Goal: Feedback & Contribution: Submit feedback/report problem

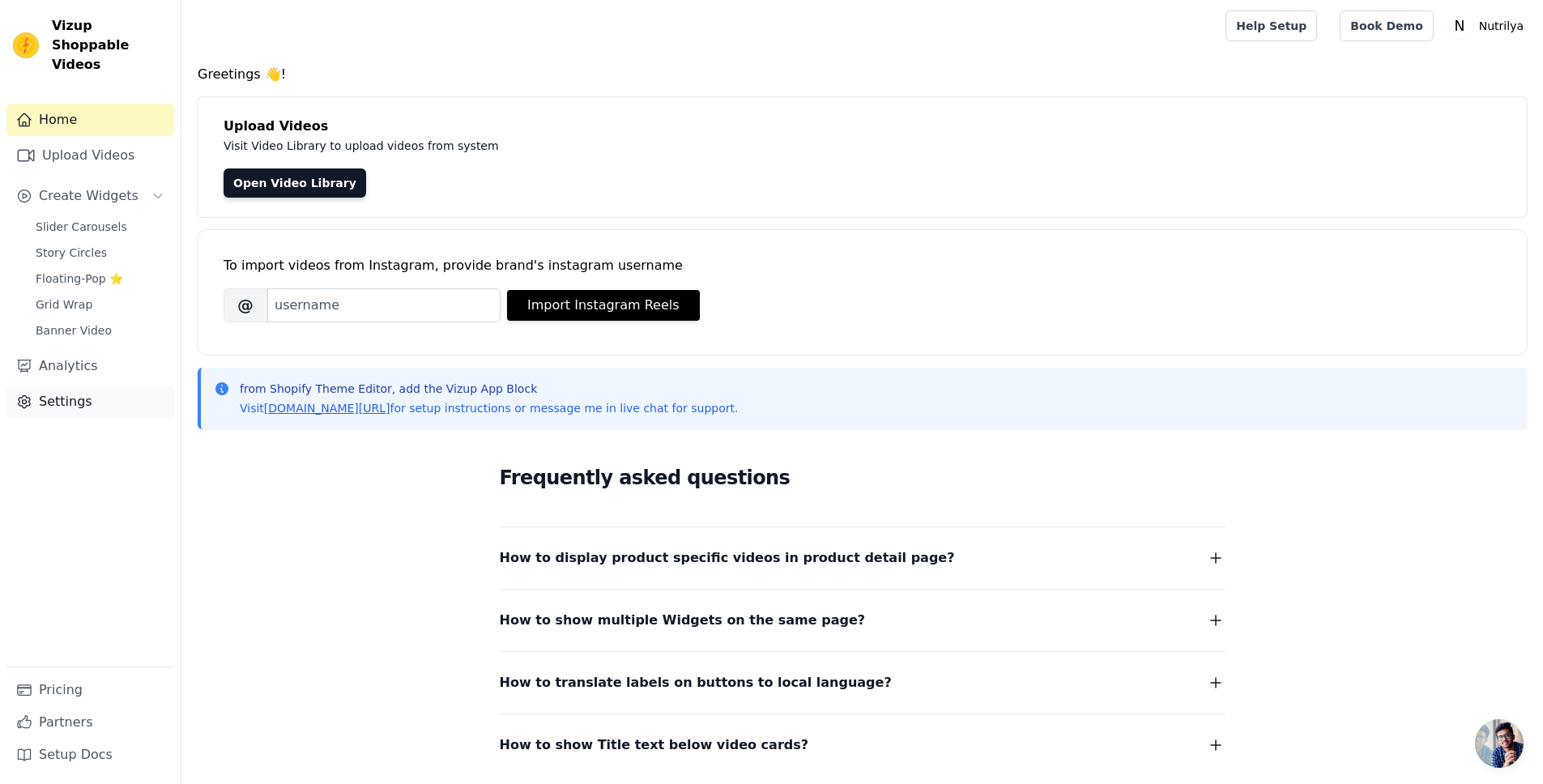
click at [68, 386] on link "Settings" at bounding box center [90, 401] width 168 height 32
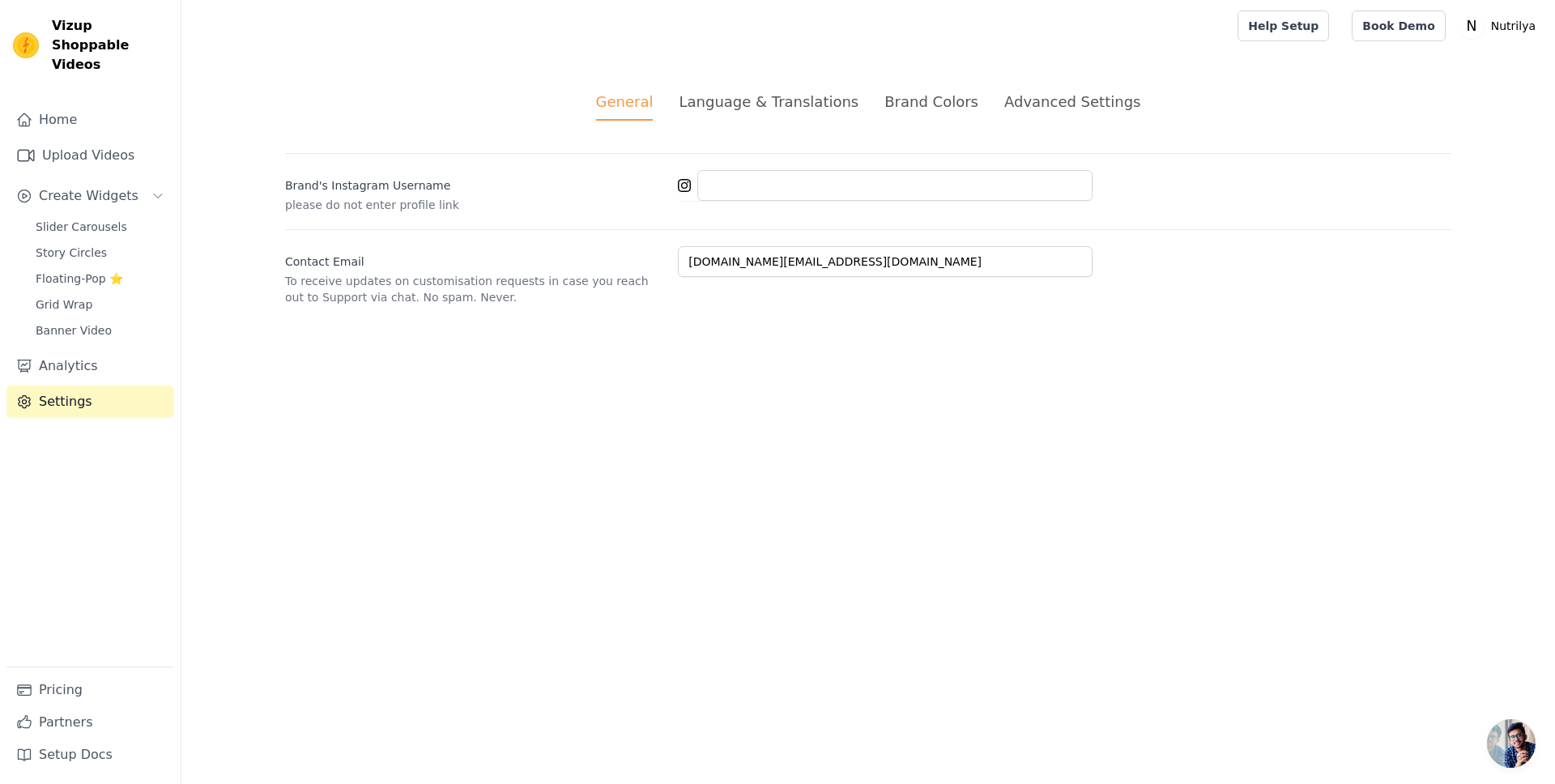
click at [758, 97] on div "Language & Translations" at bounding box center [769, 101] width 180 height 22
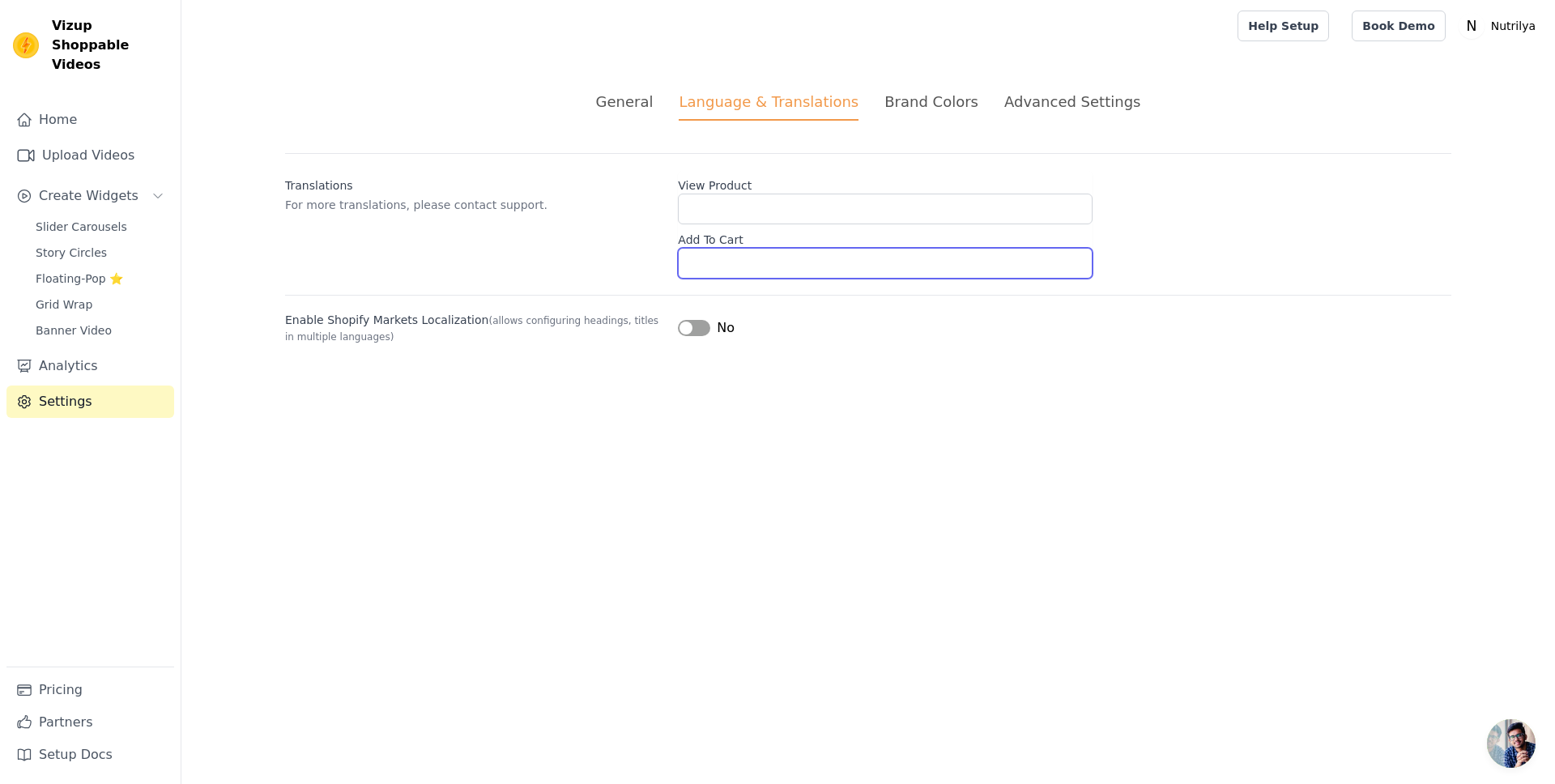
click at [728, 257] on input "Add To Cart" at bounding box center [885, 263] width 415 height 31
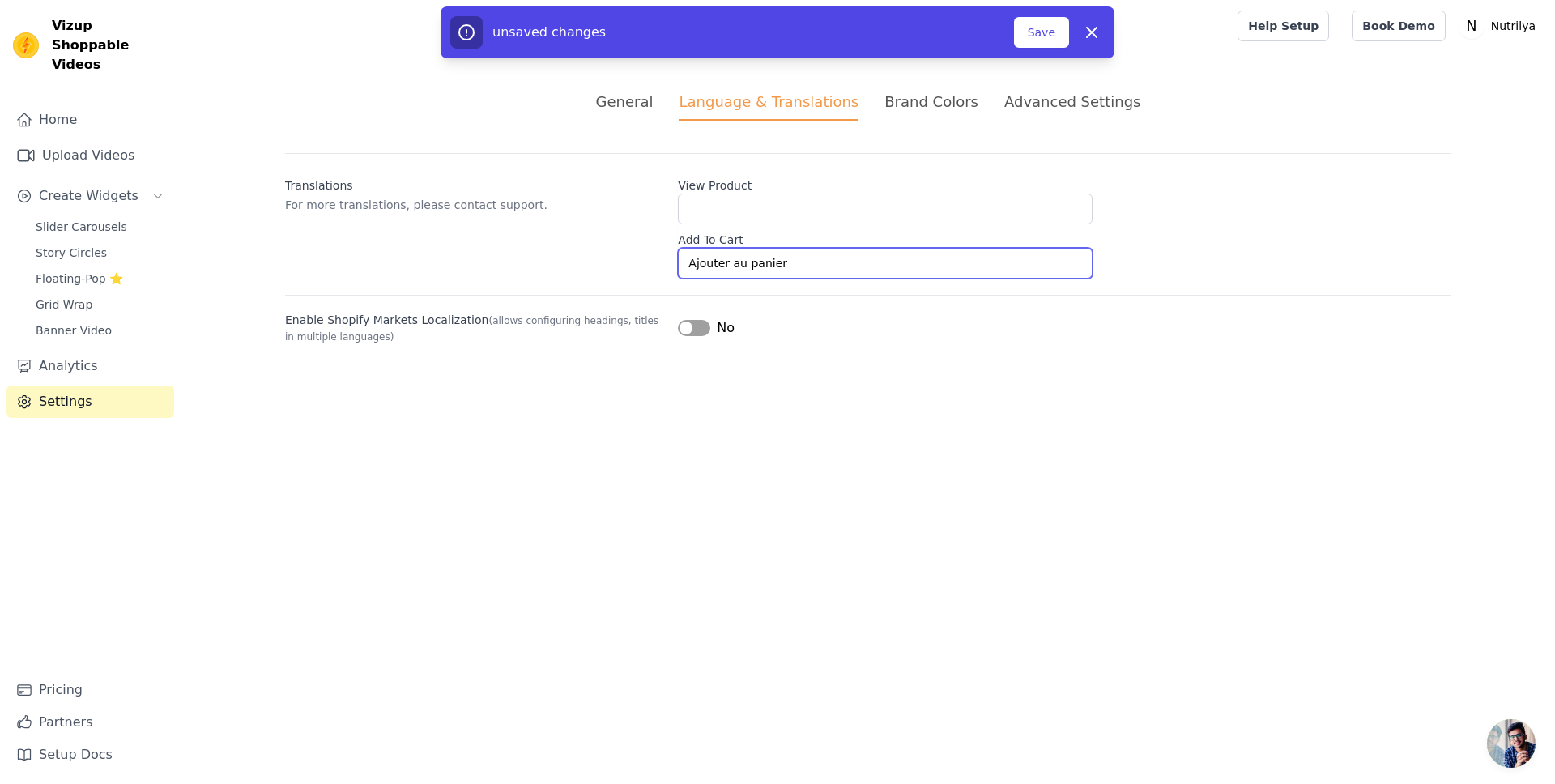
type input "Ajouter au panier"
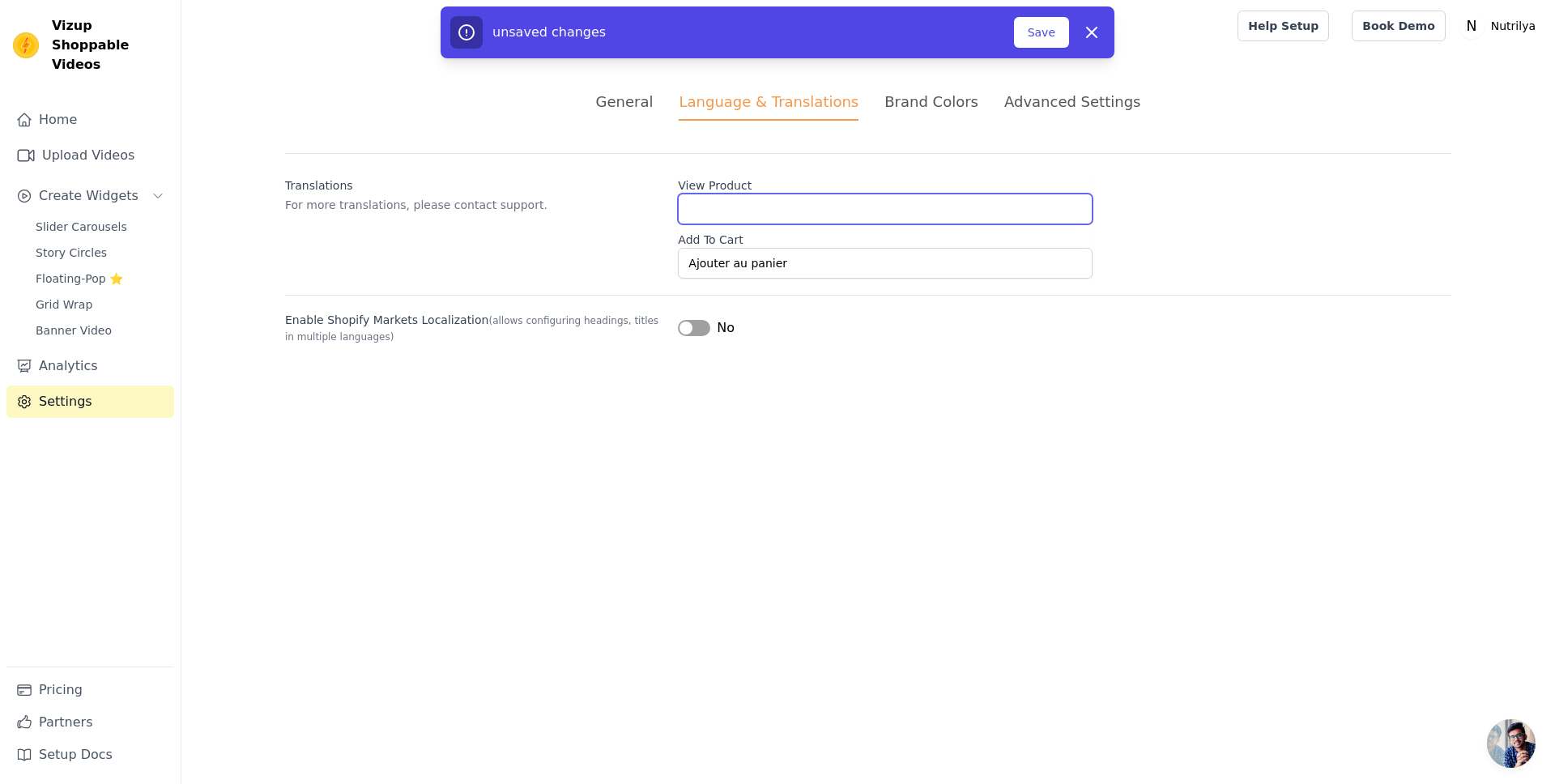
click at [767, 204] on input "View Product" at bounding box center [885, 209] width 415 height 31
type input "Voir le produit"
click at [586, 247] on div "Translations For more translations, please contact support. View Product Voir l…" at bounding box center [868, 216] width 1166 height 125
click at [1051, 37] on button "Save" at bounding box center [1042, 33] width 55 height 31
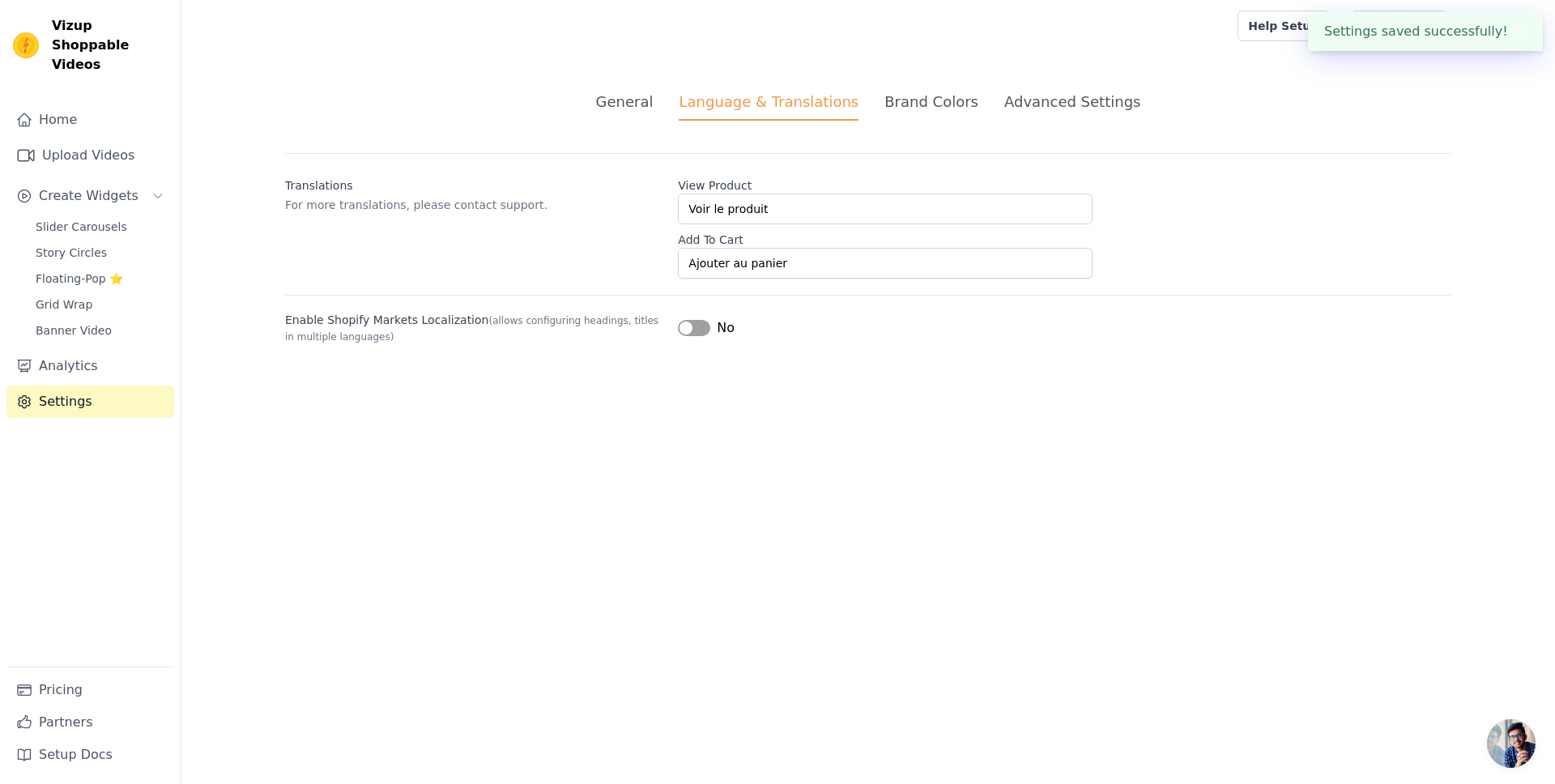
click at [928, 101] on div "Brand Colors" at bounding box center [931, 101] width 94 height 22
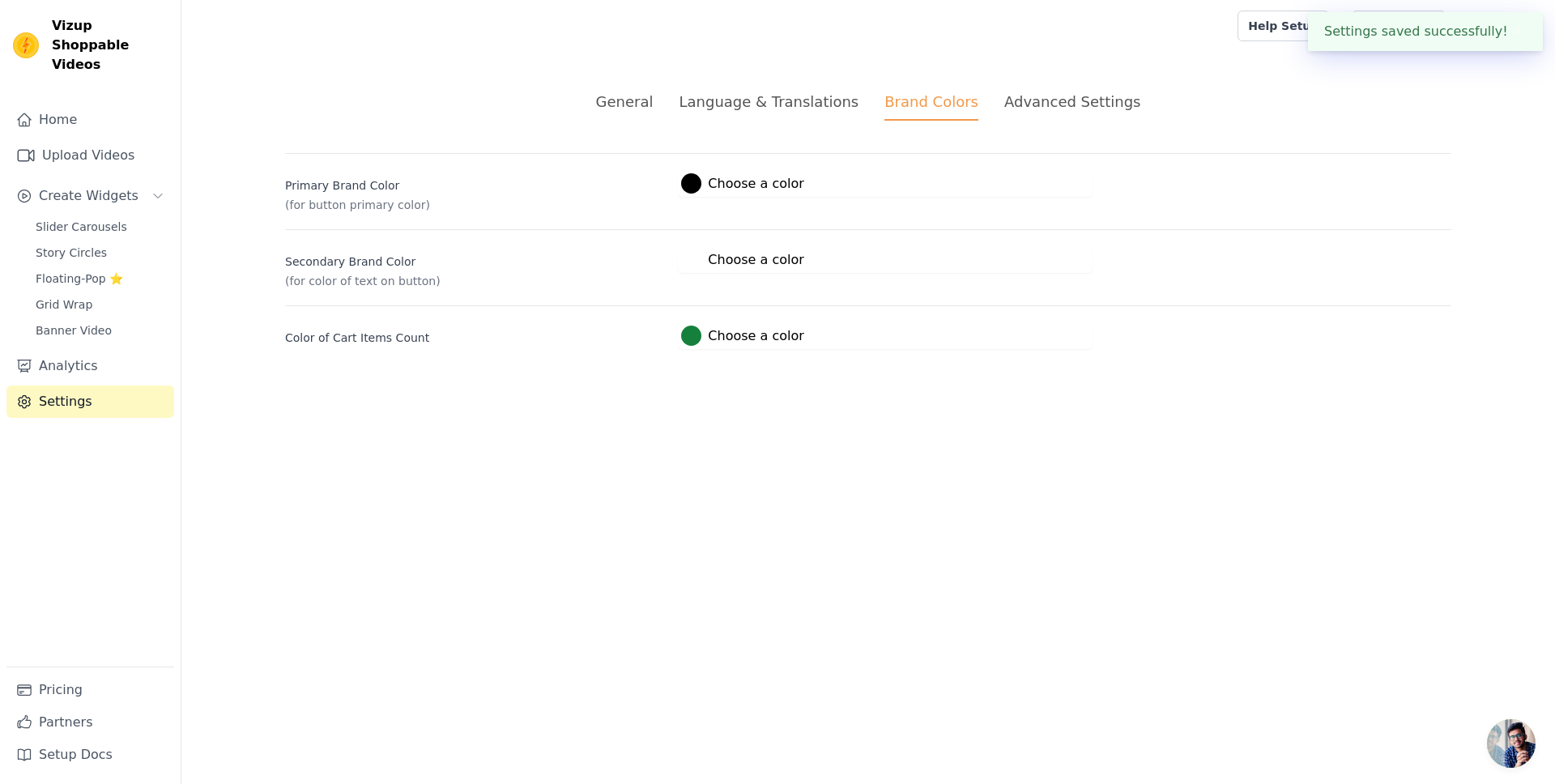
click at [1045, 105] on div "Advanced Settings" at bounding box center [1073, 101] width 136 height 22
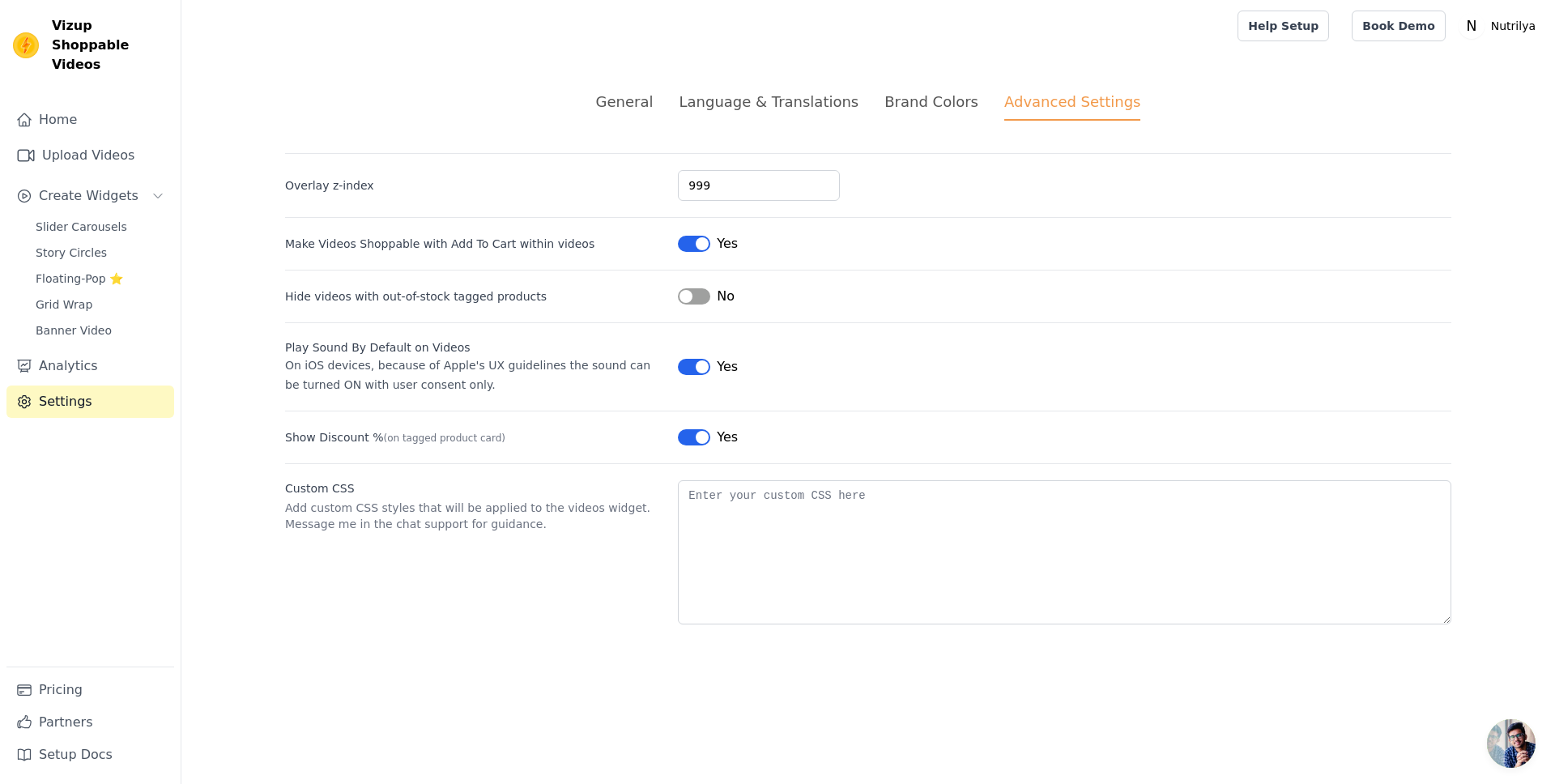
click at [939, 104] on div "Brand Colors" at bounding box center [931, 101] width 94 height 22
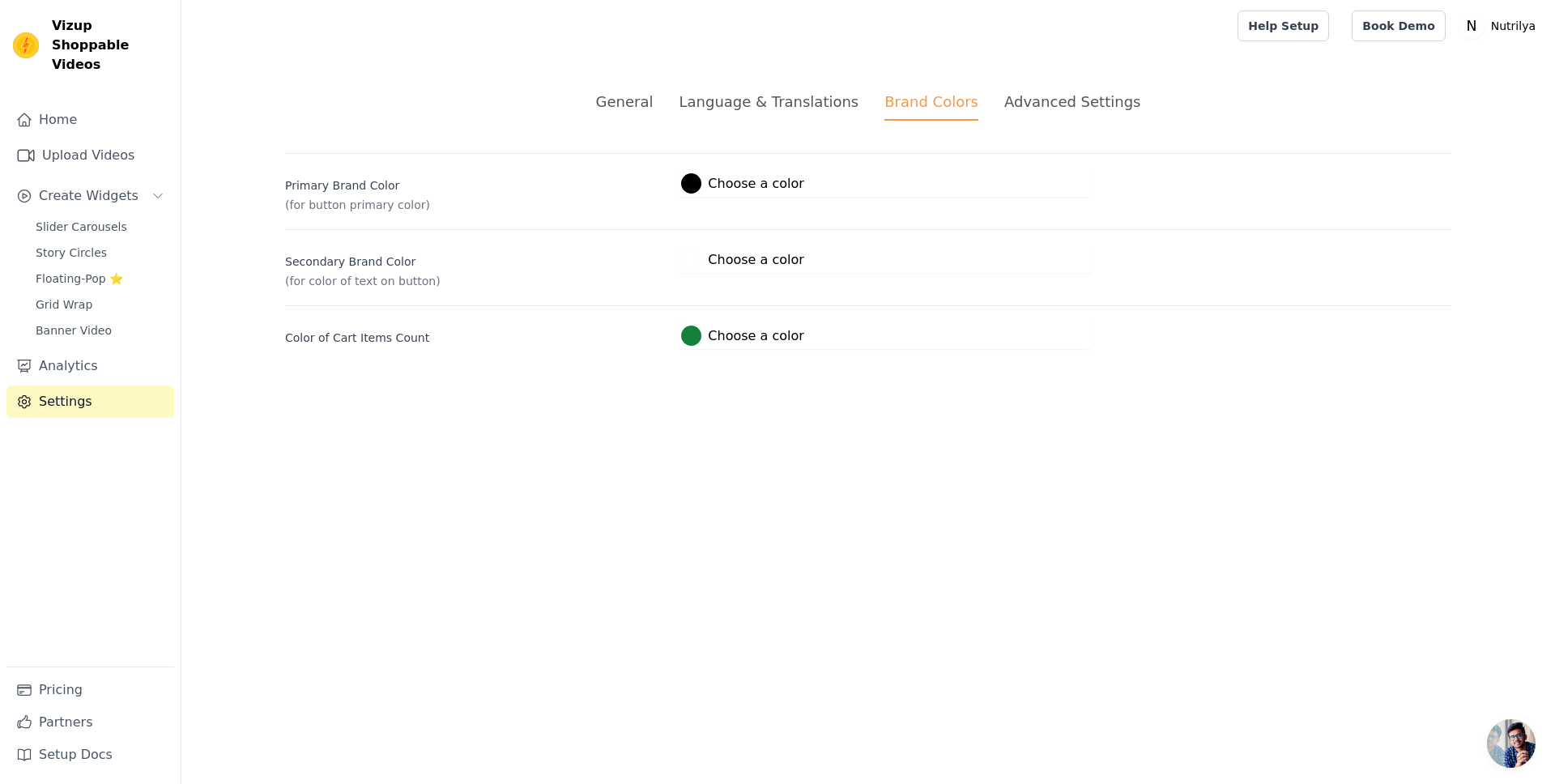
click at [654, 99] on div "General" at bounding box center [624, 101] width 57 height 22
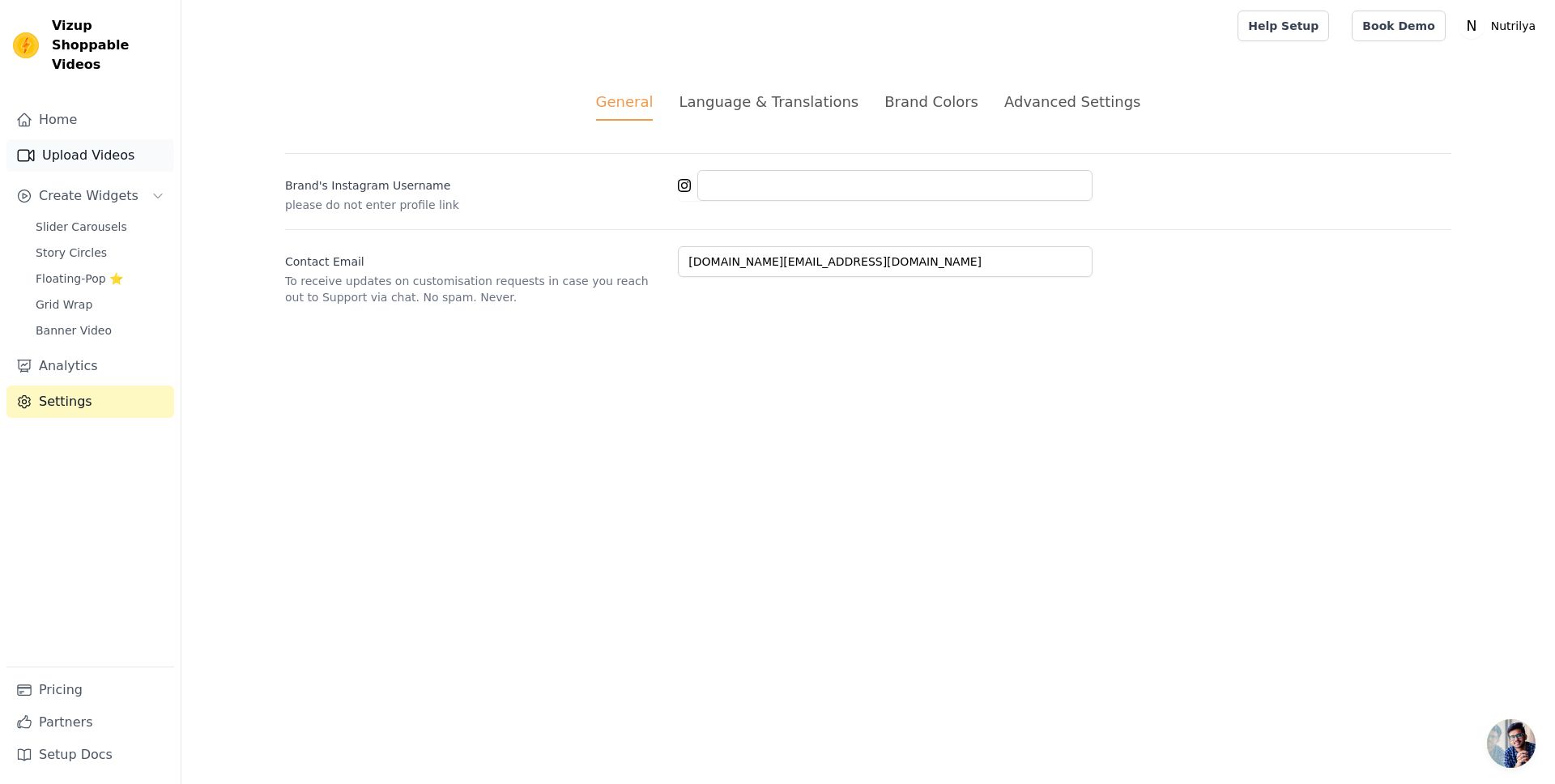
click at [58, 139] on link "Upload Videos" at bounding box center [90, 154] width 168 height 32
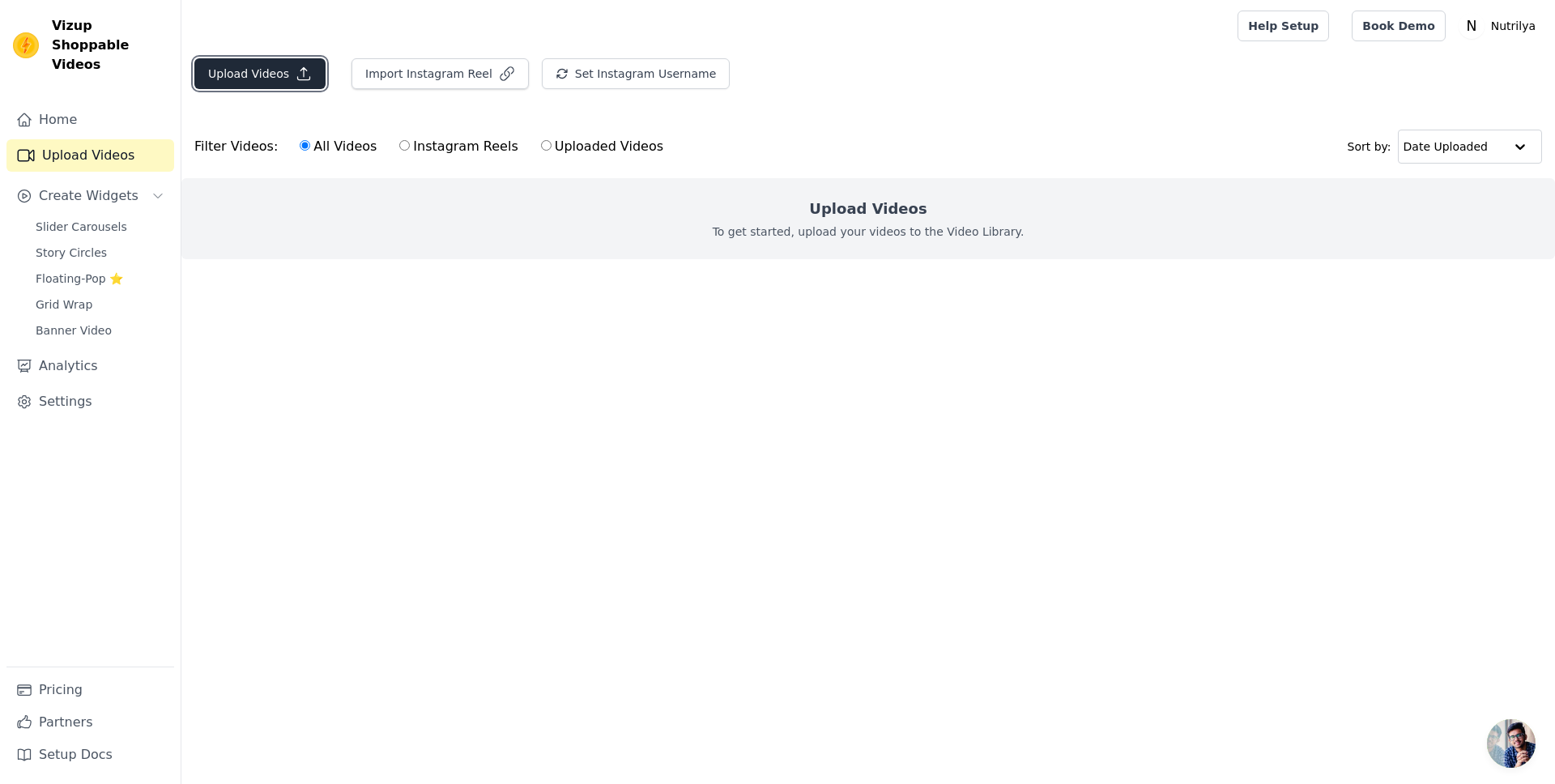
click at [237, 69] on button "Upload Videos" at bounding box center [259, 74] width 131 height 31
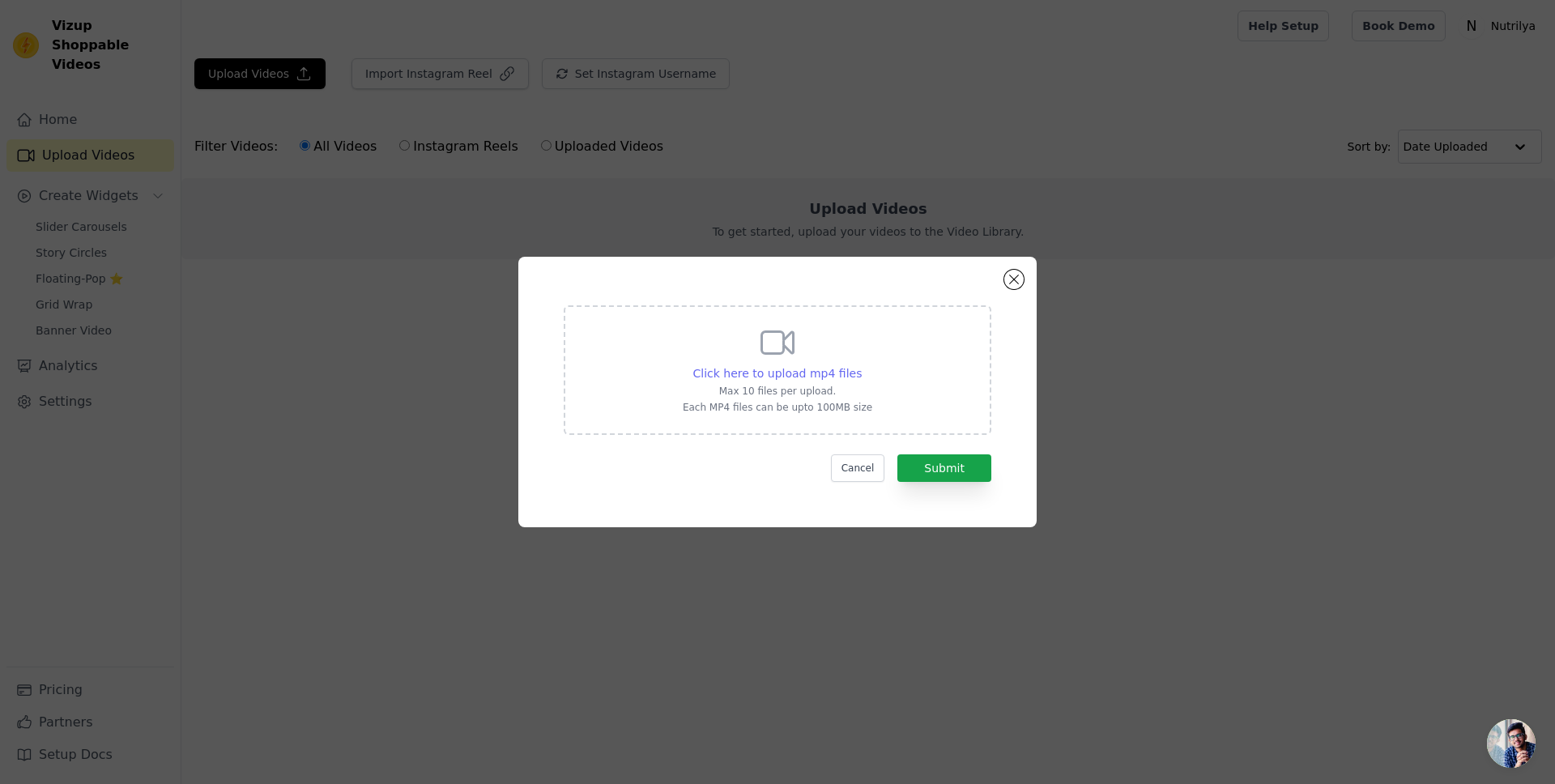
click at [752, 367] on span "Click here to upload mp4 files" at bounding box center [778, 373] width 169 height 13
click at [861, 365] on input "Click here to upload mp4 files Max 10 files per upload. Each MP4 files can be u…" at bounding box center [861, 364] width 1 height 1
type input "C:\fakepath\1-Tu attend quoi pour commencer ta cure ？ 7536965739261988118.mp4"
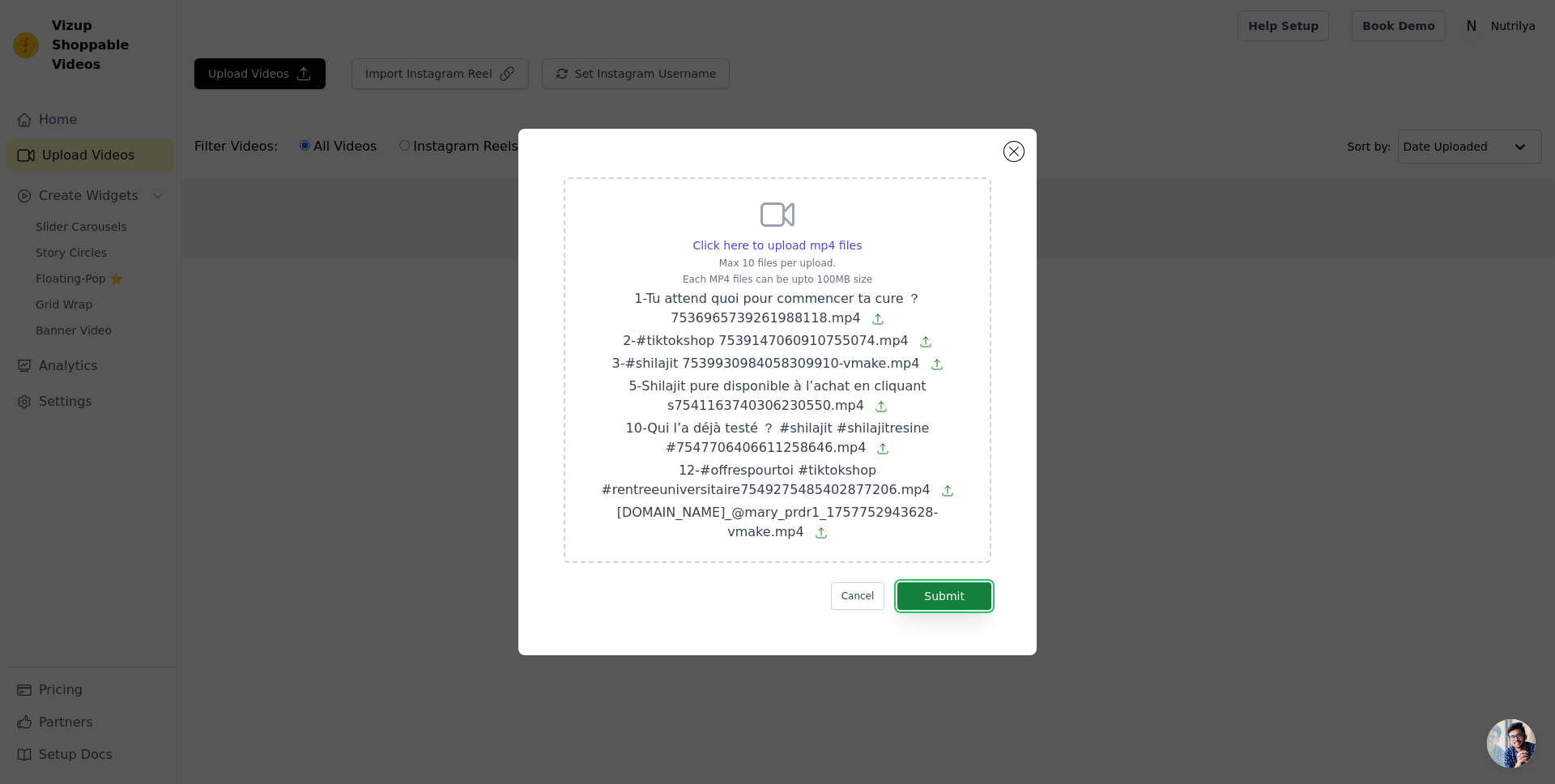
click at [955, 584] on button "Submit" at bounding box center [945, 596] width 94 height 27
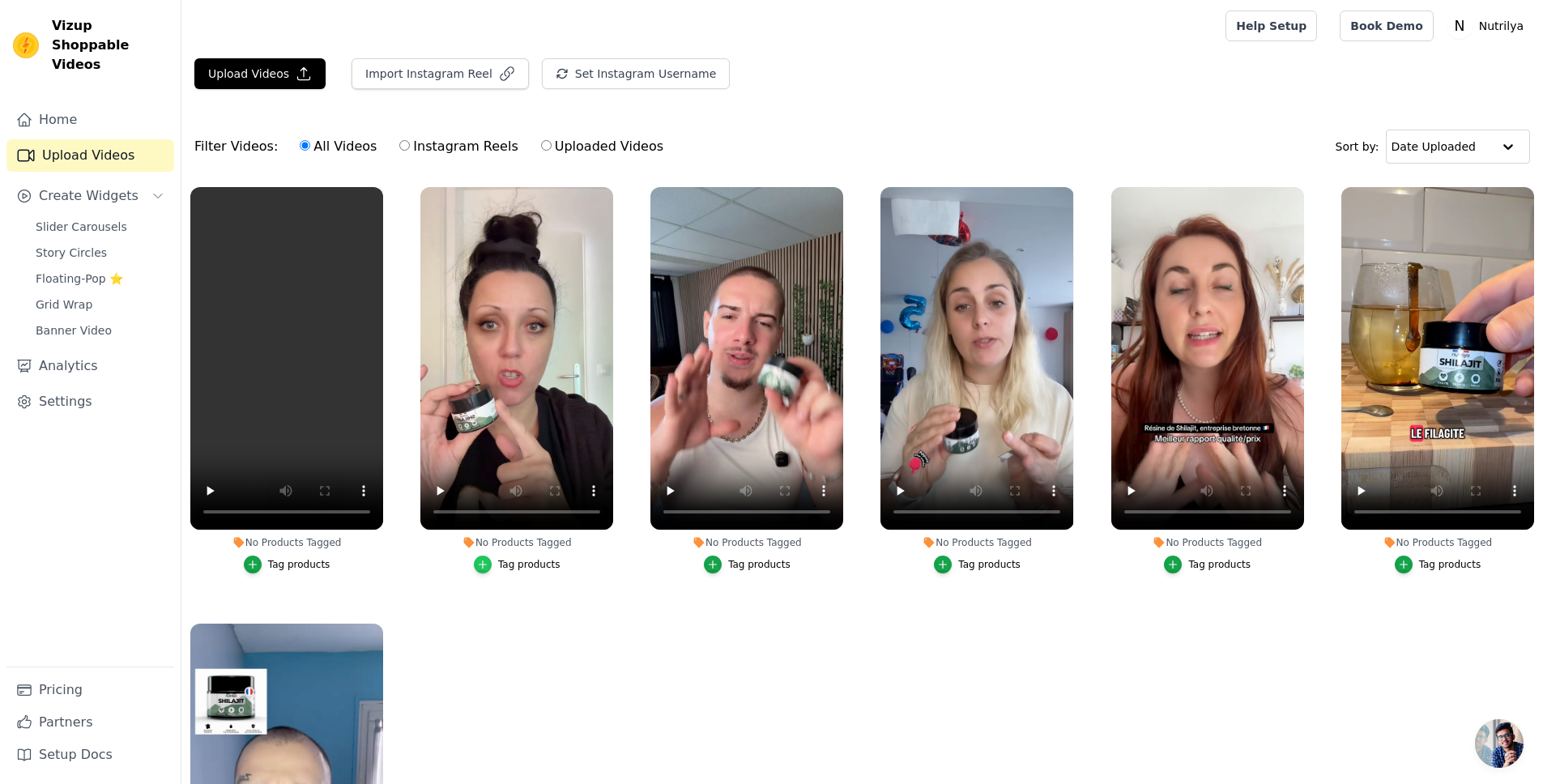
click at [484, 566] on icon "button" at bounding box center [483, 564] width 12 height 12
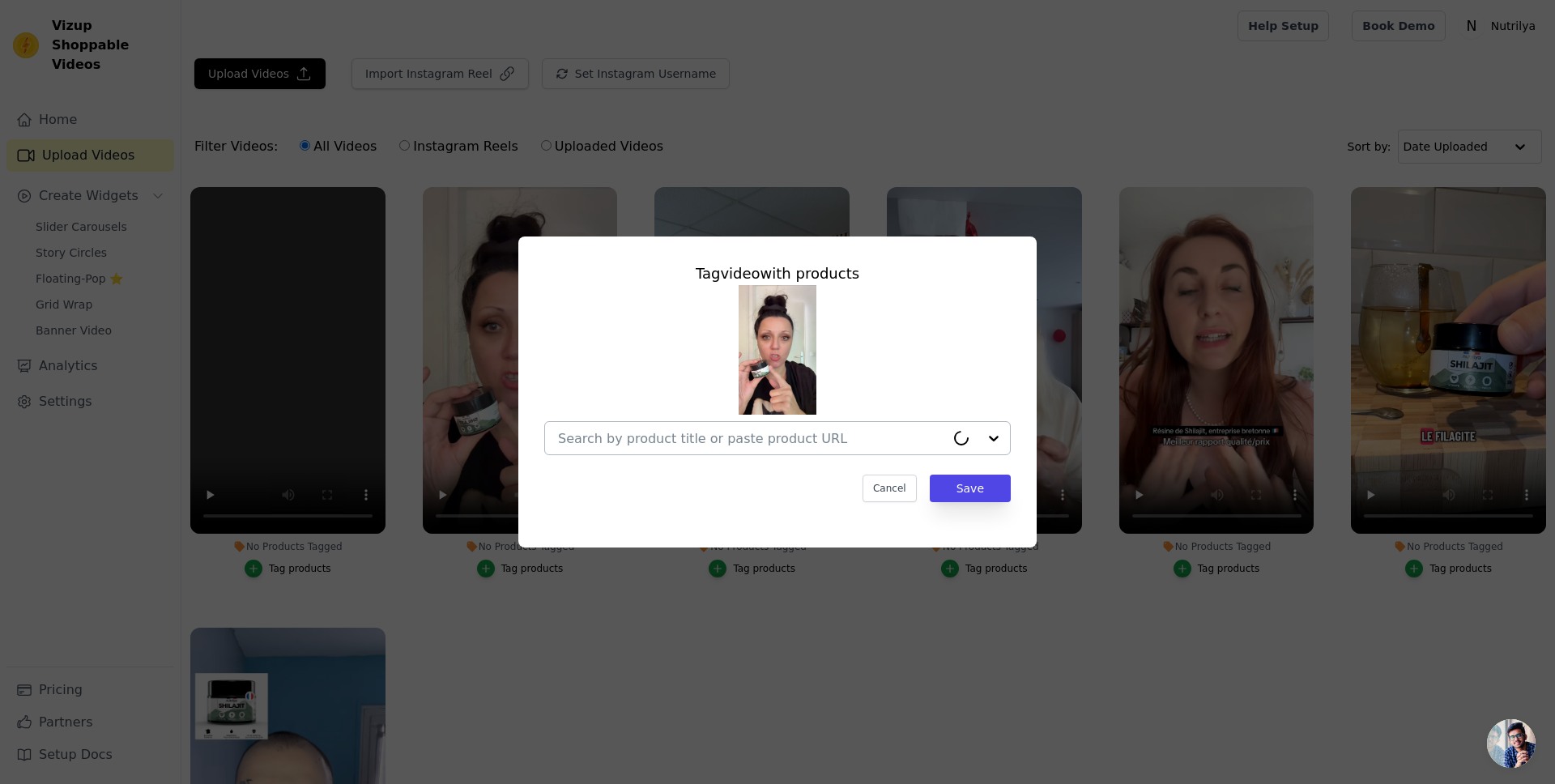
click at [668, 445] on input "No Products Tagged Tag video with products Cancel Save Tag products" at bounding box center [751, 438] width 387 height 16
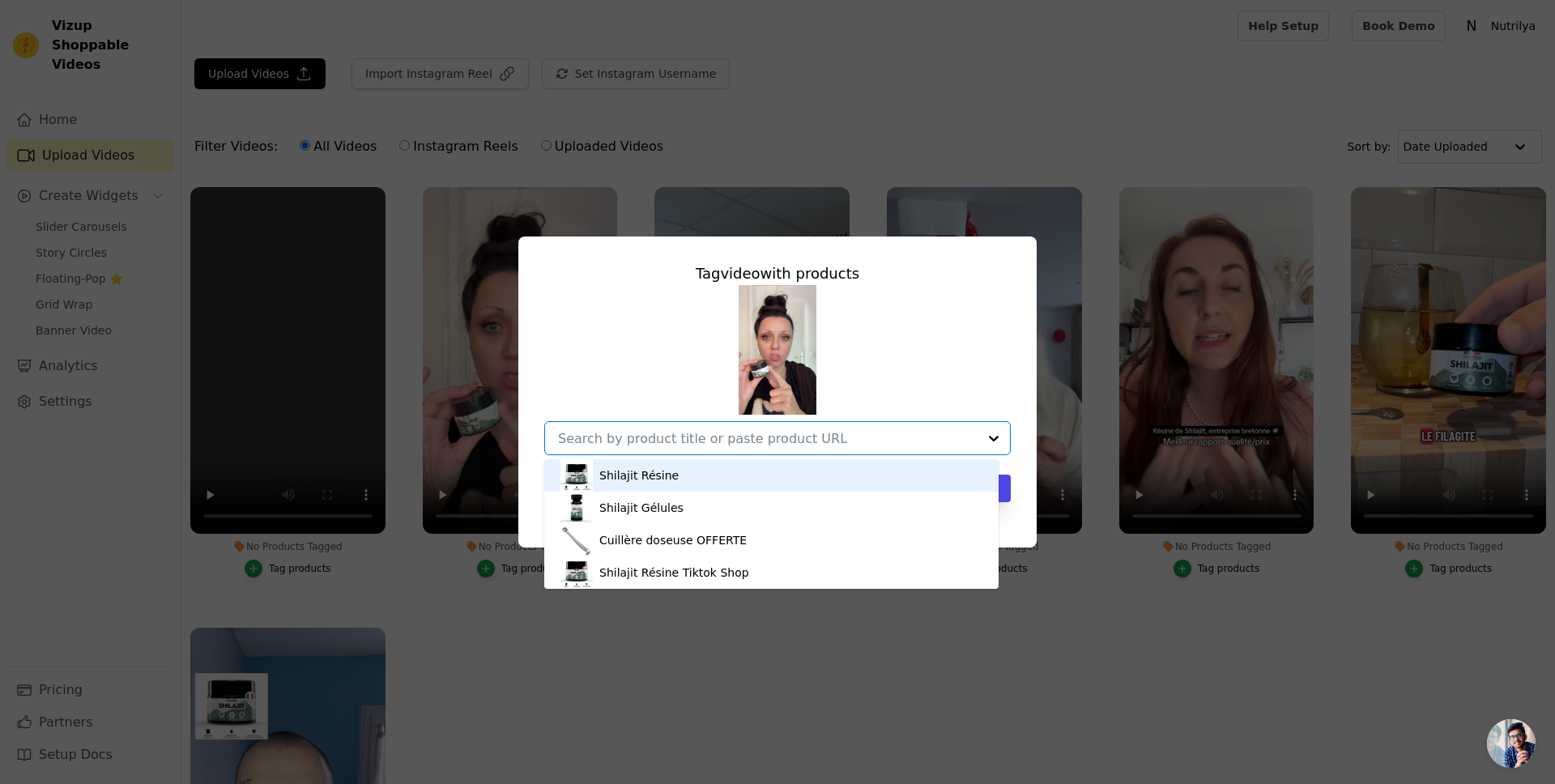
click at [708, 474] on div "Shilajit Résine" at bounding box center [772, 475] width 422 height 32
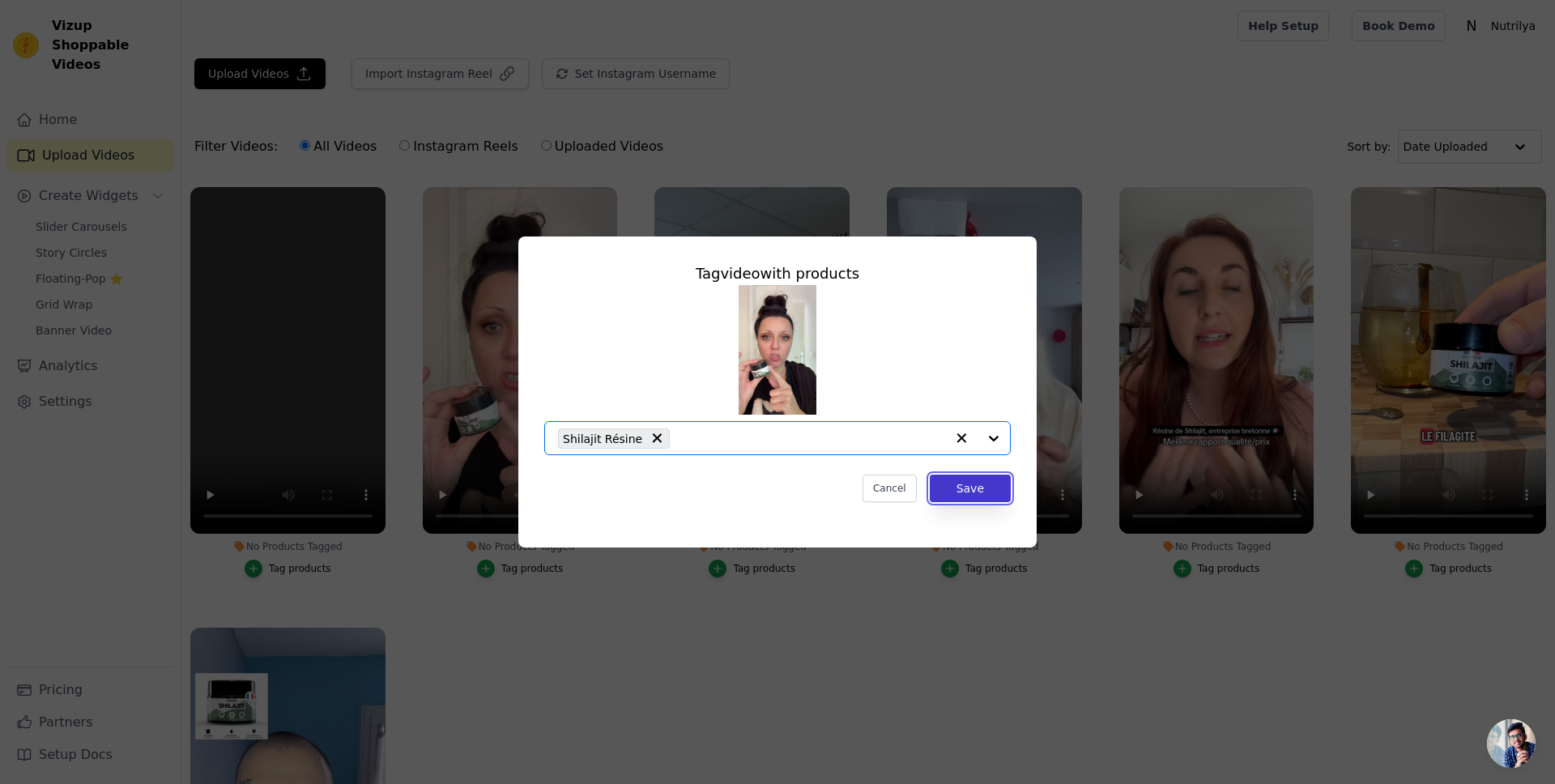
click at [981, 487] on button "Save" at bounding box center [970, 488] width 81 height 27
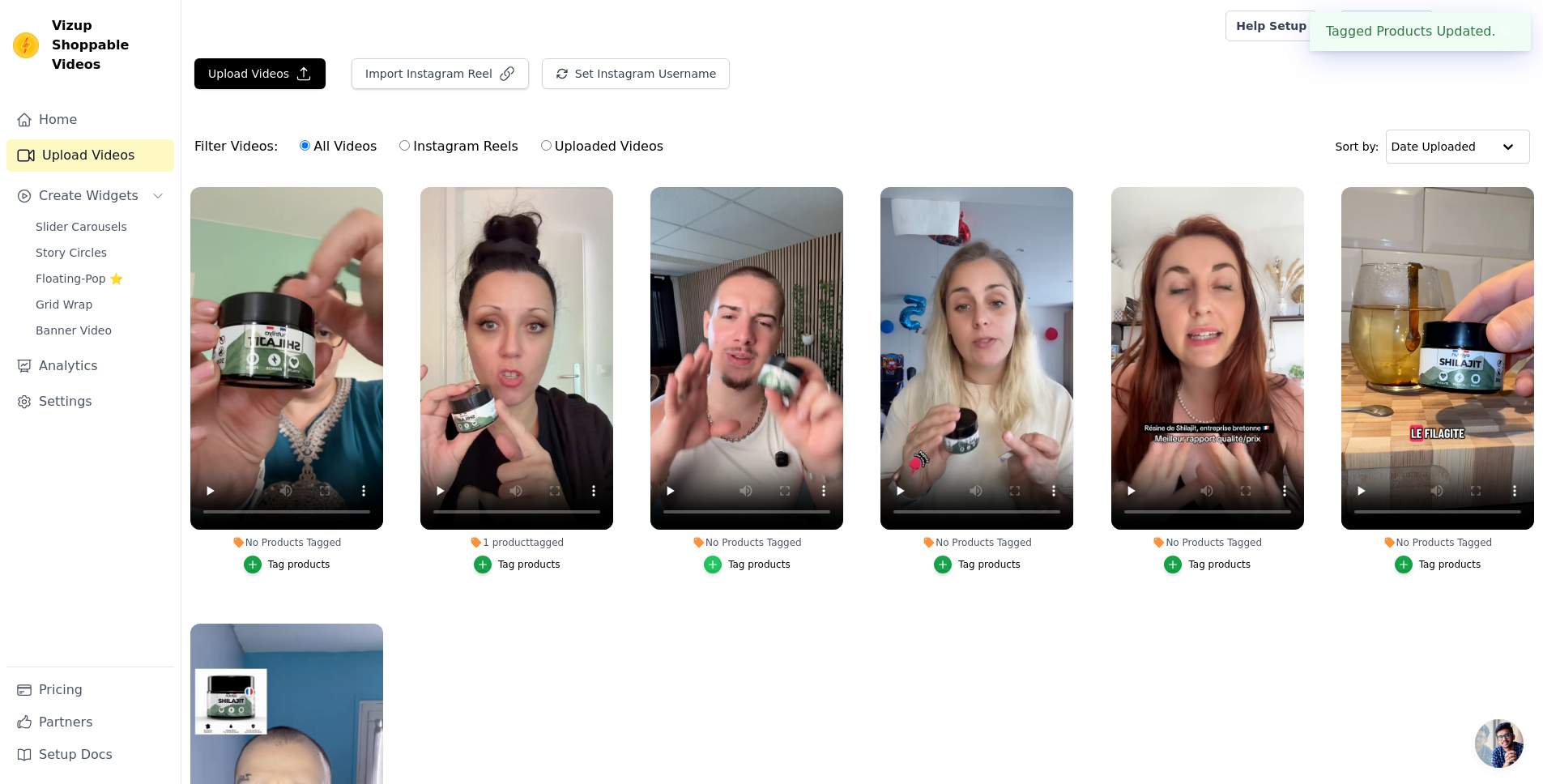
click at [714, 560] on icon "button" at bounding box center [713, 564] width 12 height 12
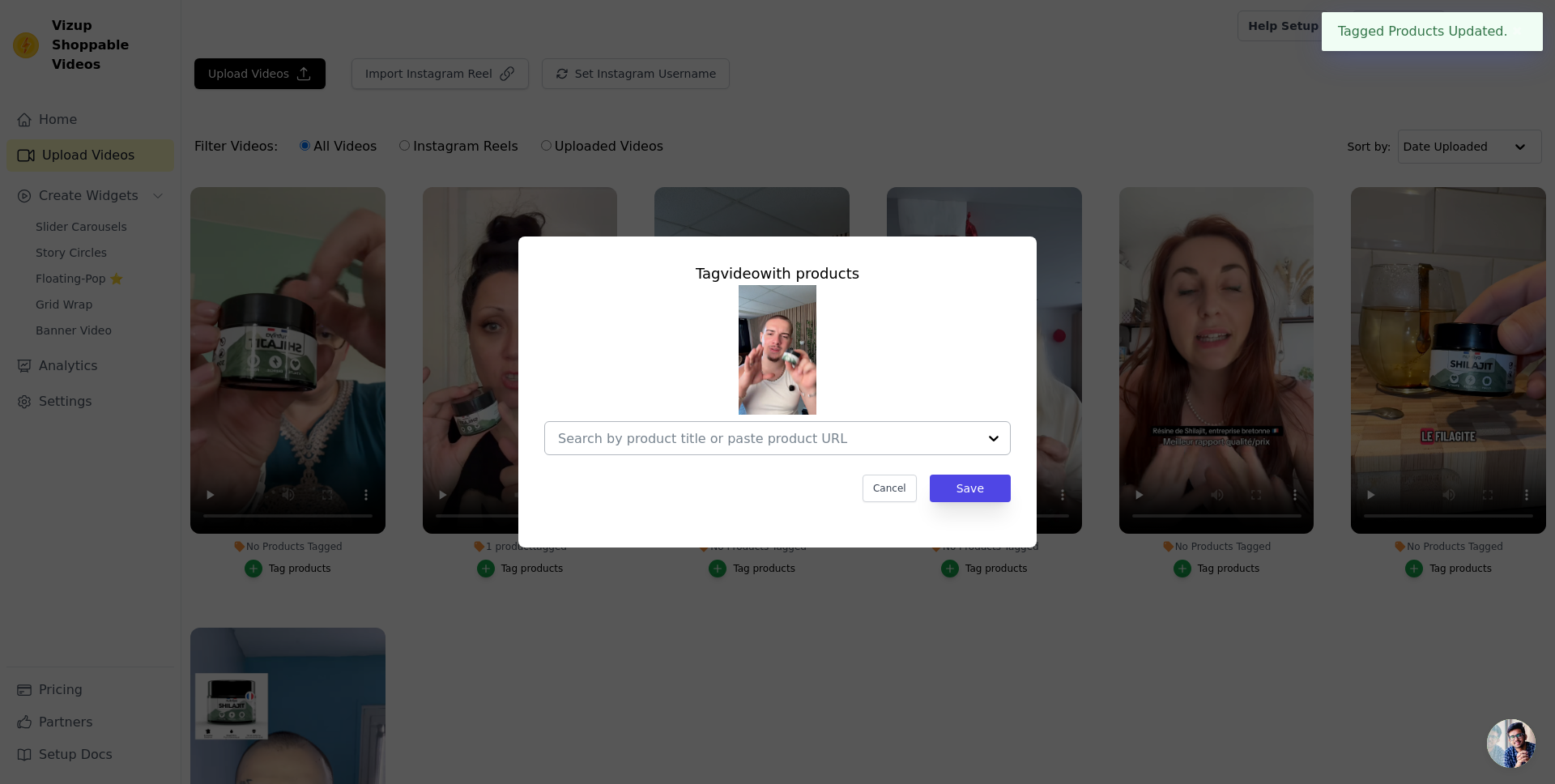
click at [830, 447] on div at bounding box center [768, 437] width 420 height 32
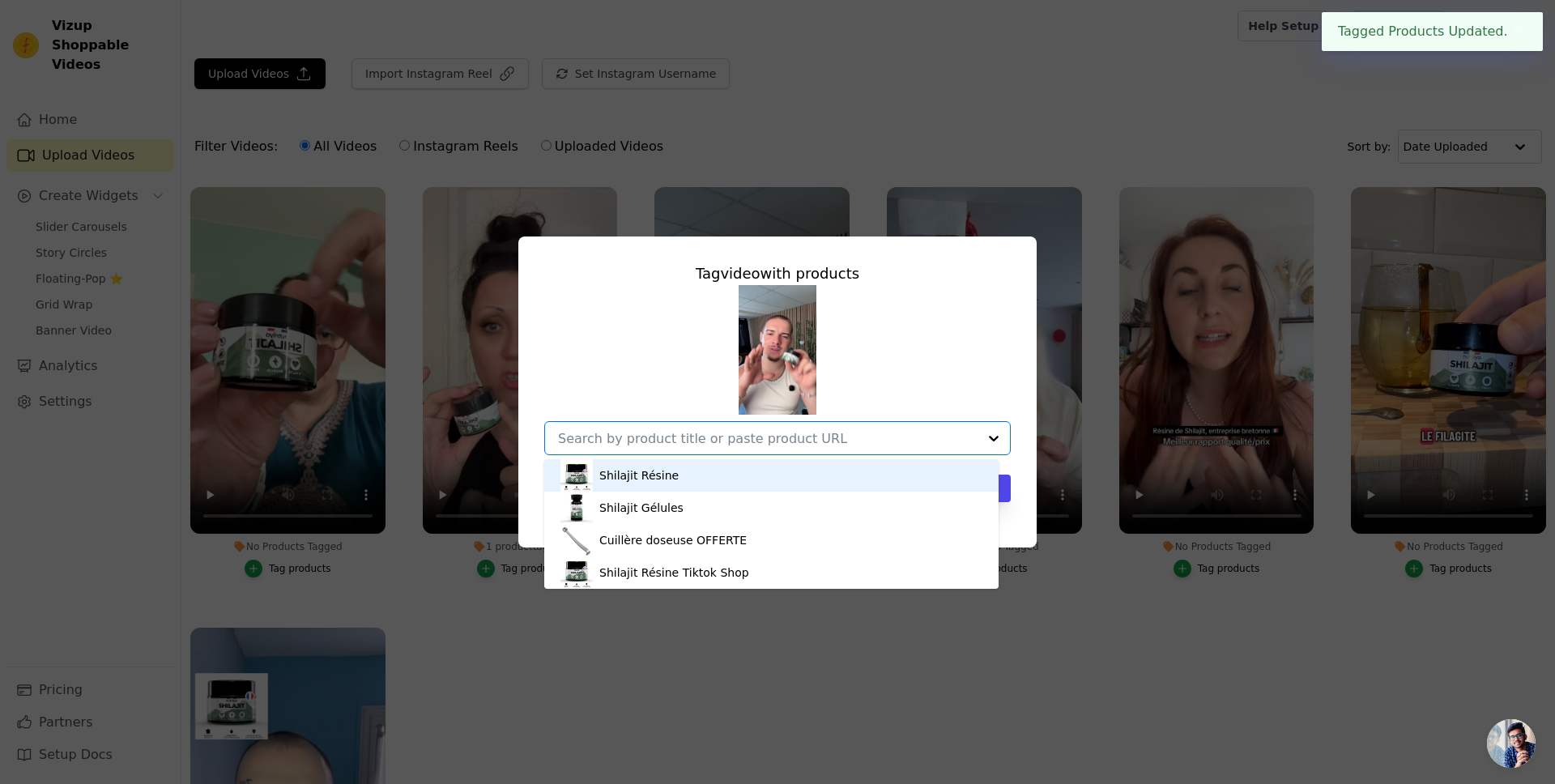
click at [695, 479] on div "Shilajit Résine" at bounding box center [772, 475] width 422 height 32
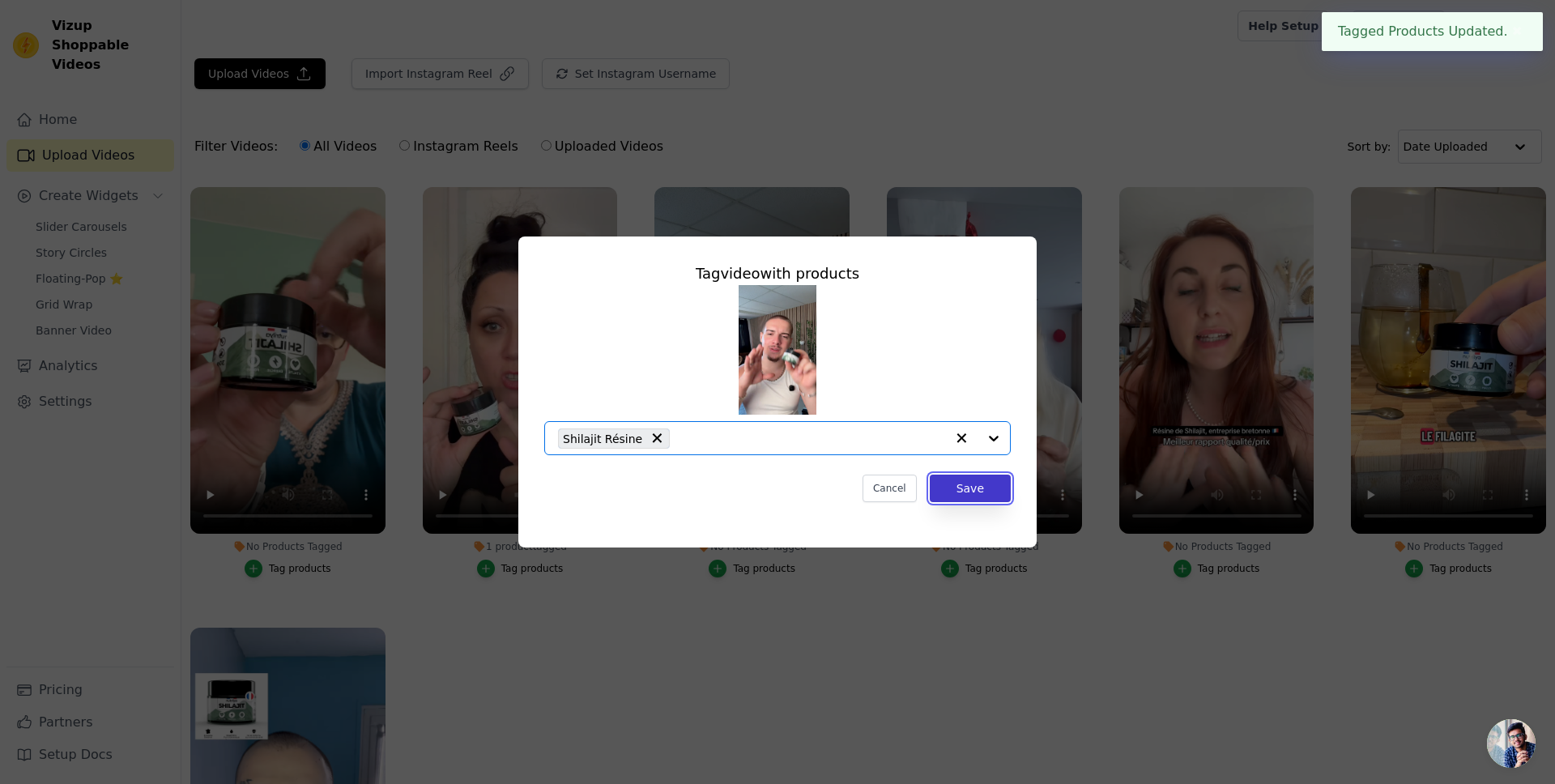
click at [961, 491] on button "Save" at bounding box center [970, 488] width 81 height 27
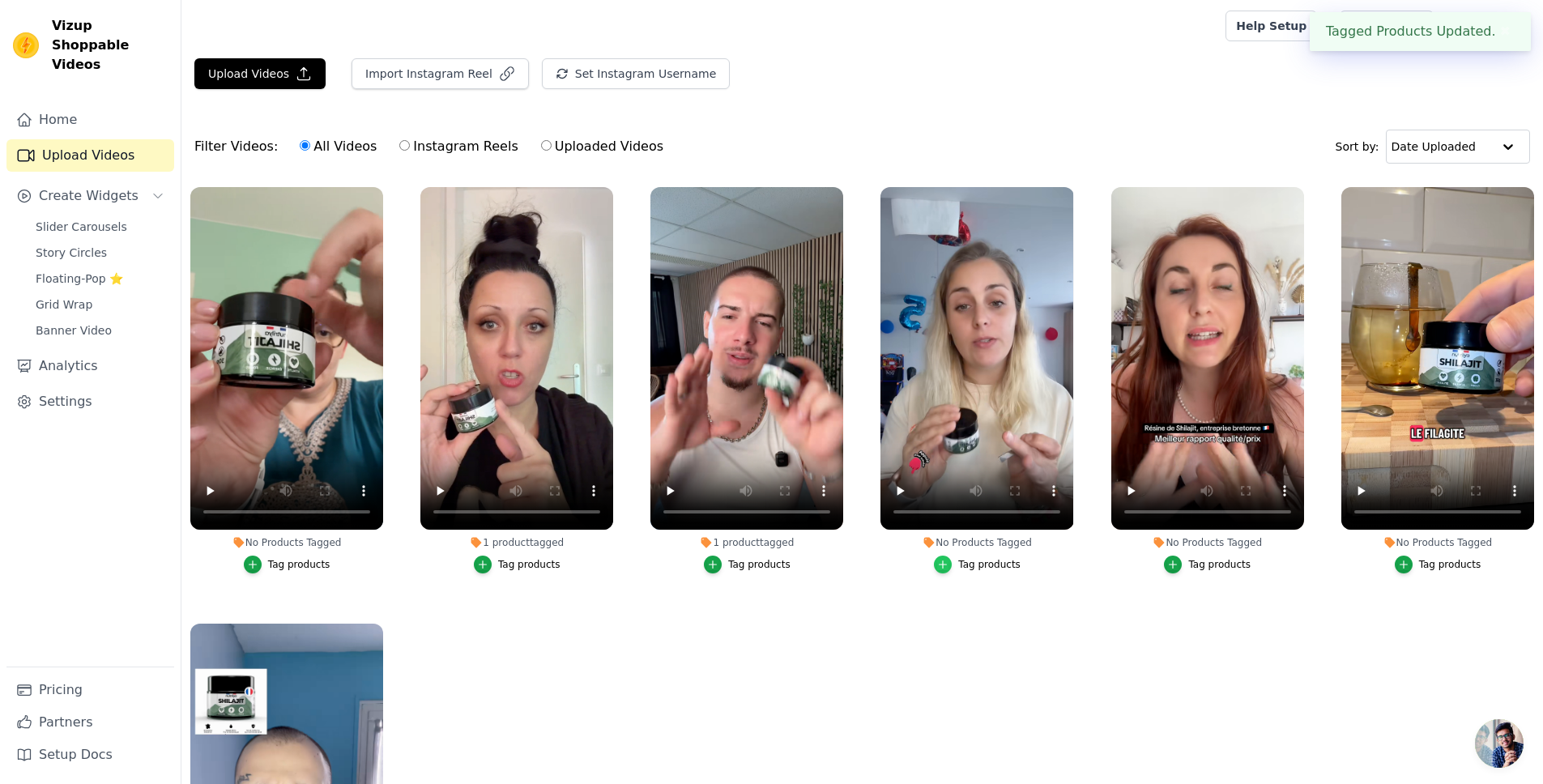
click at [938, 562] on icon "button" at bounding box center [943, 564] width 12 height 12
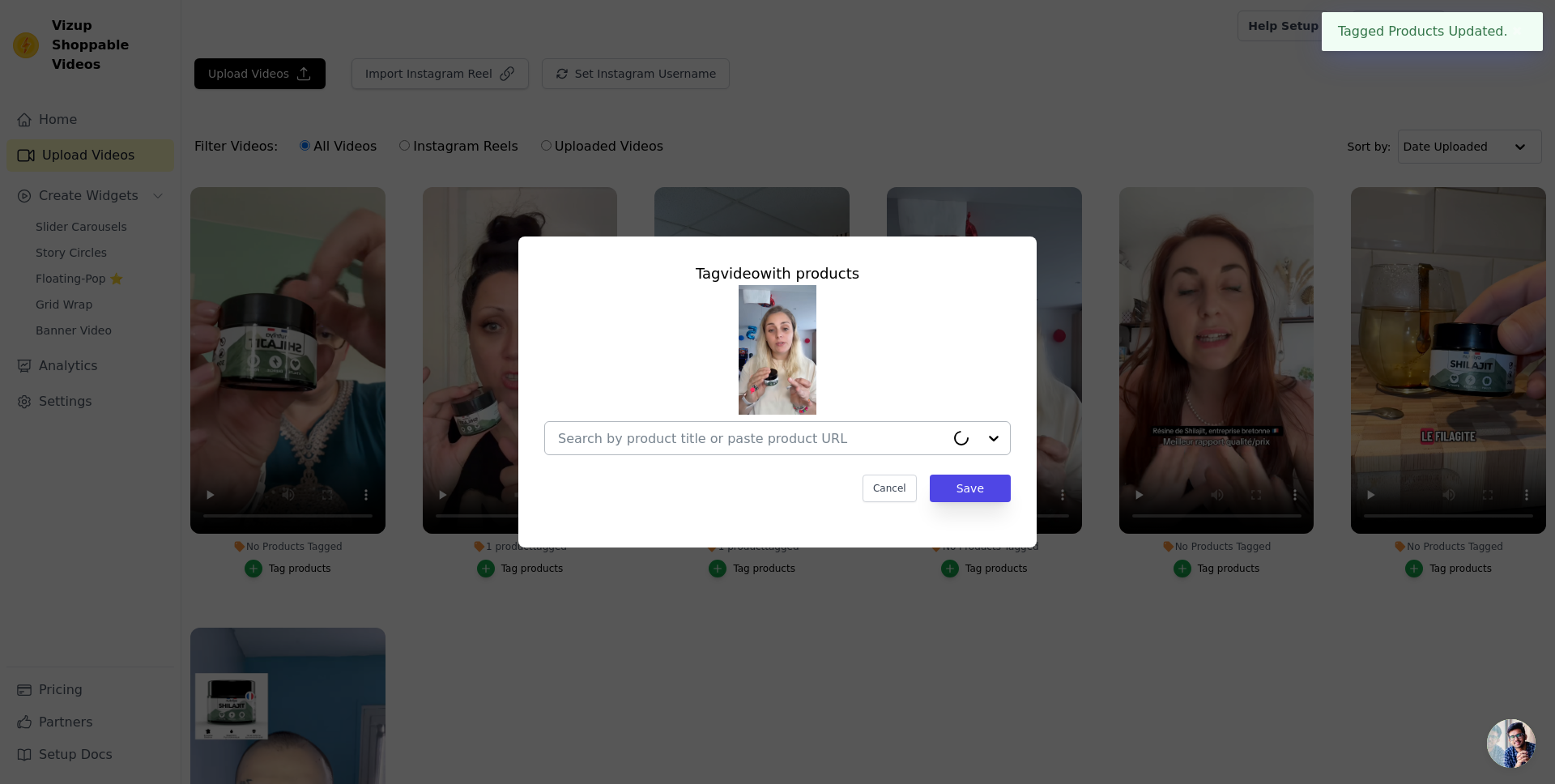
click at [905, 424] on div at bounding box center [751, 437] width 387 height 32
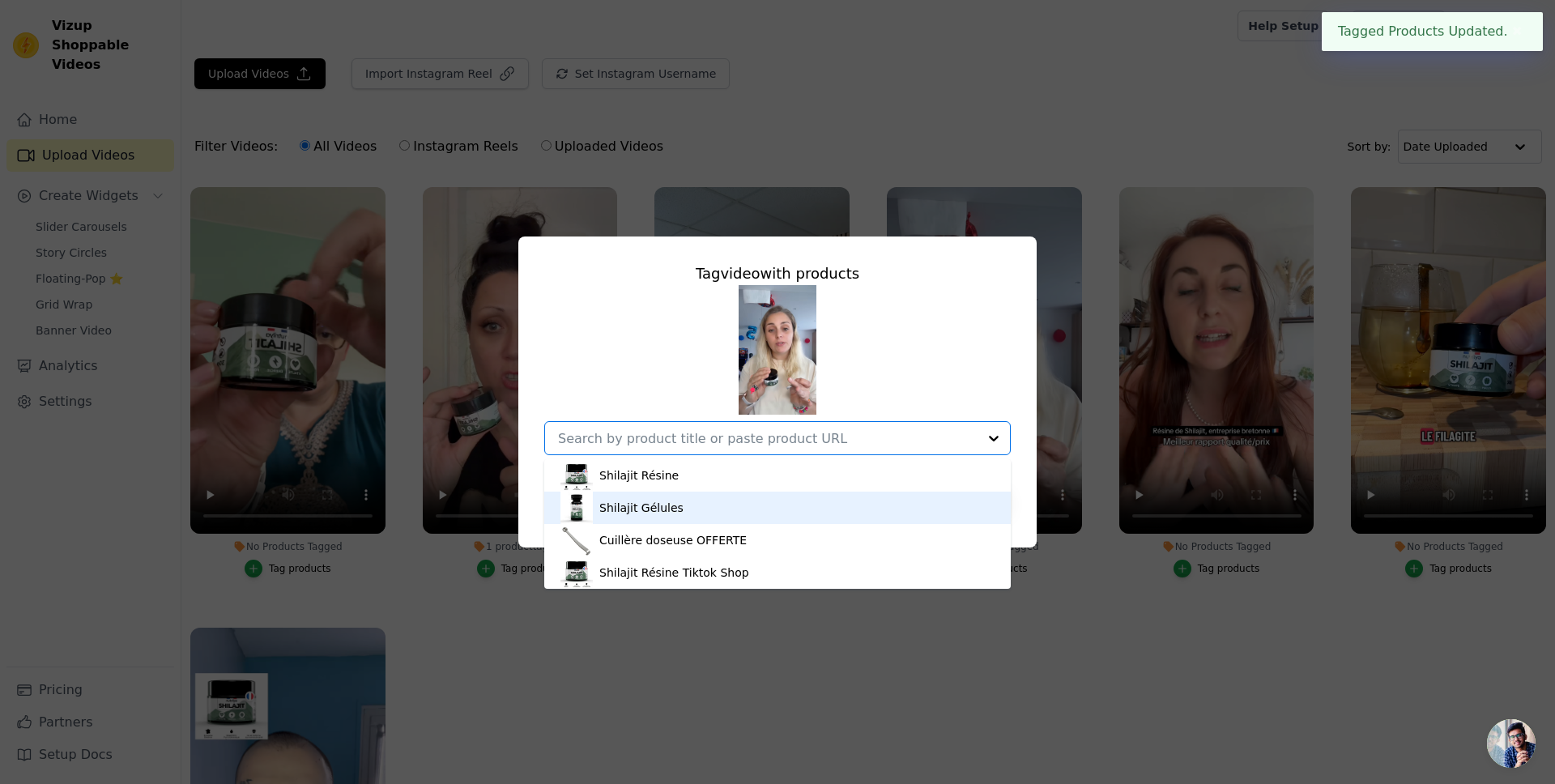
click at [812, 477] on div "Shilajit Résine" at bounding box center [778, 475] width 434 height 32
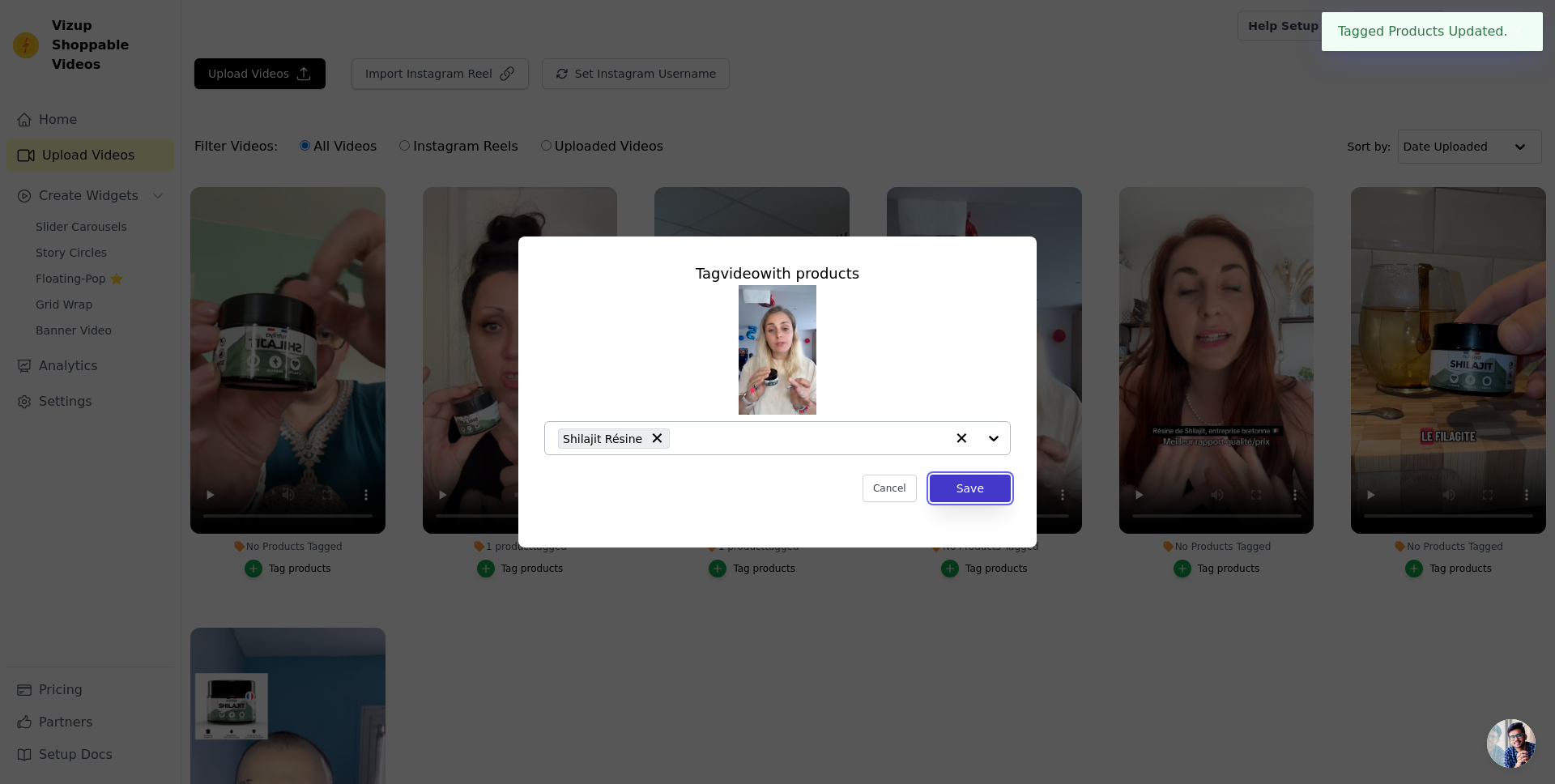
click at [1000, 496] on button "Save" at bounding box center [970, 488] width 81 height 27
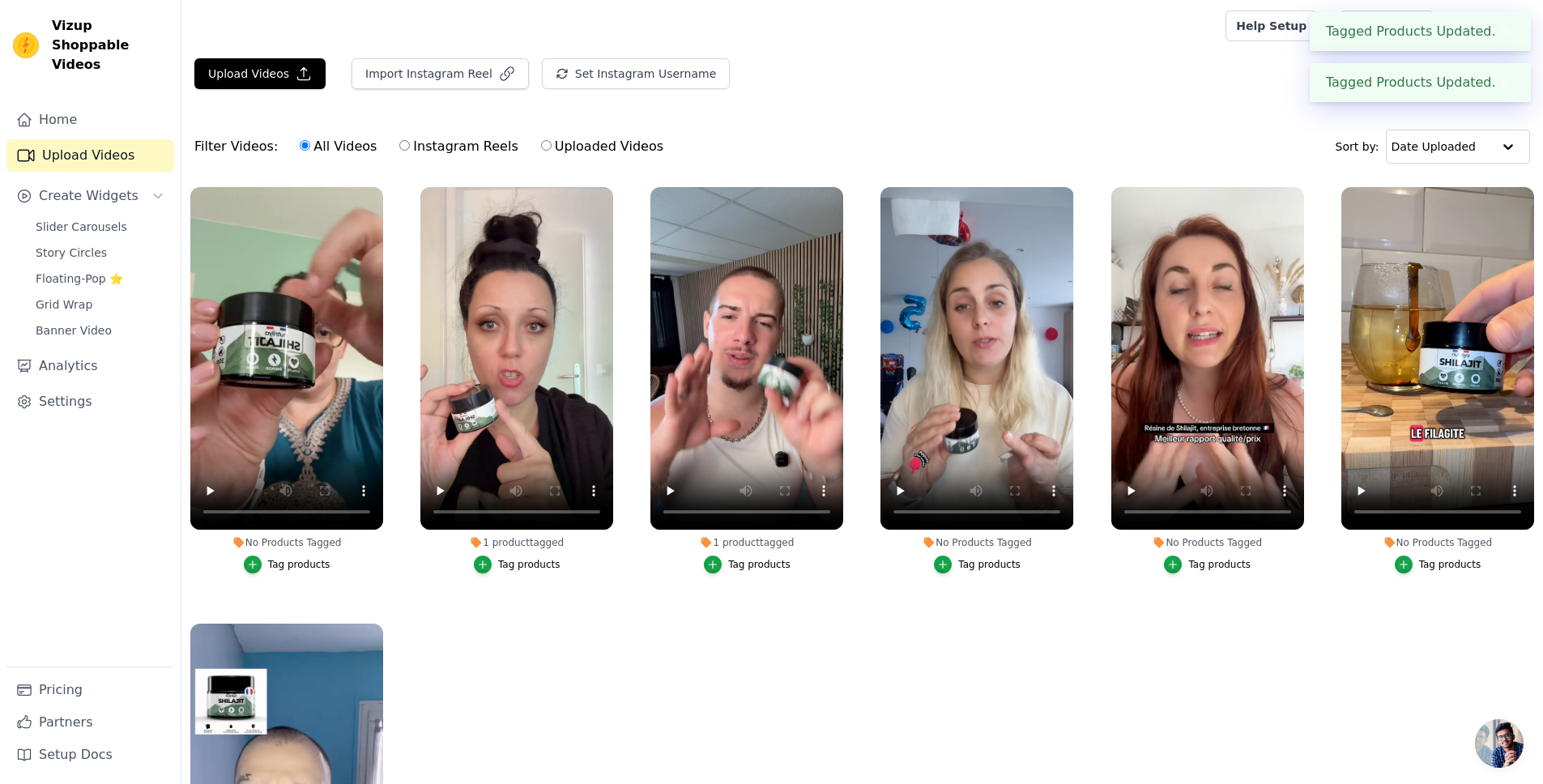
click at [1180, 567] on button "Tag products" at bounding box center [1207, 564] width 86 height 17
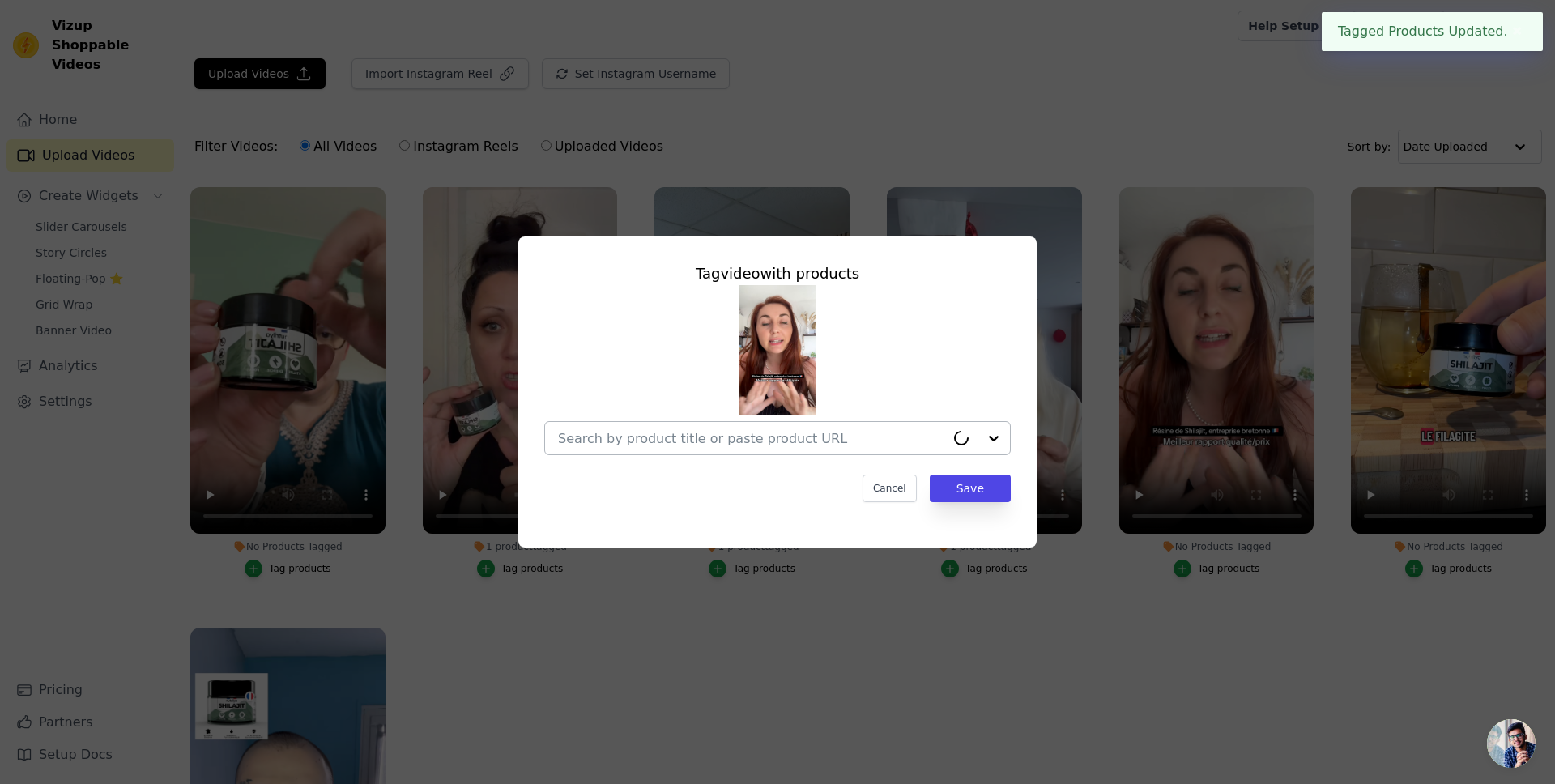
click at [956, 441] on icon at bounding box center [961, 438] width 18 height 18
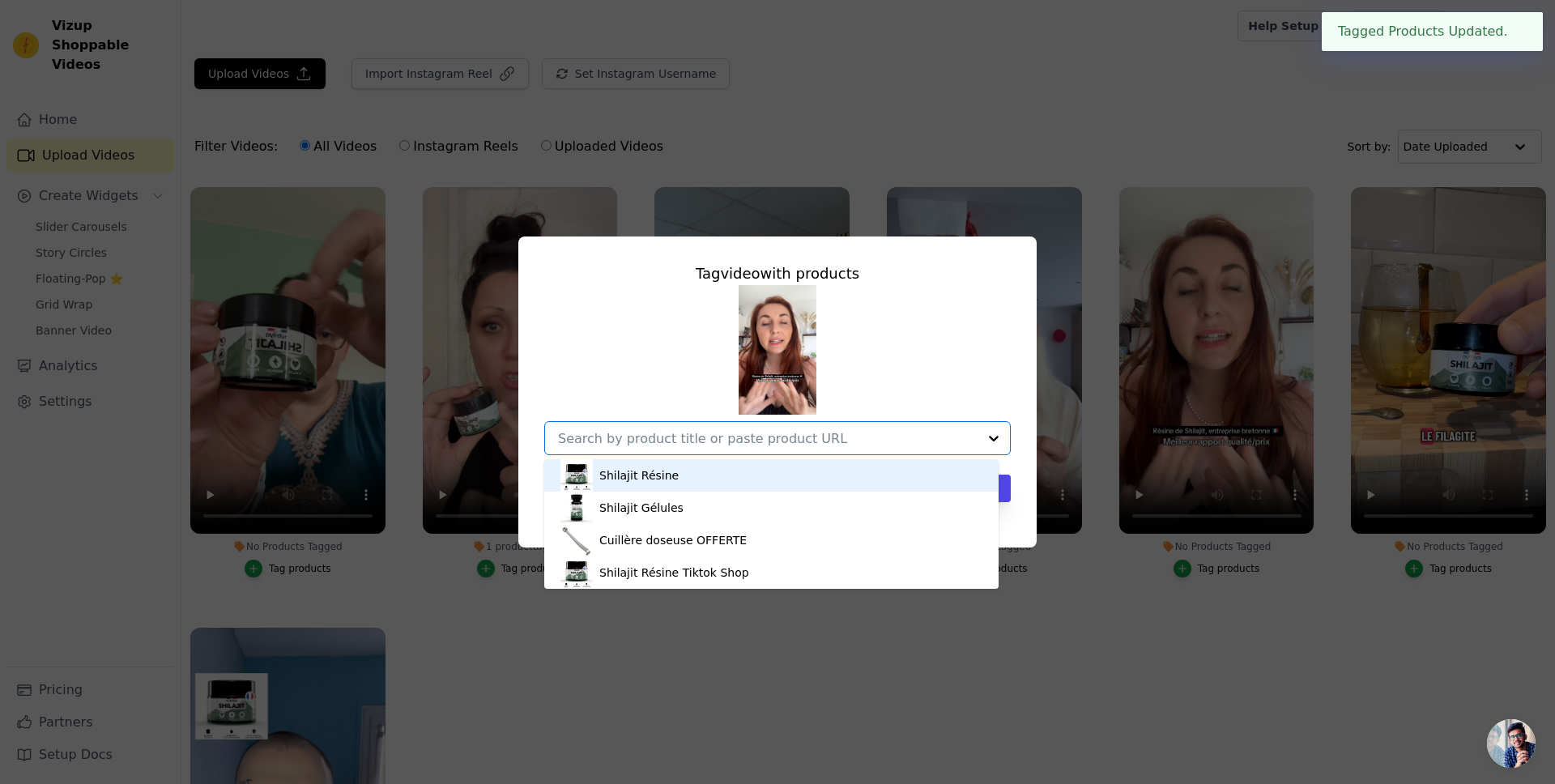
click at [786, 474] on div "Shilajit Résine" at bounding box center [772, 475] width 422 height 32
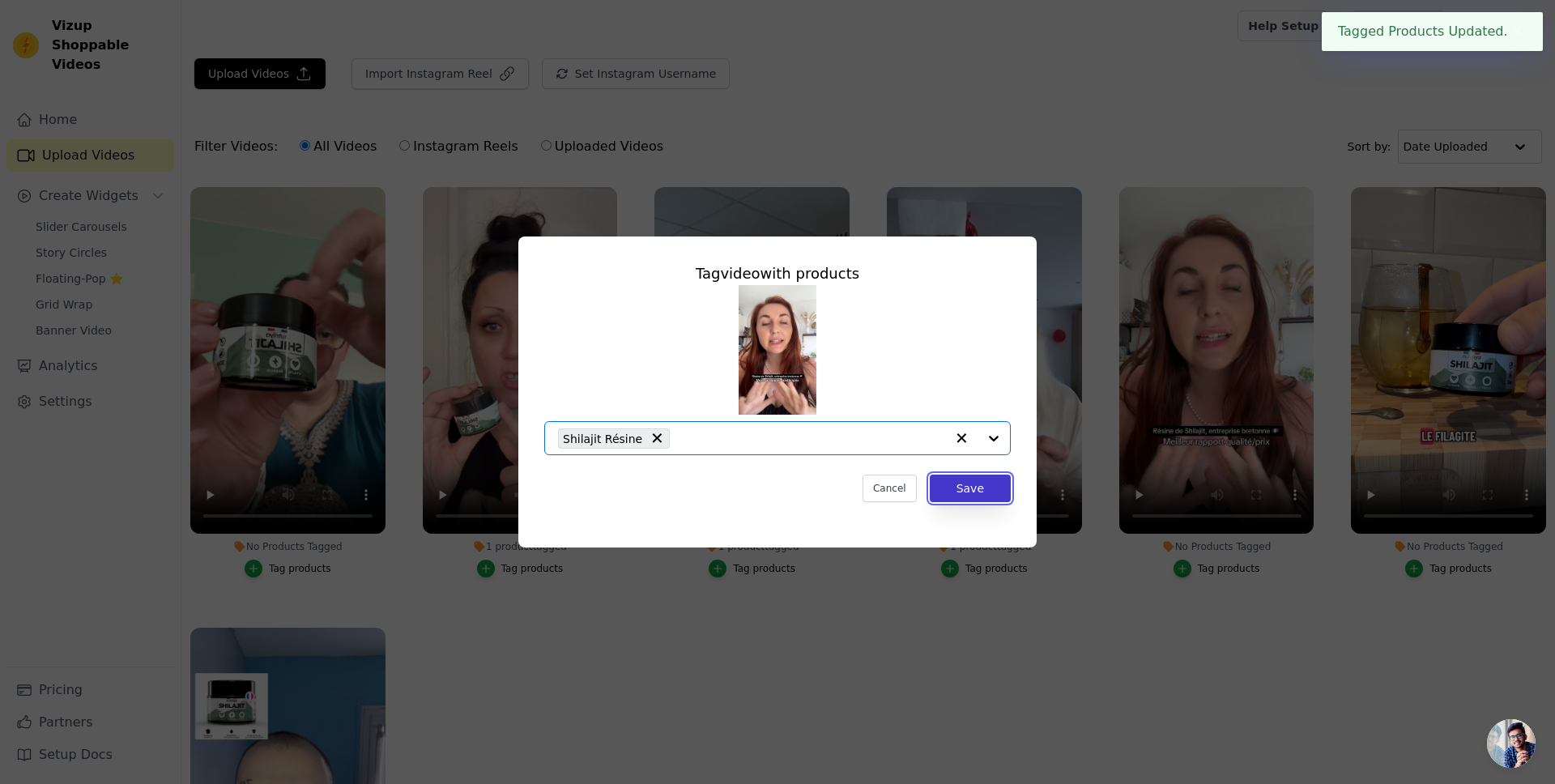
click at [973, 495] on button "Save" at bounding box center [970, 488] width 81 height 27
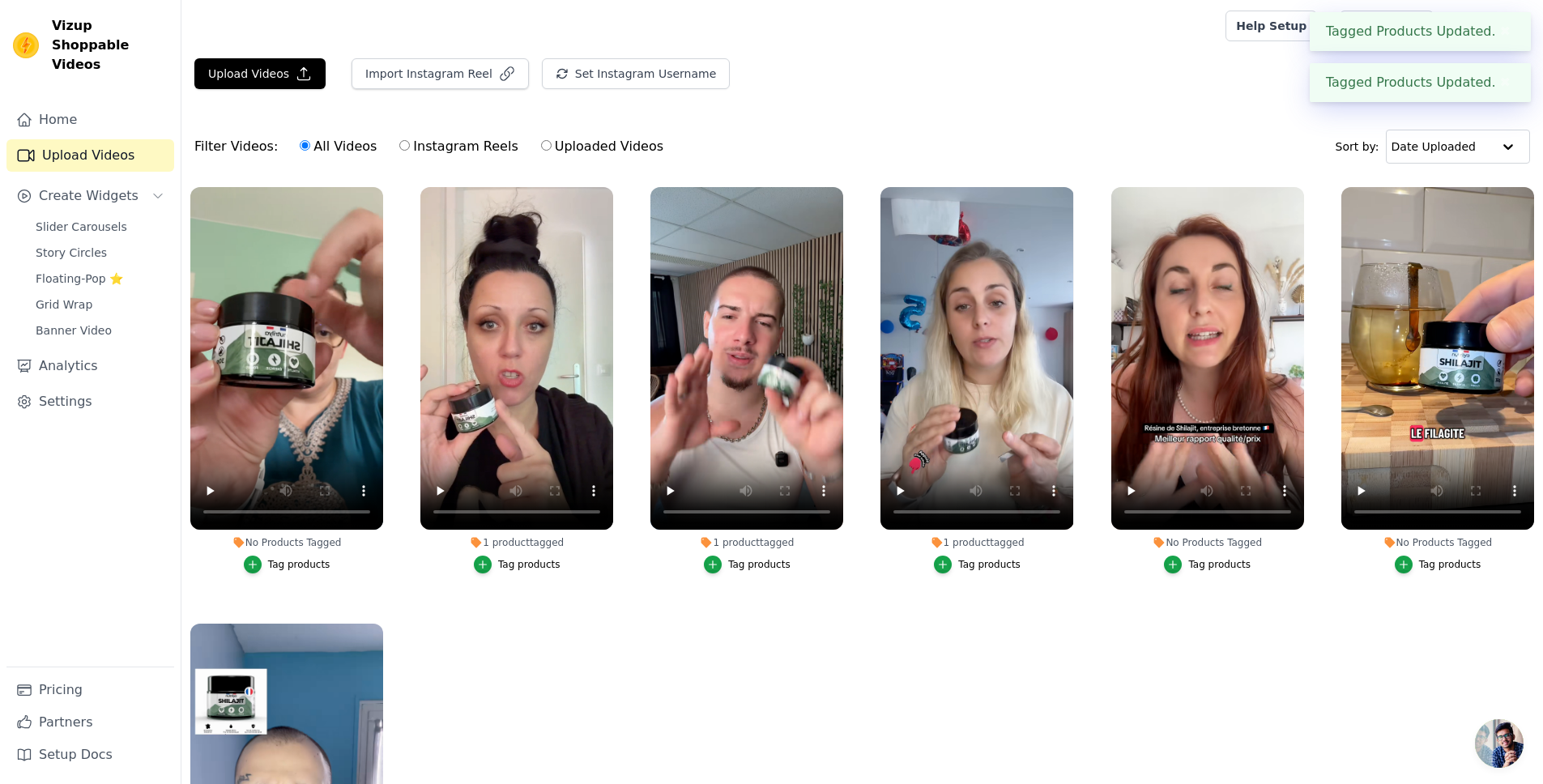
click at [1419, 564] on div "Tag products" at bounding box center [1450, 563] width 62 height 13
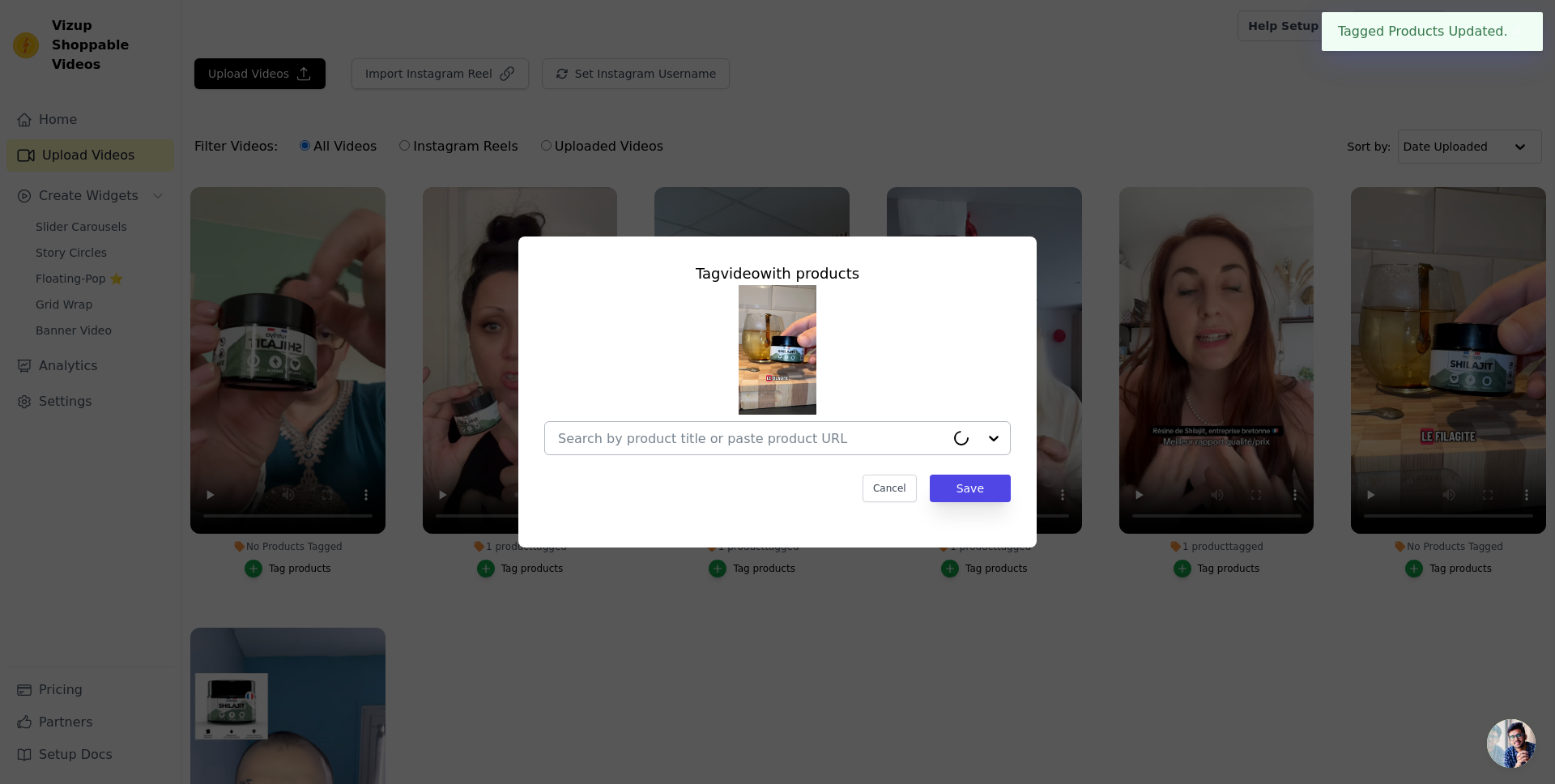
click at [900, 440] on input "No Products Tagged Tag video with products Cancel Save Tag products" at bounding box center [751, 438] width 387 height 16
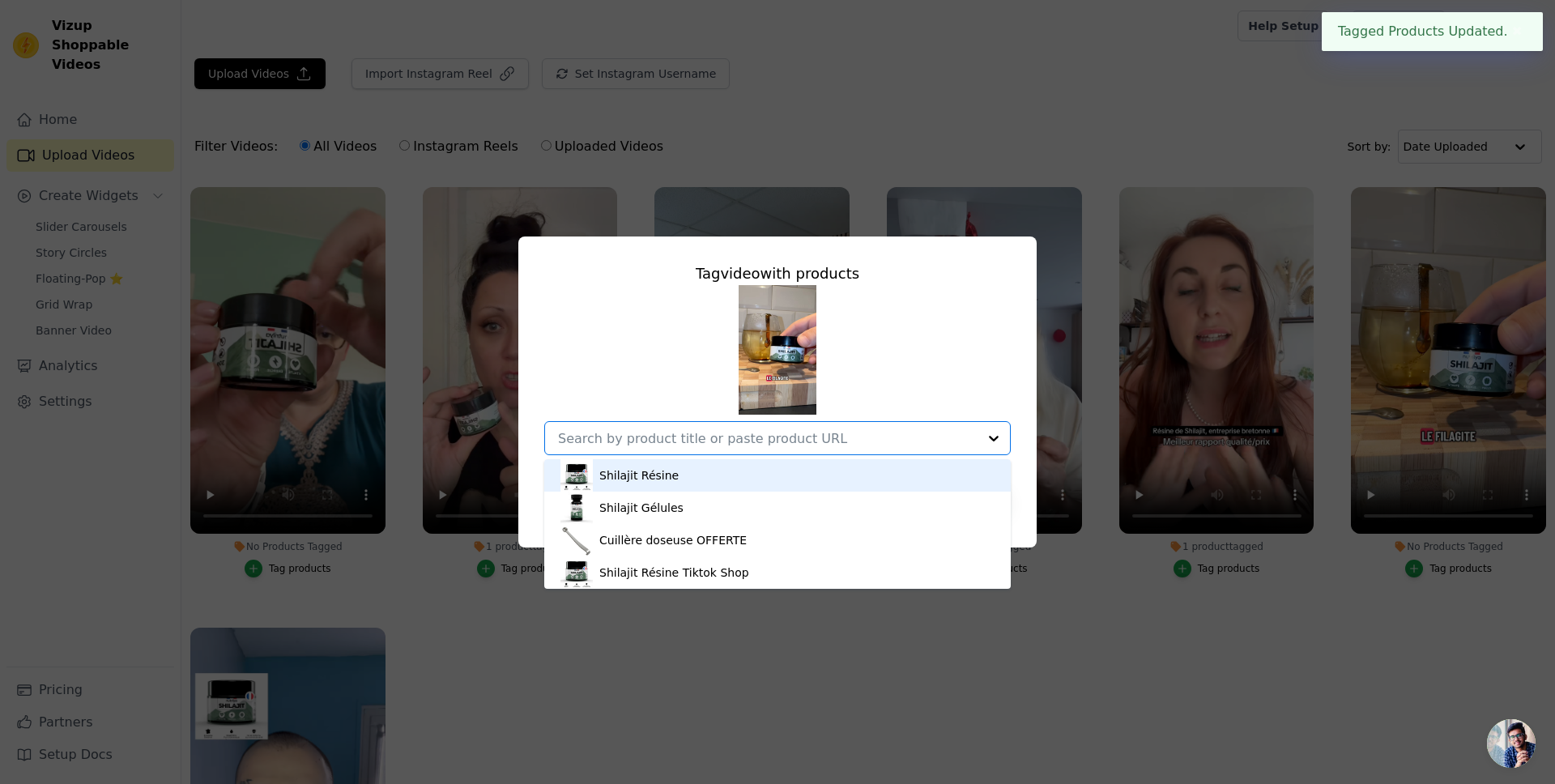
click at [796, 479] on div "Shilajit Résine" at bounding box center [778, 475] width 434 height 32
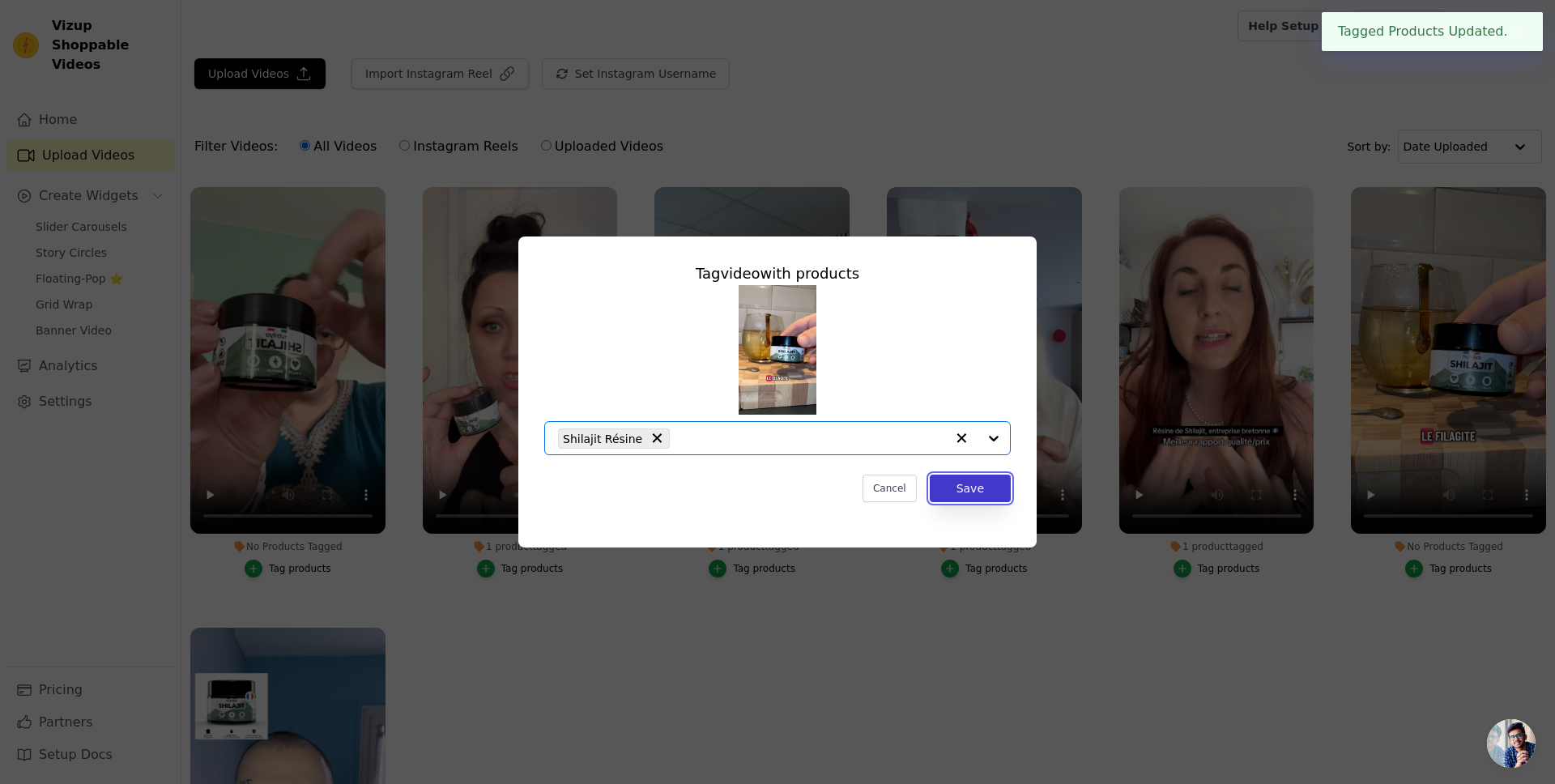
click at [981, 486] on button "Save" at bounding box center [970, 488] width 81 height 27
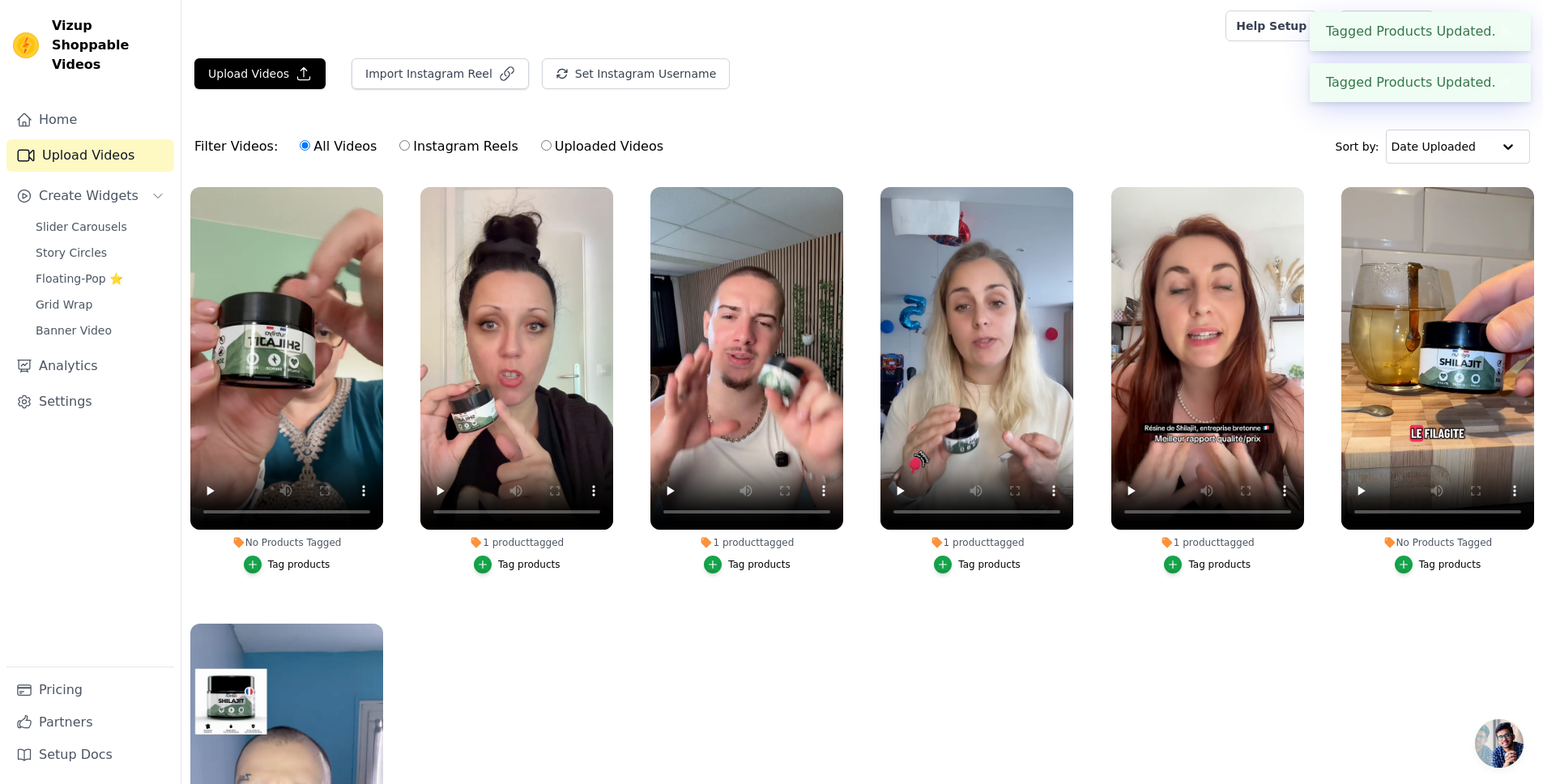
click at [304, 560] on div "Tag products" at bounding box center [299, 563] width 62 height 13
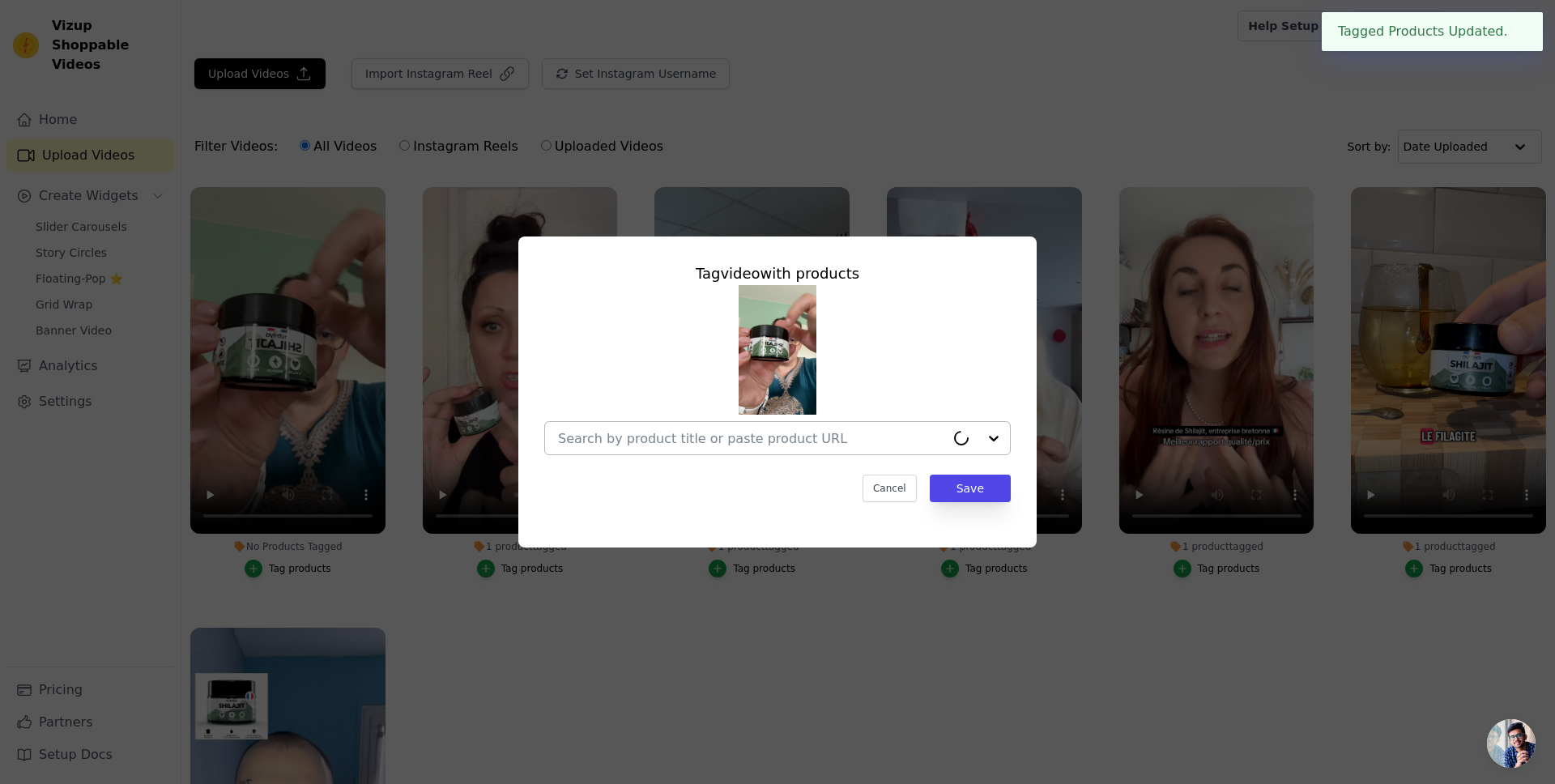
click at [778, 451] on div at bounding box center [751, 437] width 387 height 32
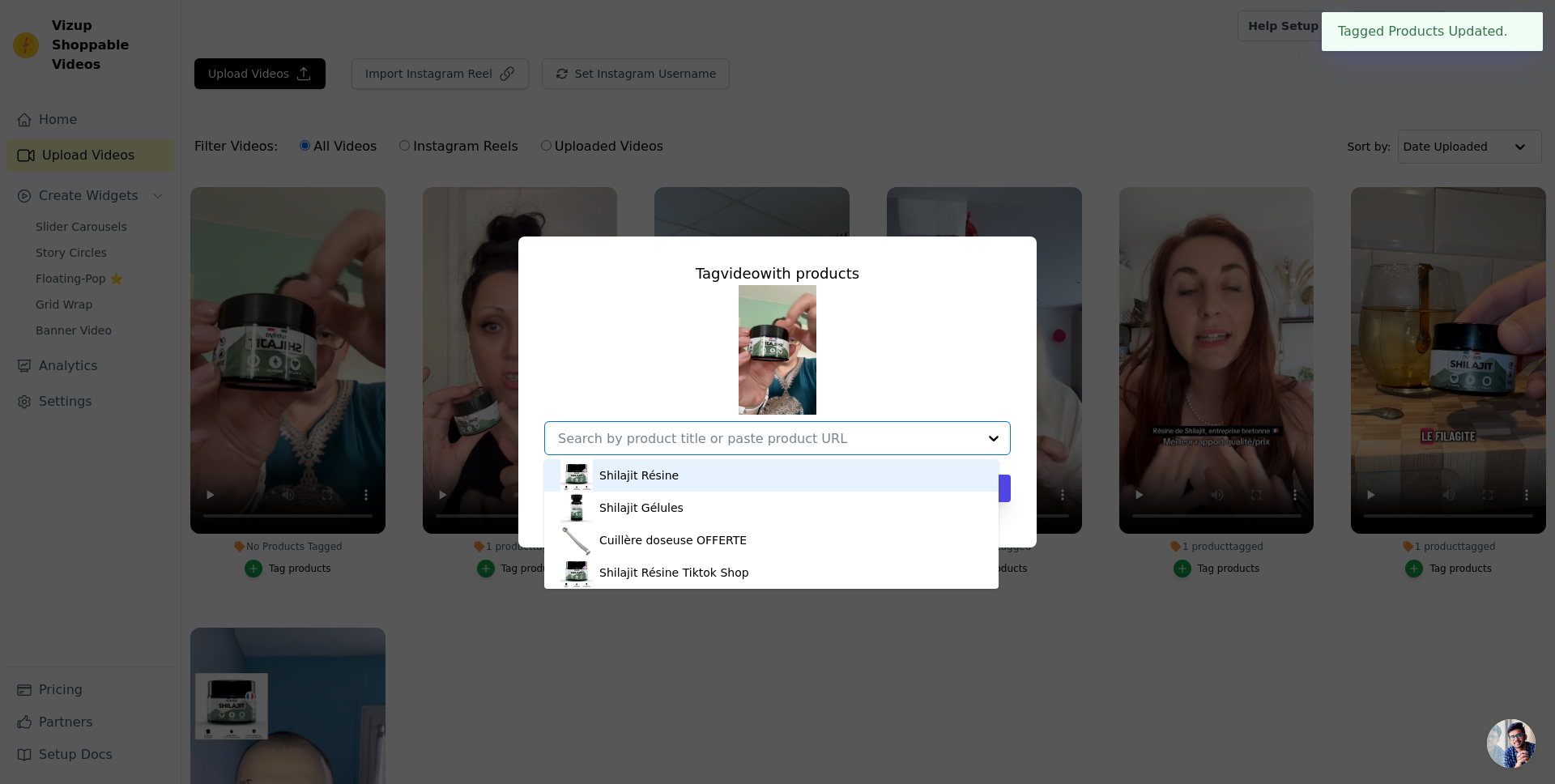
click at [667, 474] on div "Shilajit Résine" at bounding box center [639, 475] width 80 height 17
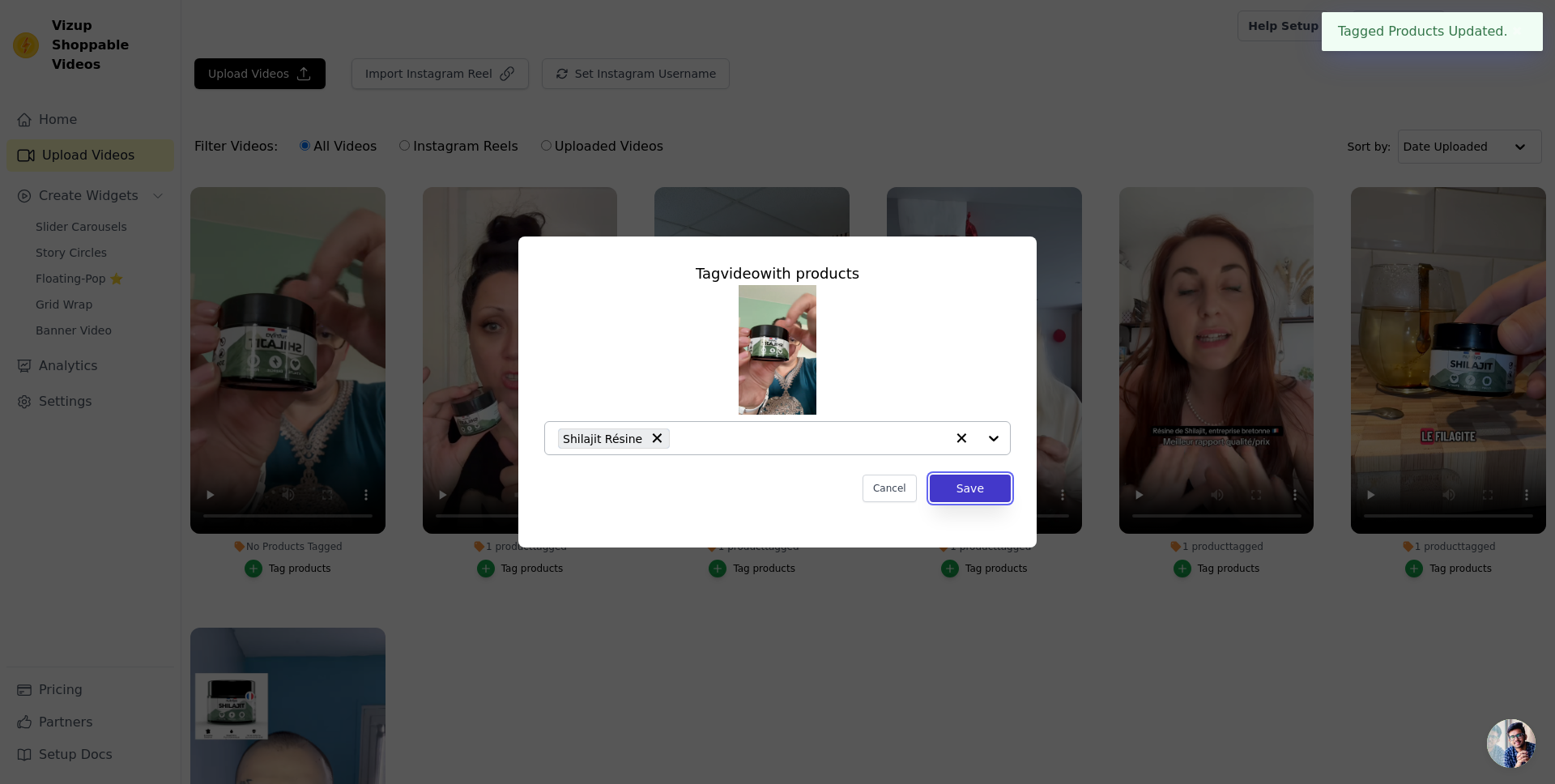
click at [975, 498] on button "Save" at bounding box center [970, 488] width 81 height 27
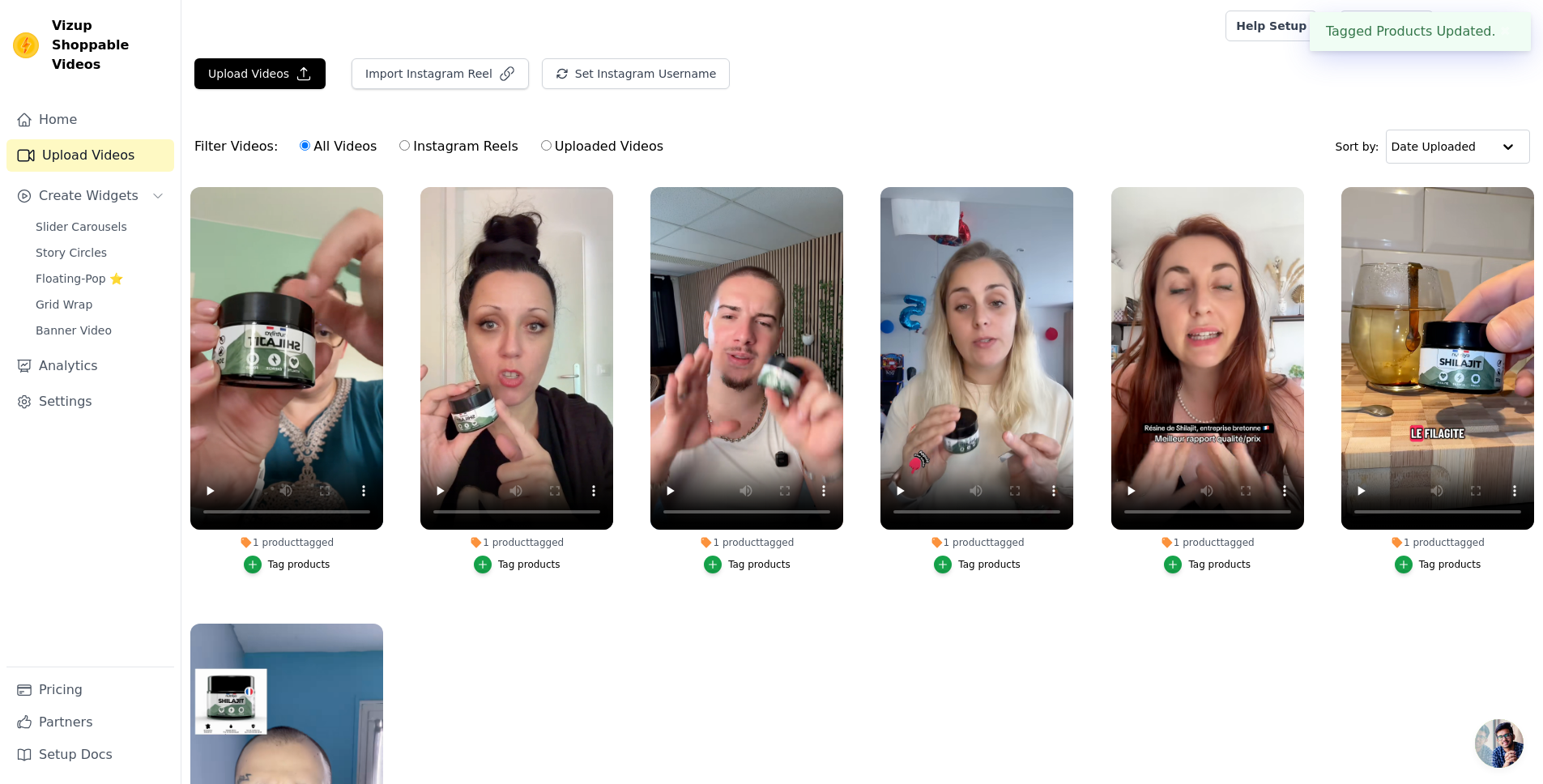
scroll to position [145, 0]
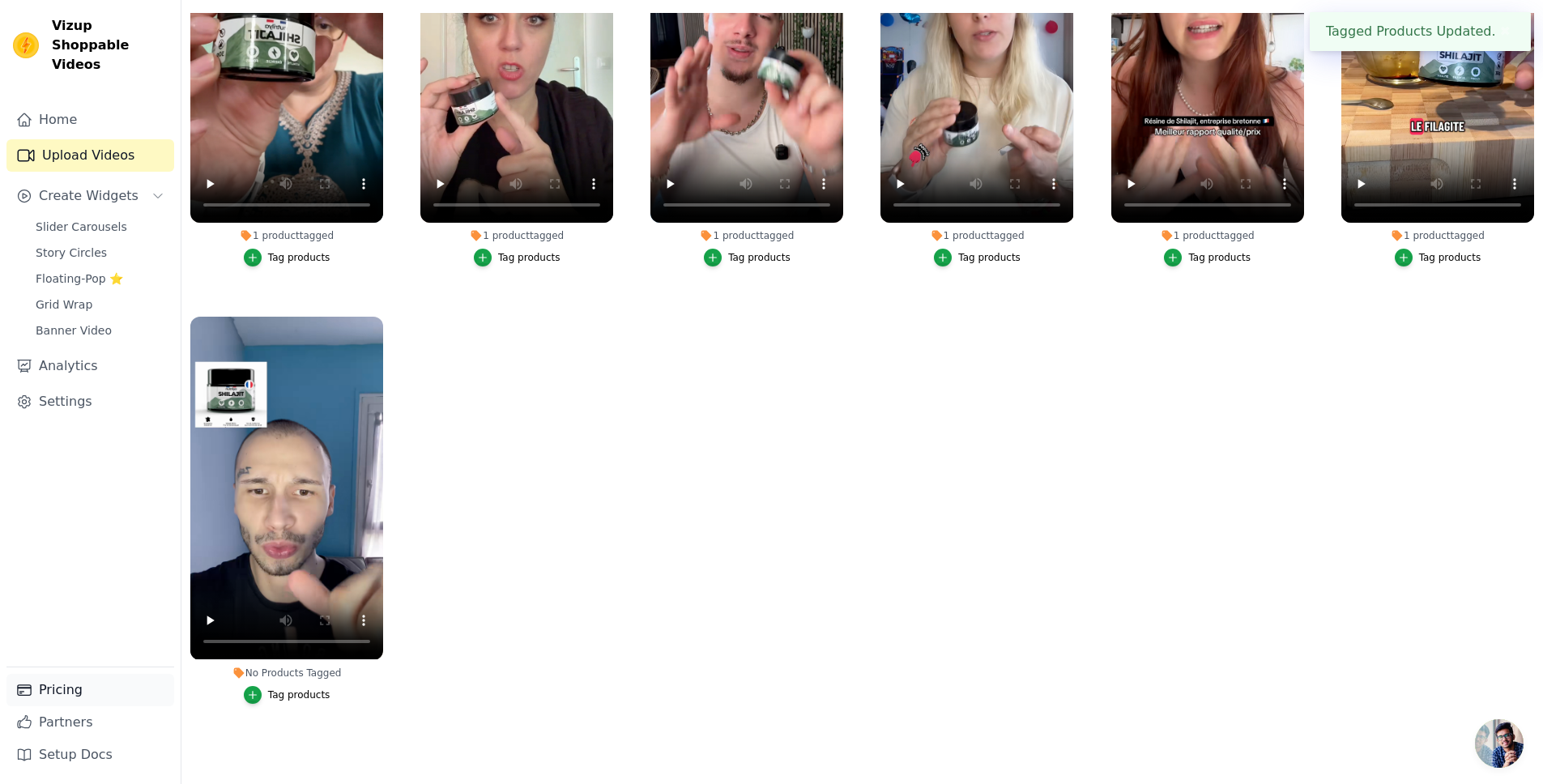
click at [70, 681] on link "Pricing" at bounding box center [90, 690] width 168 height 32
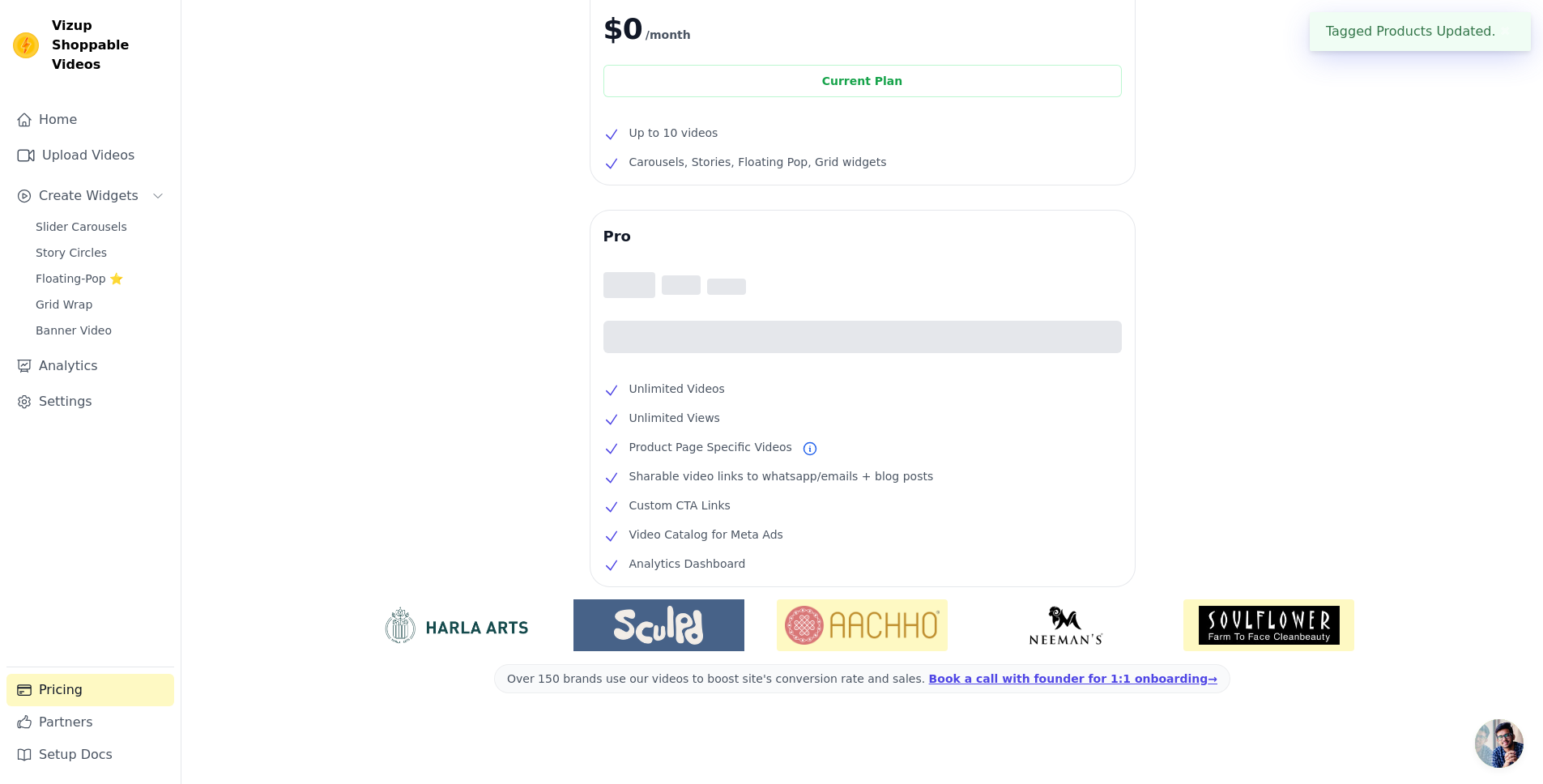
scroll to position [126, 0]
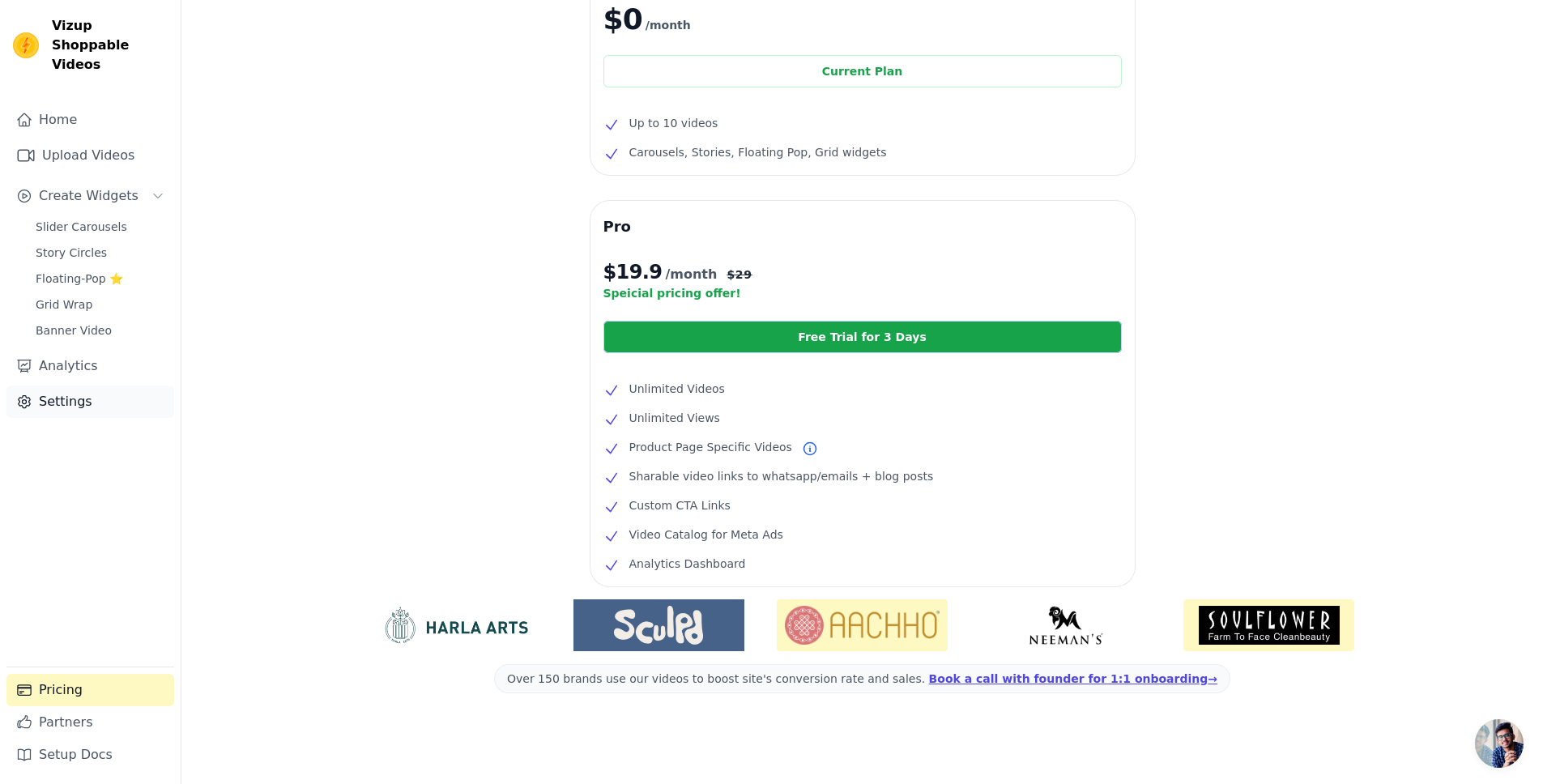
click at [98, 390] on link "Settings" at bounding box center [90, 401] width 168 height 32
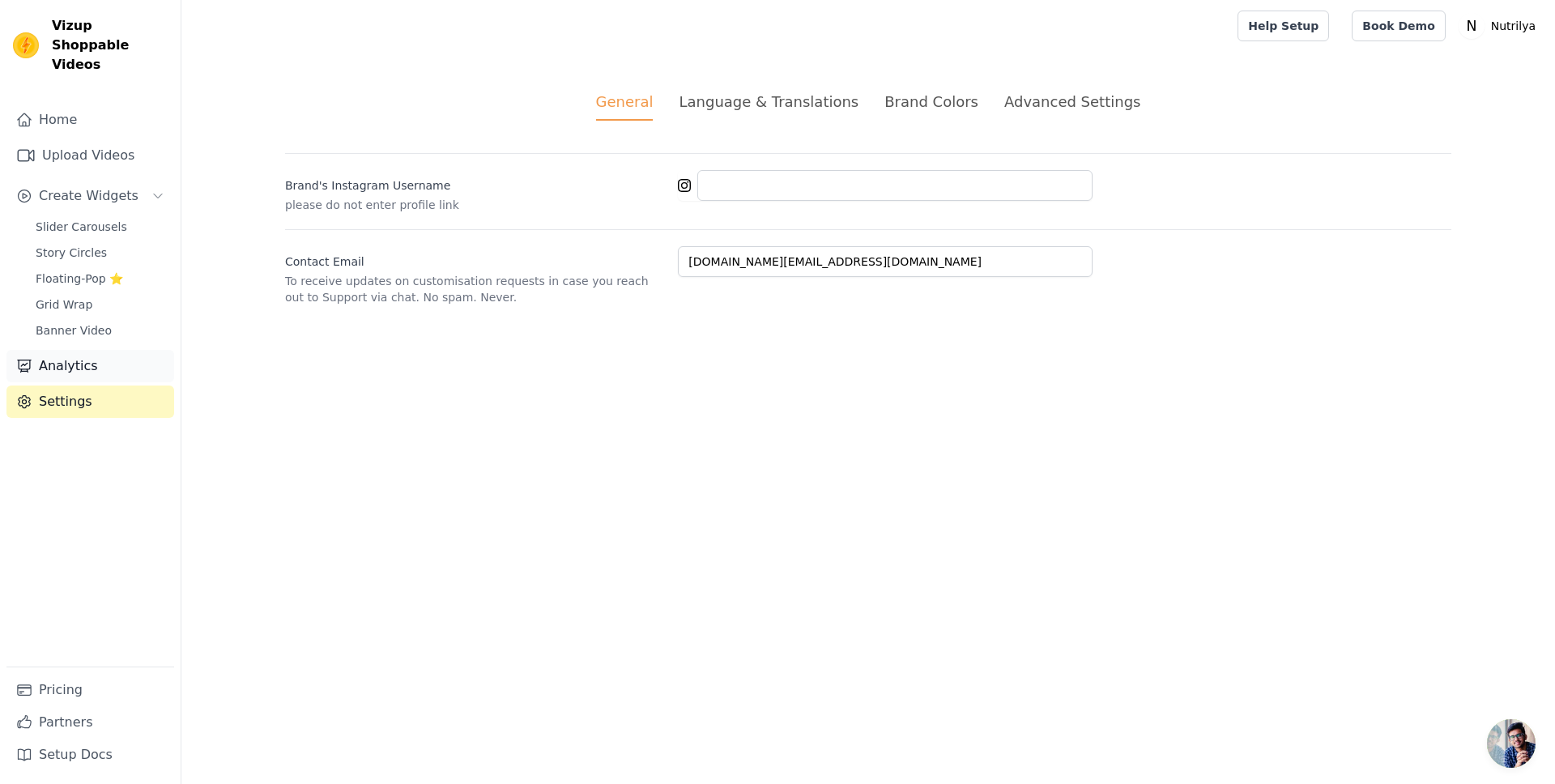
click at [92, 350] on link "Analytics" at bounding box center [90, 365] width 168 height 32
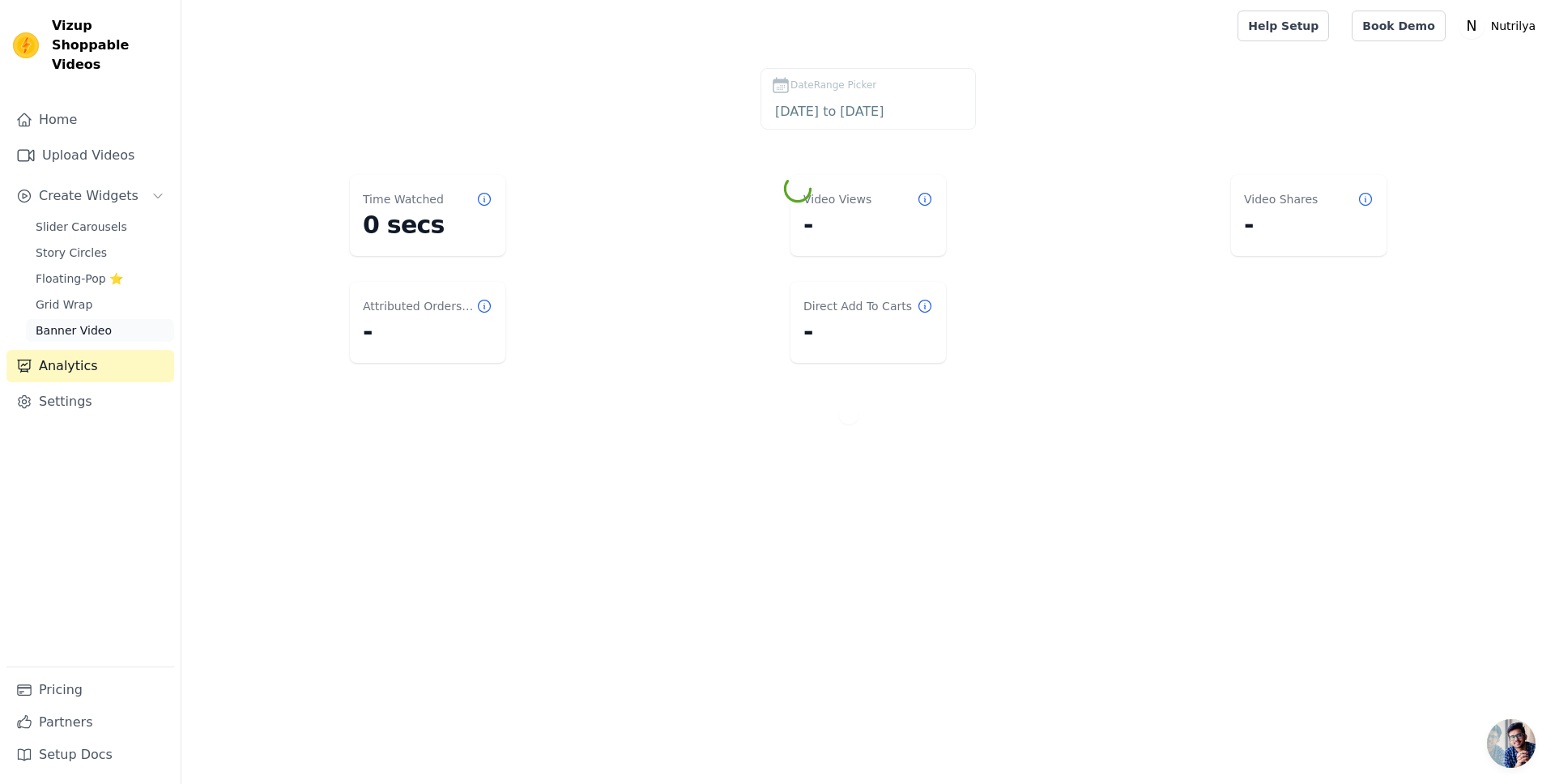
click at [101, 323] on span "Banner Video" at bounding box center [74, 330] width 76 height 17
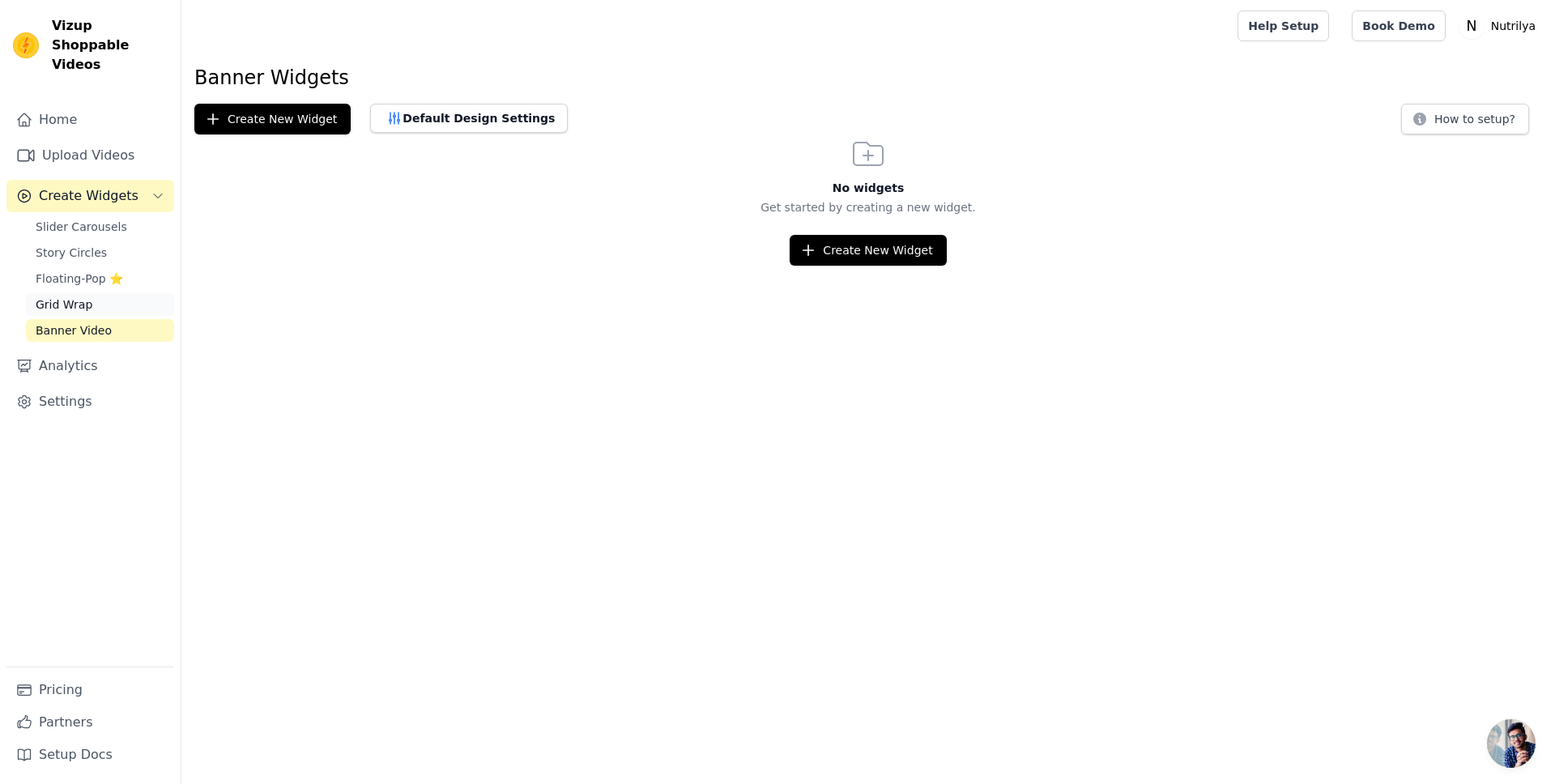
click at [88, 293] on link "Grid Wrap" at bounding box center [100, 304] width 149 height 22
click at [71, 270] on span "Floating-Pop ⭐" at bounding box center [80, 278] width 87 height 17
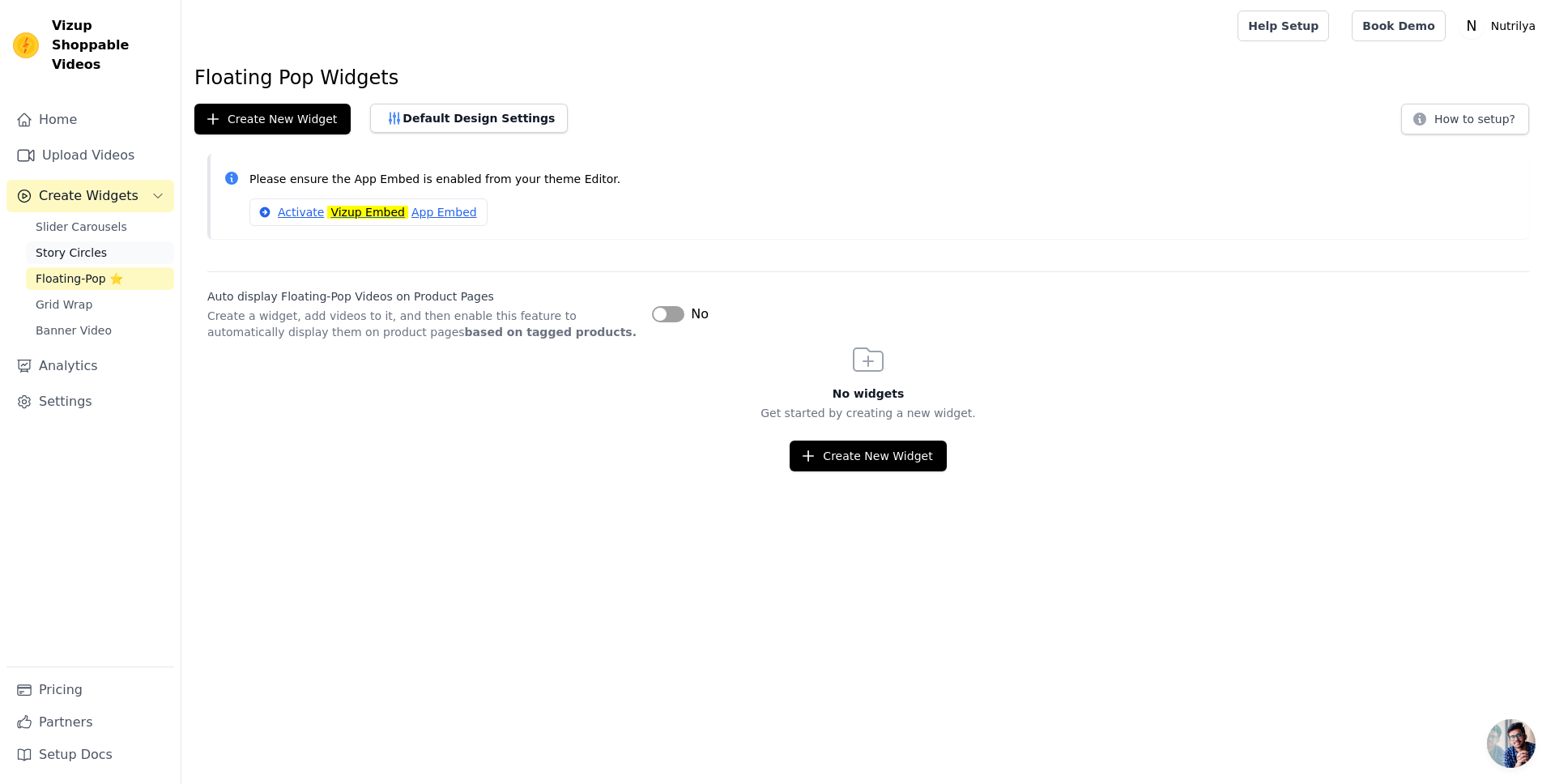
click at [69, 245] on span "Story Circles" at bounding box center [71, 253] width 71 height 17
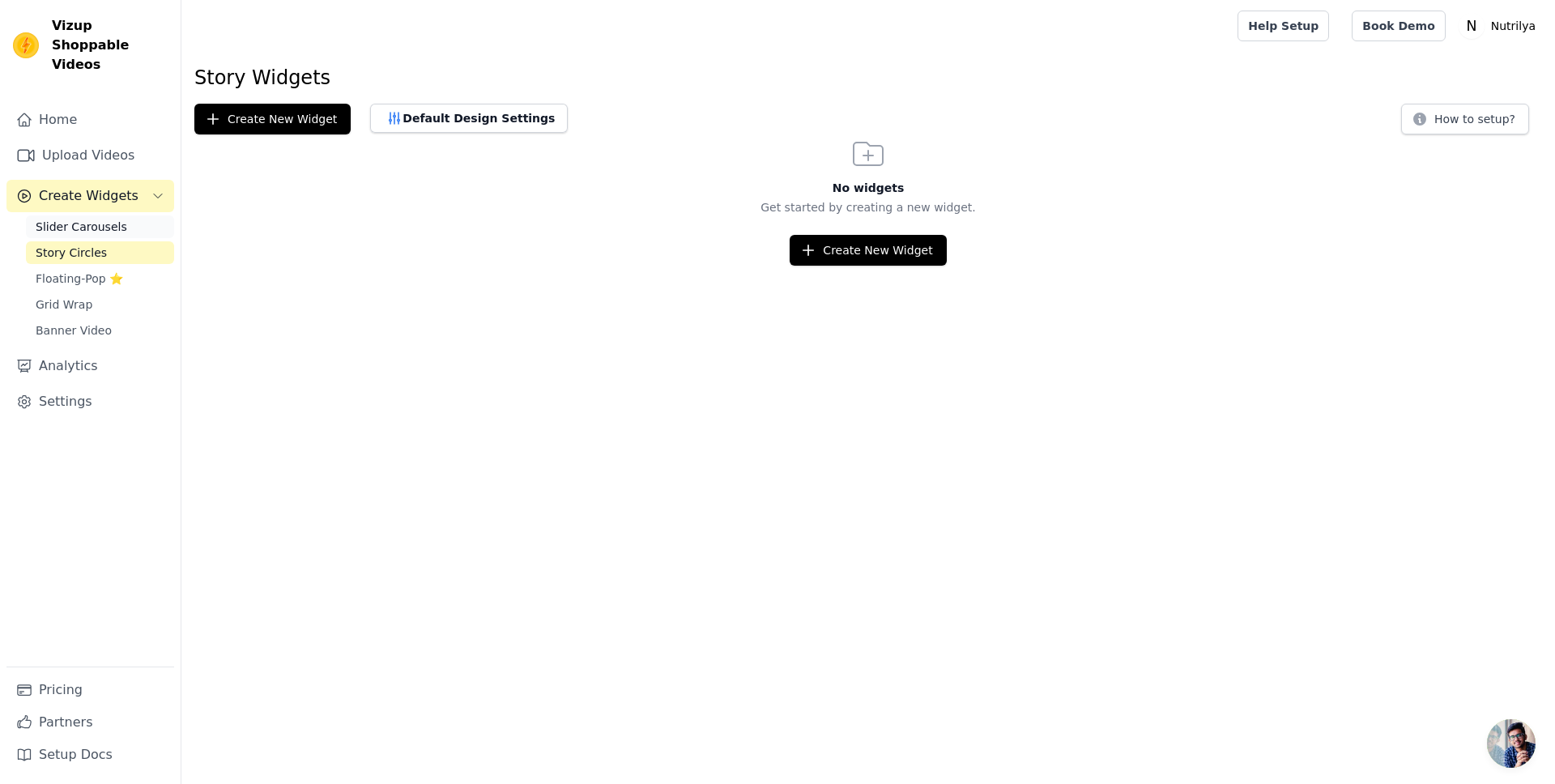
click at [79, 219] on span "Slider Carousels" at bounding box center [82, 226] width 91 height 17
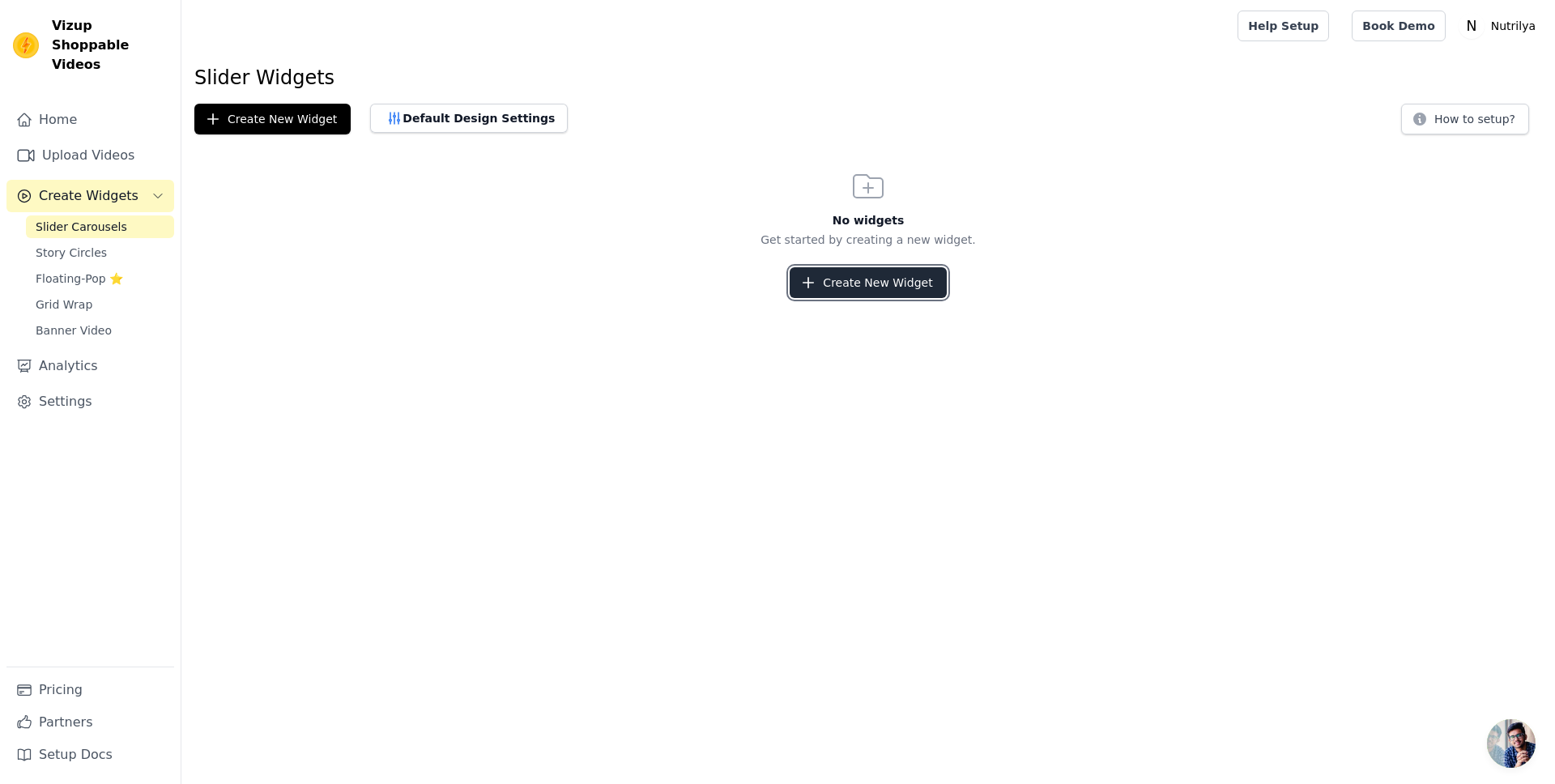
click at [821, 296] on button "Create New Widget" at bounding box center [868, 283] width 156 height 31
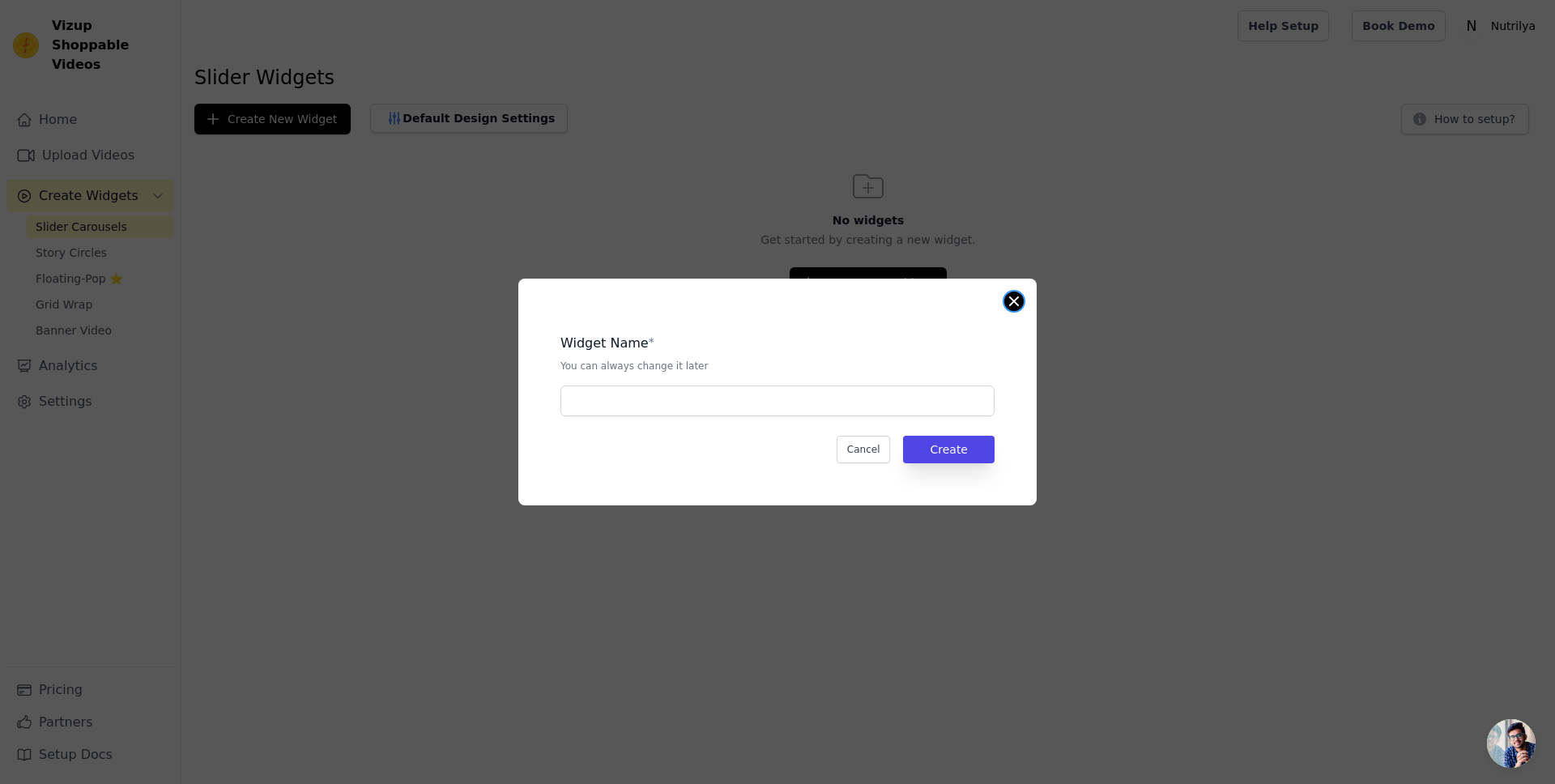
click at [1018, 292] on button "Close modal" at bounding box center [1015, 301] width 19 height 19
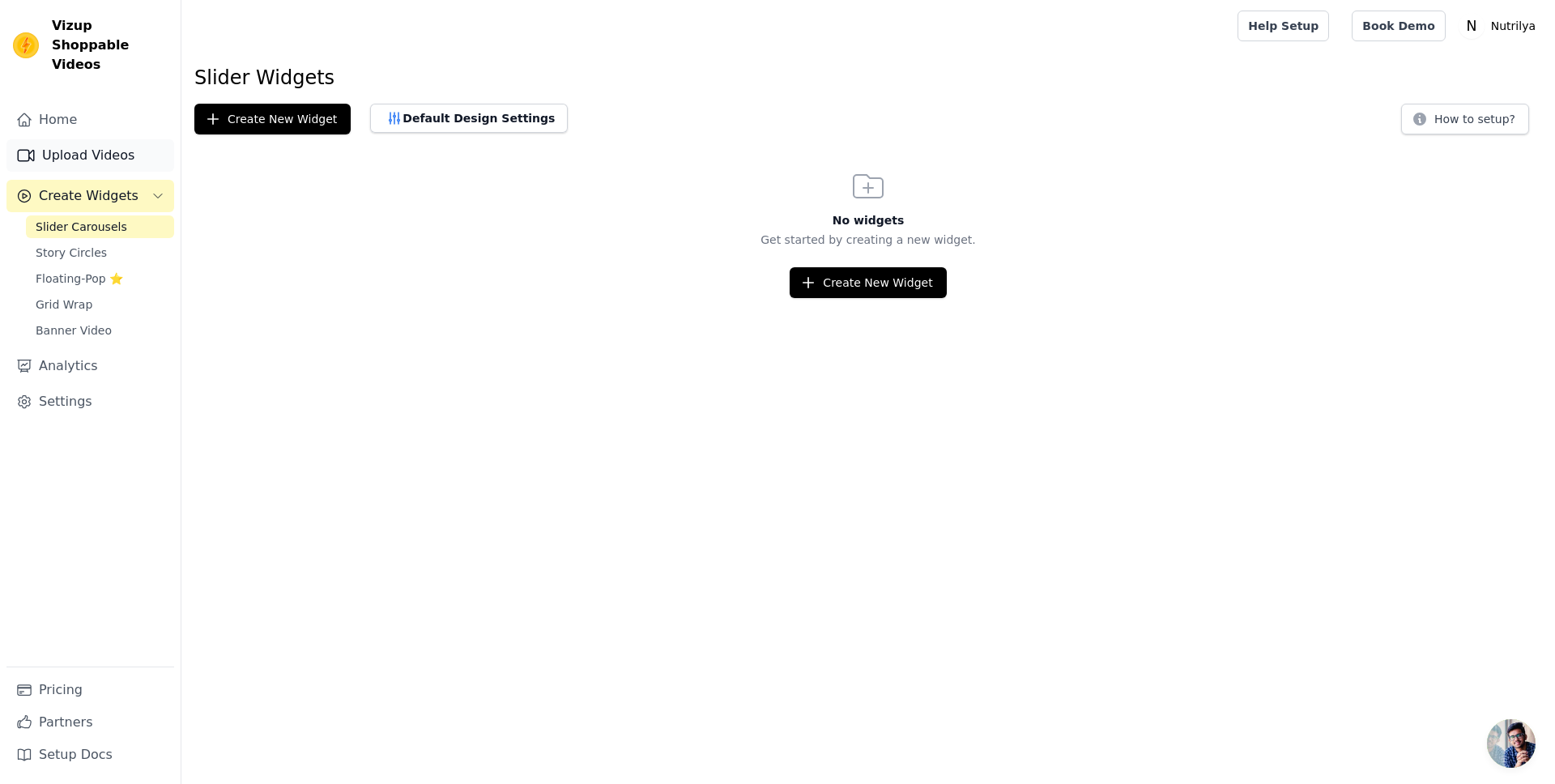
click at [59, 139] on link "Upload Videos" at bounding box center [90, 154] width 168 height 32
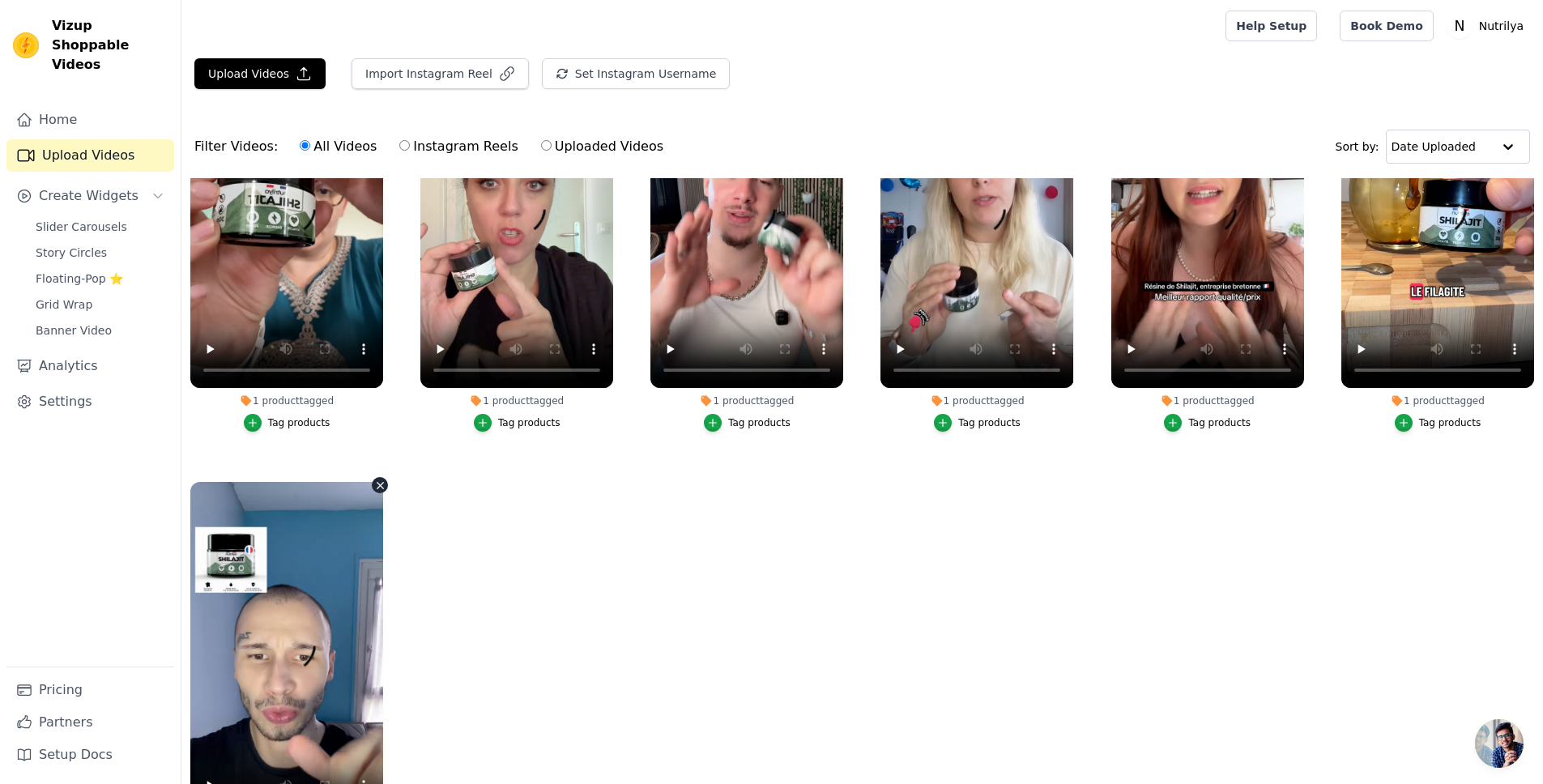
scroll to position [165, 0]
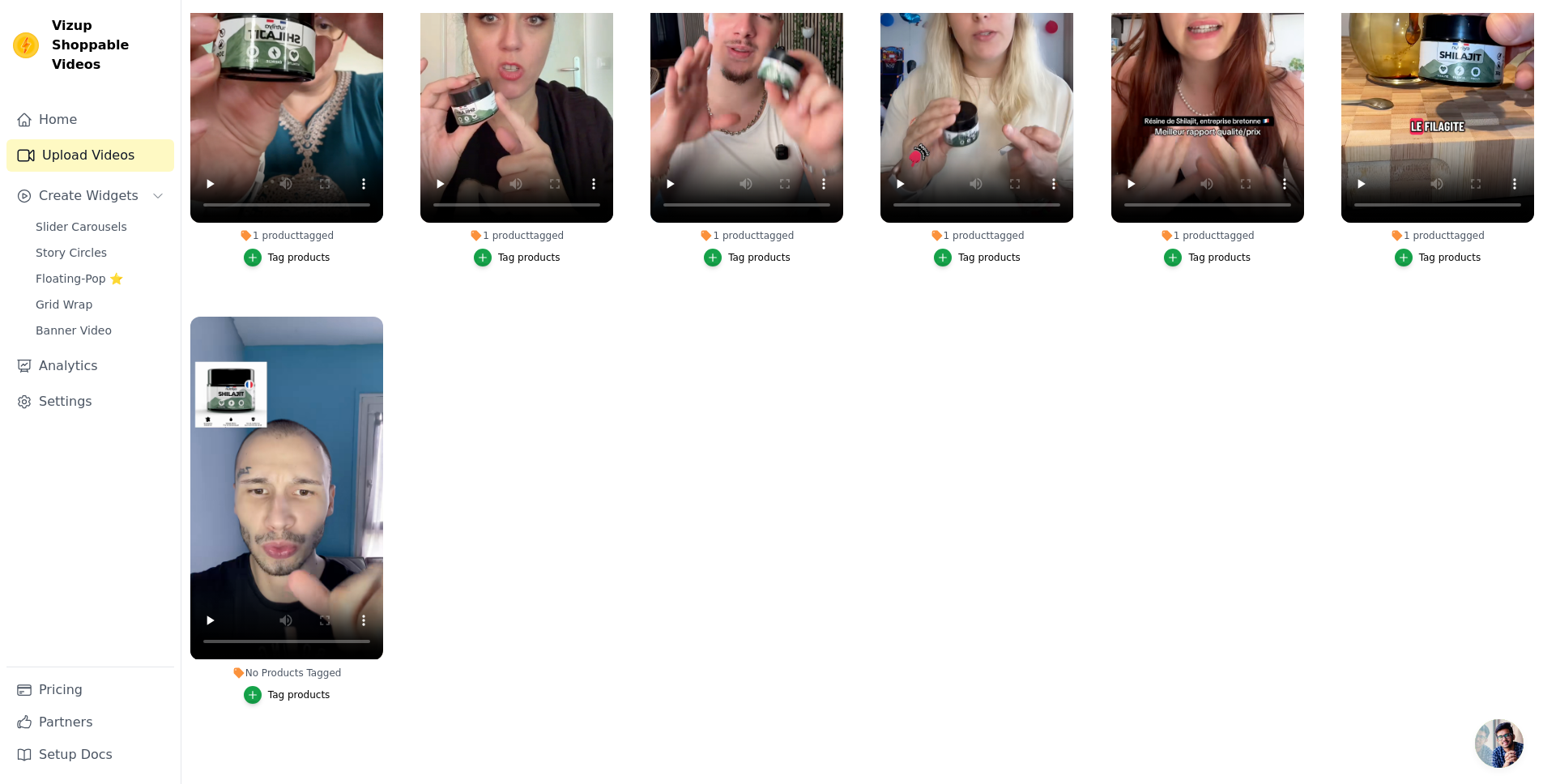
click at [298, 689] on div "Tag products" at bounding box center [299, 695] width 62 height 13
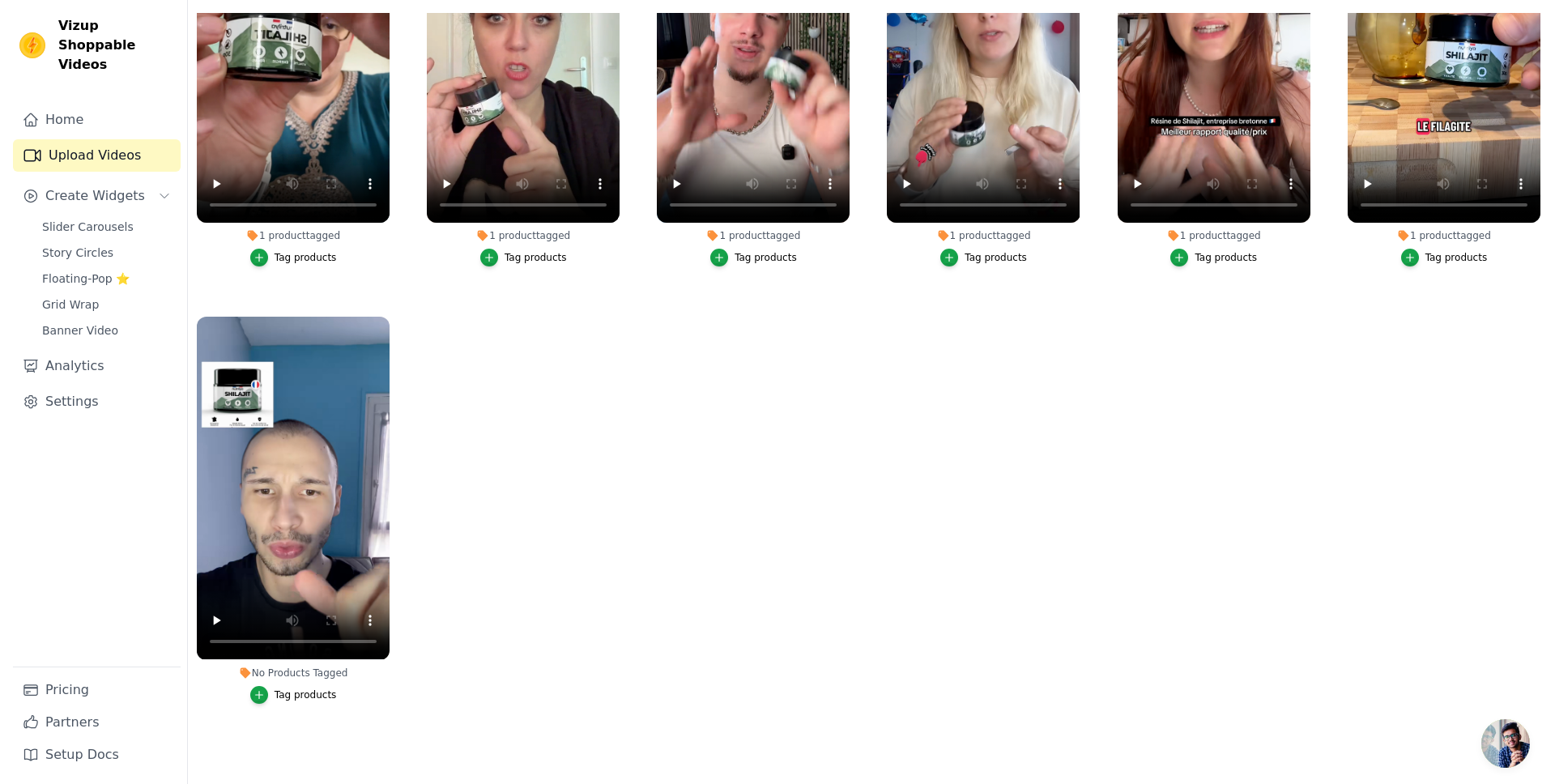
scroll to position [0, 0]
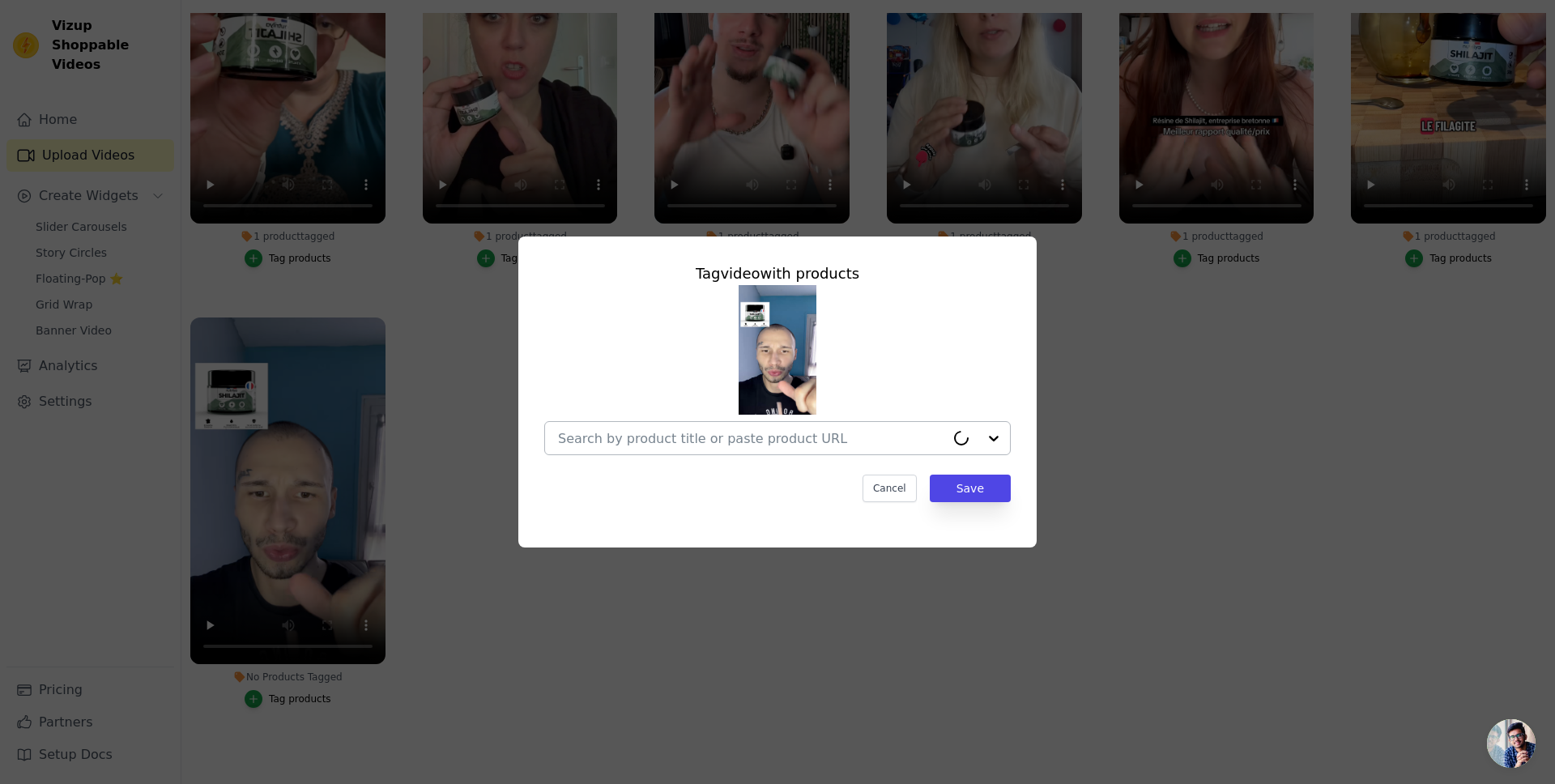
click at [672, 454] on div at bounding box center [751, 437] width 387 height 32
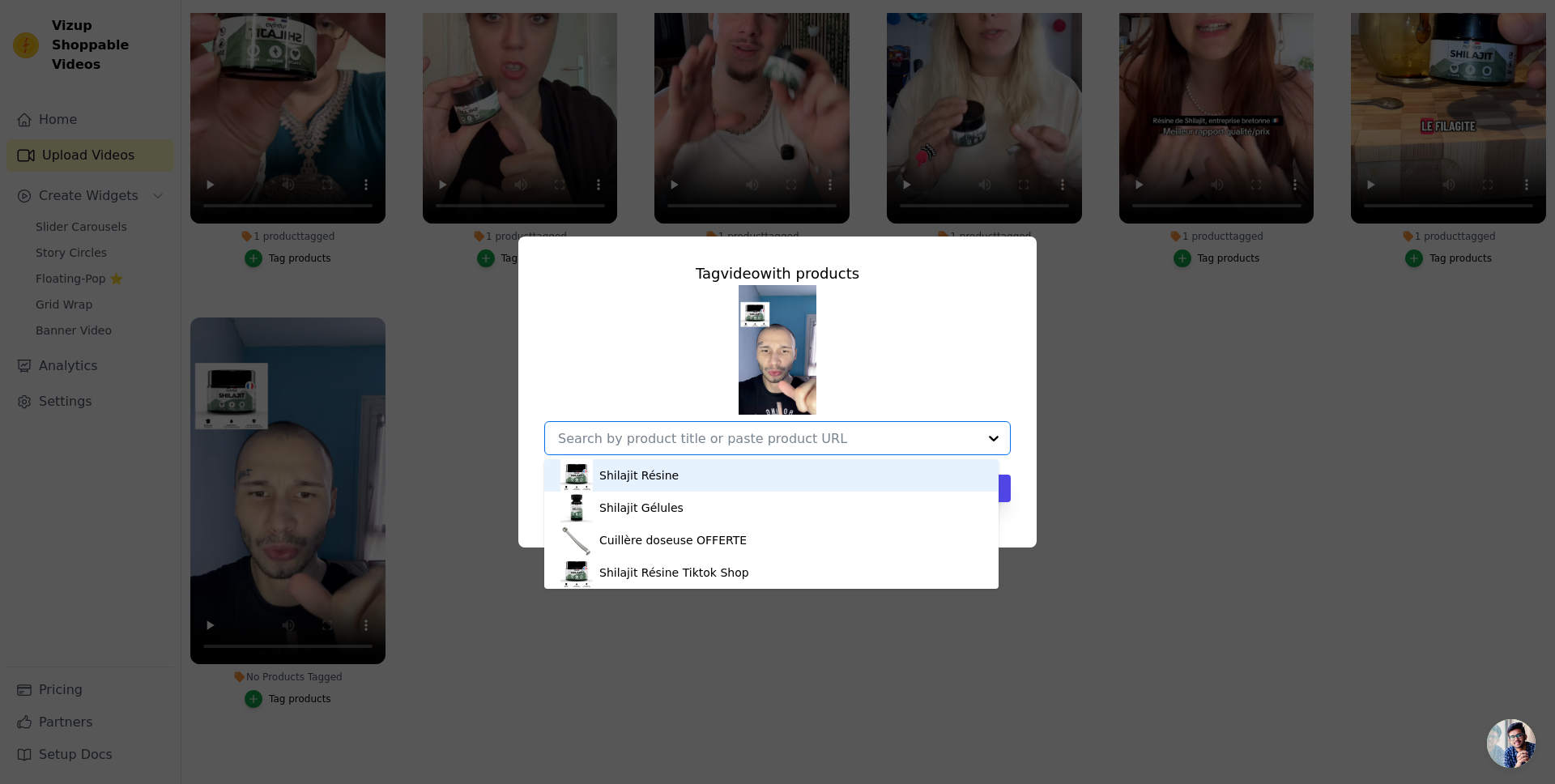
click at [652, 470] on div "Shilajit Résine" at bounding box center [639, 475] width 80 height 17
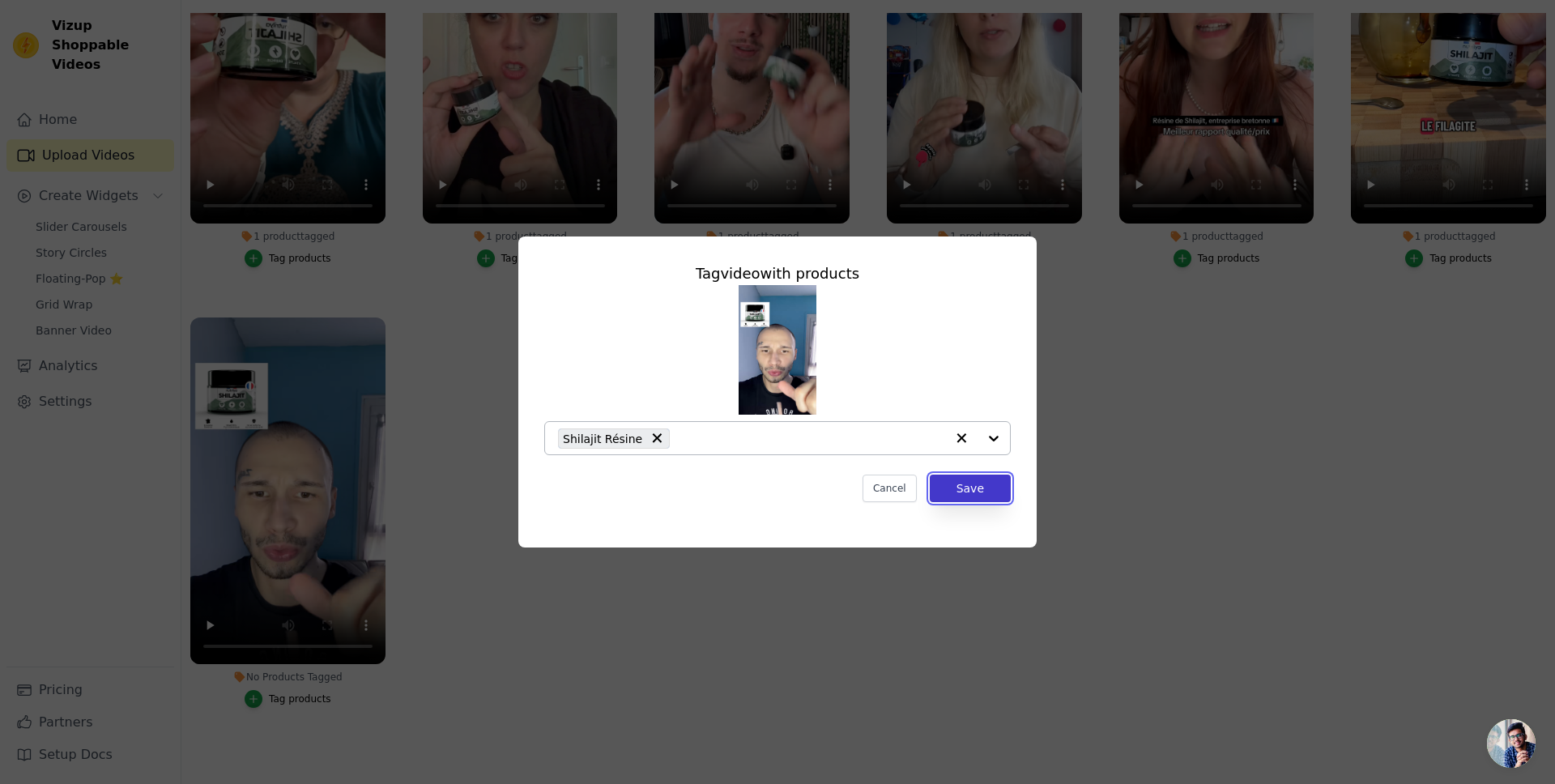
click at [973, 492] on button "Save" at bounding box center [970, 488] width 81 height 27
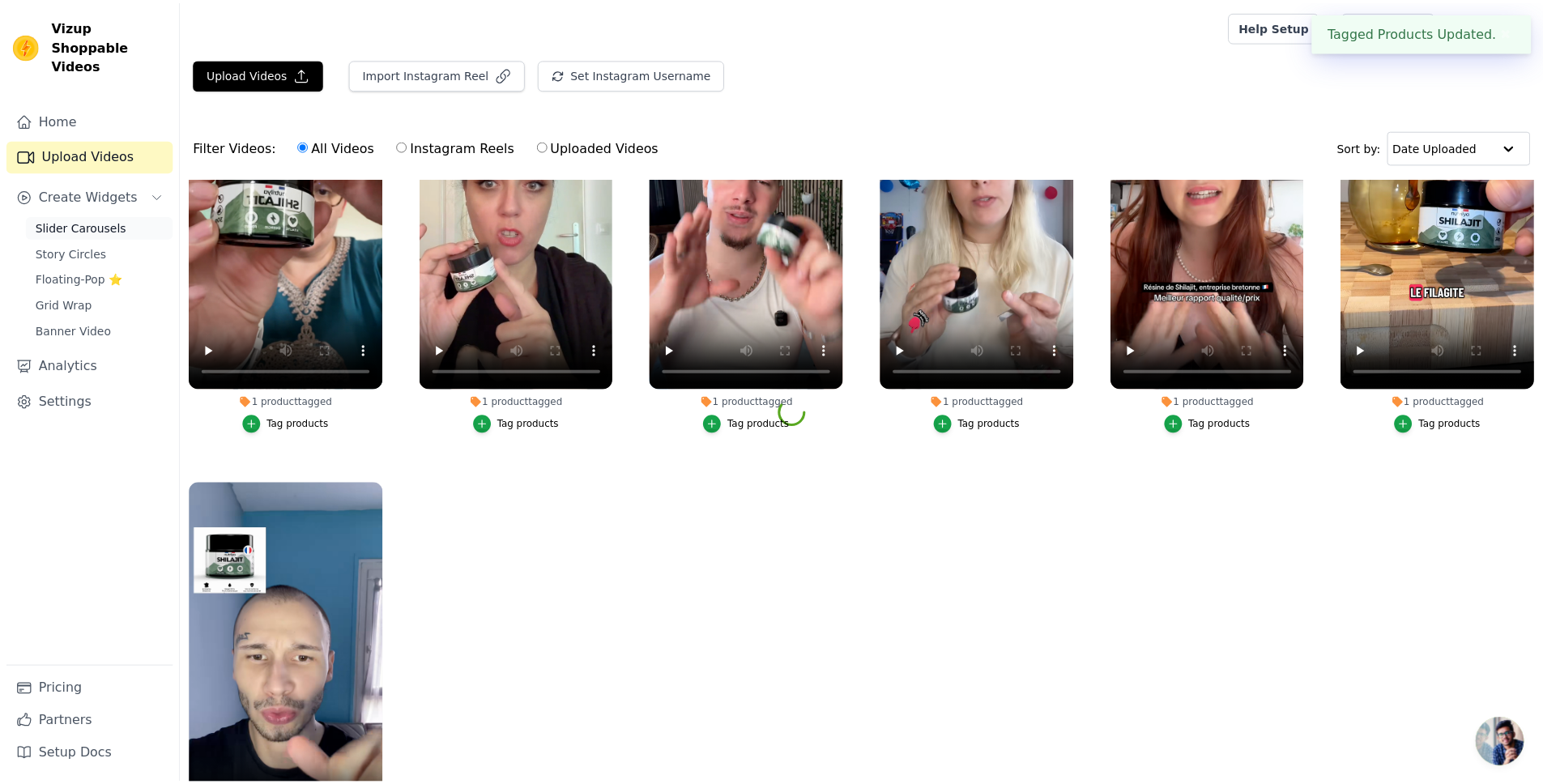
scroll to position [165, 0]
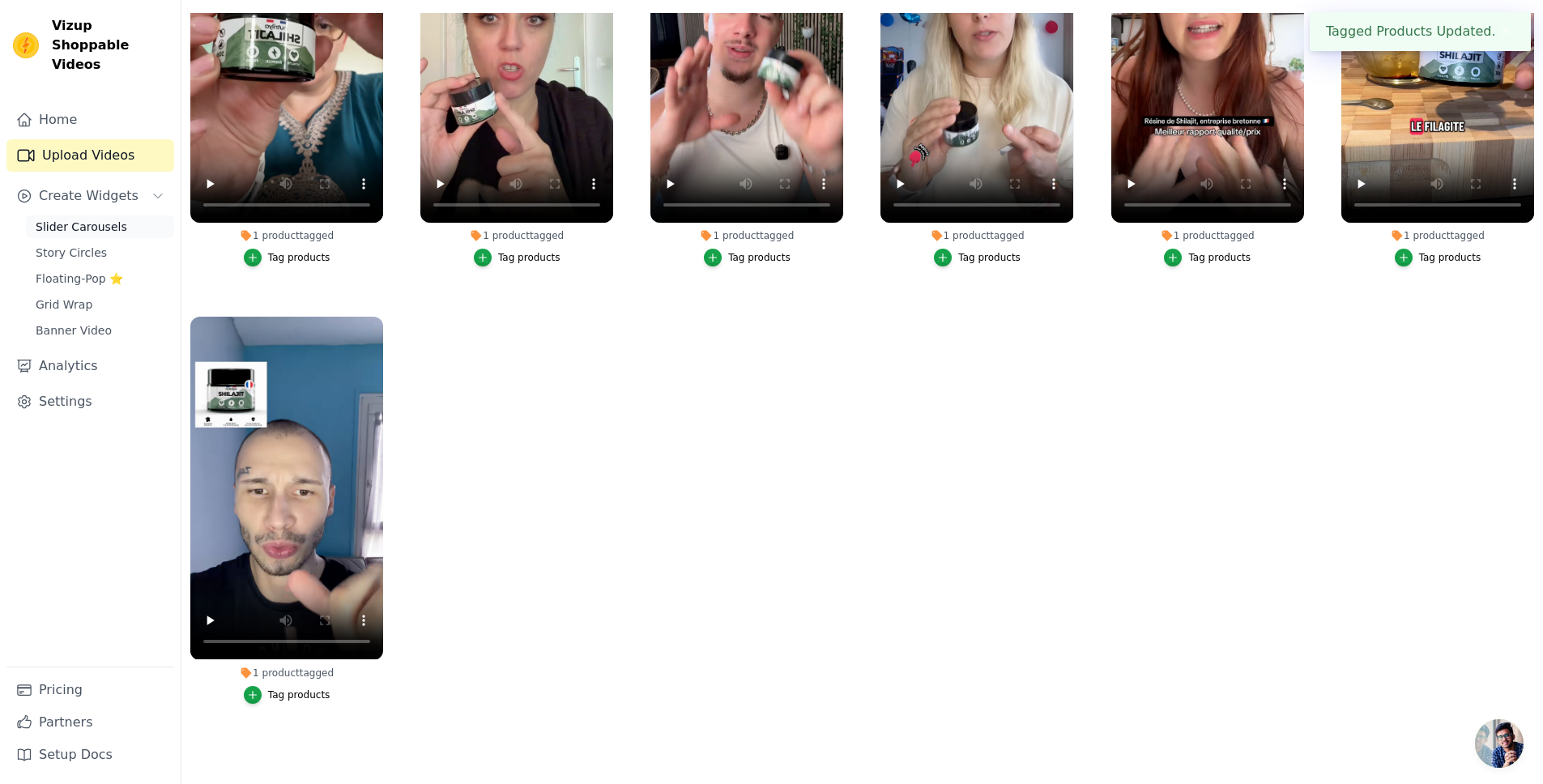
click at [79, 219] on span "Slider Carousels" at bounding box center [82, 226] width 91 height 17
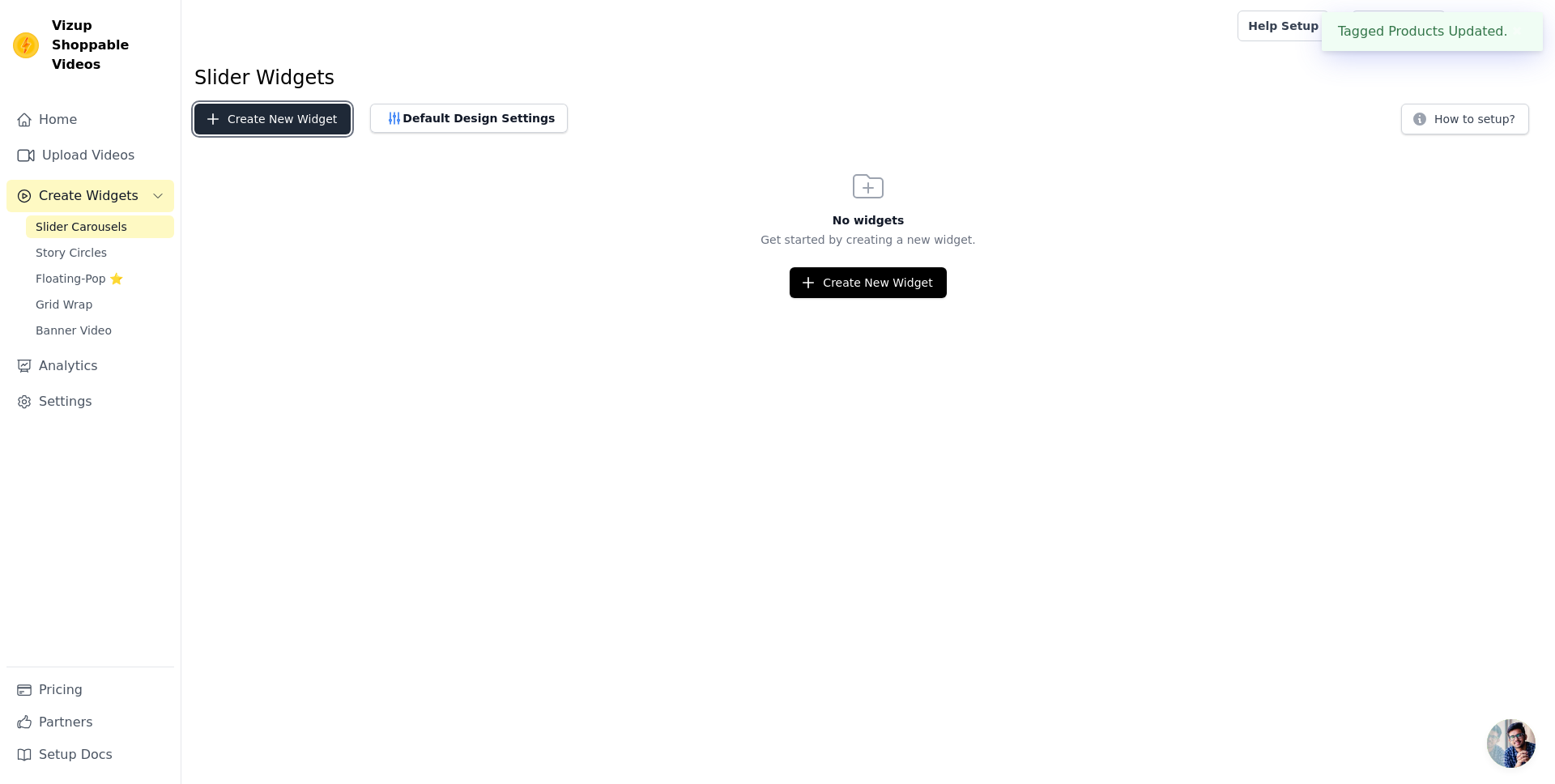
click at [256, 110] on button "Create New Widget" at bounding box center [272, 119] width 156 height 31
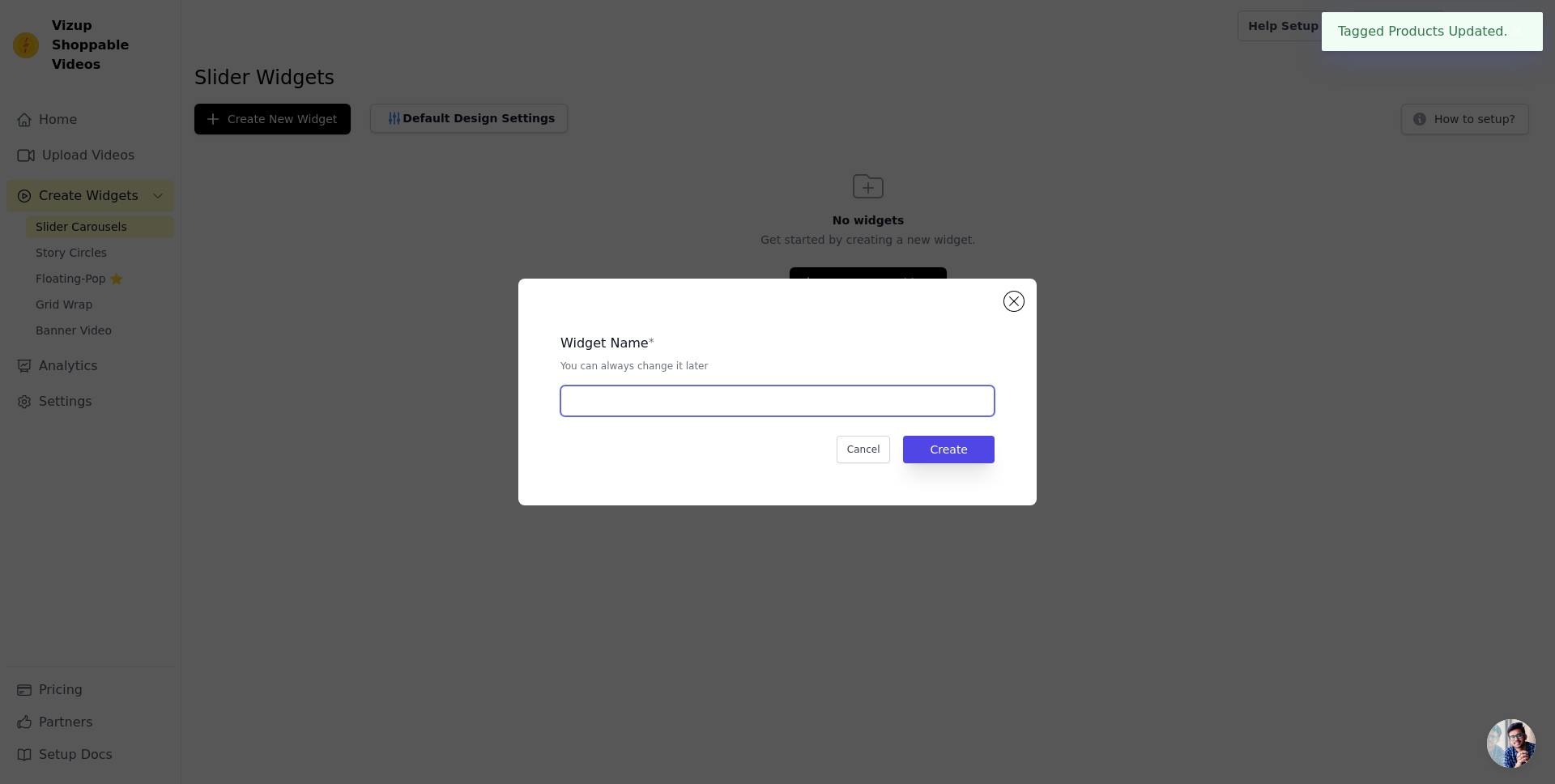
click at [626, 400] on input "text" at bounding box center [778, 401] width 434 height 31
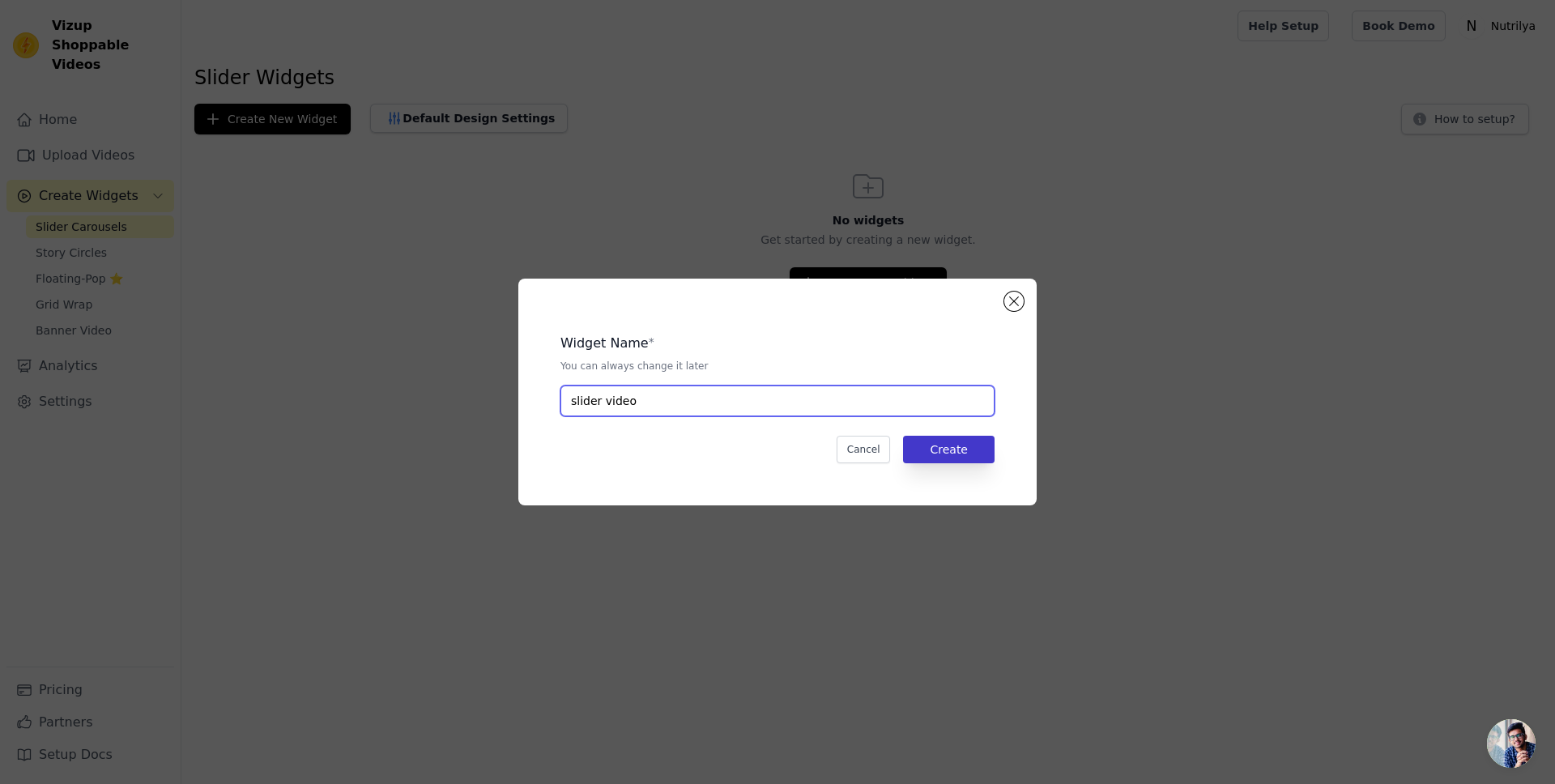
type input "slider video"
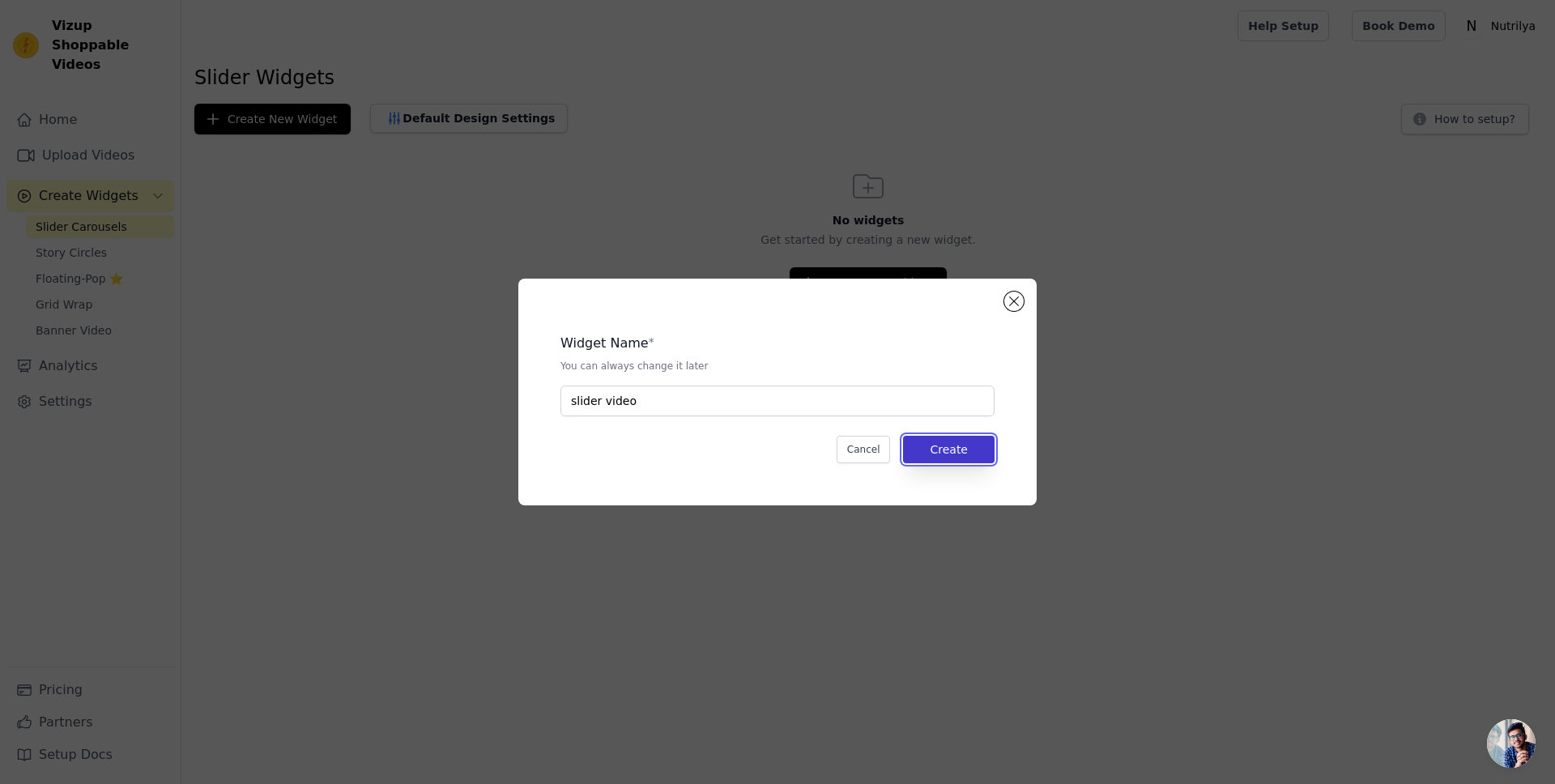
click at [972, 454] on button "Create" at bounding box center [949, 449] width 91 height 27
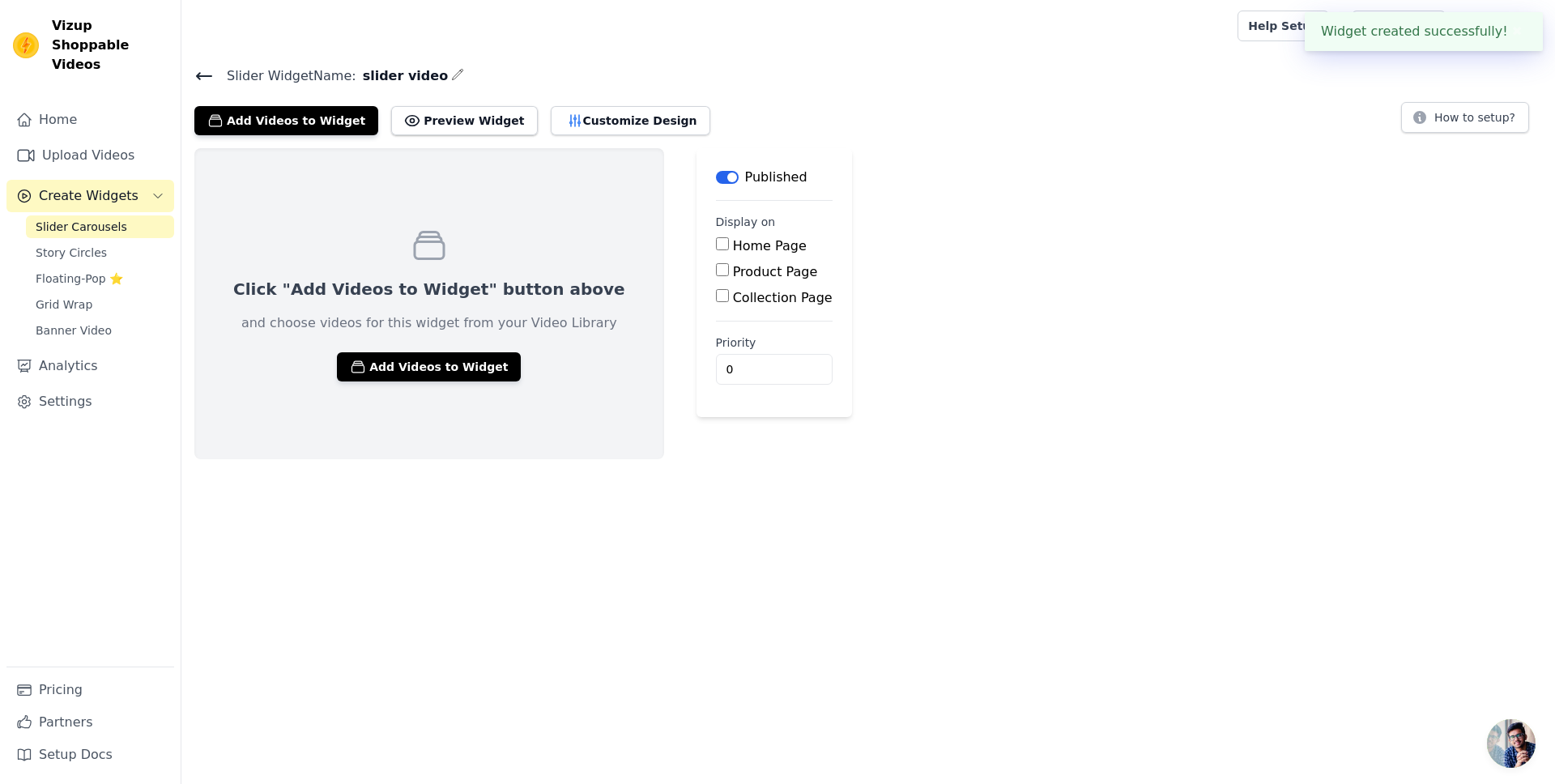
click at [733, 271] on label "Product Page" at bounding box center [776, 272] width 86 height 16
click at [716, 271] on input "Product Page" at bounding box center [722, 269] width 13 height 13
checkbox input "true"
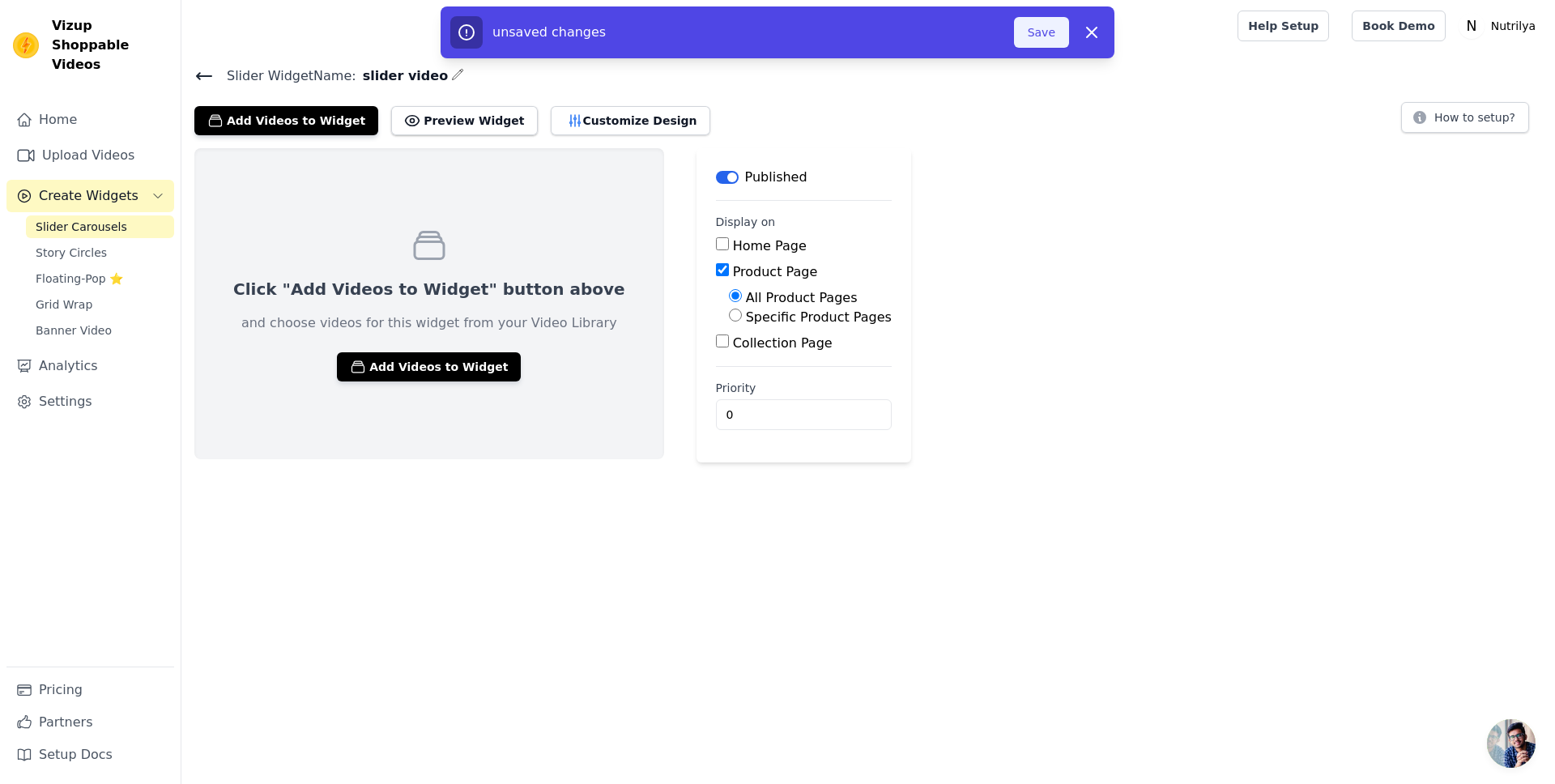
click at [1050, 38] on button "Save" at bounding box center [1042, 33] width 55 height 31
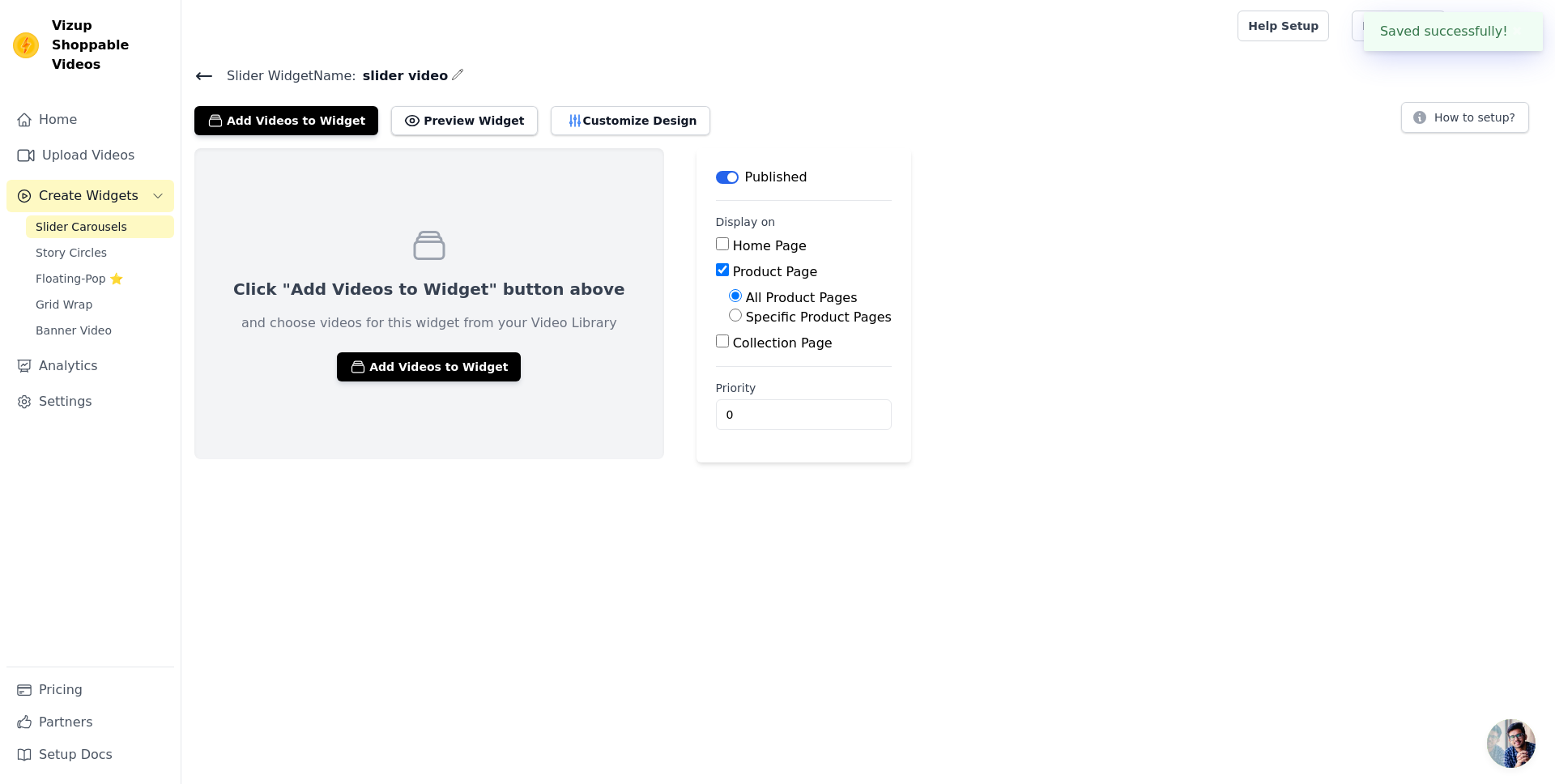
click at [1033, 24] on div at bounding box center [707, 25] width 1024 height 51
click at [1454, 119] on button "How to setup?" at bounding box center [1466, 118] width 128 height 31
click at [571, 112] on button "Customize Design" at bounding box center [631, 120] width 159 height 29
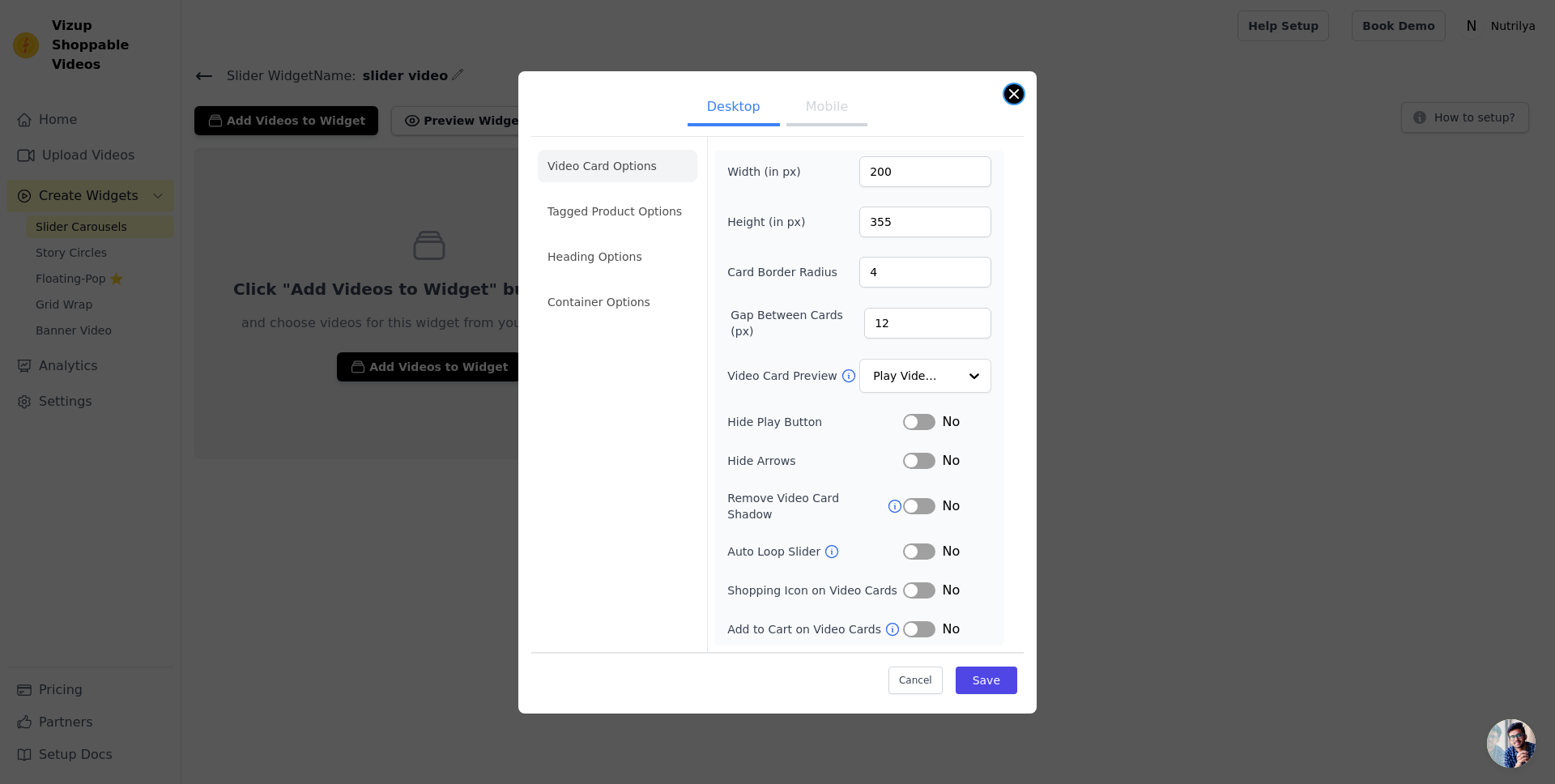
click at [1012, 98] on button "Close modal" at bounding box center [1015, 94] width 19 height 19
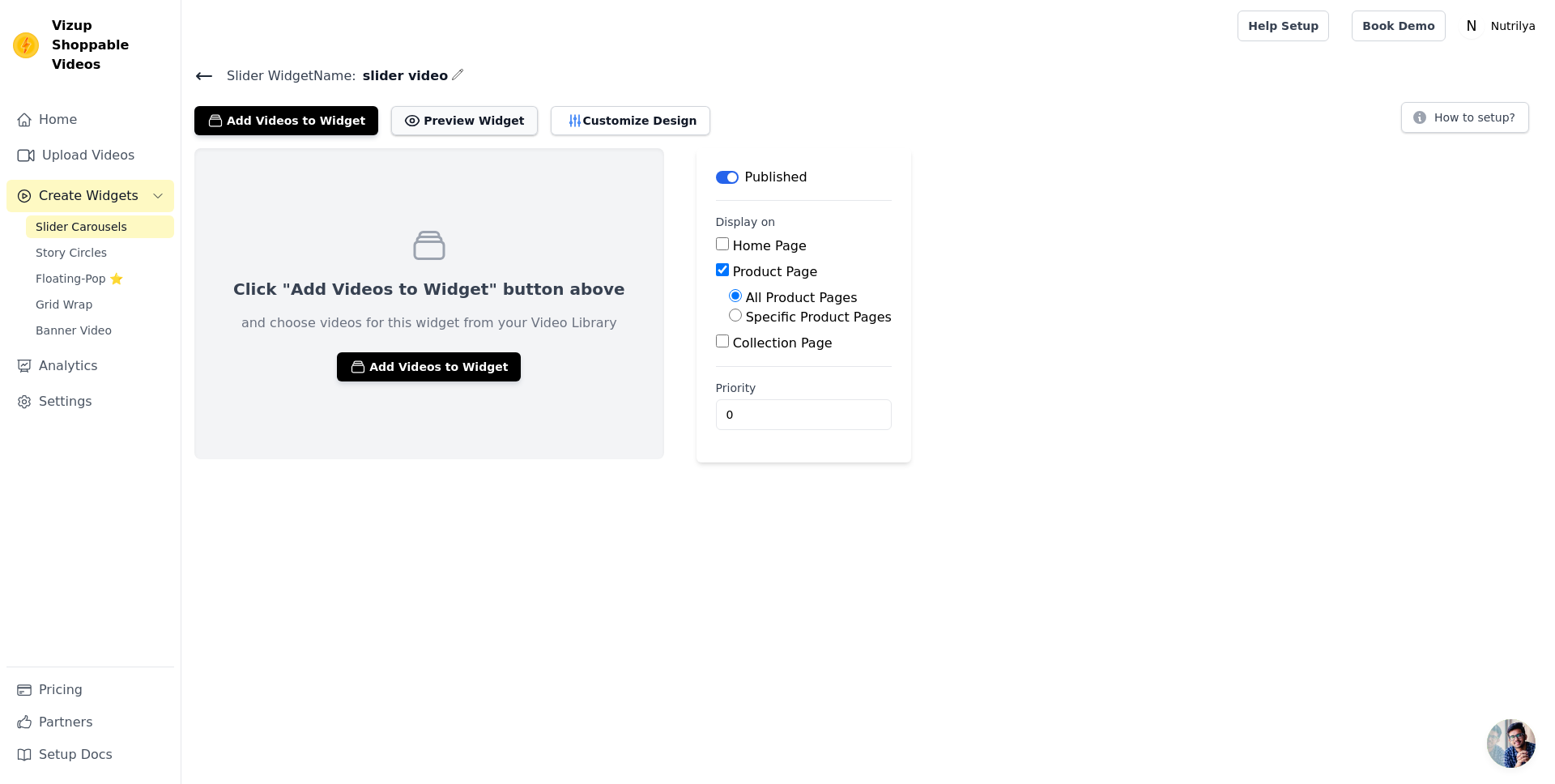
click at [449, 117] on button "Preview Widget" at bounding box center [465, 120] width 146 height 29
click at [577, 129] on button "Customize Design" at bounding box center [631, 120] width 159 height 29
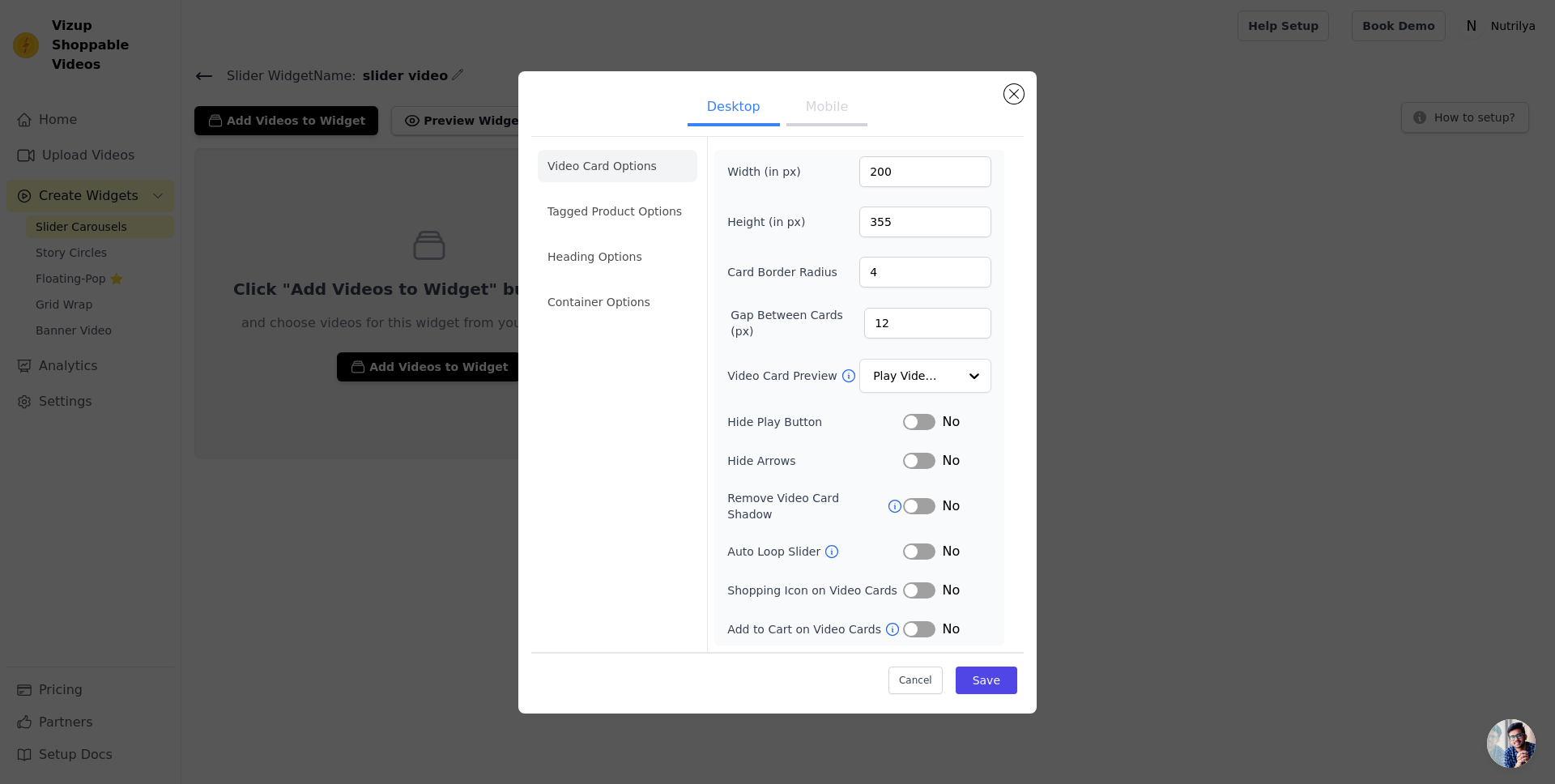
click at [519, 97] on div "Desktop Mobile Video Card Options Tagged Product Options Heading Options Contai…" at bounding box center [777, 392] width 518 height 642
click at [489, 76] on div "Desktop Mobile Video Card Options Tagged Product Options Heading Options Contai…" at bounding box center [778, 392] width 1503 height 694
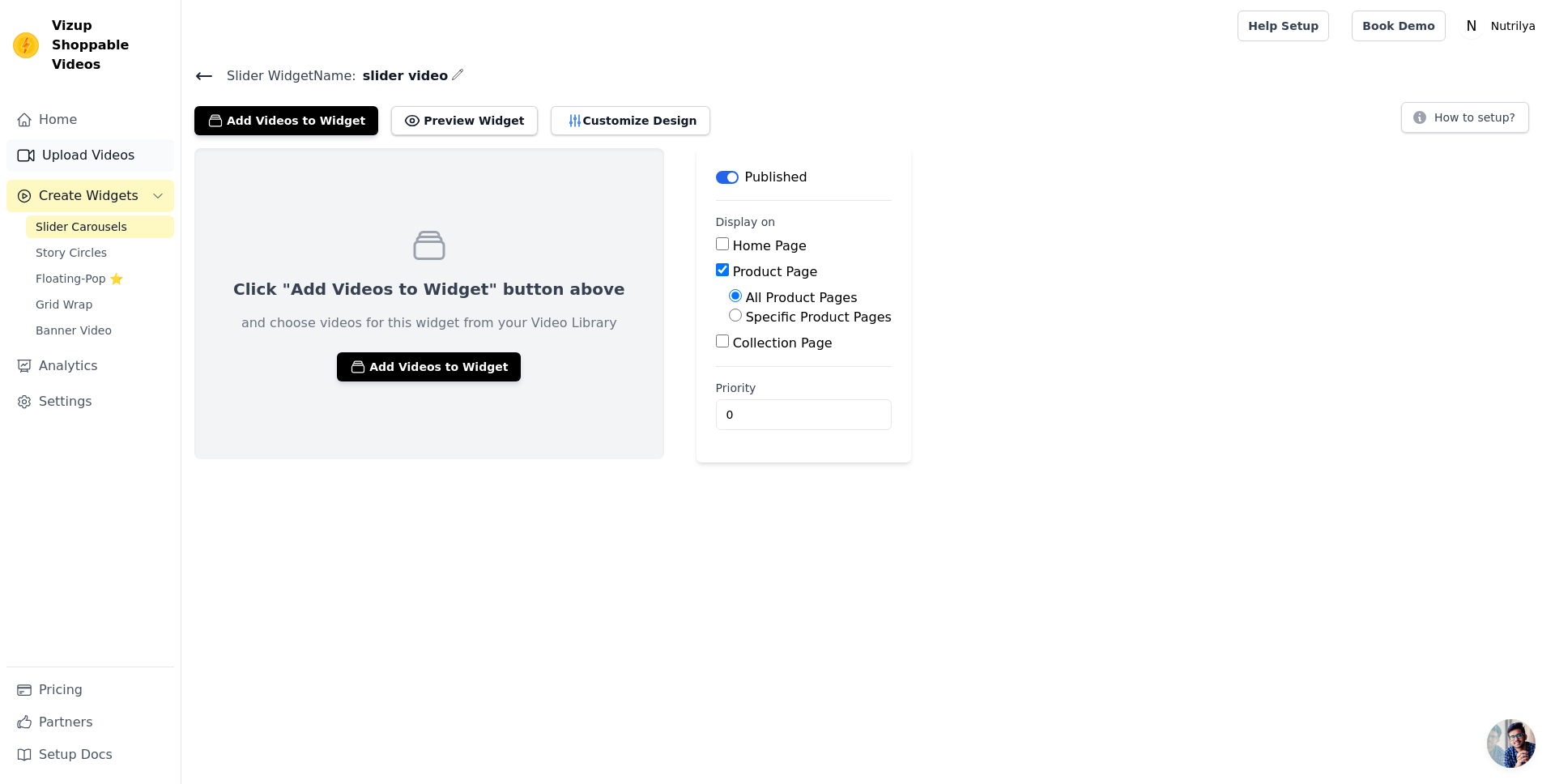
click at [70, 139] on link "Upload Videos" at bounding box center [90, 154] width 168 height 32
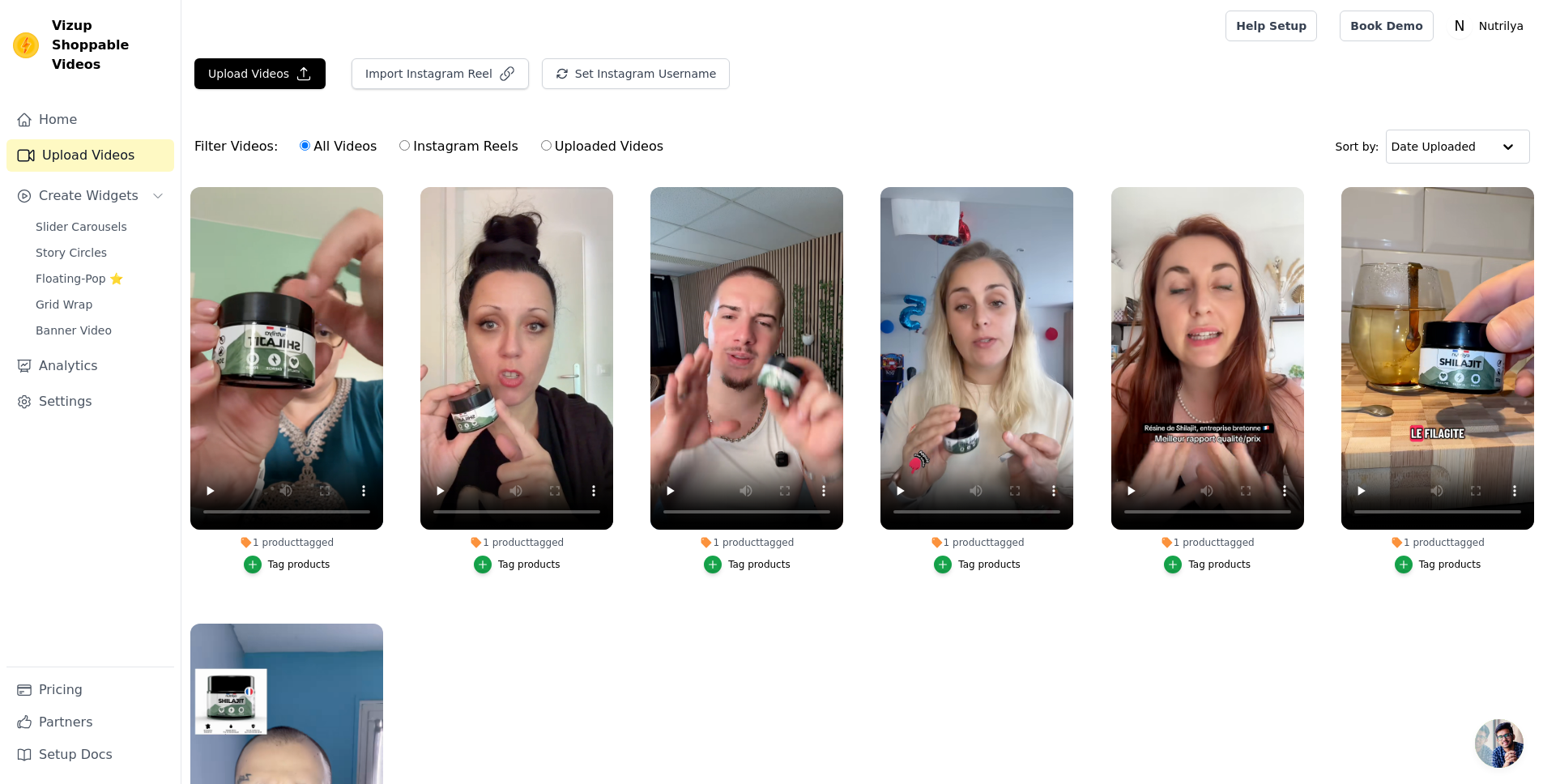
click at [304, 560] on div "Tag products" at bounding box center [299, 563] width 62 height 13
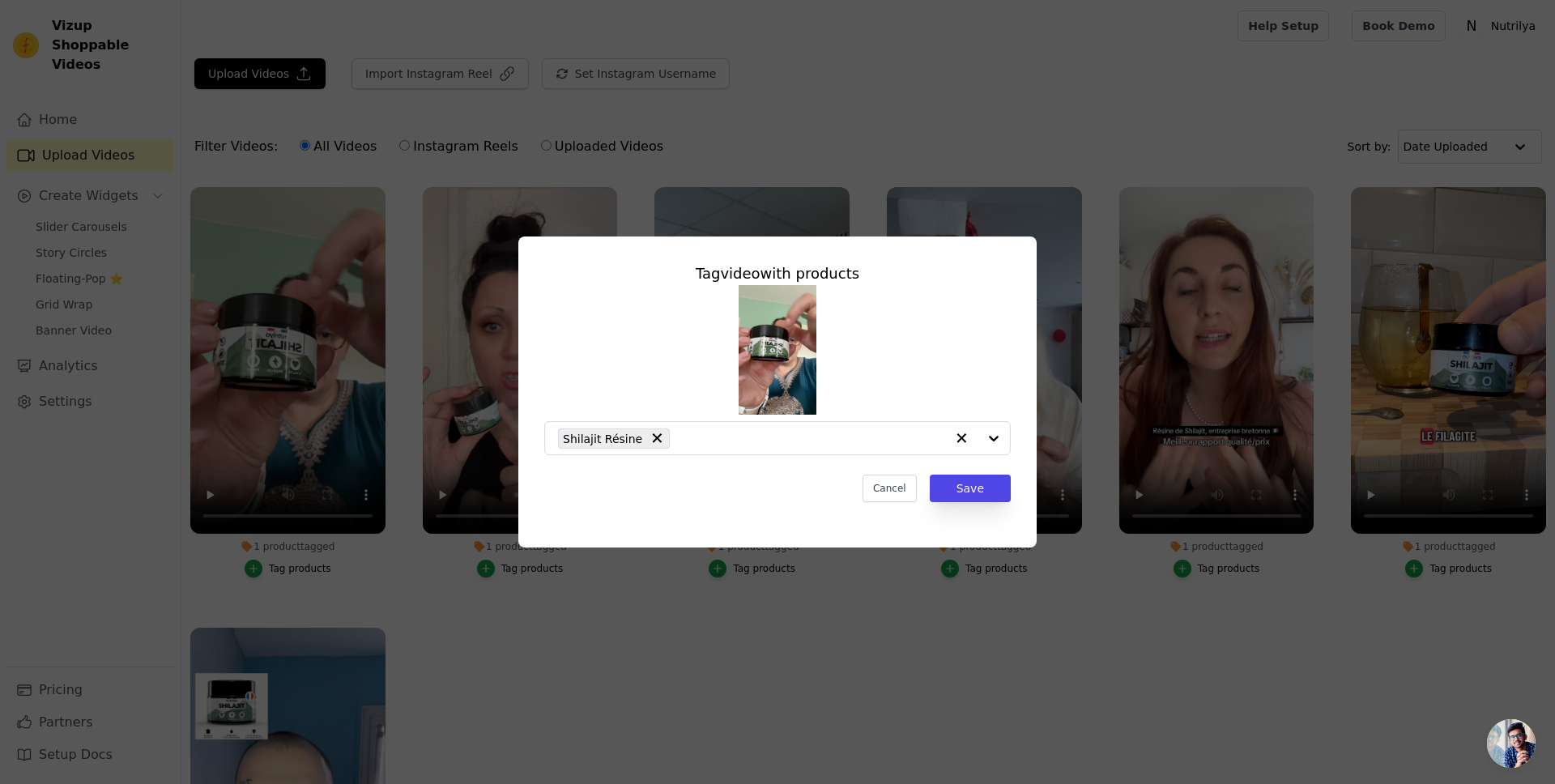
click at [541, 153] on div "Tag video with products Shilajit Résine Cancel Save" at bounding box center [778, 392] width 1555 height 784
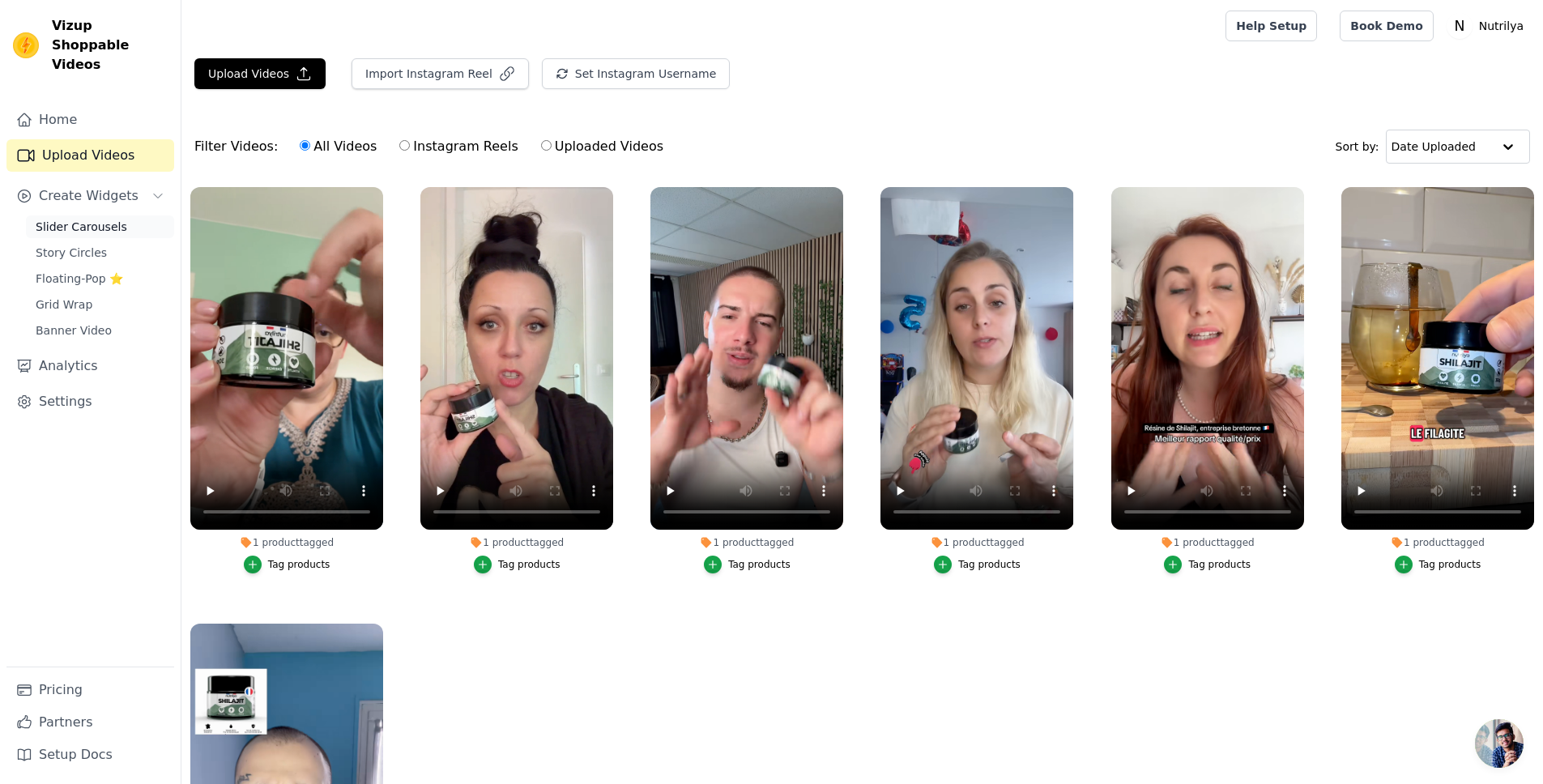
click at [106, 217] on link "Slider Carousels" at bounding box center [100, 226] width 149 height 22
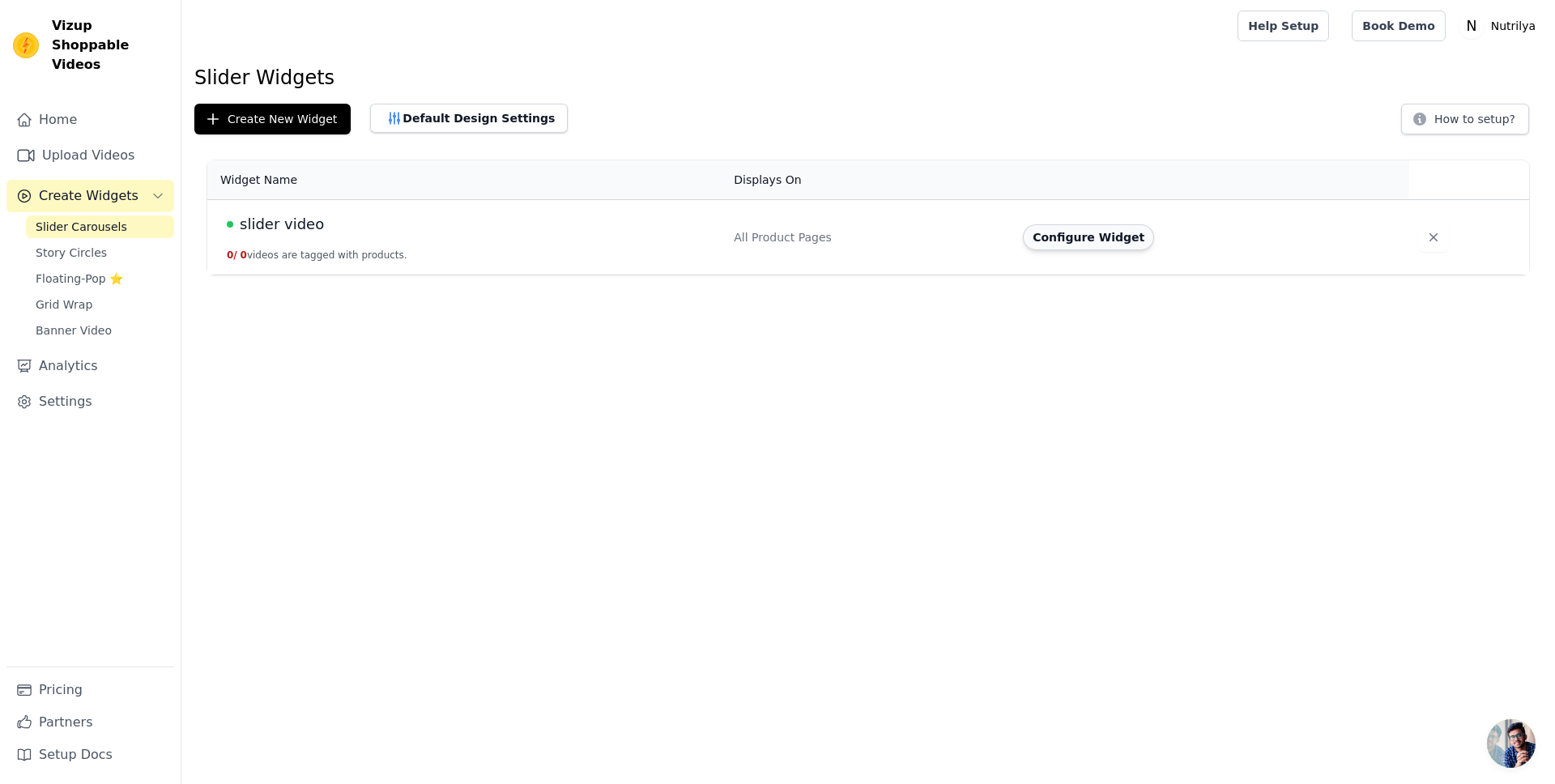
click at [1086, 239] on button "Configure Widget" at bounding box center [1088, 237] width 131 height 26
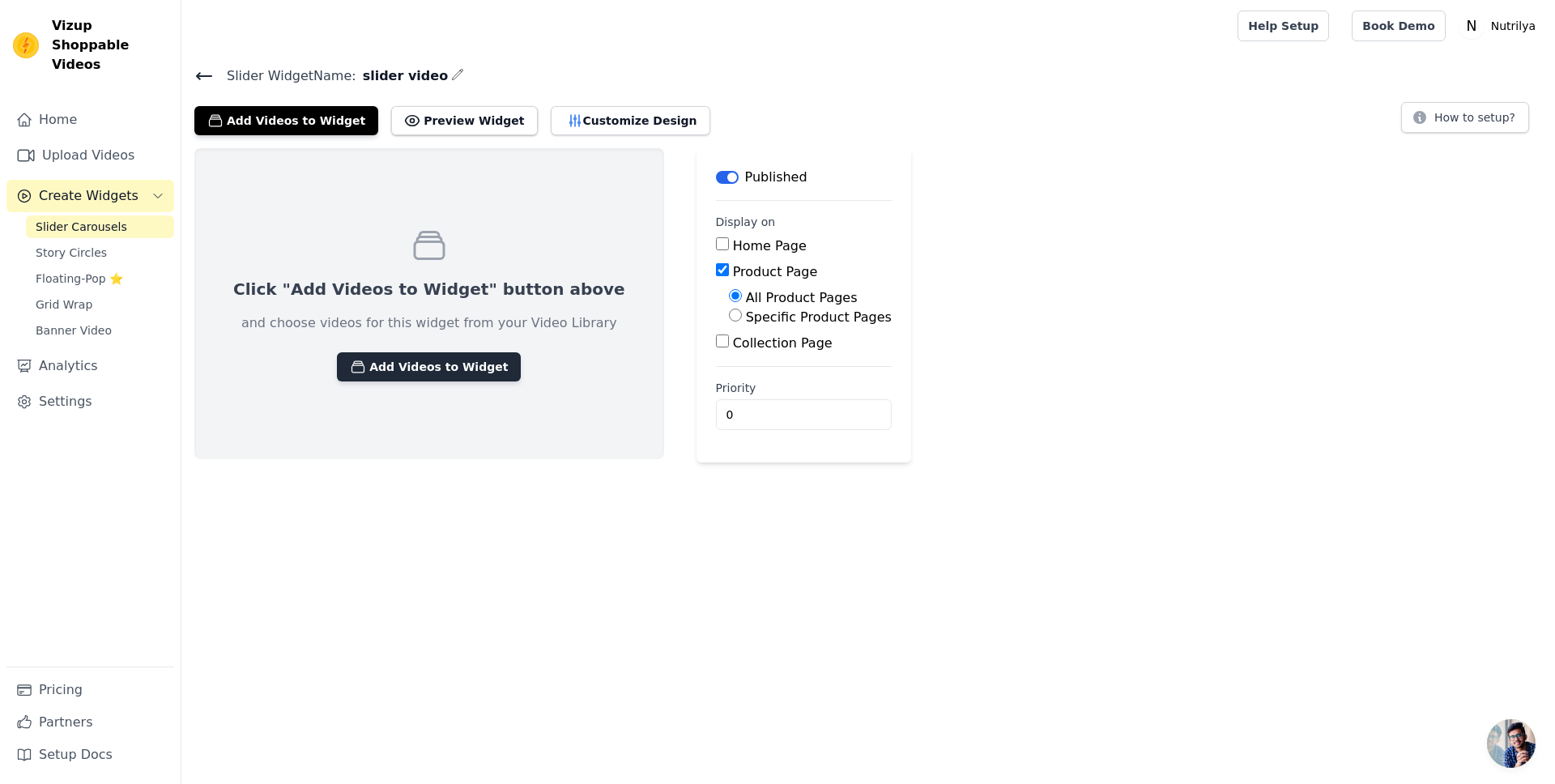
click at [406, 379] on button "Add Videos to Widget" at bounding box center [429, 367] width 184 height 29
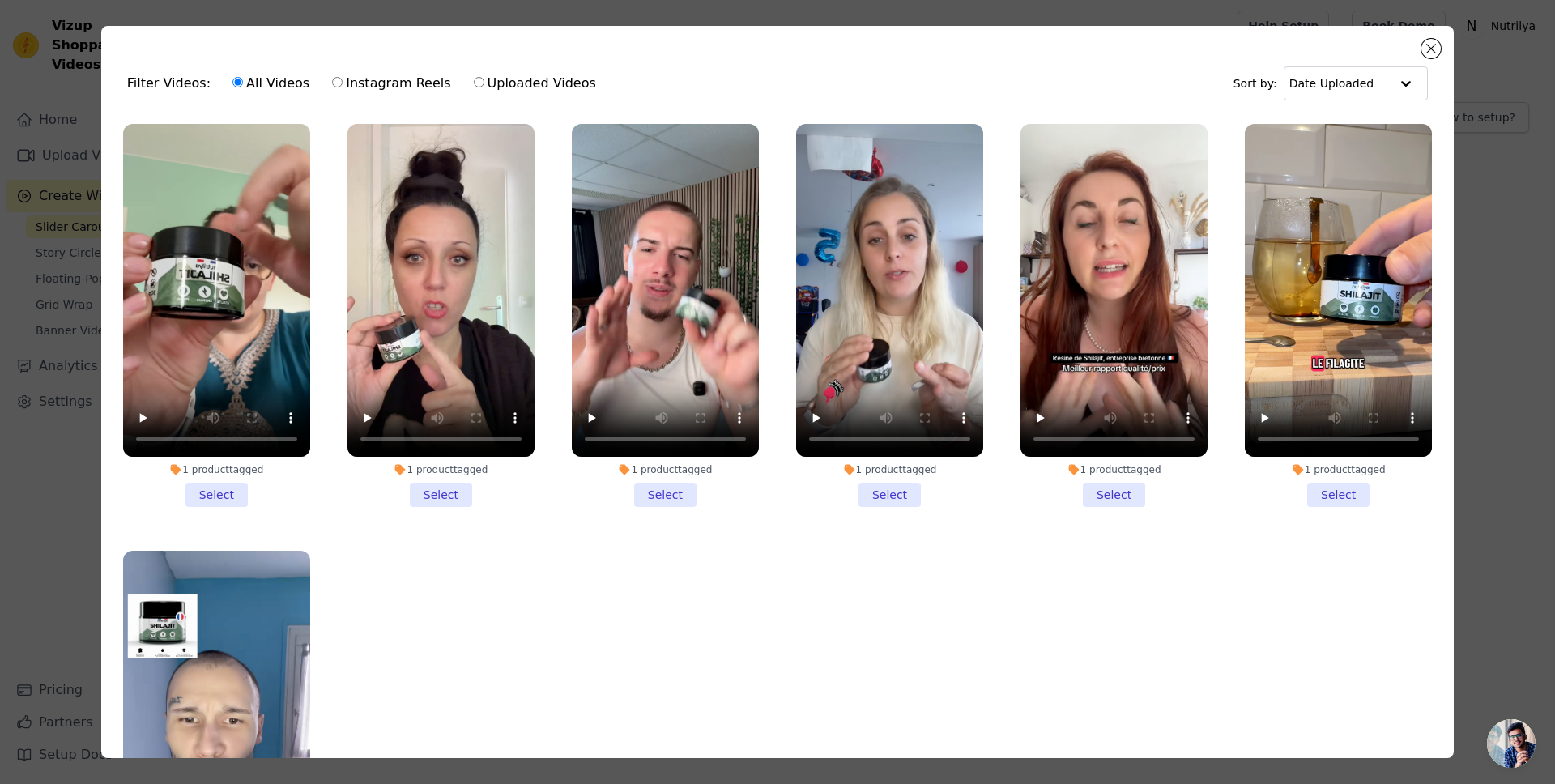
click at [438, 486] on li "1 product tagged Select" at bounding box center [441, 316] width 188 height 383
click at [0, 0] on input "1 product tagged Select" at bounding box center [0, 0] width 0 height 0
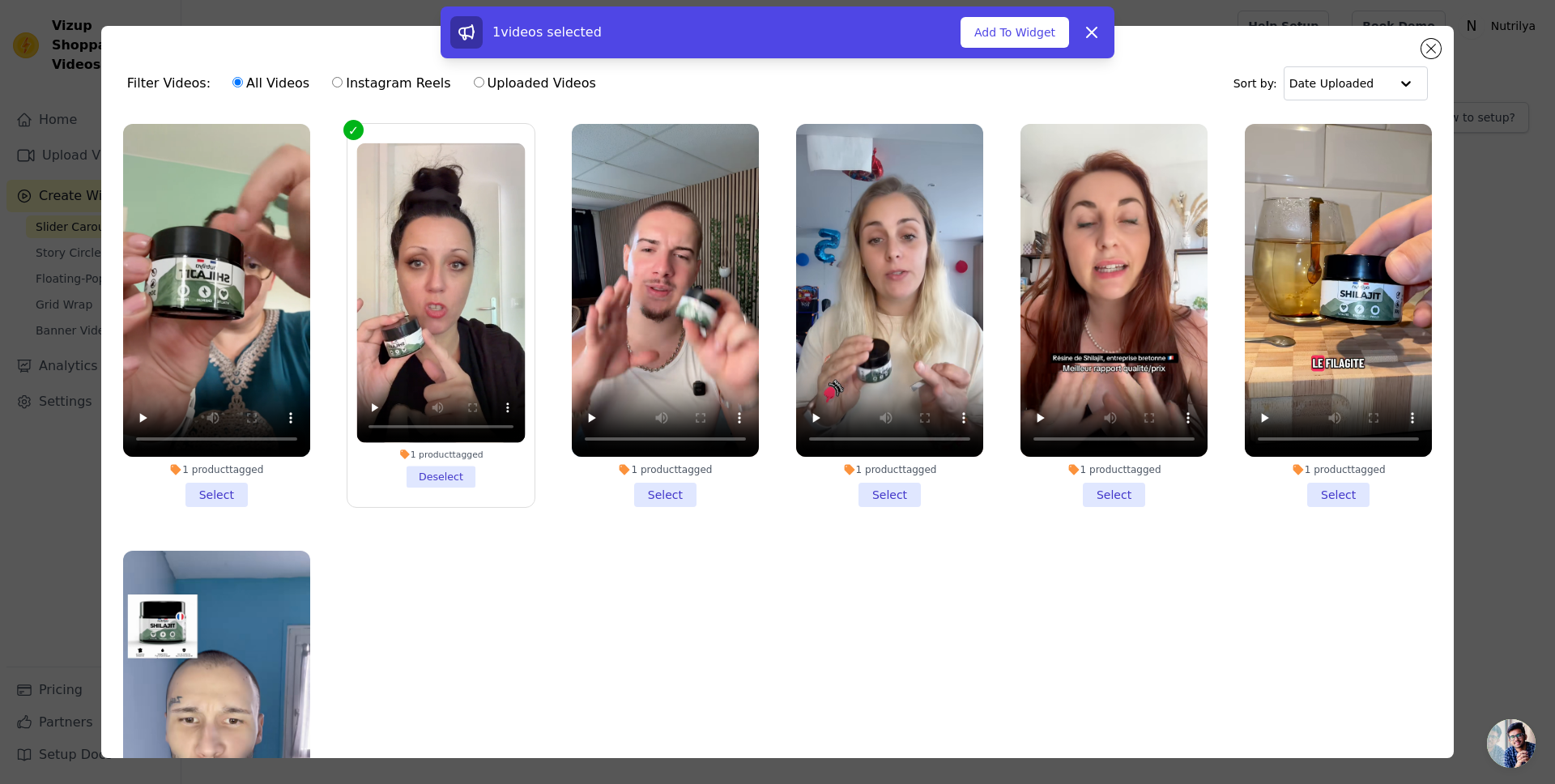
click at [647, 488] on li "1 product tagged Select" at bounding box center [665, 316] width 188 height 383
click at [0, 0] on input "1 product tagged Select" at bounding box center [0, 0] width 0 height 0
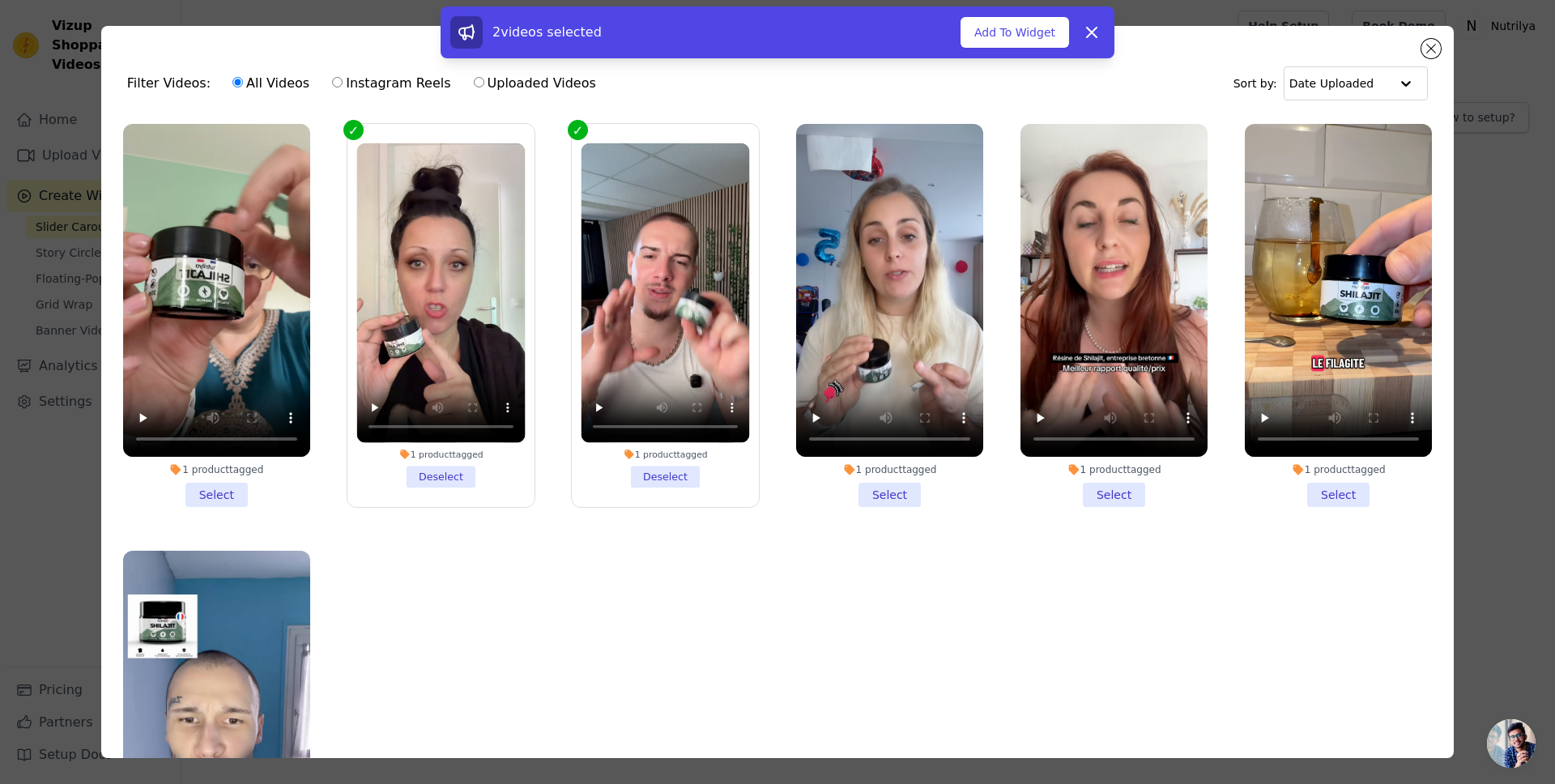
click at [874, 477] on li "1 product tagged Select" at bounding box center [889, 316] width 188 height 383
click at [0, 0] on input "1 product tagged Select" at bounding box center [0, 0] width 0 height 0
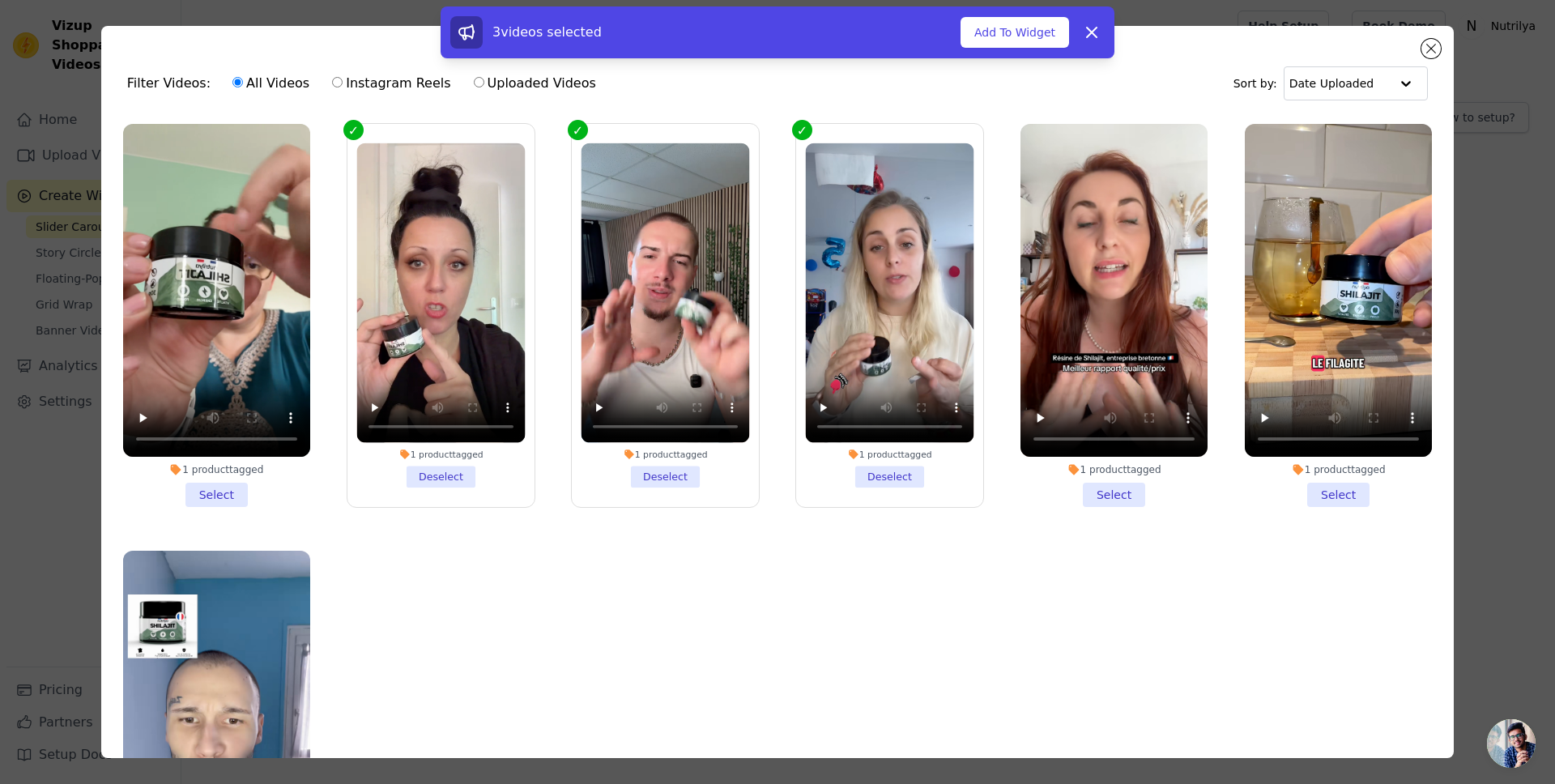
click at [1107, 485] on li "1 product tagged Select" at bounding box center [1114, 316] width 188 height 383
click at [0, 0] on input "1 product tagged Select" at bounding box center [0, 0] width 0 height 0
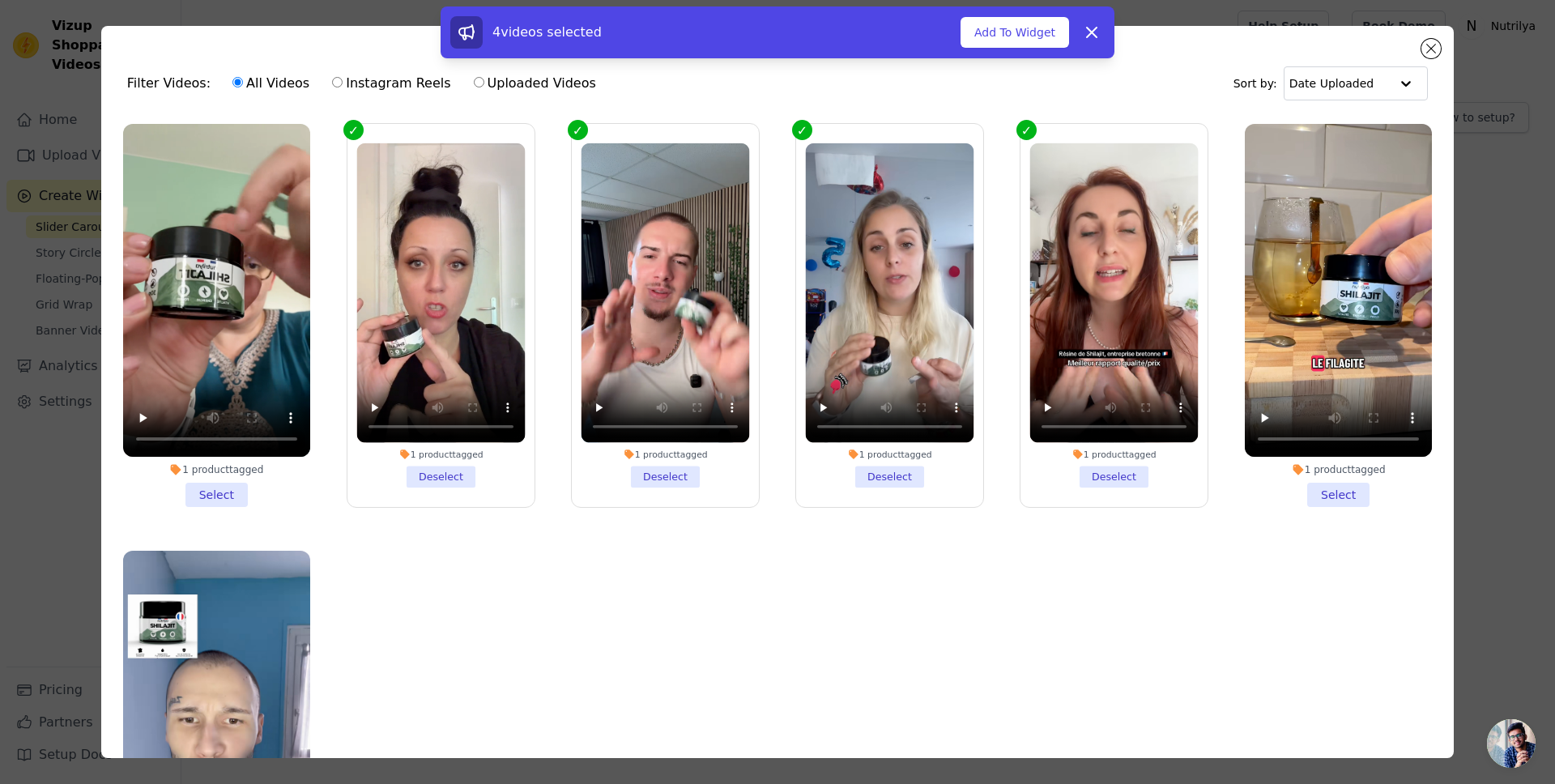
click at [225, 489] on li "1 product tagged Select" at bounding box center [217, 316] width 188 height 383
click at [0, 0] on input "1 product tagged Select" at bounding box center [0, 0] width 0 height 0
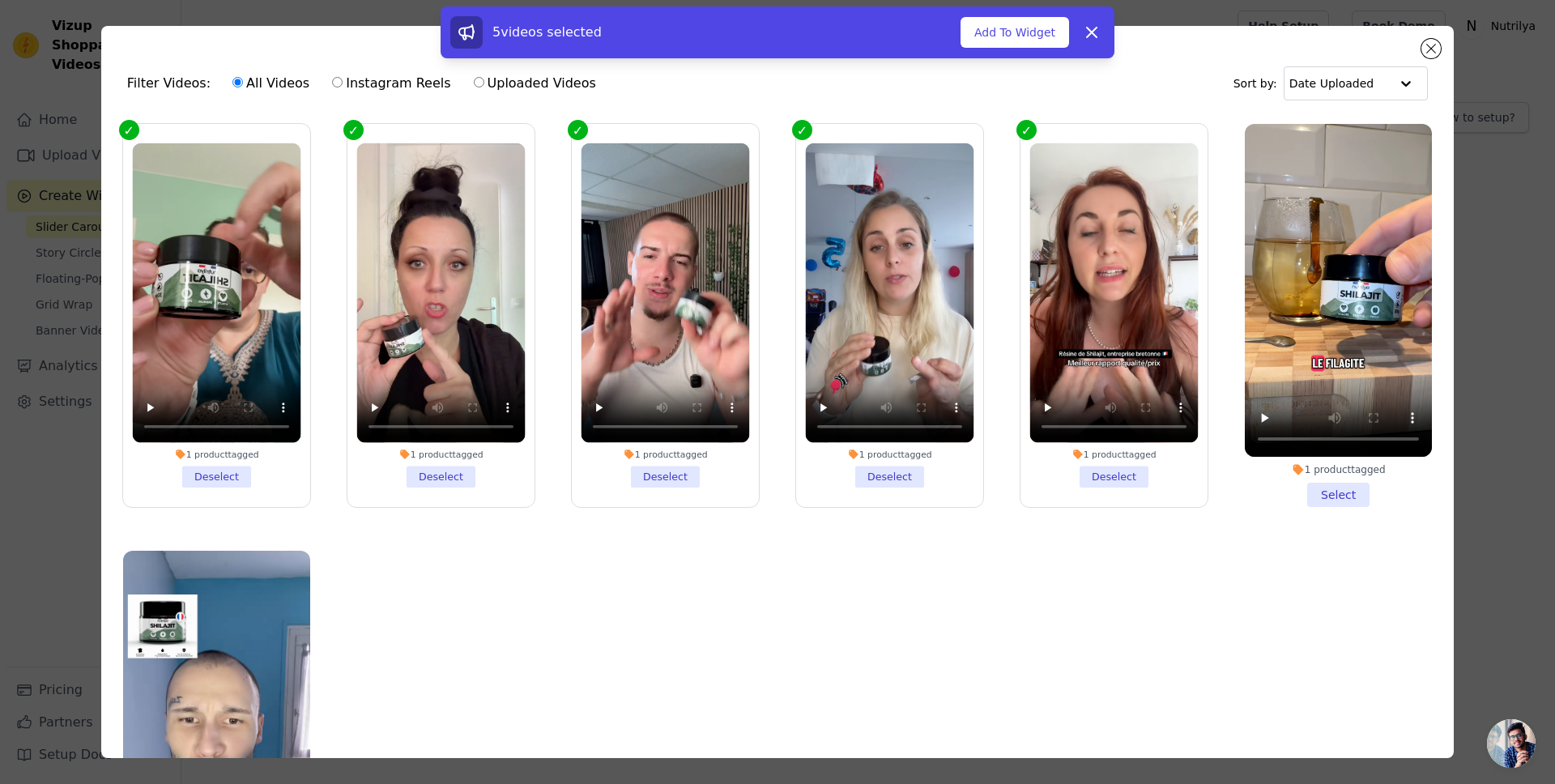
click at [1335, 476] on li "1 product tagged Select" at bounding box center [1338, 316] width 188 height 383
click at [0, 0] on input "1 product tagged Select" at bounding box center [0, 0] width 0 height 0
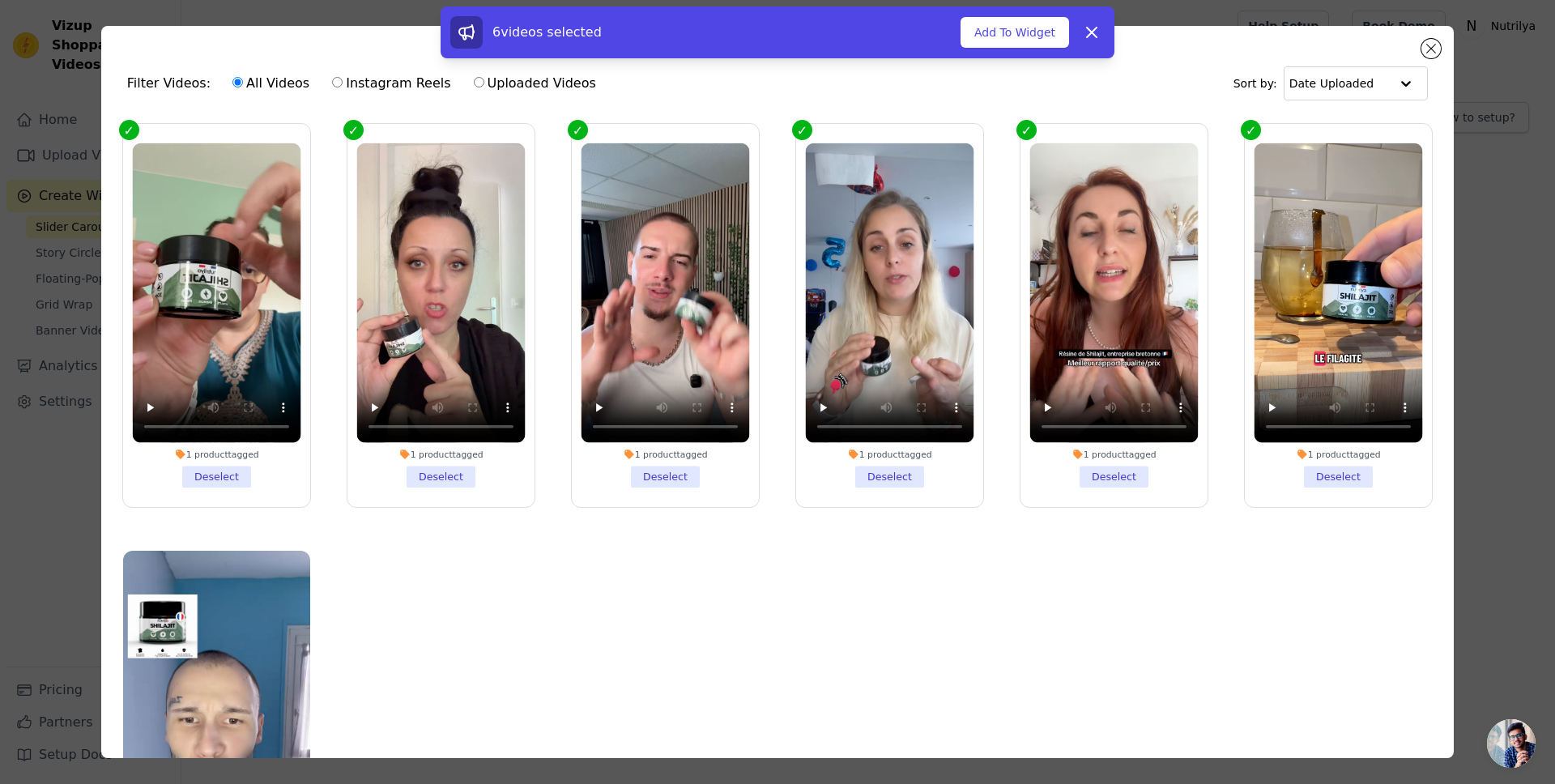
scroll to position [141, 0]
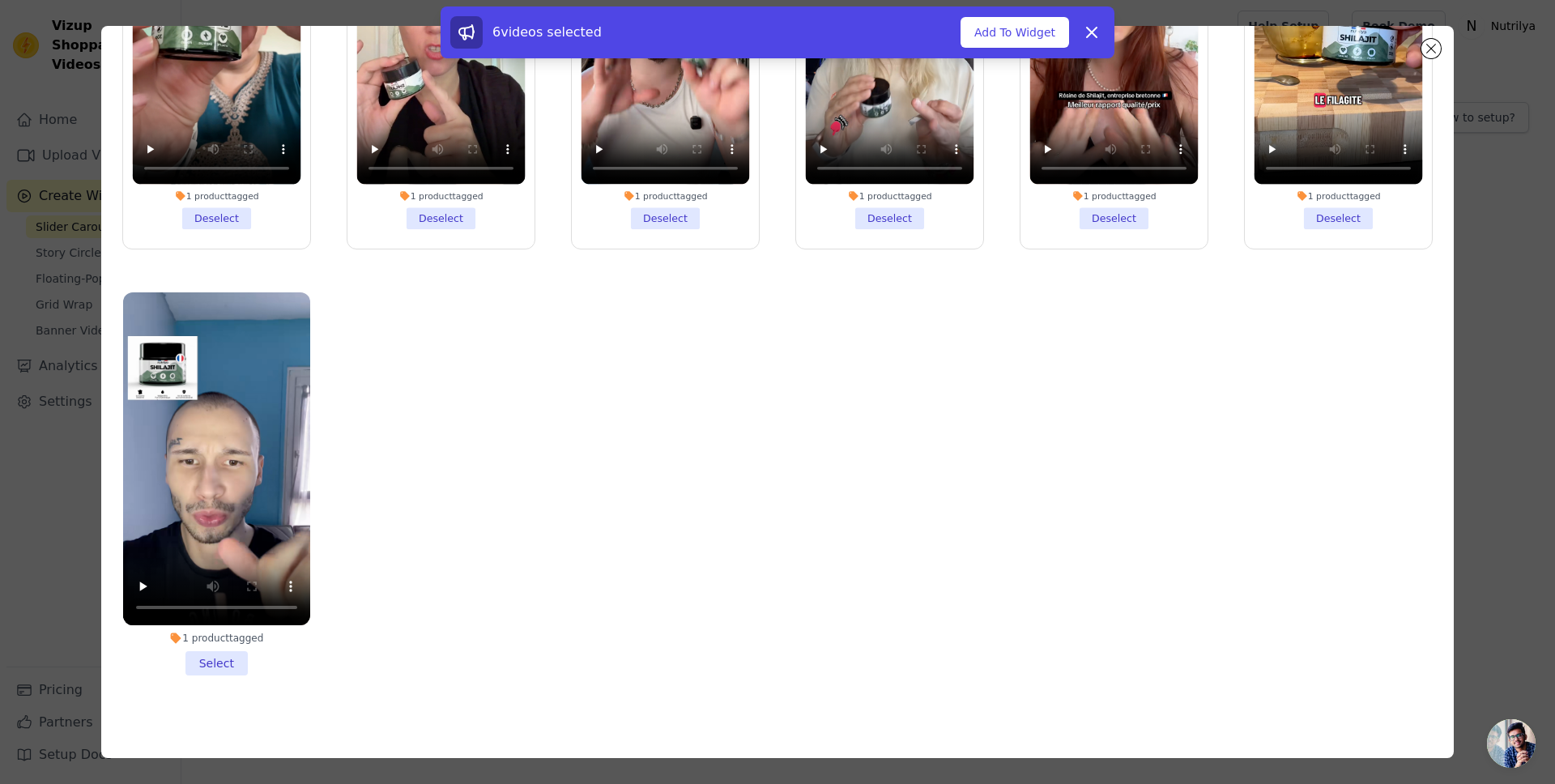
drag, startPoint x: 226, startPoint y: 654, endPoint x: 339, endPoint y: 552, distance: 152.2
click at [226, 654] on li "1 product tagged Select" at bounding box center [217, 484] width 188 height 383
click at [0, 0] on input "1 product tagged Select" at bounding box center [0, 0] width 0 height 0
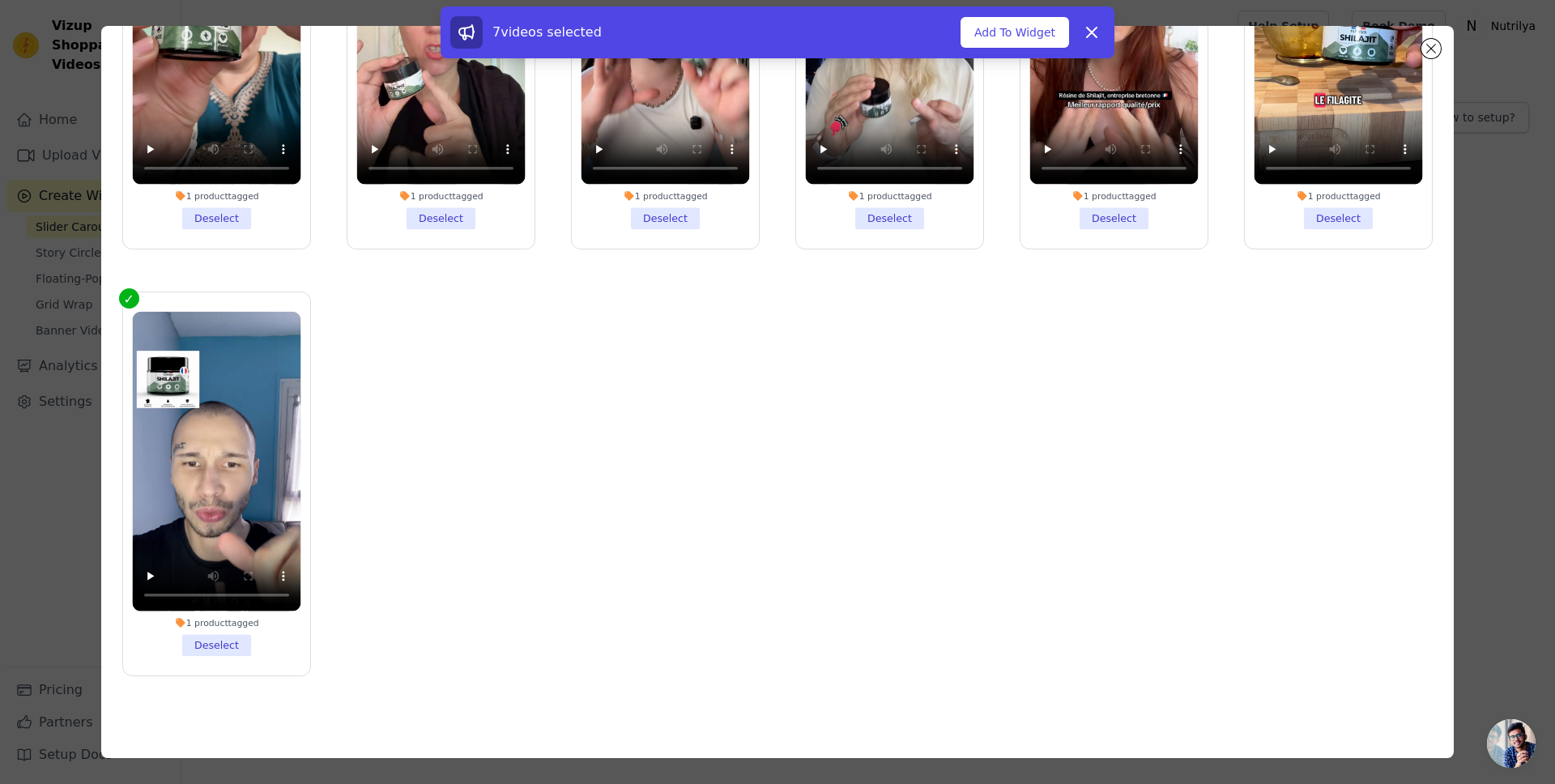
scroll to position [54, 0]
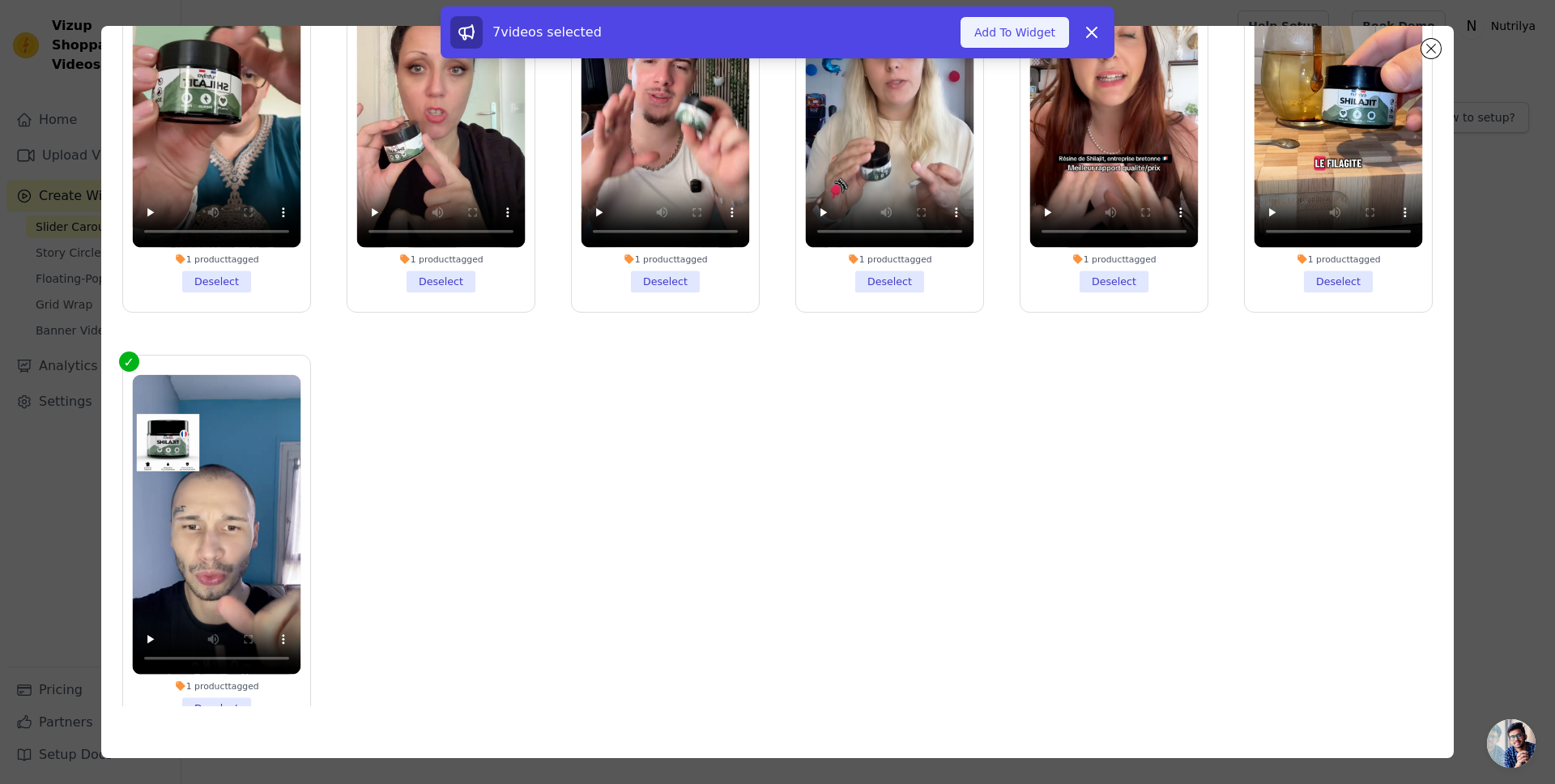
click at [1005, 28] on button "Add To Widget" at bounding box center [1016, 33] width 109 height 31
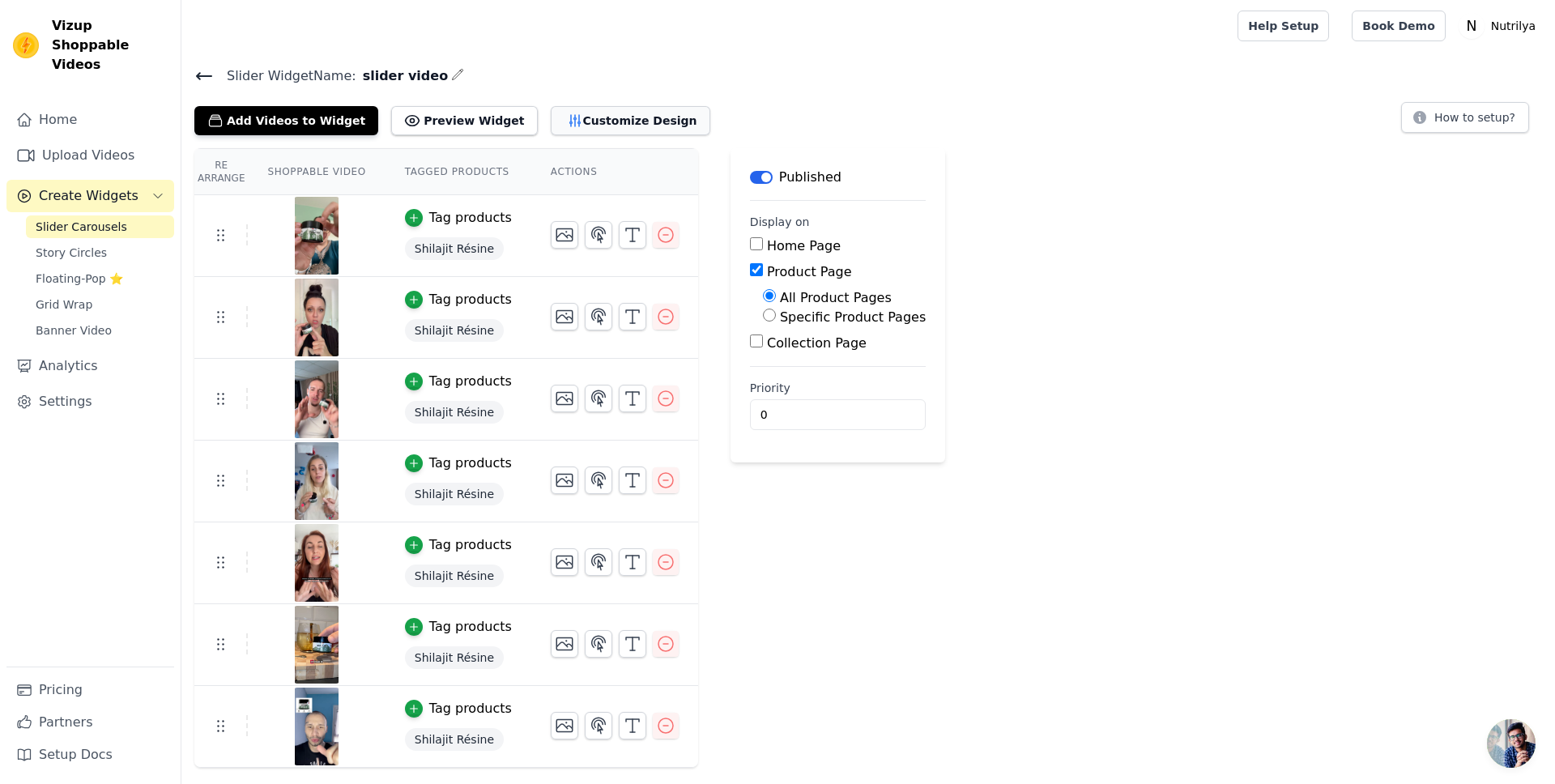
click at [610, 111] on button "Customize Design" at bounding box center [631, 120] width 159 height 29
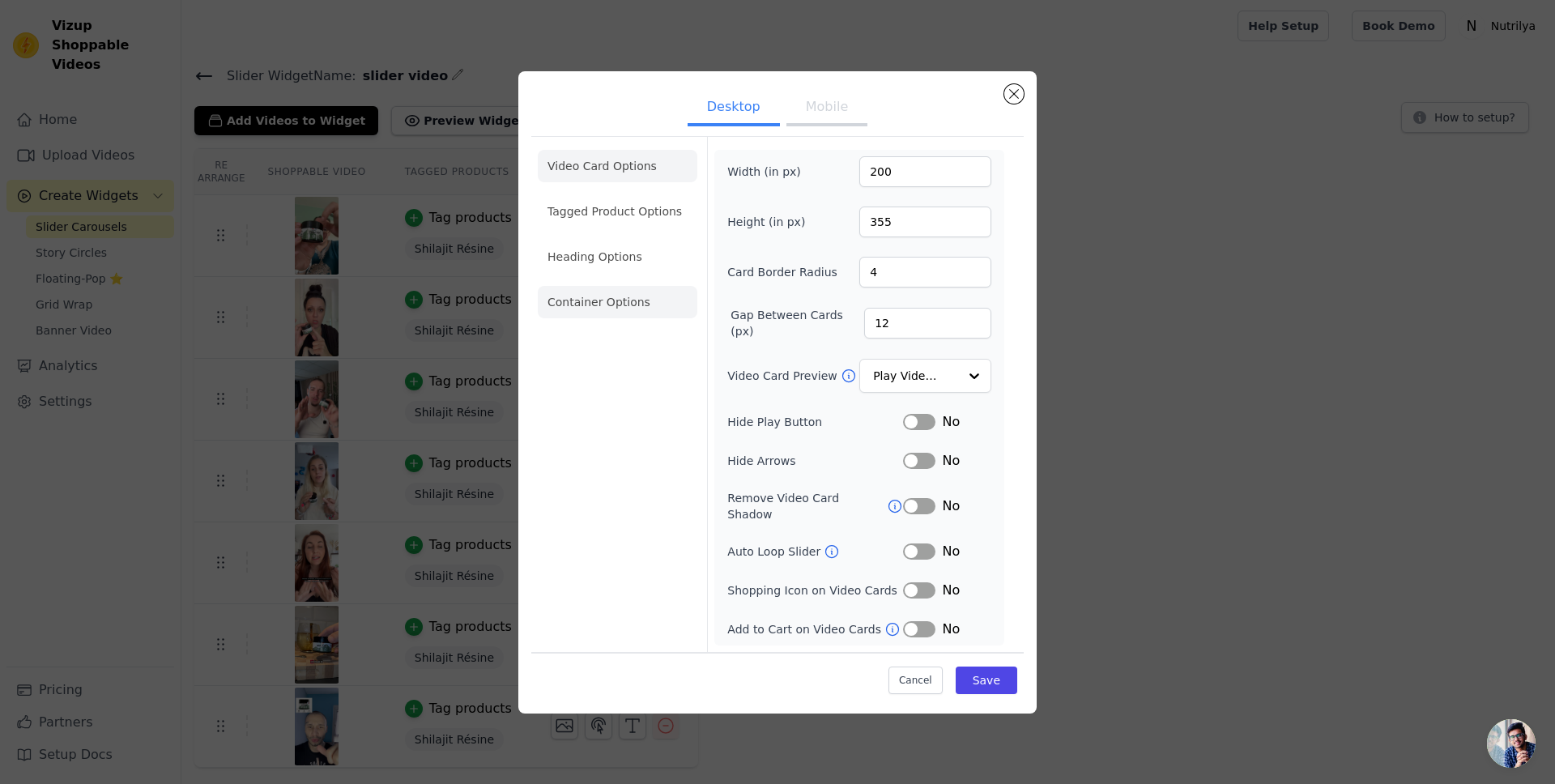
click at [616, 306] on li "Container Options" at bounding box center [617, 301] width 159 height 32
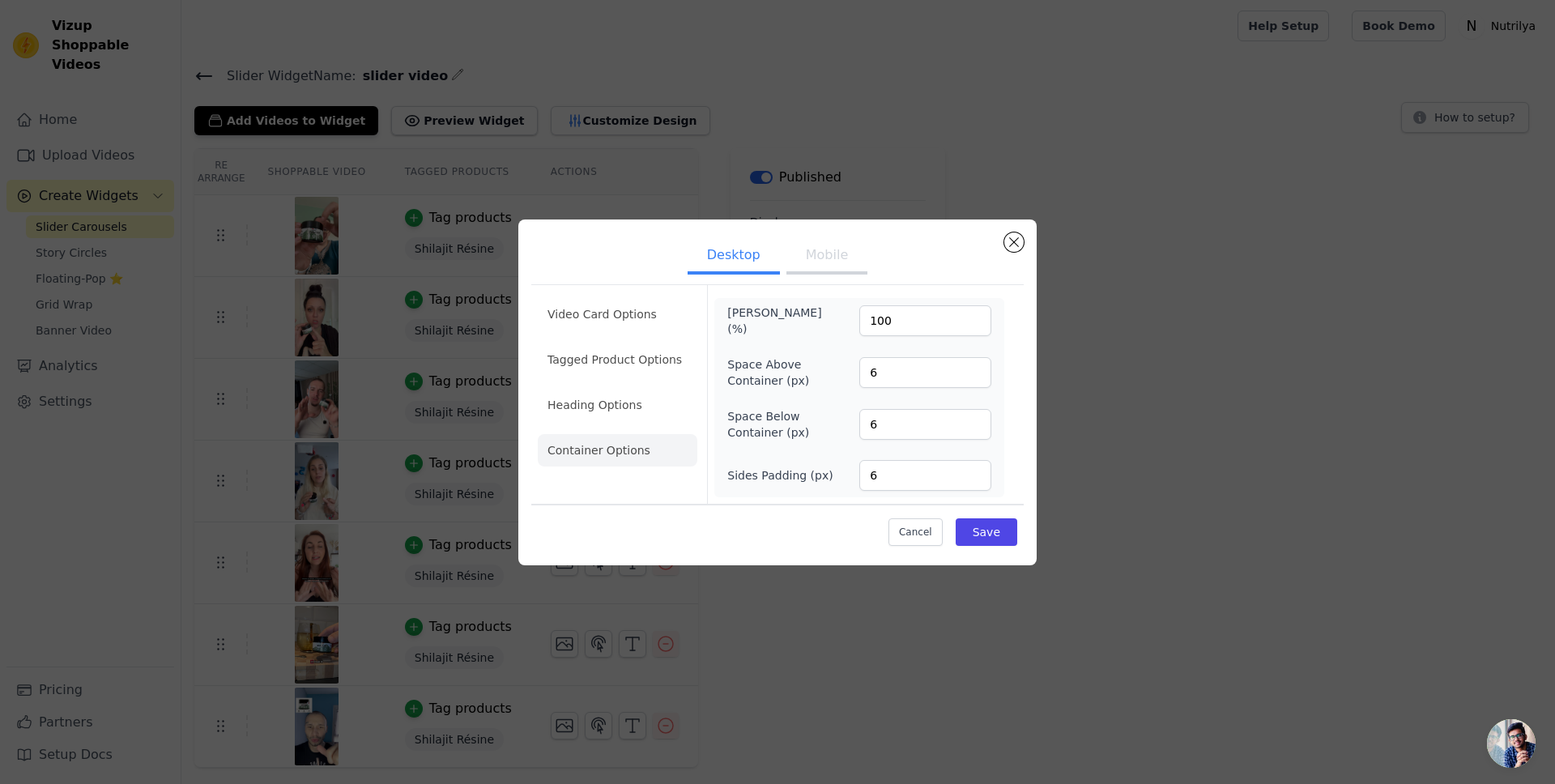
drag, startPoint x: 614, startPoint y: 305, endPoint x: 631, endPoint y: 295, distance: 19.7
click at [614, 305] on li "Video Card Options" at bounding box center [617, 314] width 159 height 32
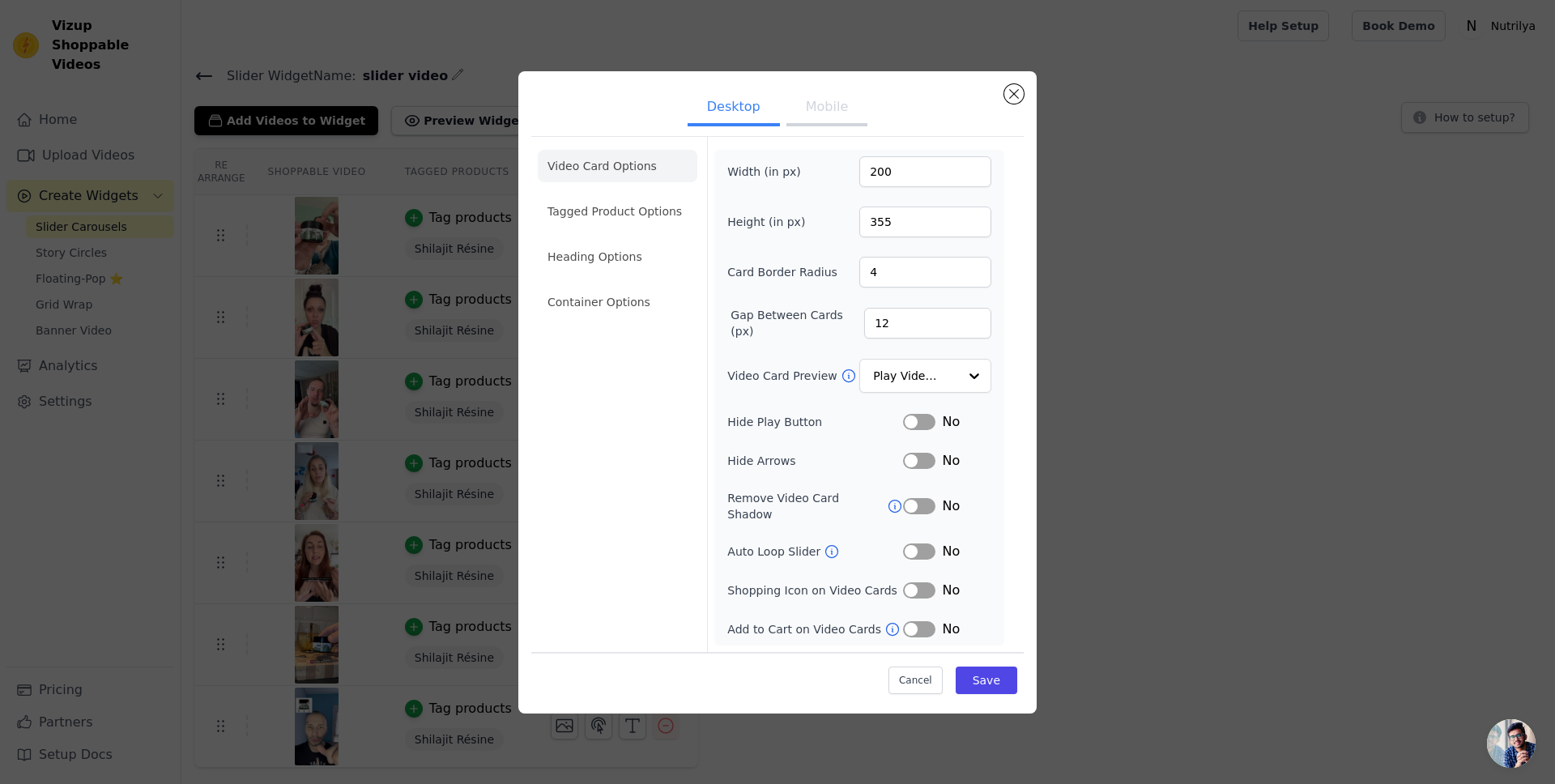
click at [826, 101] on button "Mobile" at bounding box center [826, 108] width 81 height 36
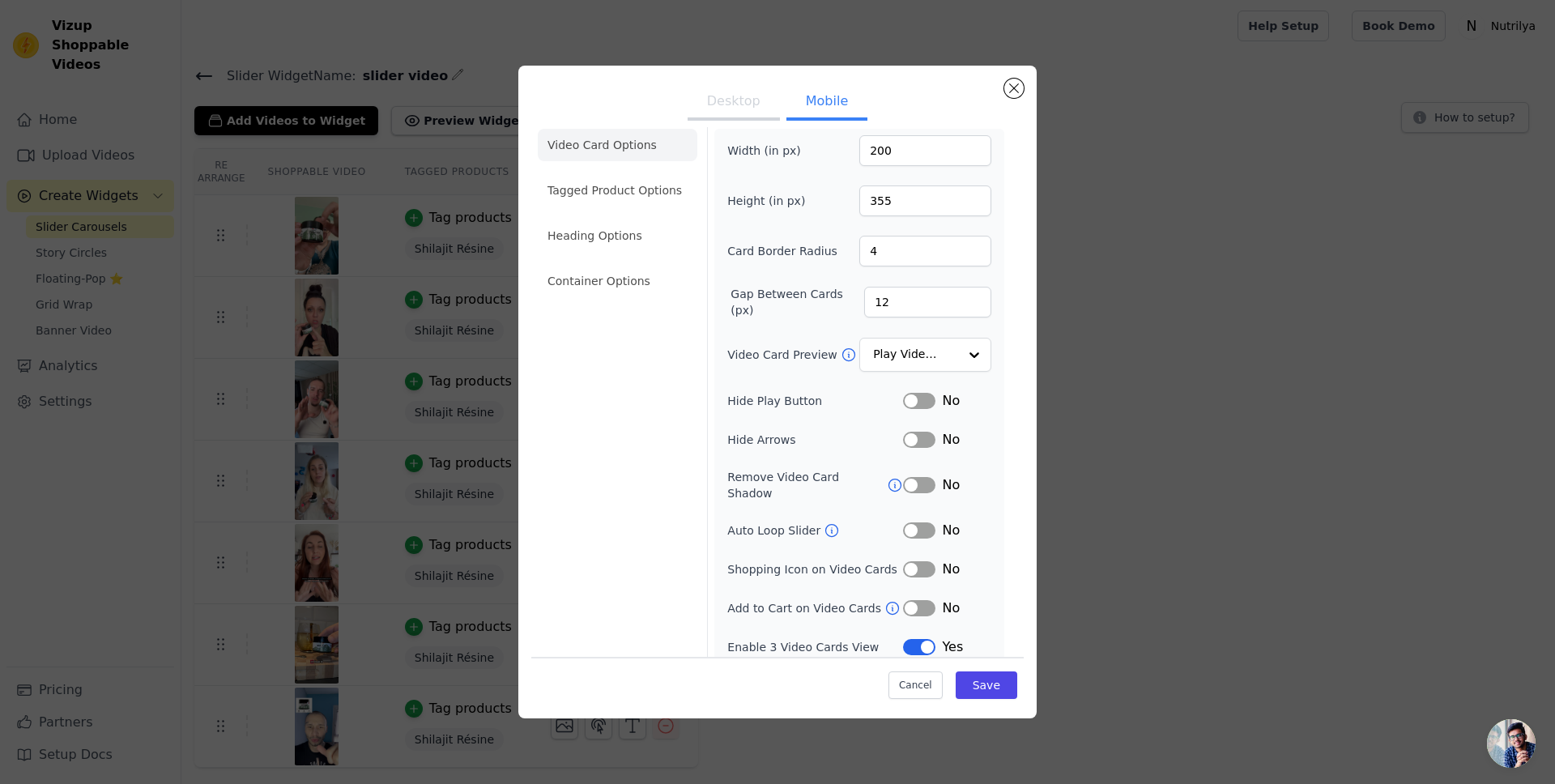
scroll to position [0, 0]
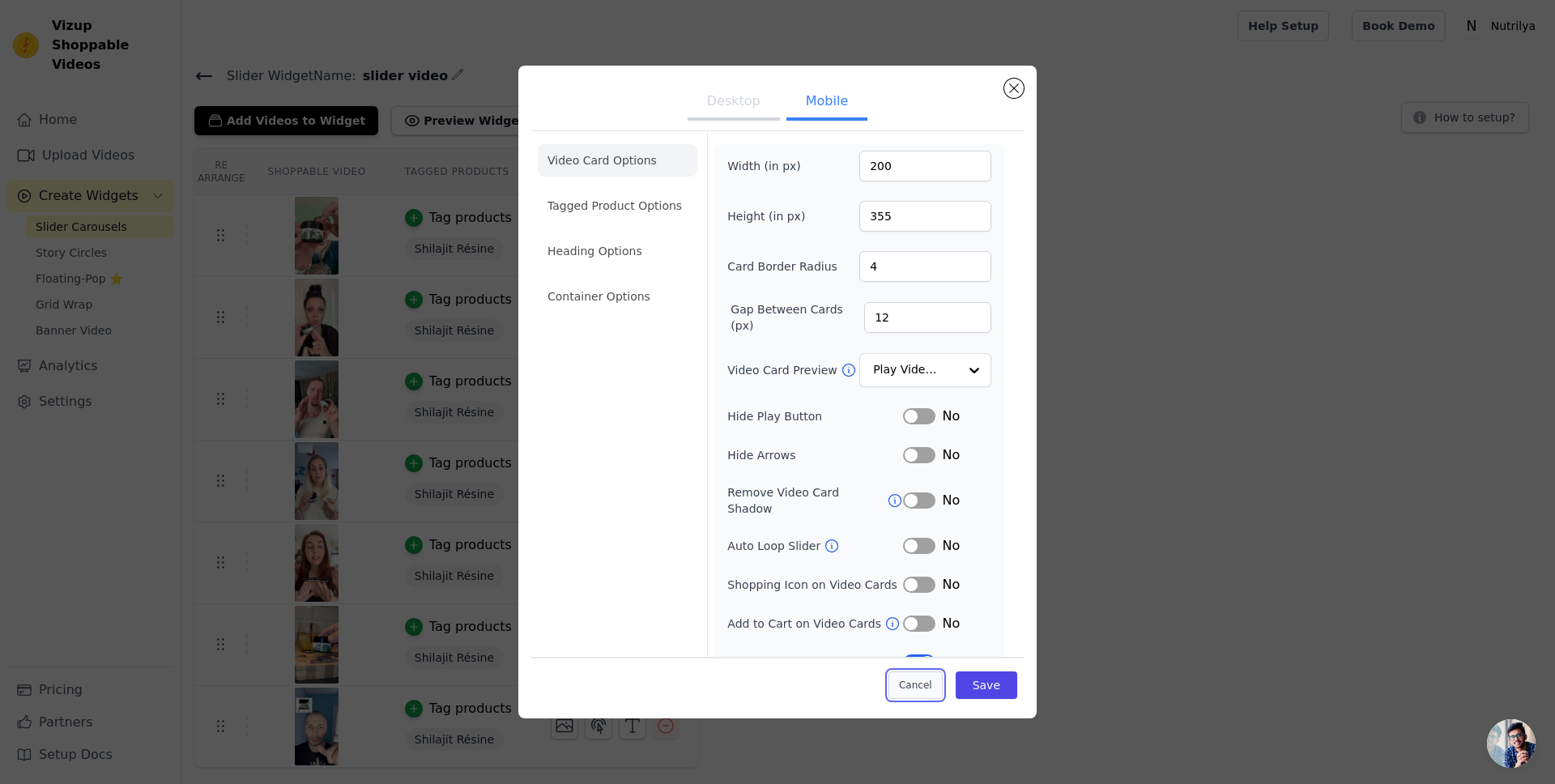
click at [901, 686] on button "Cancel" at bounding box center [916, 685] width 54 height 27
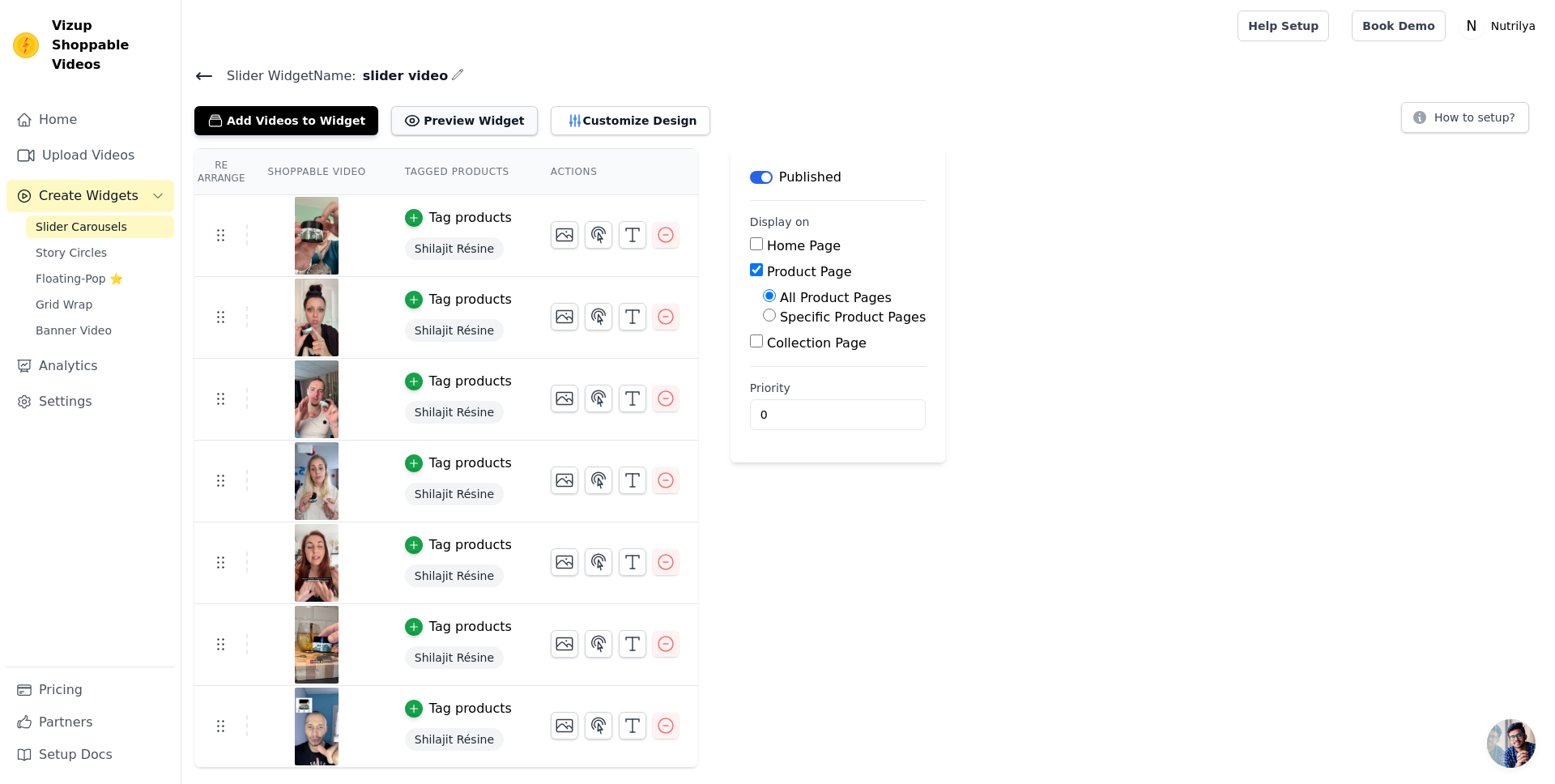
click at [455, 119] on button "Preview Widget" at bounding box center [465, 120] width 146 height 29
click at [596, 121] on button "Customize Design" at bounding box center [631, 120] width 159 height 29
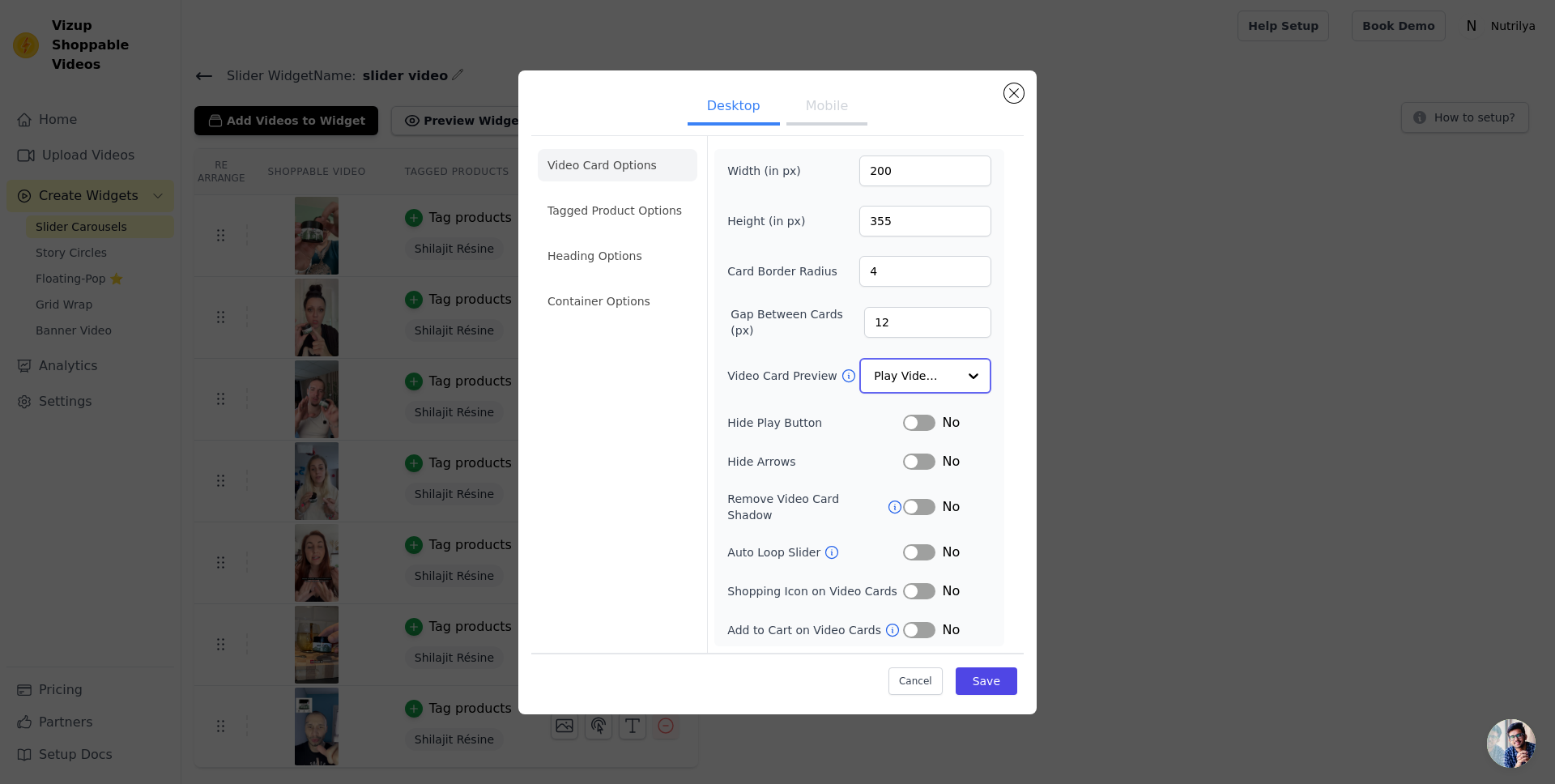
click at [913, 382] on input "Video Card Preview" at bounding box center [916, 375] width 84 height 32
click at [909, 381] on input "Video Card Preview" at bounding box center [916, 375] width 84 height 32
click at [812, 123] on button "Mobile" at bounding box center [826, 108] width 81 height 36
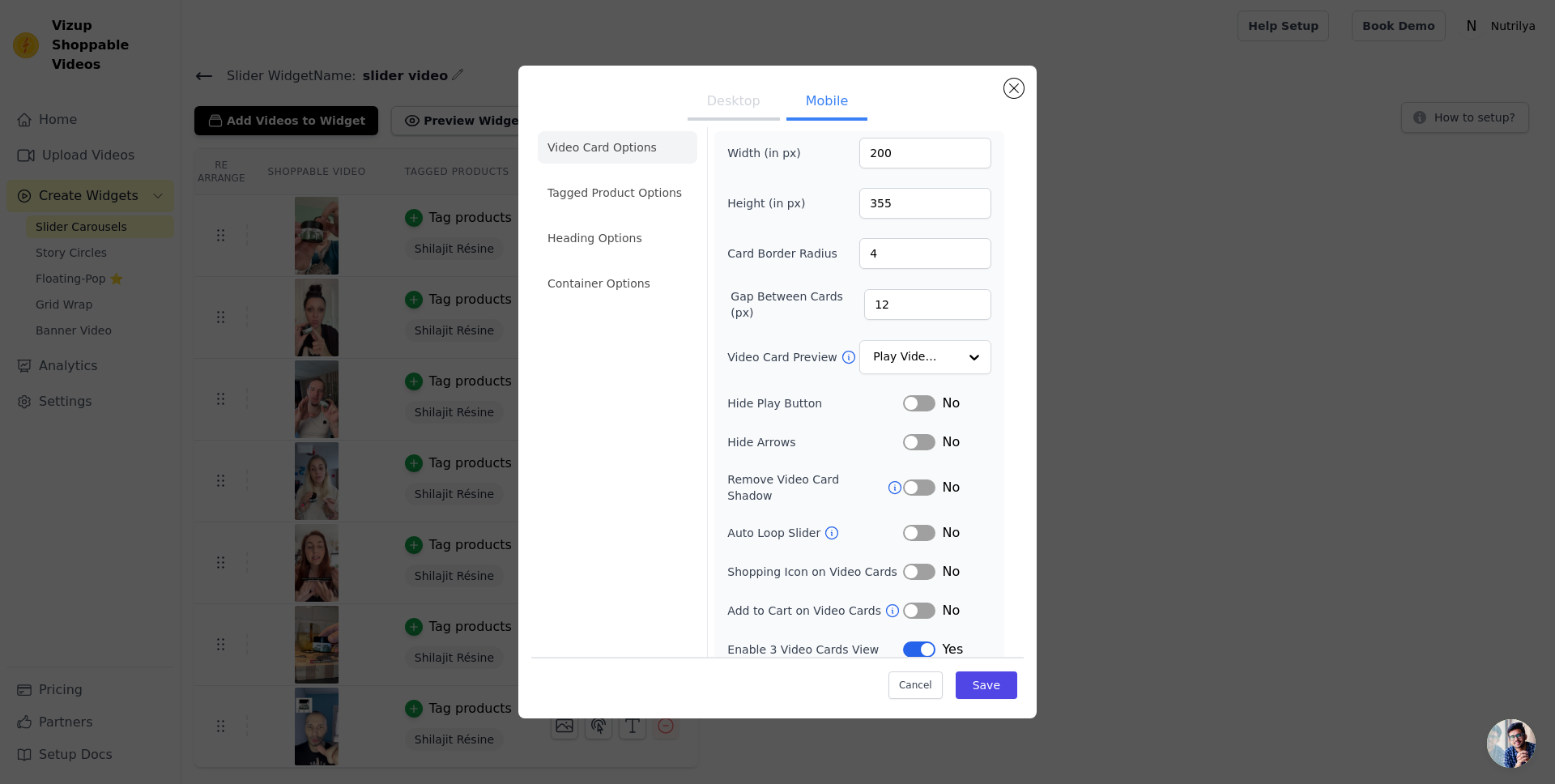
scroll to position [16, 0]
click at [646, 287] on li "Container Options" at bounding box center [617, 281] width 159 height 32
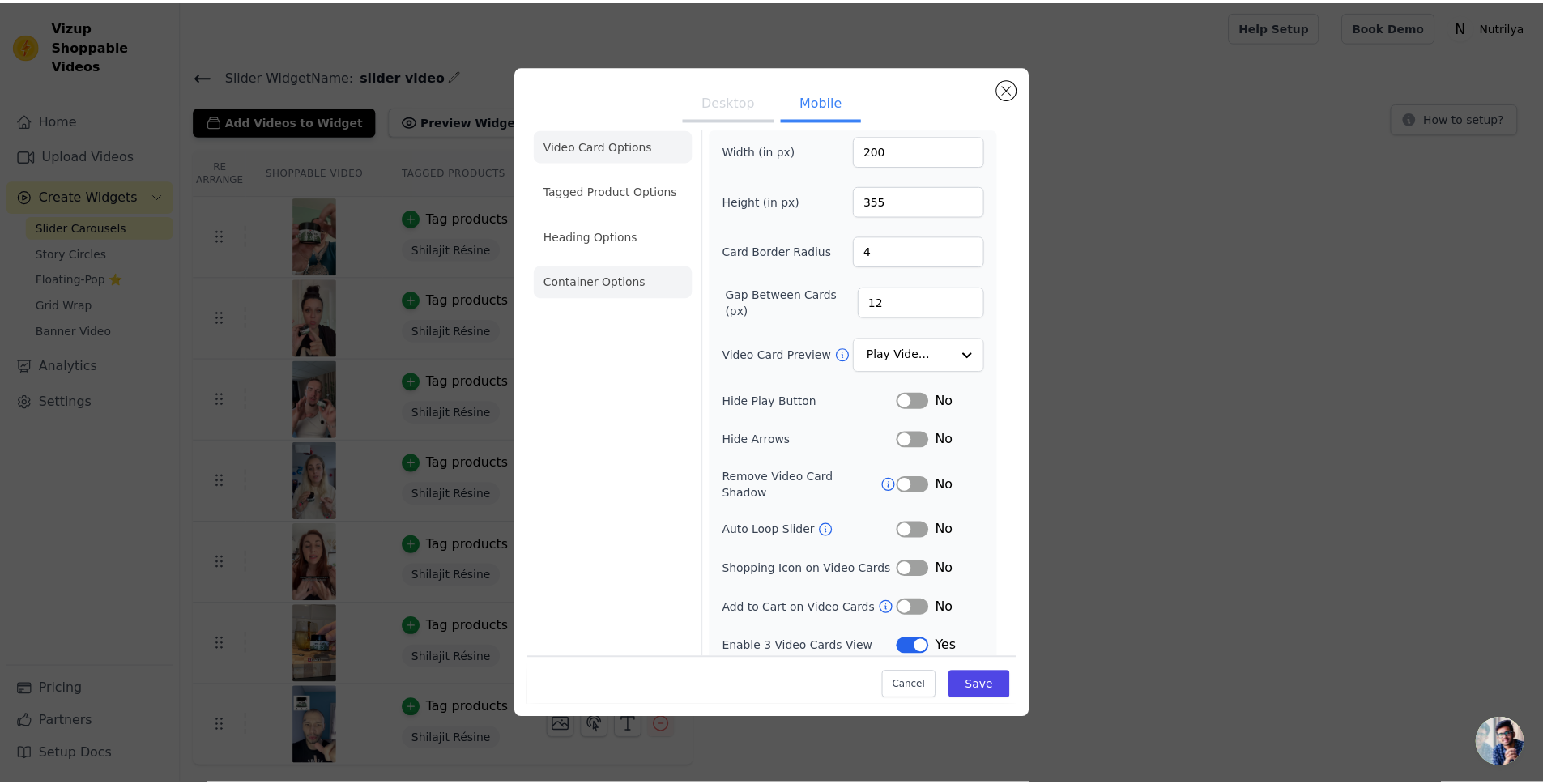
scroll to position [0, 0]
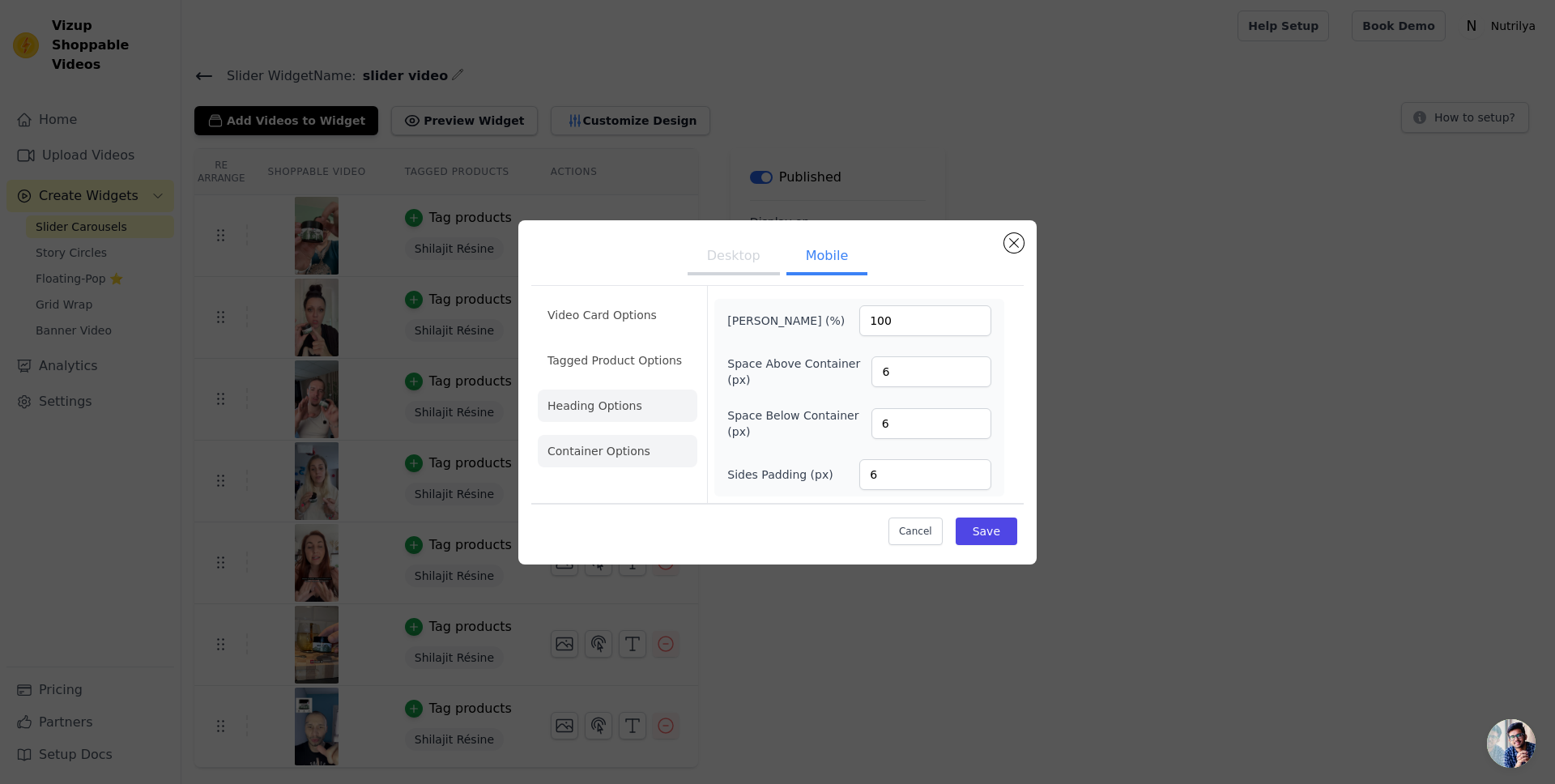
click at [629, 398] on li "Heading Options" at bounding box center [617, 405] width 159 height 32
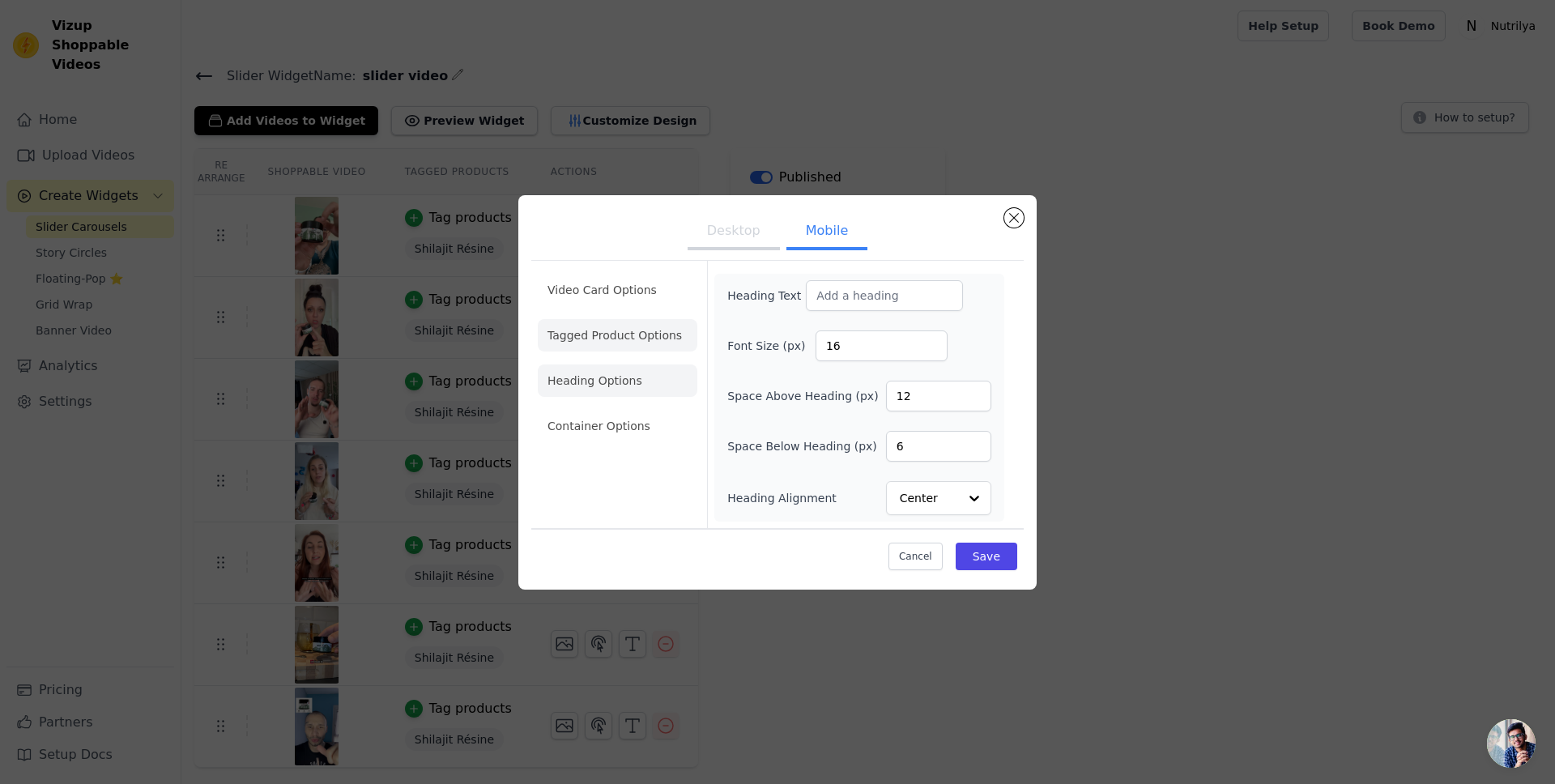
click at [633, 338] on li "Tagged Product Options" at bounding box center [617, 334] width 159 height 32
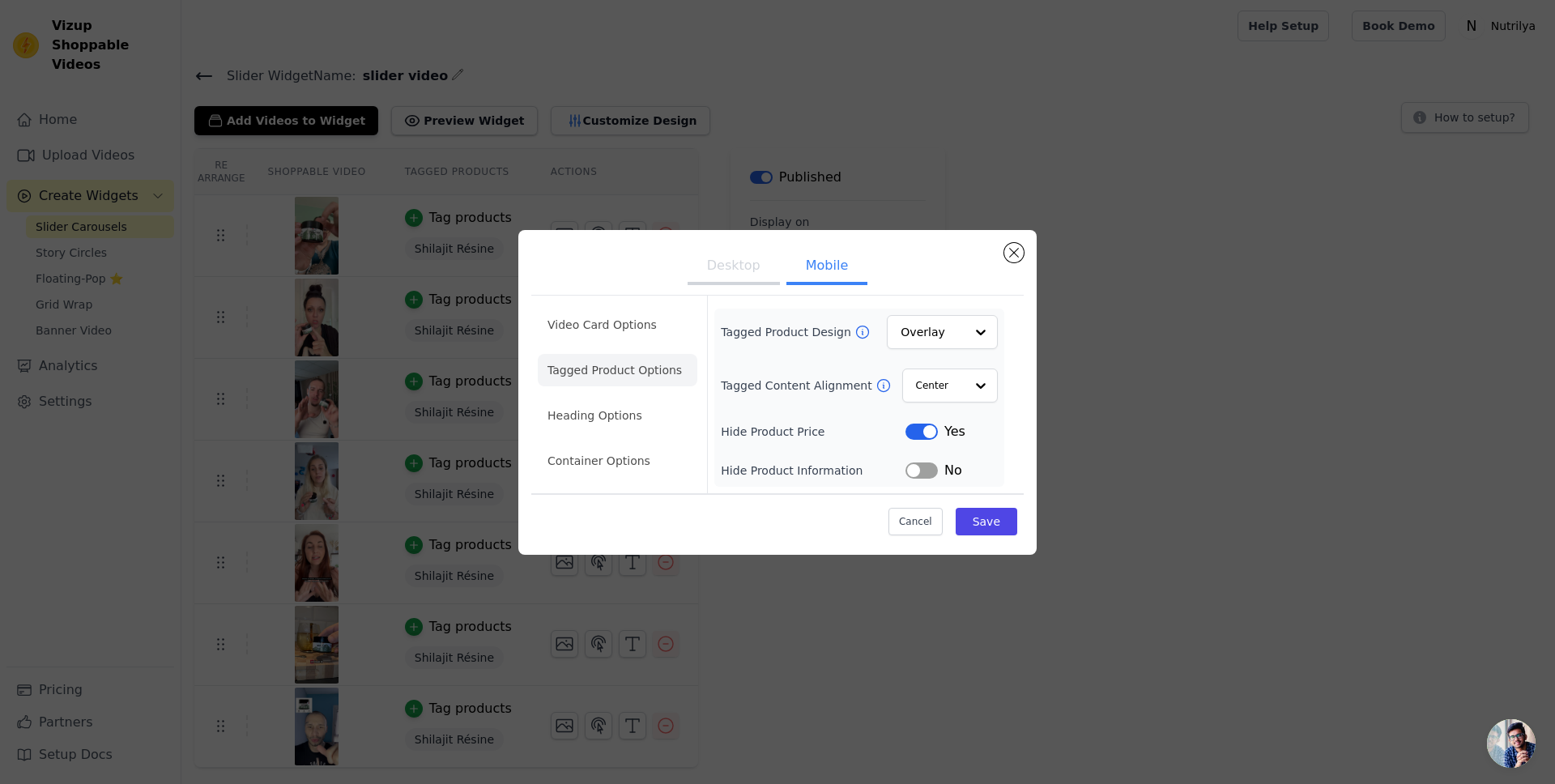
click at [738, 266] on button "Desktop" at bounding box center [734, 267] width 92 height 36
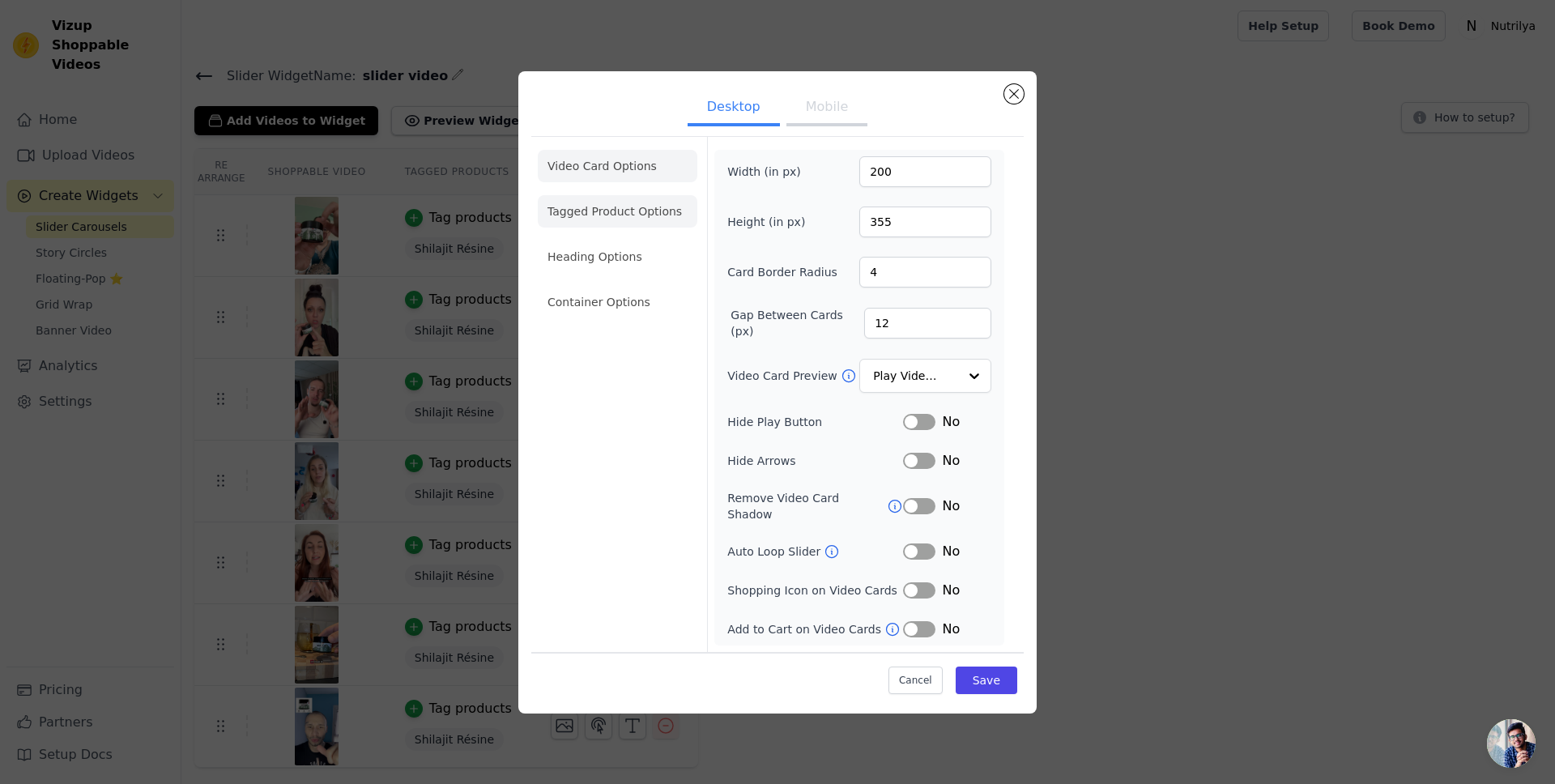
click at [627, 209] on li "Tagged Product Options" at bounding box center [617, 211] width 159 height 32
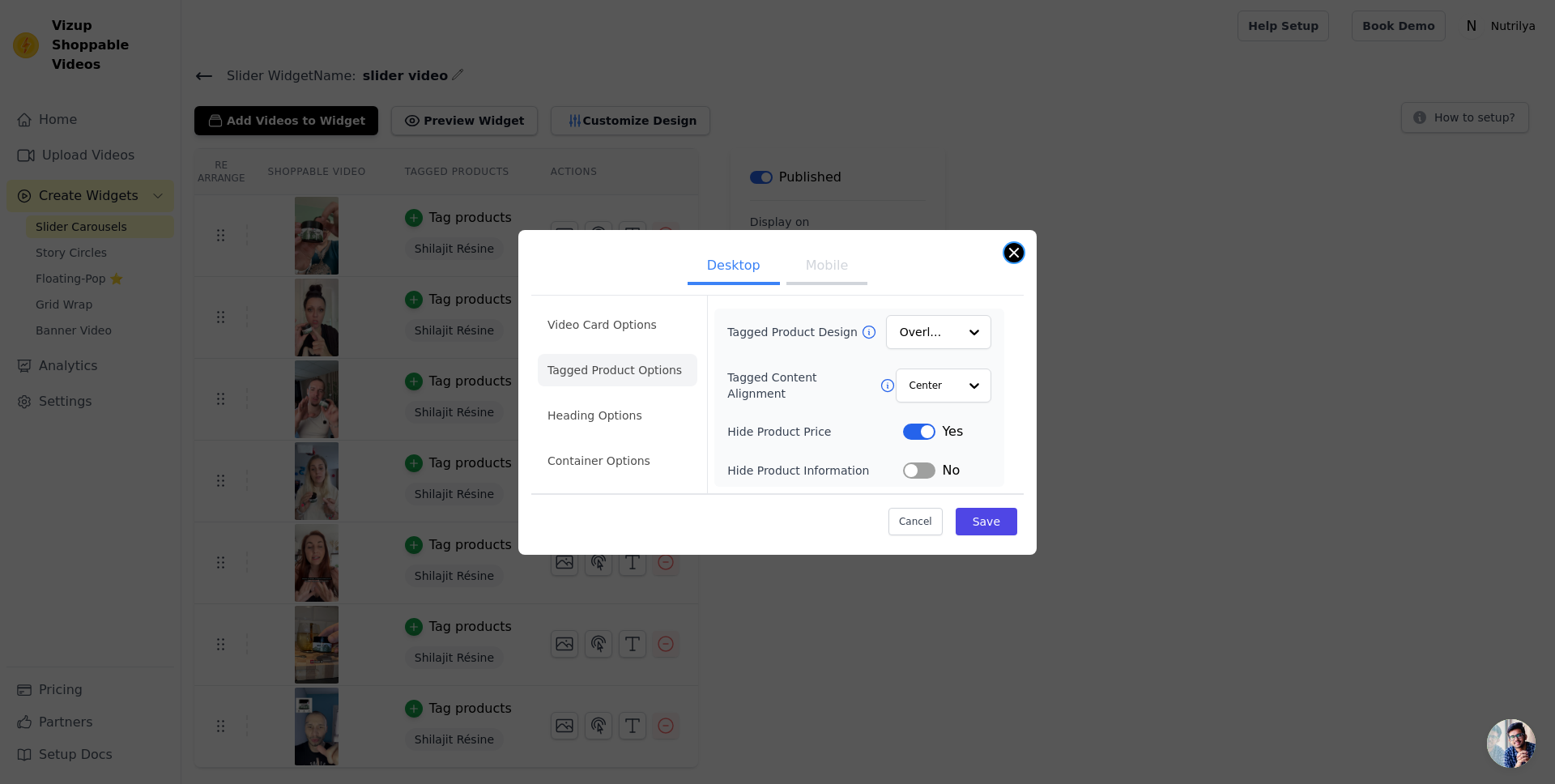
click at [1009, 248] on button "Close modal" at bounding box center [1015, 253] width 19 height 19
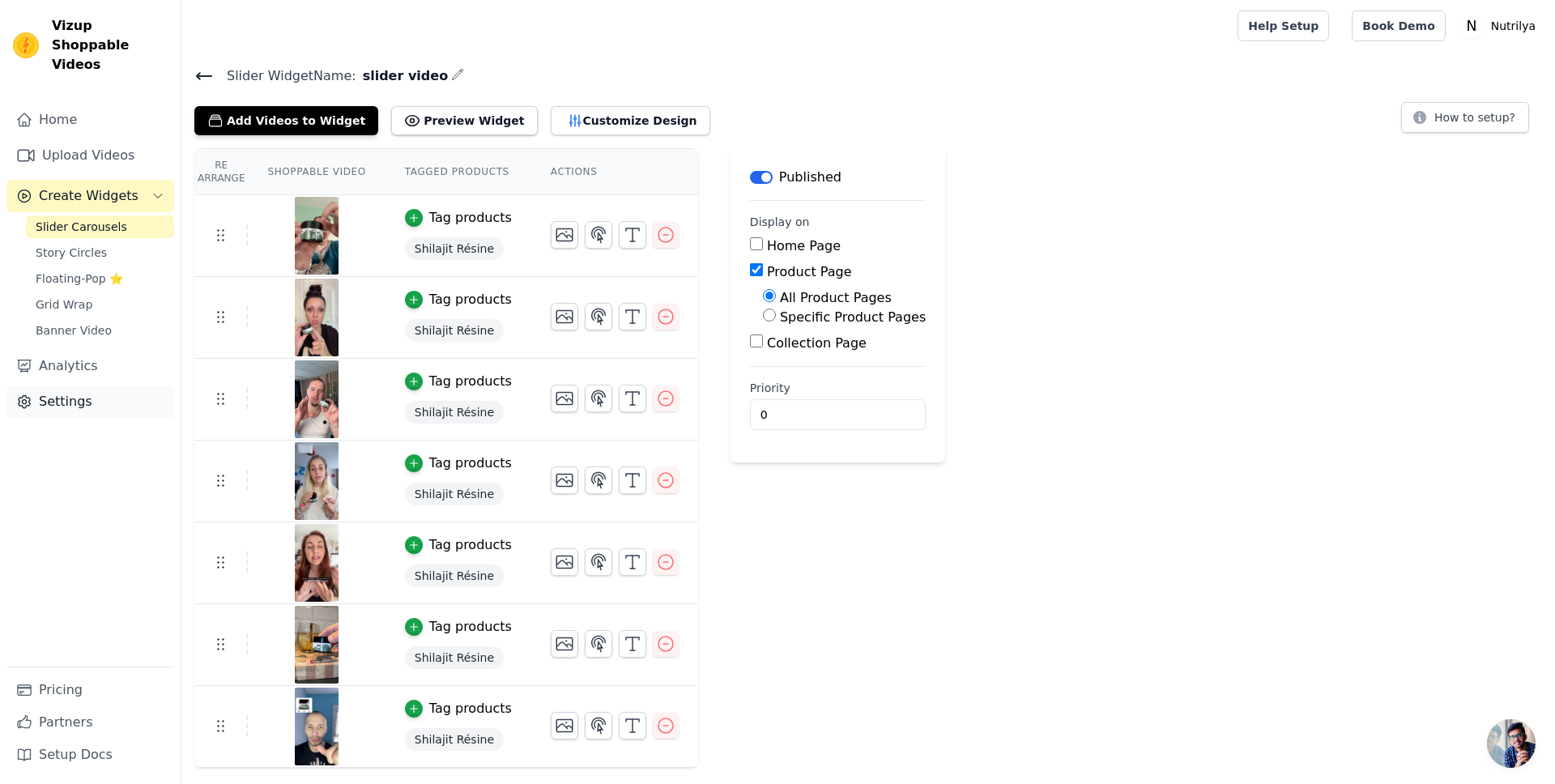
click at [118, 386] on link "Settings" at bounding box center [90, 401] width 168 height 32
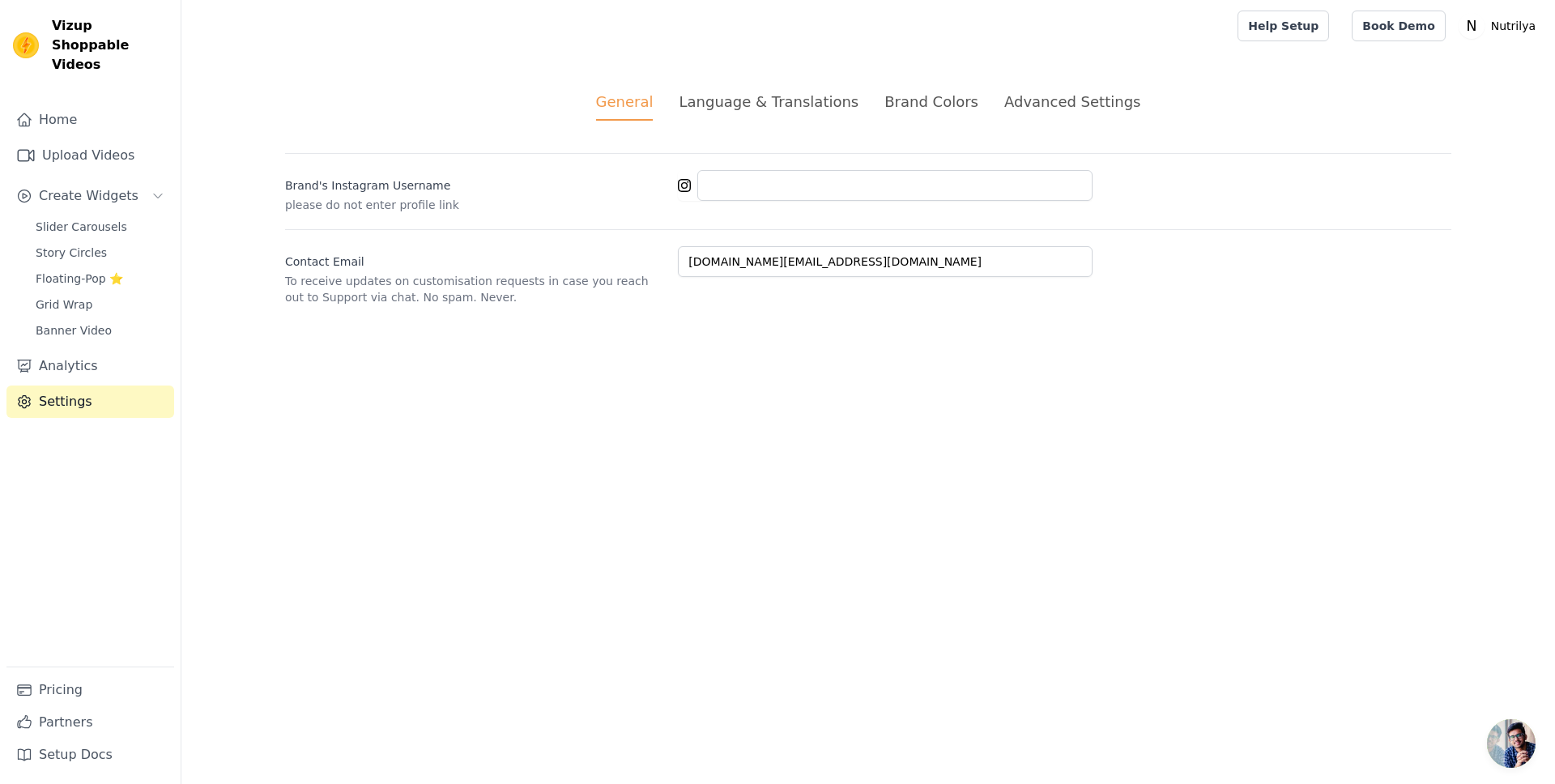
click at [728, 106] on div "Language & Translations" at bounding box center [769, 101] width 180 height 22
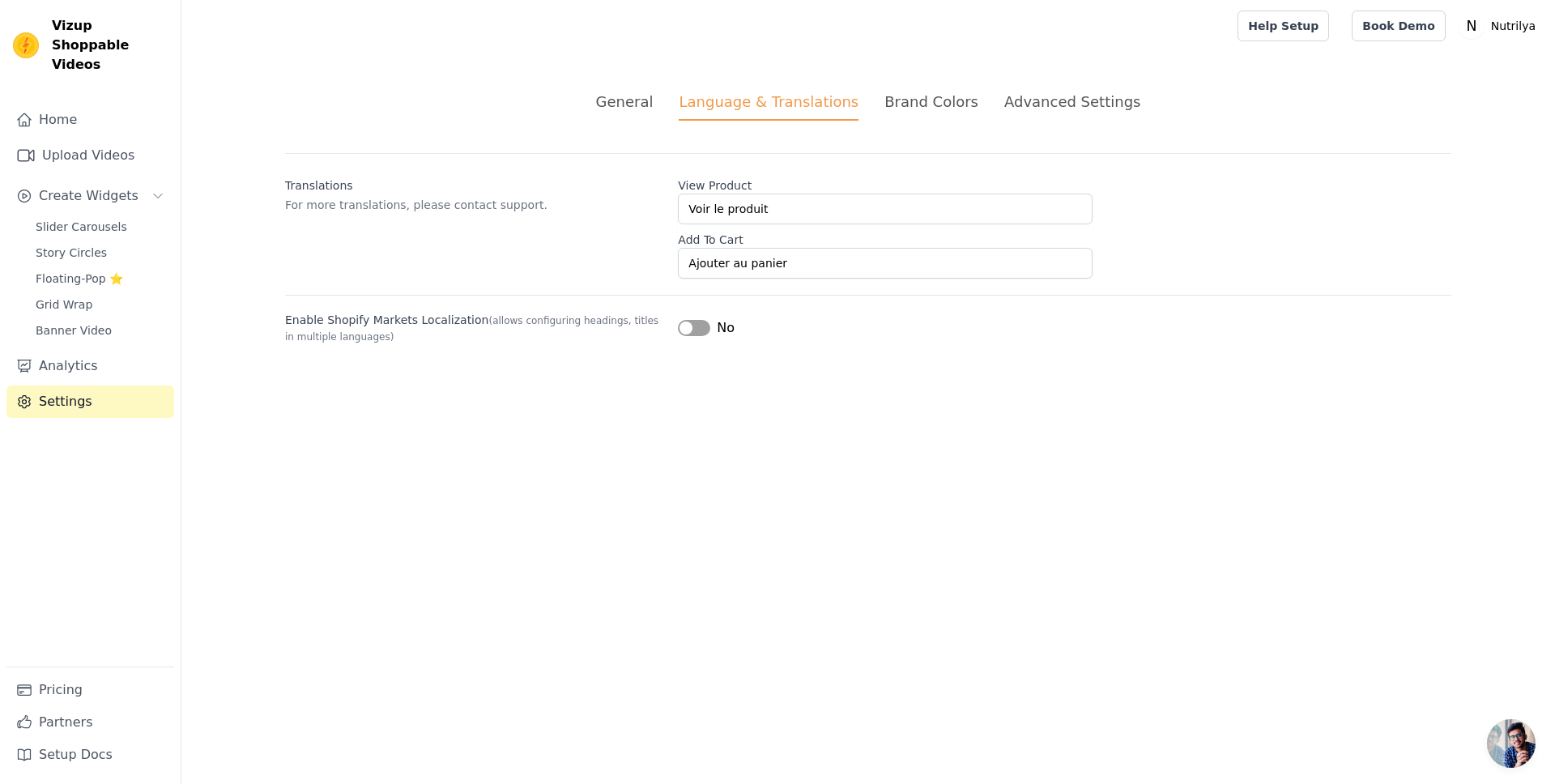
click at [970, 99] on ul "General Language & Translations Brand Colors Advanced Settings" at bounding box center [868, 105] width 1166 height 30
click at [952, 100] on div "Brand Colors" at bounding box center [931, 101] width 94 height 22
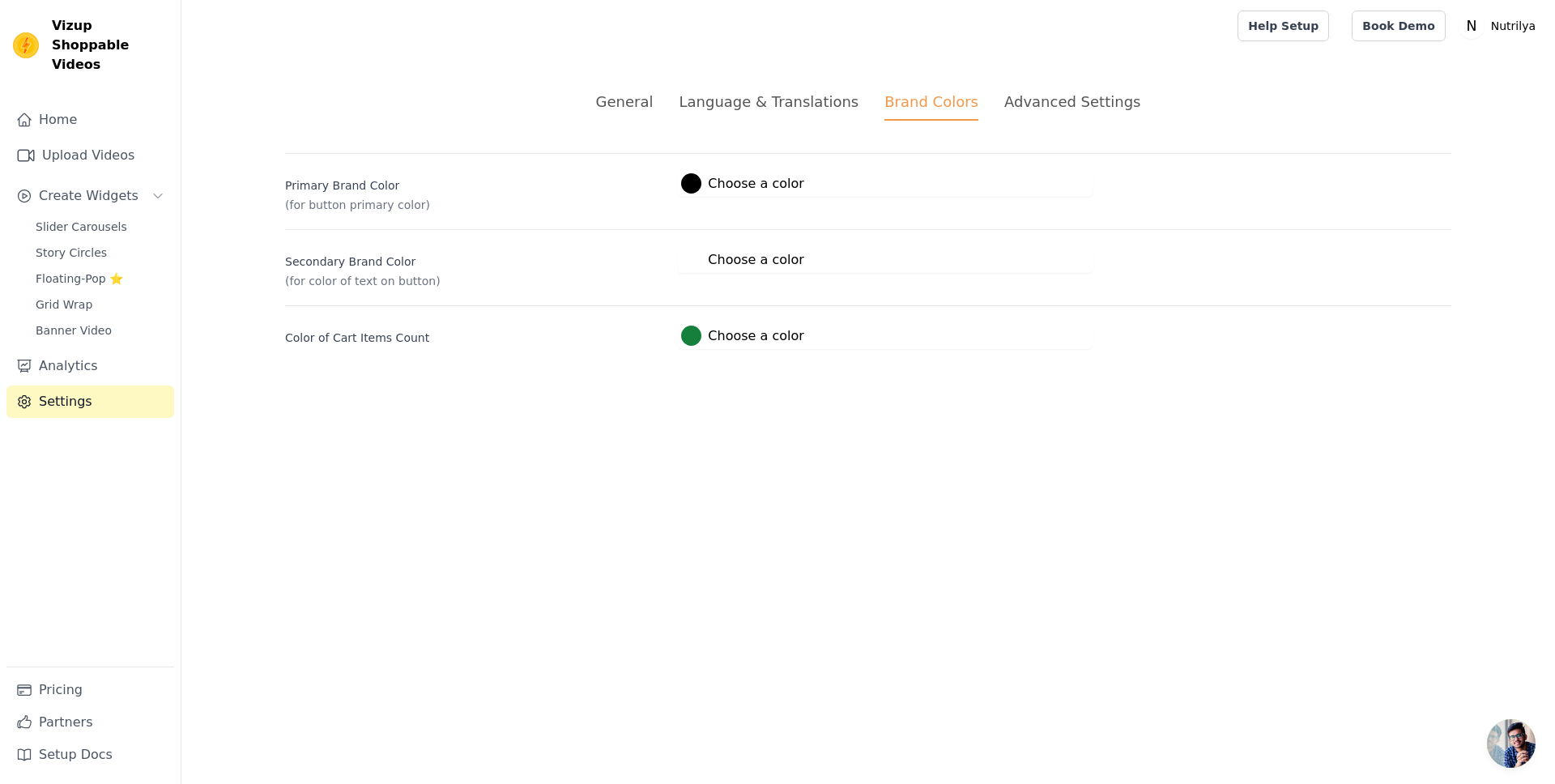
click at [1033, 97] on div "Advanced Settings" at bounding box center [1073, 101] width 136 height 22
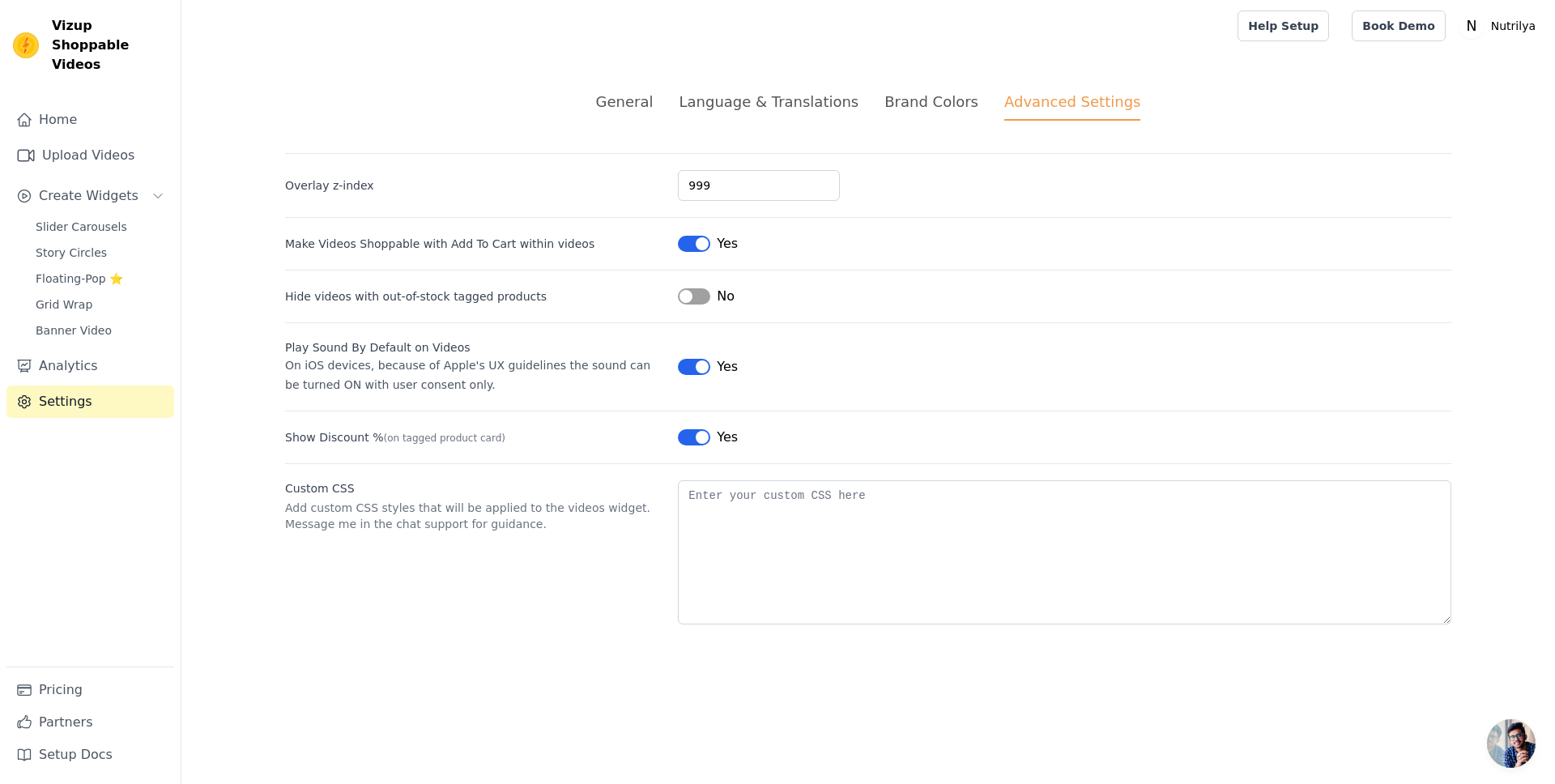
click at [691, 439] on button "Label" at bounding box center [694, 437] width 32 height 17
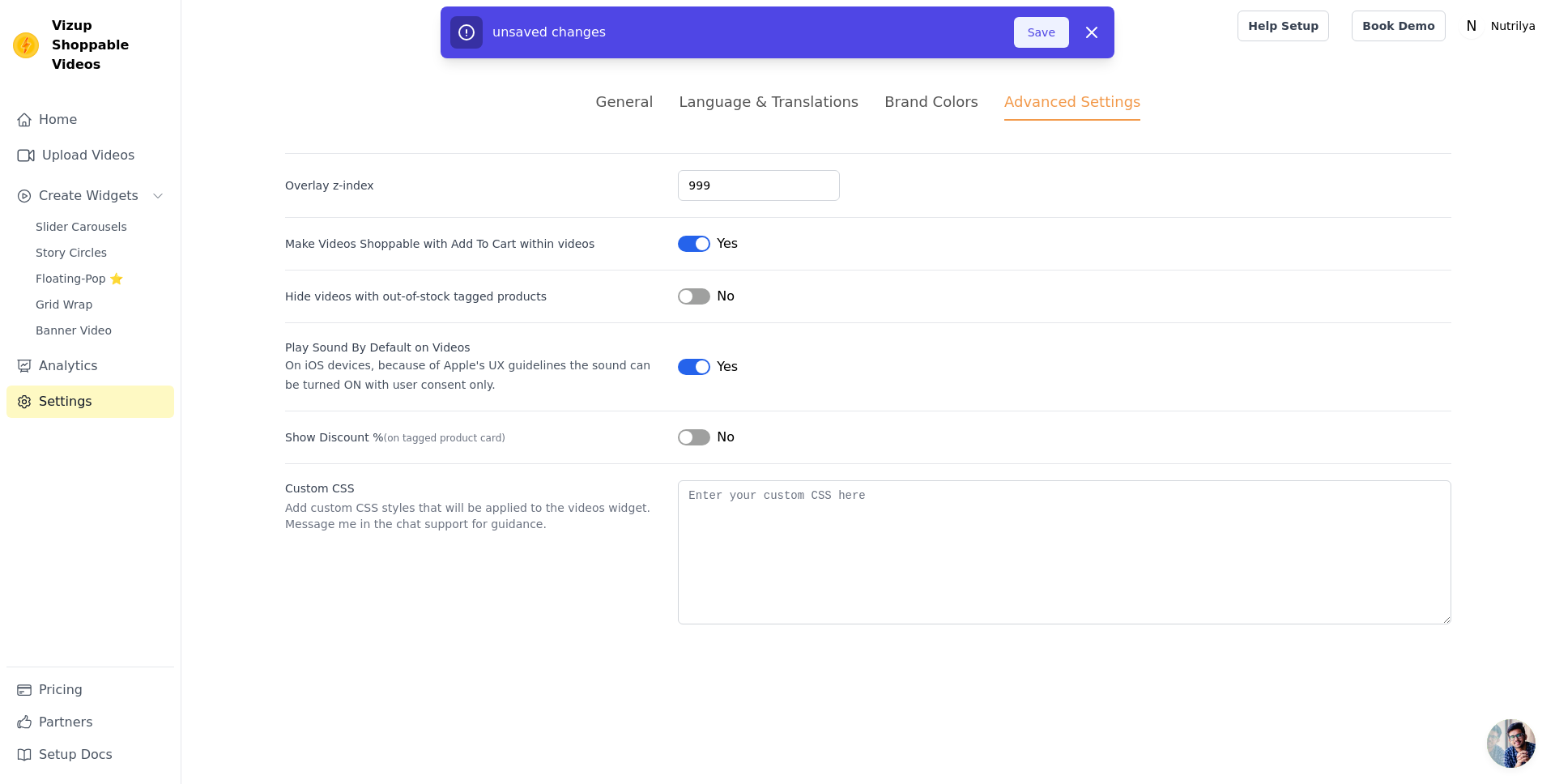
click at [1032, 32] on button "Save" at bounding box center [1042, 33] width 55 height 31
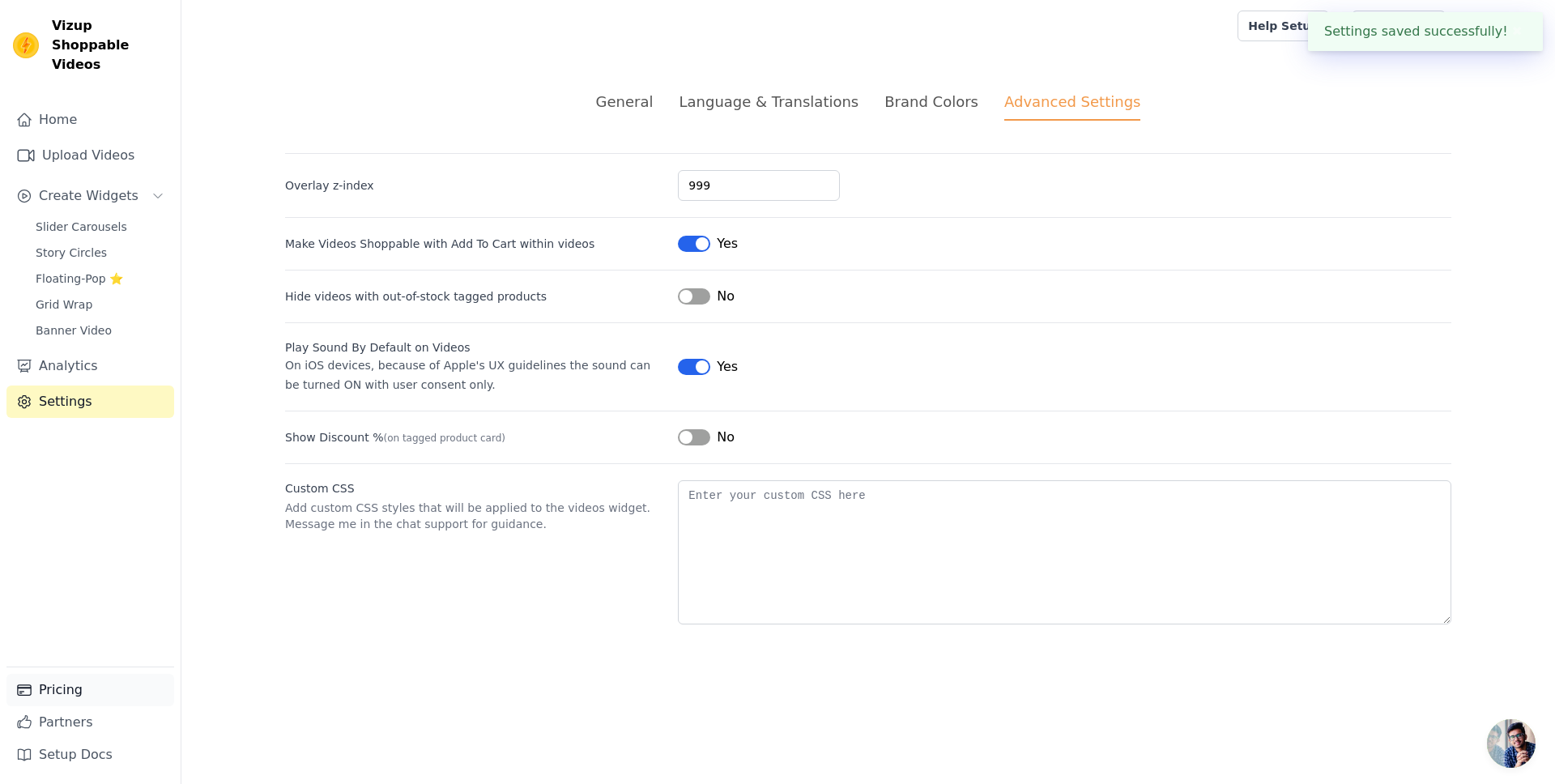
click at [108, 693] on link "Pricing" at bounding box center [90, 690] width 168 height 32
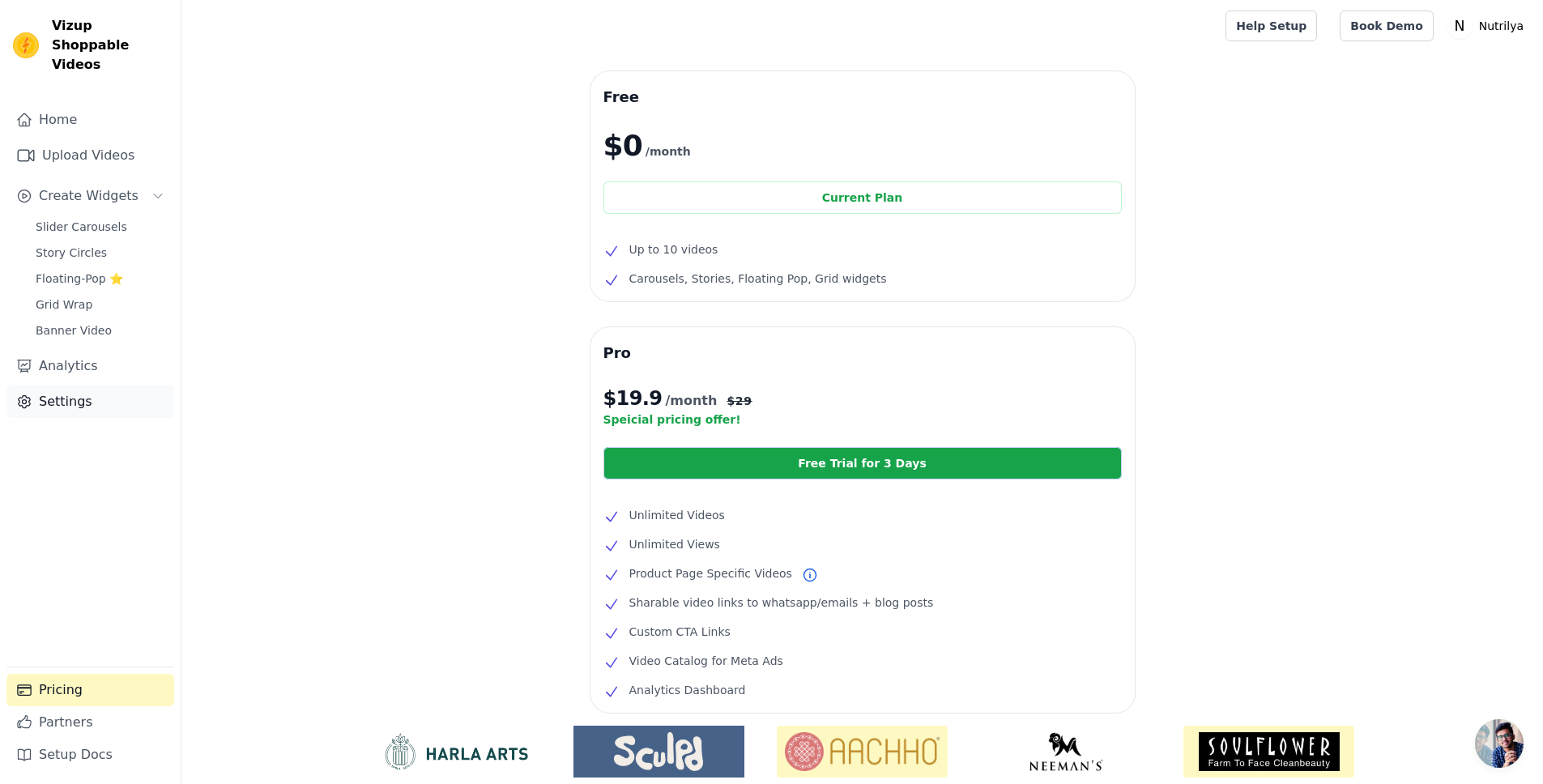
scroll to position [5, 0]
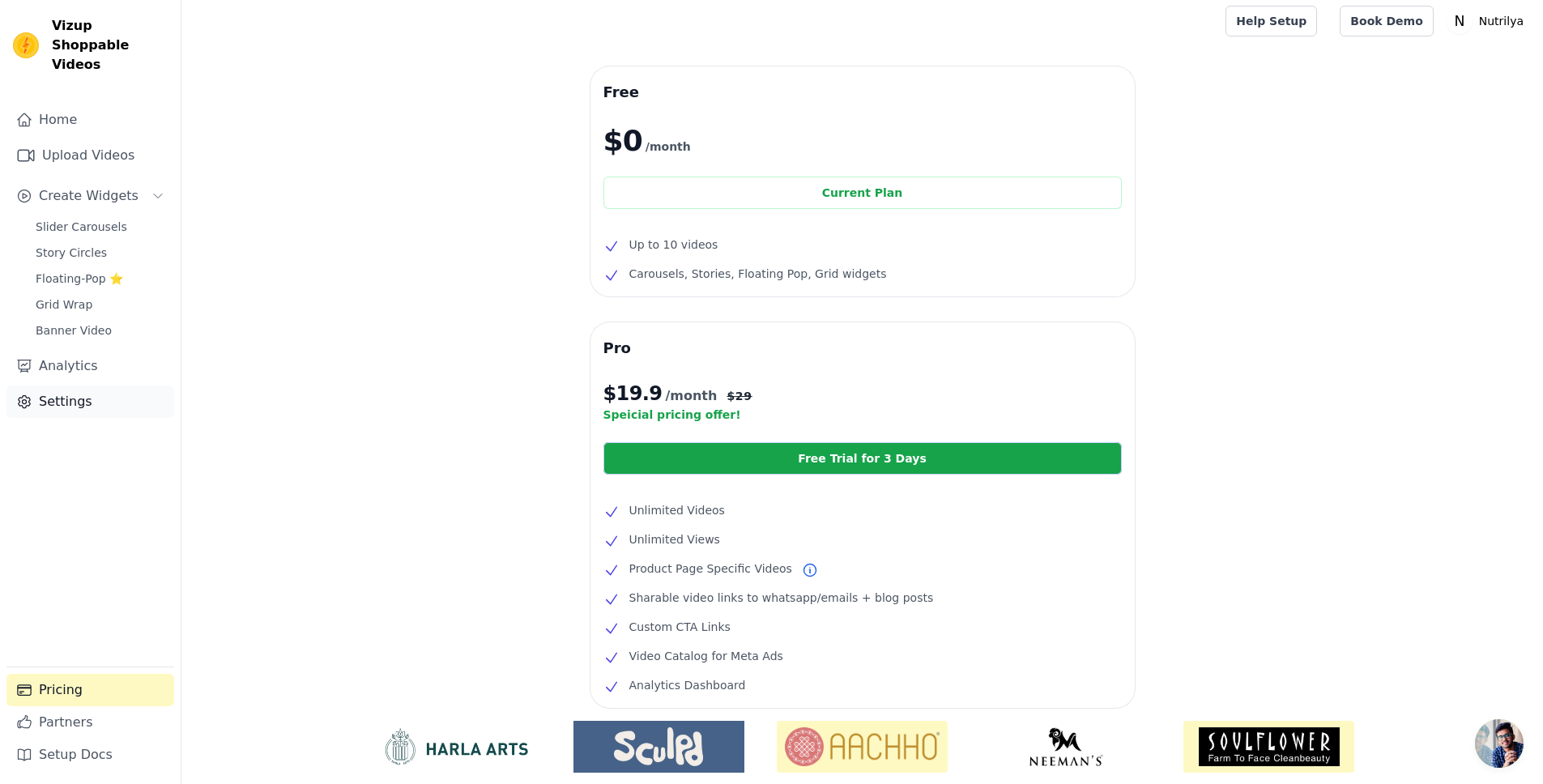
click at [61, 387] on link "Settings" at bounding box center [90, 401] width 168 height 32
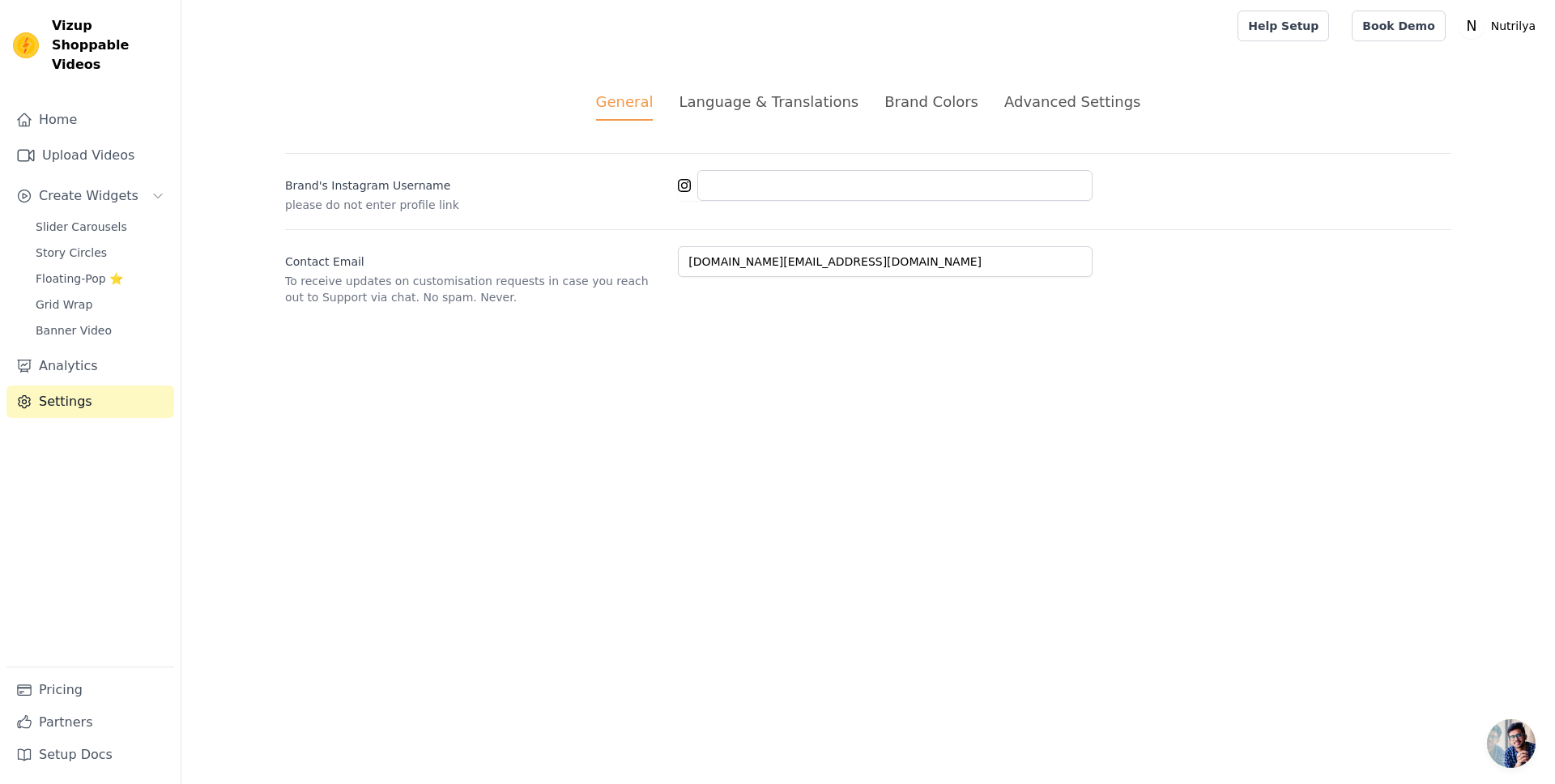
click at [1063, 112] on div "Advanced Settings" at bounding box center [1073, 101] width 136 height 22
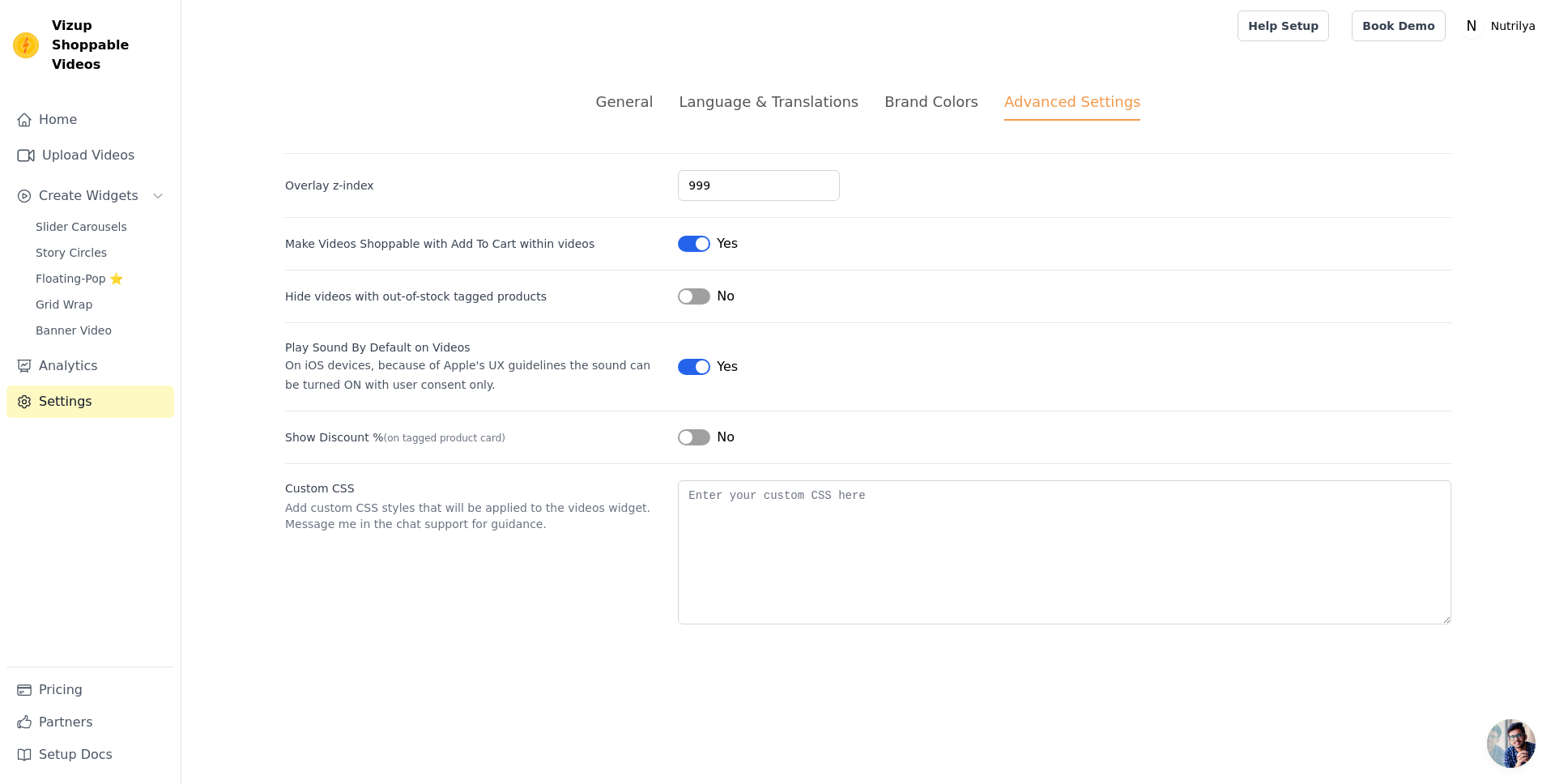
click at [940, 100] on div "Brand Colors" at bounding box center [931, 101] width 94 height 22
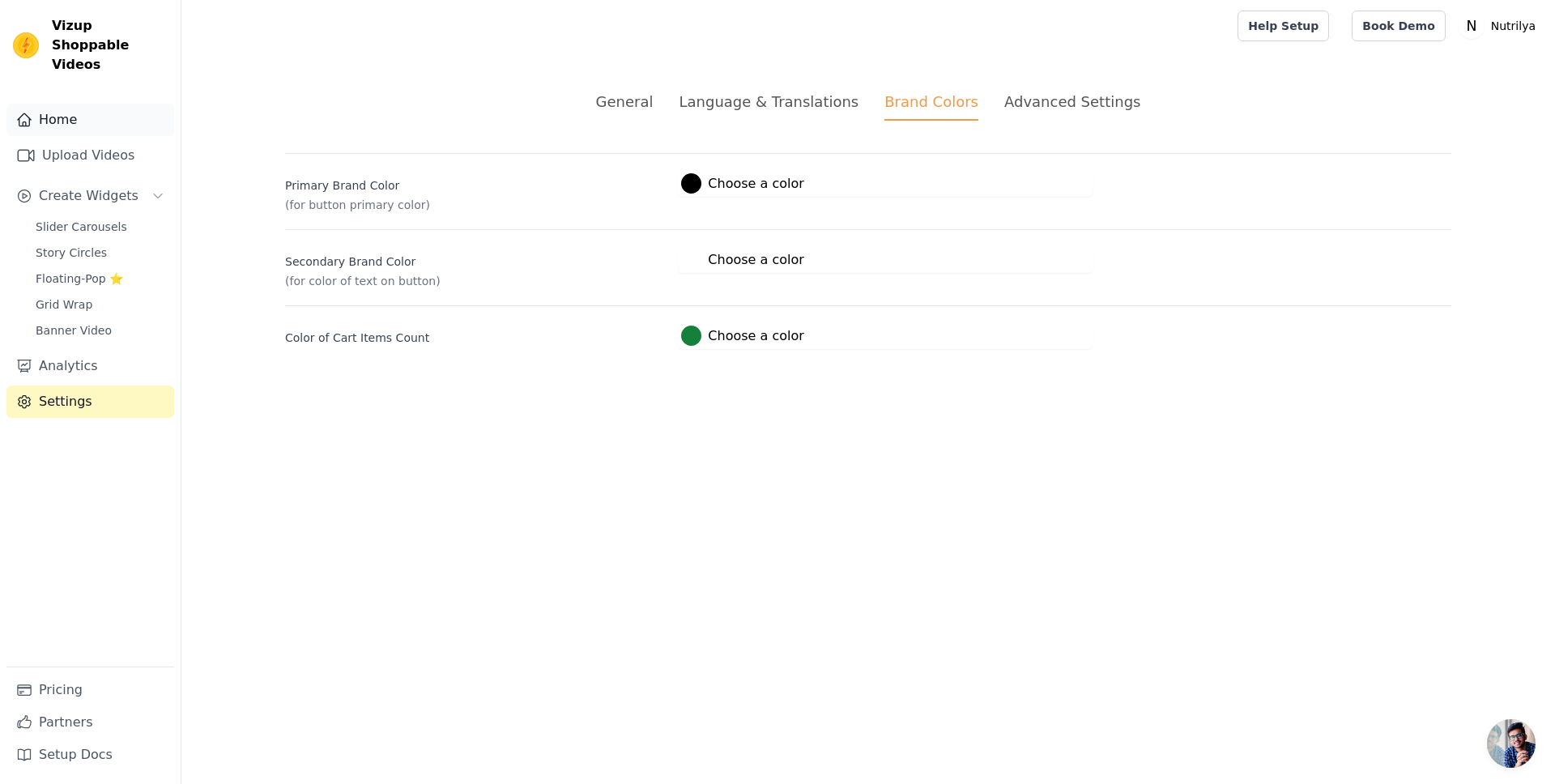
click at [85, 107] on link "Home" at bounding box center [90, 119] width 168 height 32
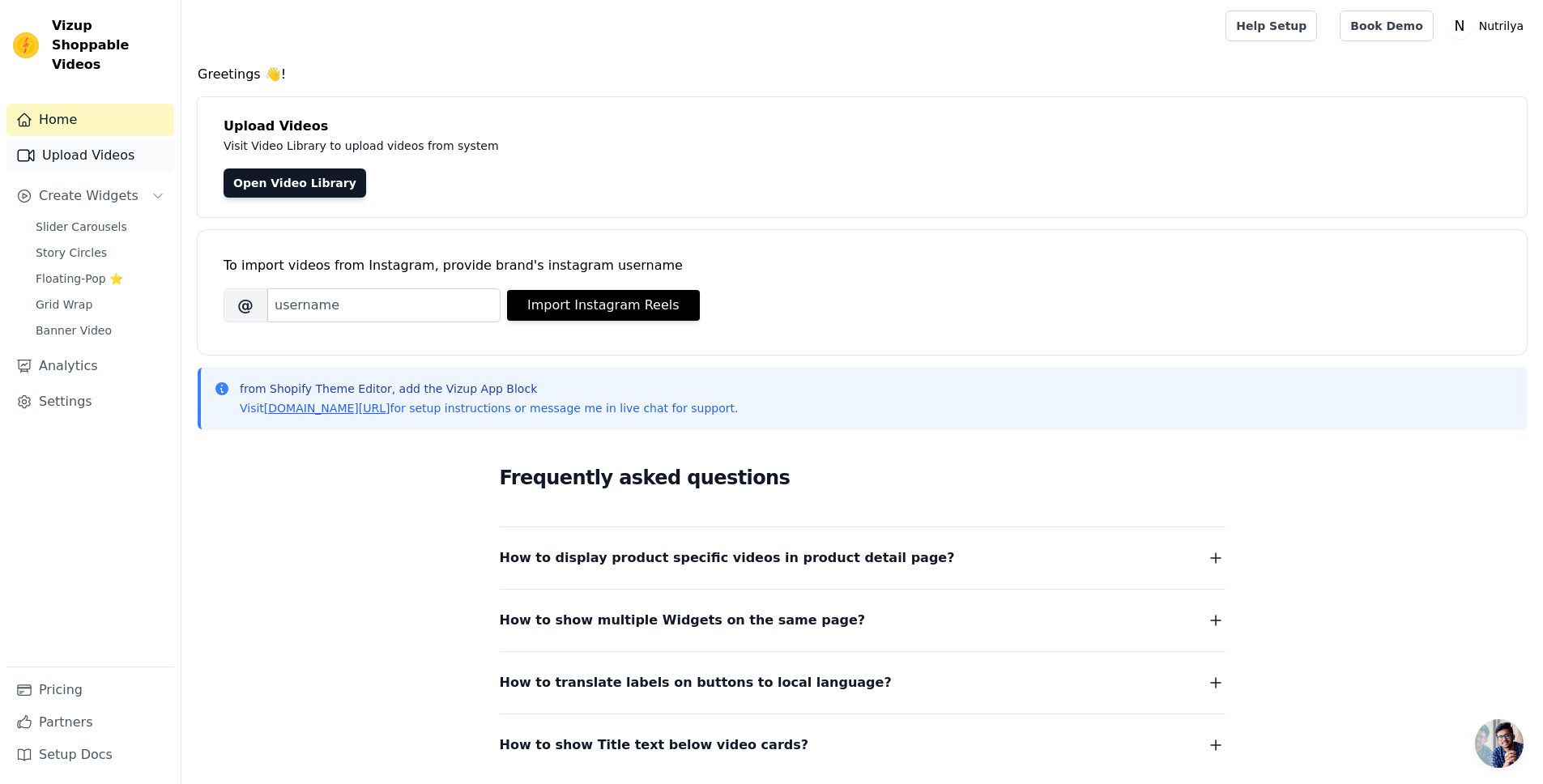
click at [115, 139] on link "Upload Videos" at bounding box center [90, 154] width 168 height 32
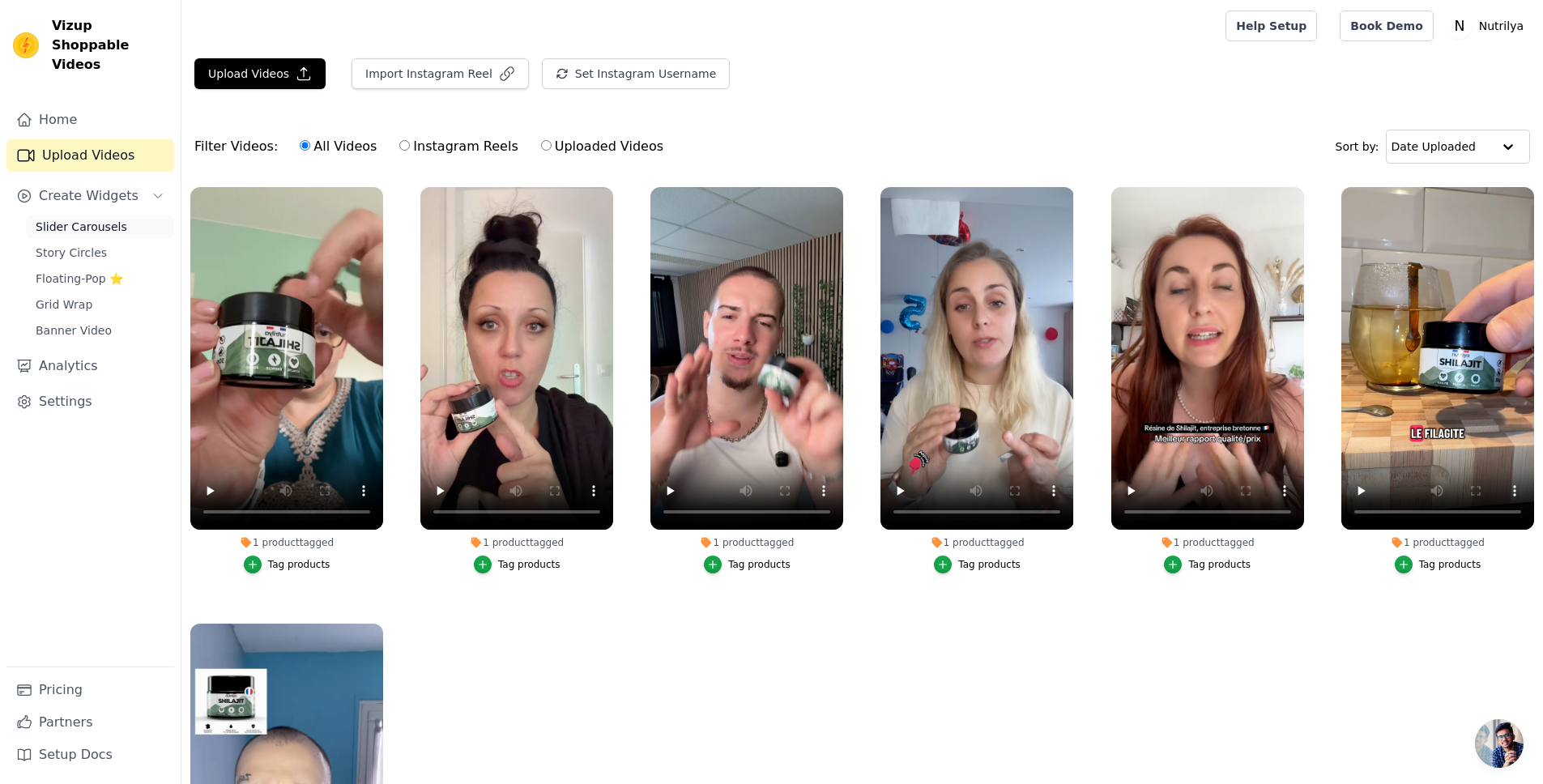
click at [107, 219] on span "Slider Carousels" at bounding box center [82, 226] width 91 height 17
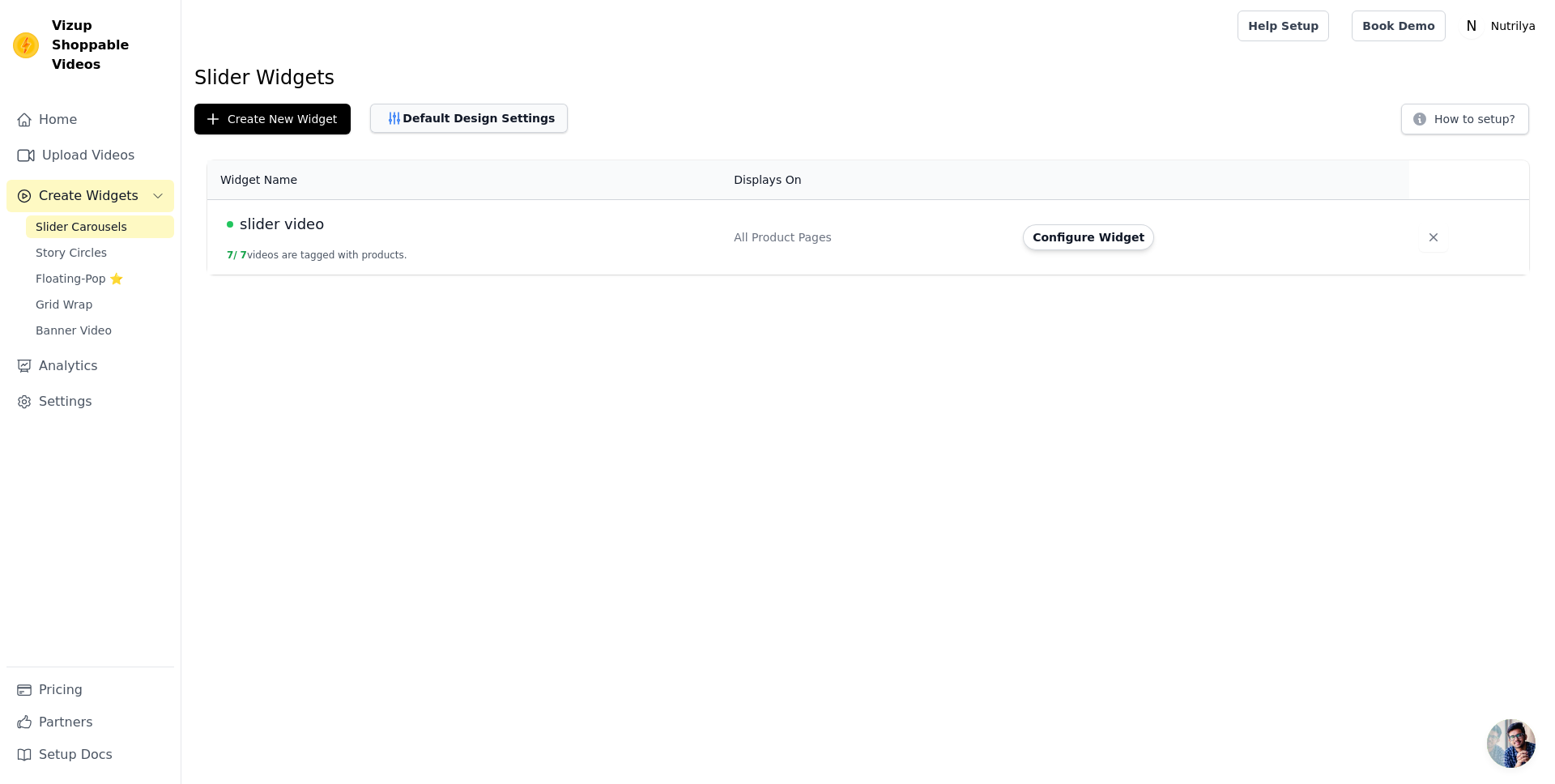
click at [438, 125] on button "Default Design Settings" at bounding box center [468, 119] width 197 height 29
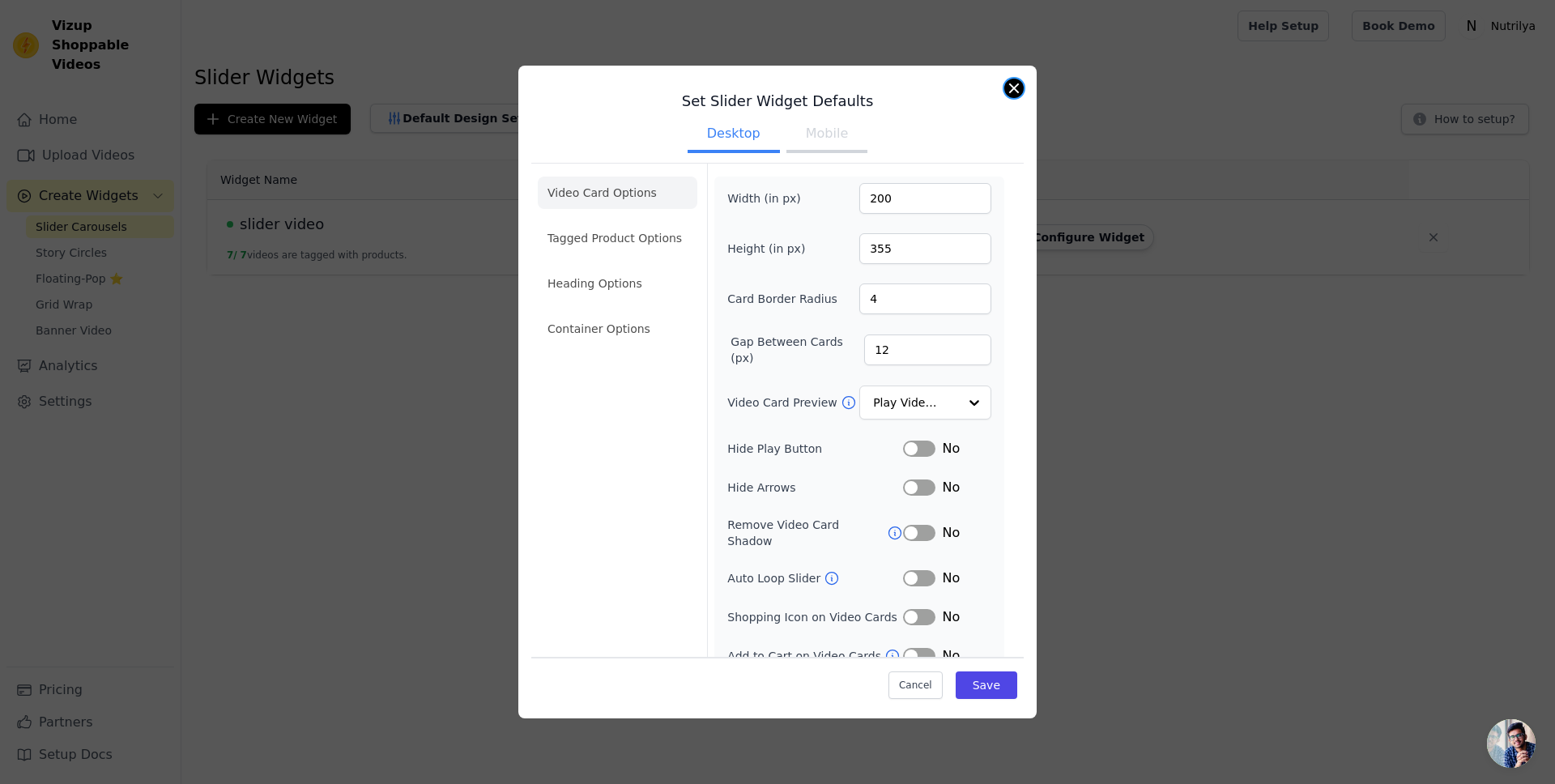
click at [1019, 85] on button "Close modal" at bounding box center [1015, 88] width 19 height 19
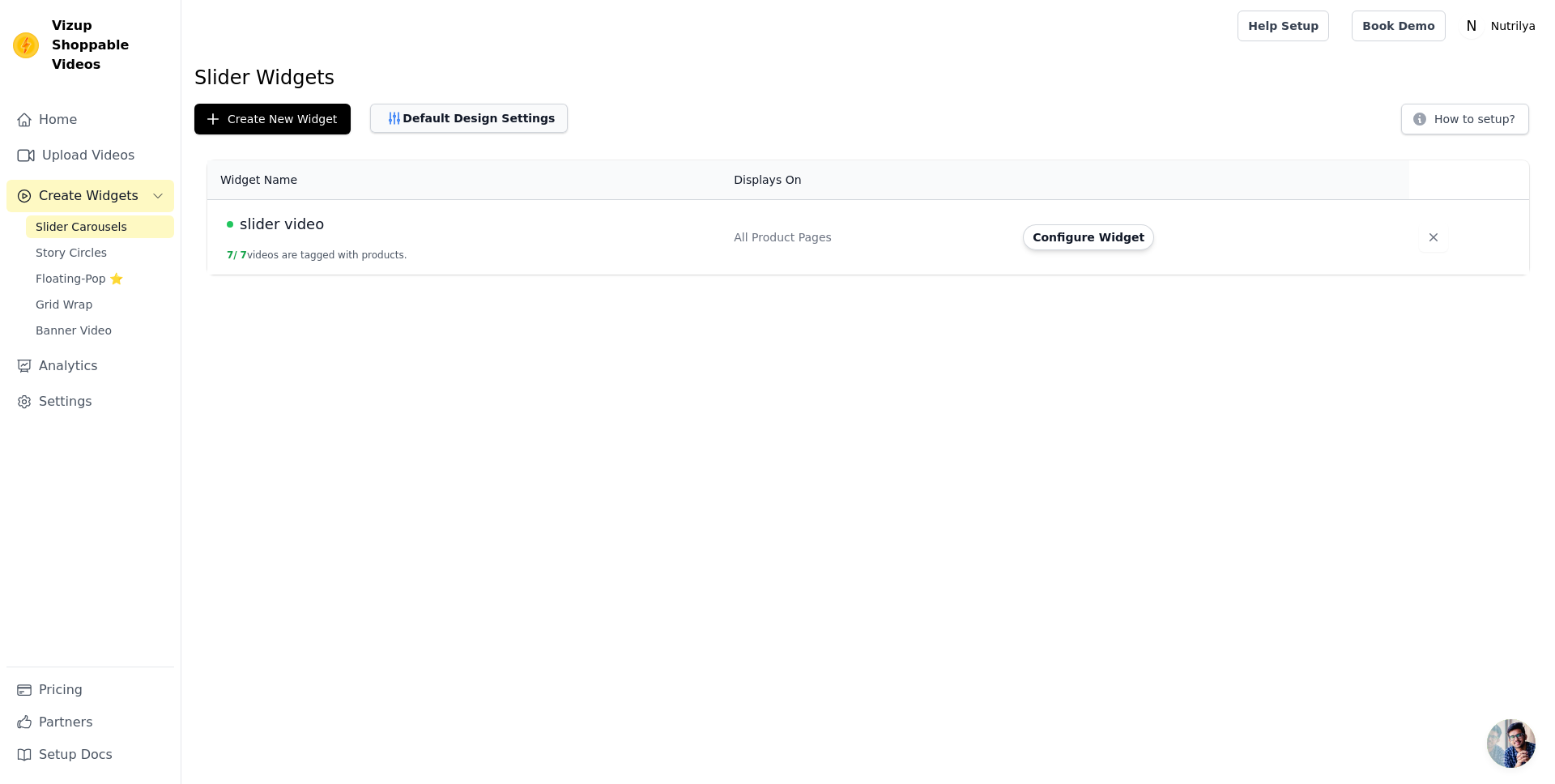
click at [469, 124] on button "Default Design Settings" at bounding box center [468, 119] width 197 height 29
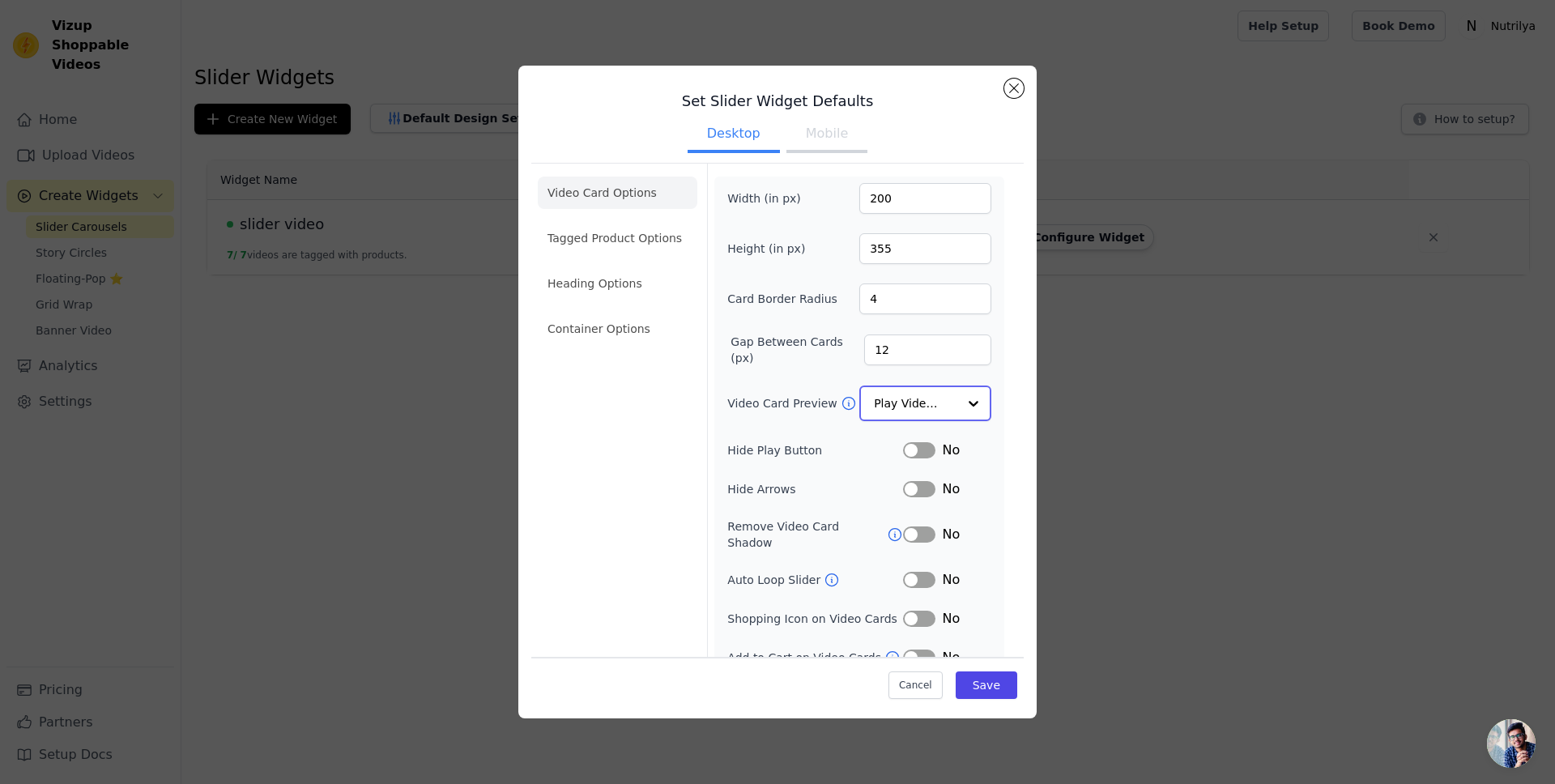
click at [903, 401] on input "Video Card Preview" at bounding box center [916, 402] width 84 height 32
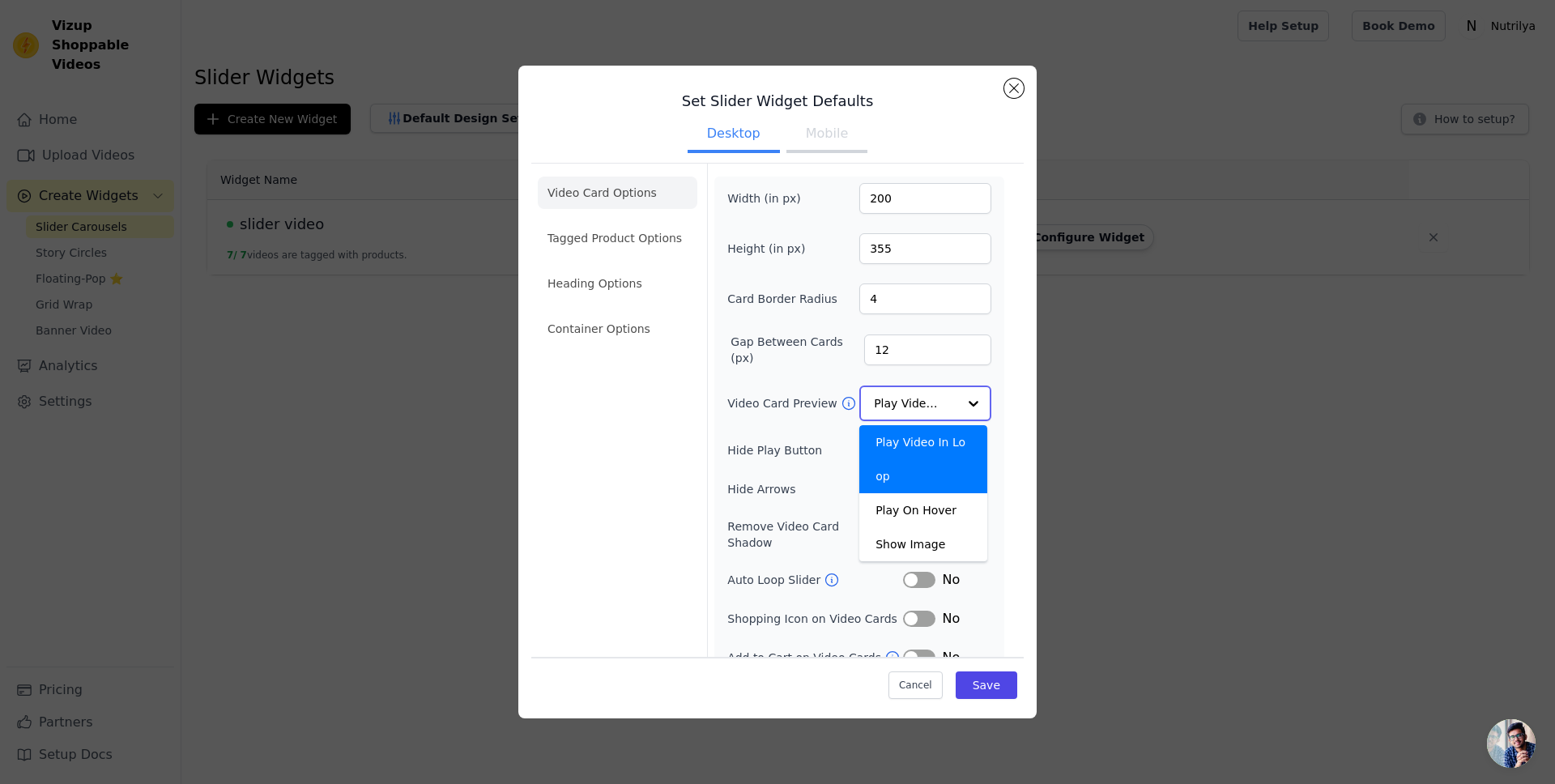
click at [896, 401] on input "Video Card Preview" at bounding box center [916, 402] width 84 height 32
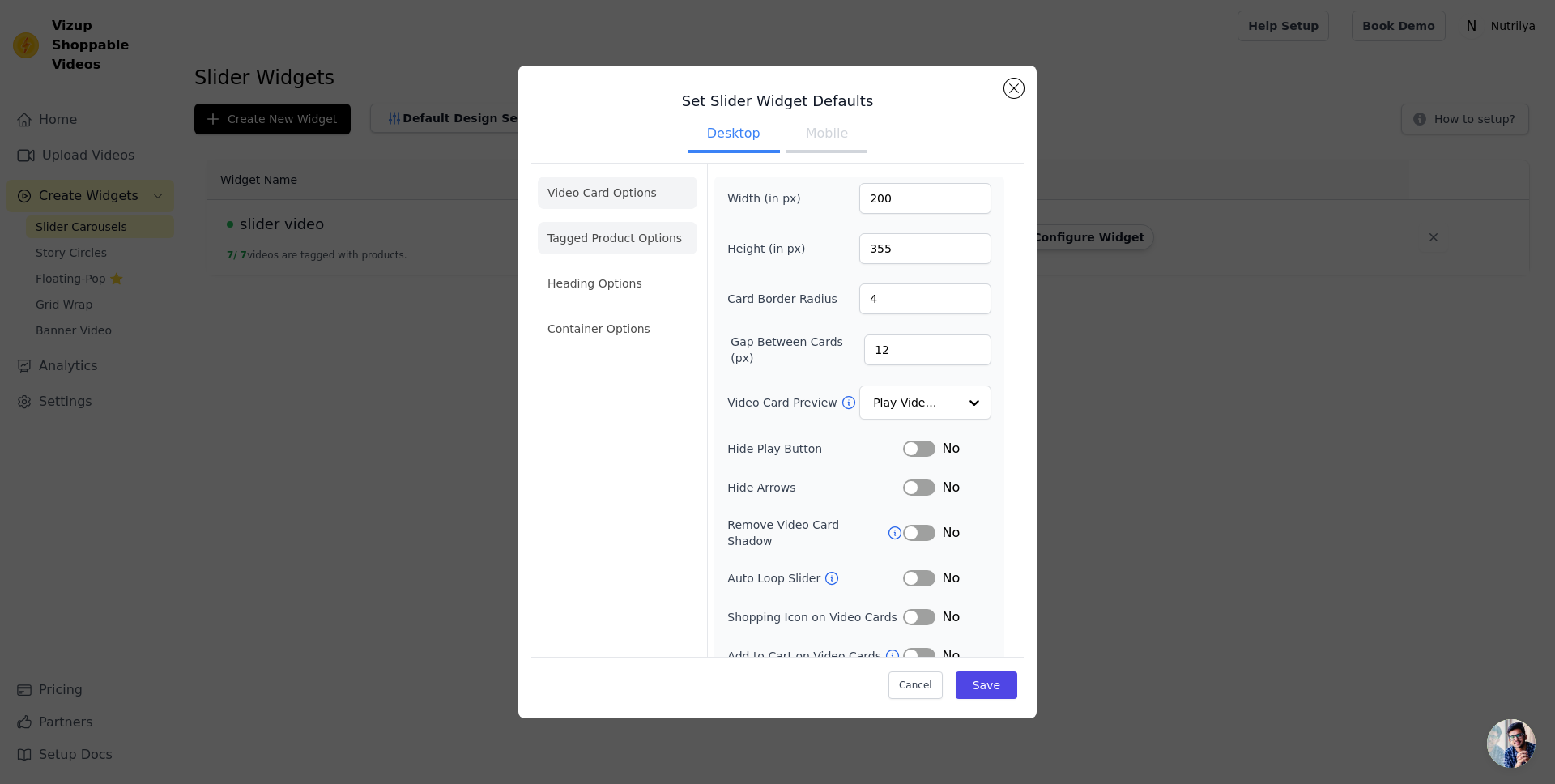
click at [624, 234] on li "Tagged Product Options" at bounding box center [617, 237] width 159 height 32
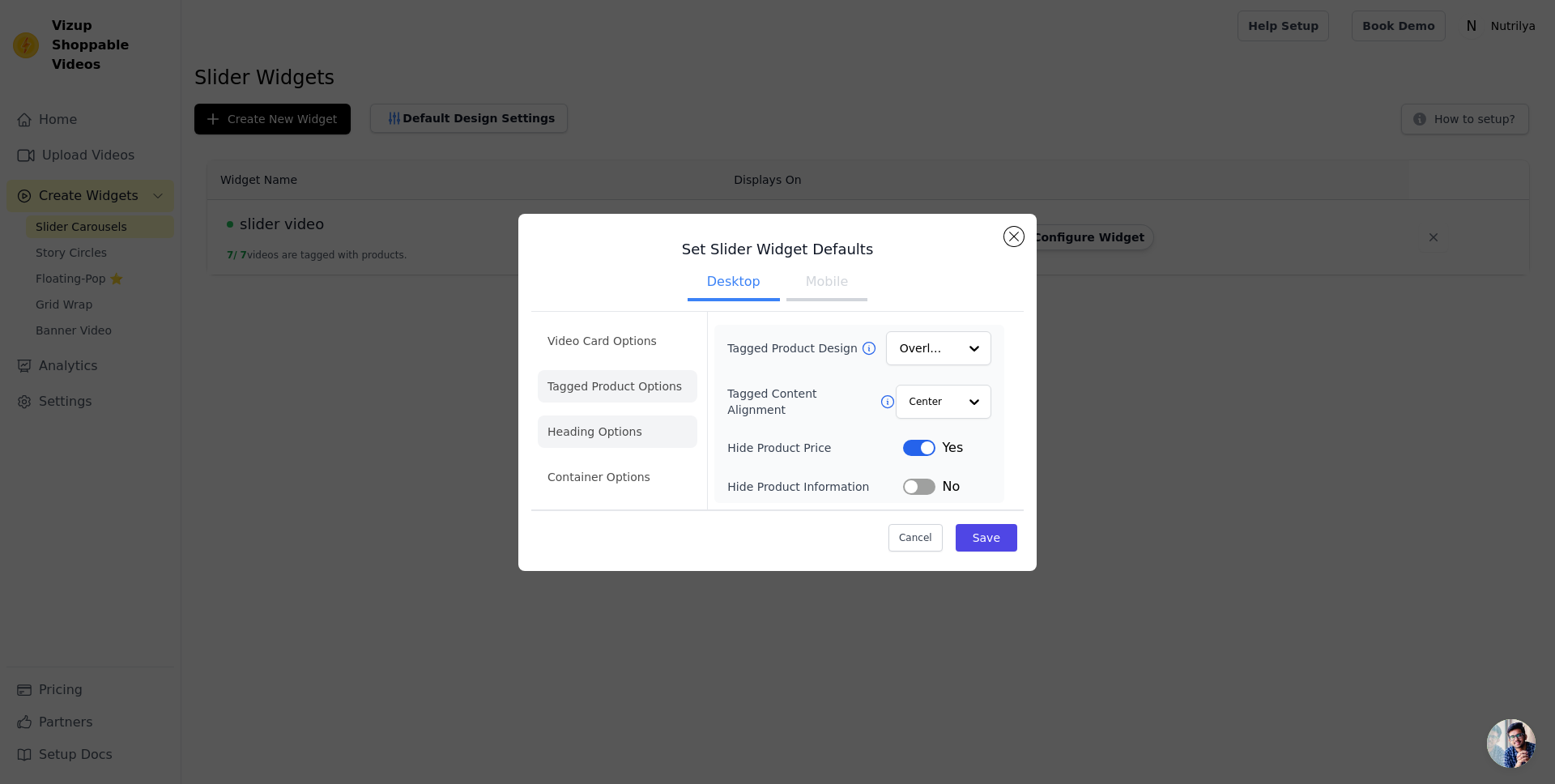
click at [590, 423] on li "Heading Options" at bounding box center [617, 431] width 159 height 32
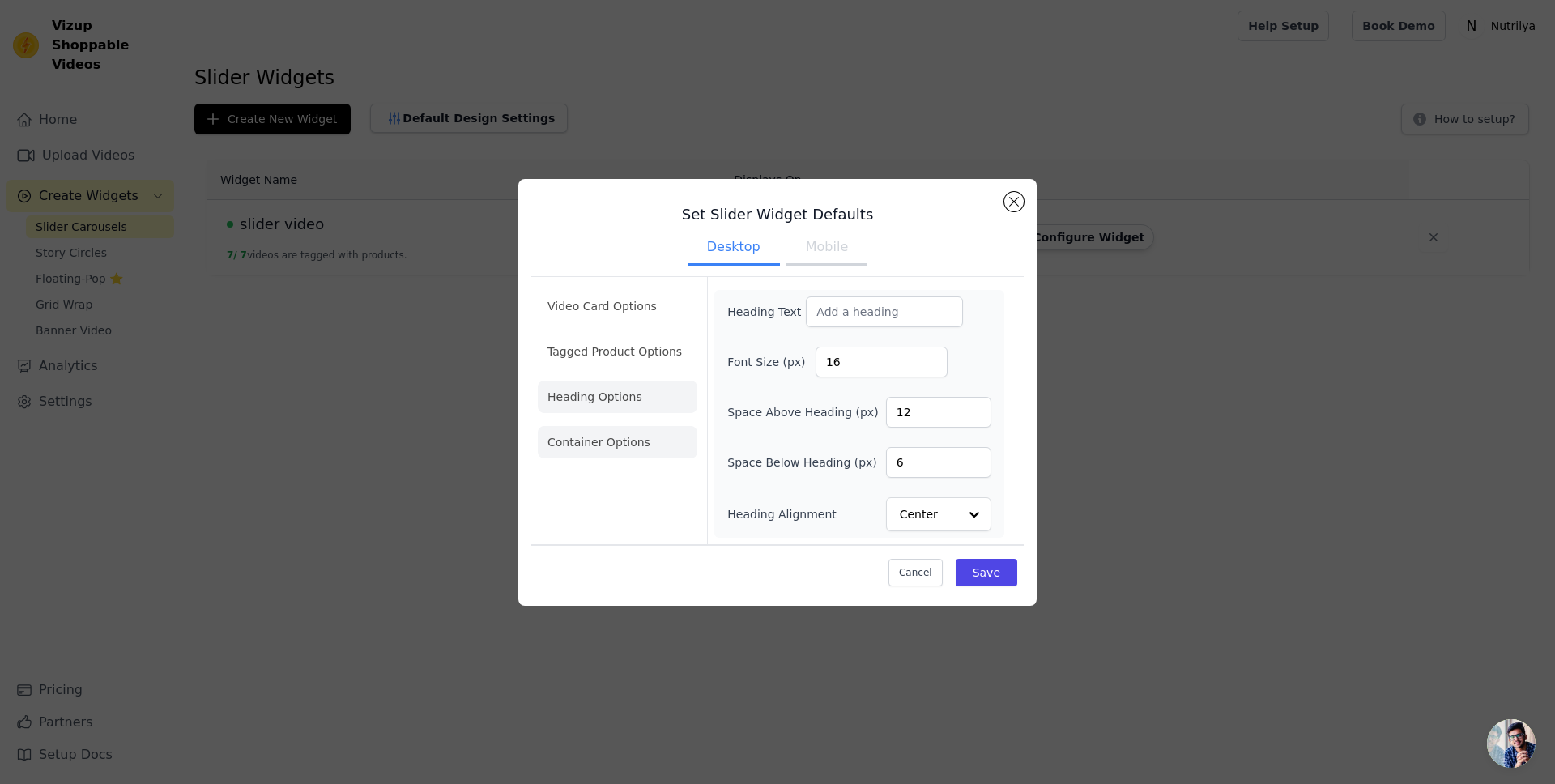
click at [608, 430] on li "Container Options" at bounding box center [617, 441] width 159 height 32
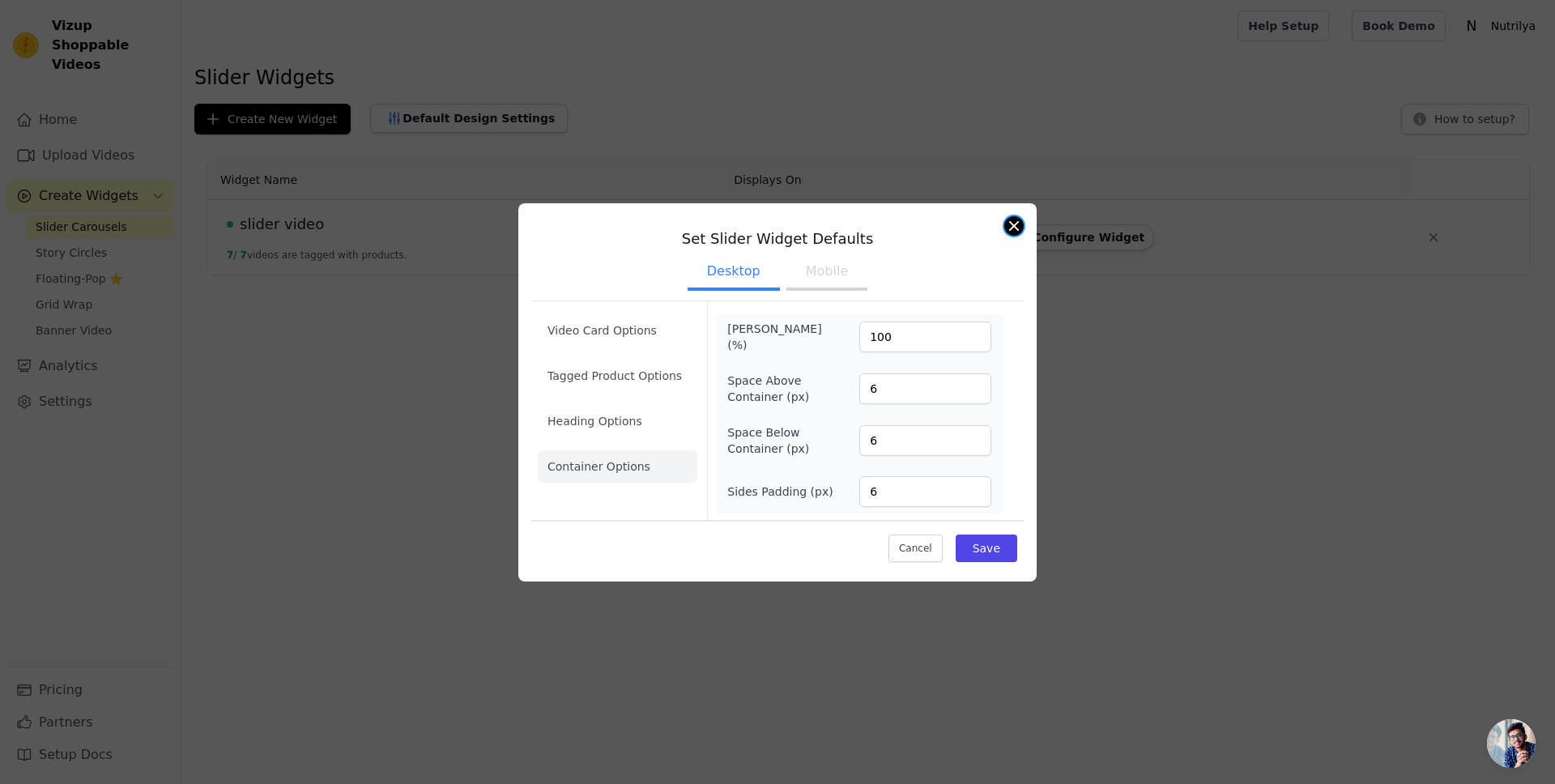
click at [1010, 224] on button "Close modal" at bounding box center [1015, 226] width 19 height 19
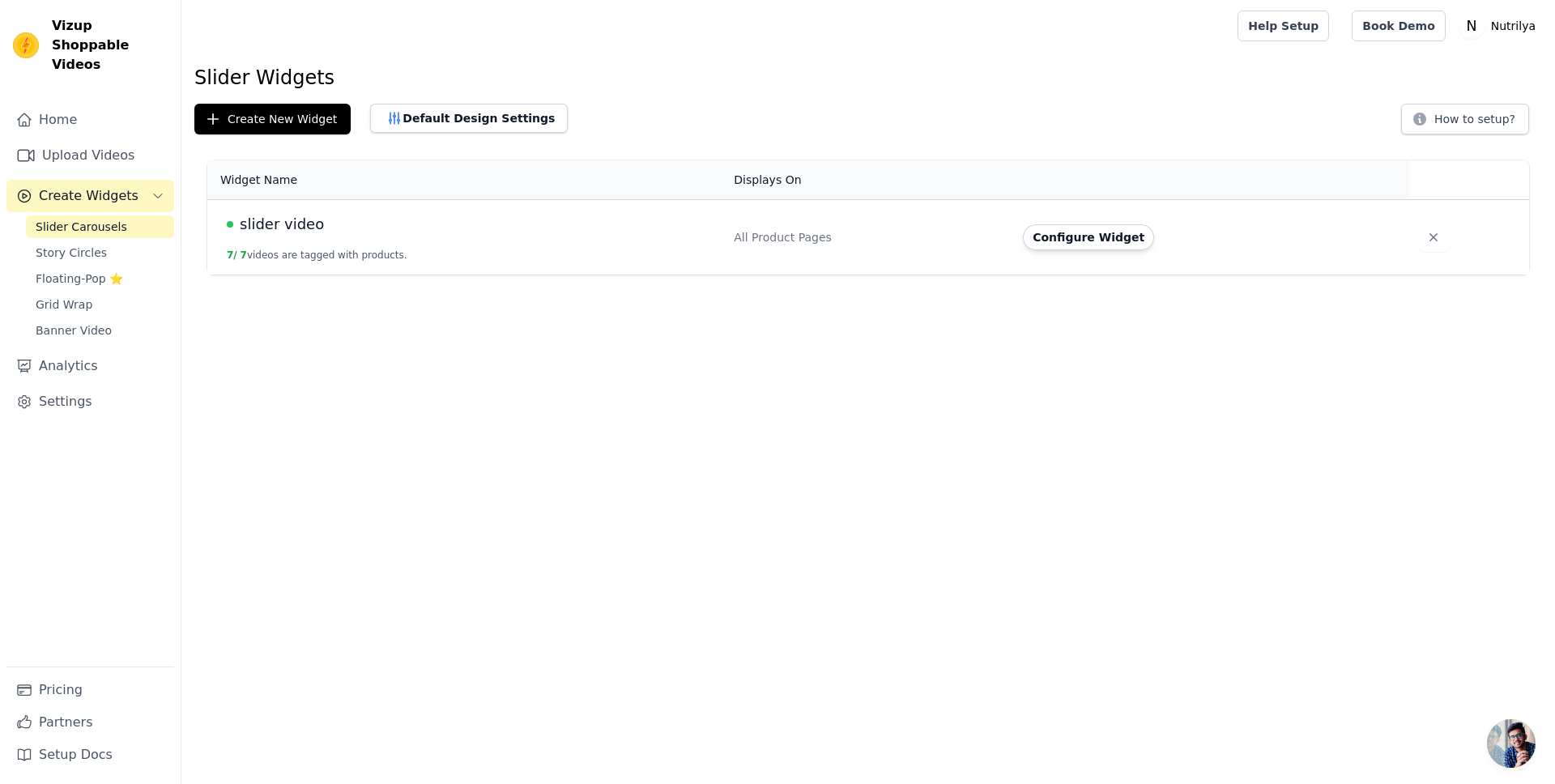
click at [906, 226] on td "All Product Pages" at bounding box center [869, 238] width 290 height 76
click at [1090, 235] on button "Configure Widget" at bounding box center [1088, 237] width 131 height 26
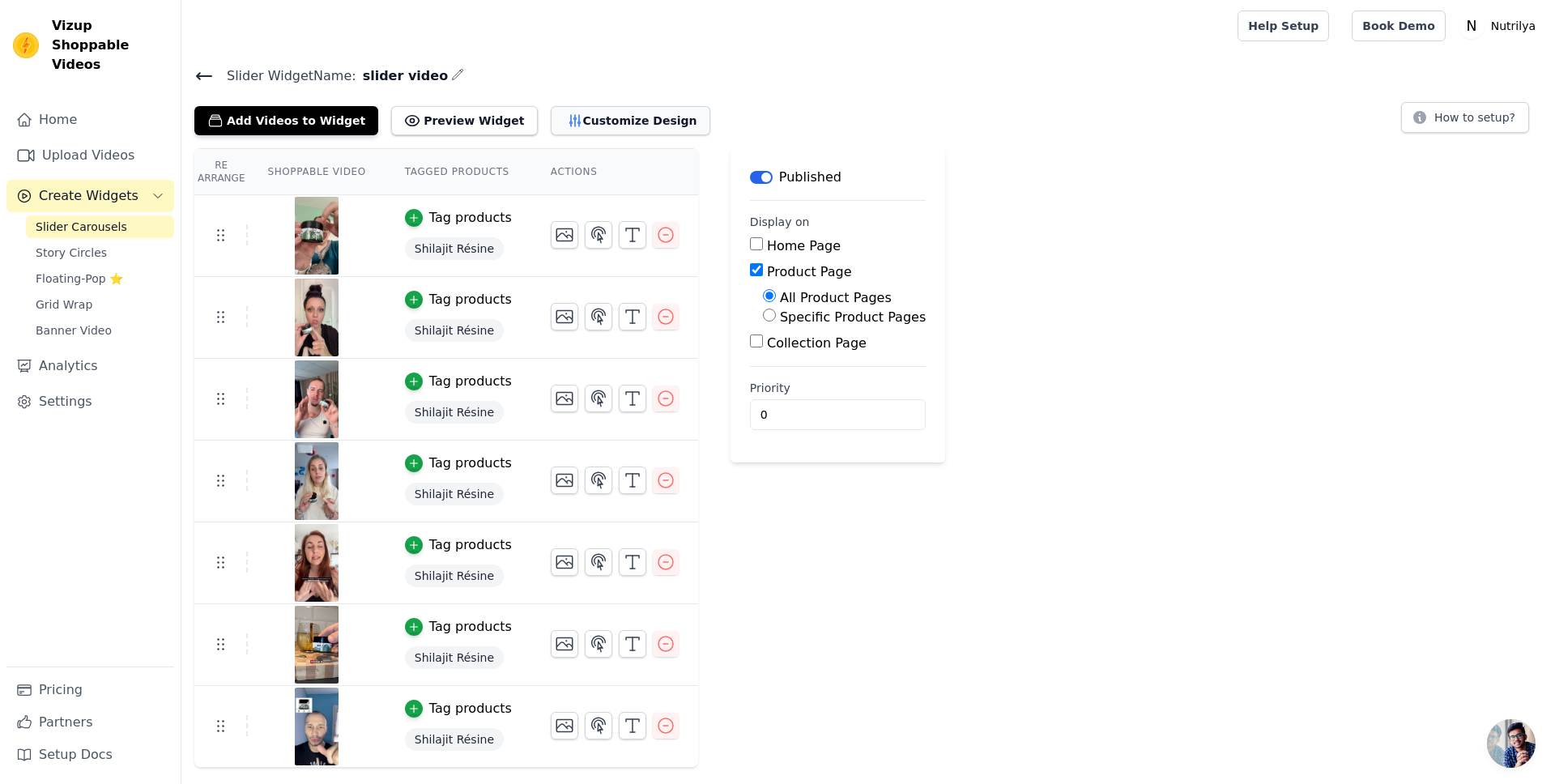
click at [562, 124] on button "Customize Design" at bounding box center [631, 120] width 159 height 29
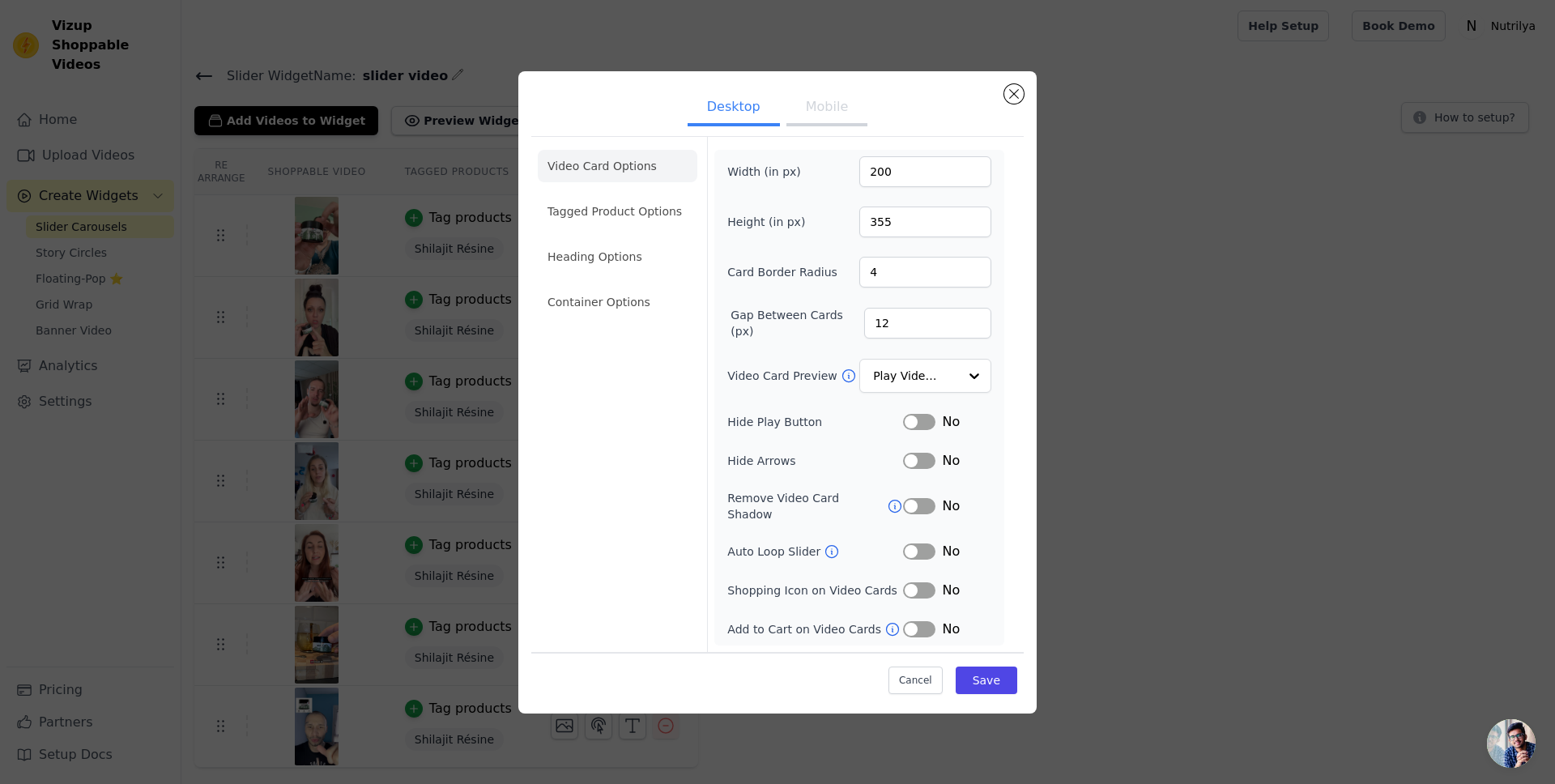
click at [923, 460] on button "Label" at bounding box center [918, 460] width 32 height 17
click at [922, 463] on button "Label" at bounding box center [918, 460] width 32 height 17
click at [1017, 110] on ul "Desktop Mobile" at bounding box center [778, 109] width 493 height 49
click at [1017, 100] on button "Close modal" at bounding box center [1015, 94] width 19 height 19
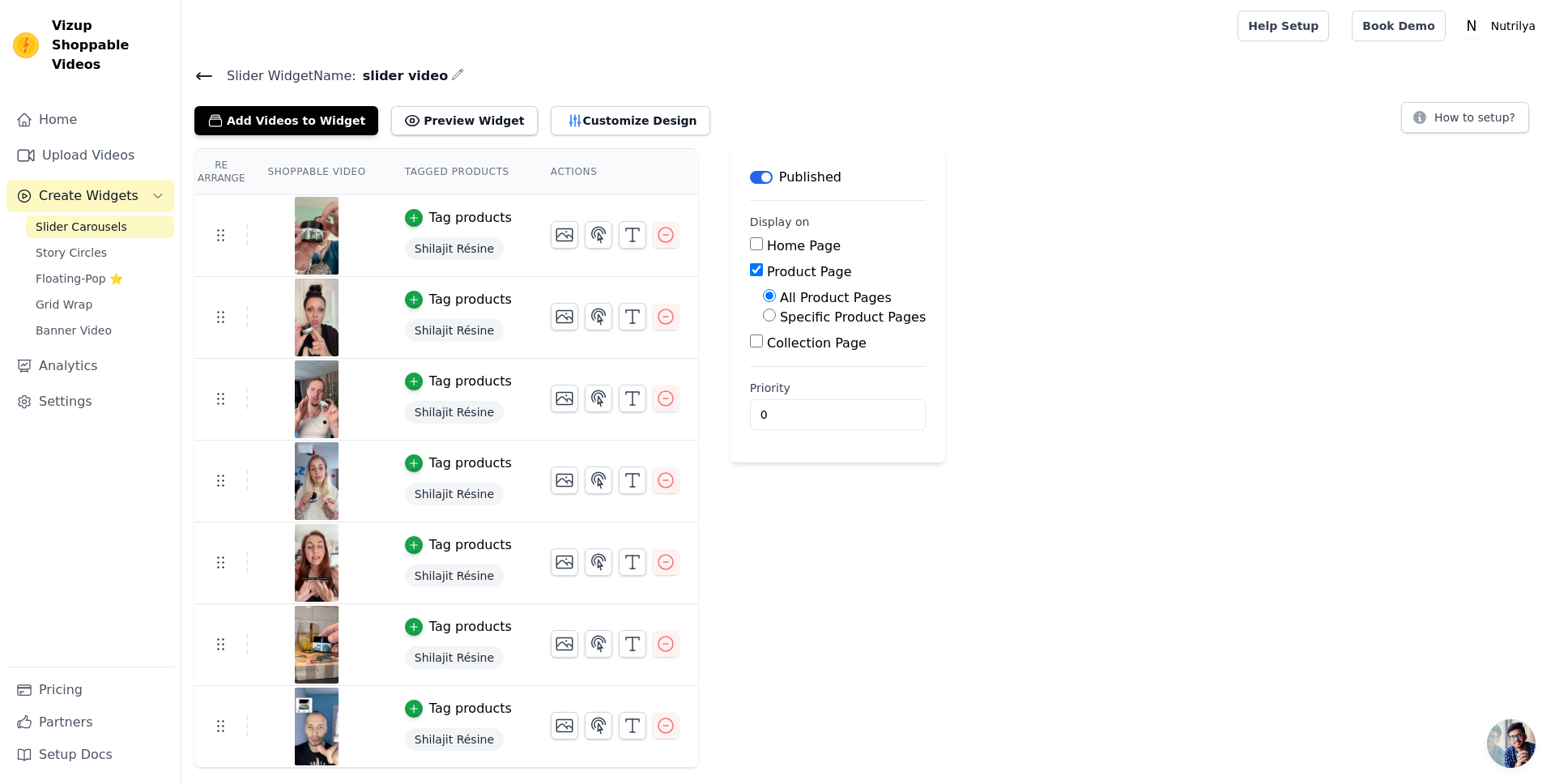
click at [1516, 734] on span "Ouvrir le chat" at bounding box center [1511, 743] width 49 height 49
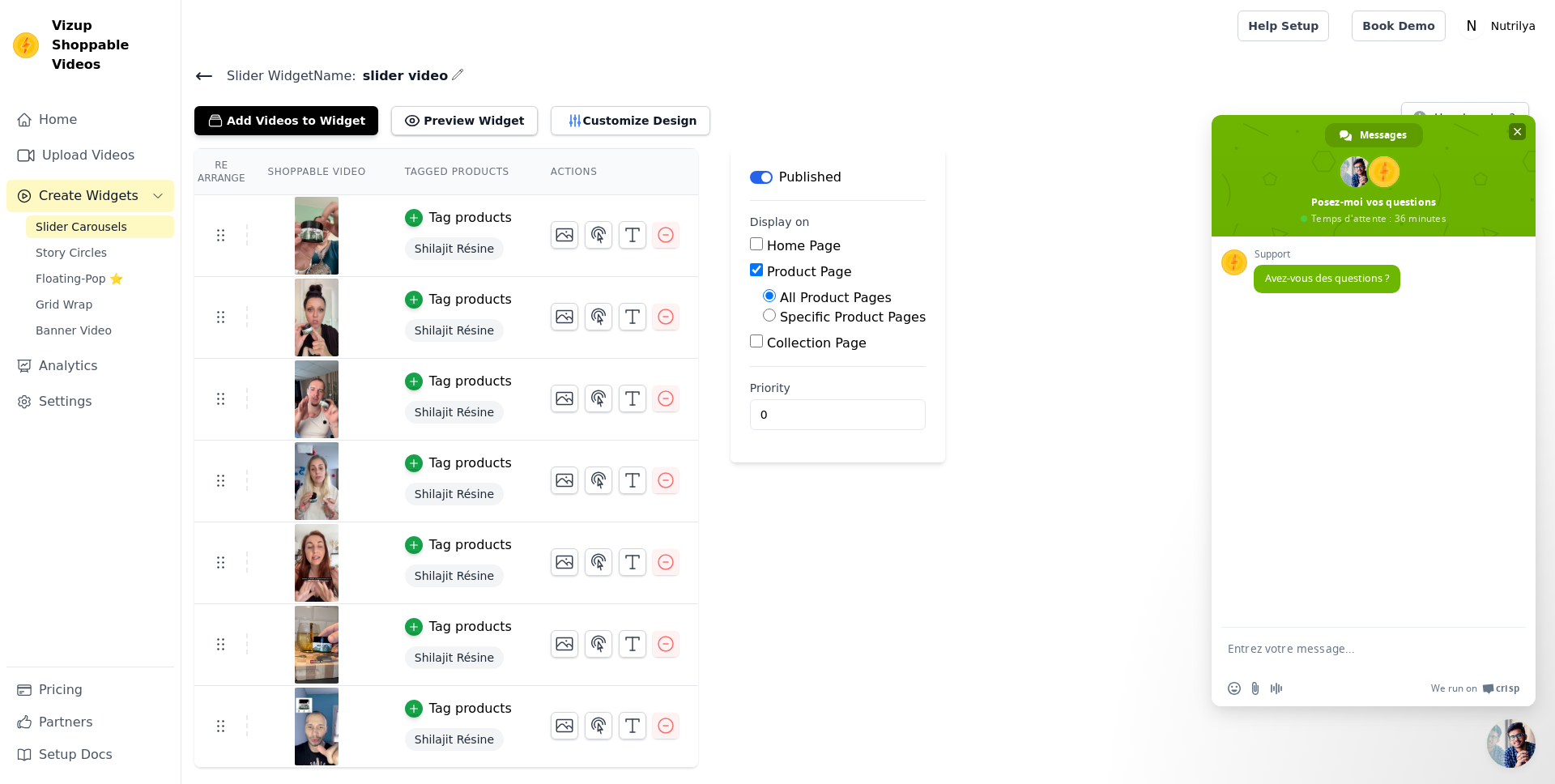
click at [1516, 128] on span "Fermer le chat" at bounding box center [1518, 132] width 8 height 8
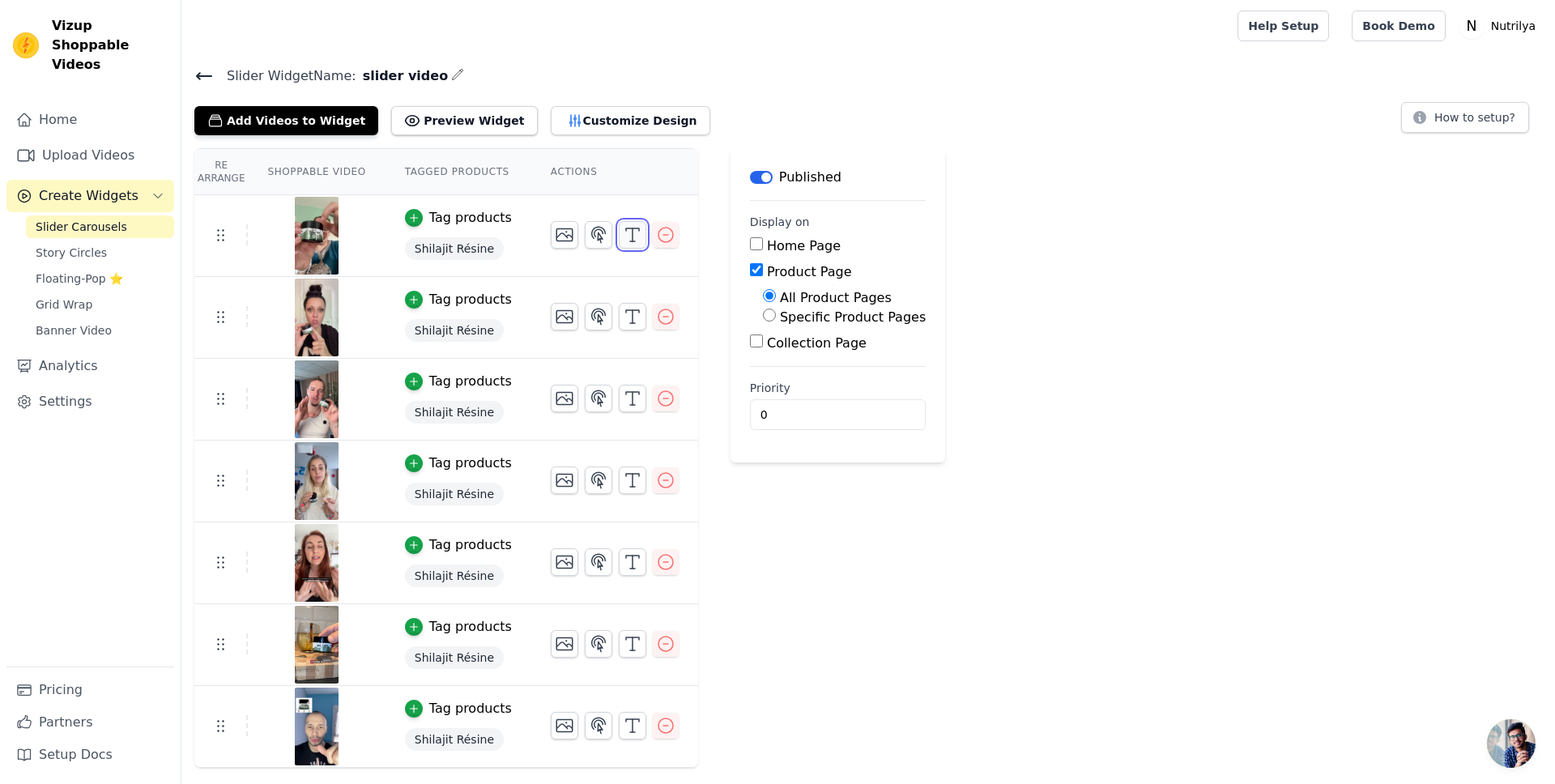
click at [619, 233] on button "button" at bounding box center [633, 235] width 27 height 27
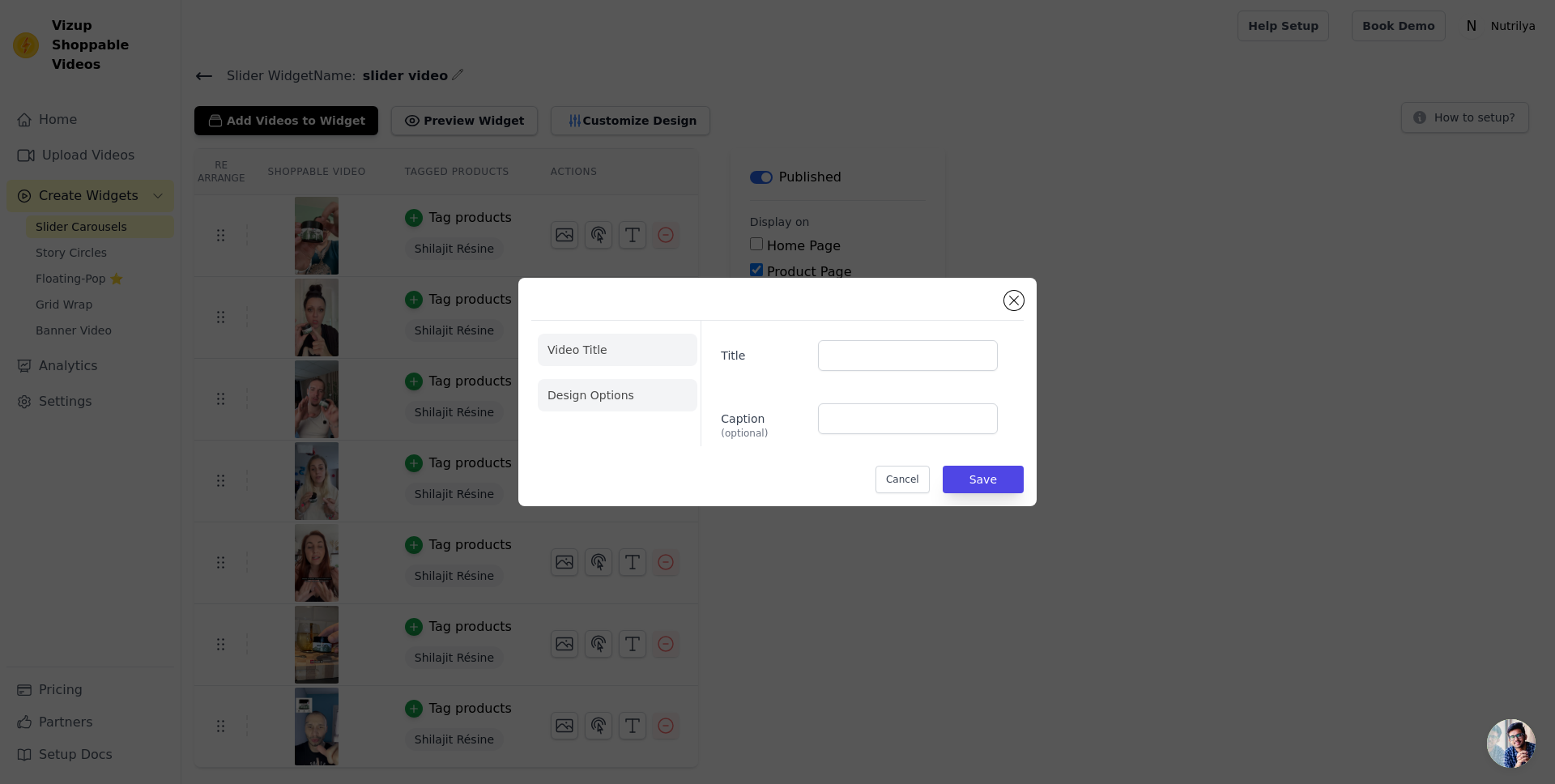
click at [621, 392] on li "Design Options" at bounding box center [617, 394] width 159 height 32
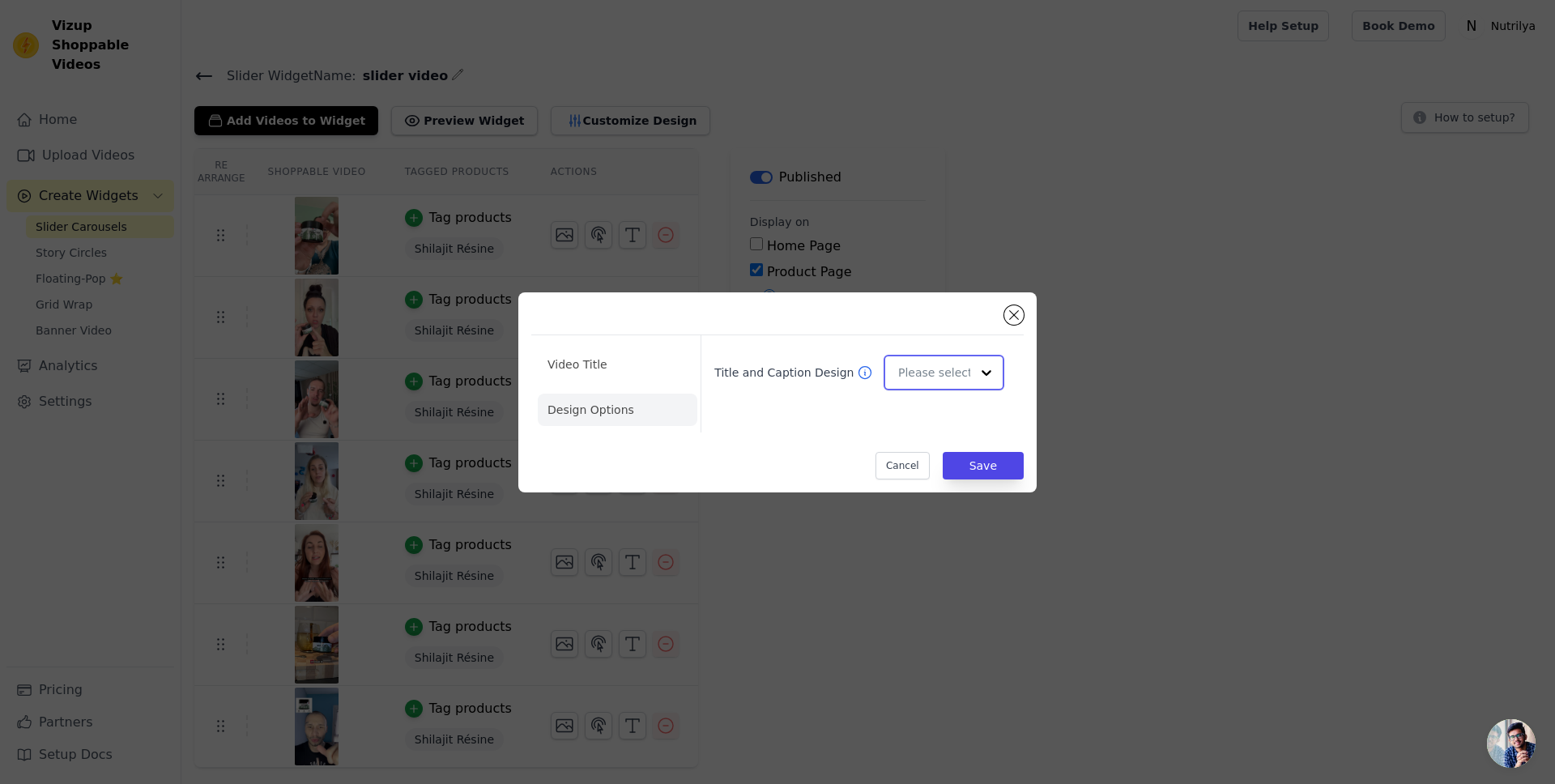
click at [948, 372] on input "Title and Caption Design" at bounding box center [934, 372] width 72 height 32
click at [956, 372] on input "Title and Caption Design" at bounding box center [934, 372] width 72 height 32
click at [1010, 316] on button "Close modal" at bounding box center [1015, 315] width 19 height 19
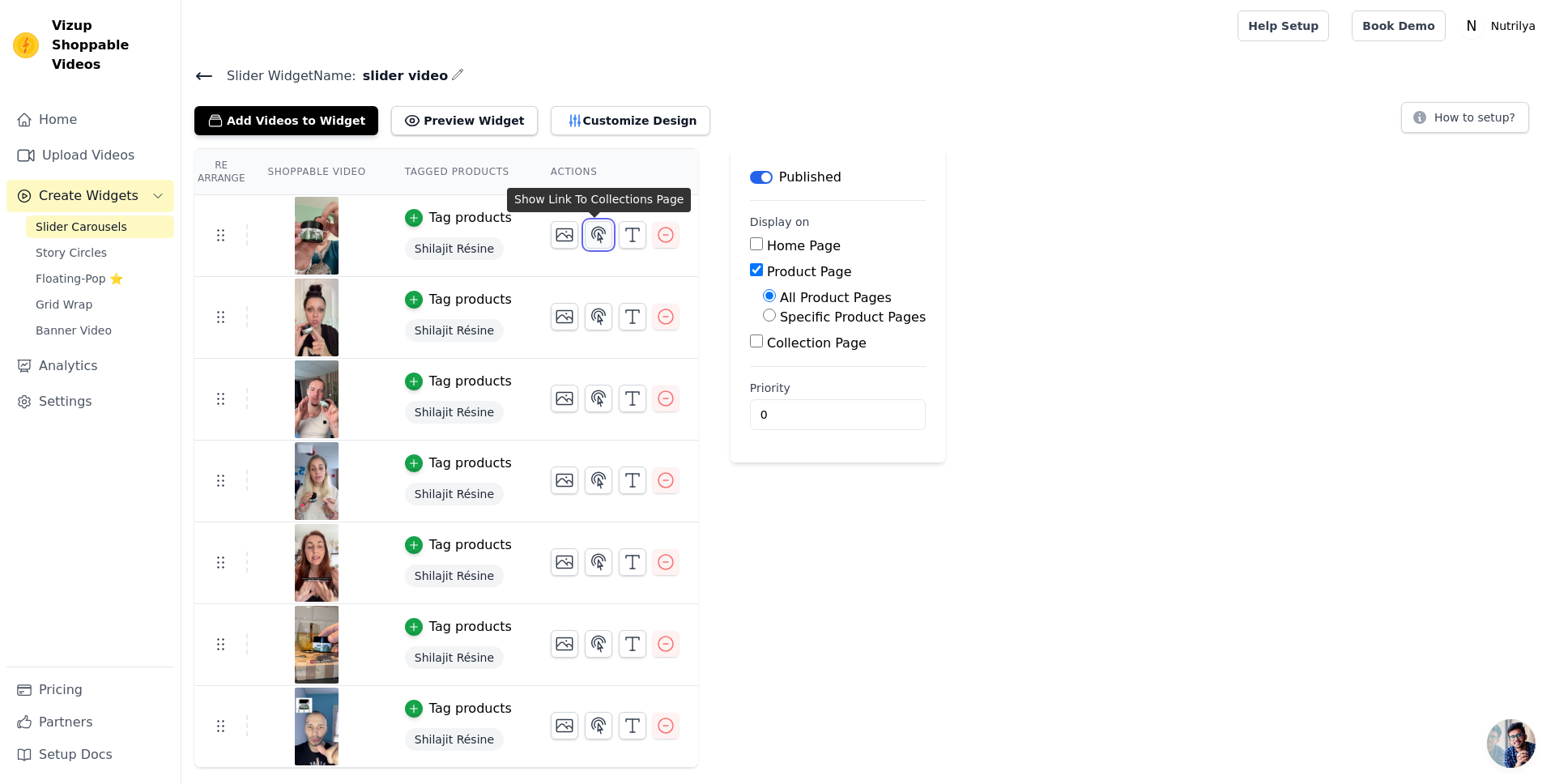
click at [603, 231] on icon "button" at bounding box center [599, 235] width 19 height 19
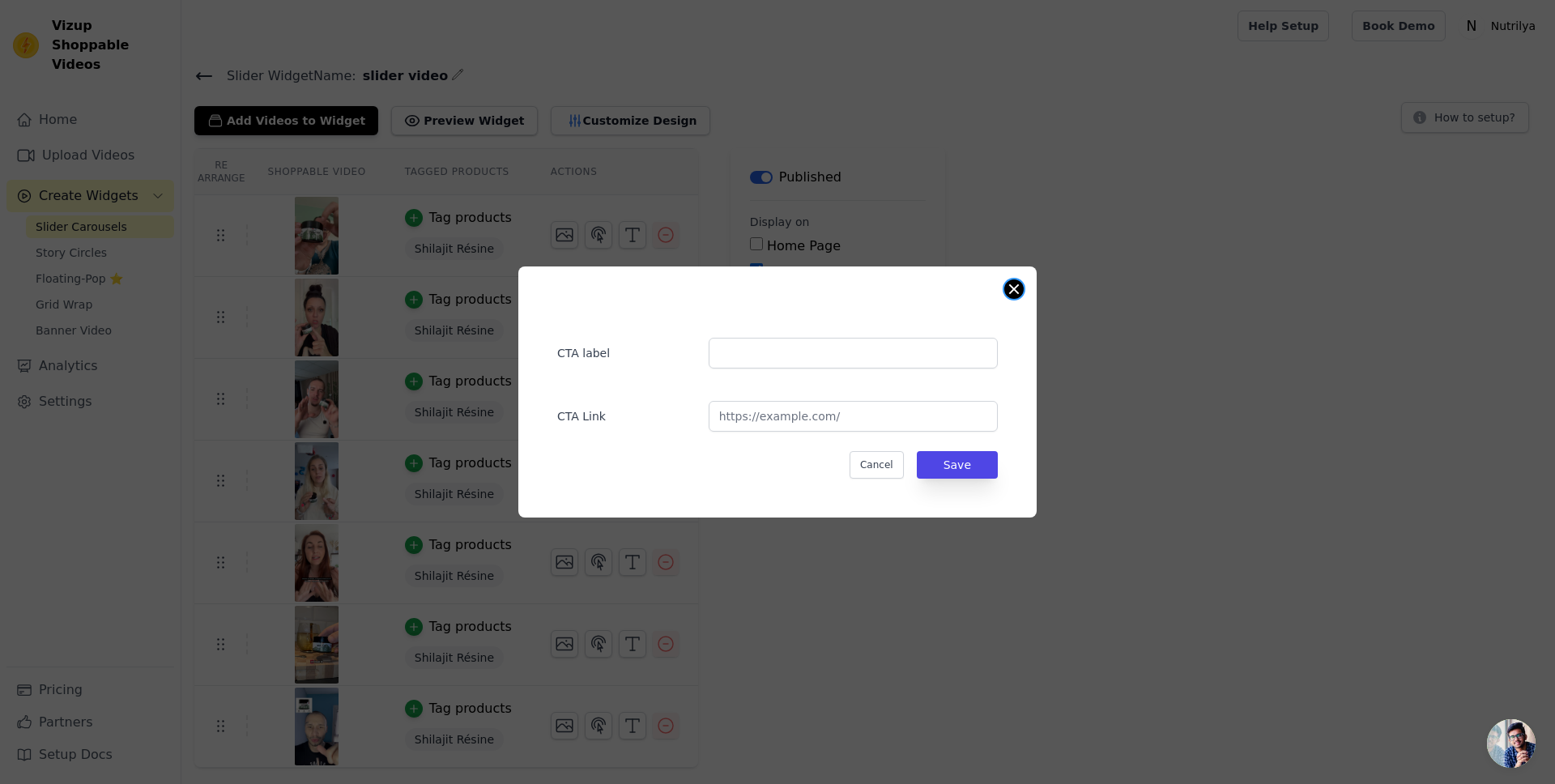
click at [1018, 290] on button "Close modal" at bounding box center [1015, 290] width 19 height 19
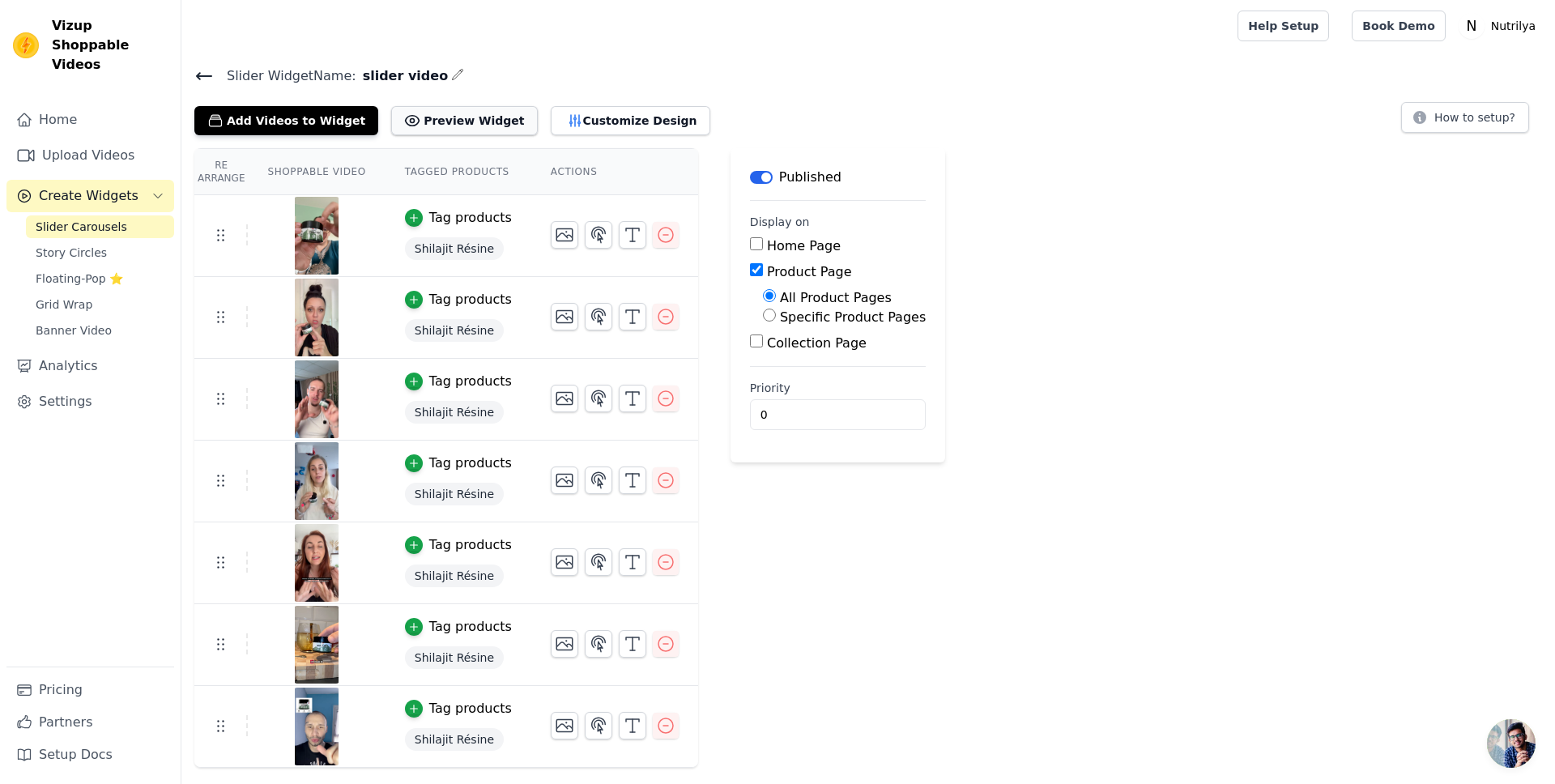
click at [424, 131] on button "Preview Widget" at bounding box center [465, 120] width 146 height 29
click at [86, 396] on link "Settings" at bounding box center [90, 401] width 168 height 32
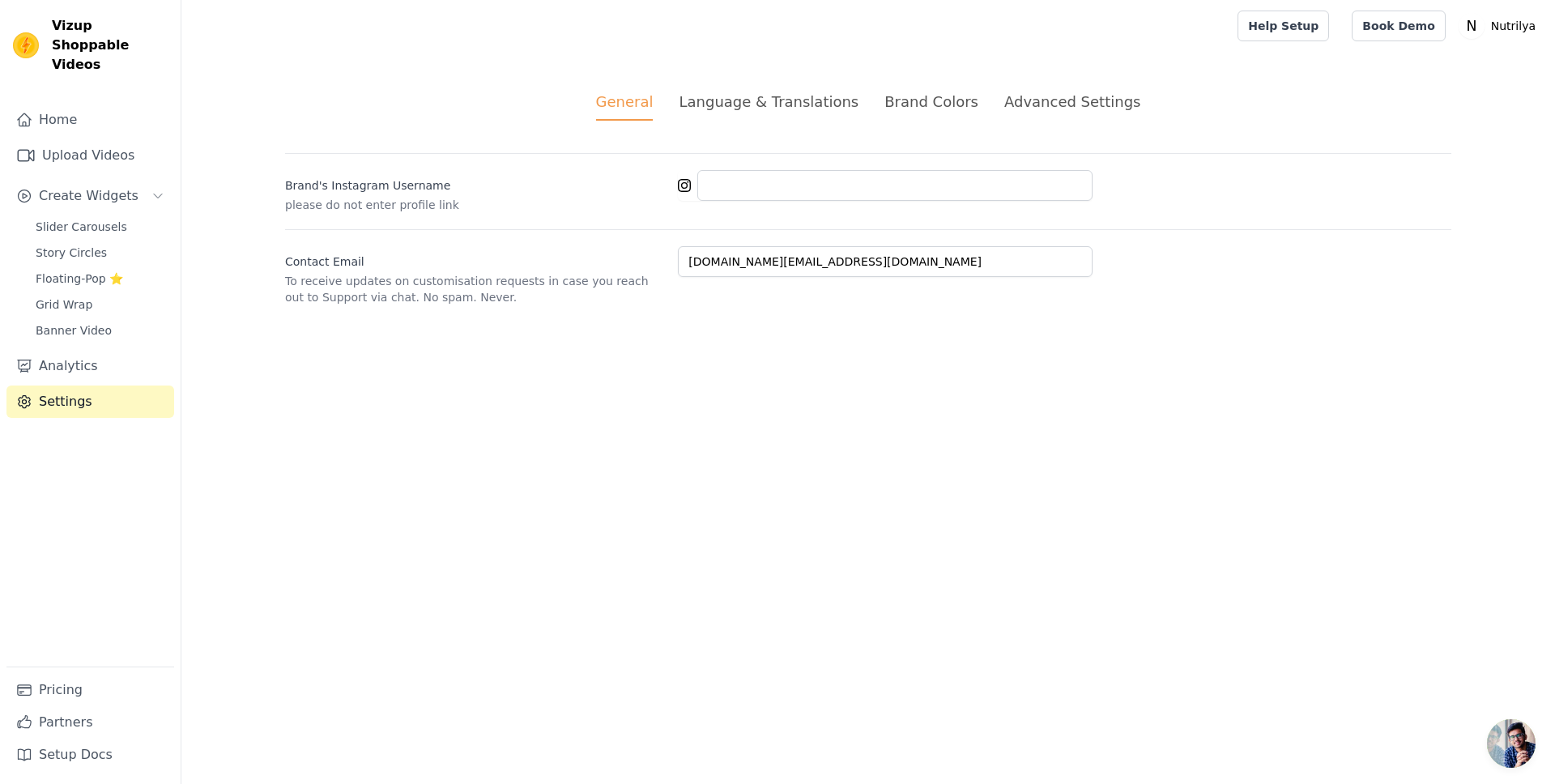
click at [741, 102] on div "Language & Translations" at bounding box center [769, 101] width 180 height 22
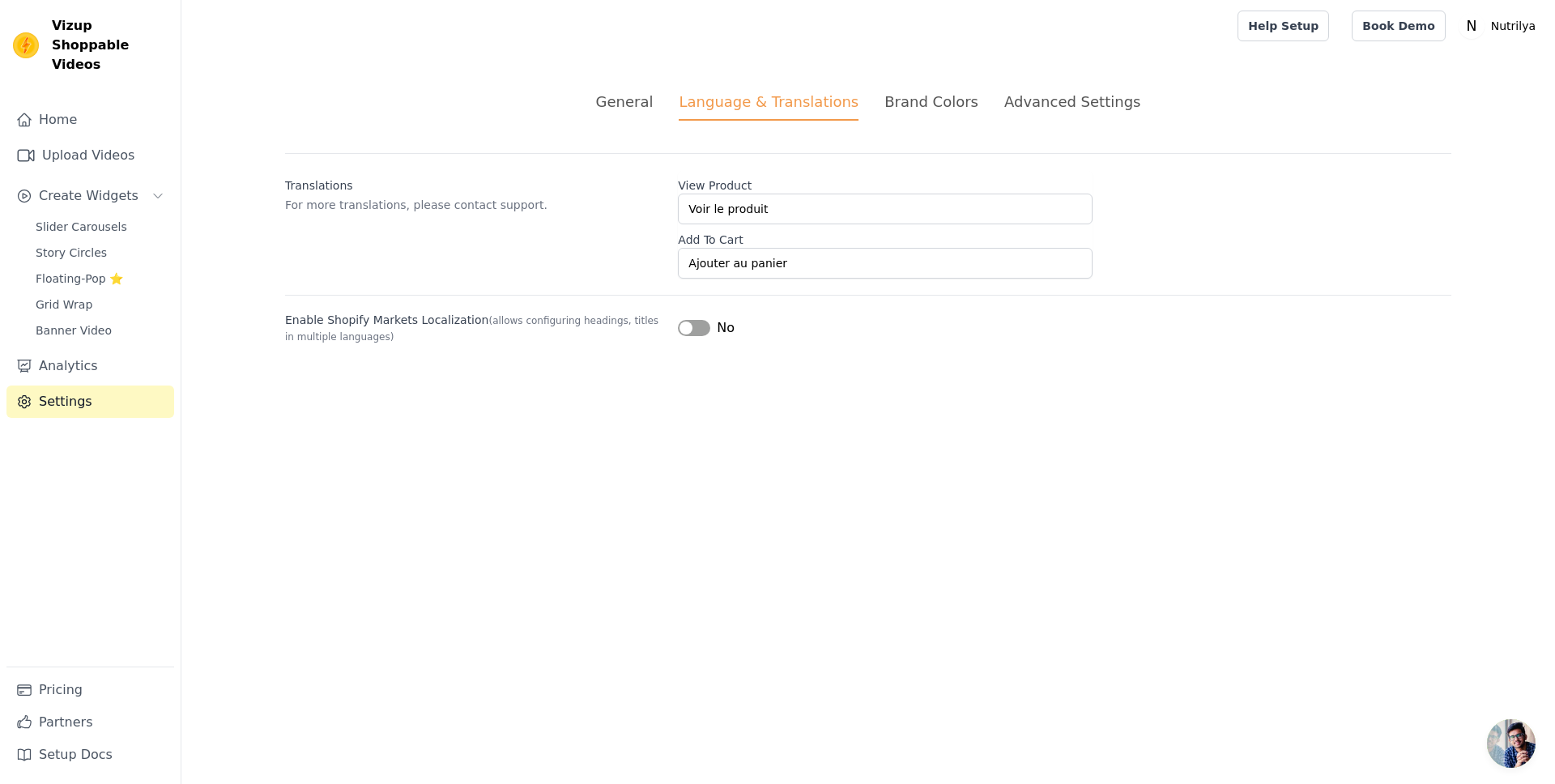
click at [945, 105] on div "Brand Colors" at bounding box center [931, 101] width 94 height 22
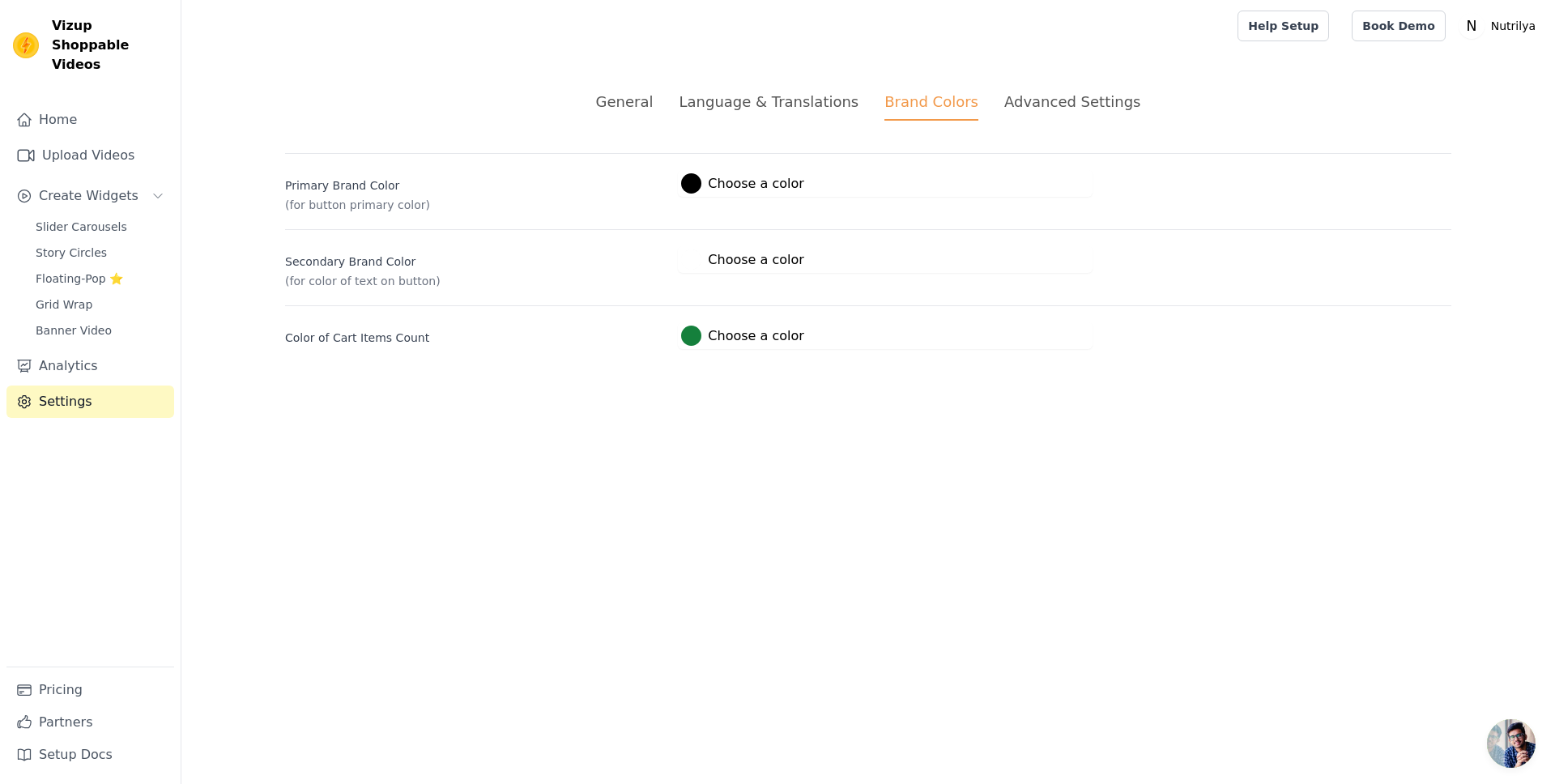
click at [1020, 111] on div "Advanced Settings" at bounding box center [1073, 101] width 136 height 22
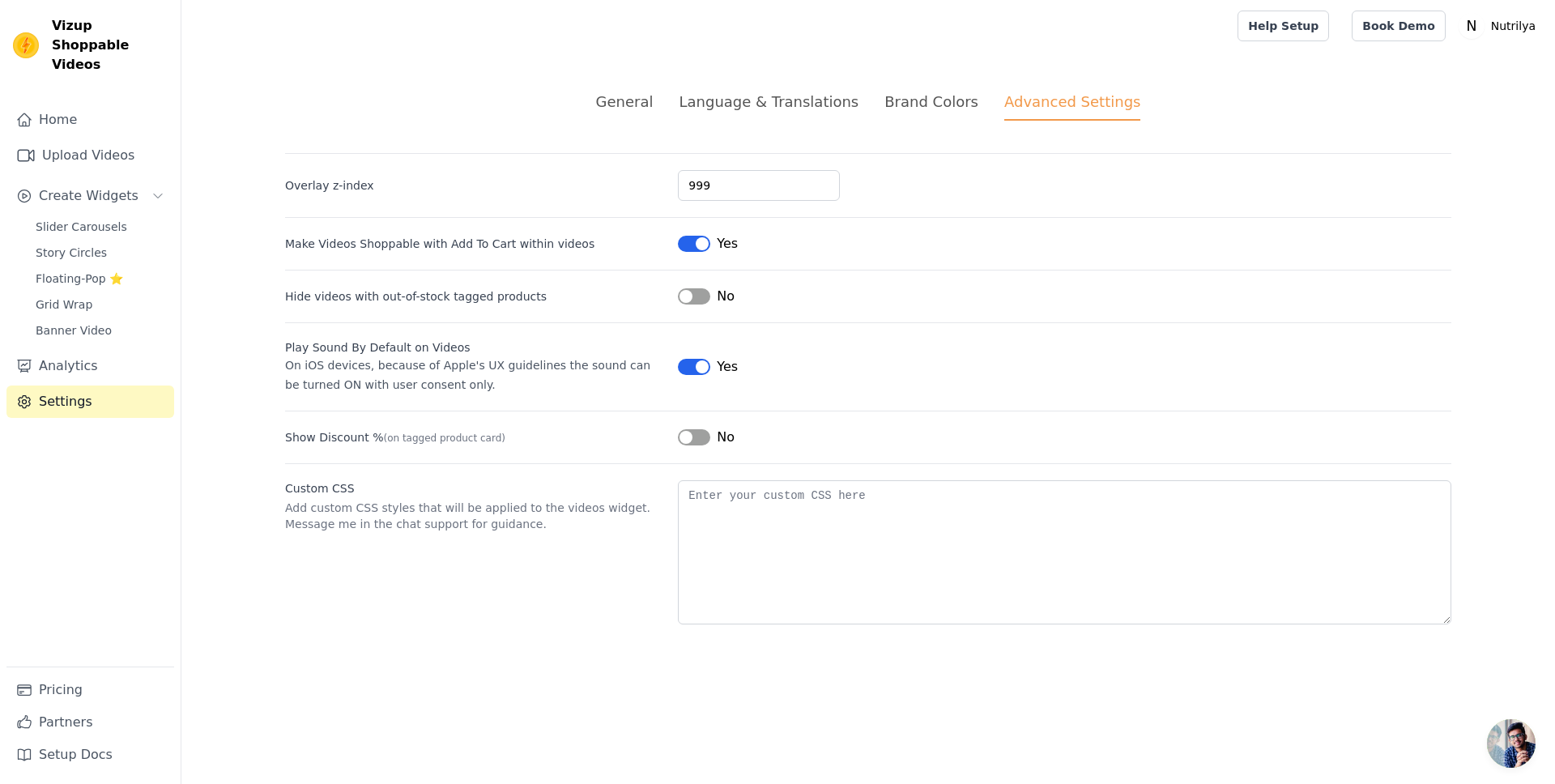
click at [689, 430] on button "Label" at bounding box center [694, 437] width 32 height 17
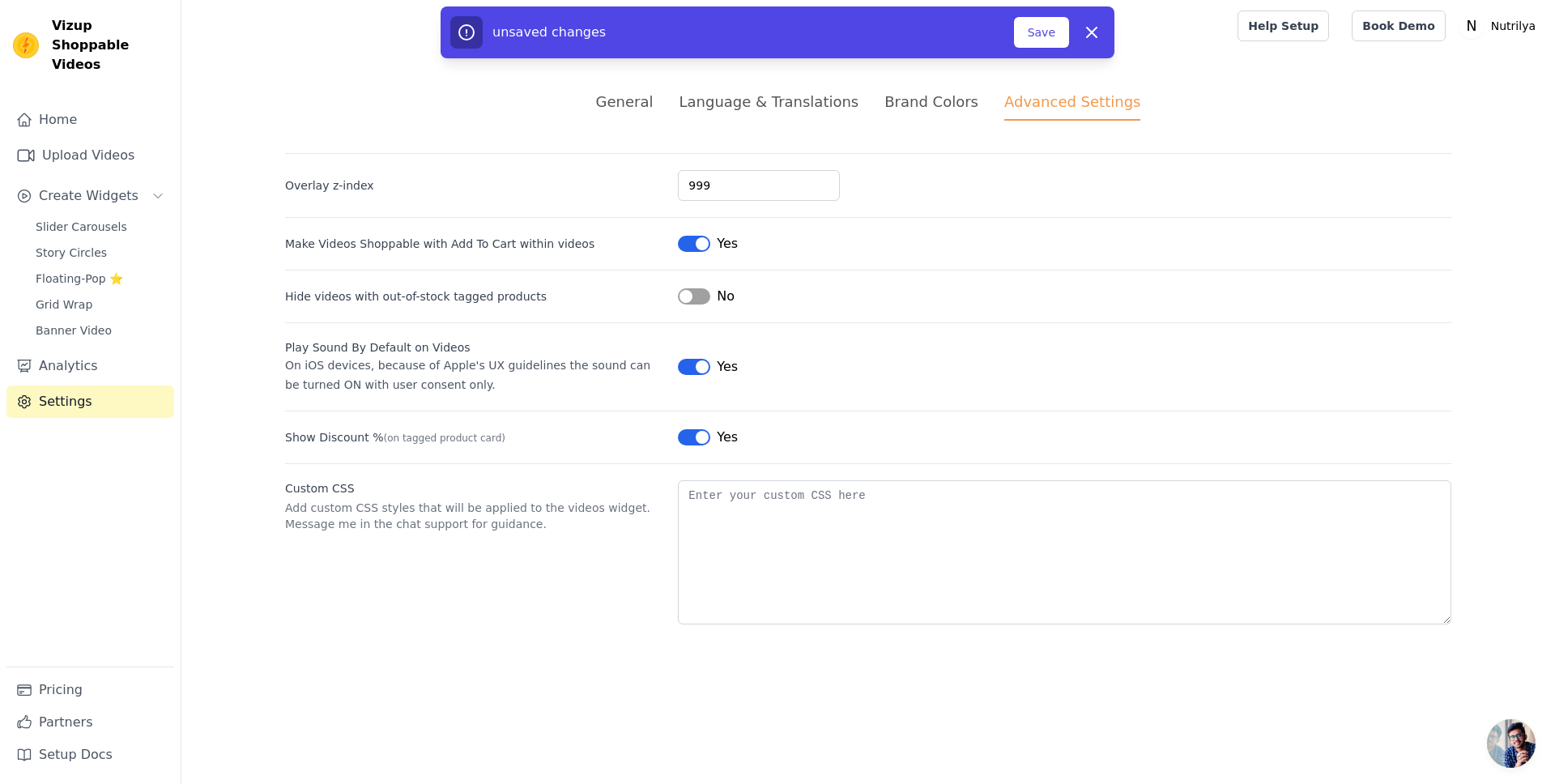
click at [694, 432] on button "Label" at bounding box center [694, 437] width 32 height 17
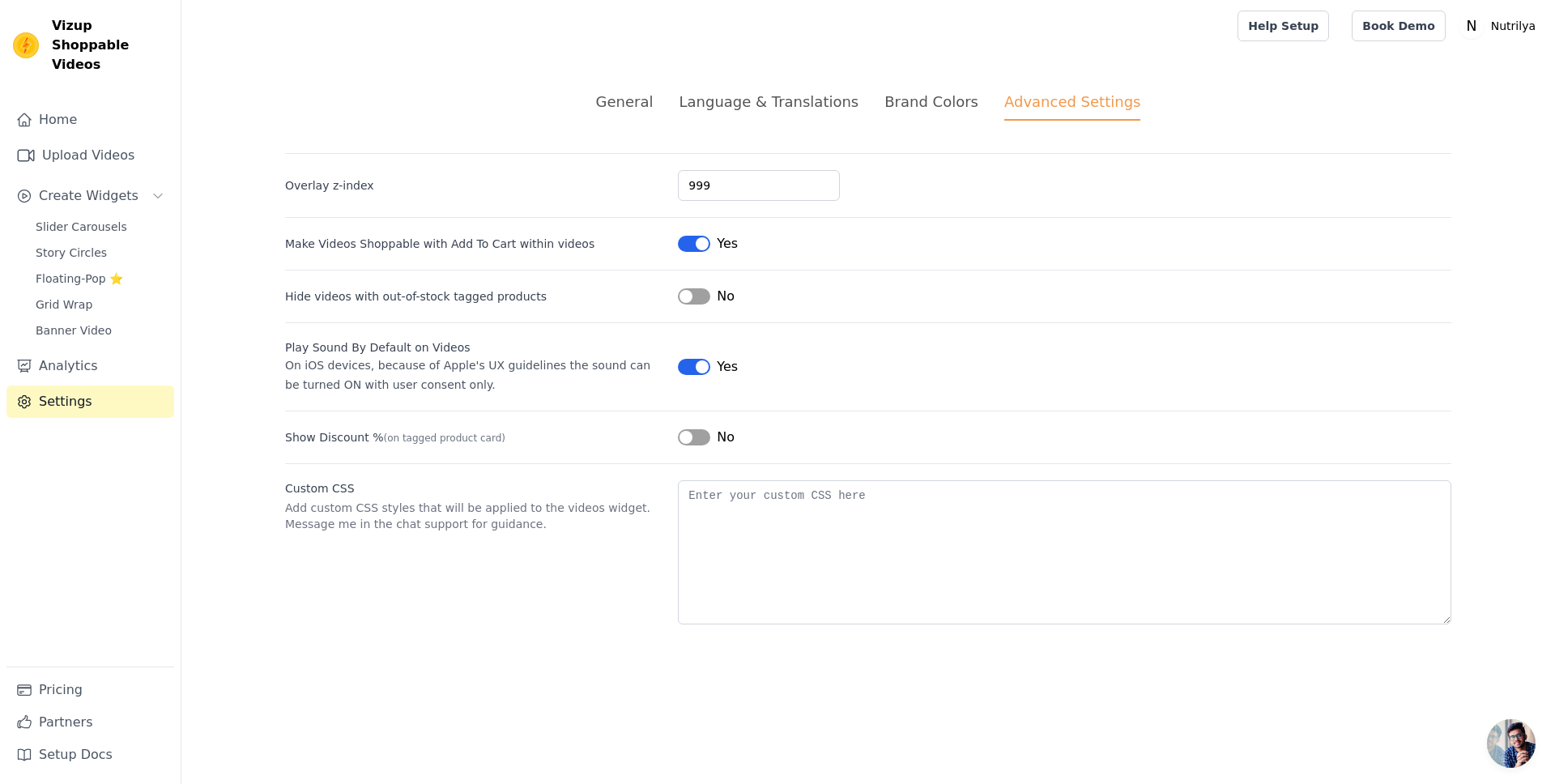
click at [932, 105] on div "Brand Colors" at bounding box center [931, 101] width 94 height 22
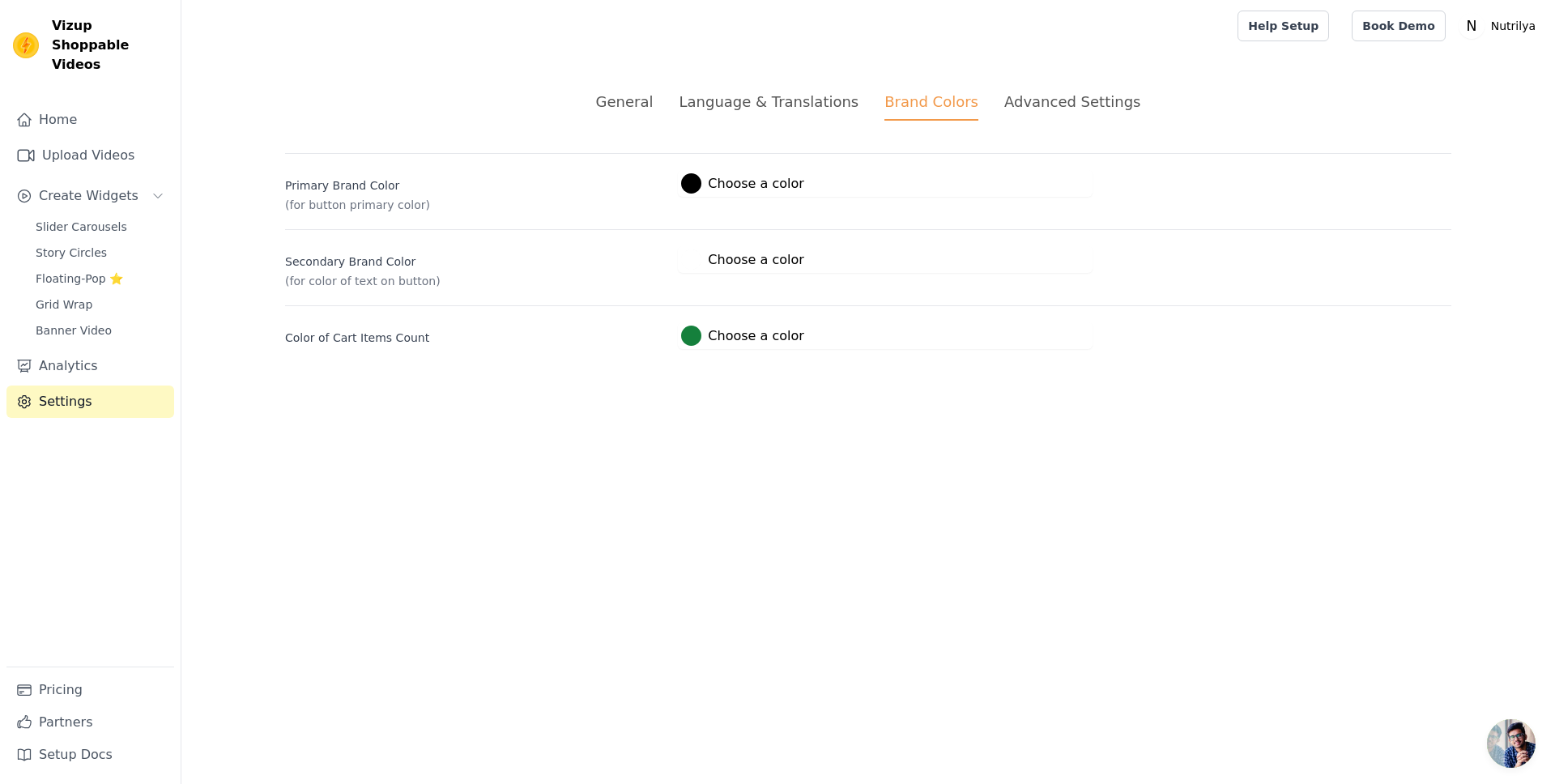
click at [694, 331] on div at bounding box center [691, 335] width 20 height 20
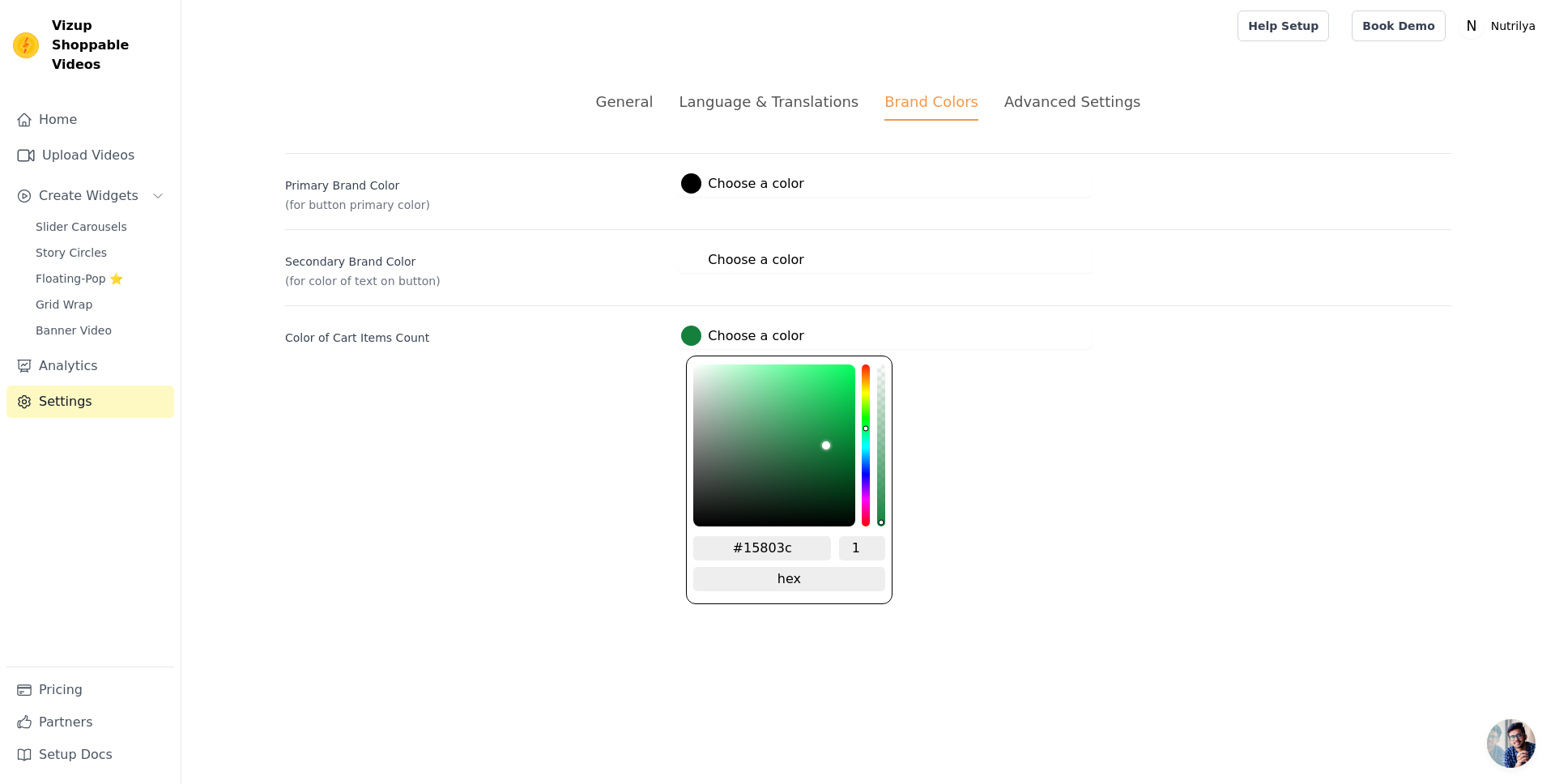
click at [790, 542] on input "#15803c" at bounding box center [763, 548] width 138 height 24
paste input "ff9a0d"
type input "#ff9a0d"
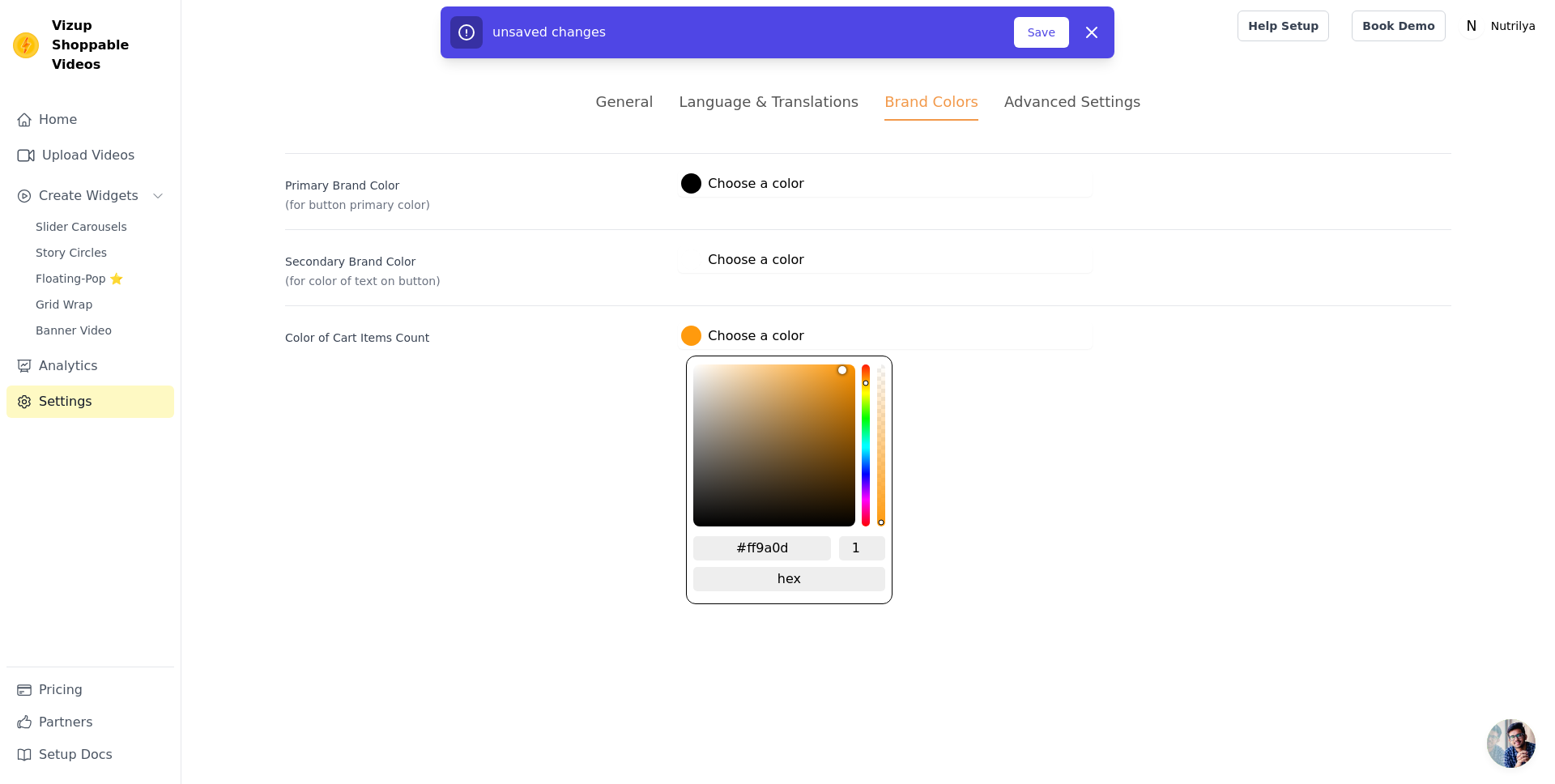
click at [963, 388] on html "Vizup Shoppable Videos Home Upload Videos Create Widgets Slider Carousels Story…" at bounding box center [778, 193] width 1555 height 388
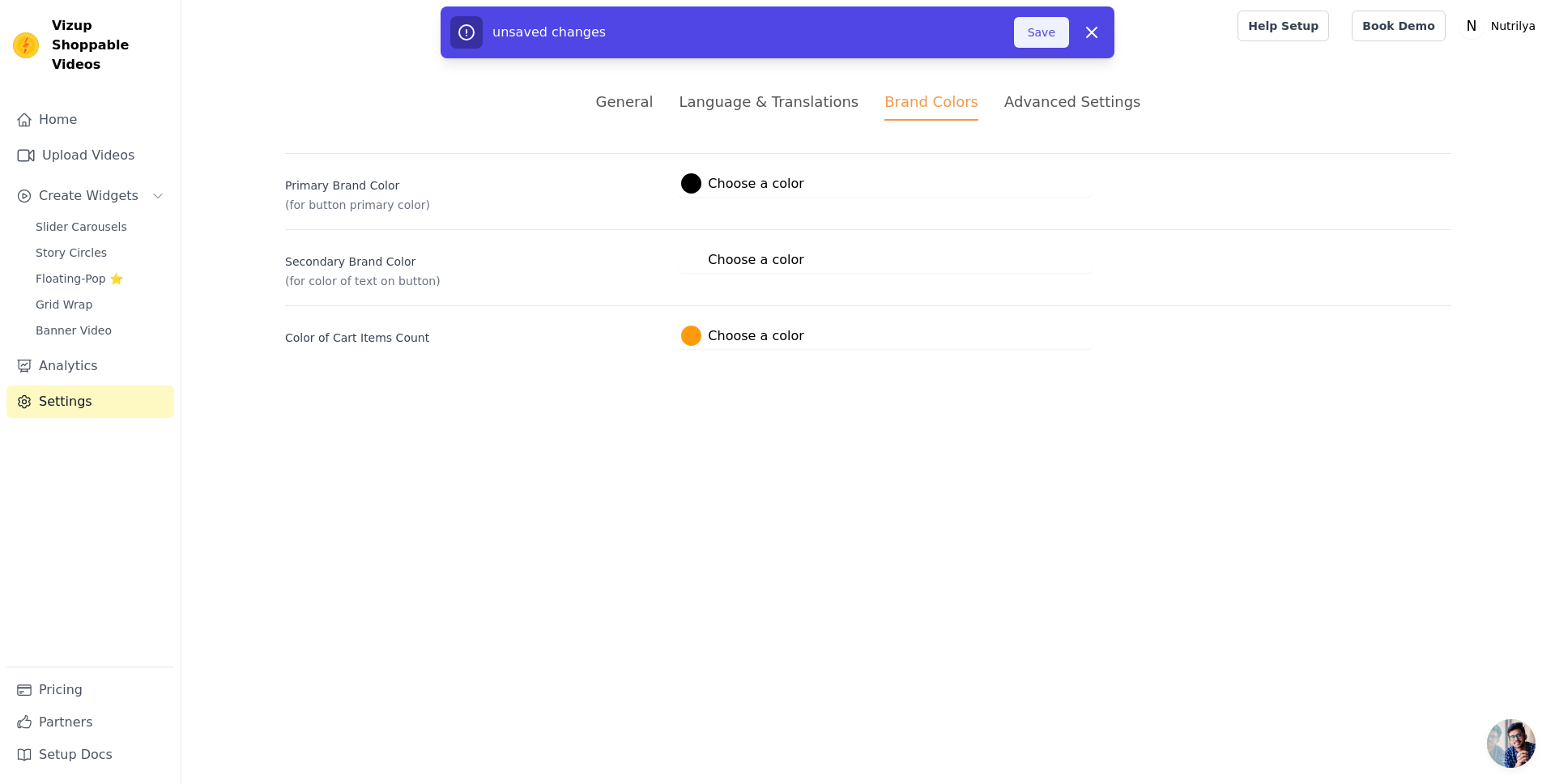
click at [1042, 31] on button "Save" at bounding box center [1042, 33] width 55 height 31
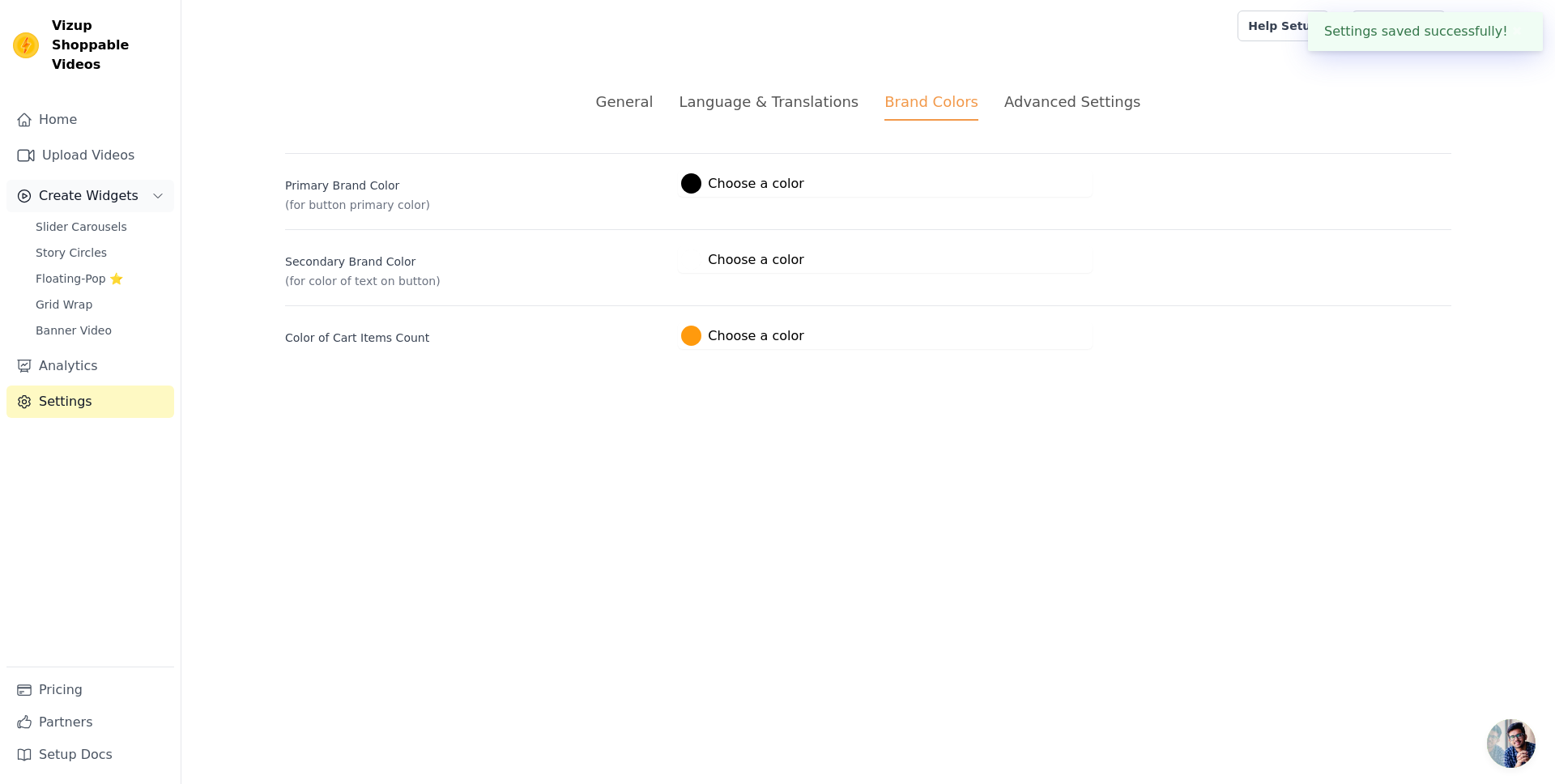
click at [78, 187] on span "Create Widgets" at bounding box center [88, 196] width 100 height 19
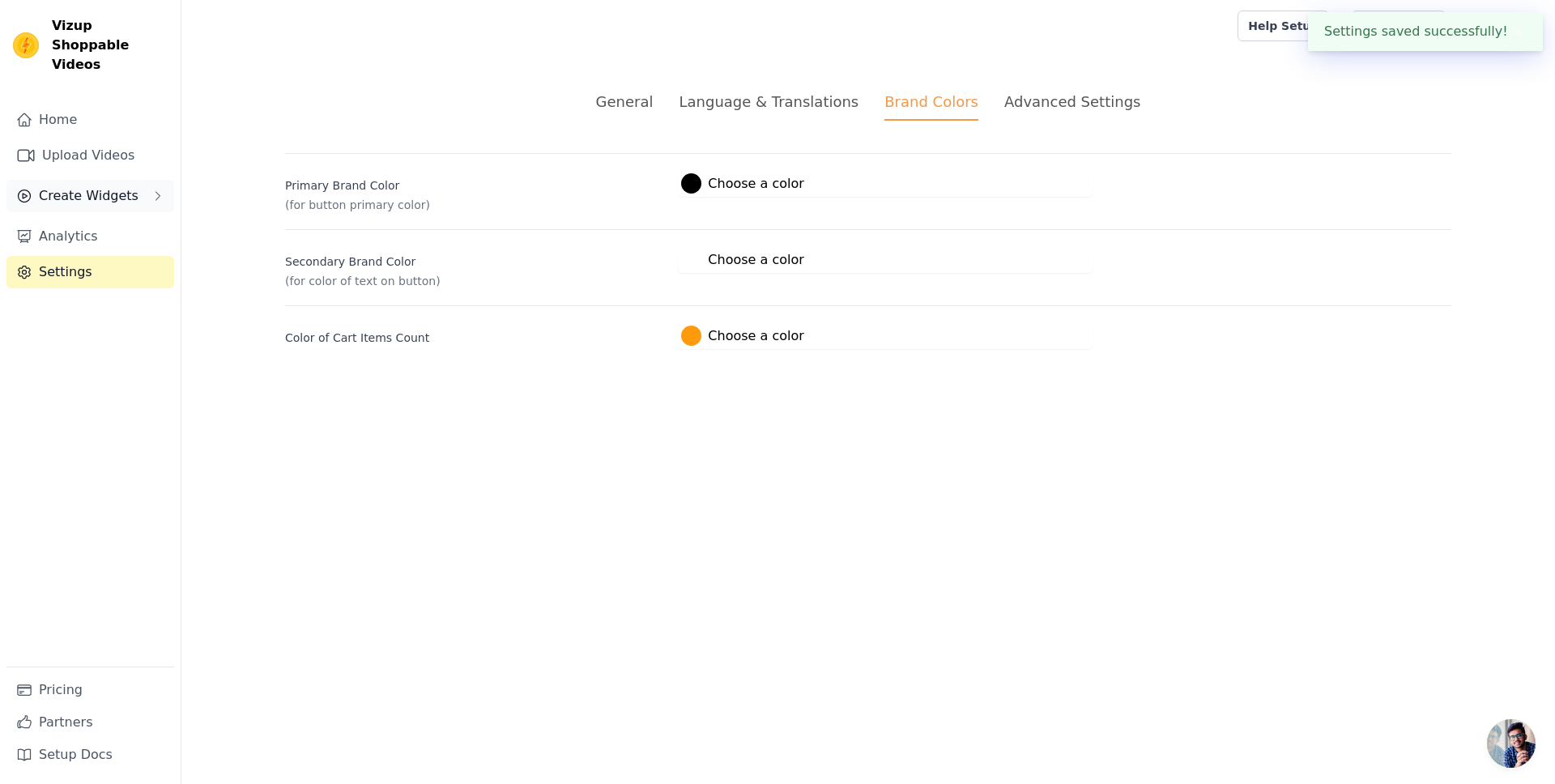
click at [79, 187] on span "Create Widgets" at bounding box center [88, 196] width 100 height 19
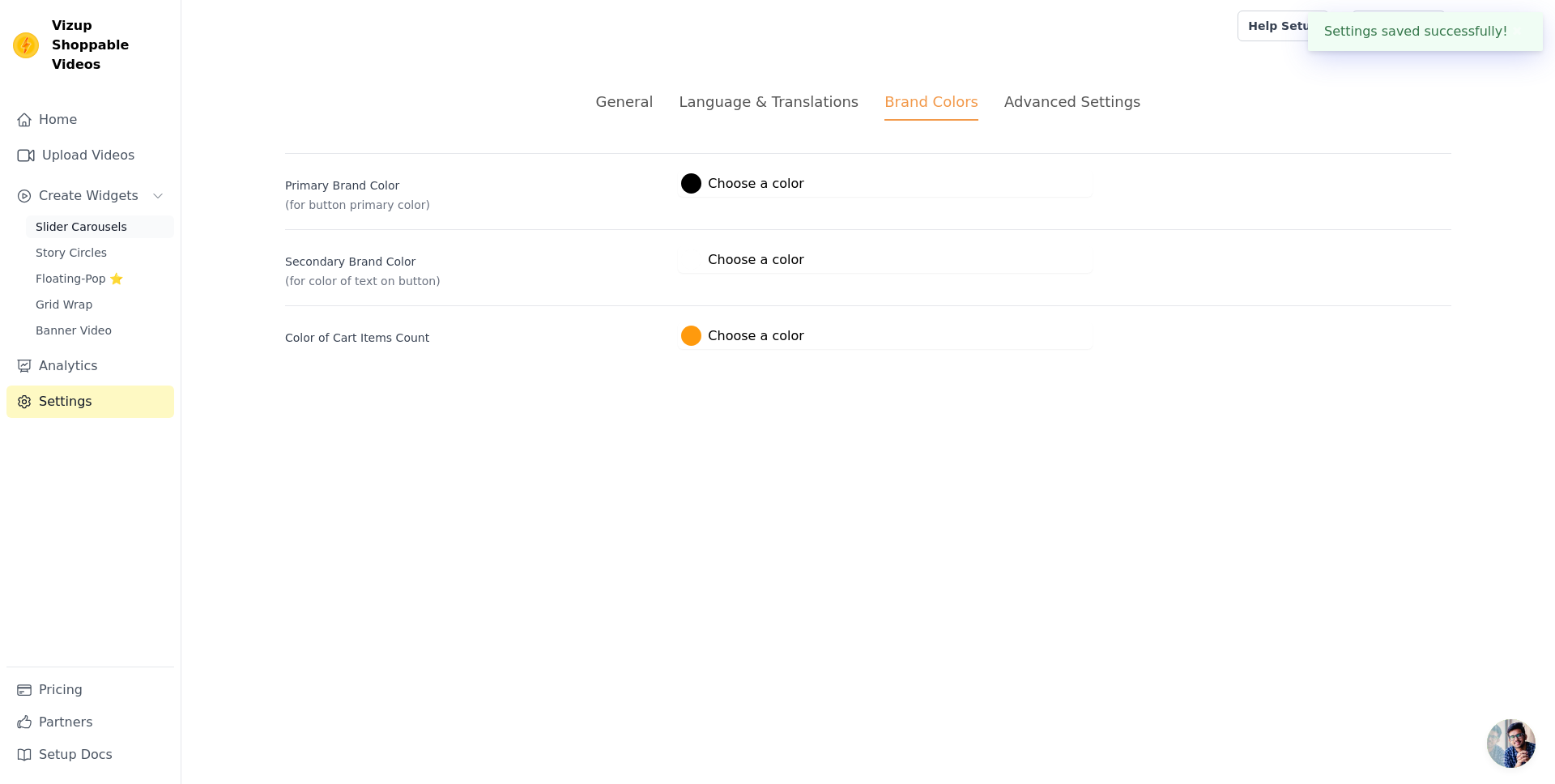
click at [81, 219] on span "Slider Carousels" at bounding box center [82, 226] width 91 height 17
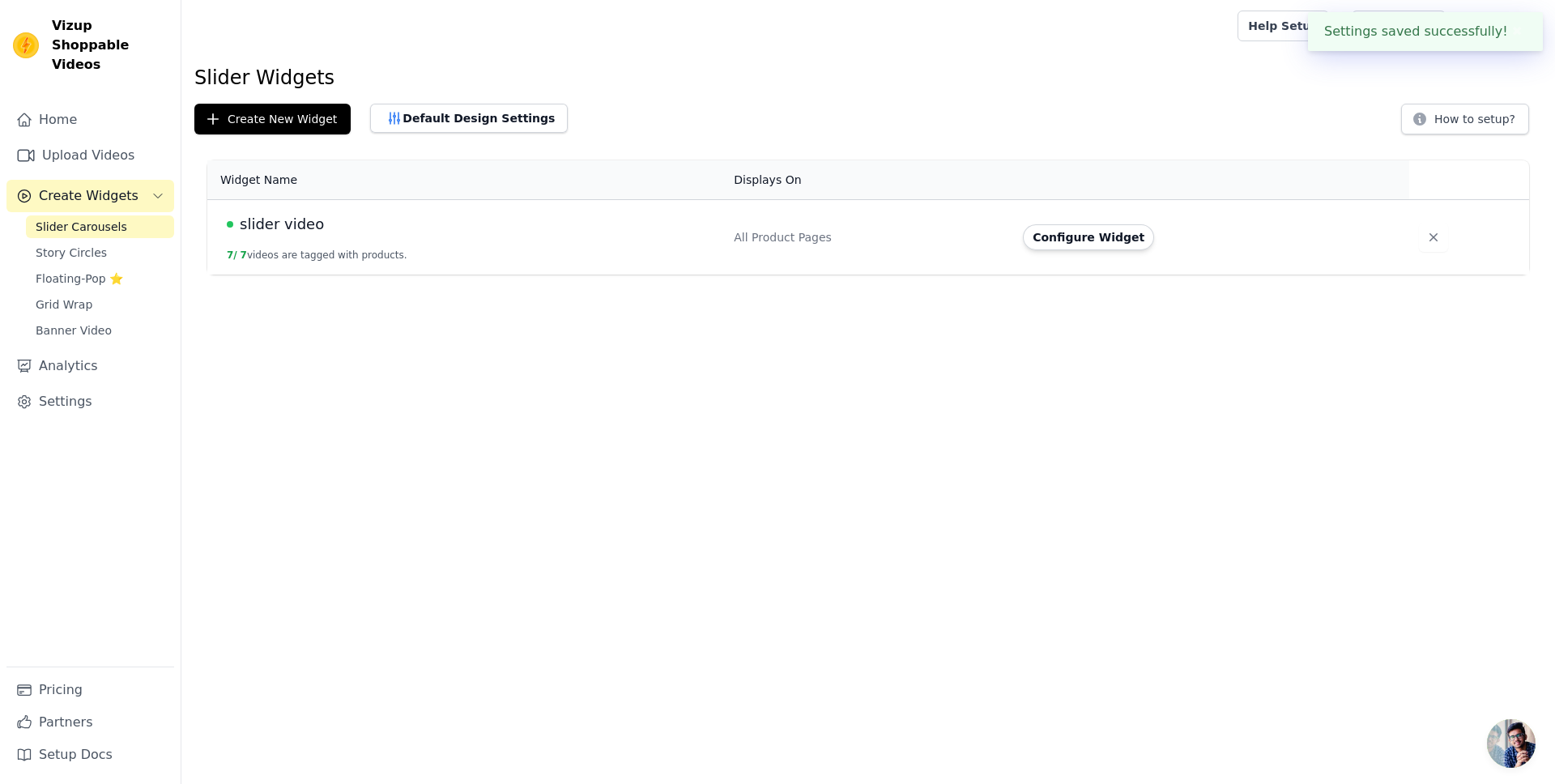
click at [333, 227] on div "slider video" at bounding box center [470, 223] width 488 height 22
click at [334, 251] on button "7 / 7 videos are tagged with products." at bounding box center [317, 255] width 181 height 13
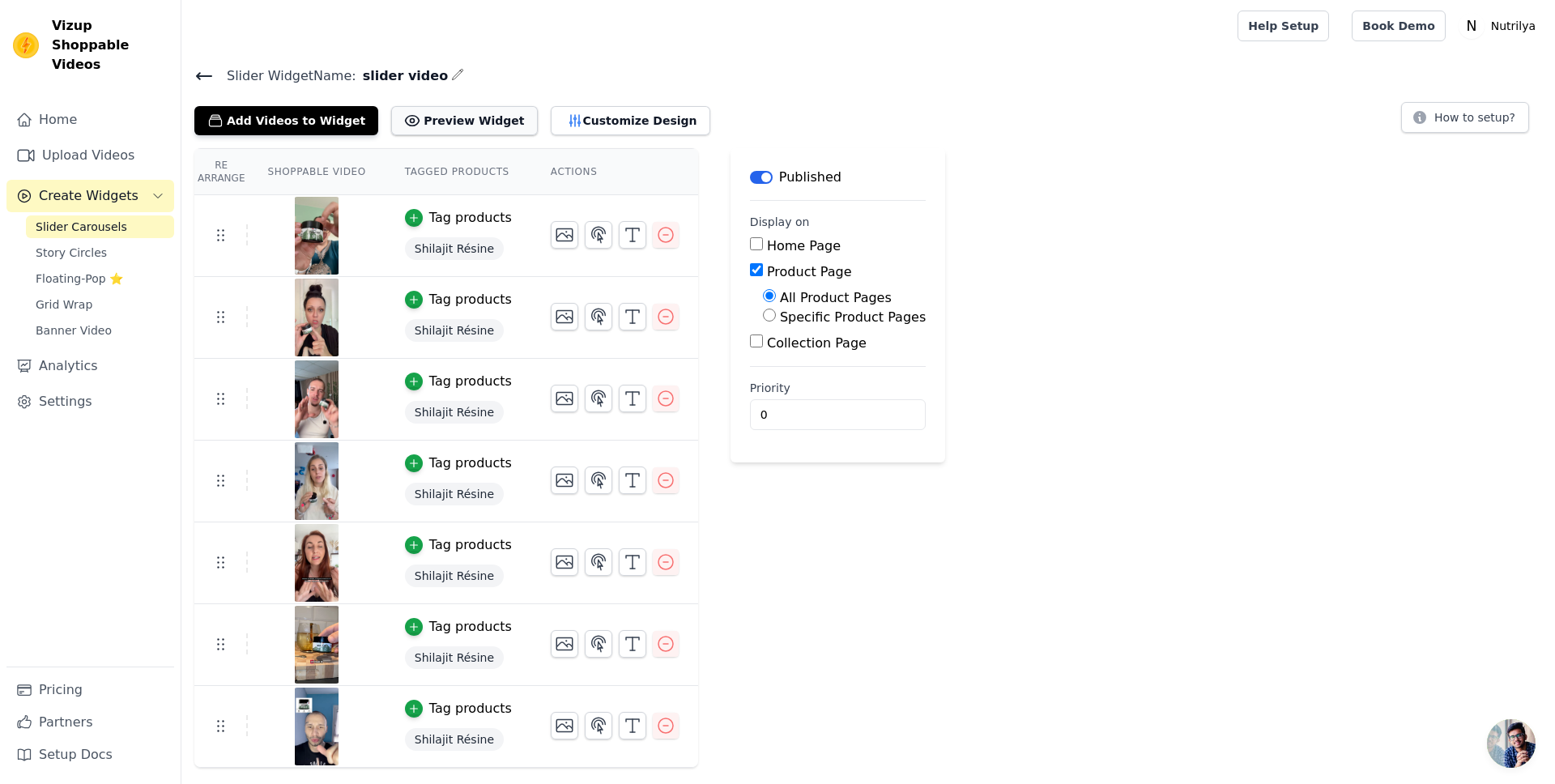
click at [435, 121] on button "Preview Widget" at bounding box center [465, 120] width 146 height 29
click at [660, 233] on icon "button" at bounding box center [666, 234] width 15 height 15
click at [668, 240] on icon "button" at bounding box center [666, 235] width 19 height 19
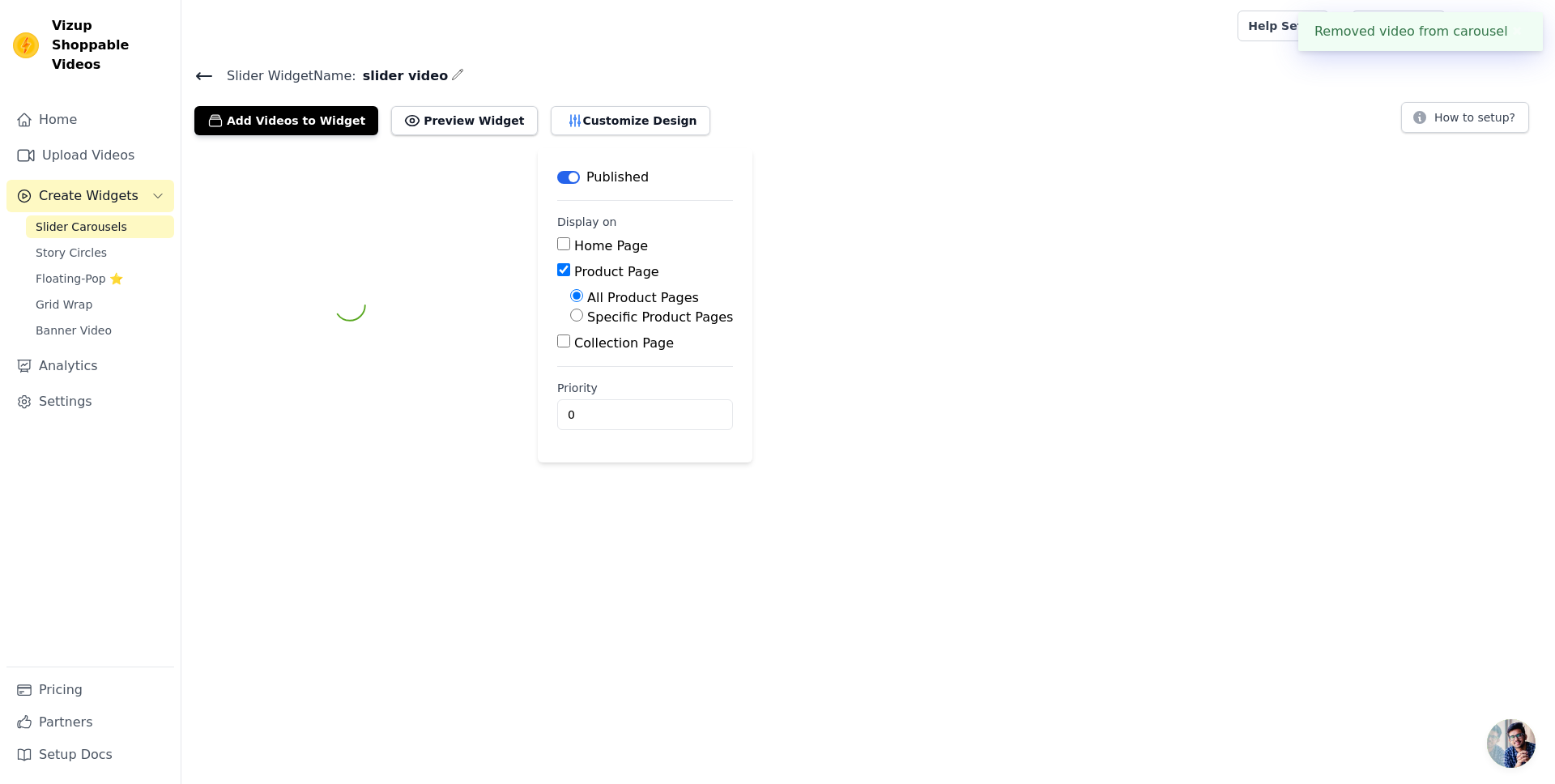
click at [665, 237] on div "Home Page" at bounding box center [644, 246] width 176 height 19
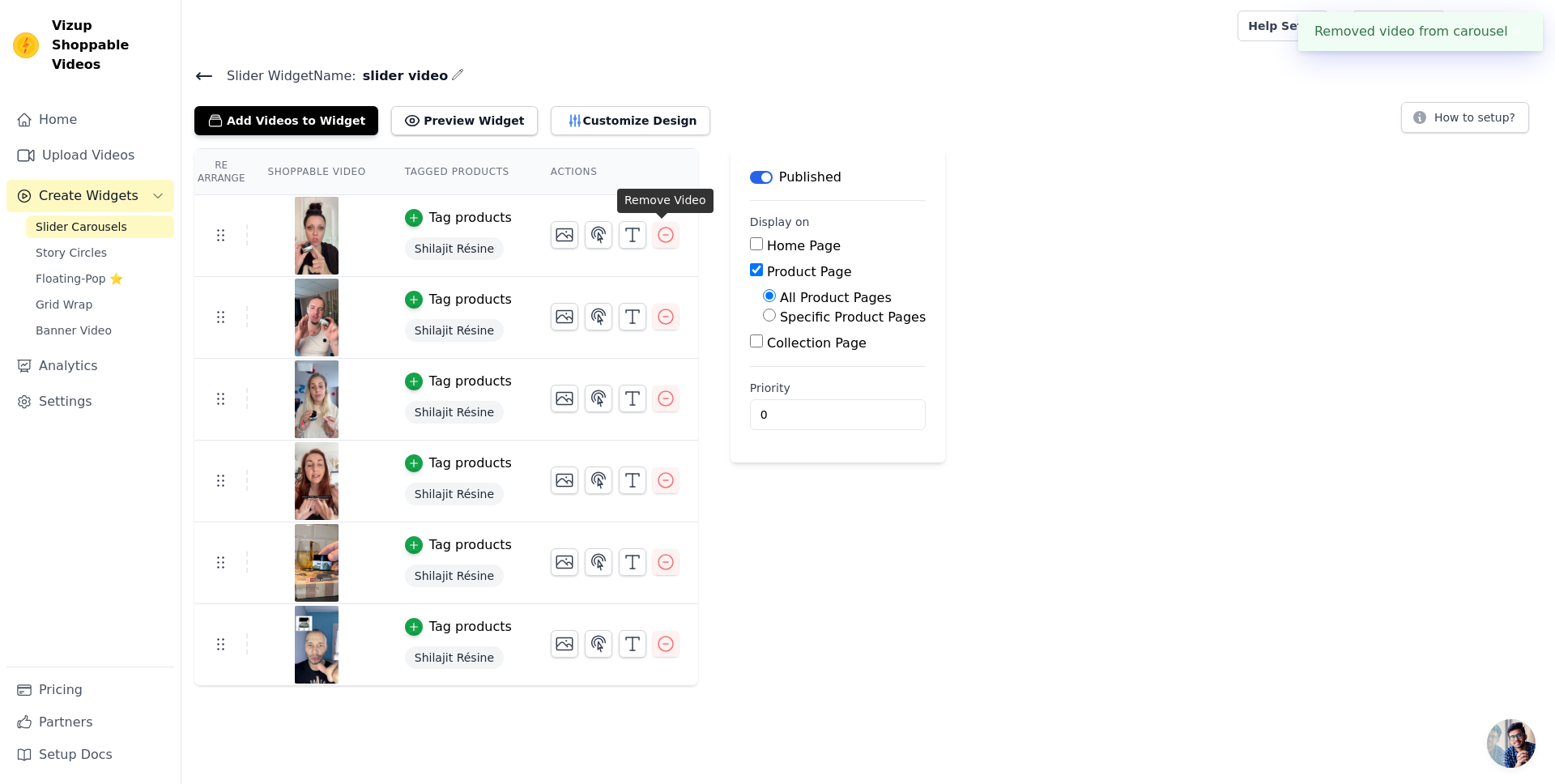
click at [665, 237] on icon "button" at bounding box center [666, 235] width 19 height 19
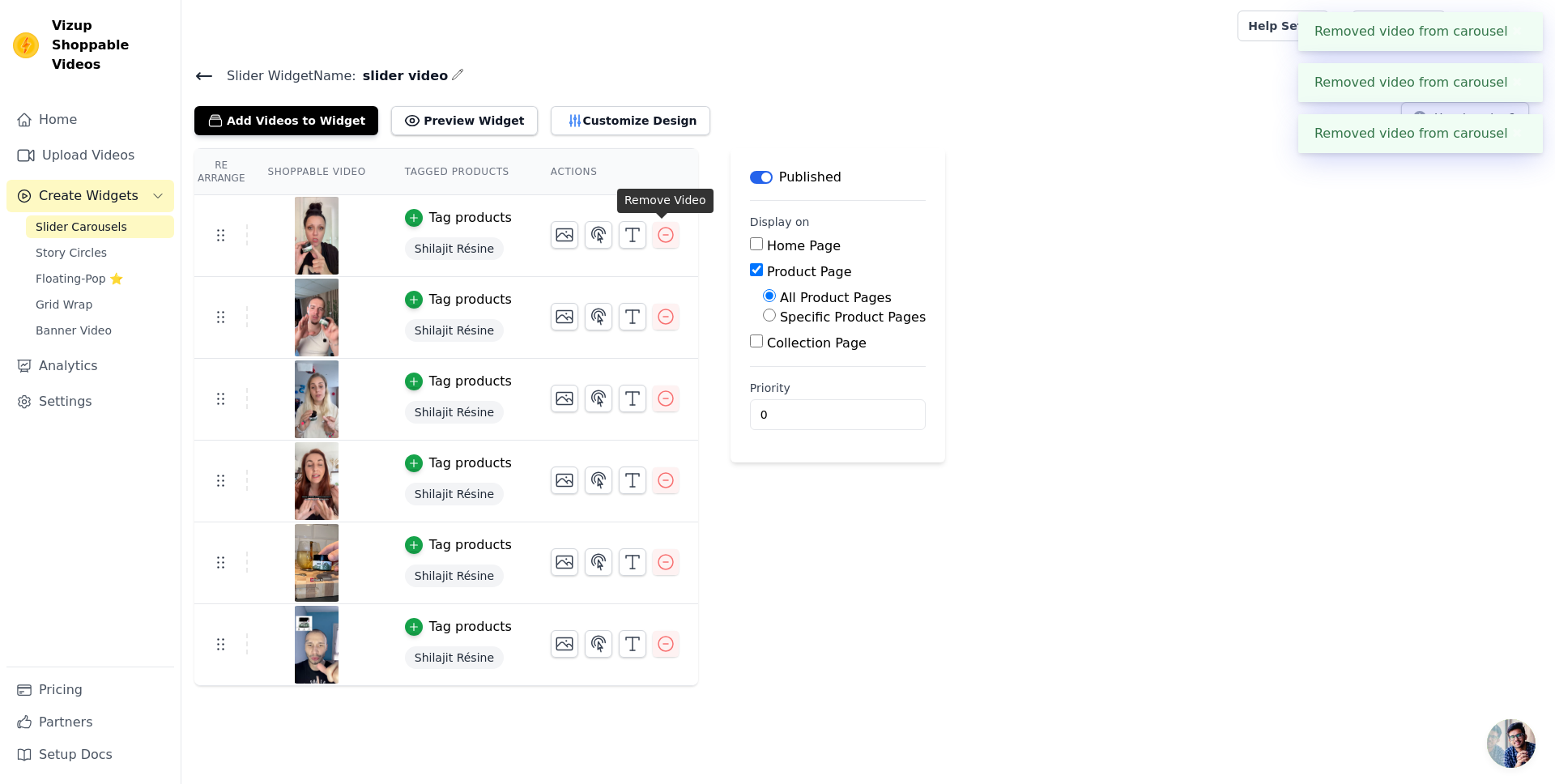
click at [665, 238] on icon "button" at bounding box center [666, 235] width 19 height 19
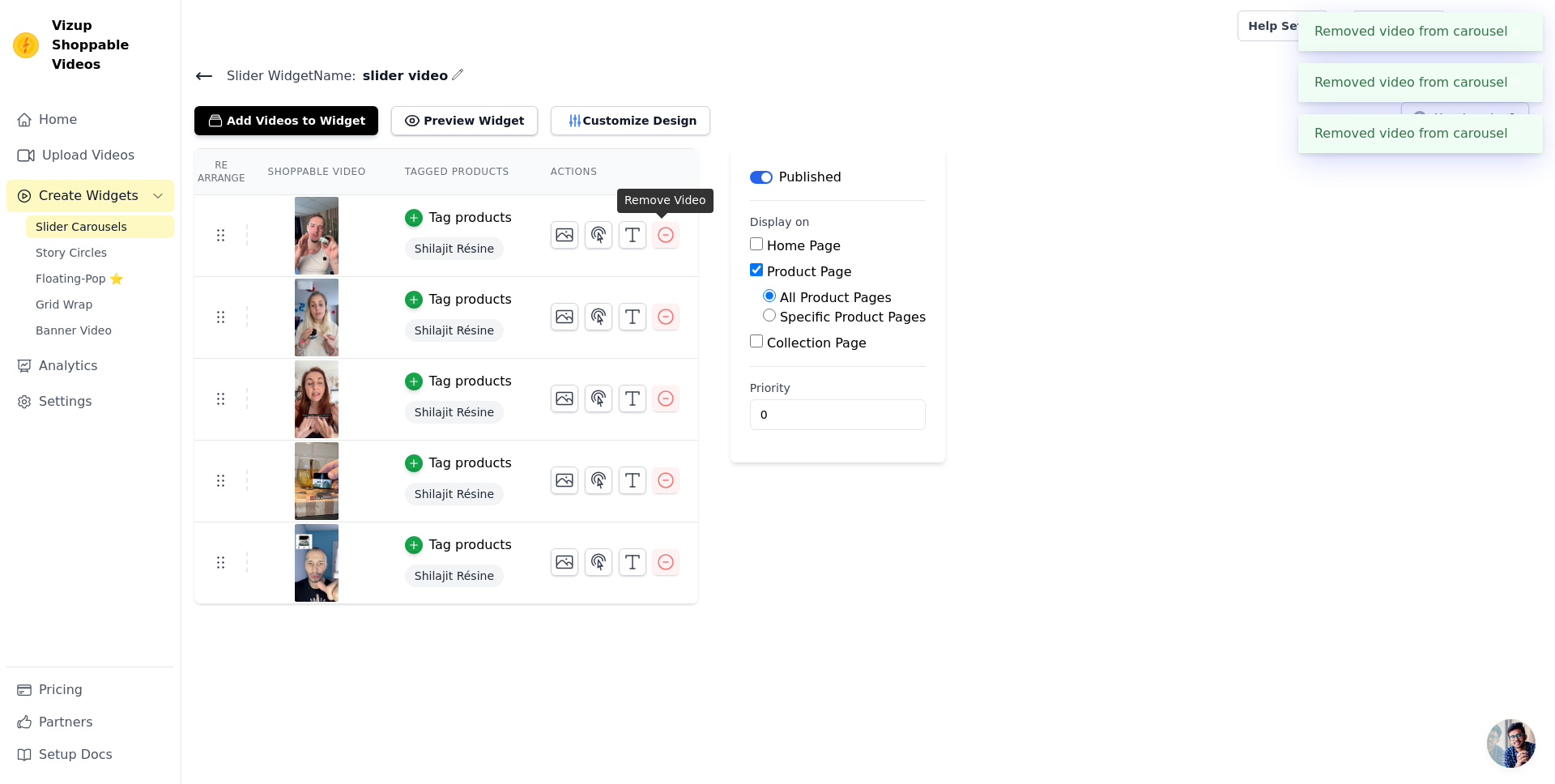
click at [665, 238] on icon "button" at bounding box center [666, 235] width 19 height 19
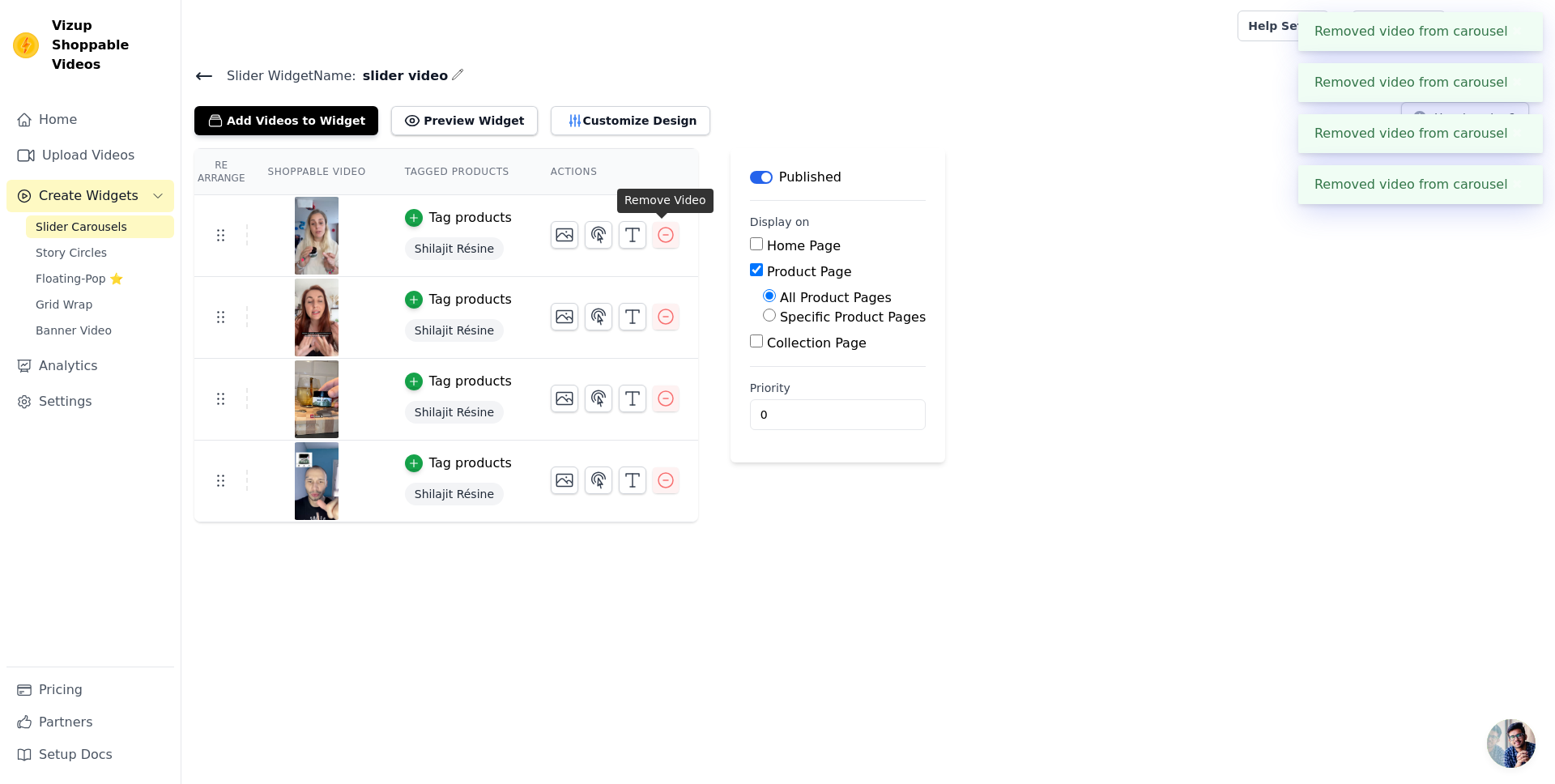
click at [665, 238] on icon "button" at bounding box center [666, 235] width 19 height 19
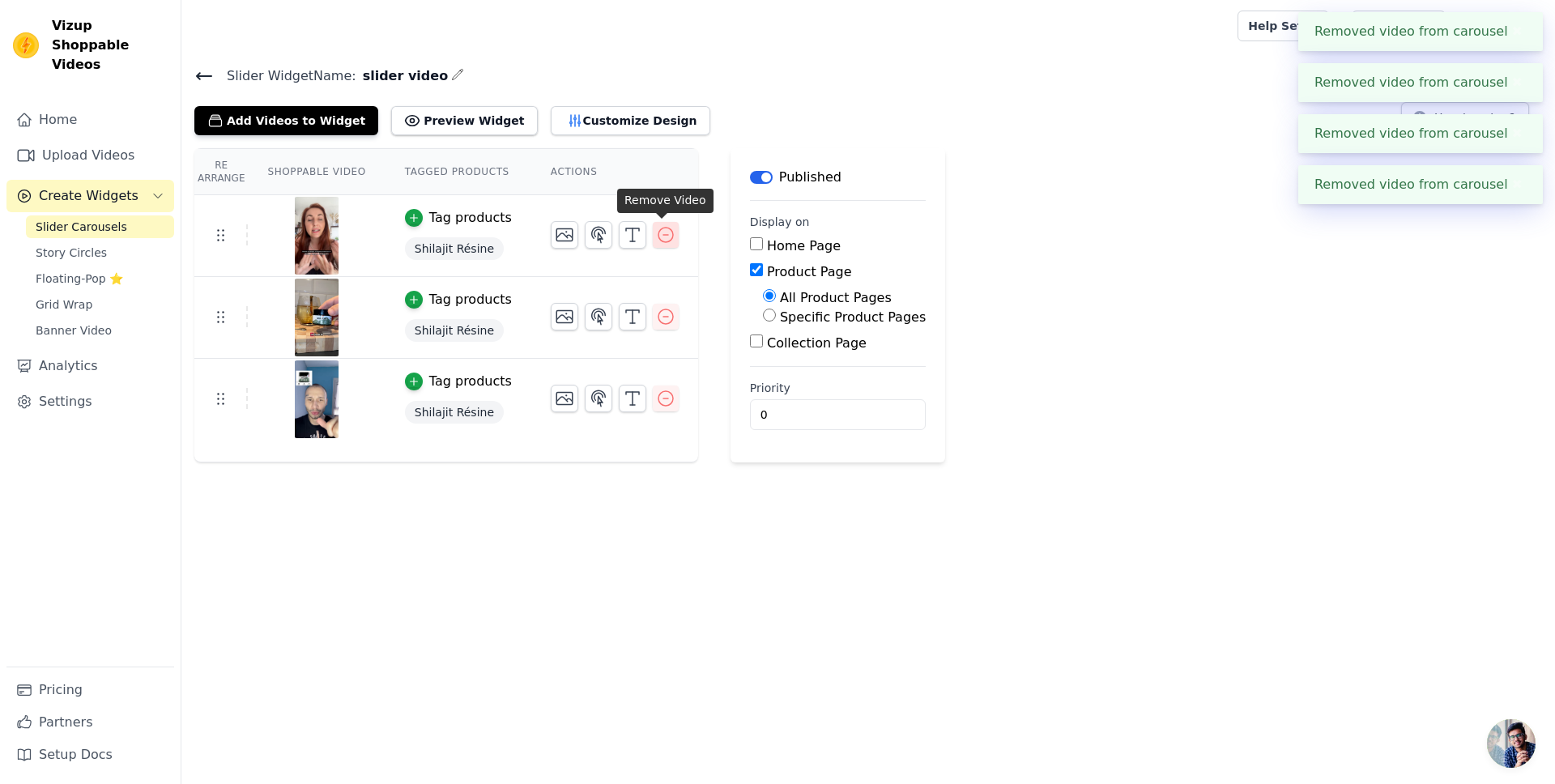
click at [665, 239] on icon "button" at bounding box center [666, 235] width 19 height 19
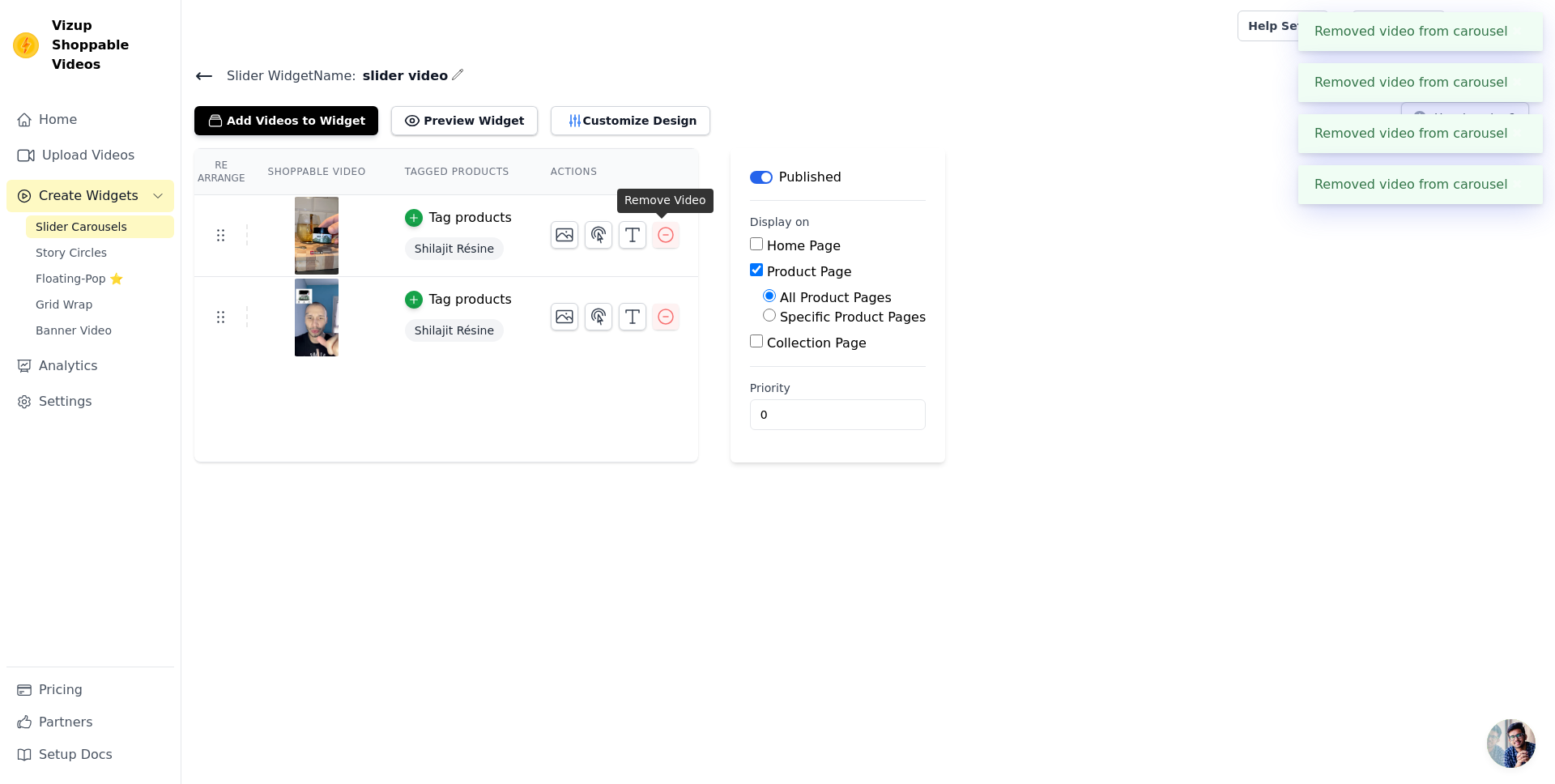
click at [665, 239] on icon "button" at bounding box center [666, 235] width 19 height 19
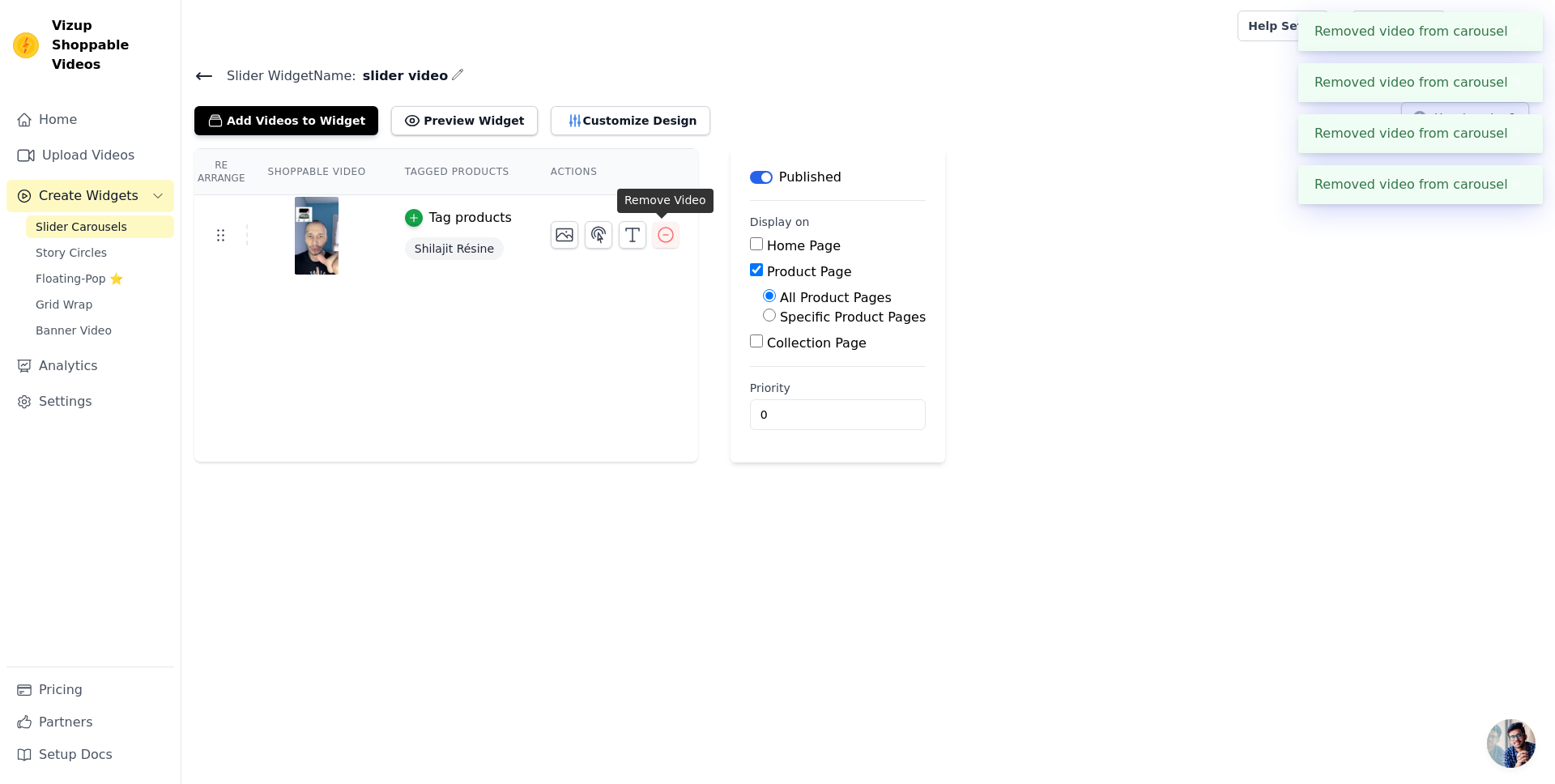
click at [750, 239] on div "Home Page" at bounding box center [838, 246] width 176 height 19
click at [665, 239] on icon "button" at bounding box center [666, 235] width 19 height 19
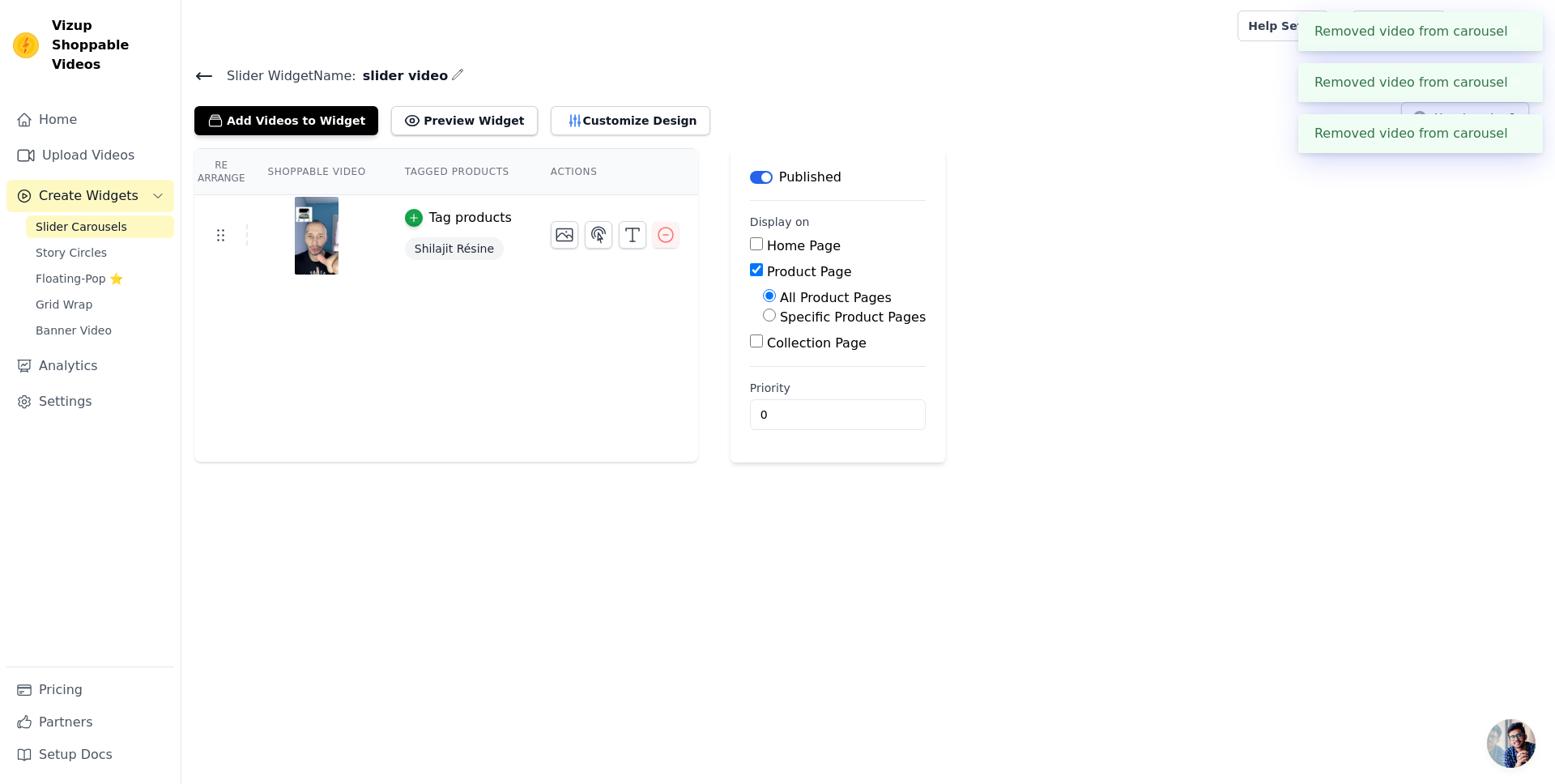
click at [644, 236] on div at bounding box center [615, 235] width 128 height 27
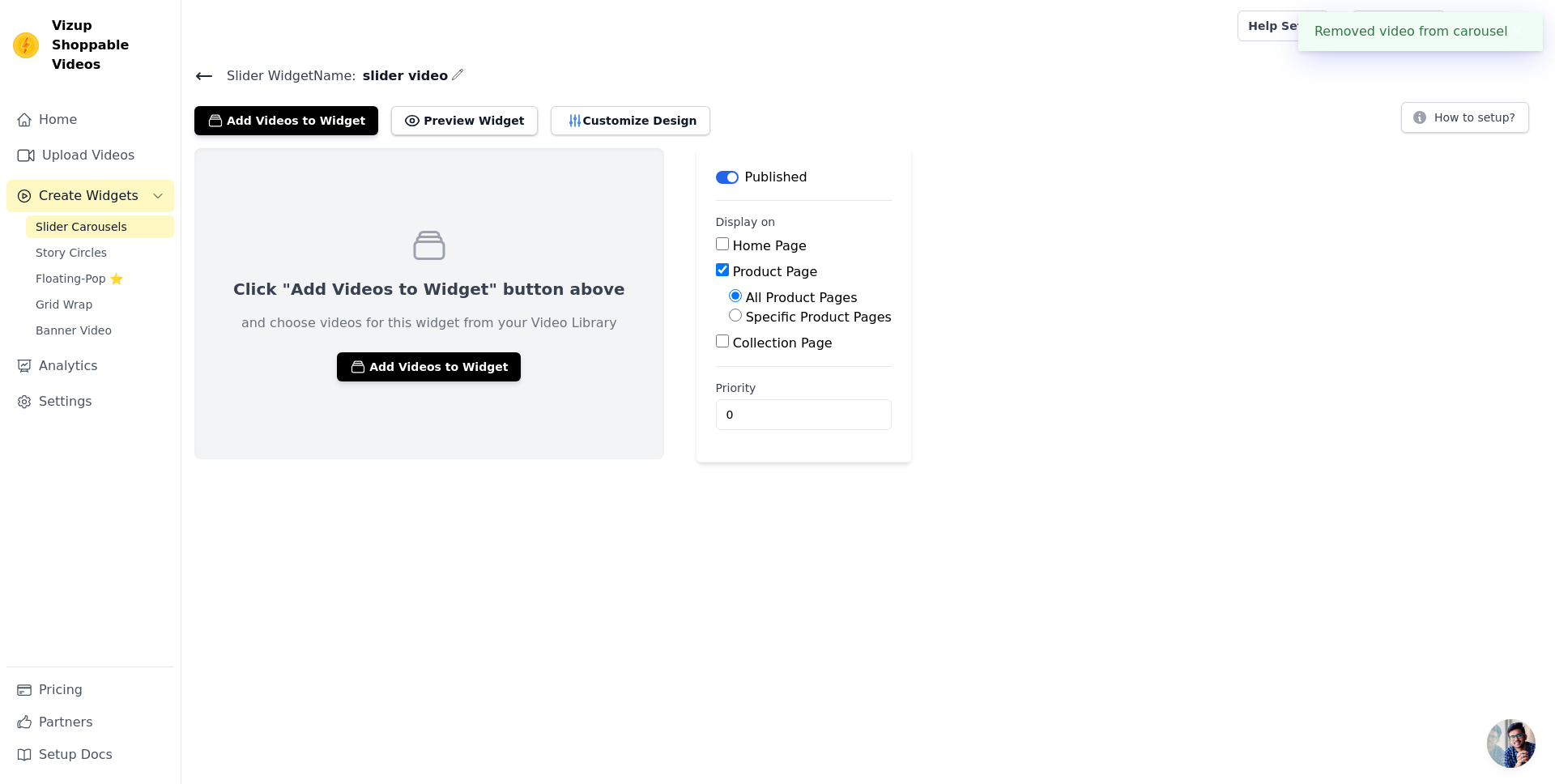
click at [207, 80] on icon at bounding box center [204, 76] width 19 height 19
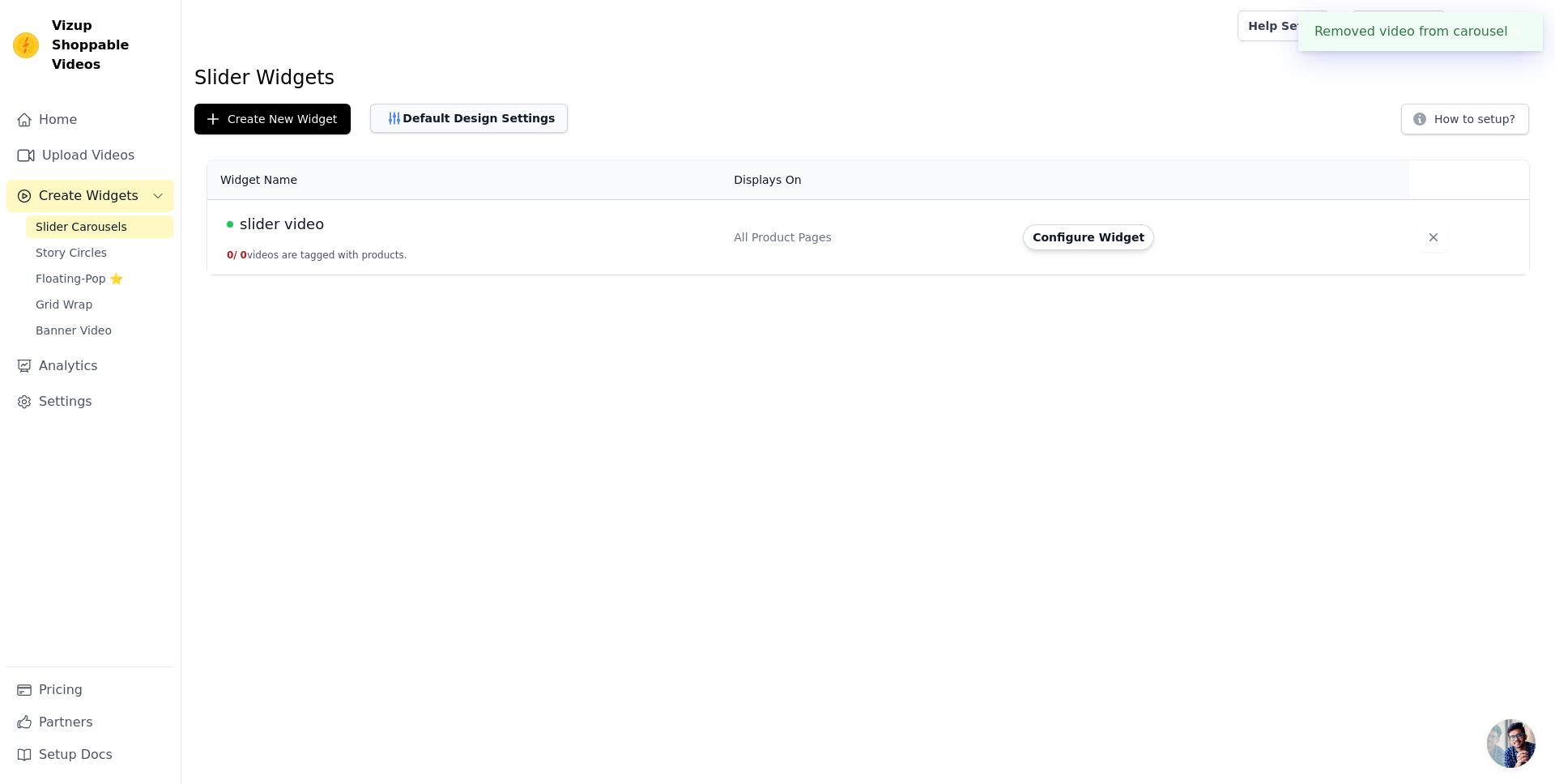
click at [422, 124] on button "Default Design Settings" at bounding box center [468, 119] width 197 height 29
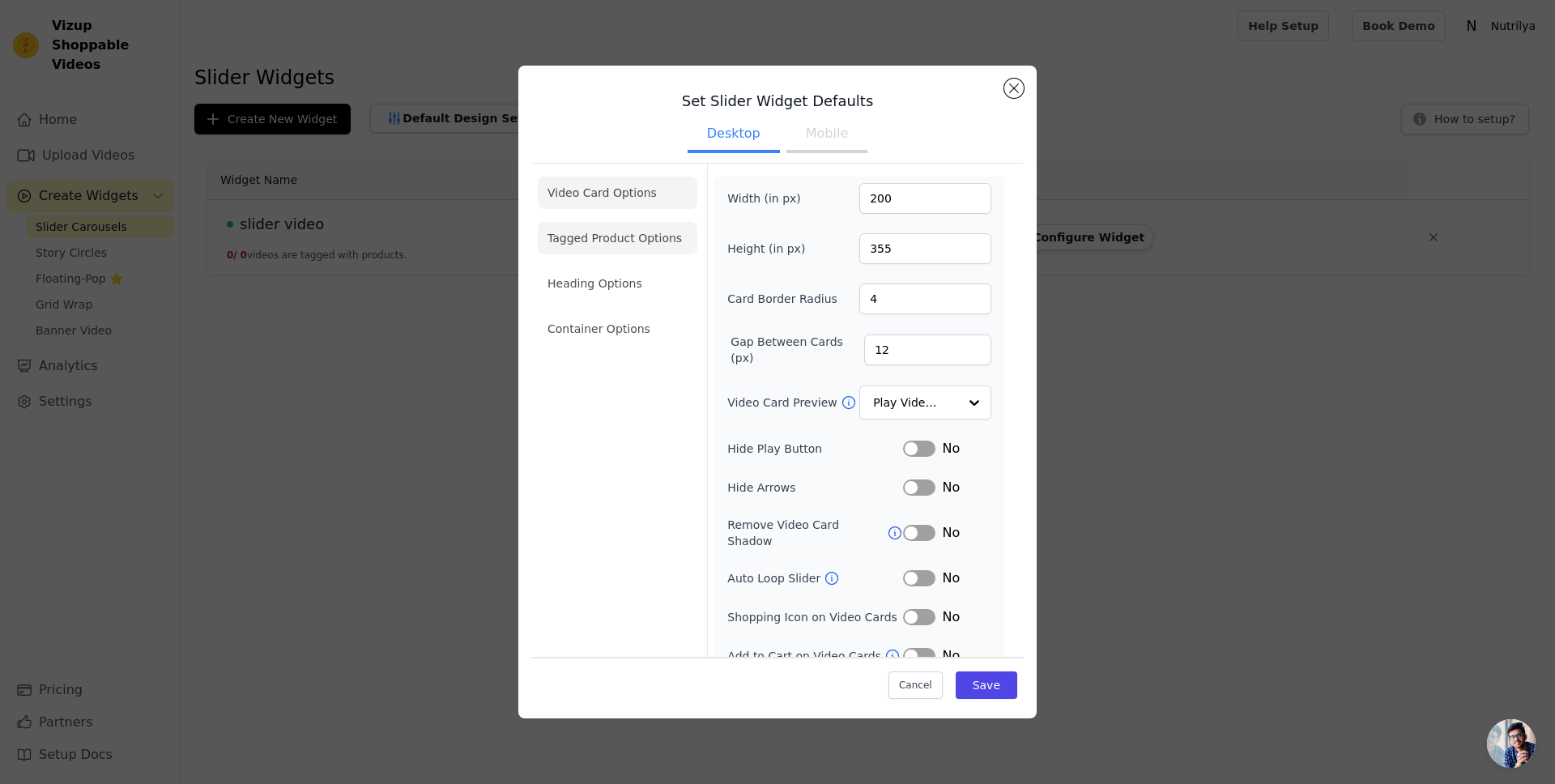
click at [643, 248] on li "Tagged Product Options" at bounding box center [617, 237] width 159 height 32
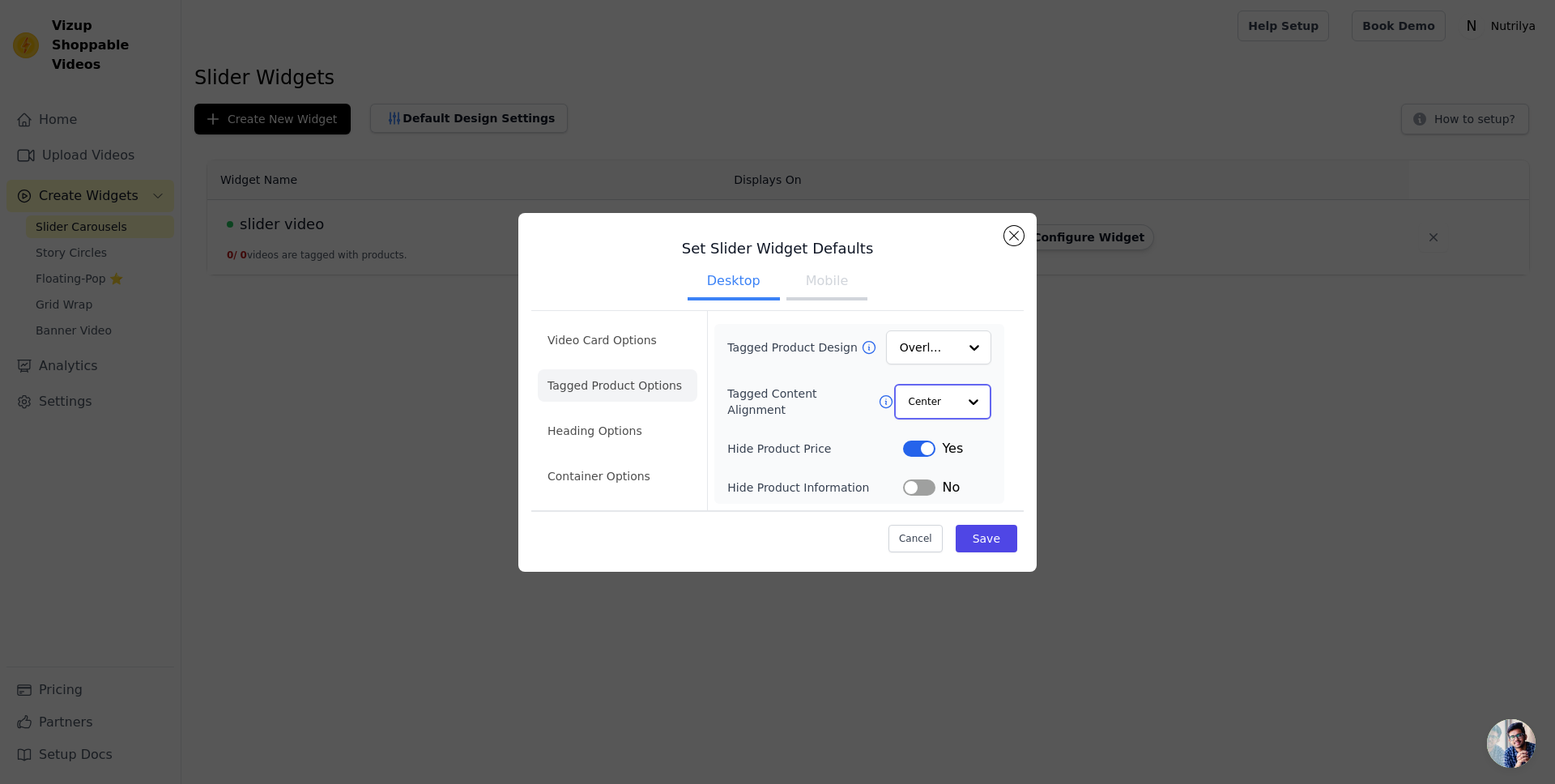
click at [939, 392] on input "Tagged Content Alignment" at bounding box center [933, 401] width 49 height 32
click at [938, 392] on input "Tagged Content Alignment" at bounding box center [933, 401] width 49 height 32
click at [925, 350] on input "Tagged Product Design" at bounding box center [929, 348] width 56 height 32
click at [920, 348] on input "Tagged Product Design" at bounding box center [929, 348] width 56 height 32
click at [614, 426] on li "Heading Options" at bounding box center [617, 431] width 159 height 32
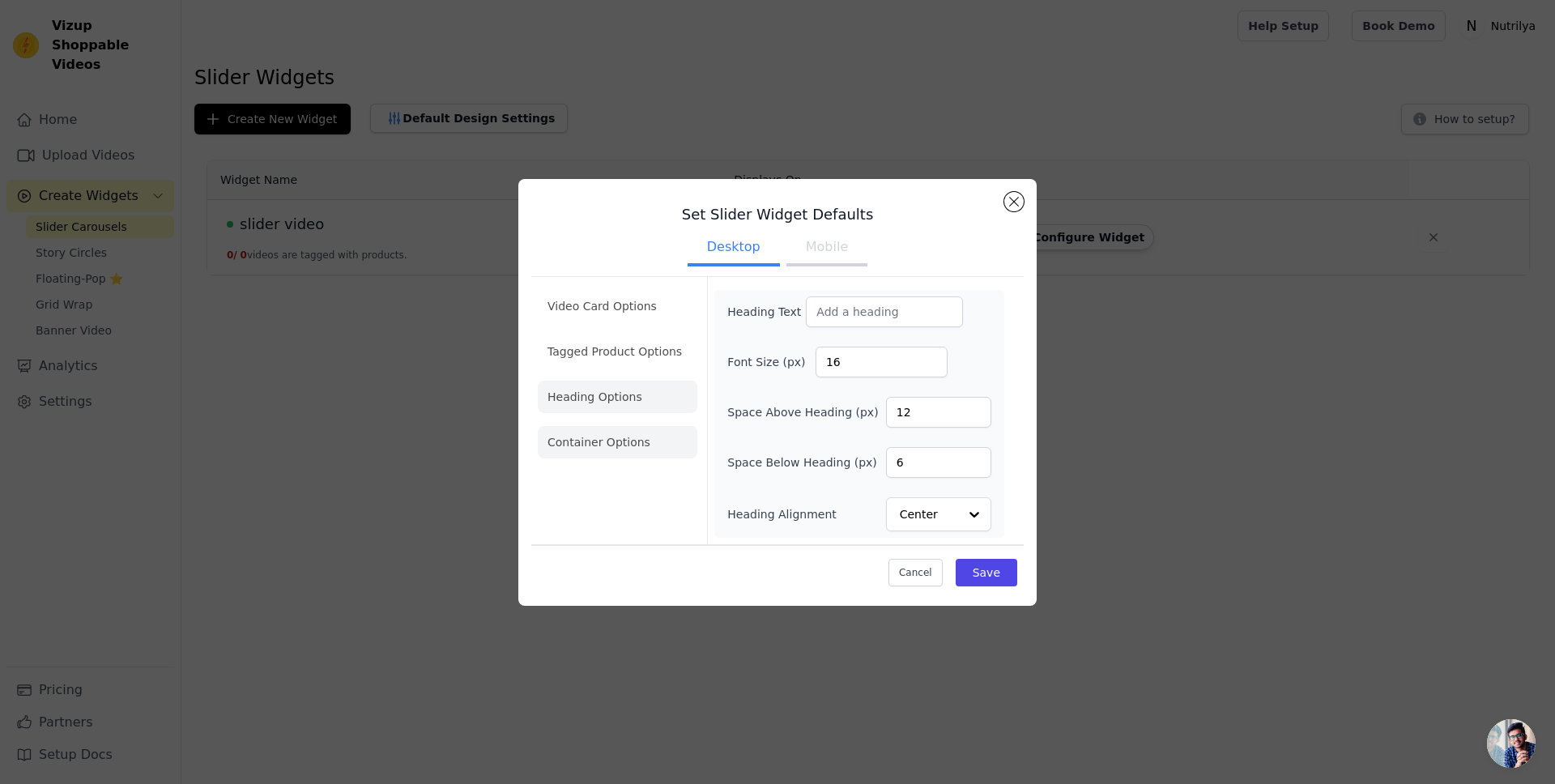
click at [625, 443] on li "Container Options" at bounding box center [617, 441] width 159 height 32
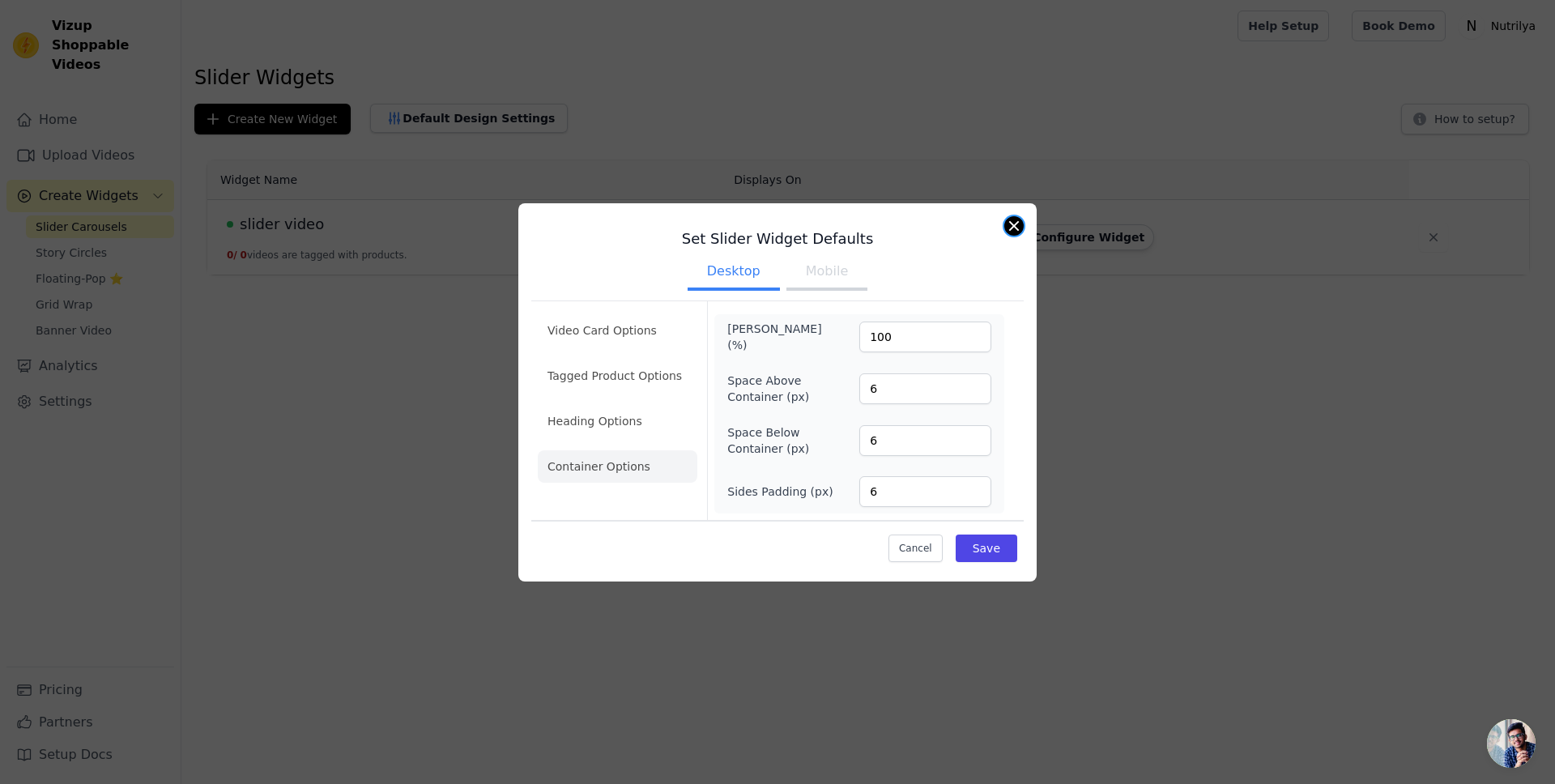
click at [1005, 226] on button "Close modal" at bounding box center [1015, 226] width 19 height 19
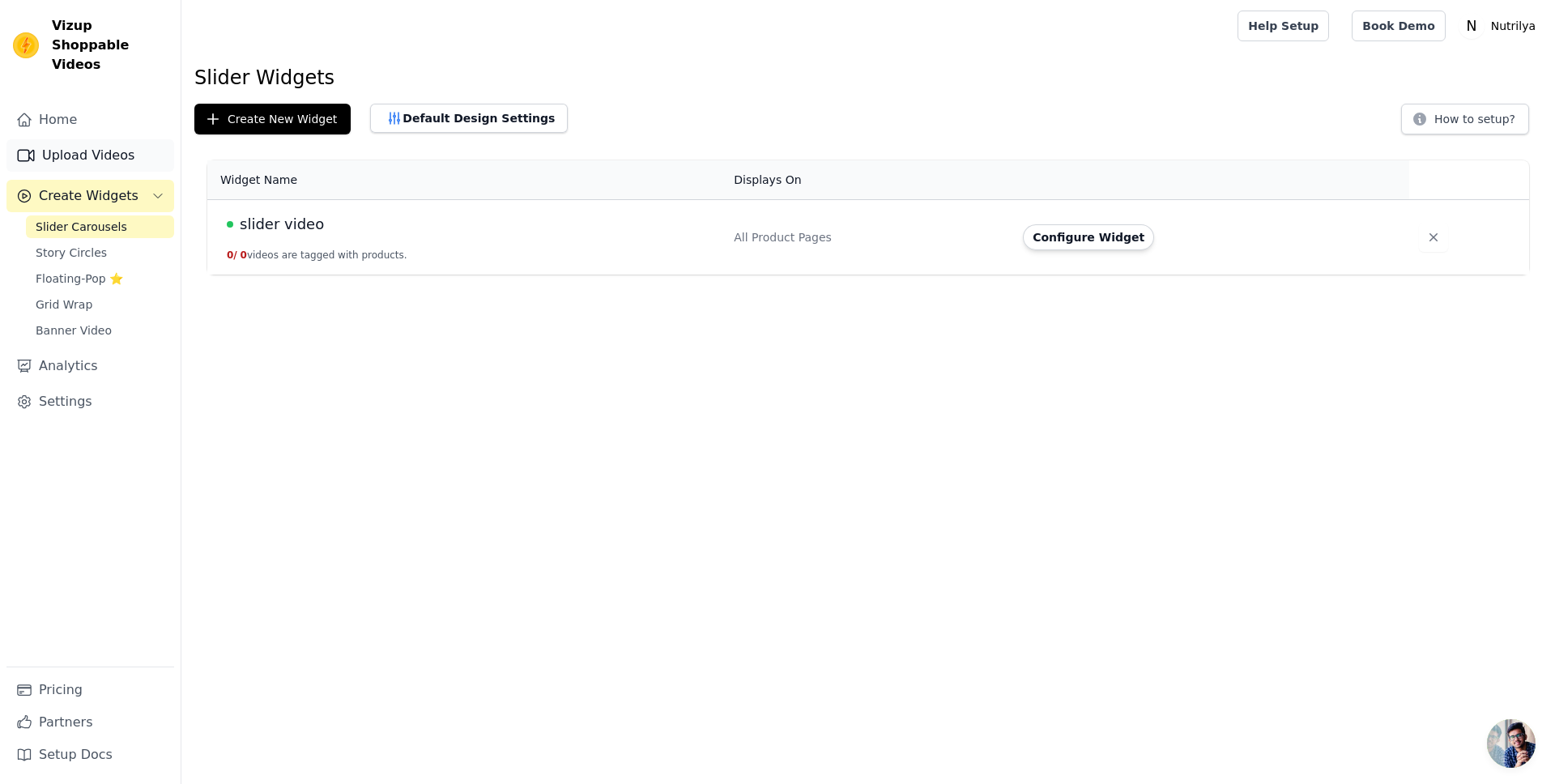
click at [67, 139] on link "Upload Videos" at bounding box center [90, 154] width 168 height 32
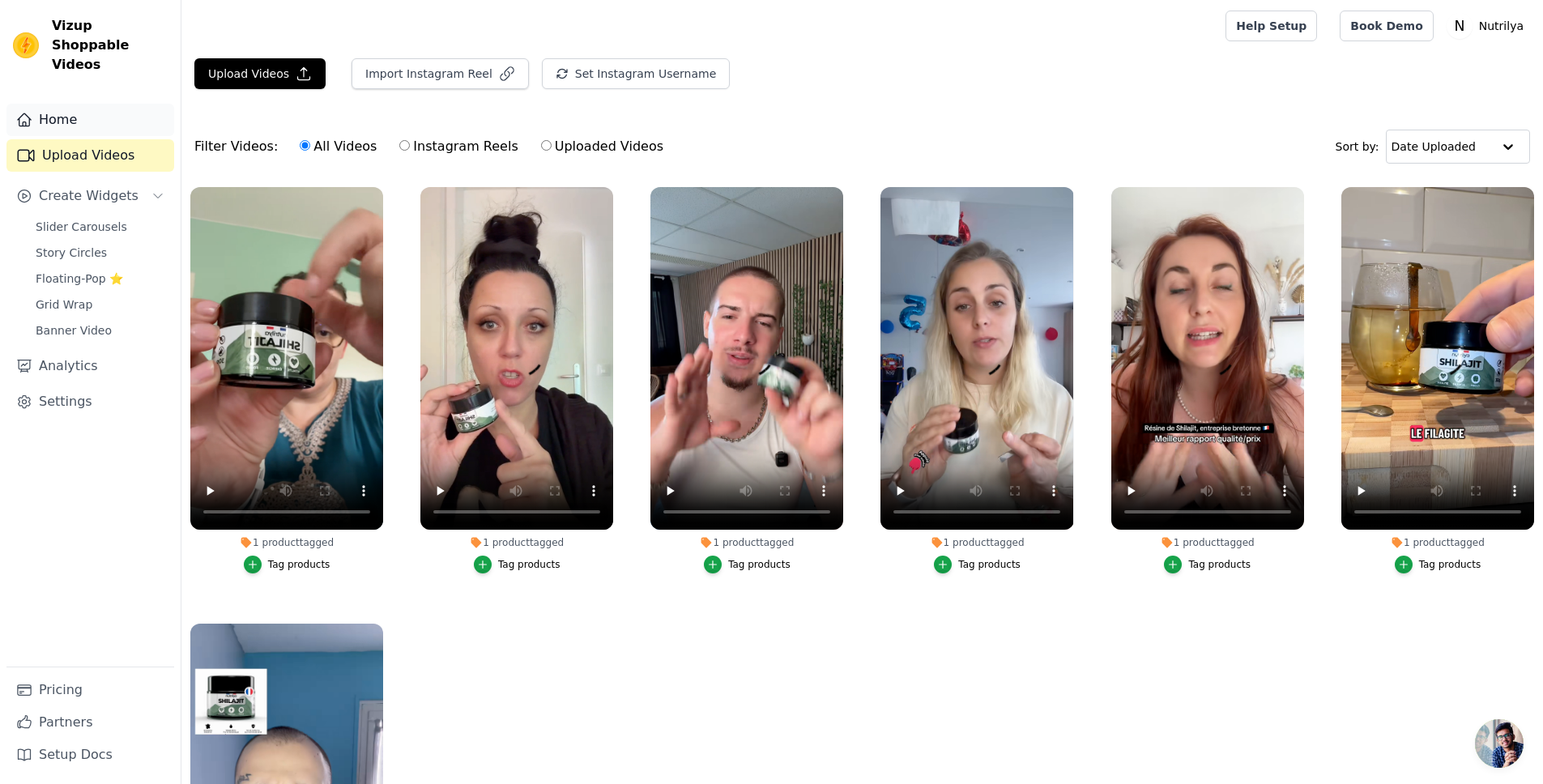
click at [71, 111] on link "Home" at bounding box center [90, 119] width 168 height 32
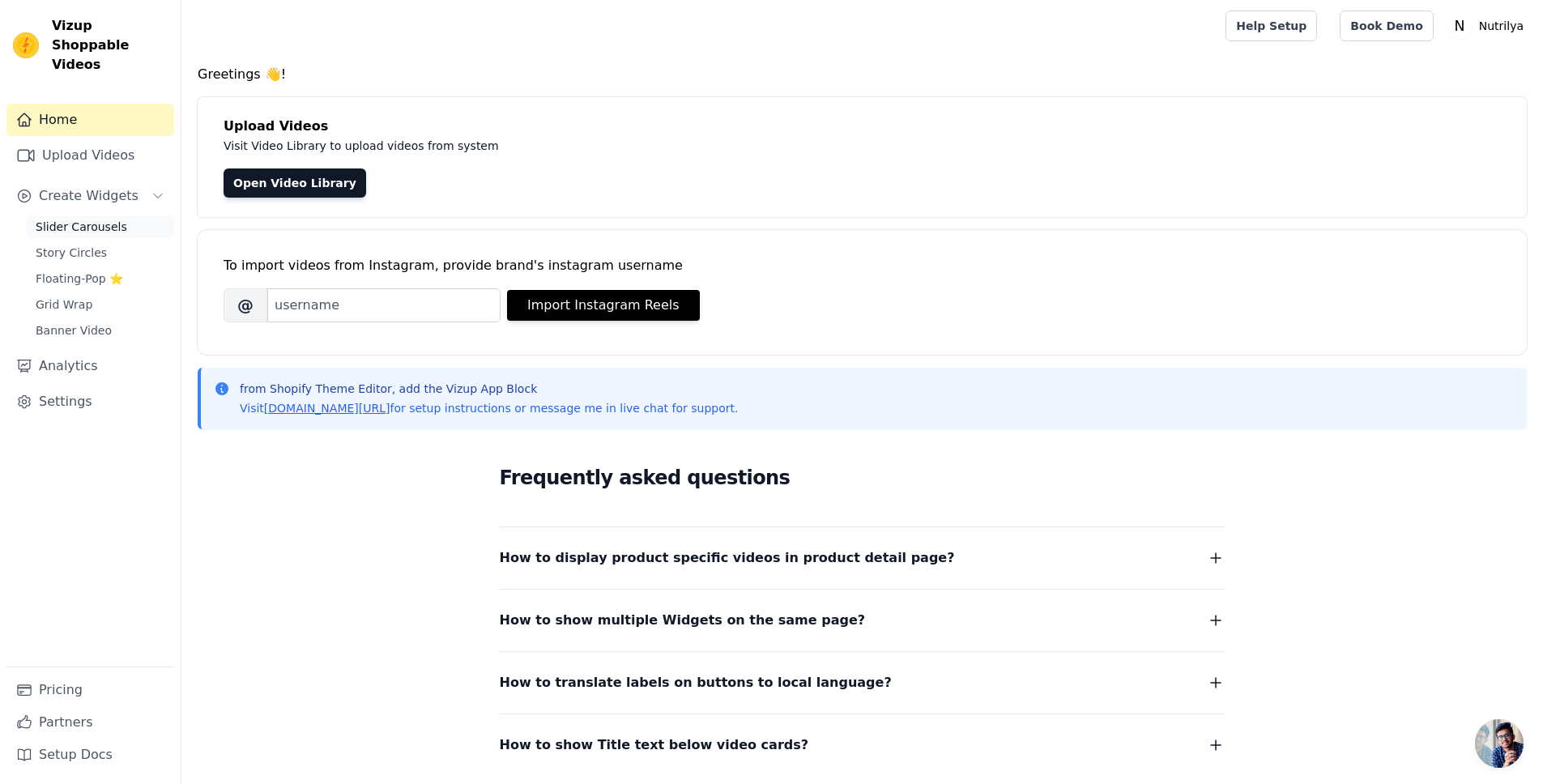
scroll to position [4, 0]
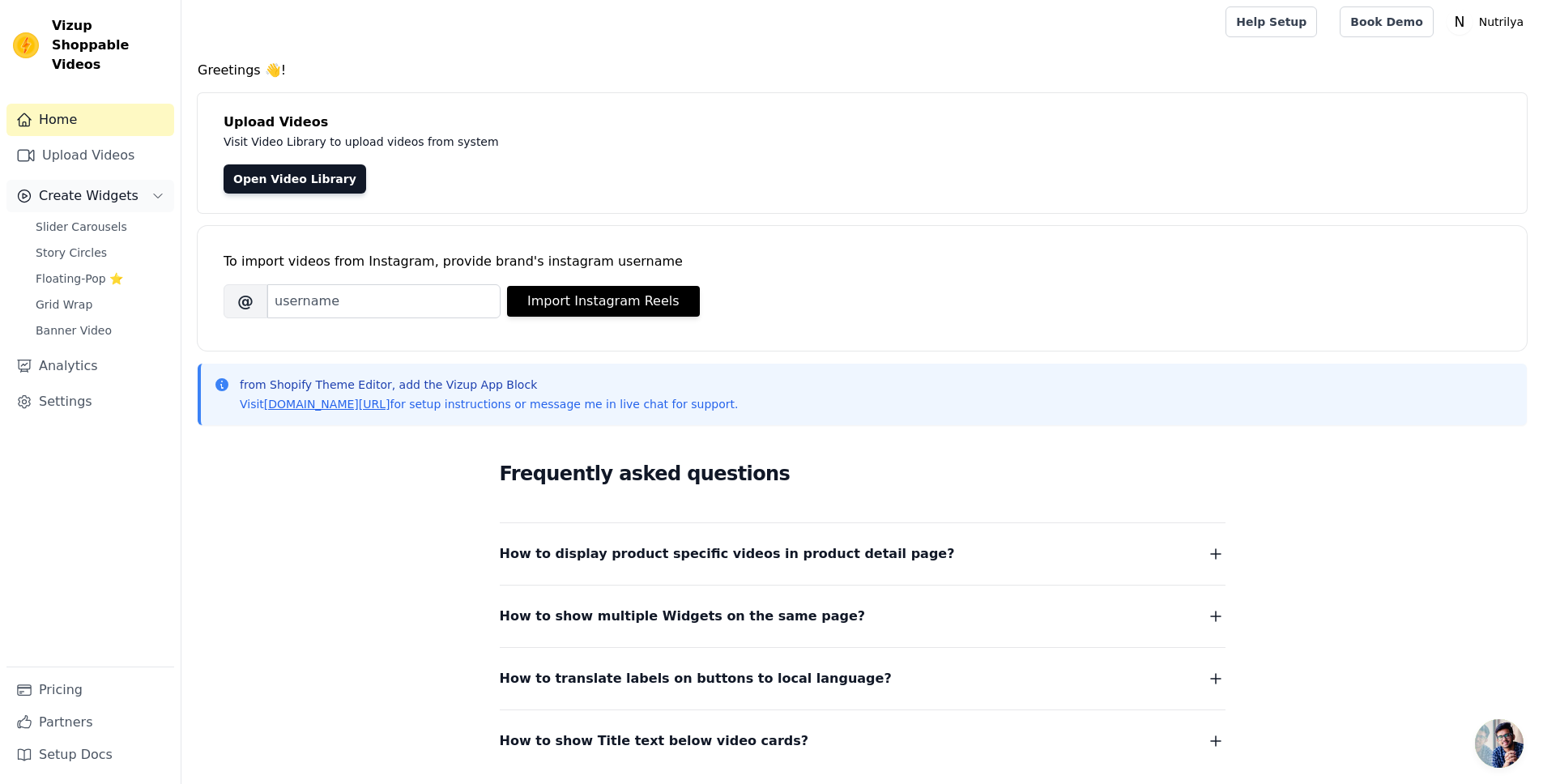
click at [90, 187] on span "Create Widgets" at bounding box center [88, 196] width 100 height 19
click at [81, 219] on span "Slider Carousels" at bounding box center [82, 226] width 91 height 17
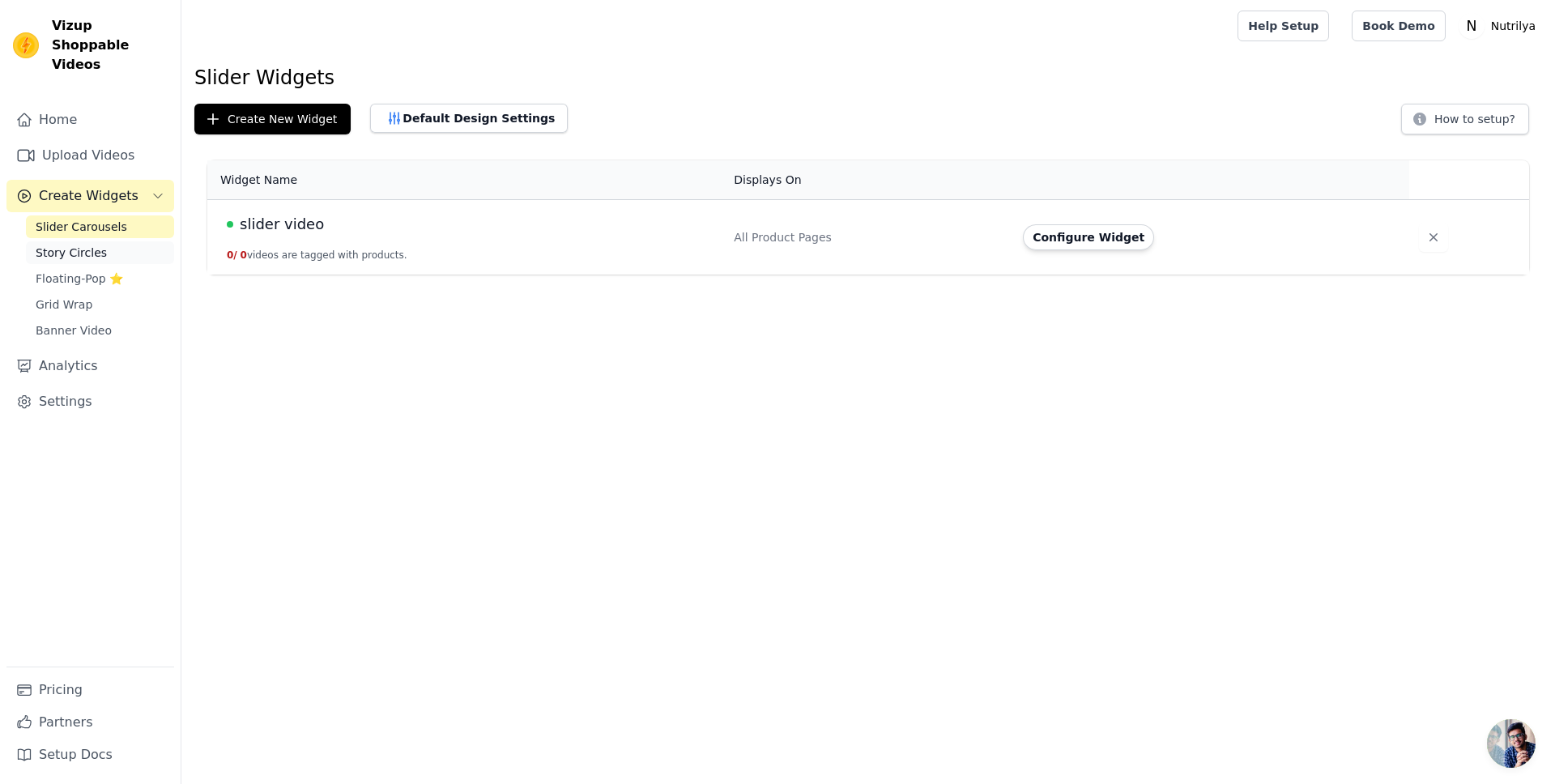
click at [73, 245] on span "Story Circles" at bounding box center [71, 253] width 71 height 17
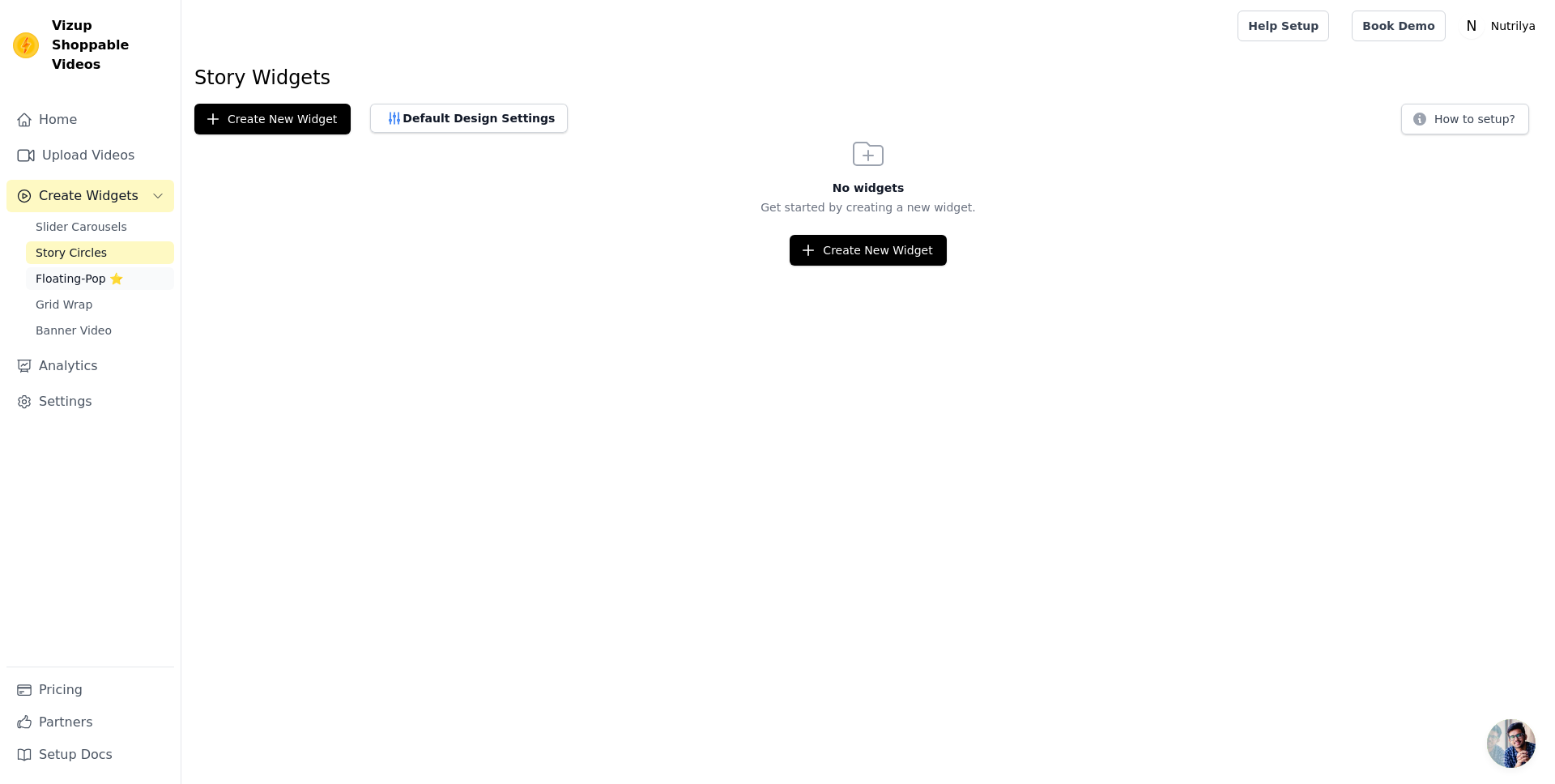
click at [66, 270] on span "Floating-Pop ⭐" at bounding box center [80, 278] width 87 height 17
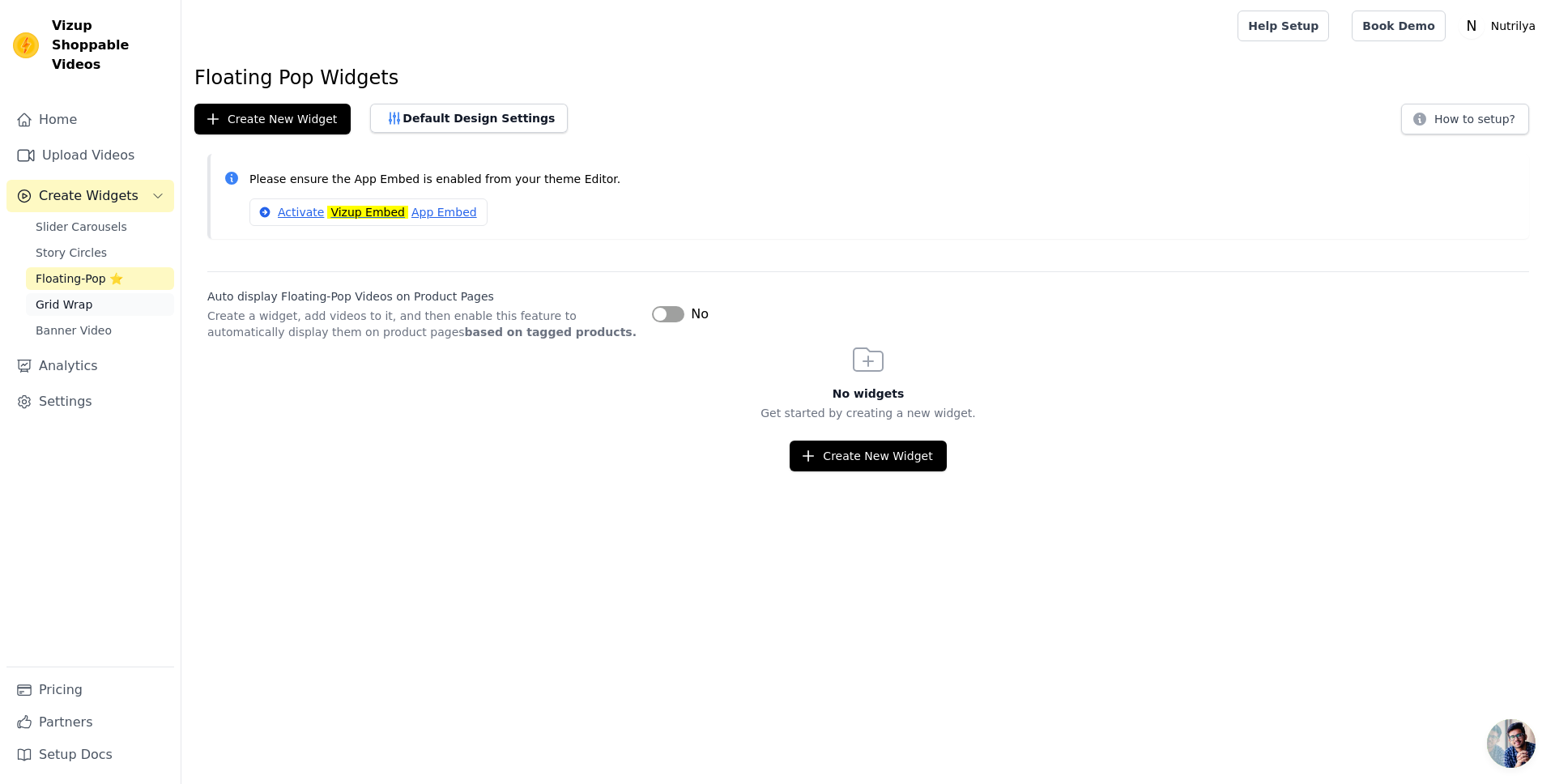
click at [62, 296] on span "Grid Wrap" at bounding box center [64, 304] width 56 height 17
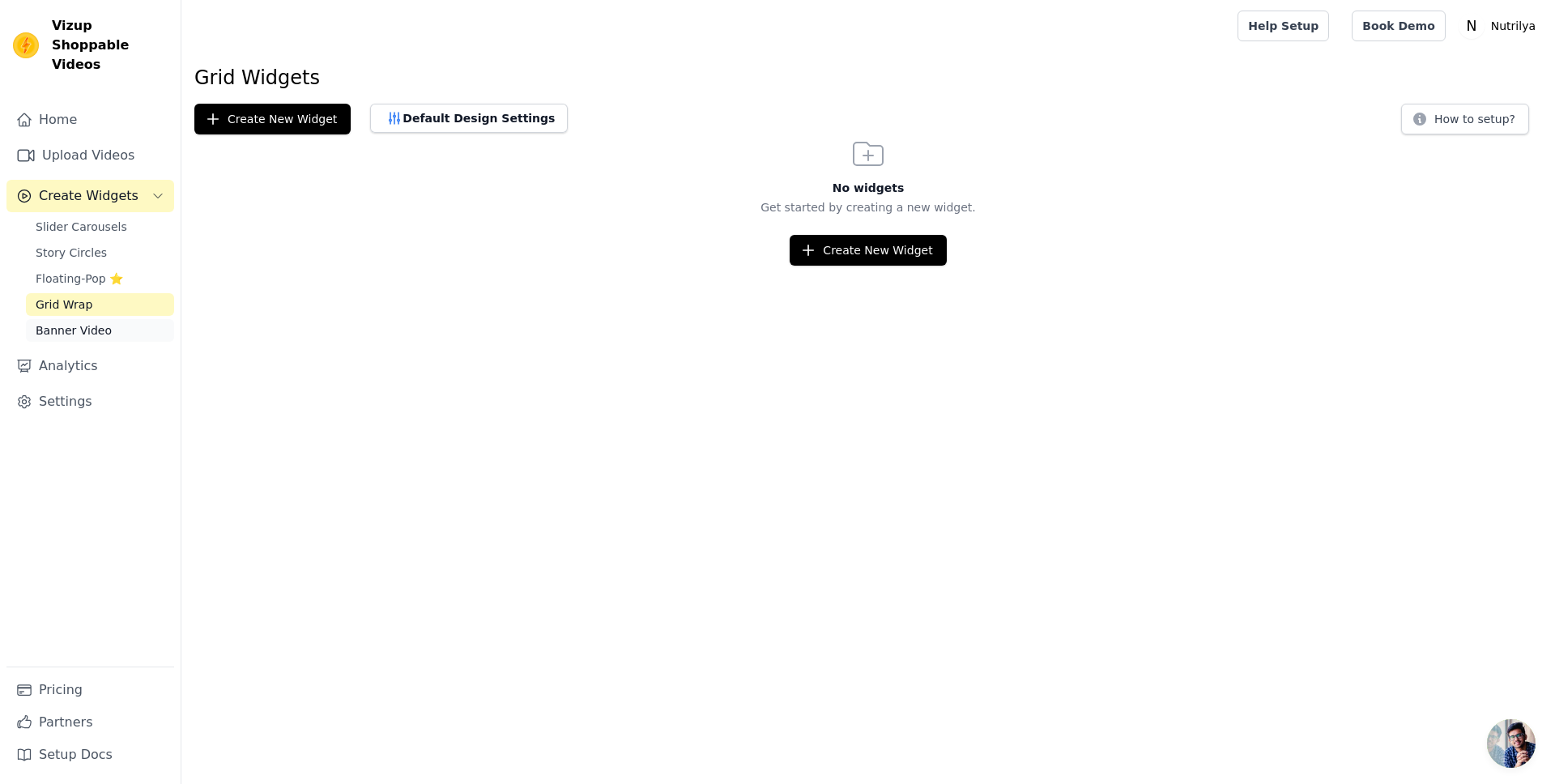
click at [60, 323] on span "Banner Video" at bounding box center [74, 330] width 76 height 17
click at [86, 219] on span "Slider Carousels" at bounding box center [82, 226] width 91 height 17
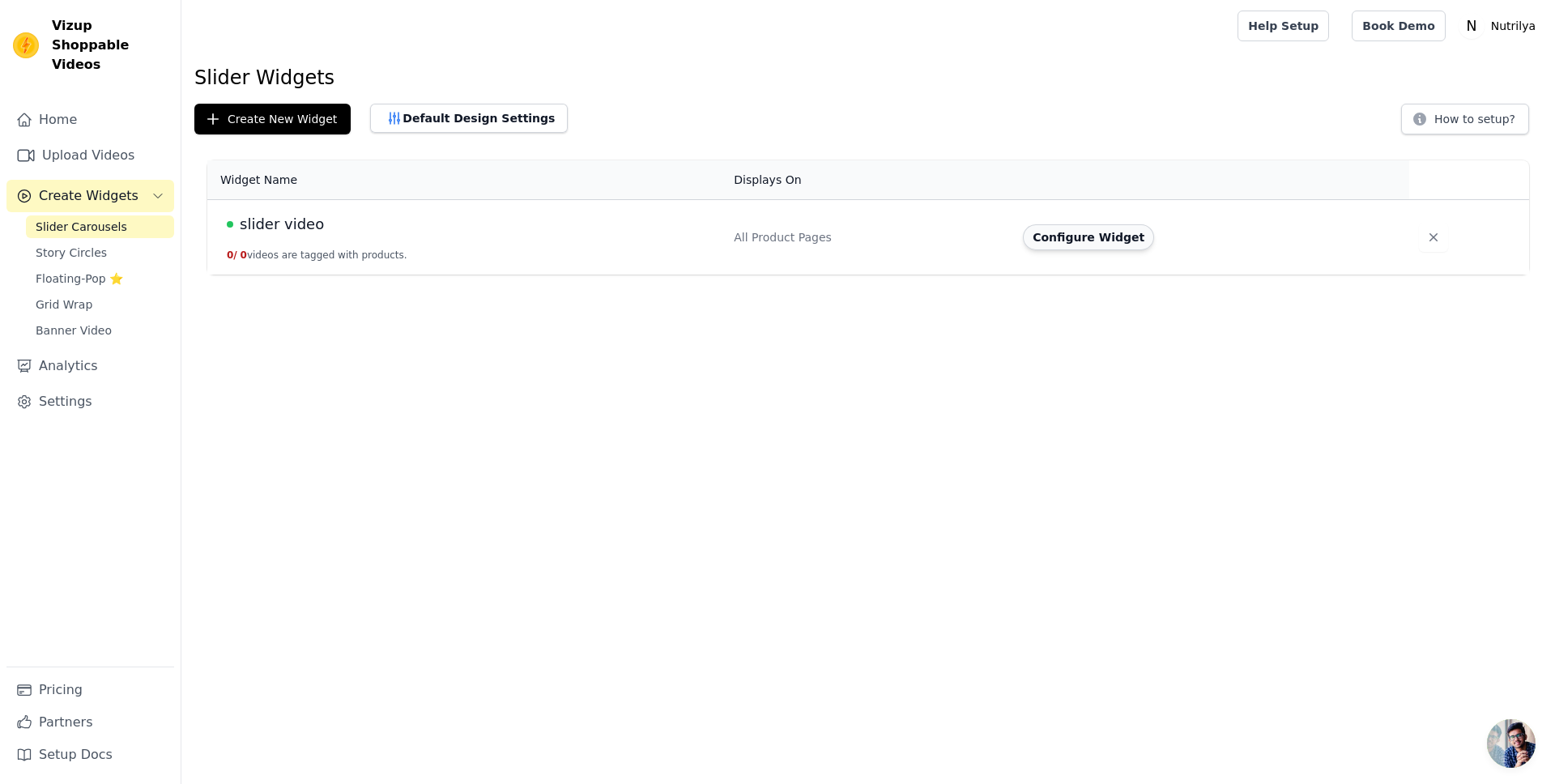
click at [1054, 236] on button "Configure Widget" at bounding box center [1088, 237] width 131 height 26
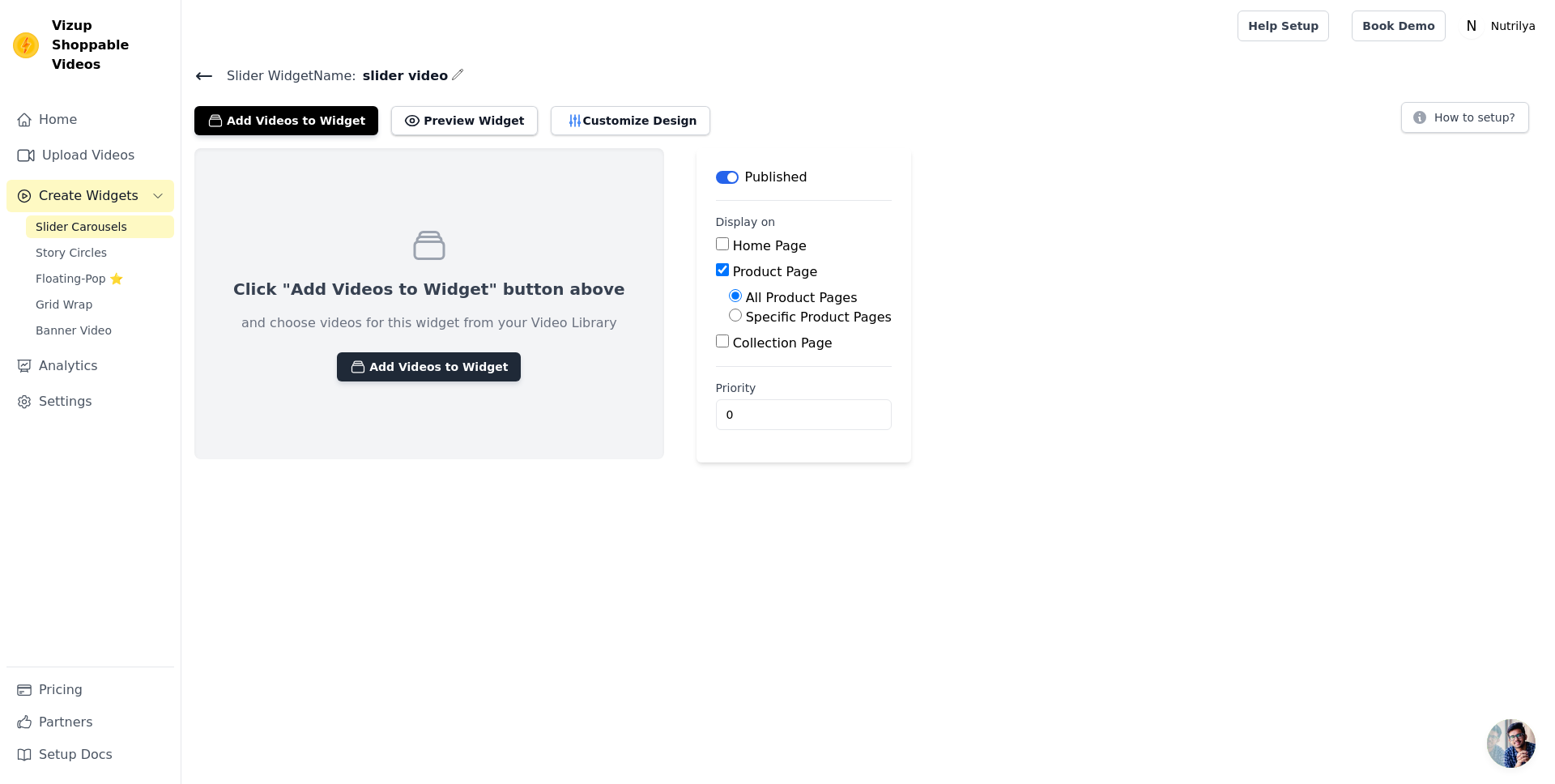
click at [400, 361] on button "Add Videos to Widget" at bounding box center [429, 367] width 184 height 29
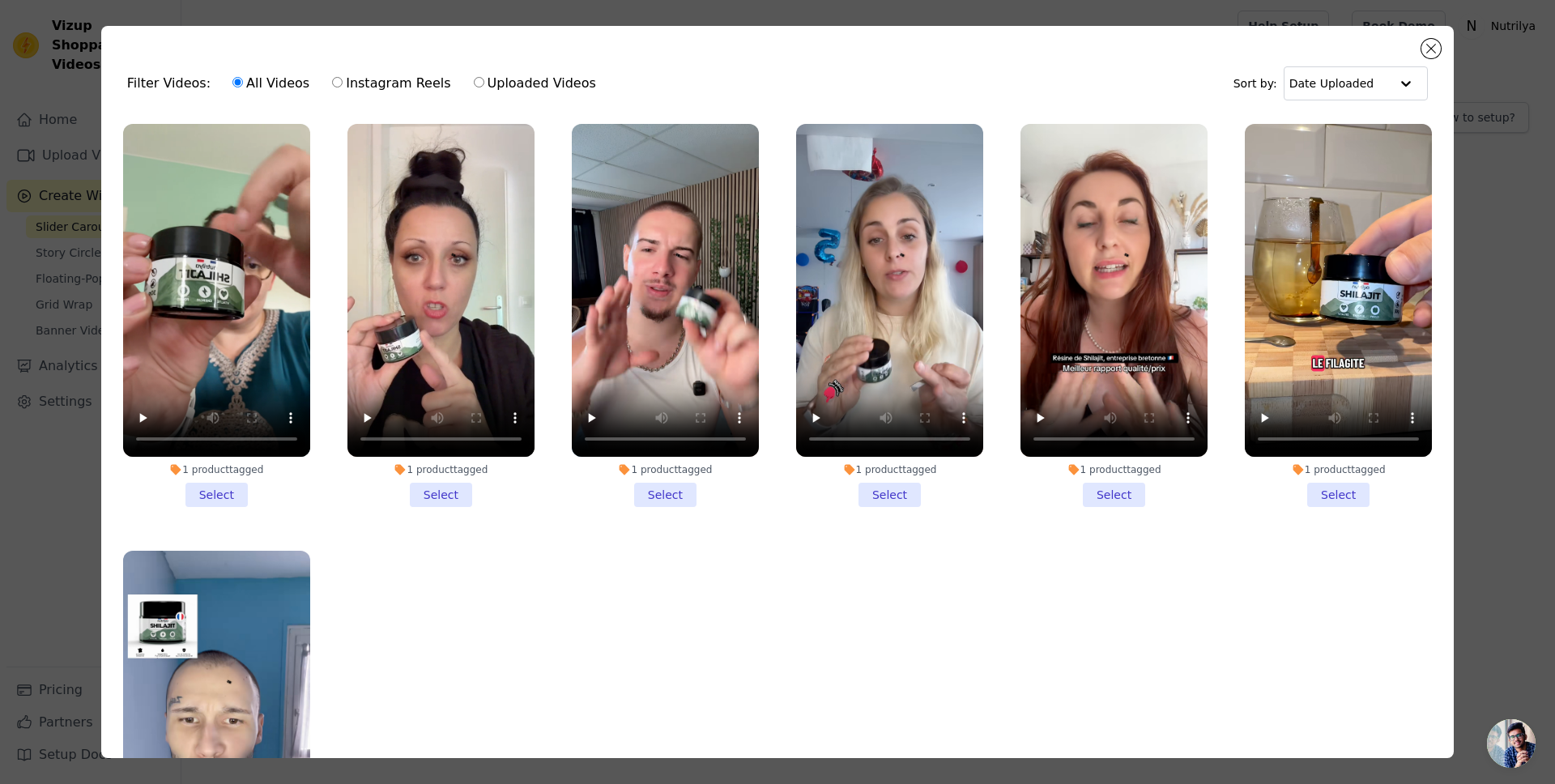
click at [450, 484] on li "1 product tagged Select" at bounding box center [441, 316] width 188 height 383
click at [0, 0] on input "1 product tagged Select" at bounding box center [0, 0] width 0 height 0
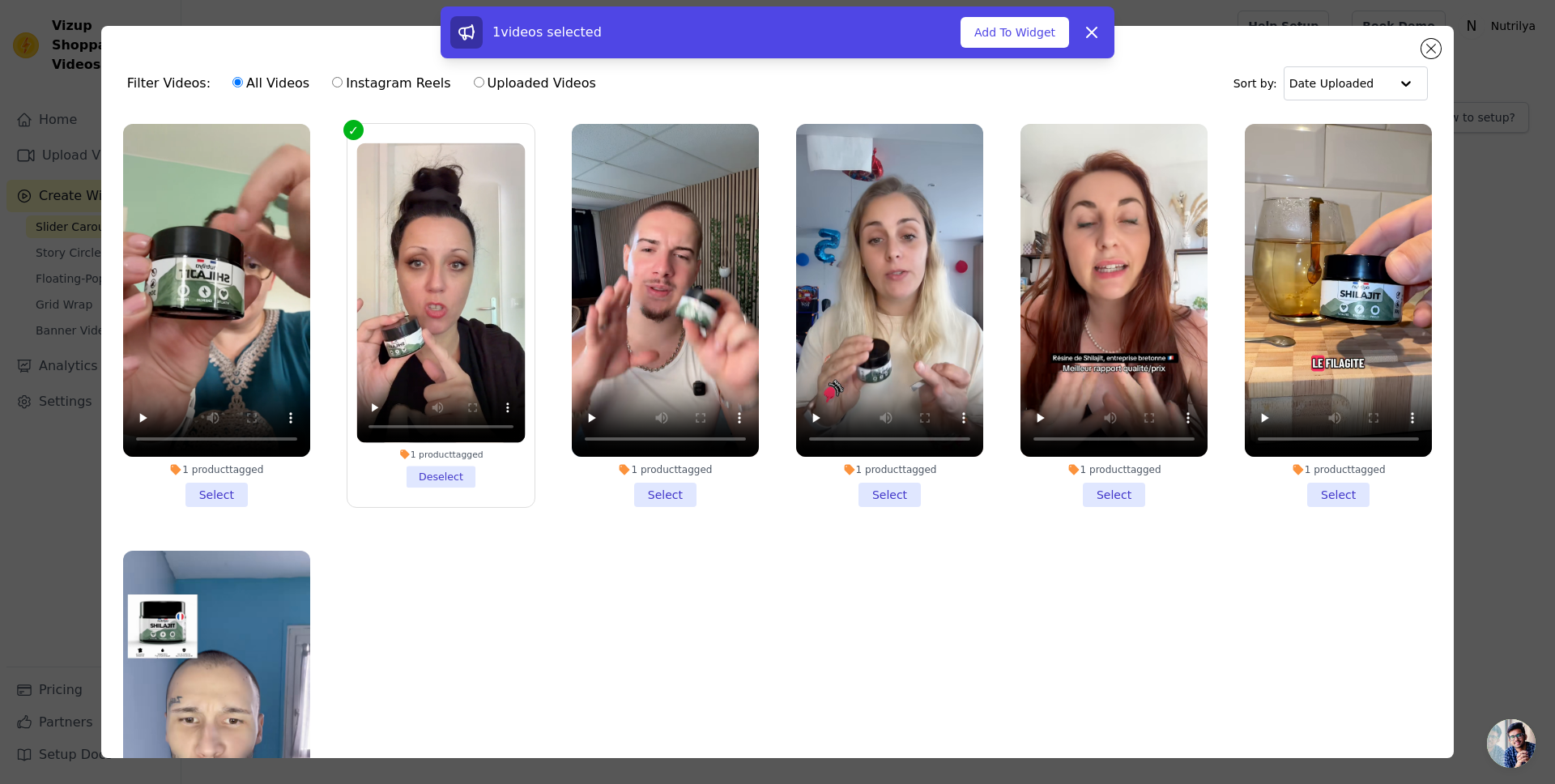
click at [653, 482] on li "1 product tagged Select" at bounding box center [665, 316] width 188 height 383
click at [0, 0] on input "1 product tagged Select" at bounding box center [0, 0] width 0 height 0
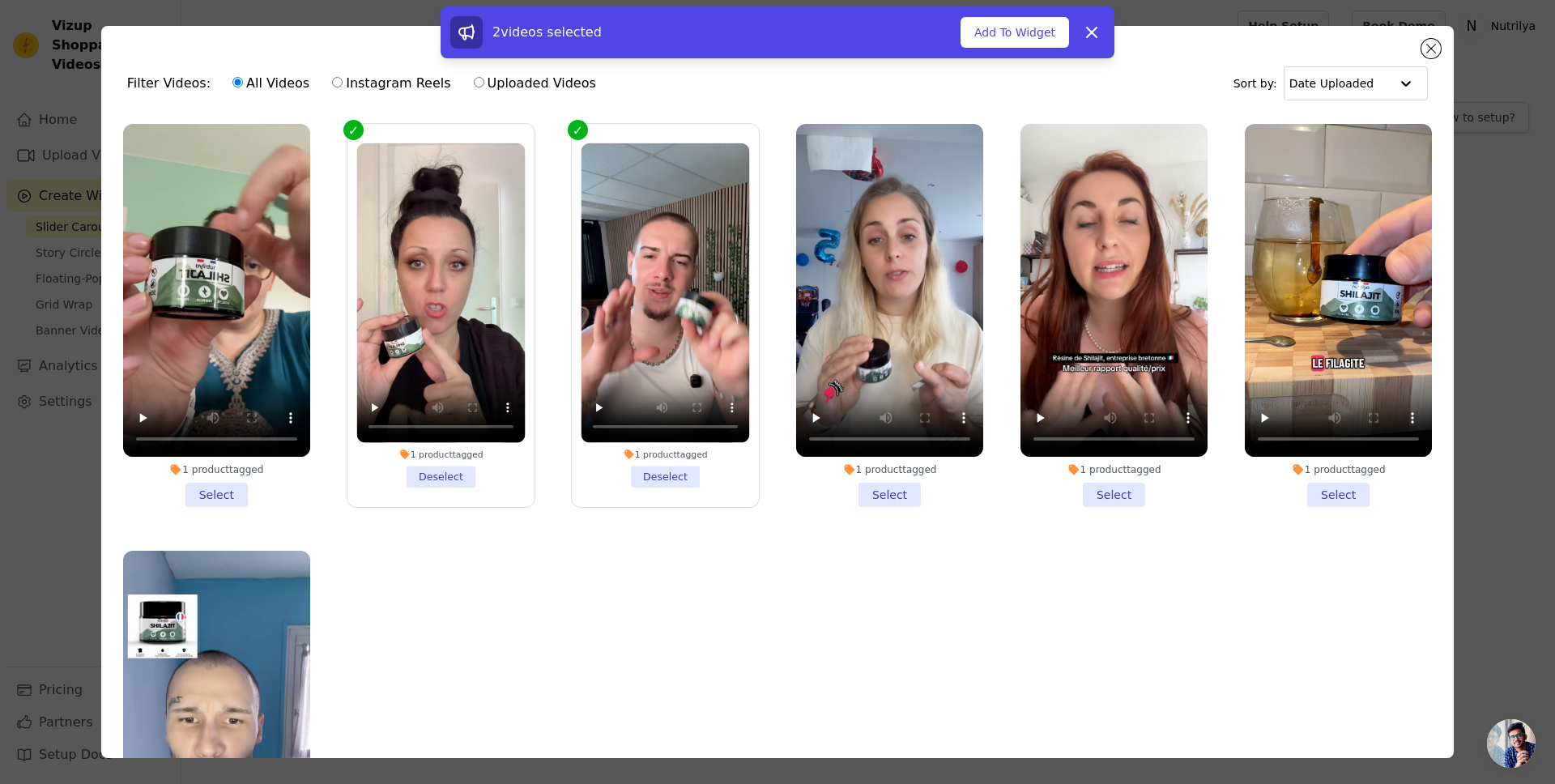
drag, startPoint x: 859, startPoint y: 476, endPoint x: 899, endPoint y: 478, distance: 40.0
click at [859, 477] on li "1 product tagged Select" at bounding box center [889, 316] width 188 height 383
click at [0, 0] on input "1 product tagged Select" at bounding box center [0, 0] width 0 height 0
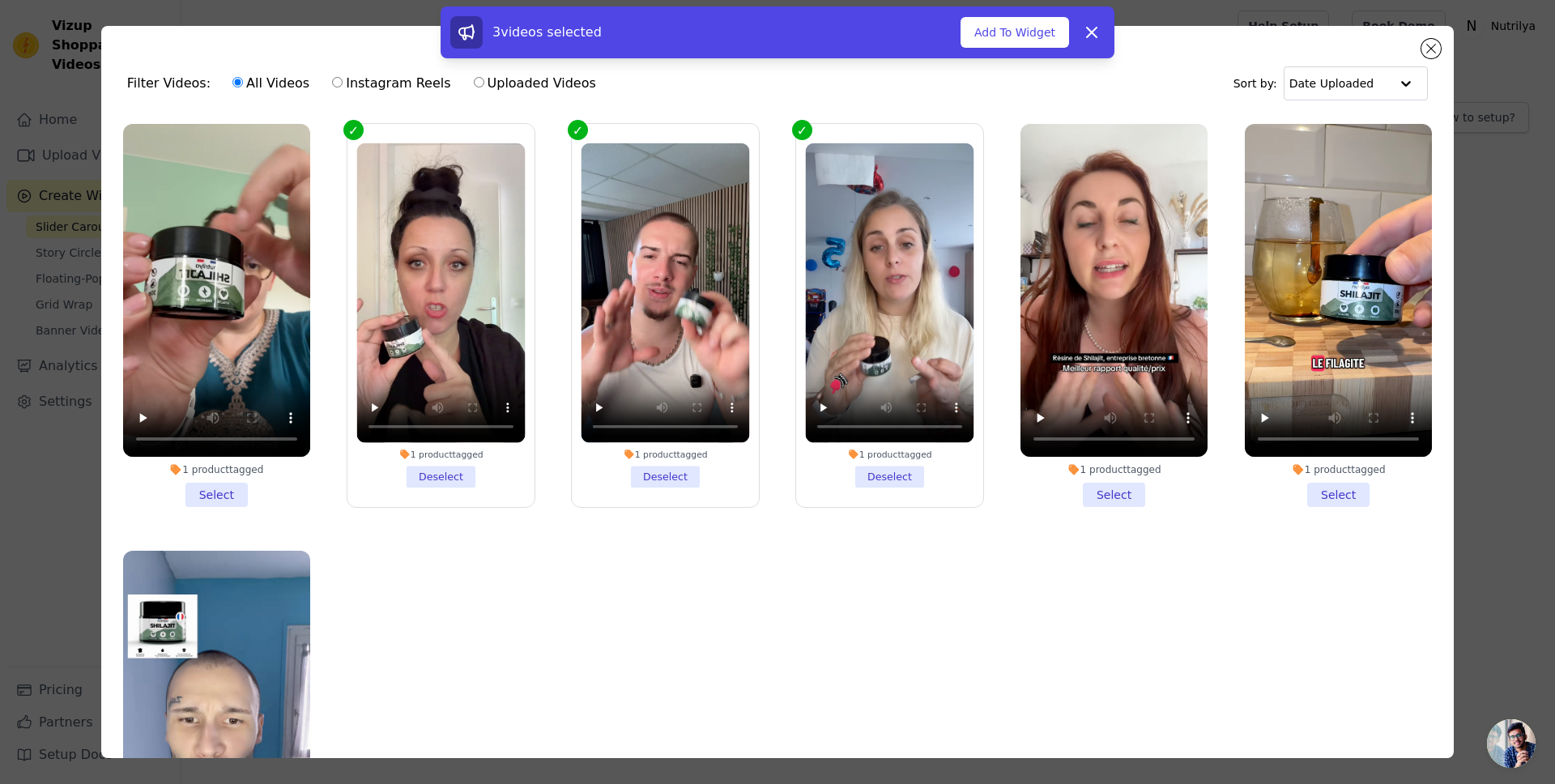
click at [1100, 475] on li "1 product tagged Select" at bounding box center [1114, 316] width 188 height 383
click at [0, 0] on input "1 product tagged Select" at bounding box center [0, 0] width 0 height 0
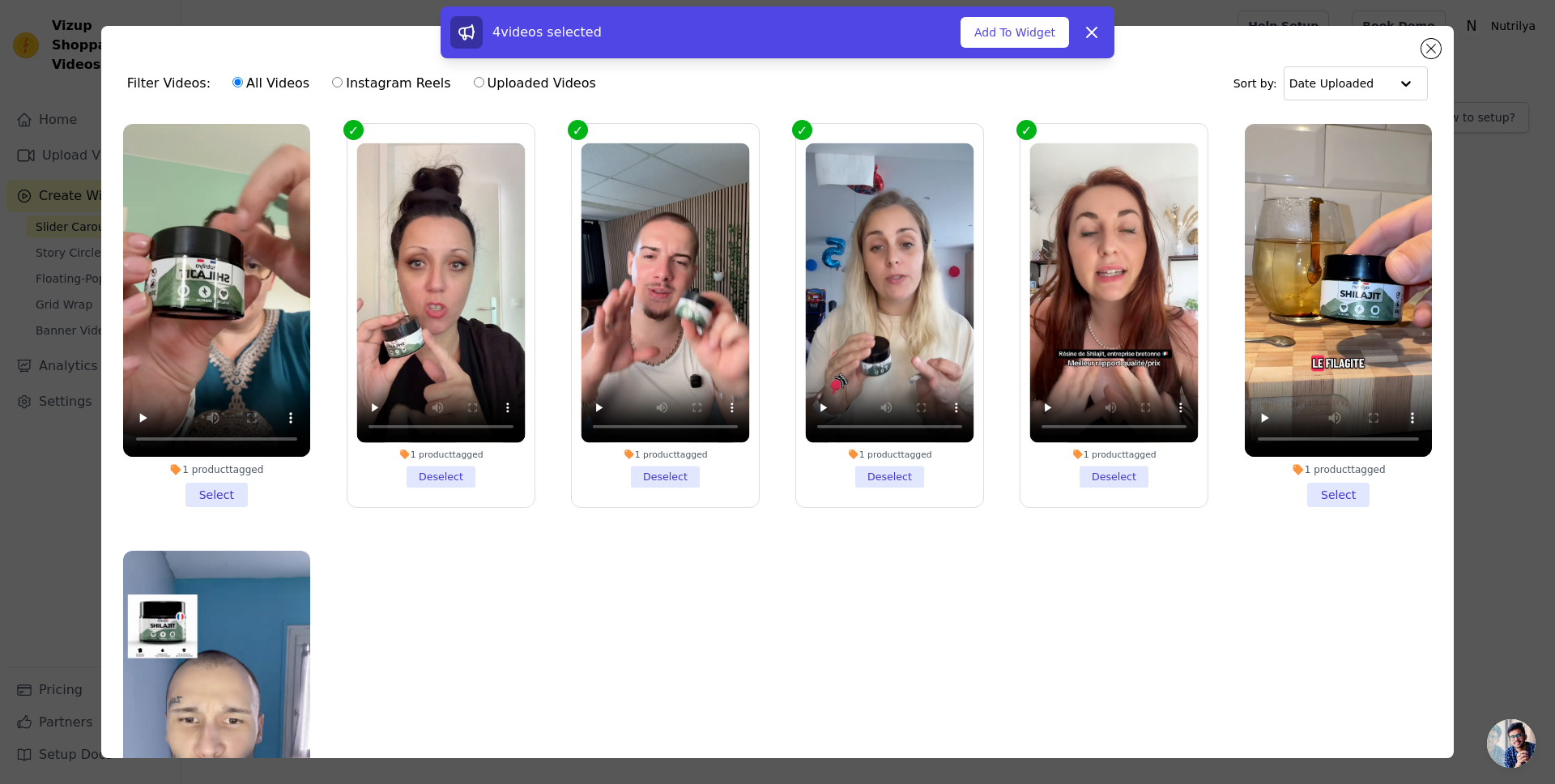
click at [222, 497] on li "1 product tagged Select" at bounding box center [217, 316] width 188 height 383
click at [0, 0] on input "1 product tagged Select" at bounding box center [0, 0] width 0 height 0
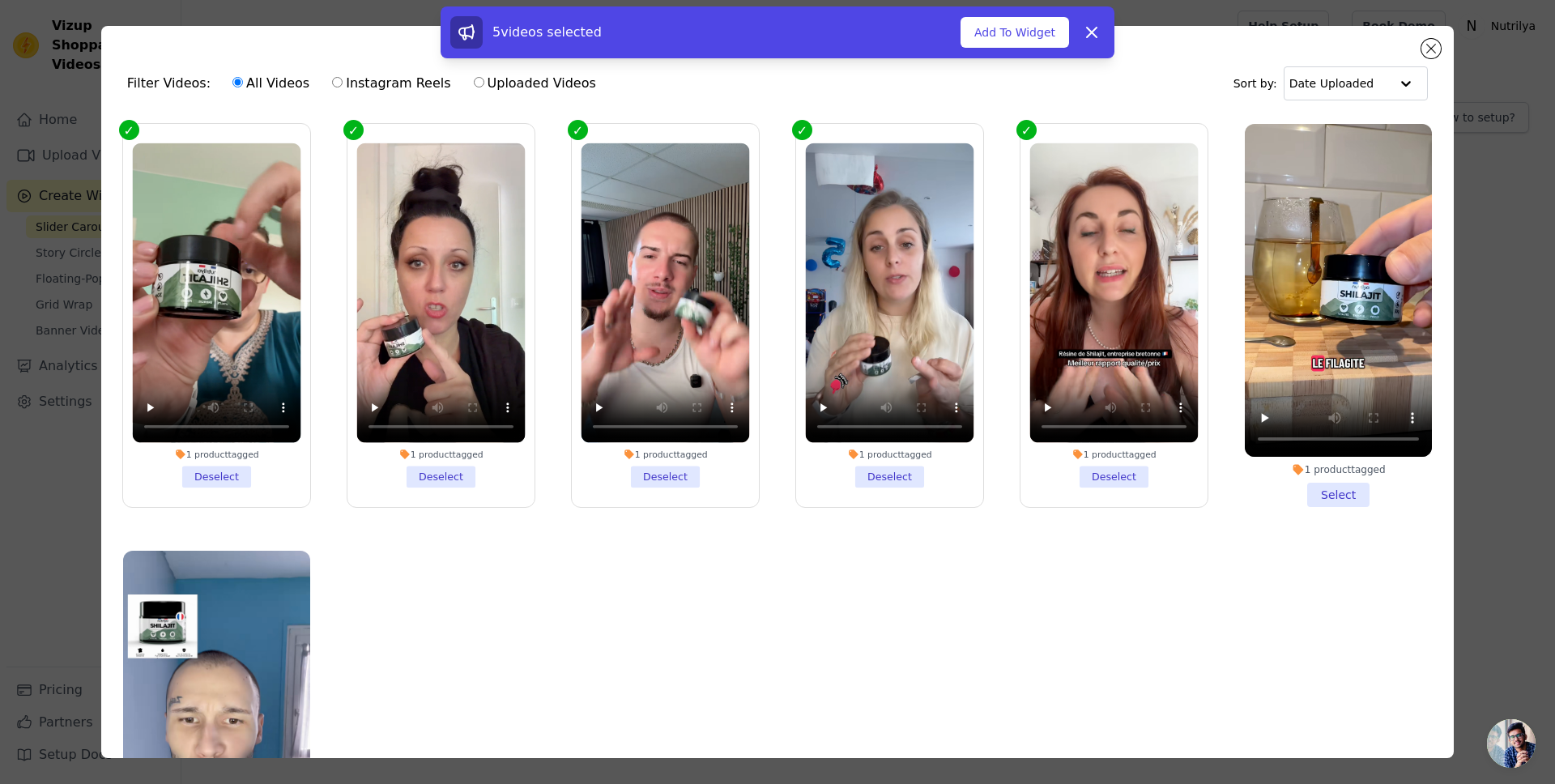
click at [1313, 475] on li "1 product tagged Select" at bounding box center [1338, 316] width 188 height 383
click at [0, 0] on input "1 product tagged Select" at bounding box center [0, 0] width 0 height 0
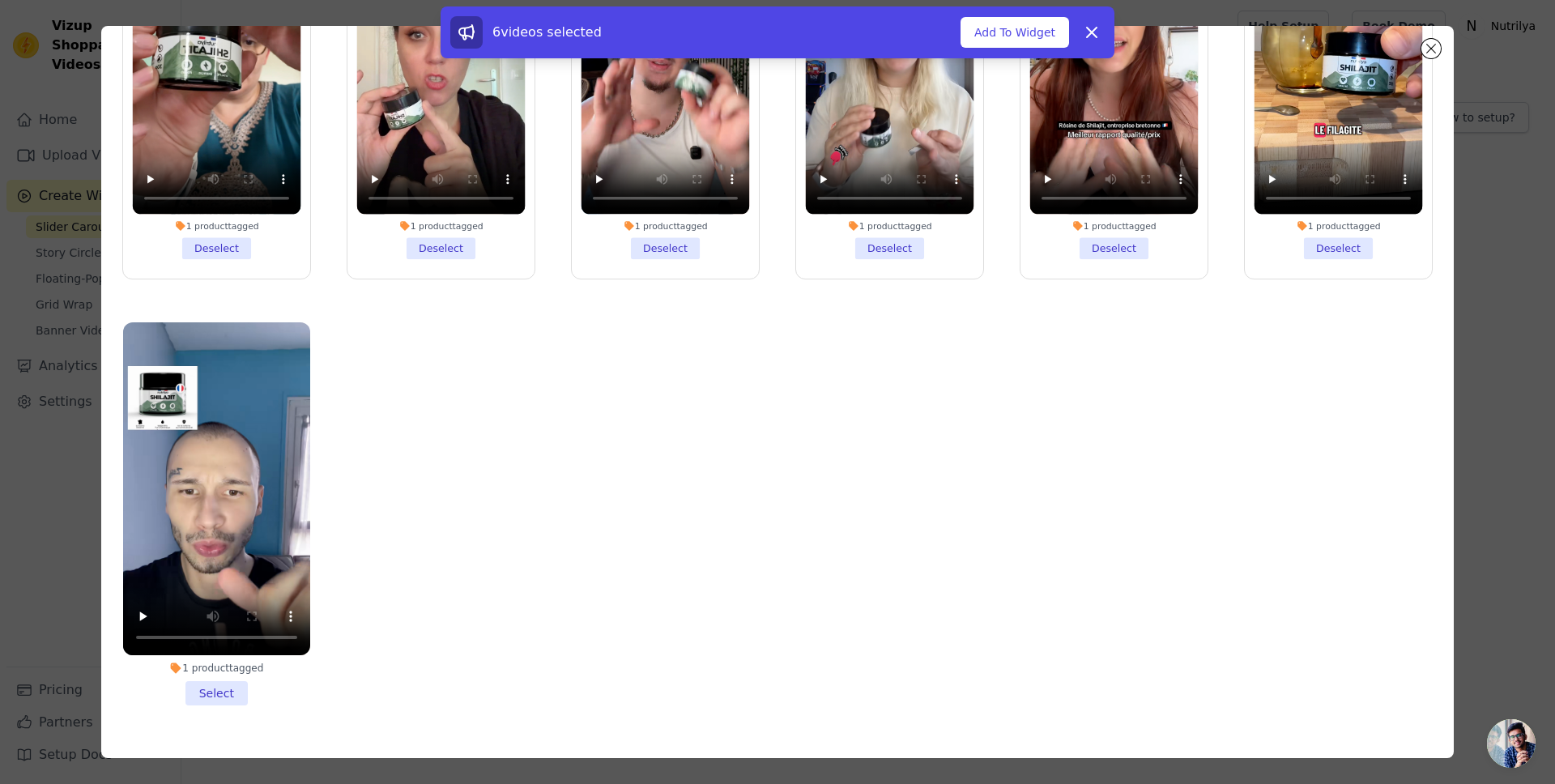
scroll to position [106, 0]
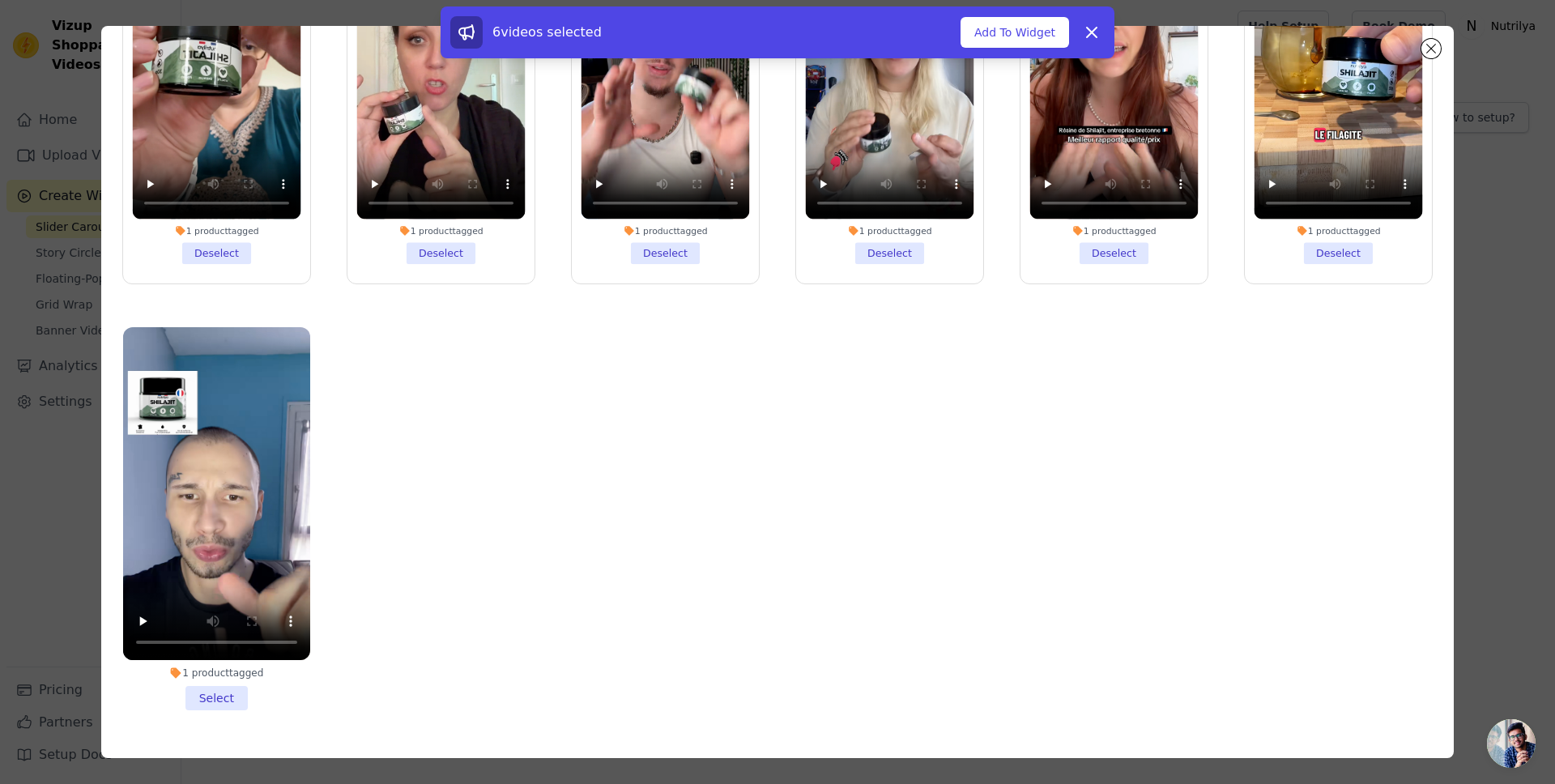
click at [210, 699] on div "1 product tagged Select" at bounding box center [217, 519] width 205 height 401
click at [216, 691] on li "1 product tagged Select" at bounding box center [217, 519] width 188 height 383
click at [0, 0] on input "1 product tagged Select" at bounding box center [0, 0] width 0 height 0
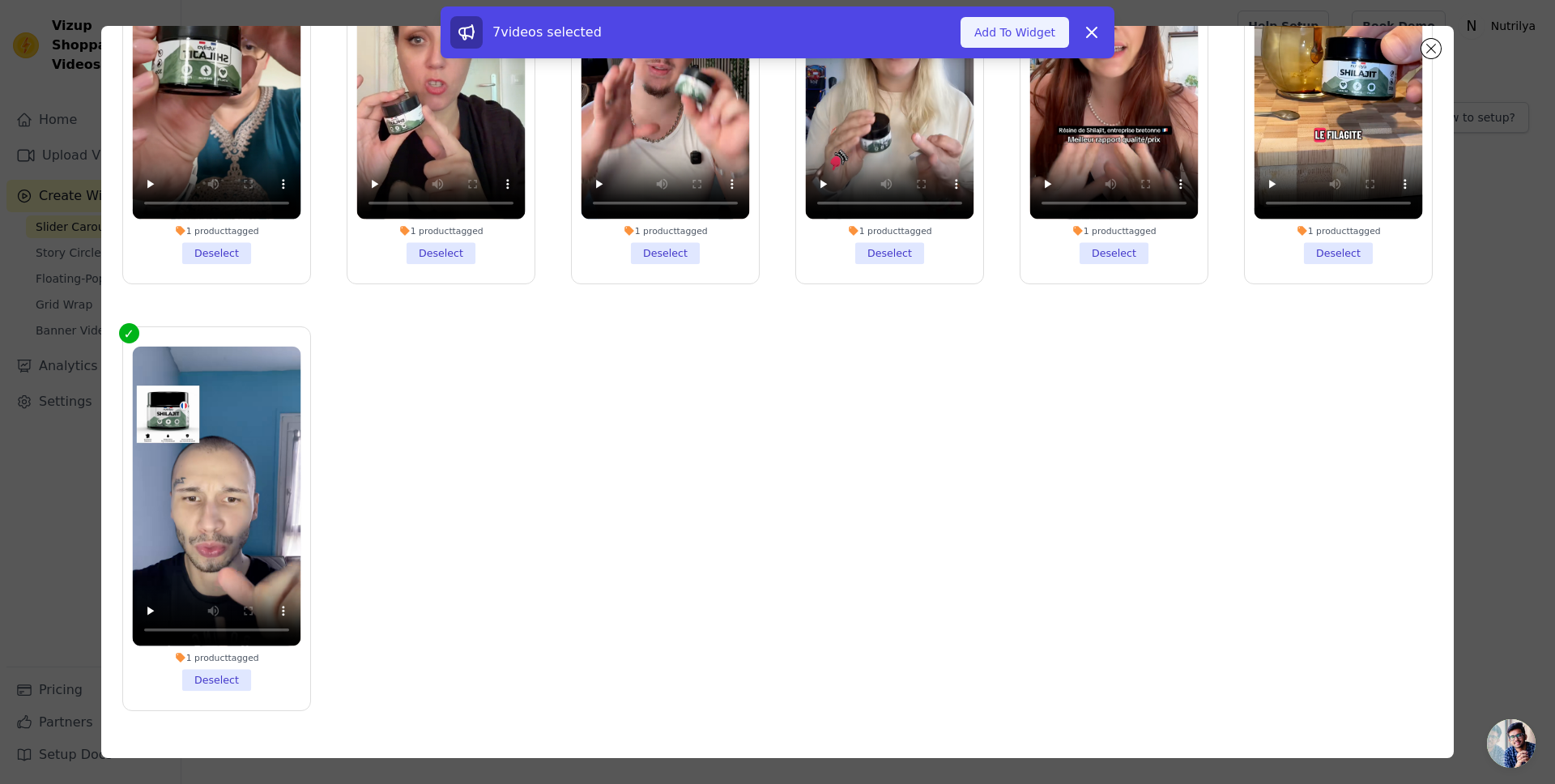
click at [1025, 34] on button "Add To Widget" at bounding box center [1016, 33] width 109 height 31
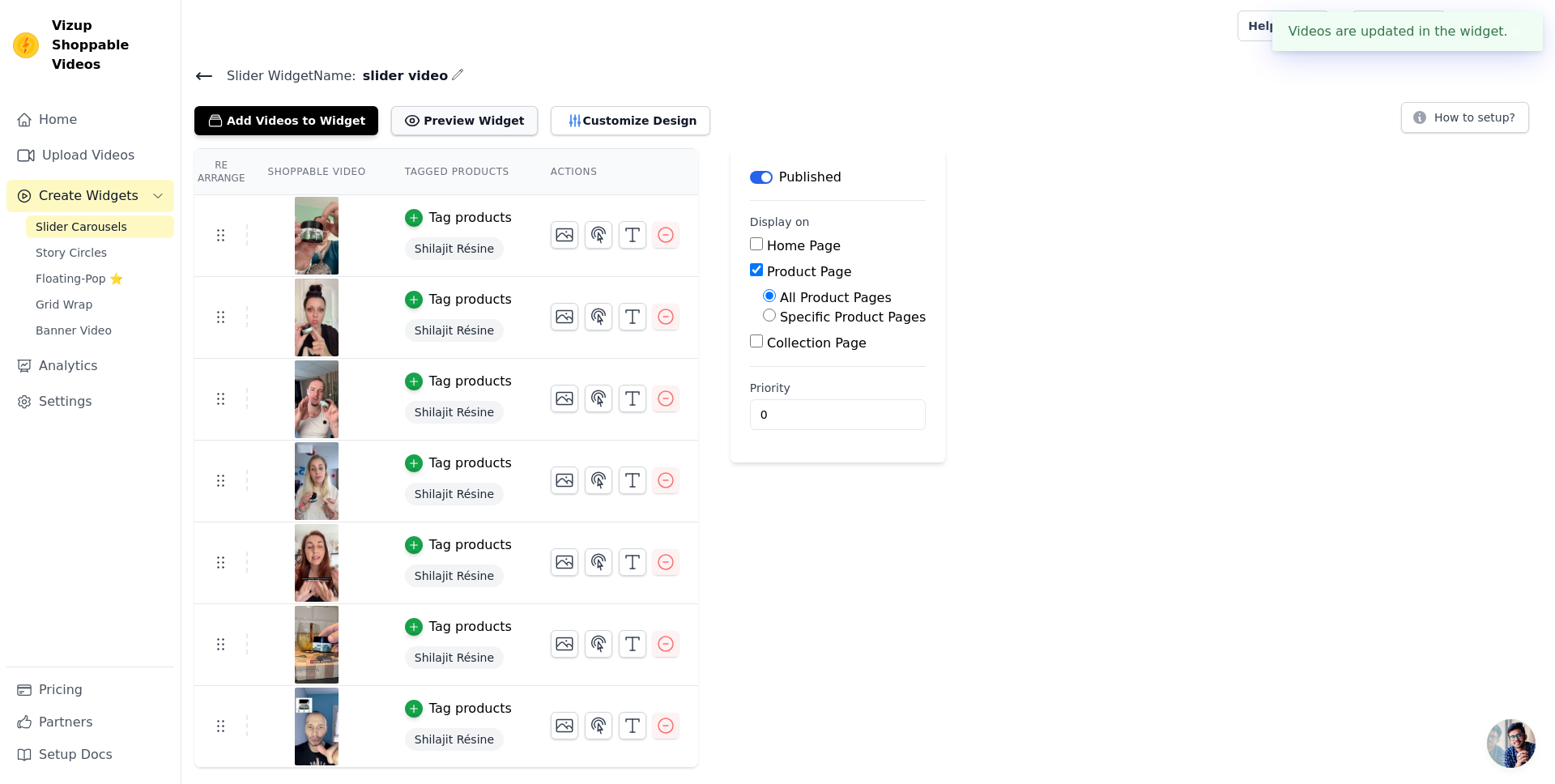
click at [458, 124] on button "Preview Widget" at bounding box center [465, 120] width 146 height 29
click at [76, 391] on link "Settings" at bounding box center [90, 401] width 168 height 32
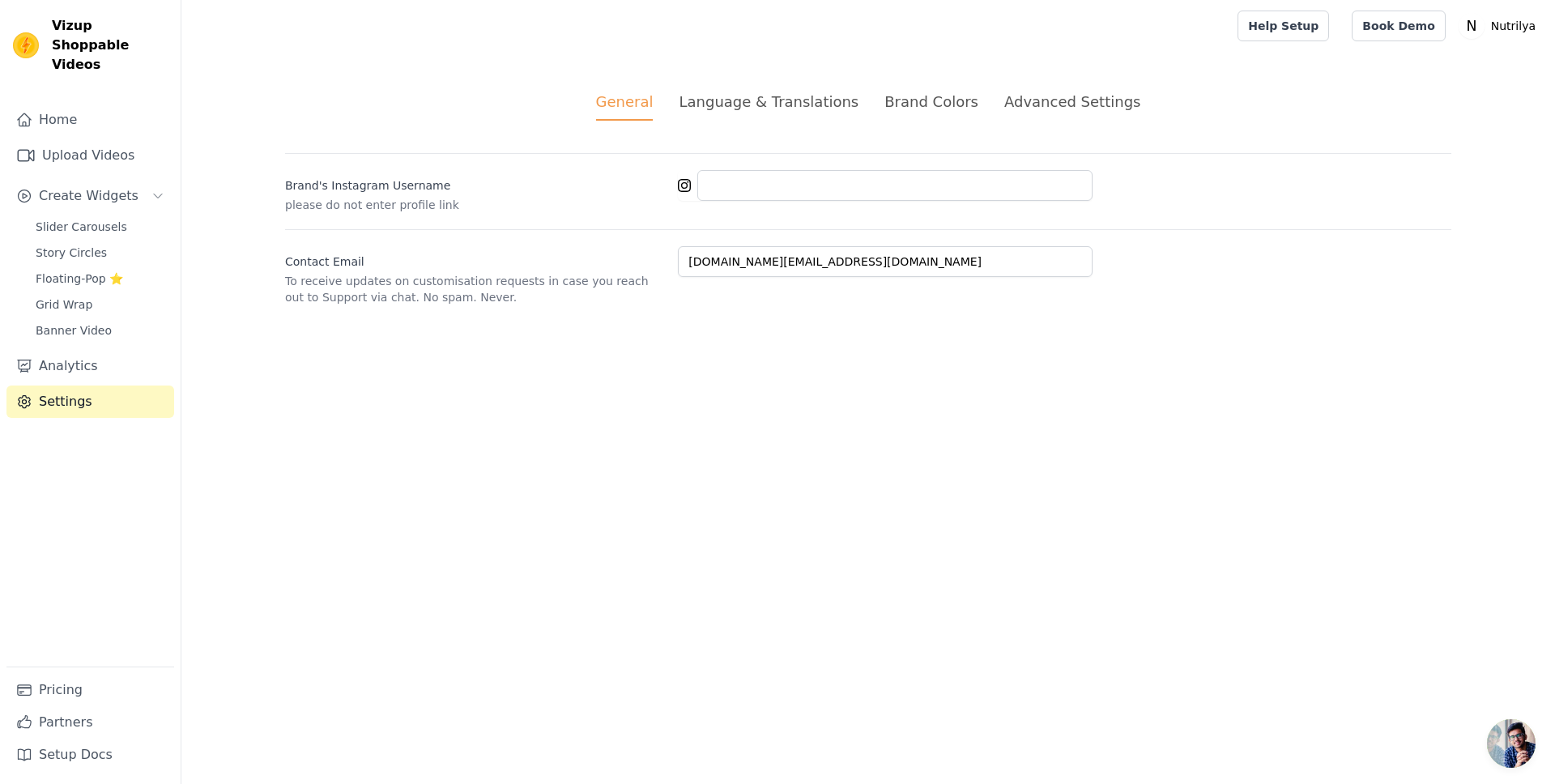
click at [786, 126] on div "General Language & Translations Brand Colors Advanced Settings unsaved changes …" at bounding box center [868, 197] width 1244 height 292
click at [808, 106] on div "Language & Translations" at bounding box center [769, 101] width 180 height 22
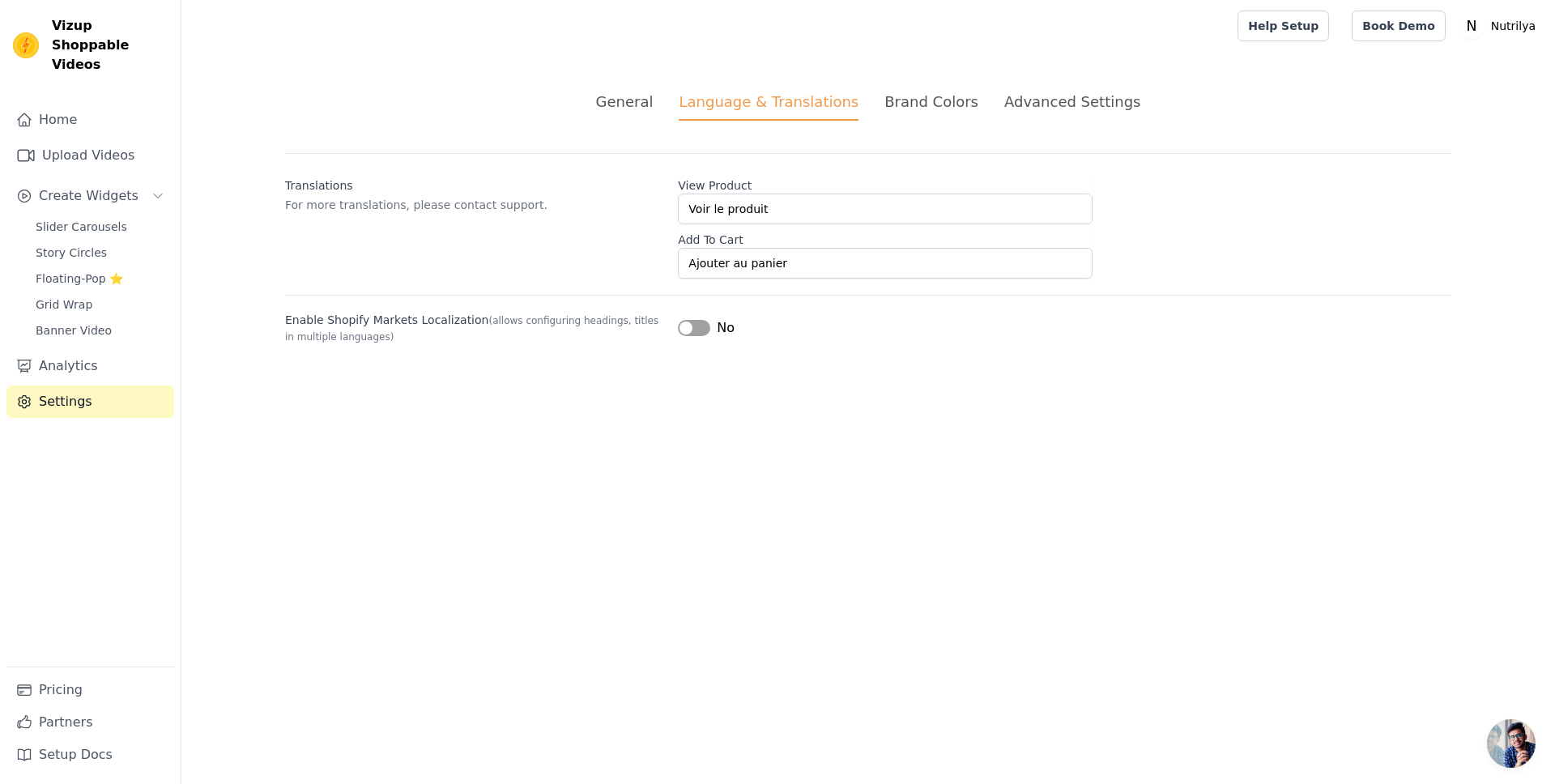
click at [902, 106] on div "Brand Colors" at bounding box center [931, 101] width 94 height 22
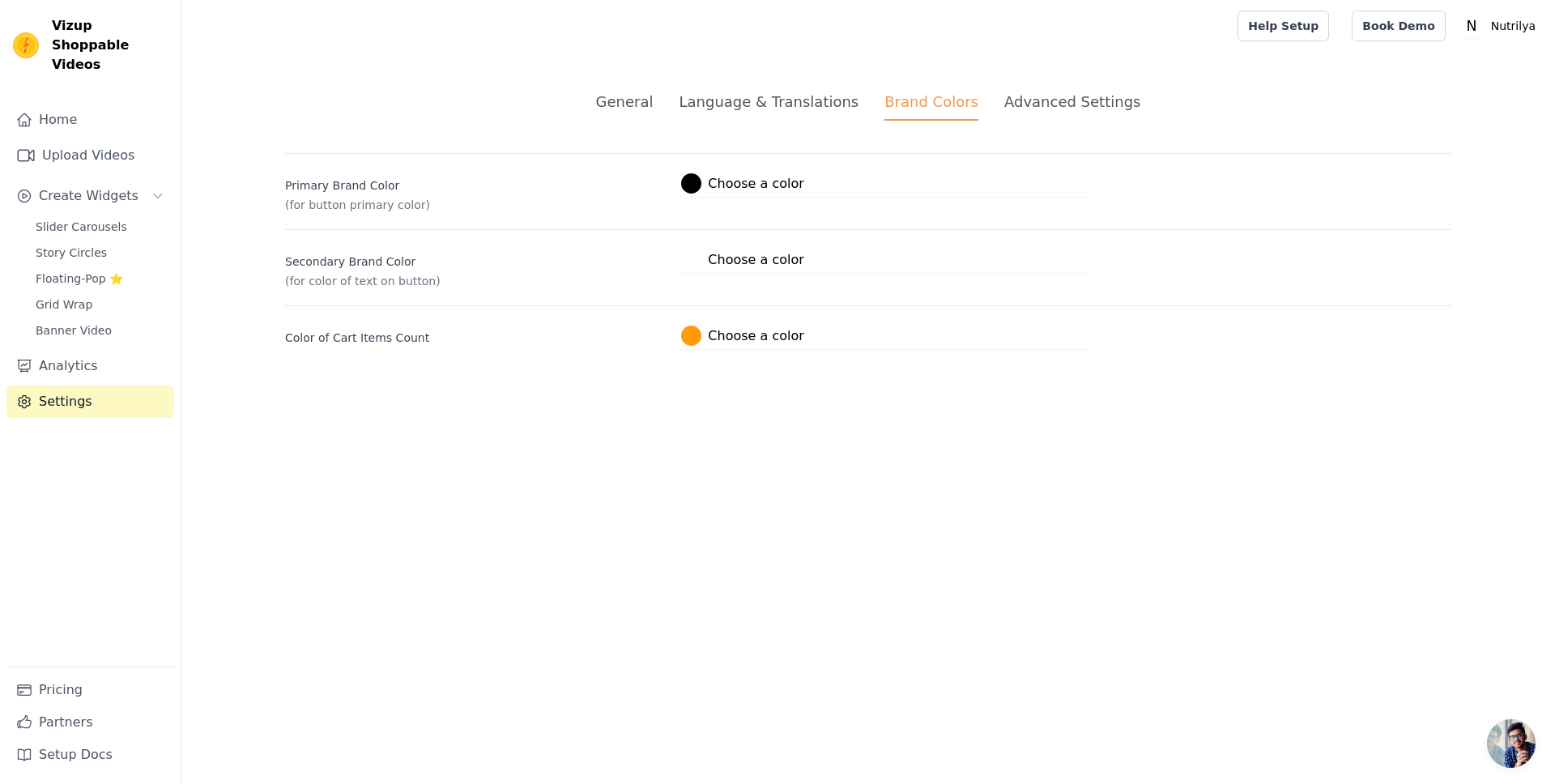
click at [835, 111] on div "Language & Translations" at bounding box center [769, 101] width 180 height 22
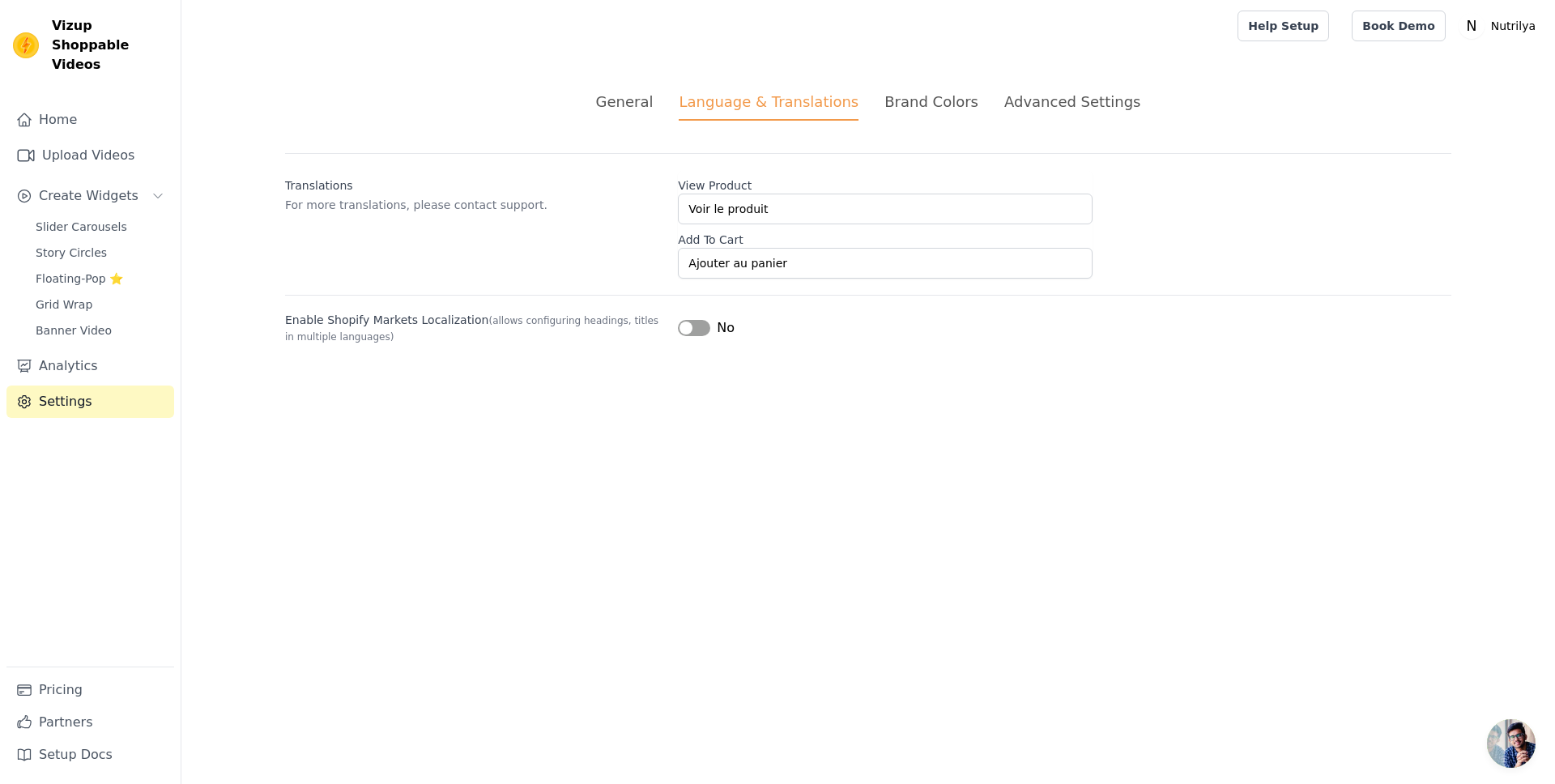
click at [654, 107] on div "General" at bounding box center [624, 101] width 57 height 22
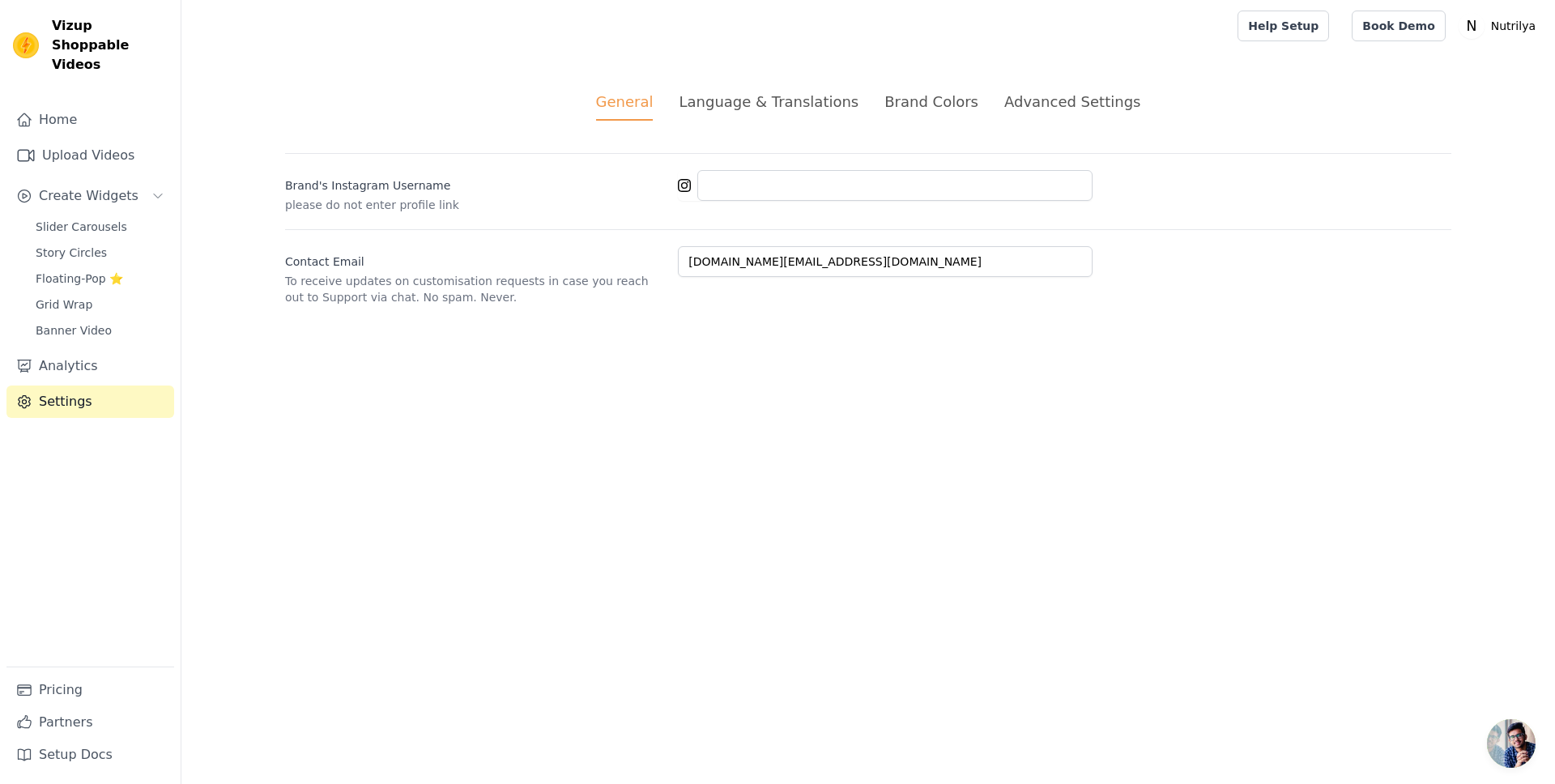
click at [805, 105] on div "Language & Translations" at bounding box center [769, 101] width 180 height 22
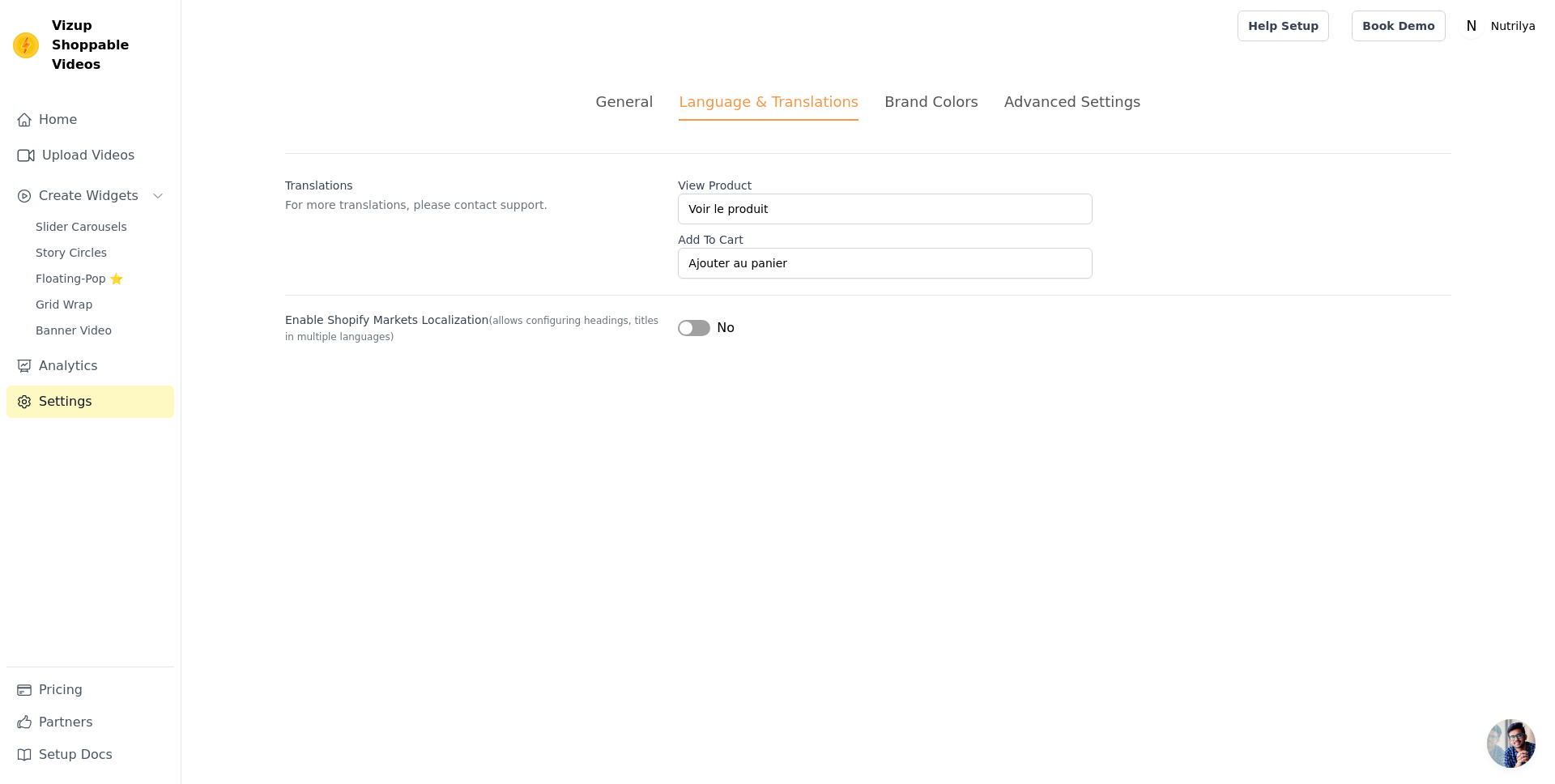
click at [925, 105] on div "Brand Colors" at bounding box center [931, 101] width 94 height 22
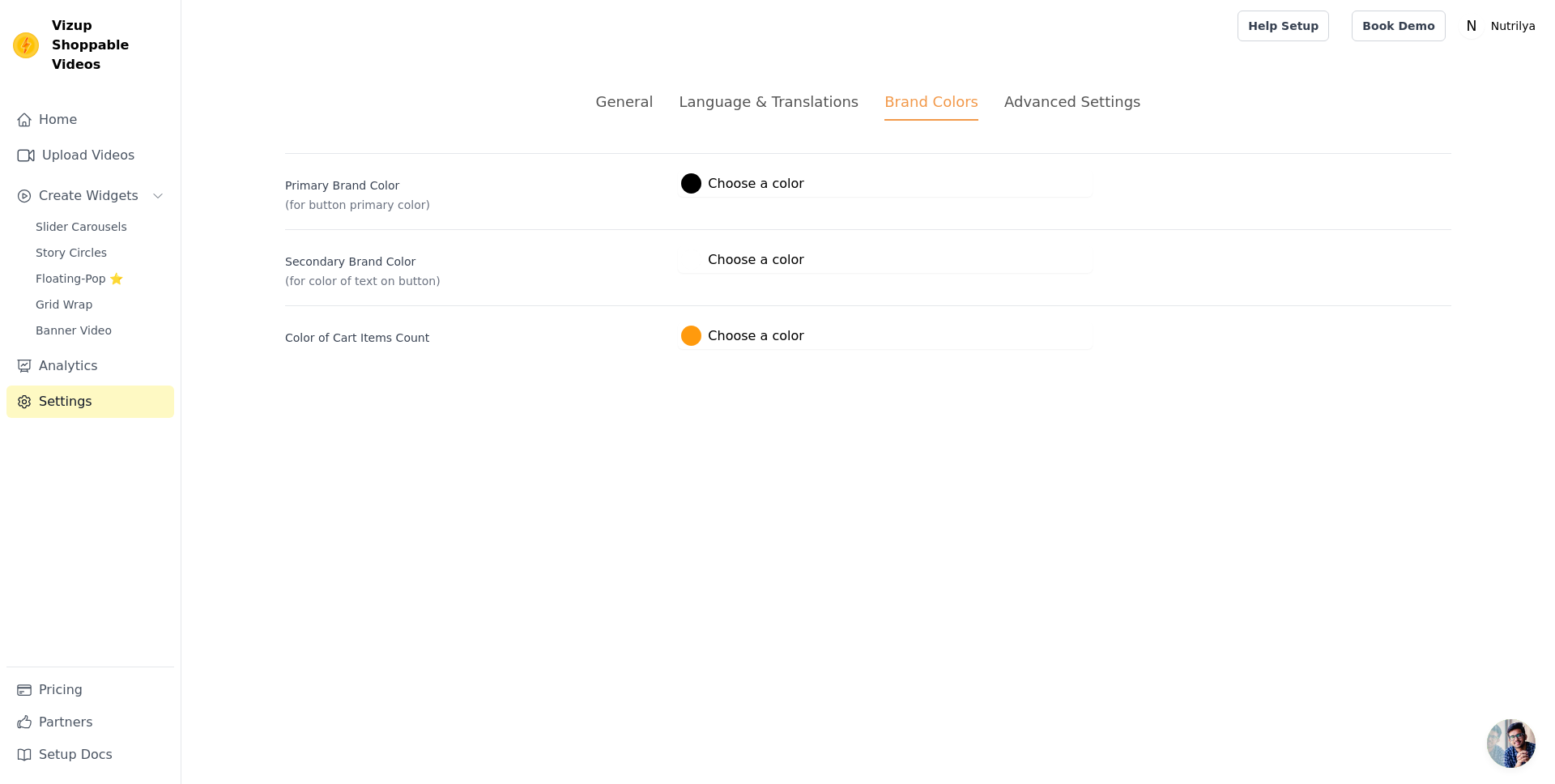
click at [1005, 105] on div "Advanced Settings" at bounding box center [1073, 101] width 136 height 22
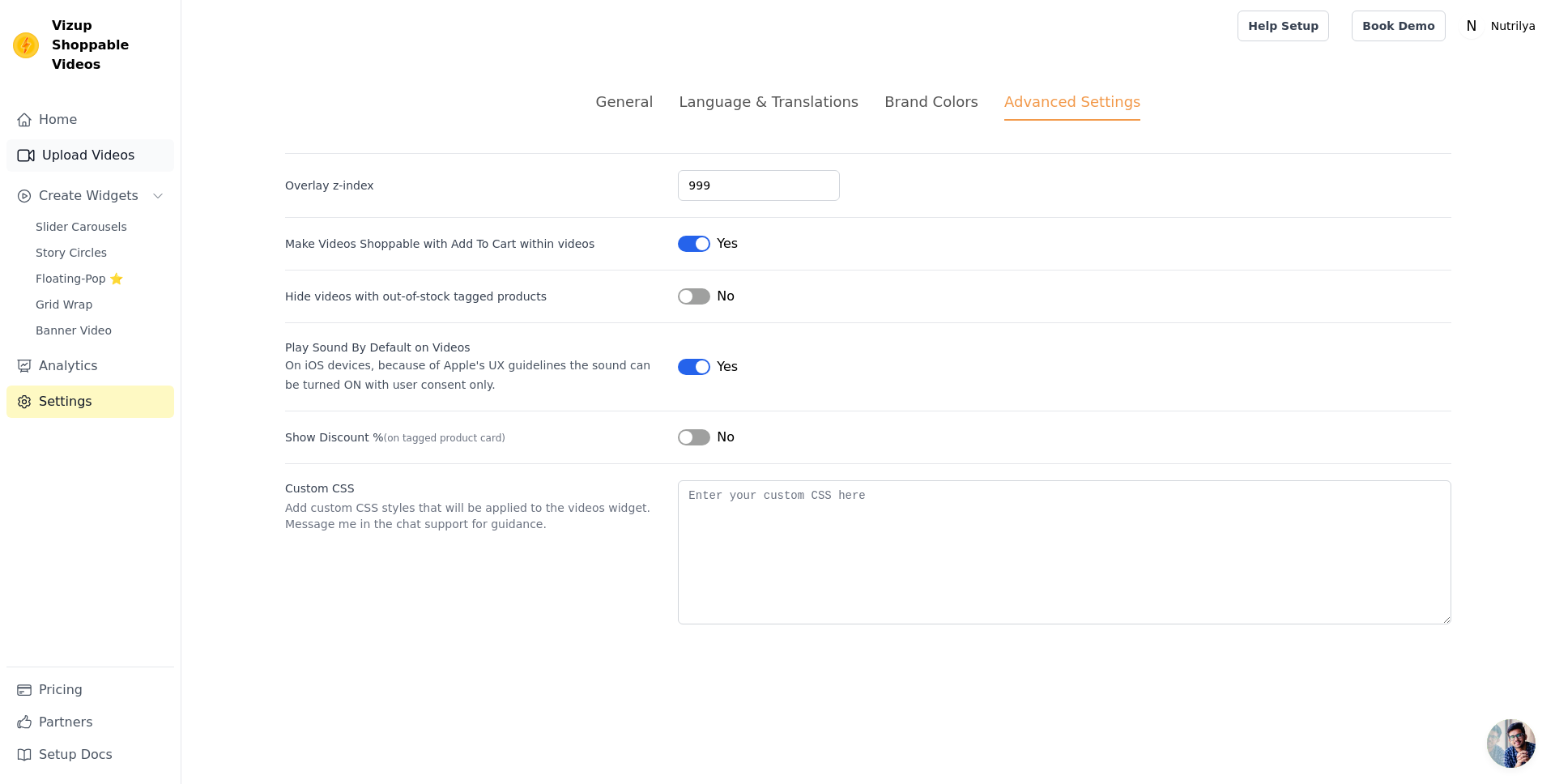
click at [67, 139] on link "Upload Videos" at bounding box center [90, 154] width 168 height 32
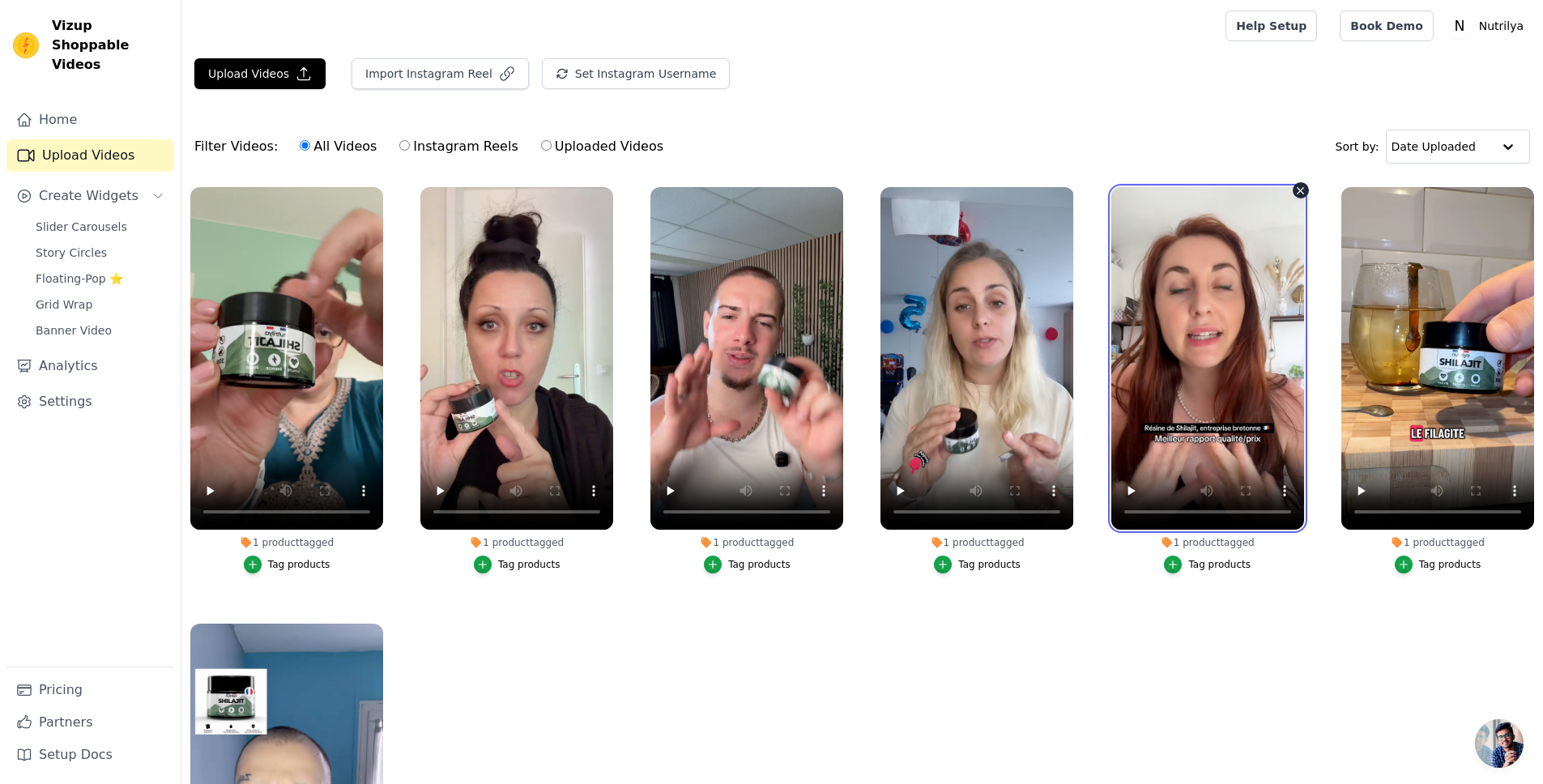
click at [1150, 333] on video at bounding box center [1208, 358] width 192 height 343
click at [291, 571] on label "1 product tagged Tag products" at bounding box center [287, 384] width 194 height 394
click at [292, 567] on div "Tag products" at bounding box center [299, 563] width 62 height 13
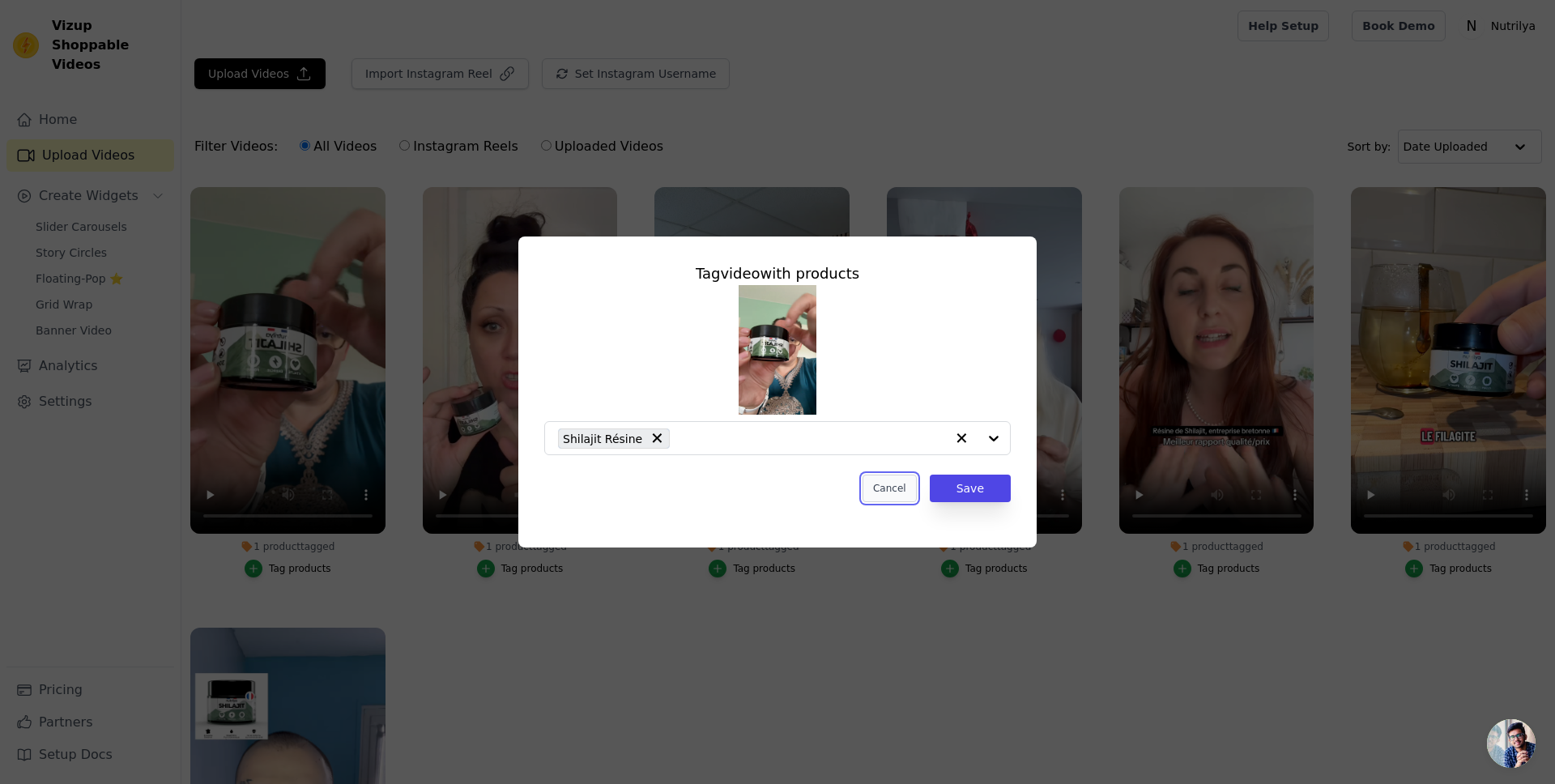
click at [893, 494] on button "Cancel" at bounding box center [890, 488] width 54 height 27
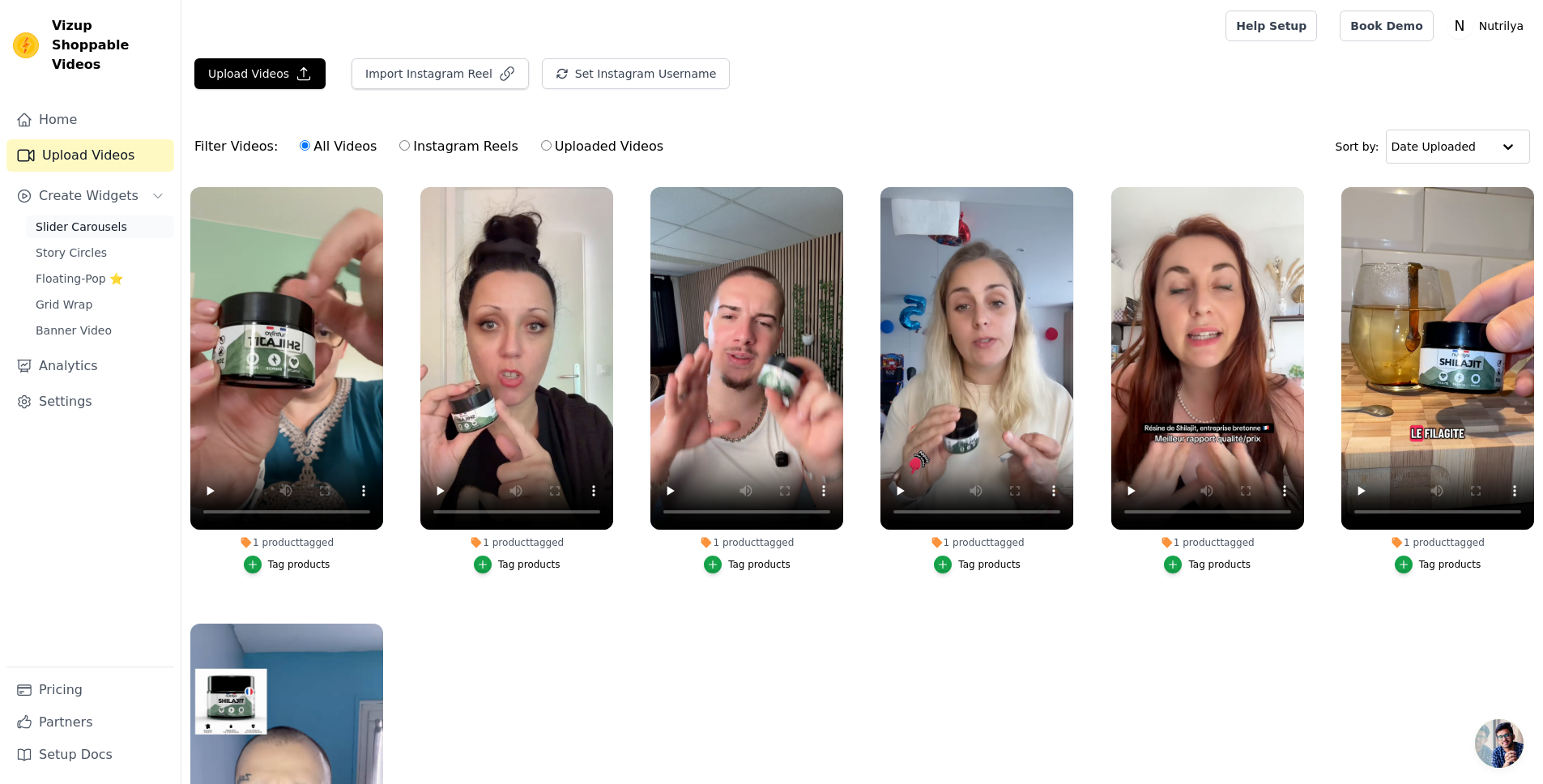
click at [66, 219] on span "Slider Carousels" at bounding box center [82, 226] width 91 height 17
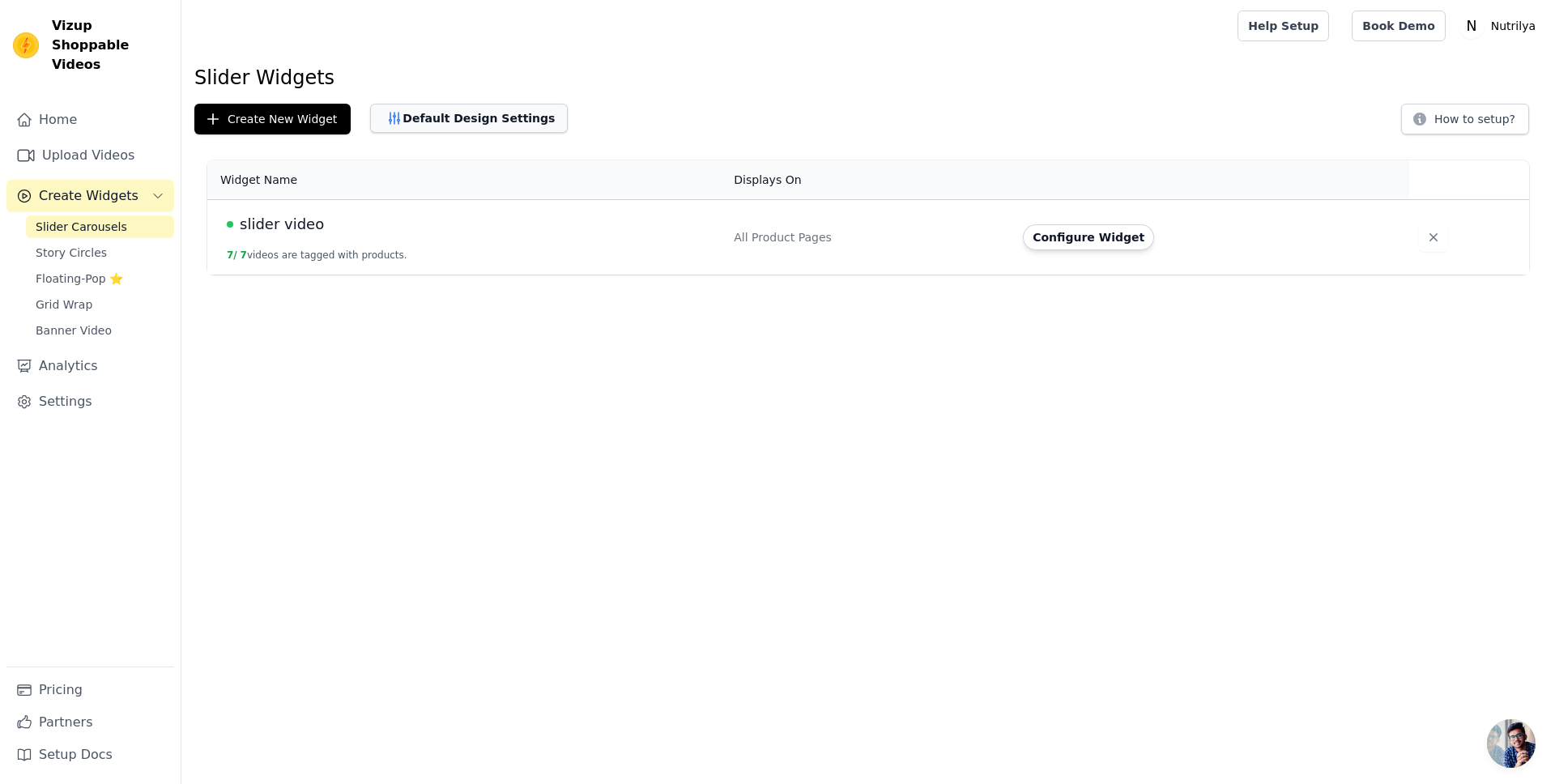
click at [478, 121] on button "Default Design Settings" at bounding box center [468, 119] width 197 height 29
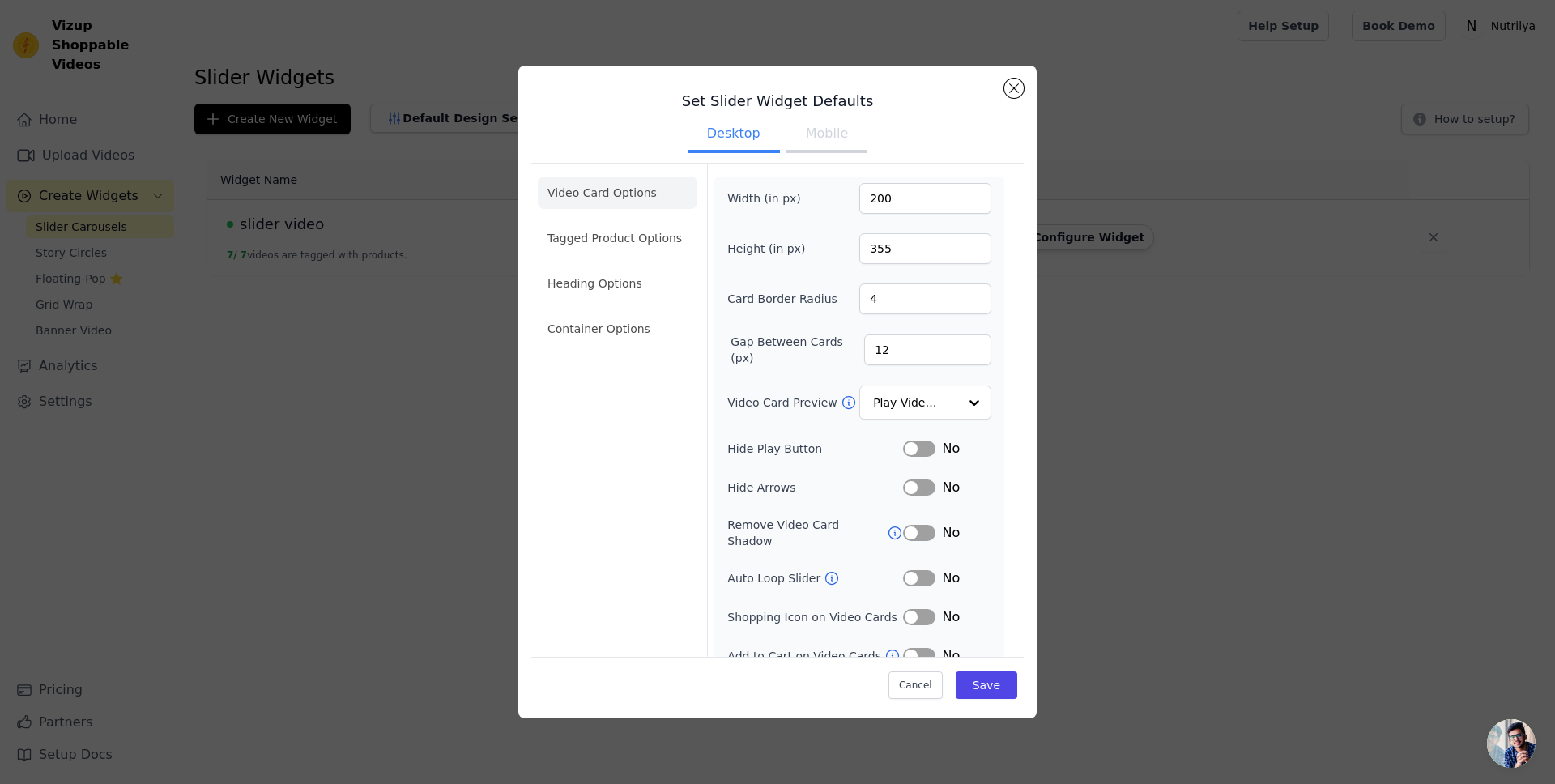
scroll to position [9, 0]
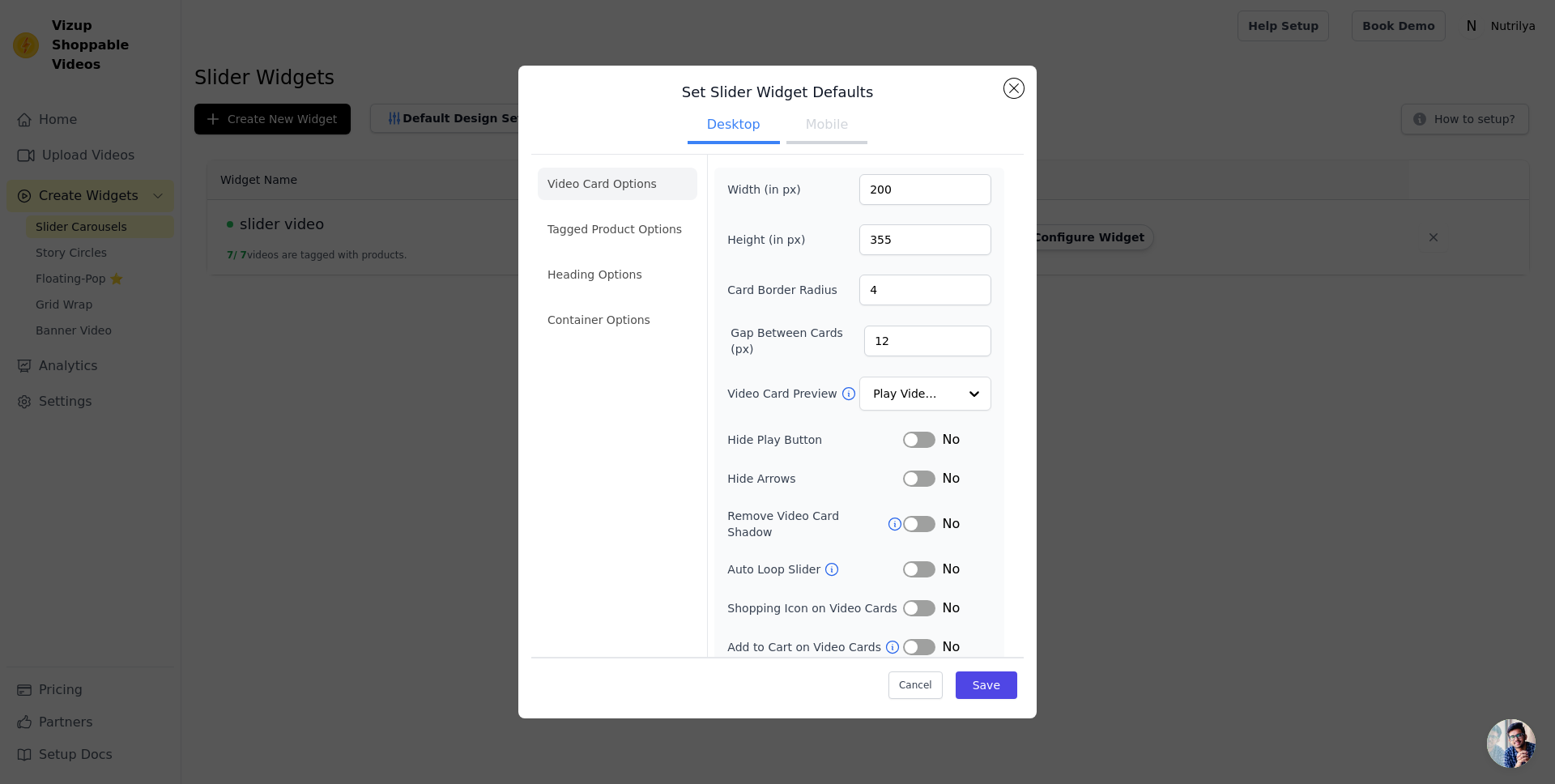
click at [887, 522] on icon at bounding box center [895, 524] width 17 height 17
click at [887, 640] on icon at bounding box center [893, 646] width 13 height 13
click at [910, 639] on button "Label" at bounding box center [918, 647] width 32 height 17
click at [977, 679] on button "Save" at bounding box center [986, 685] width 61 height 27
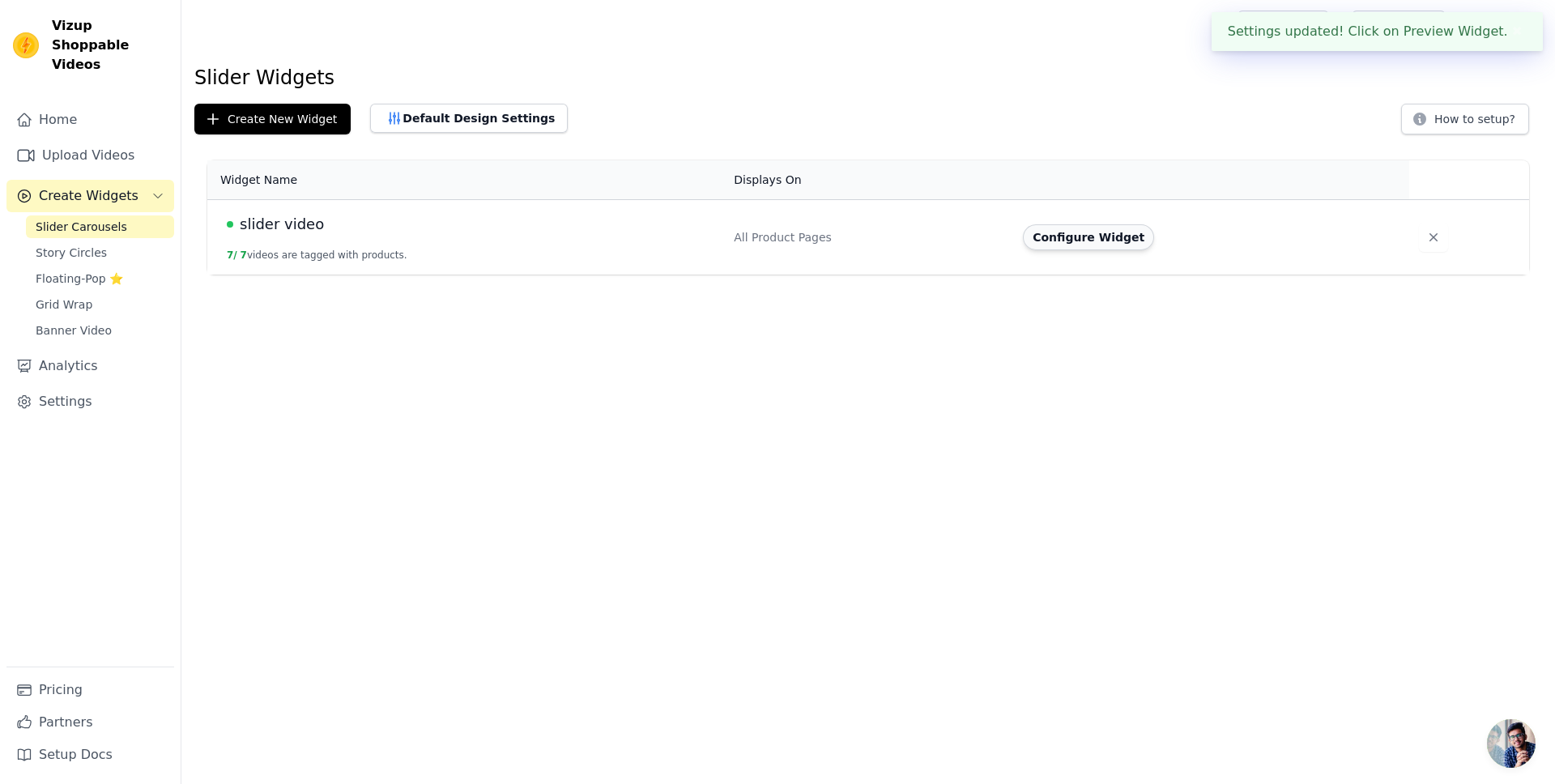
click at [1131, 245] on button "Configure Widget" at bounding box center [1088, 237] width 131 height 26
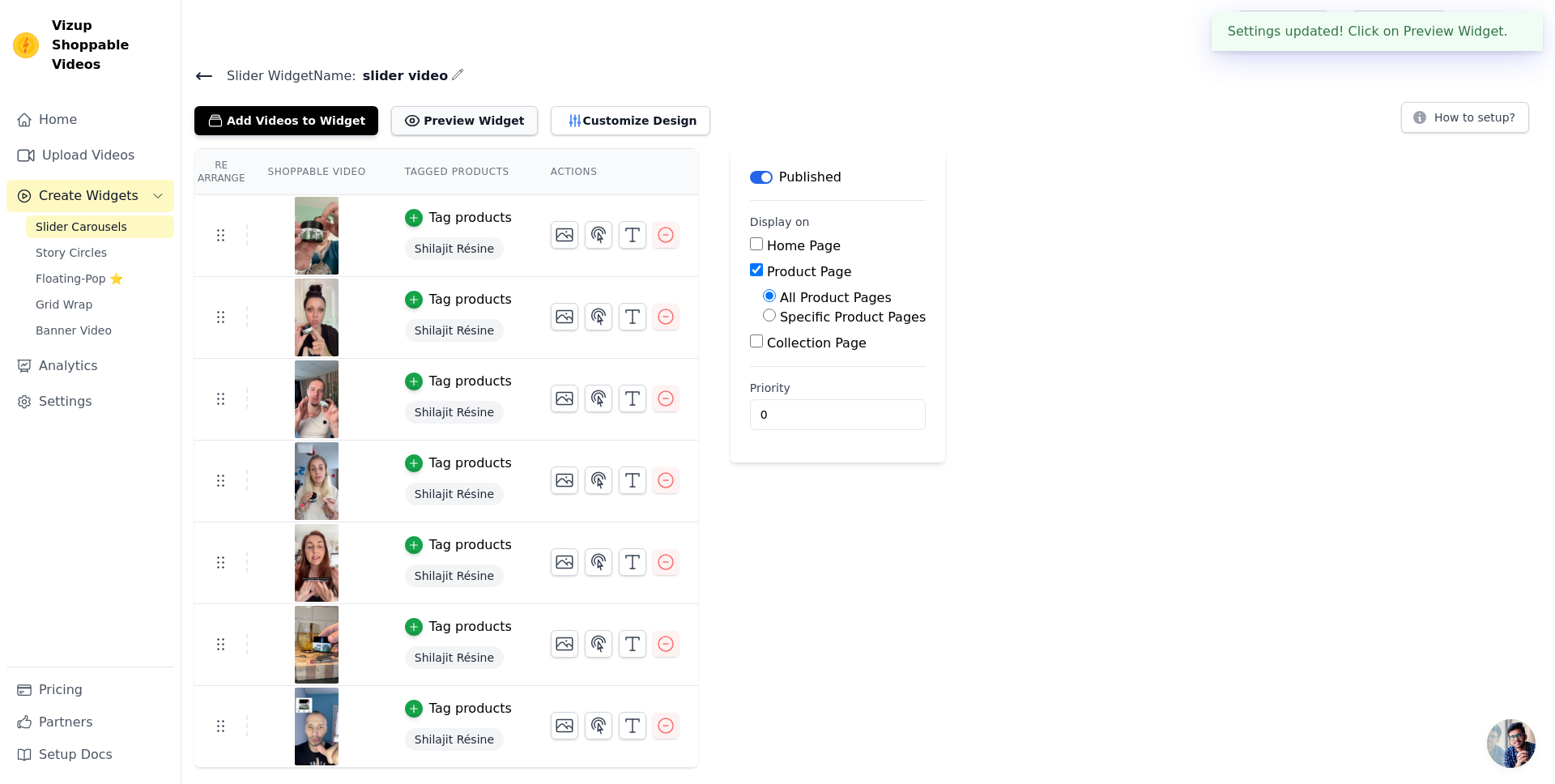
click at [445, 119] on button "Preview Widget" at bounding box center [465, 120] width 146 height 29
click at [205, 78] on icon at bounding box center [204, 76] width 19 height 19
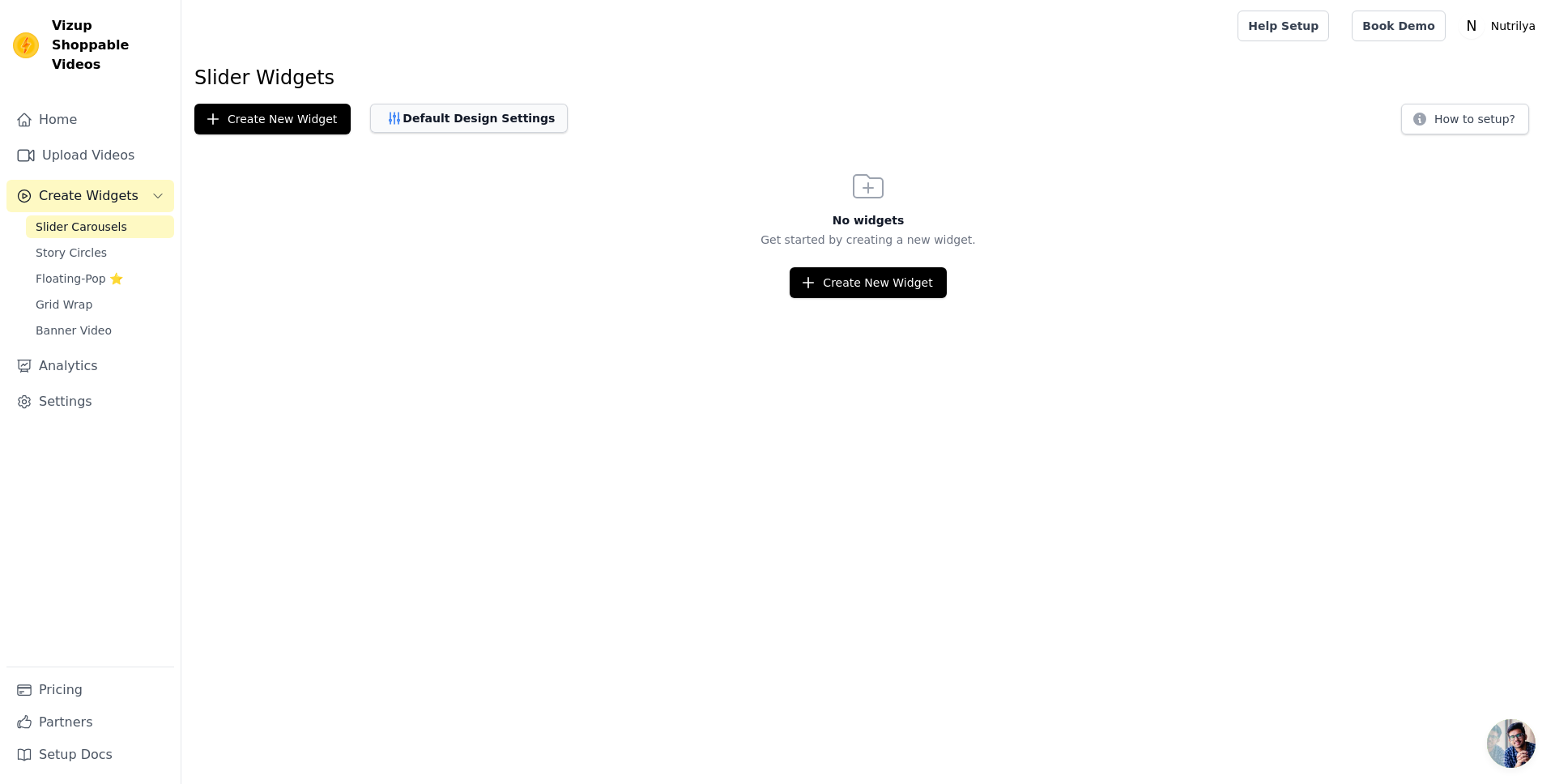
click at [486, 118] on button "Default Design Settings" at bounding box center [468, 119] width 197 height 29
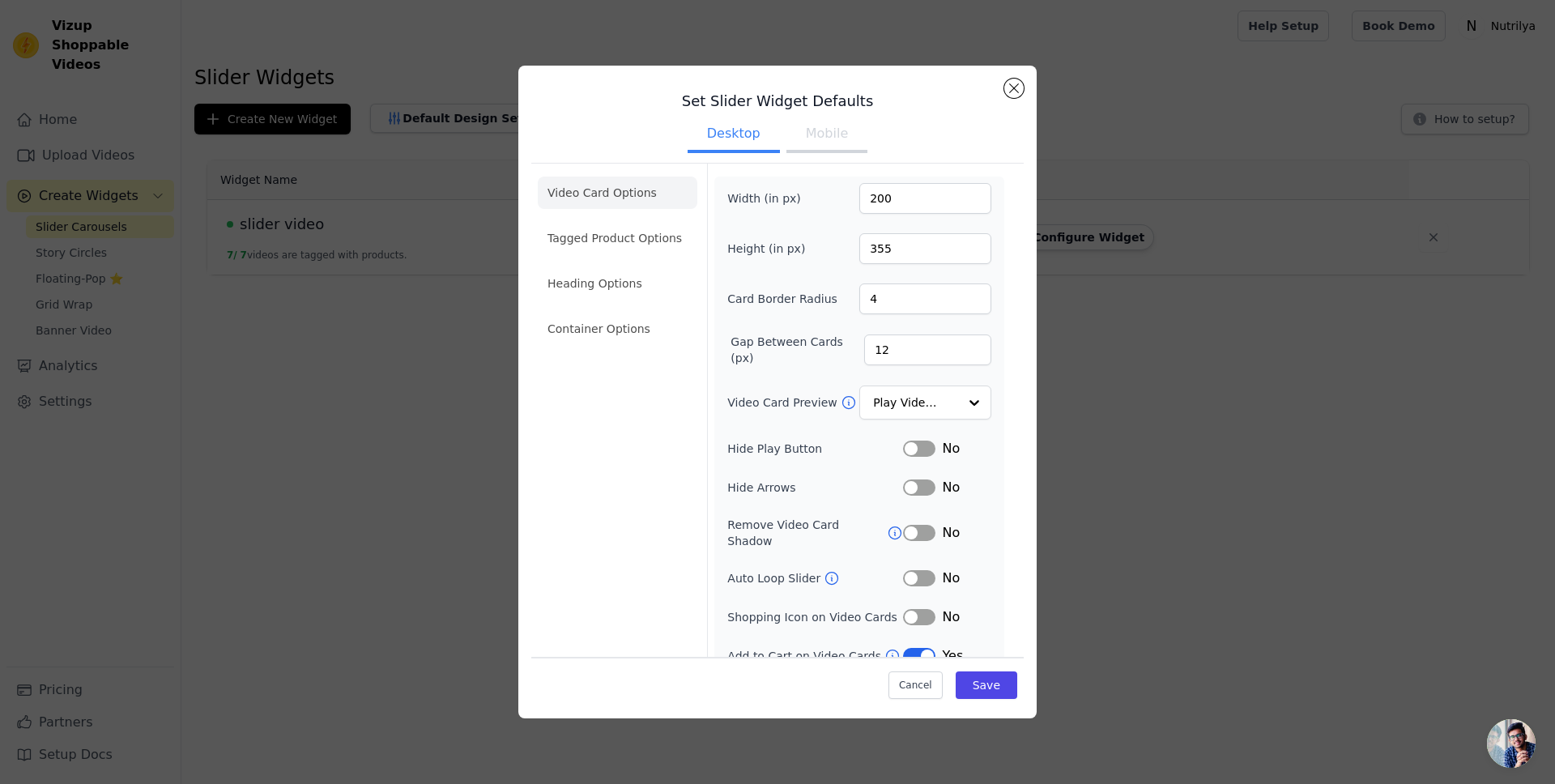
click at [911, 648] on button "Label" at bounding box center [918, 656] width 32 height 17
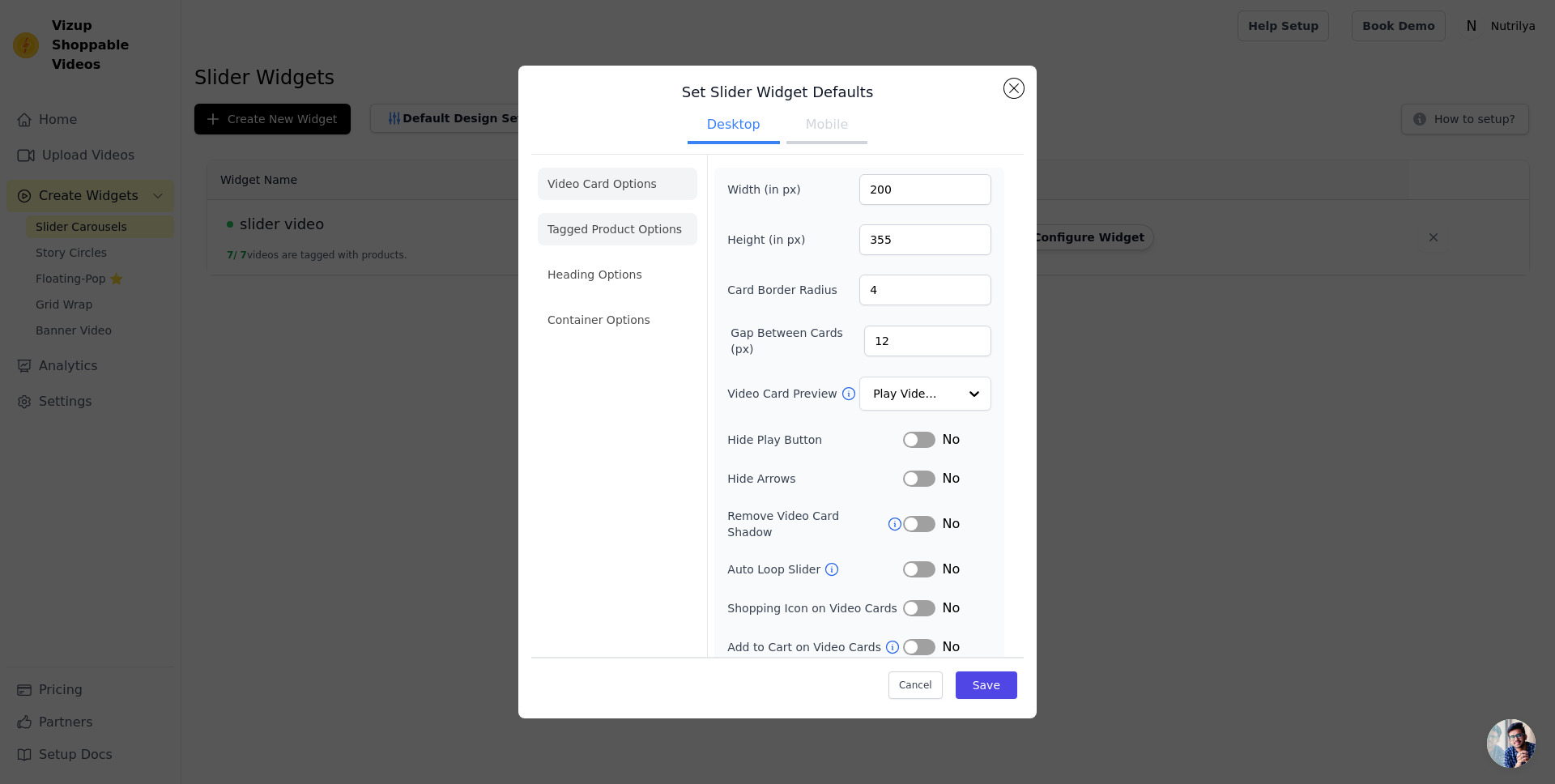
click at [610, 236] on li "Tagged Product Options" at bounding box center [617, 228] width 159 height 32
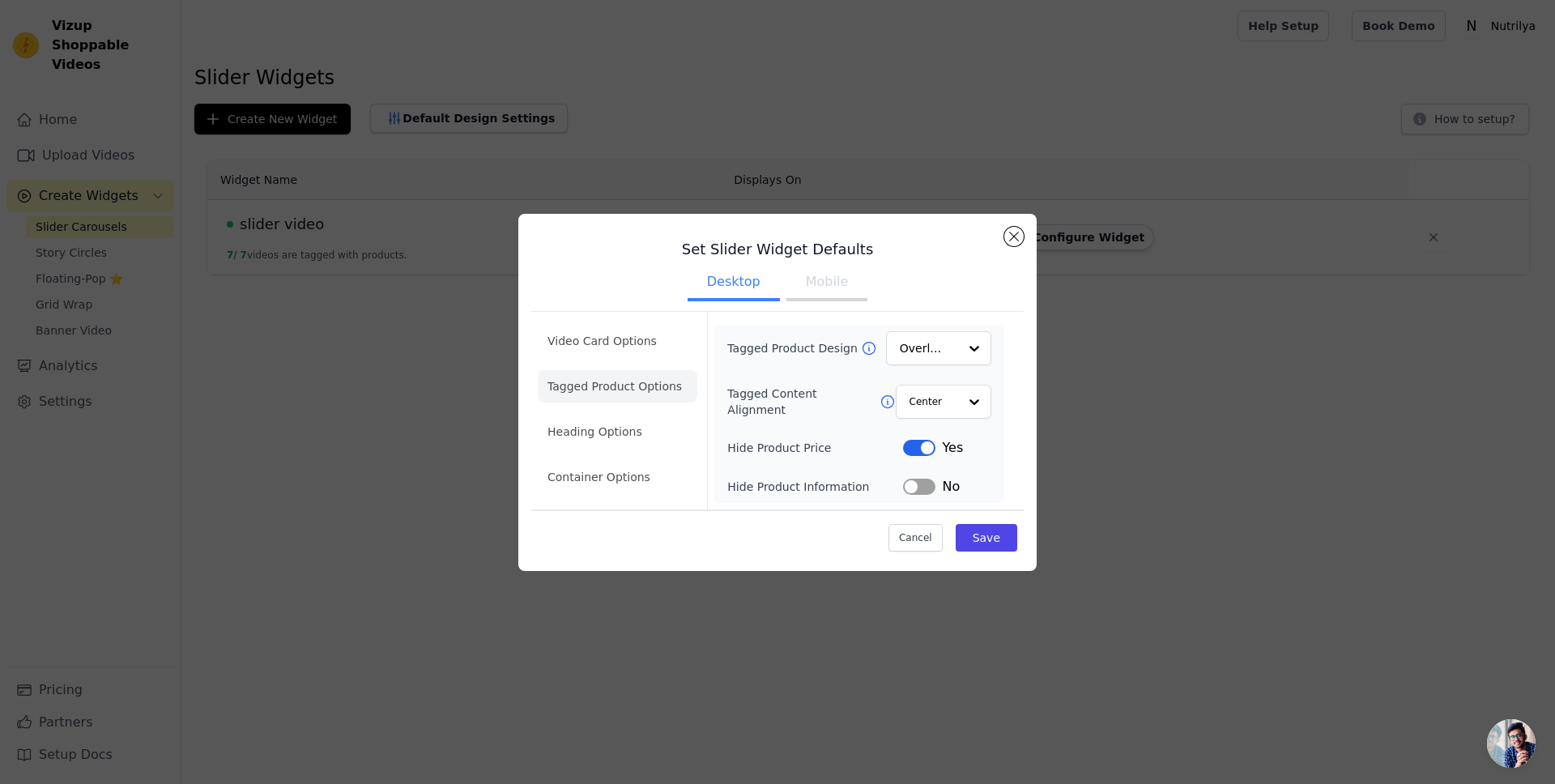
scroll to position [0, 0]
click at [930, 359] on input "Tagged Product Design" at bounding box center [929, 348] width 56 height 32
click at [929, 356] on input "Tagged Product Design" at bounding box center [929, 348] width 56 height 32
click at [862, 345] on icon at bounding box center [869, 348] width 17 height 17
click at [585, 421] on li "Heading Options" at bounding box center [617, 431] width 159 height 32
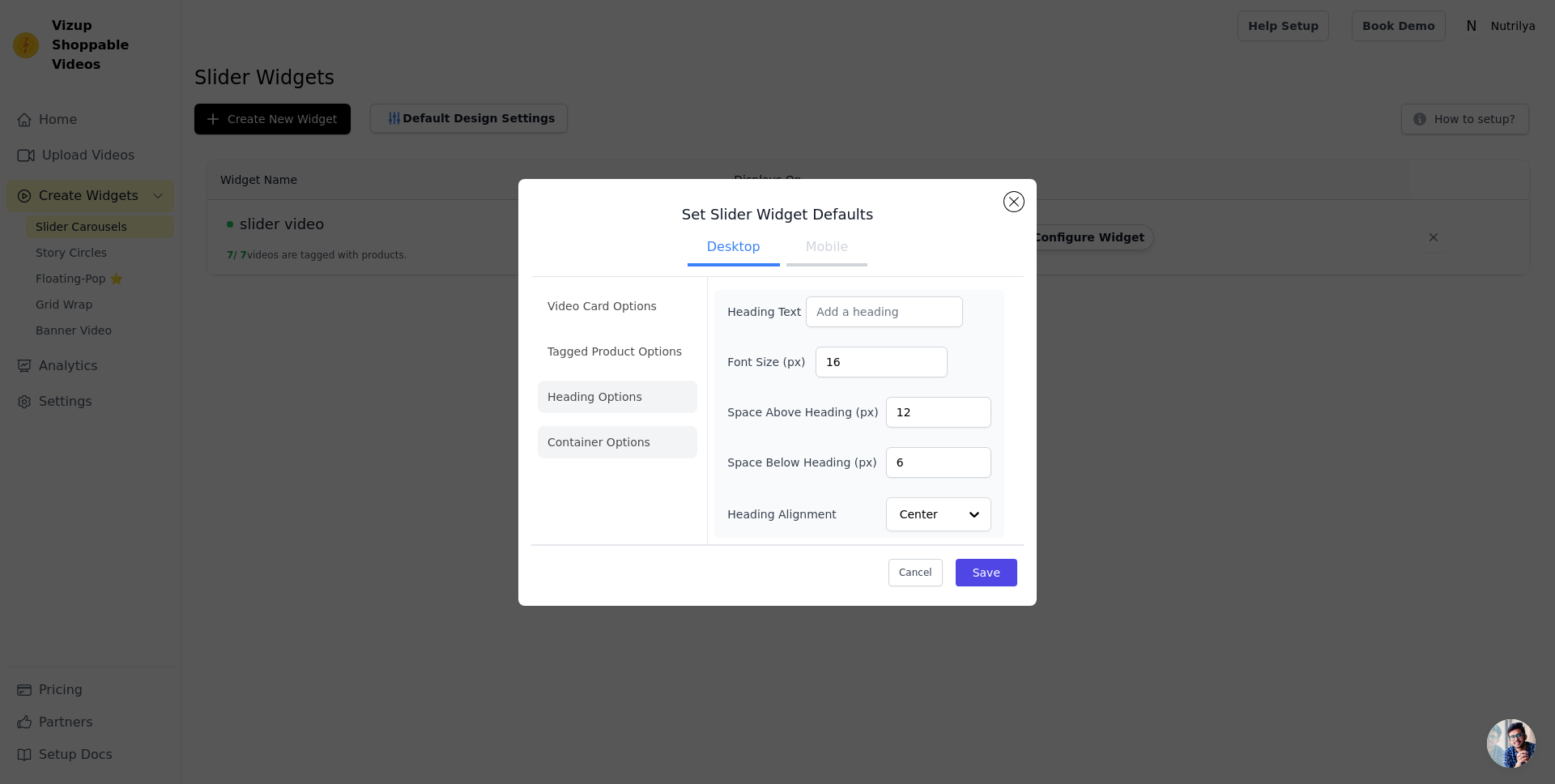
click at [633, 442] on li "Container Options" at bounding box center [617, 441] width 159 height 32
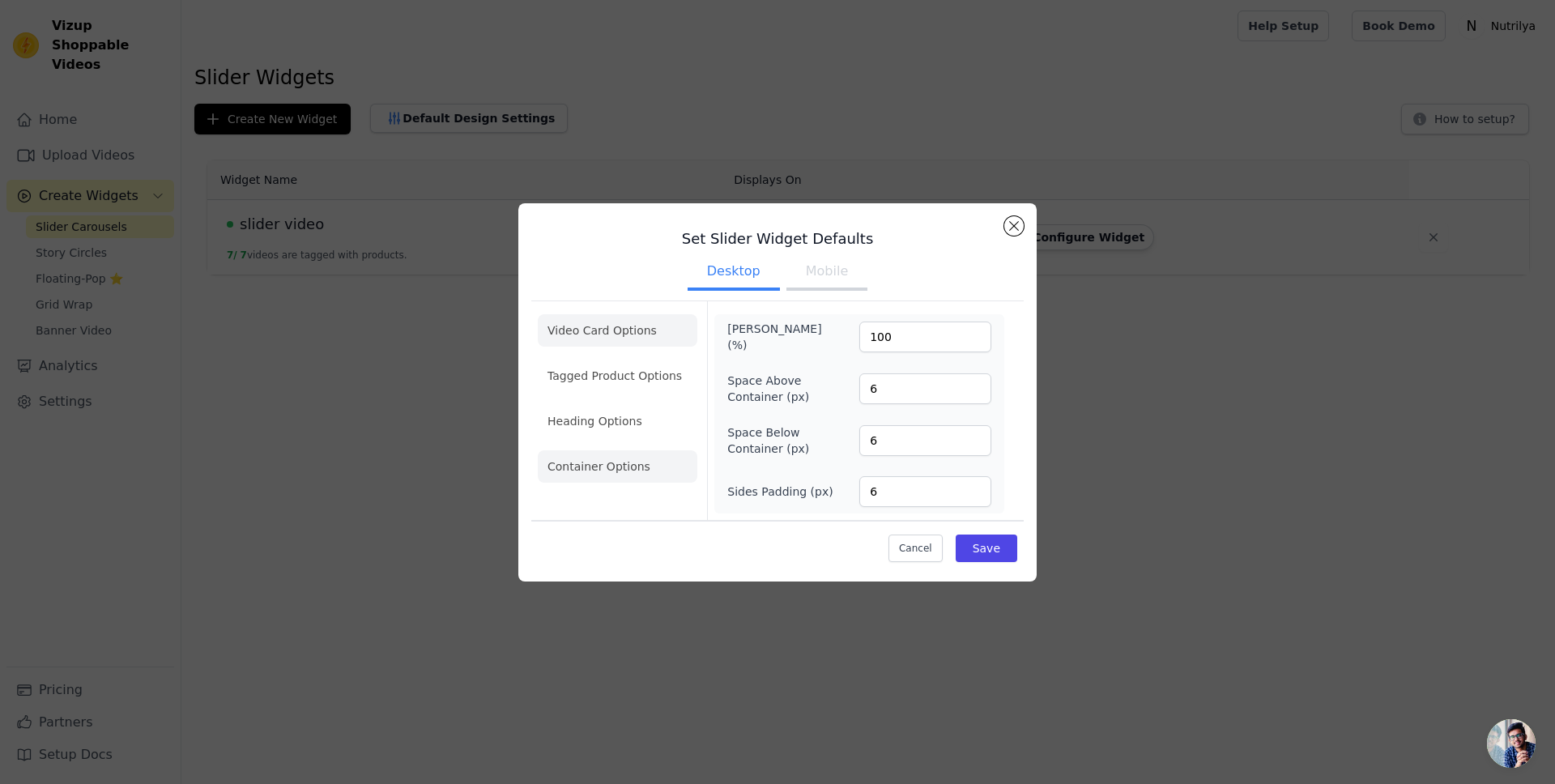
click at [552, 325] on li "Video Card Options" at bounding box center [617, 329] width 159 height 32
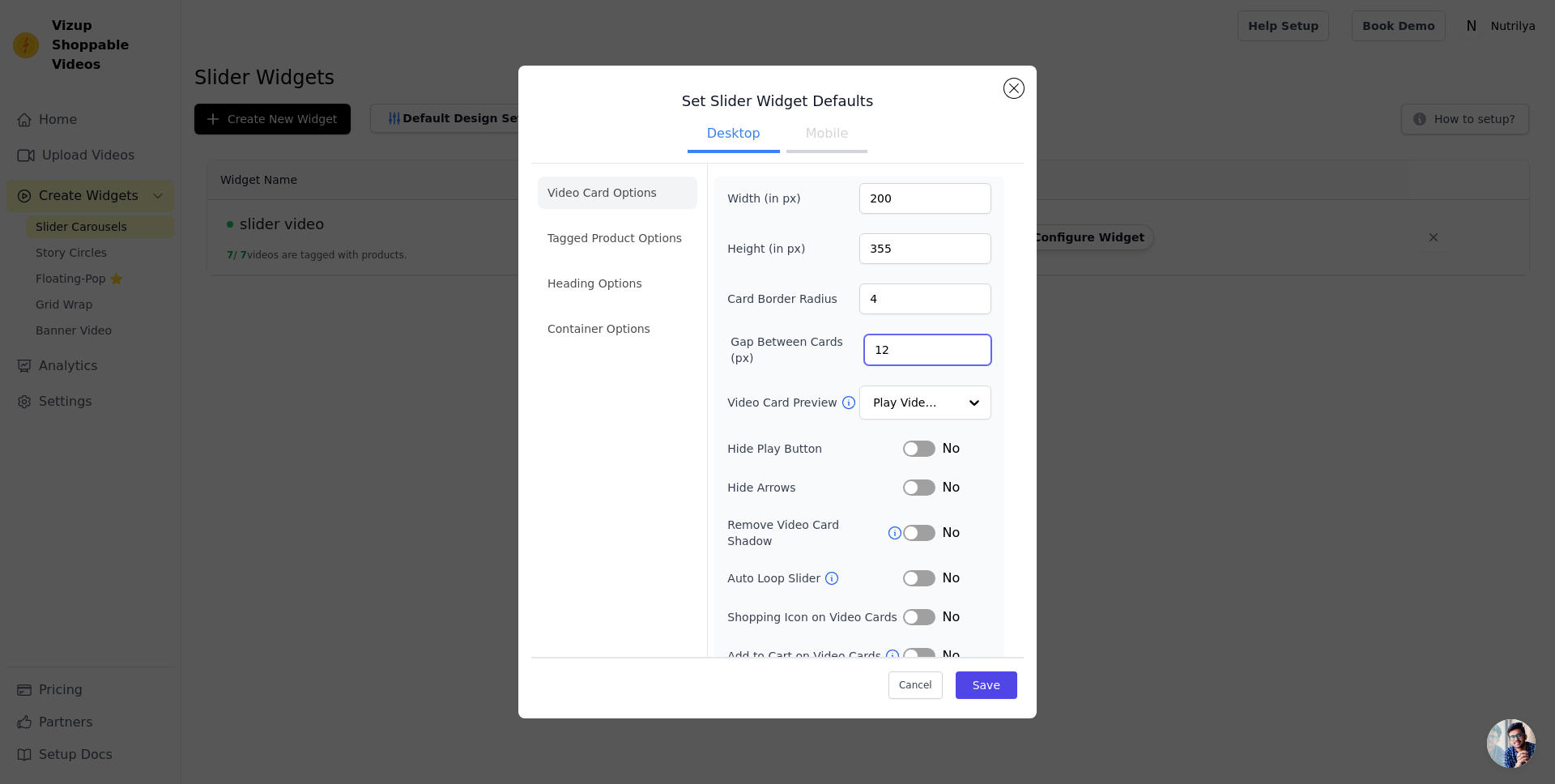
click at [892, 350] on input "12" at bounding box center [927, 350] width 127 height 31
type input "50"
click at [961, 672] on button "Save" at bounding box center [986, 685] width 61 height 27
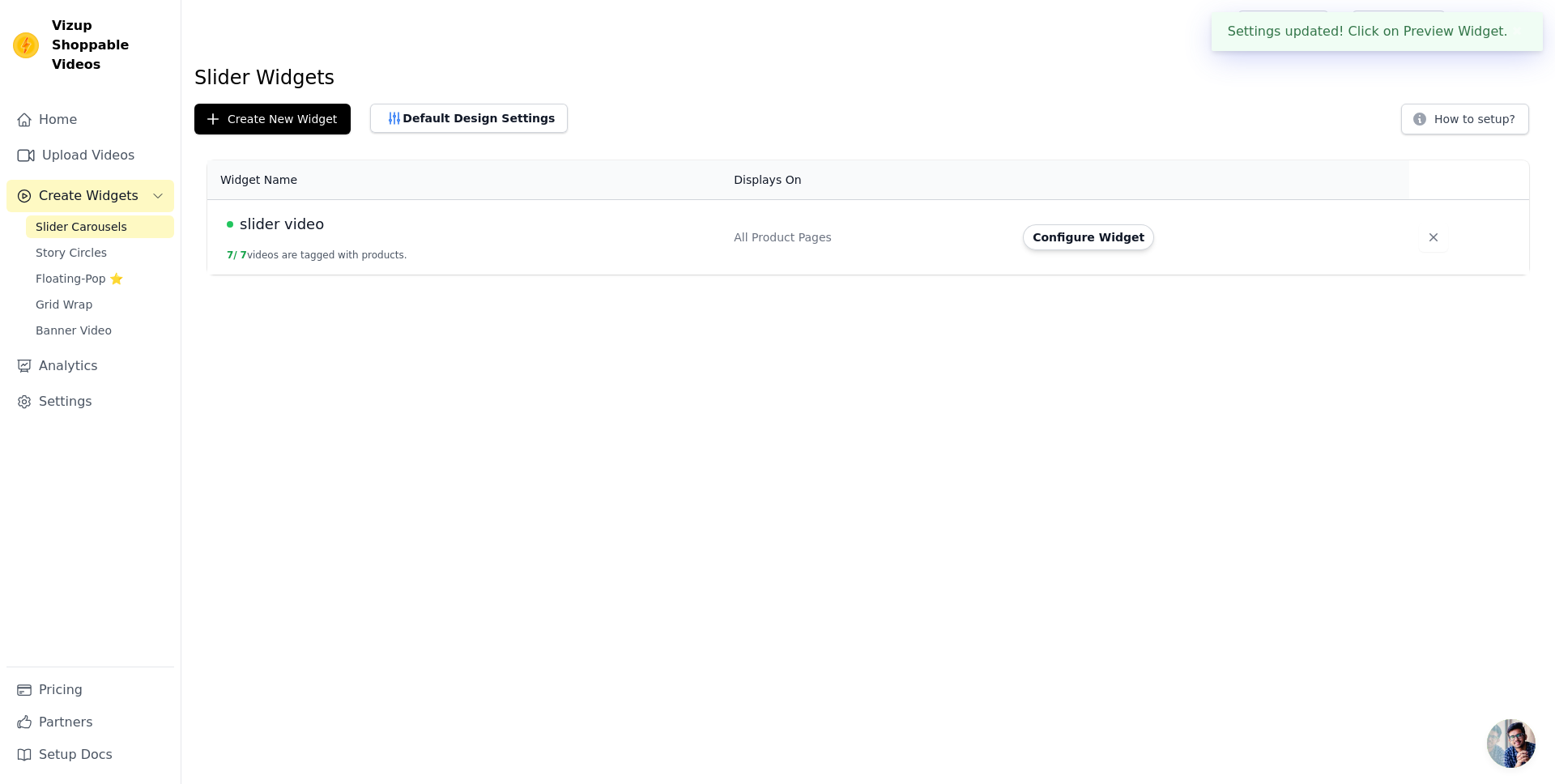
click at [854, 222] on td "All Product Pages" at bounding box center [869, 238] width 290 height 76
click at [513, 235] on div "slider video" at bounding box center [470, 223] width 488 height 22
click at [294, 220] on span "slider video" at bounding box center [282, 223] width 85 height 22
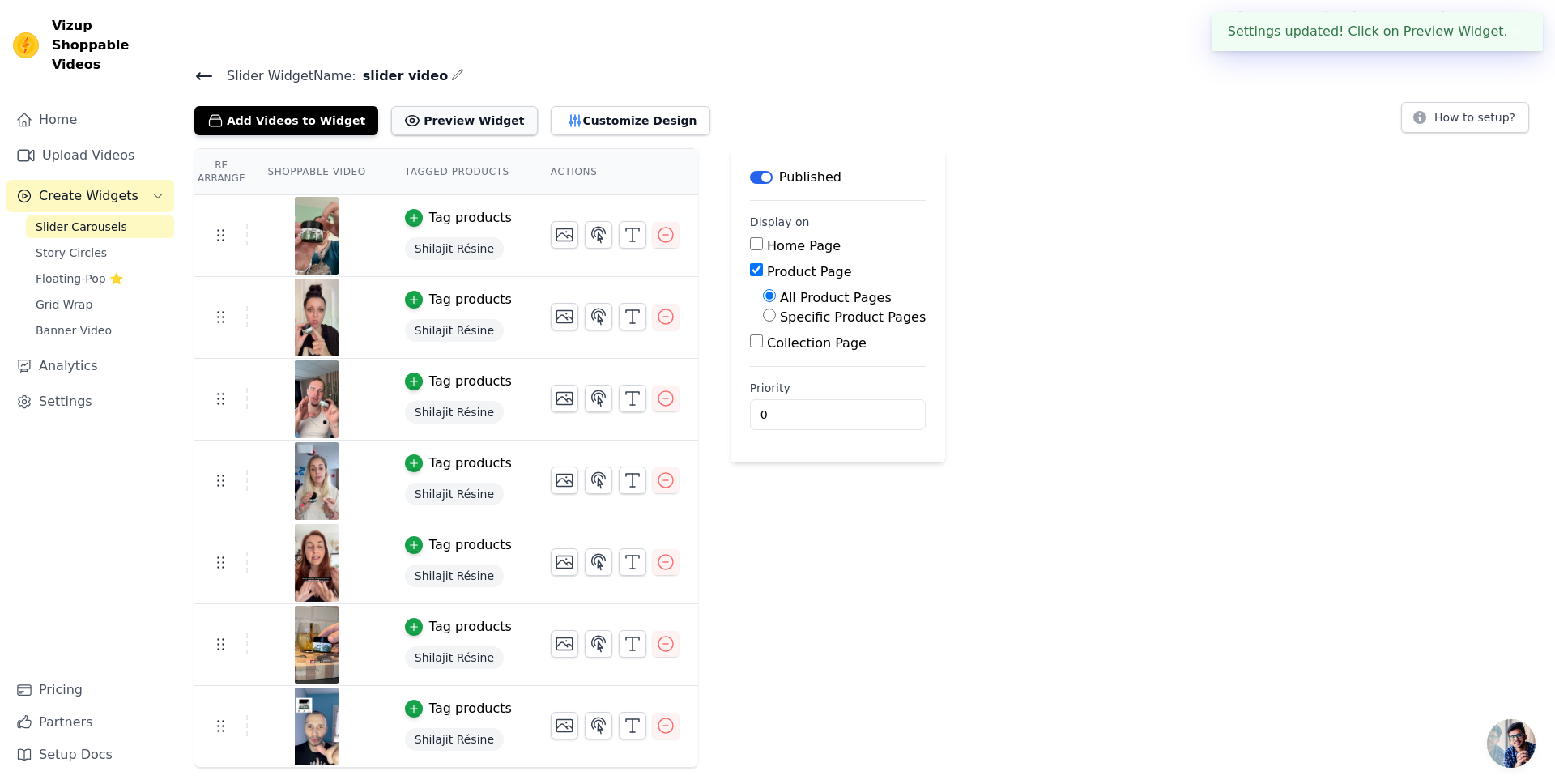
click at [454, 126] on button "Preview Widget" at bounding box center [465, 120] width 146 height 29
click at [214, 89] on div "Slider Widget Name: slider video Add Videos to Widget Preview Widget Customize …" at bounding box center [869, 100] width 1374 height 71
click at [209, 81] on icon at bounding box center [204, 76] width 19 height 19
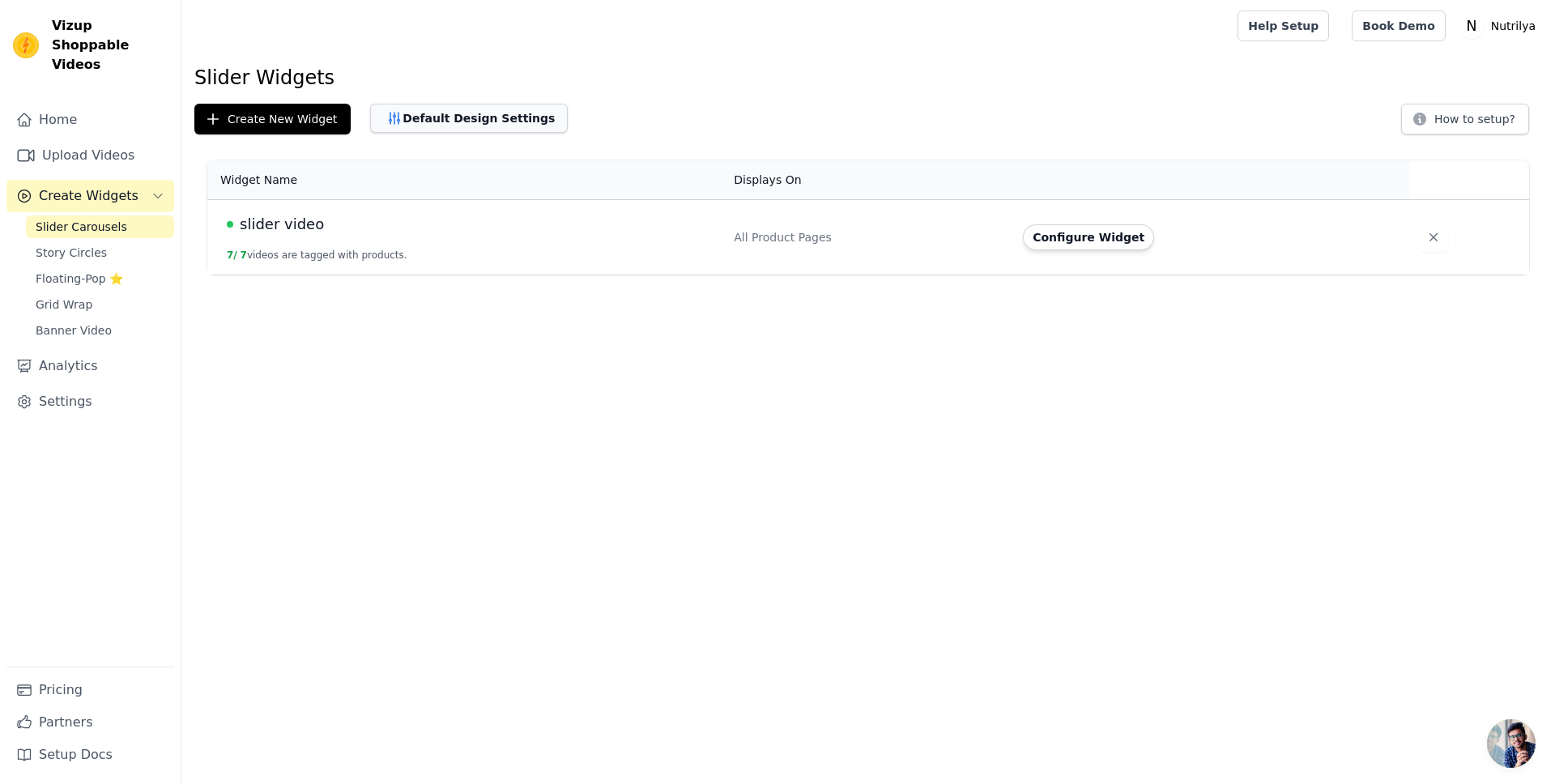
click at [440, 124] on button "Default Design Settings" at bounding box center [468, 119] width 197 height 29
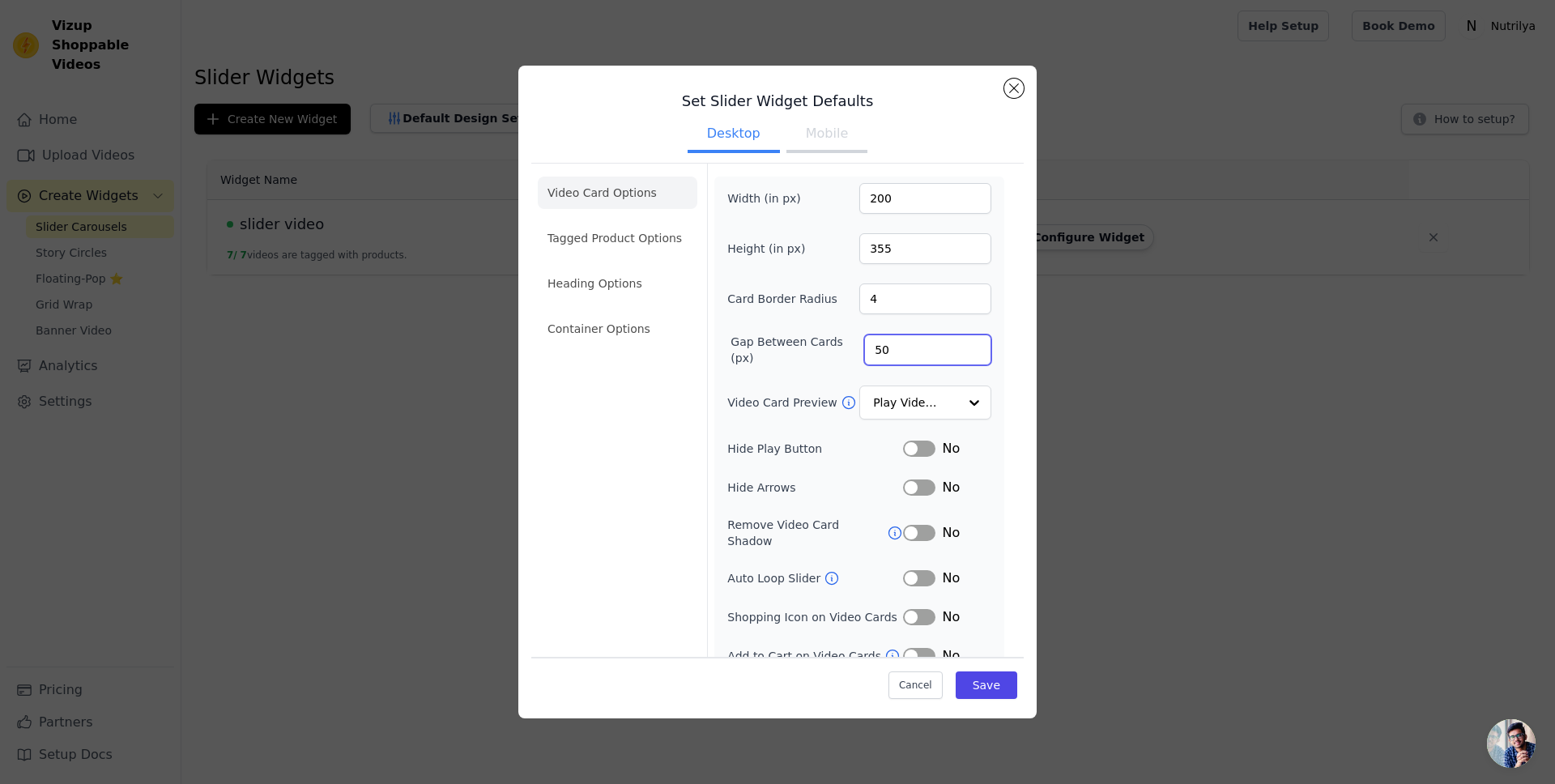
click at [888, 338] on input "50" at bounding box center [927, 350] width 127 height 31
type input "24"
click at [811, 368] on div "Width (in px) 200 Height (in px) 355 Card Border Radius 4 Gap Between Cards (px…" at bounding box center [860, 424] width 264 height 483
click at [995, 678] on button "Save" at bounding box center [986, 685] width 61 height 27
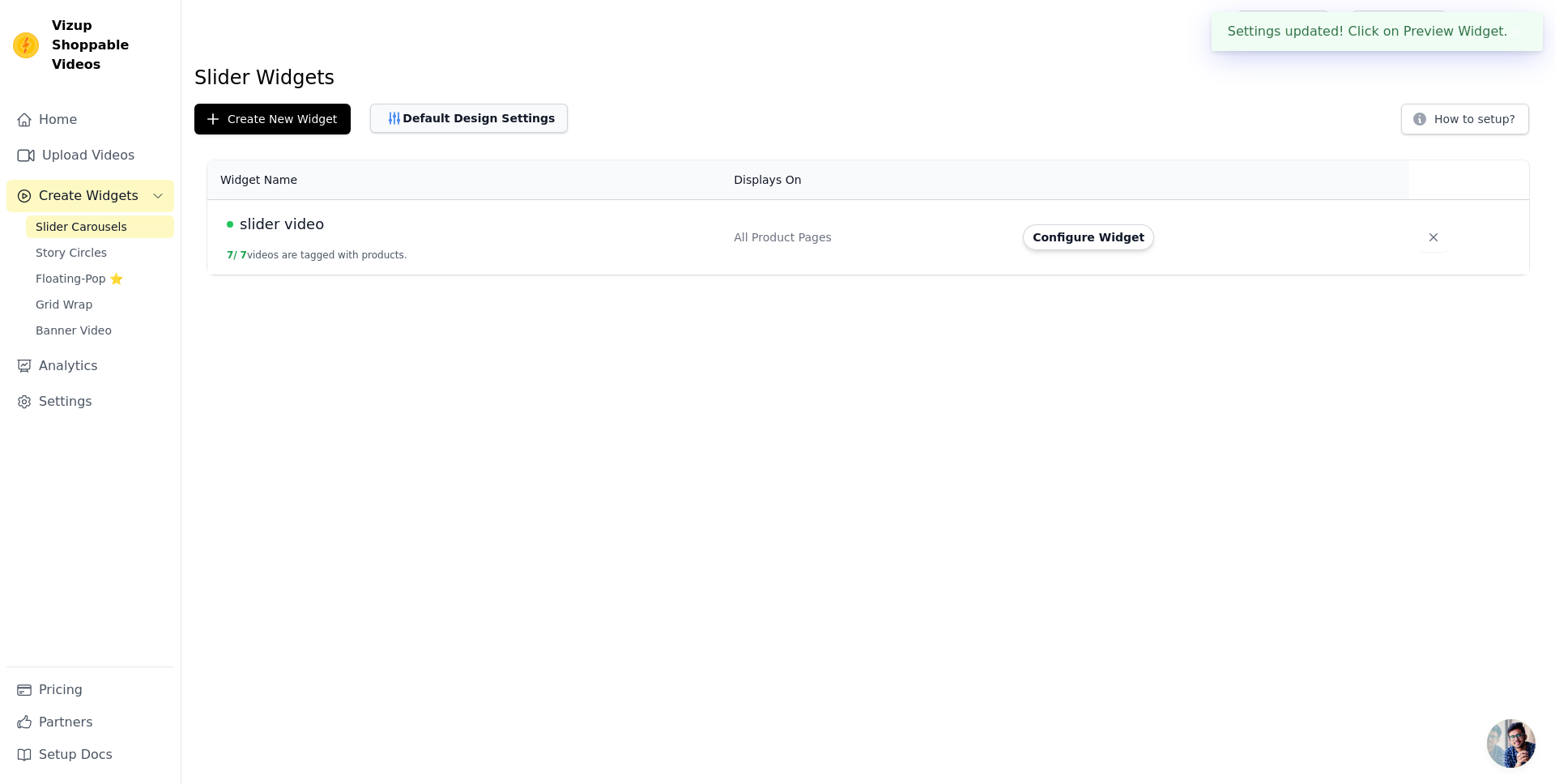
click at [397, 120] on button "Default Design Settings" at bounding box center [468, 119] width 197 height 29
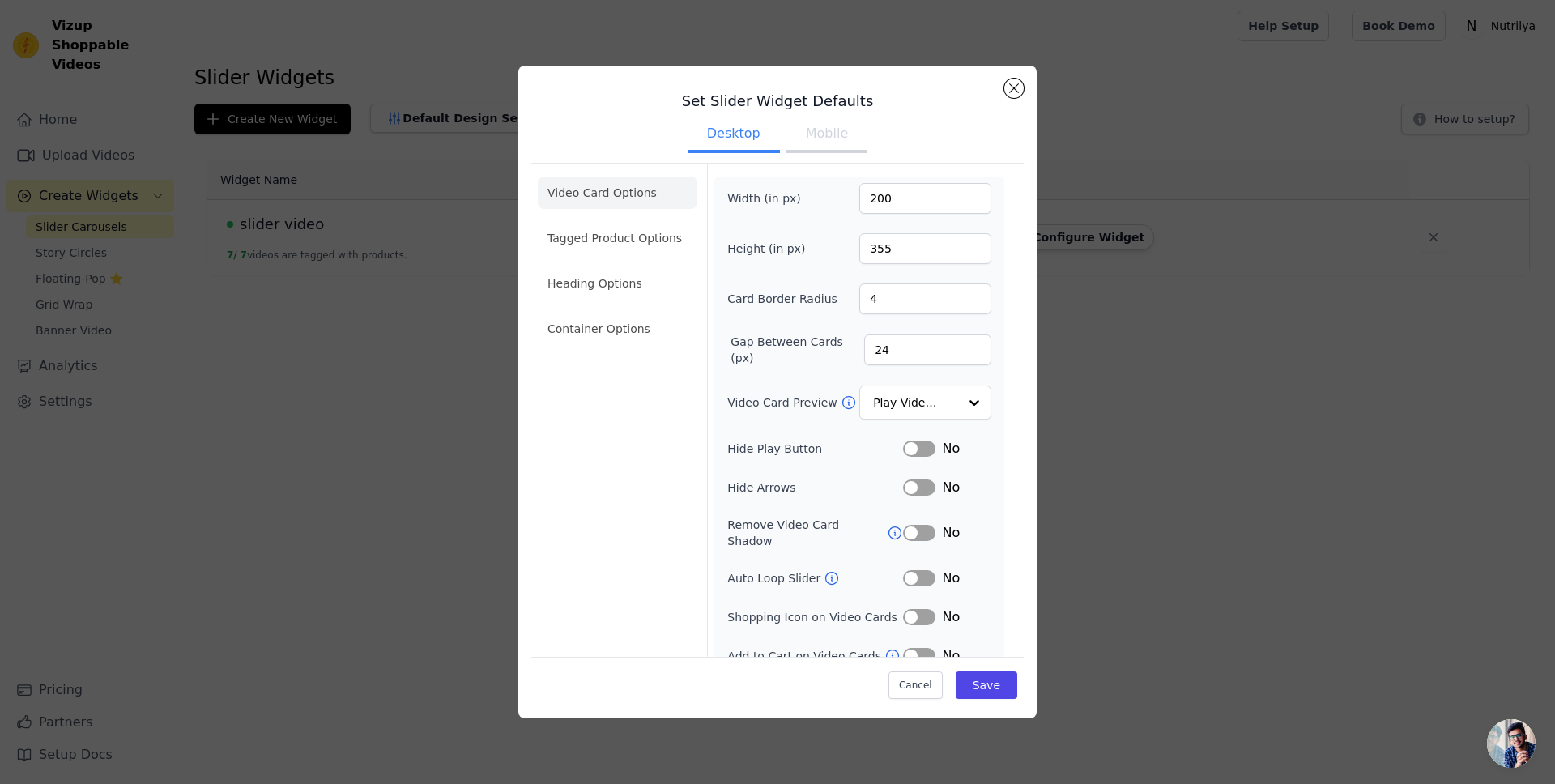
click at [820, 138] on button "Mobile" at bounding box center [826, 135] width 81 height 36
click at [728, 139] on button "Desktop" at bounding box center [734, 135] width 92 height 36
click at [817, 136] on button "Mobile" at bounding box center [826, 135] width 81 height 36
click at [753, 138] on button "Desktop" at bounding box center [734, 135] width 92 height 36
click at [806, 137] on button "Mobile" at bounding box center [826, 135] width 81 height 36
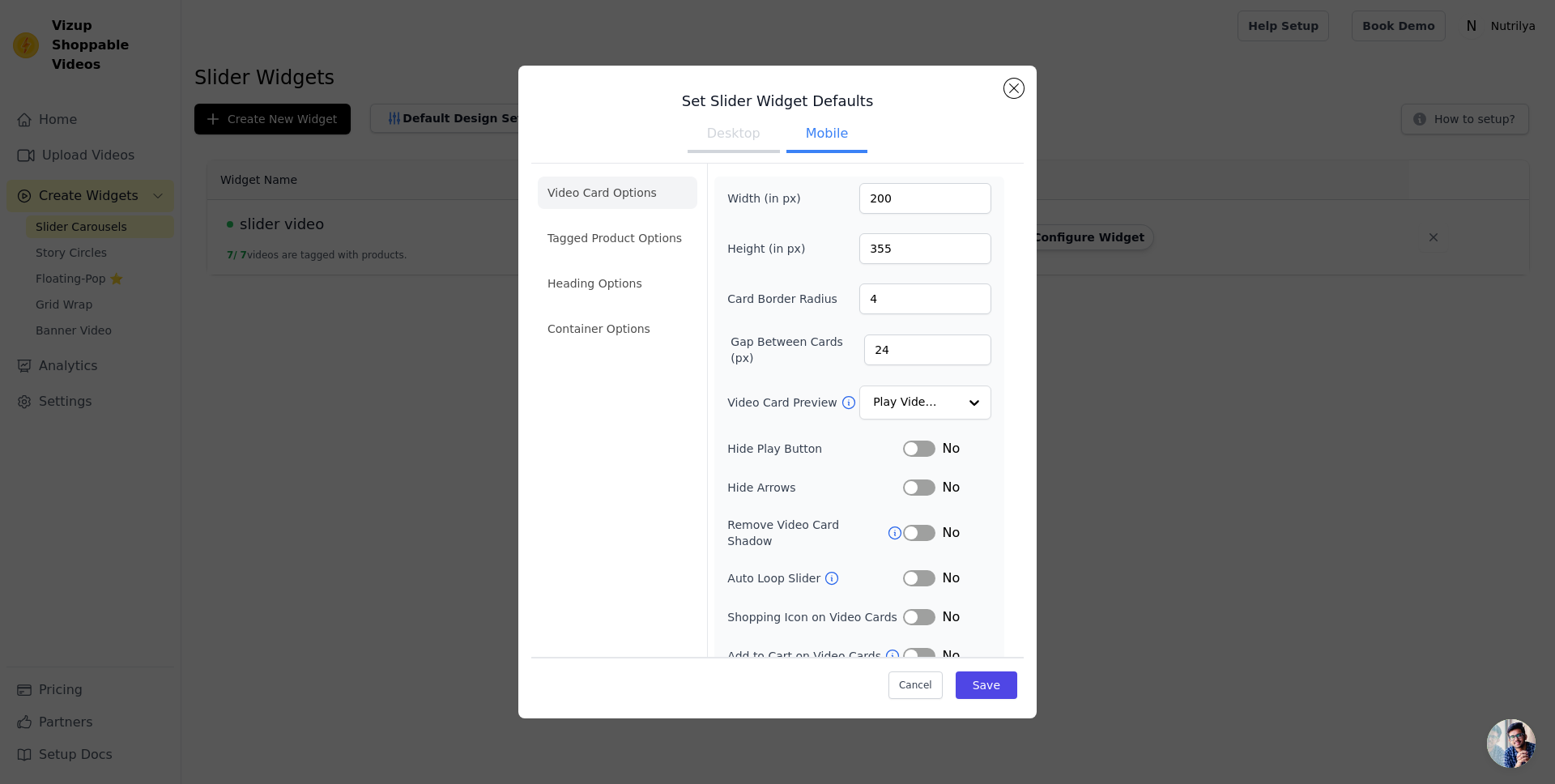
click at [713, 139] on button "Desktop" at bounding box center [734, 135] width 92 height 36
click at [791, 136] on button "Mobile" at bounding box center [826, 135] width 81 height 36
click at [711, 137] on button "Desktop" at bounding box center [734, 135] width 92 height 36
click at [774, 130] on ul "Desktop Mobile" at bounding box center [778, 135] width 493 height 49
click at [786, 124] on button "Mobile" at bounding box center [826, 135] width 81 height 36
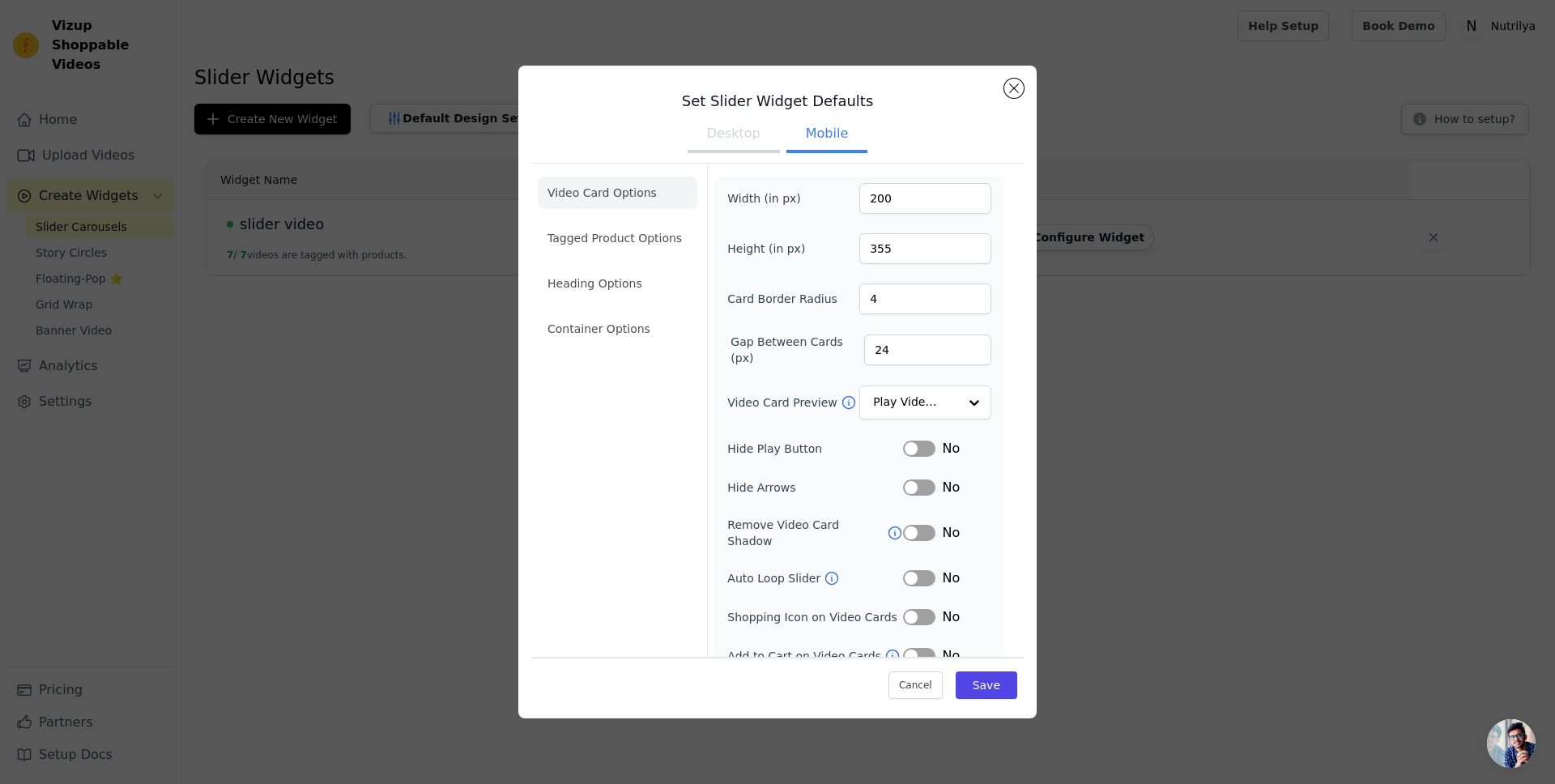
click at [726, 129] on button "Desktop" at bounding box center [734, 135] width 92 height 36
click at [1007, 88] on button "Close modal" at bounding box center [1015, 88] width 19 height 19
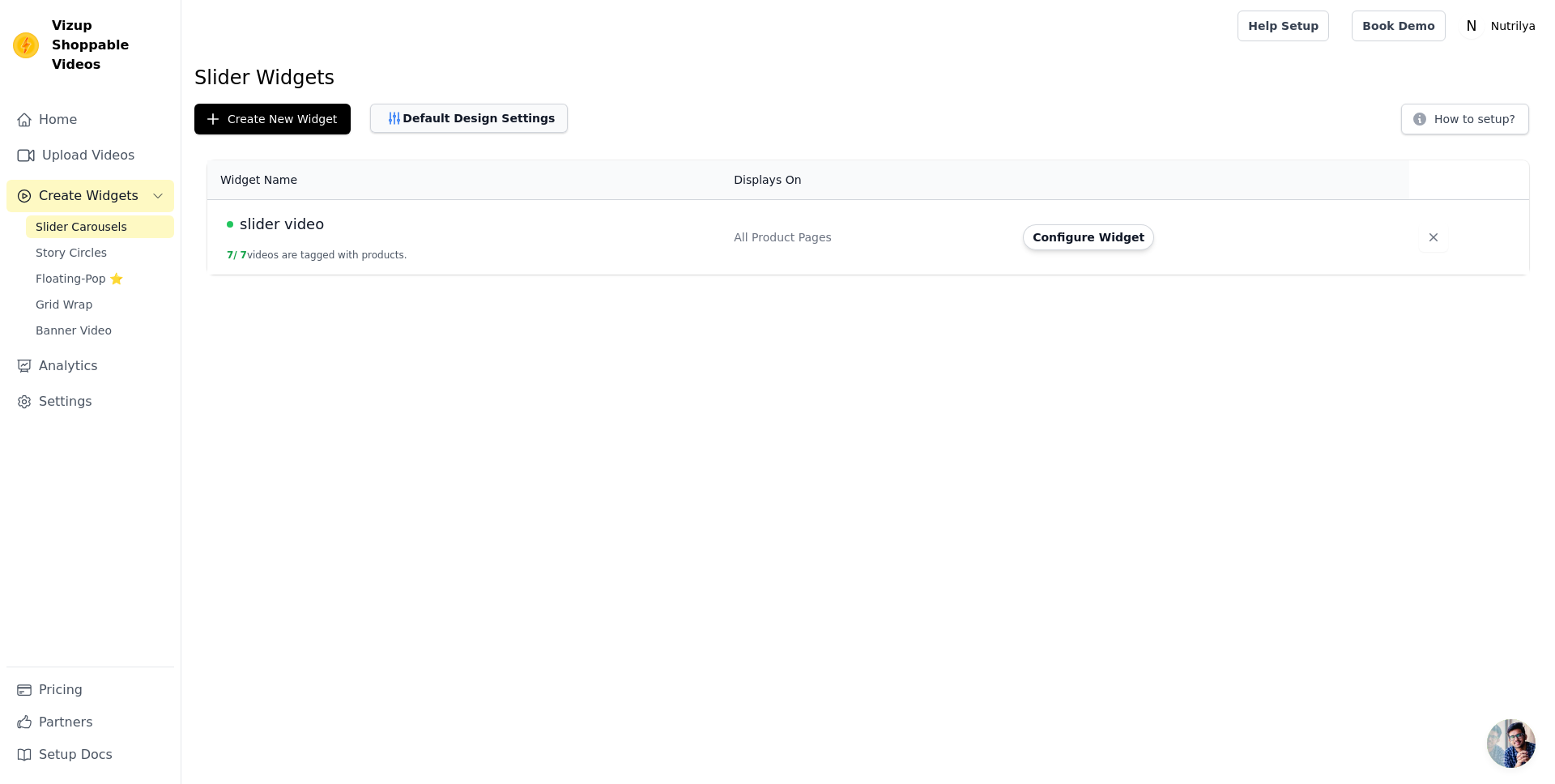
click at [421, 115] on button "Default Design Settings" at bounding box center [468, 119] width 197 height 29
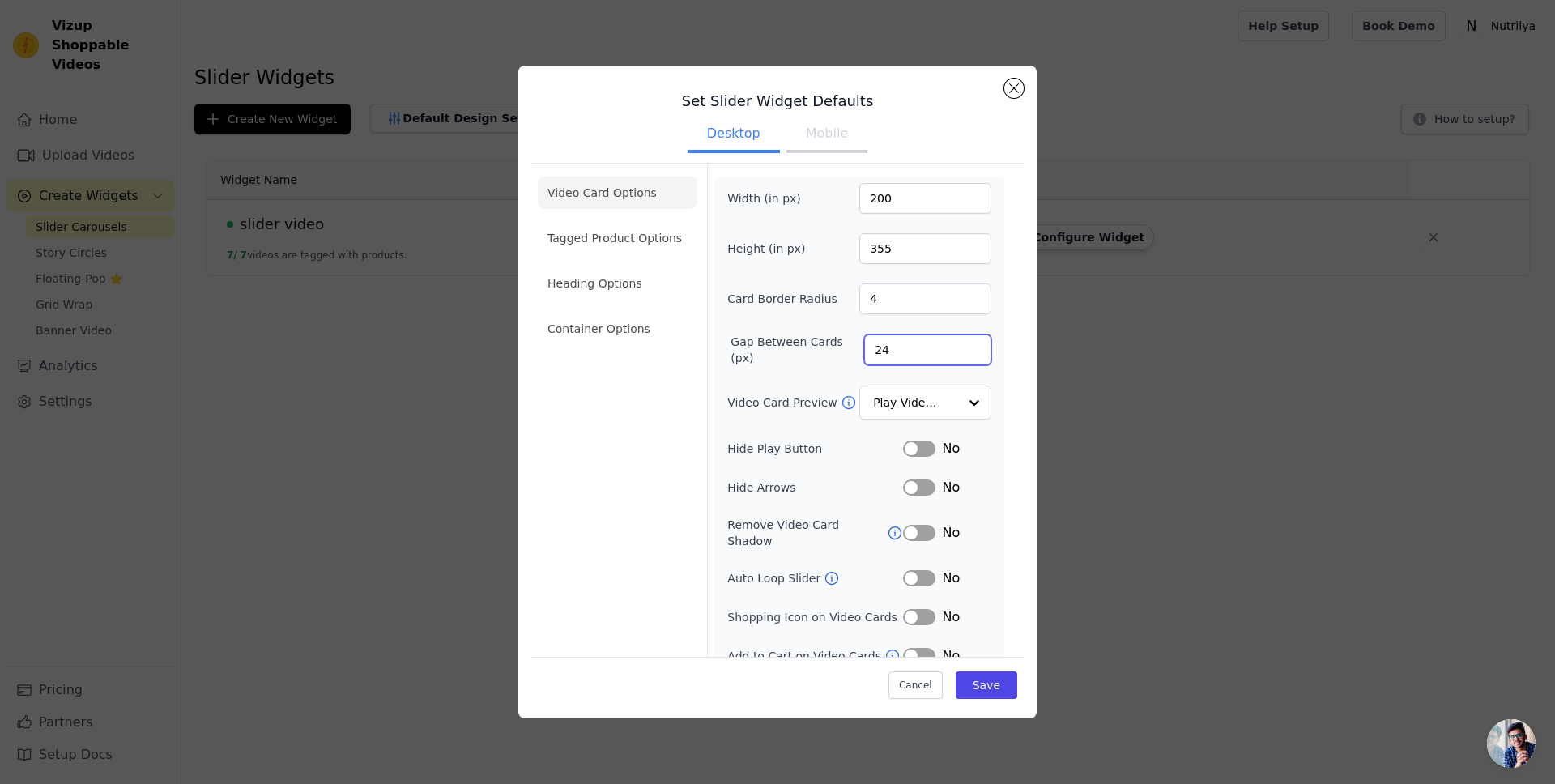
click at [883, 358] on input "24" at bounding box center [927, 350] width 127 height 31
type input "12"
click at [989, 678] on button "Save" at bounding box center [986, 685] width 61 height 27
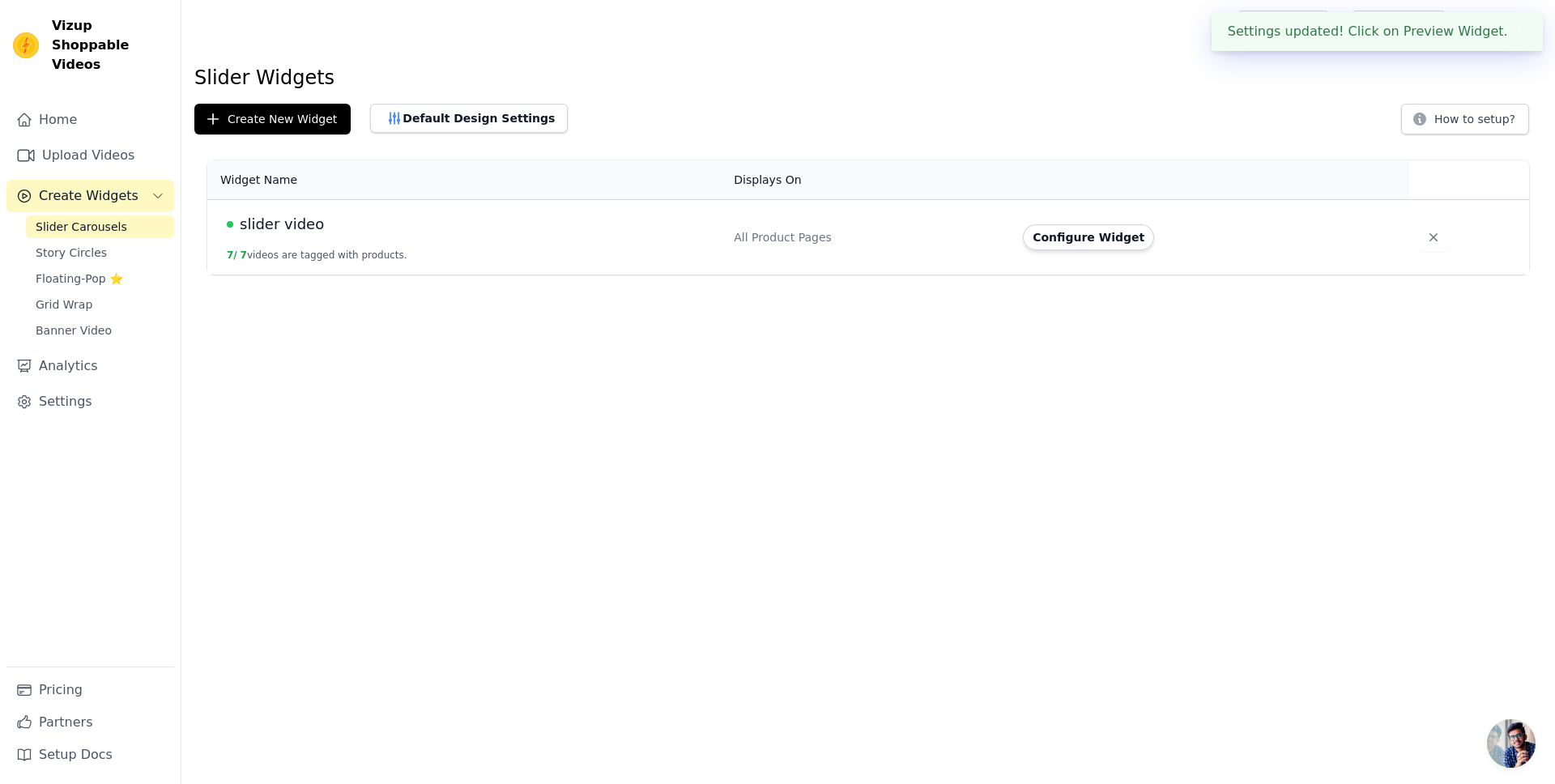
click at [1524, 753] on span "Ouvrir le chat" at bounding box center [1511, 743] width 49 height 49
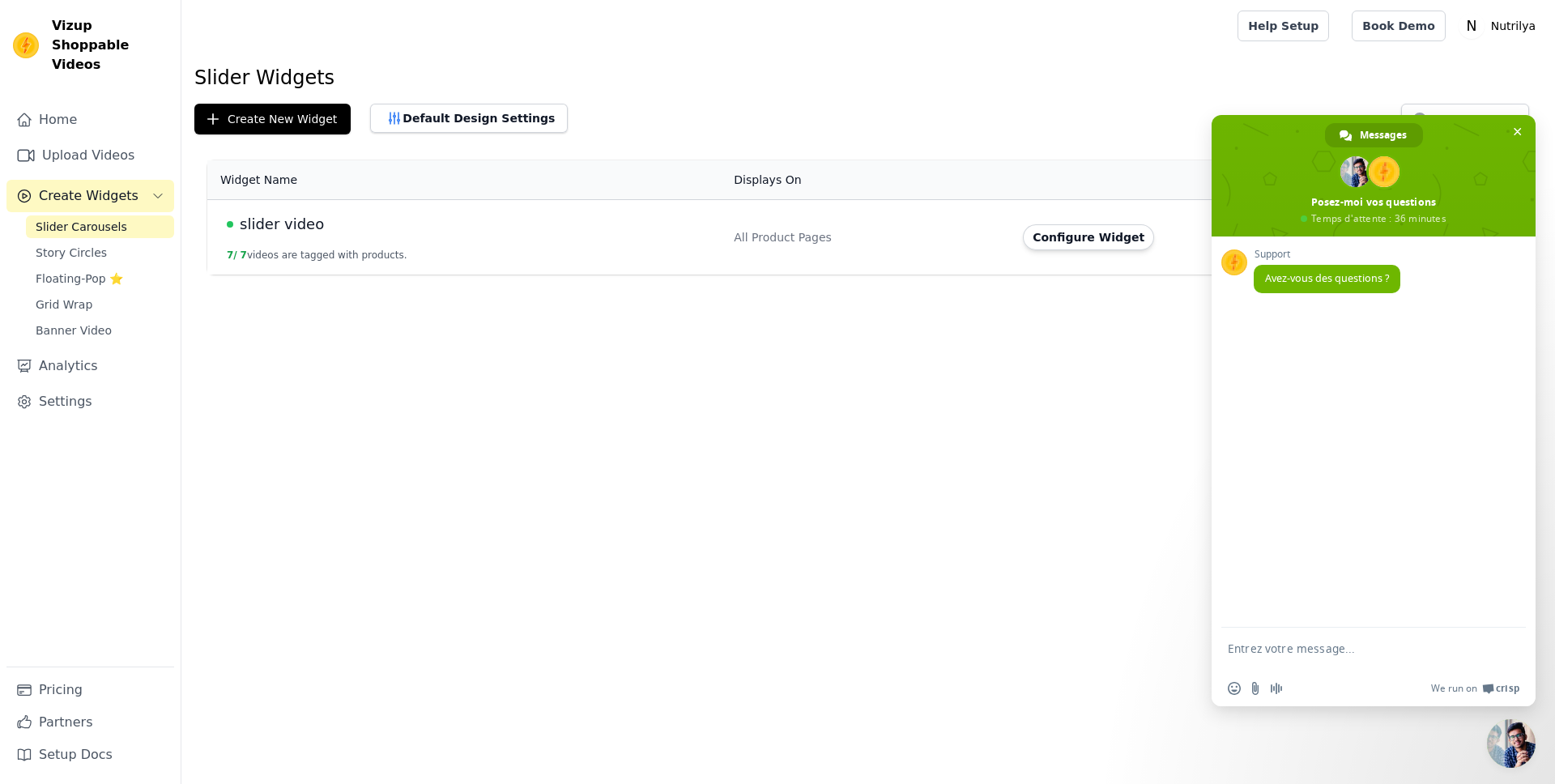
paste textarea "Hello, I have a few questions and first of all, thank you for this app—it’s gre…"
type textarea "Hello, I have a few questions and first of all, thank you for this app—it’s gre…"
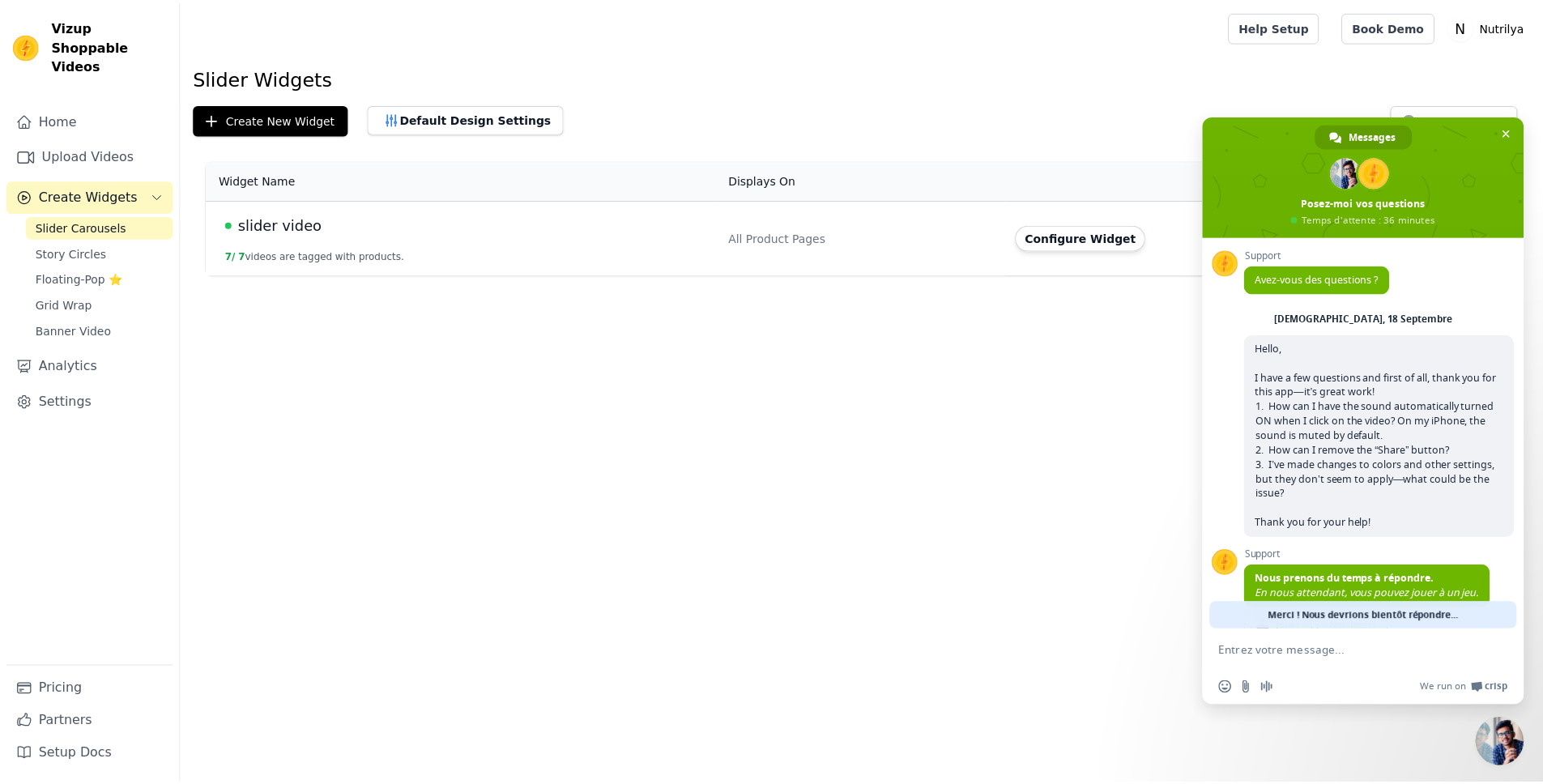
scroll to position [59, 0]
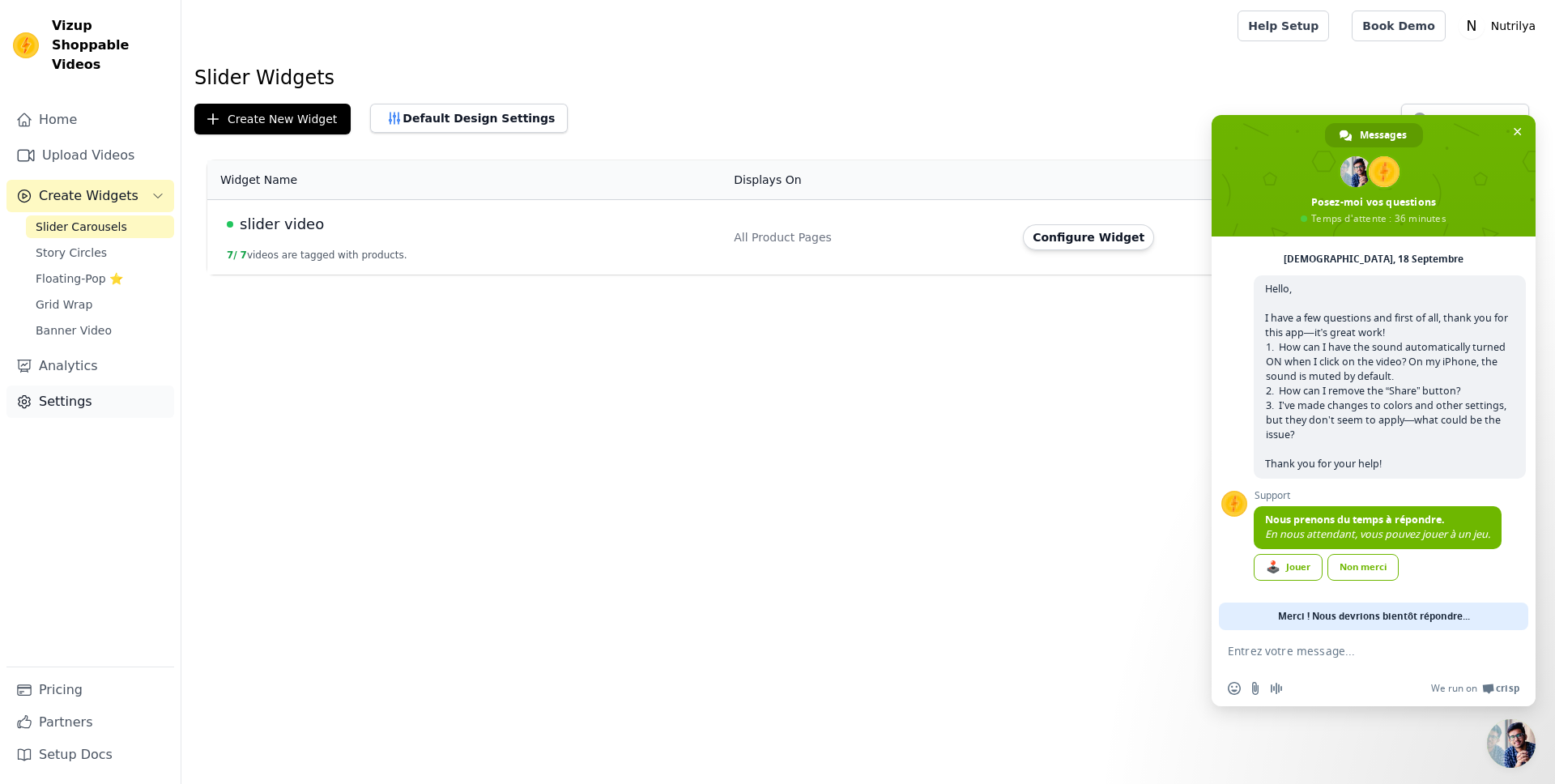
click at [60, 386] on link "Settings" at bounding box center [90, 401] width 168 height 32
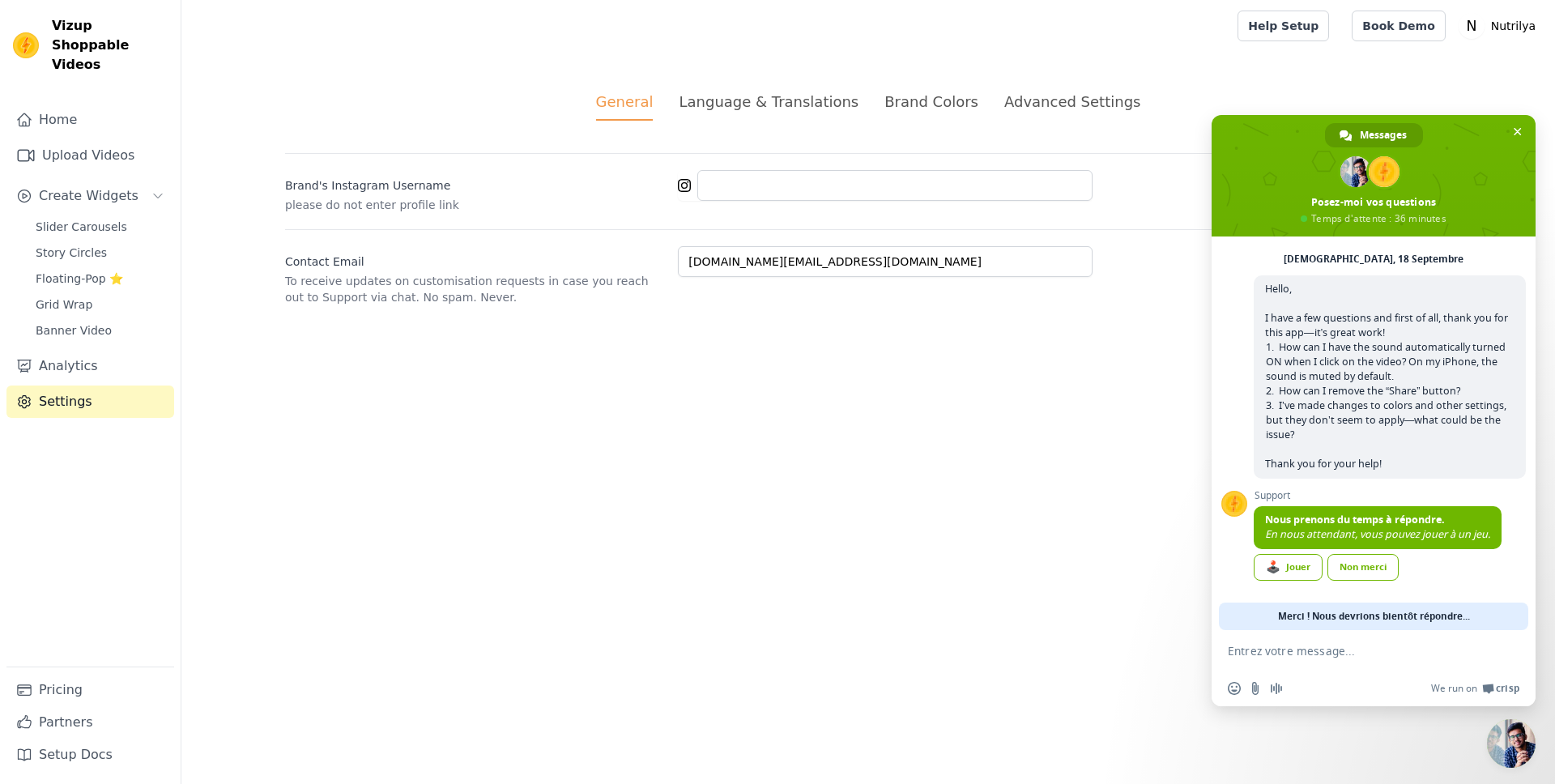
click at [791, 106] on div "Language & Translations" at bounding box center [769, 101] width 180 height 22
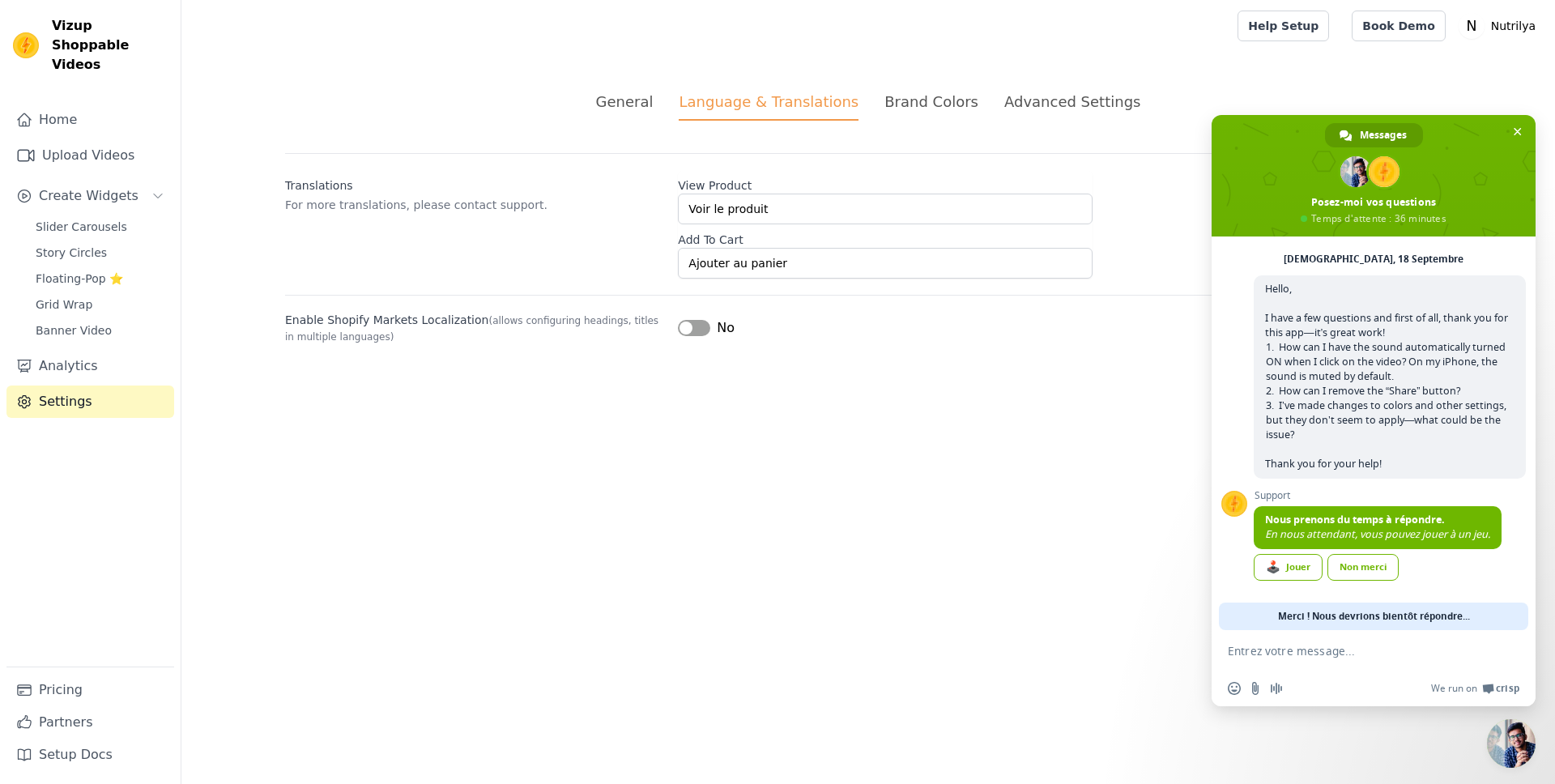
click at [920, 110] on div "Brand Colors" at bounding box center [931, 101] width 94 height 22
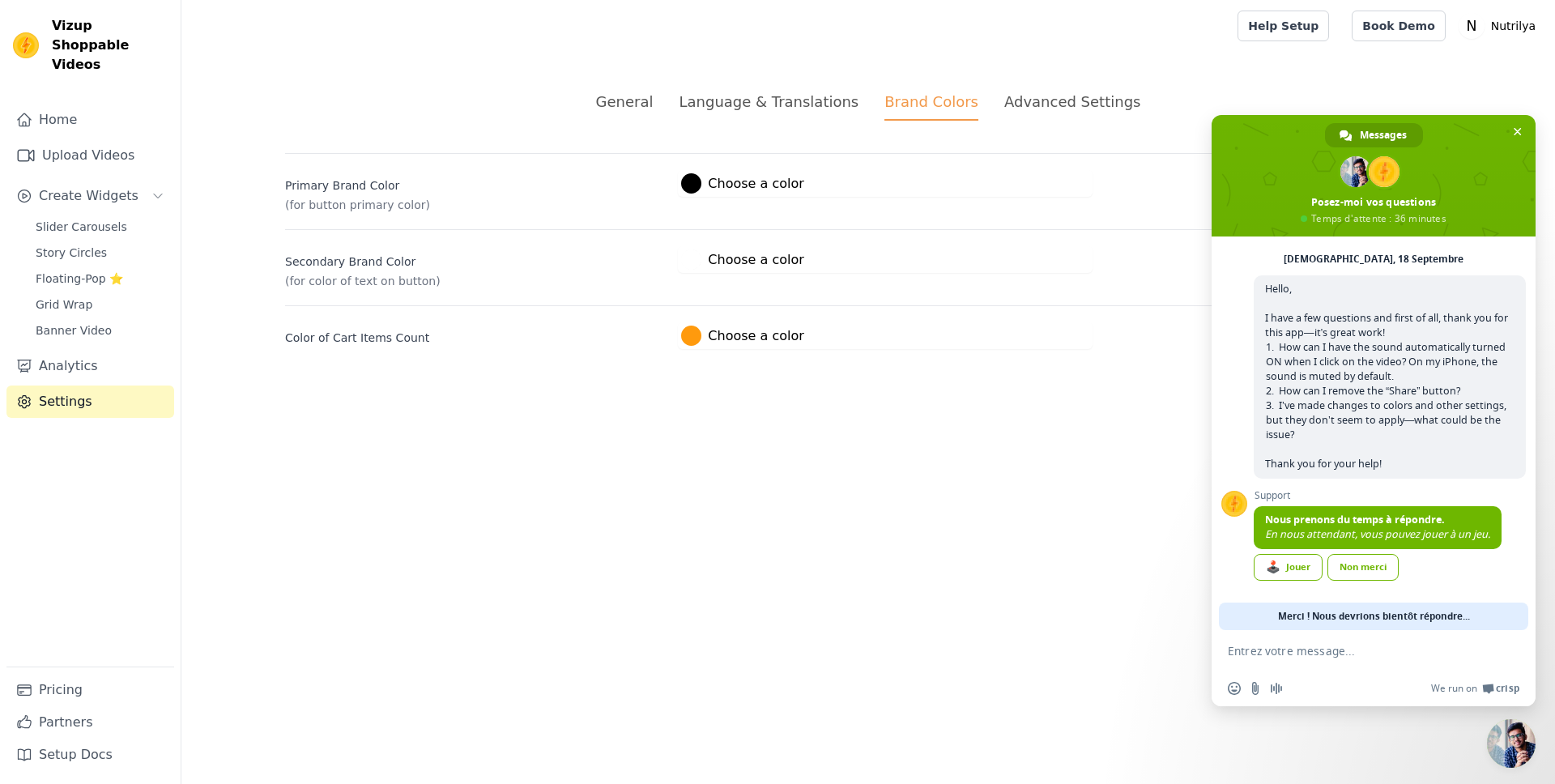
click at [1005, 110] on div "Advanced Settings" at bounding box center [1073, 101] width 136 height 22
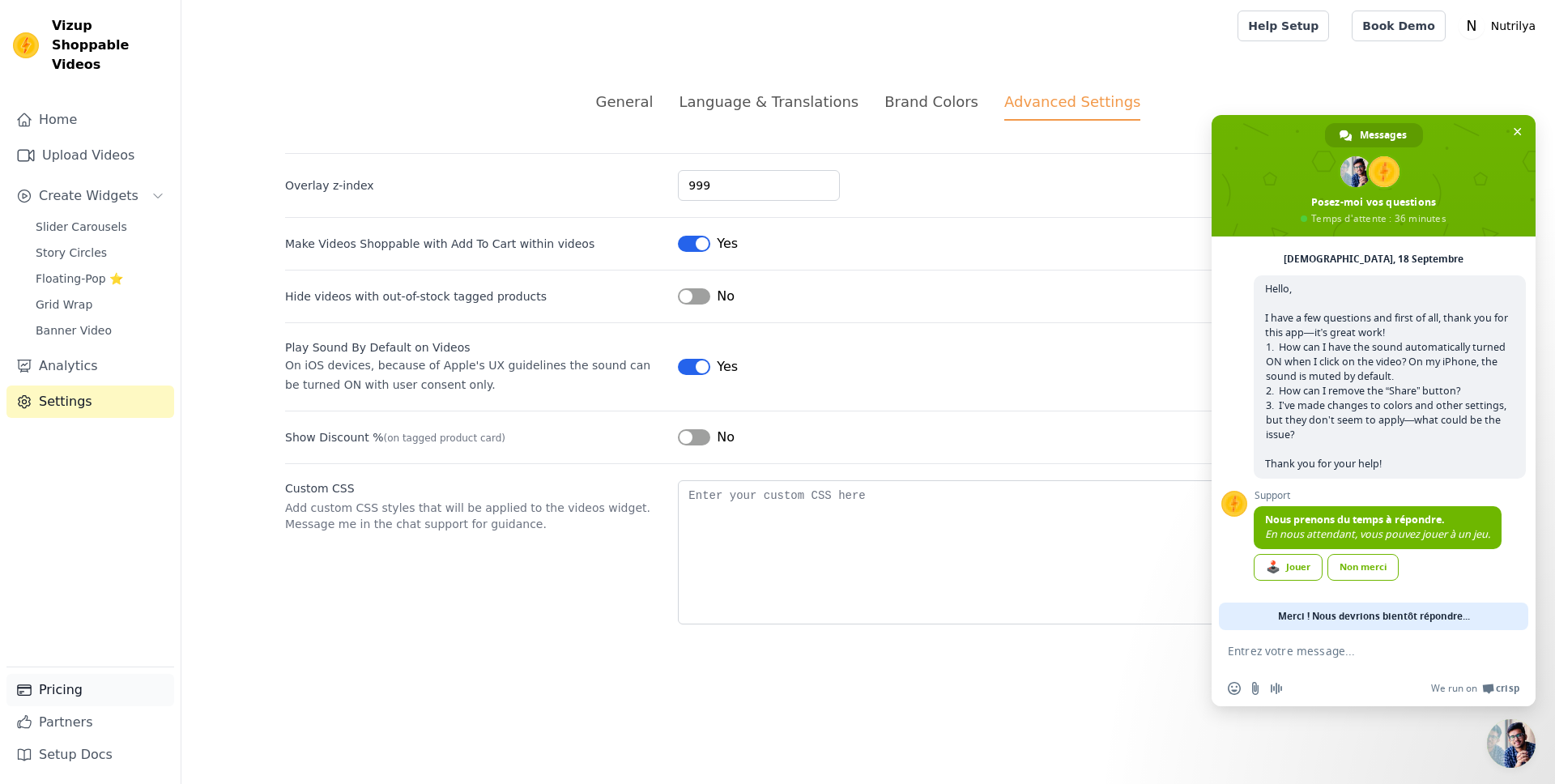
click at [107, 696] on link "Pricing" at bounding box center [90, 690] width 168 height 32
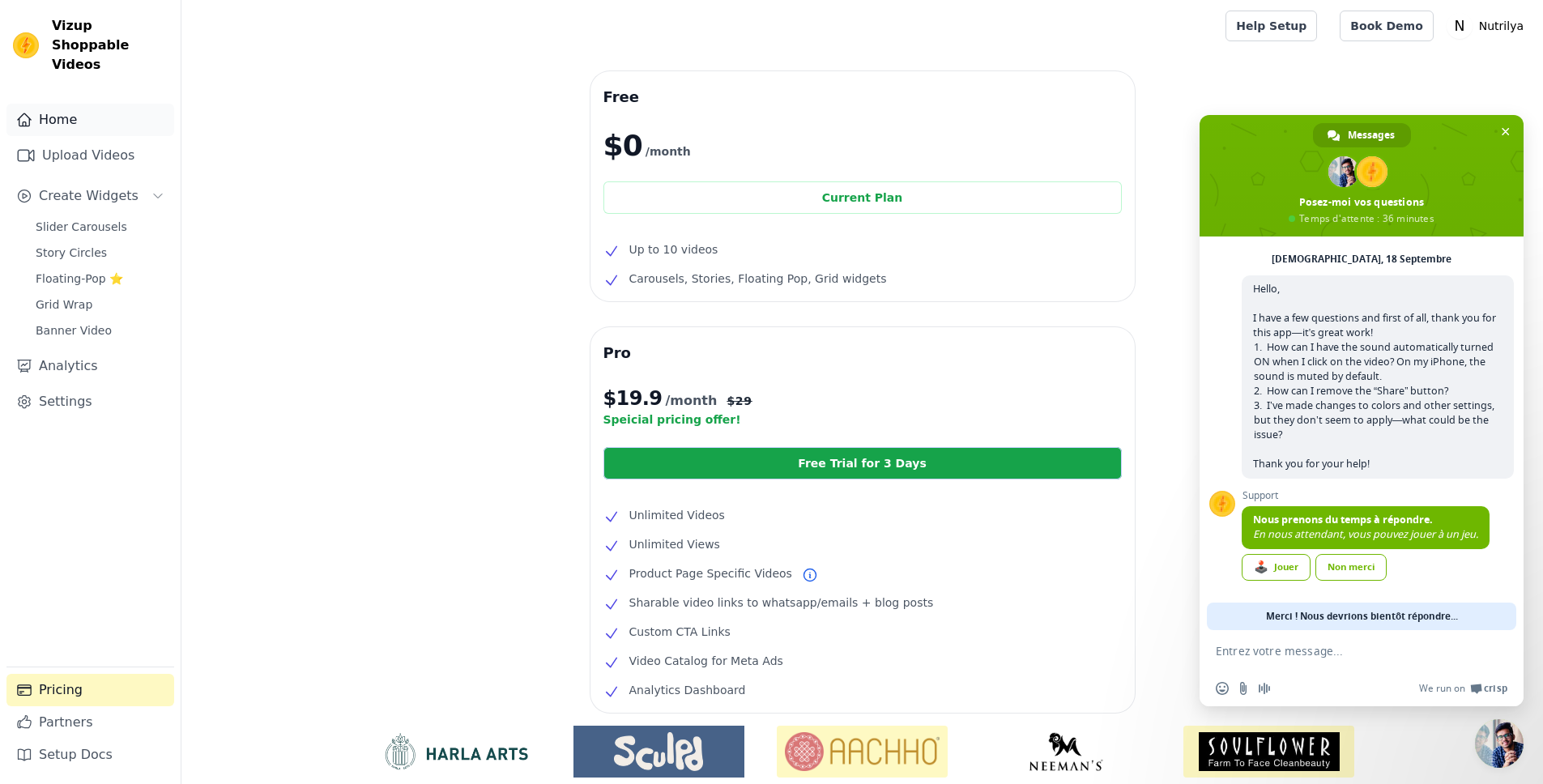
click at [89, 115] on link "Home" at bounding box center [90, 119] width 168 height 32
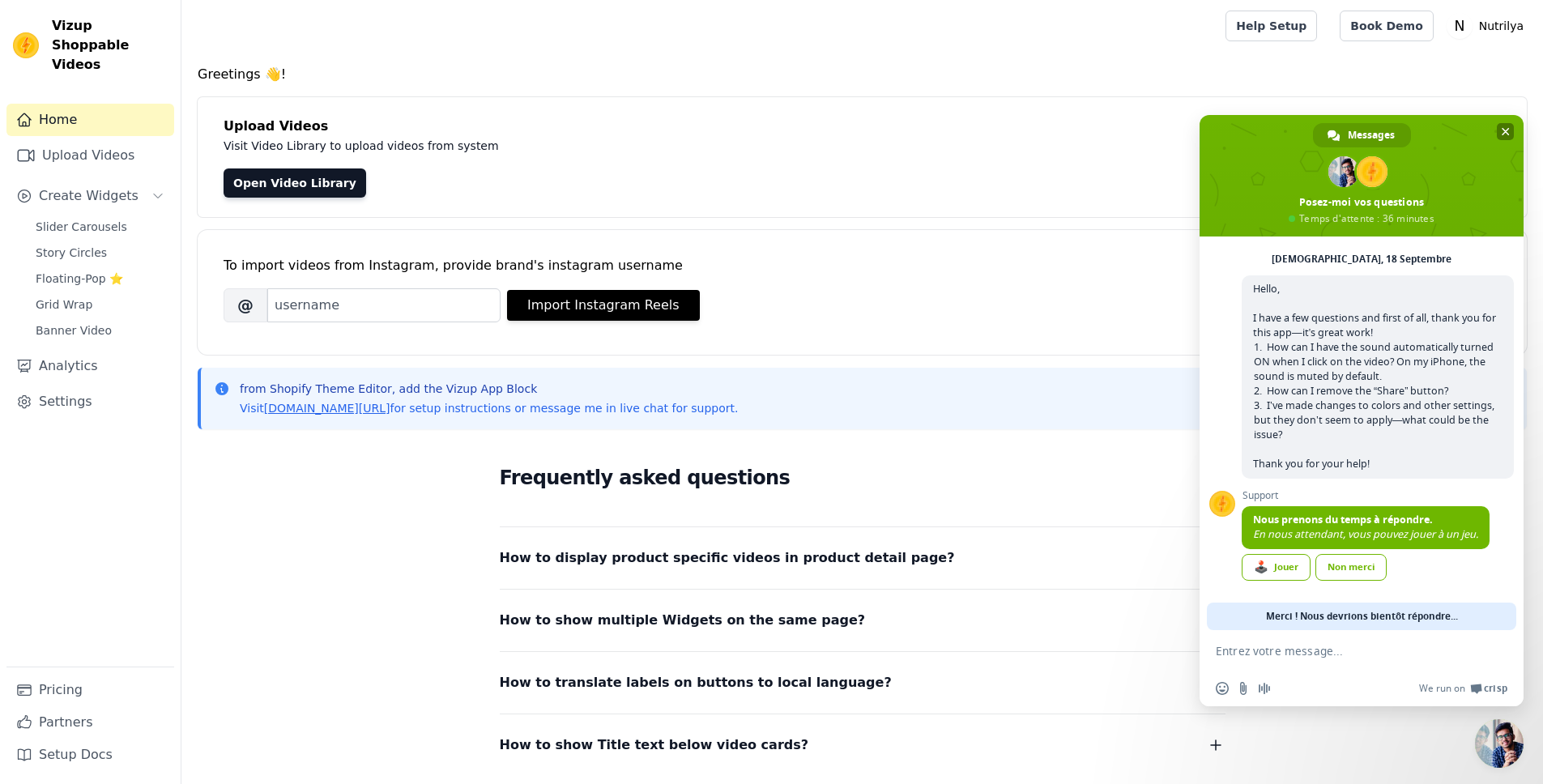
click at [1508, 133] on span "Fermer le chat" at bounding box center [1505, 132] width 8 height 8
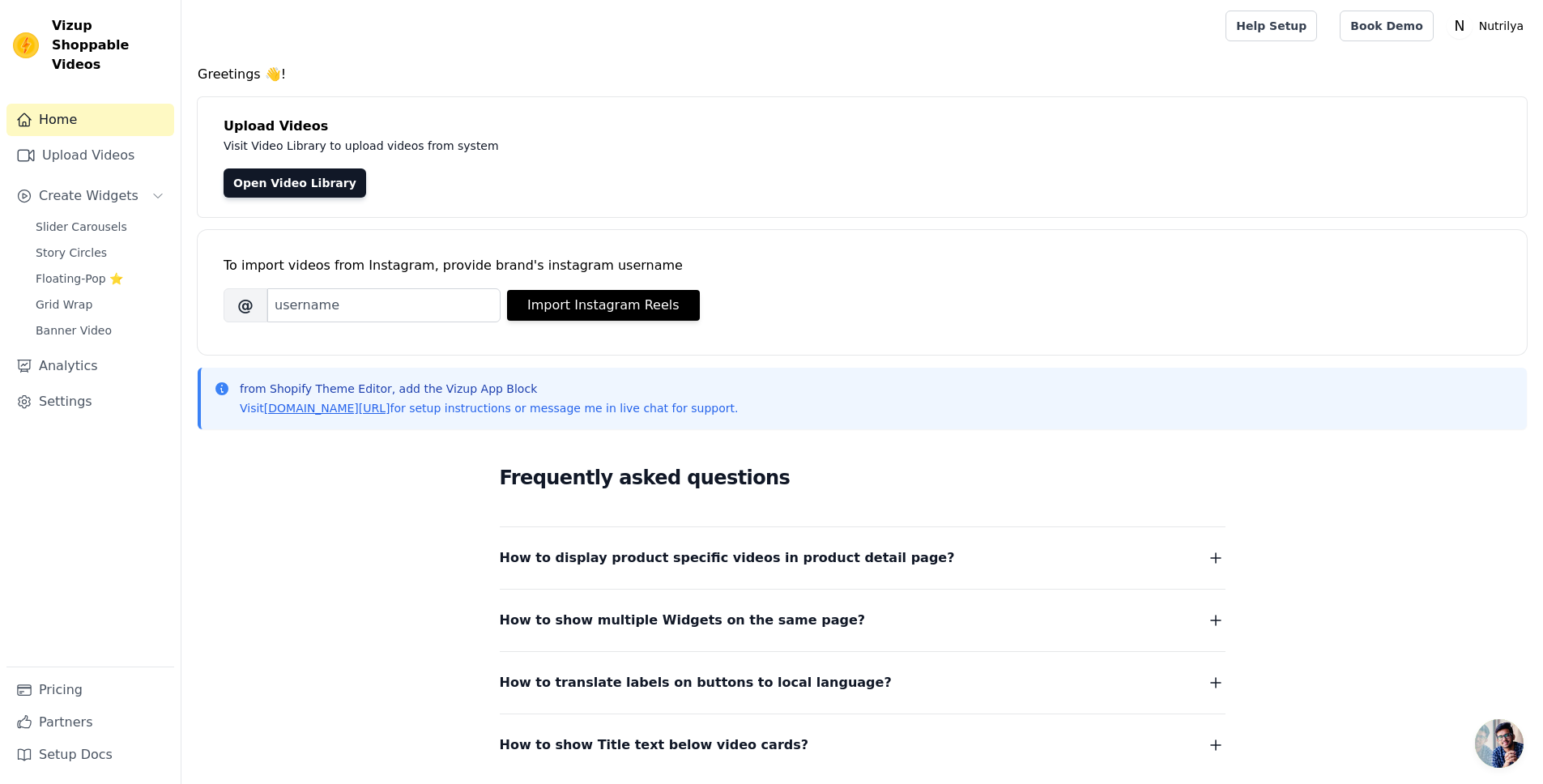
scroll to position [59, 0]
click at [1470, 730] on div "Frequently asked questions How to display product specific videos in product de…" at bounding box center [862, 608] width 1329 height 333
click at [1480, 734] on span "Ouvrir le chat" at bounding box center [1499, 743] width 49 height 49
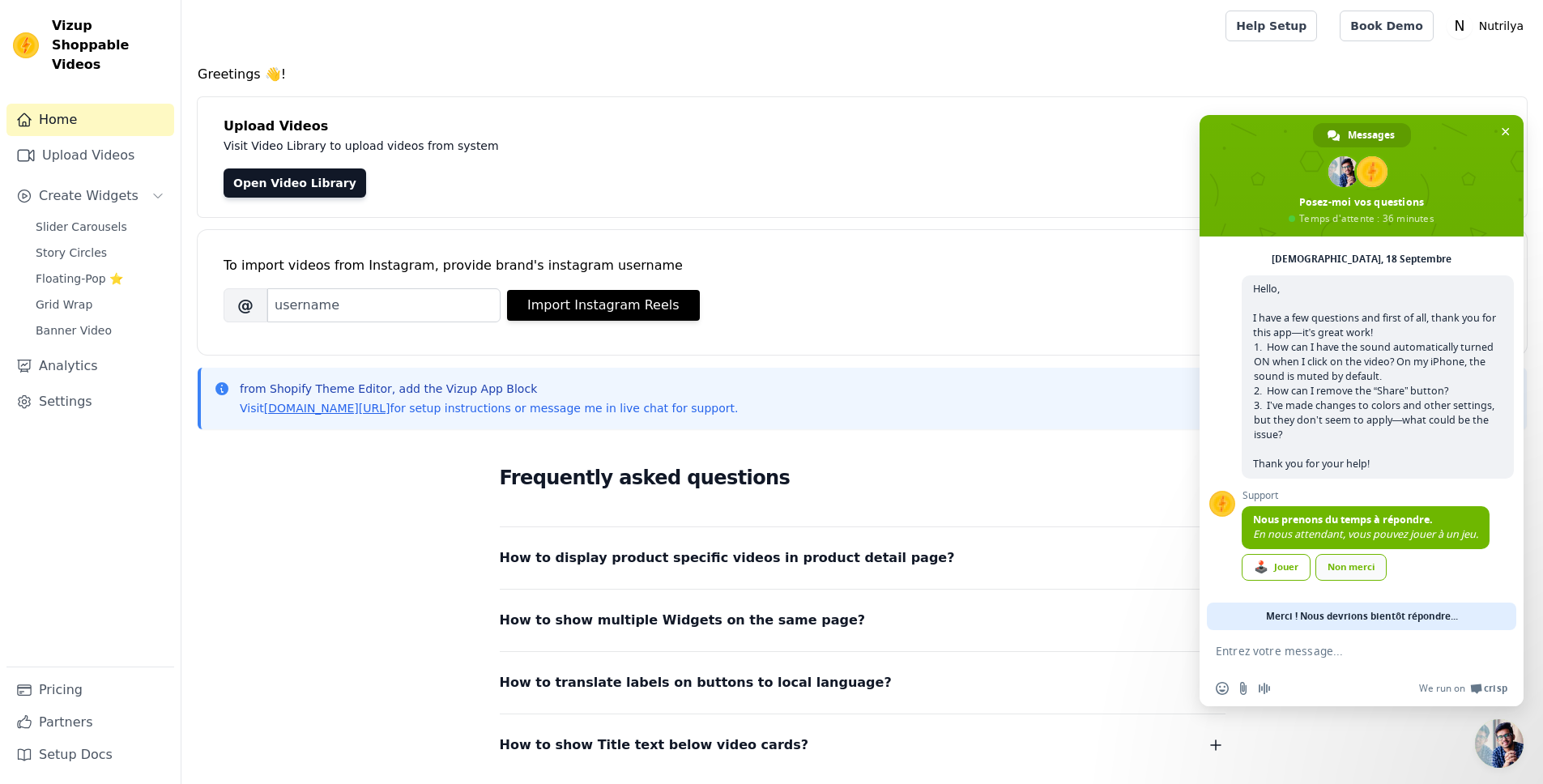
click at [1359, 564] on div "Non merci" at bounding box center [1351, 567] width 71 height 27
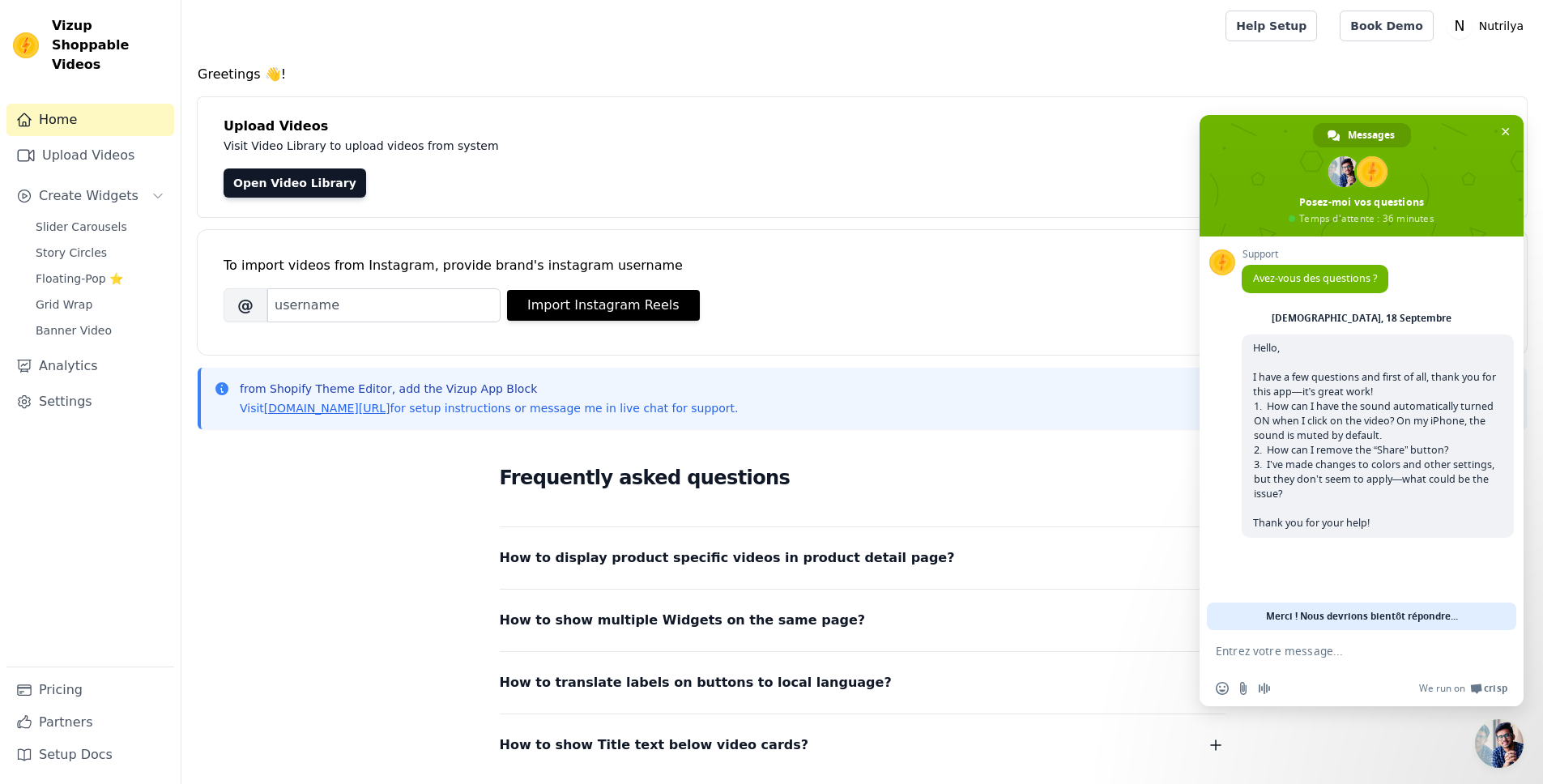
scroll to position [0, 0]
click at [81, 187] on span "Create Widgets" at bounding box center [88, 196] width 100 height 19
click at [1513, 129] on span "Fermer le chat" at bounding box center [1505, 132] width 17 height 17
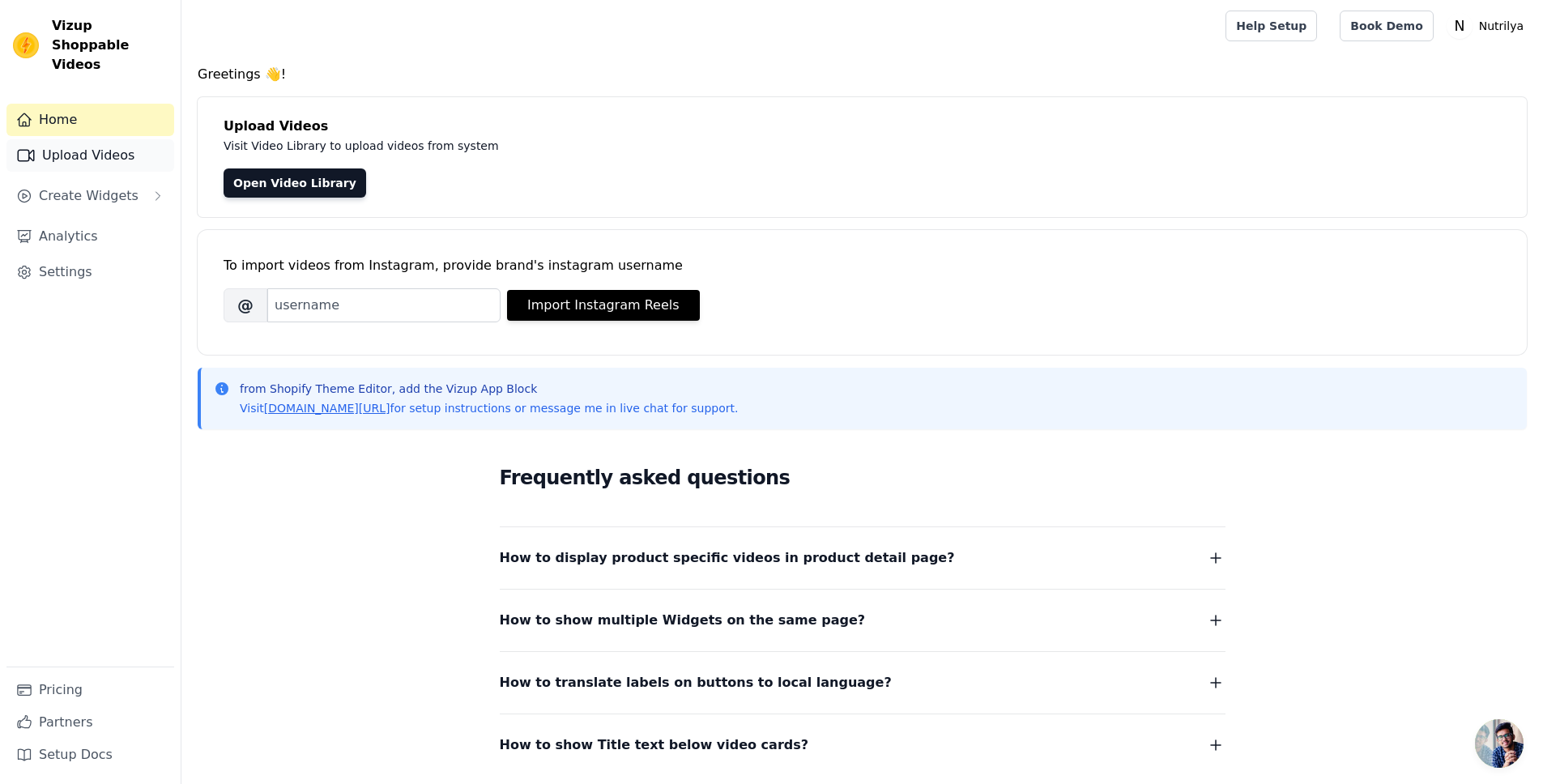
click at [86, 141] on link "Upload Videos" at bounding box center [90, 154] width 168 height 32
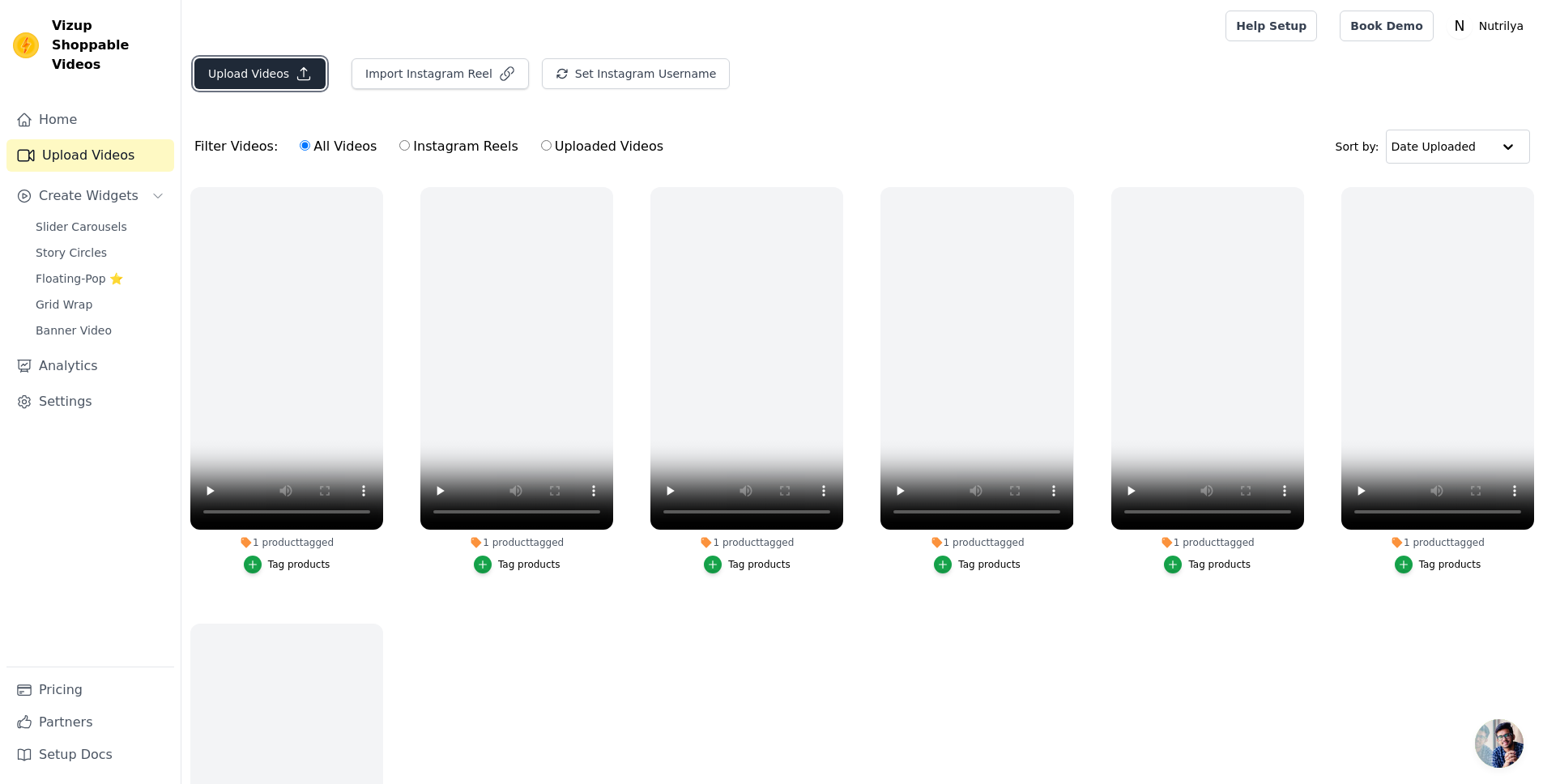
click at [275, 81] on button "Upload Videos" at bounding box center [259, 74] width 131 height 31
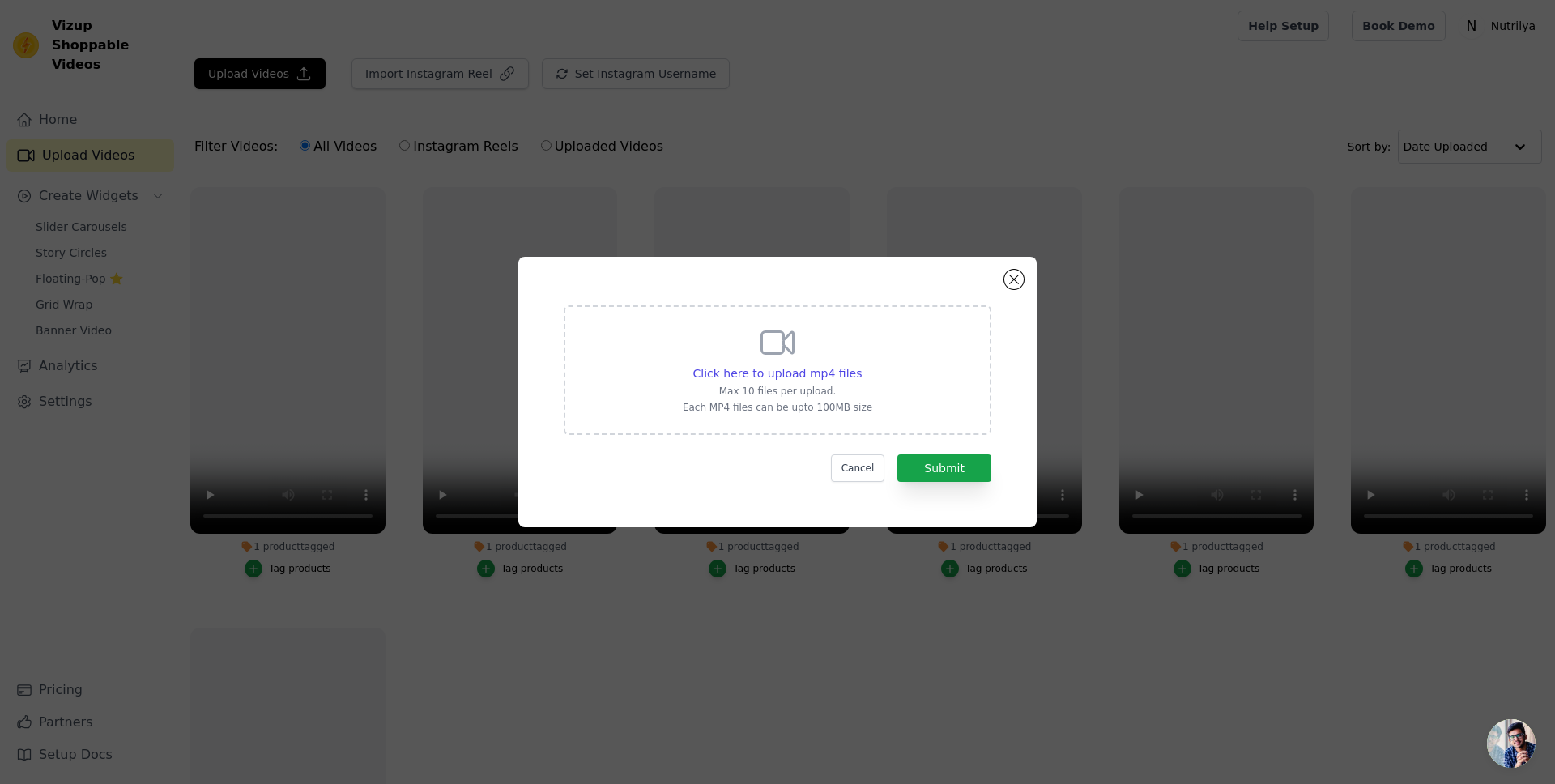
click at [760, 347] on icon at bounding box center [778, 343] width 39 height 39
click at [861, 364] on input "Click here to upload mp4 files Max 10 files per upload. Each MP4 files can be u…" at bounding box center [861, 364] width 1 height 1
type input "C:\fakepath\7-TikTok video #75421999473963369187542199947396336918.mp4"
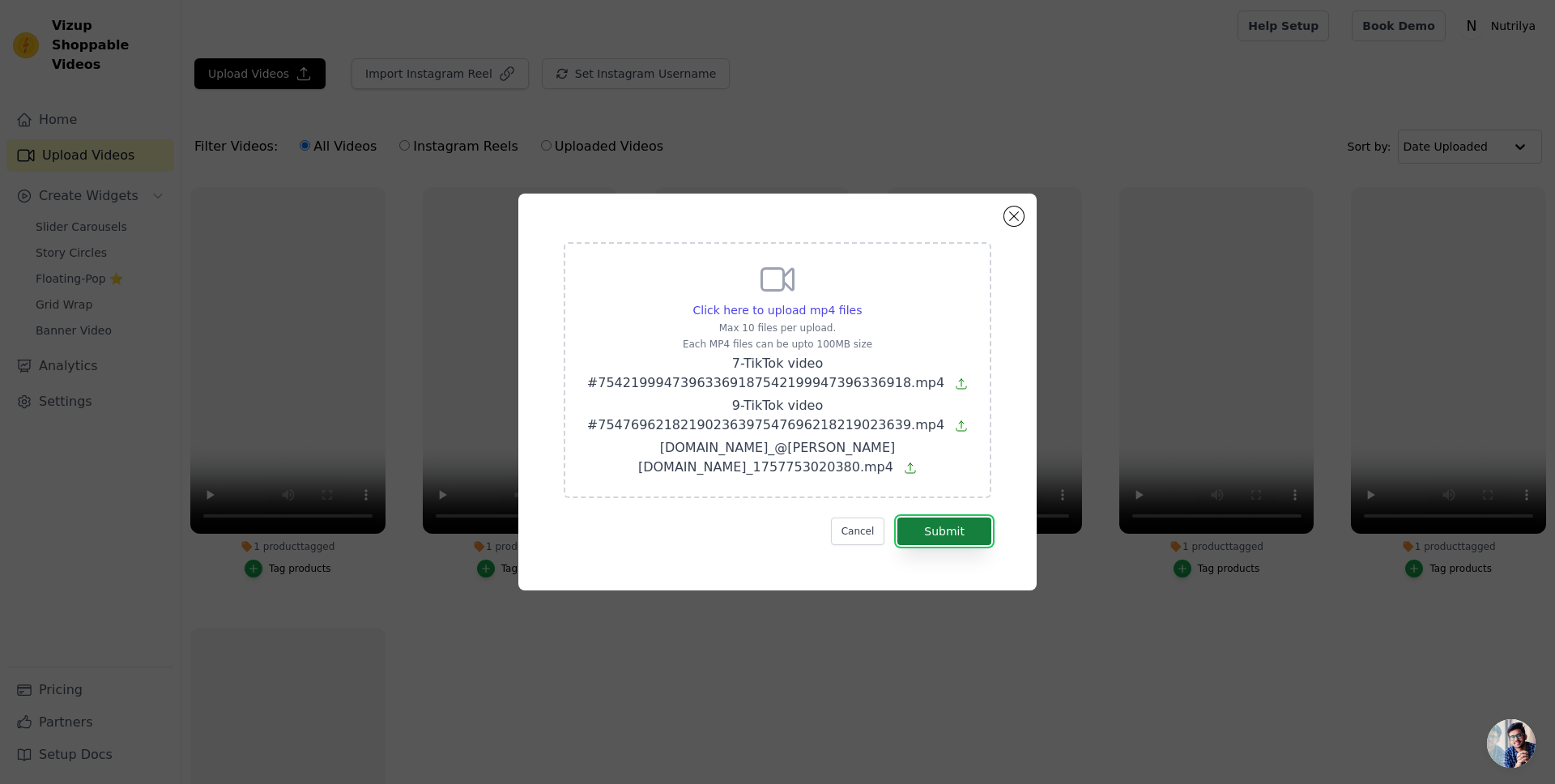
click at [968, 518] on button "Submit" at bounding box center [945, 531] width 94 height 27
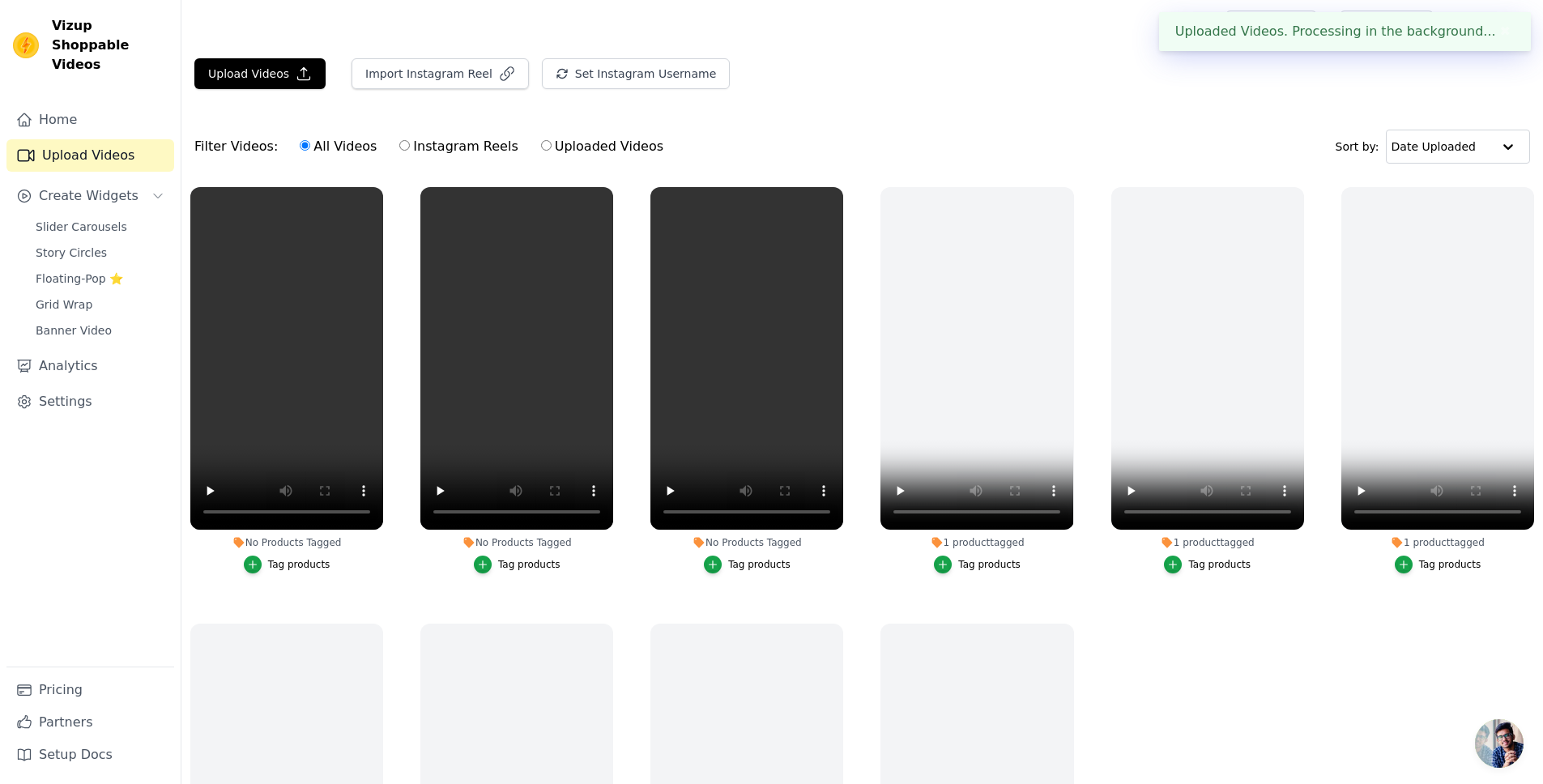
click at [268, 562] on div "Tag products" at bounding box center [299, 563] width 62 height 13
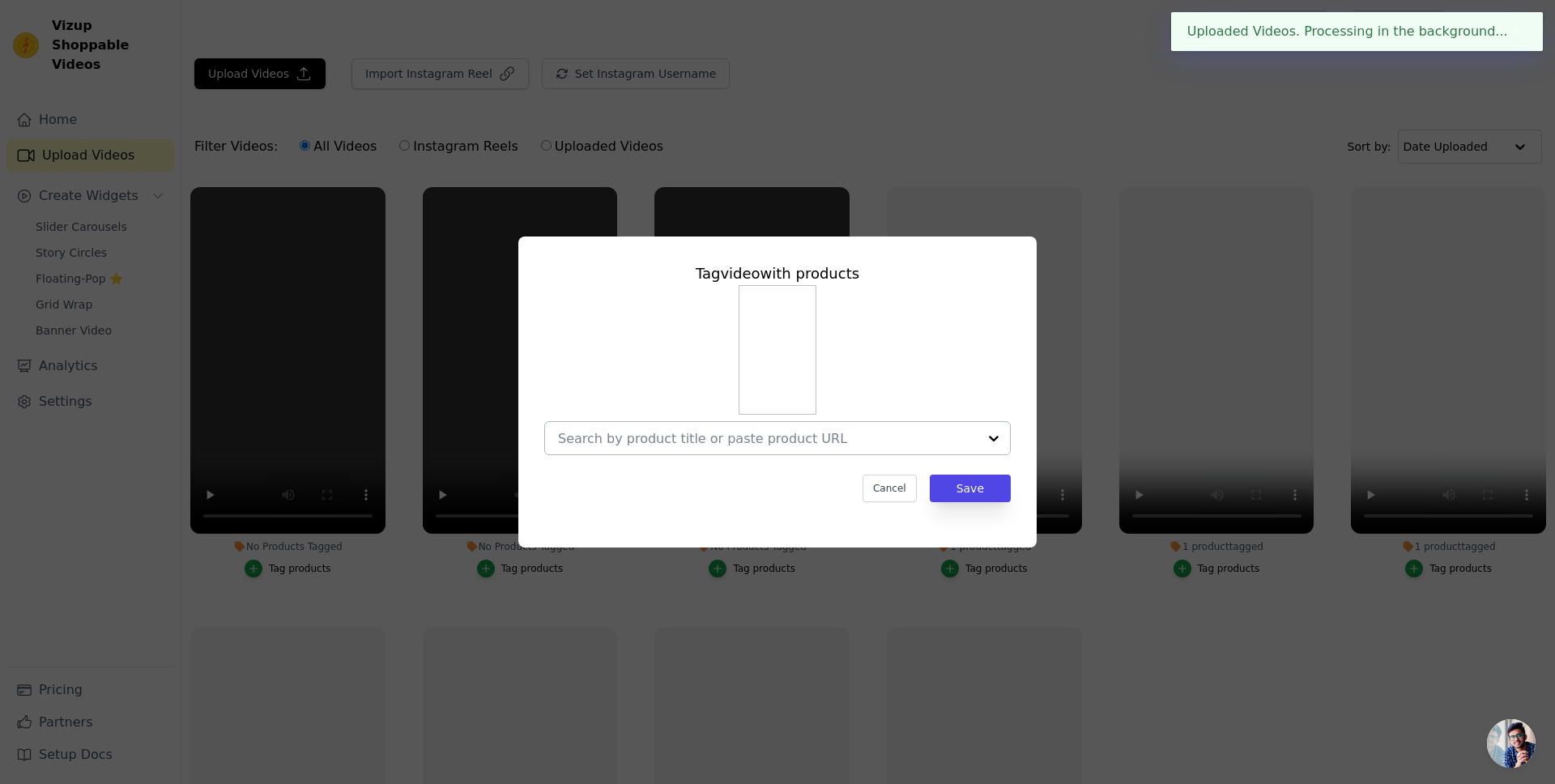
click at [691, 430] on input "No Products Tagged Tag video with products Cancel Save Tag products" at bounding box center [768, 438] width 420 height 16
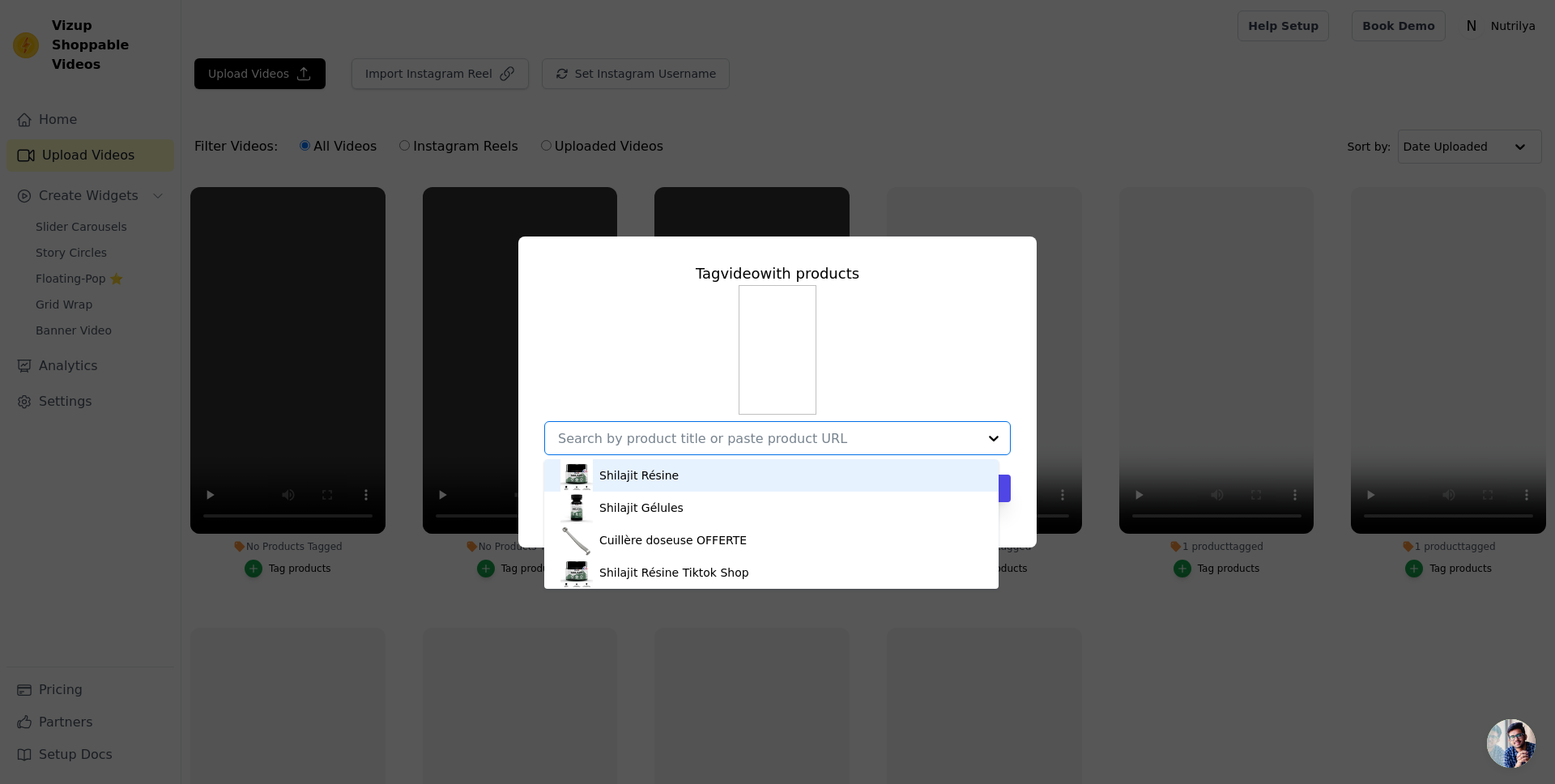
click at [650, 470] on div "Shilajit Résine" at bounding box center [639, 475] width 80 height 17
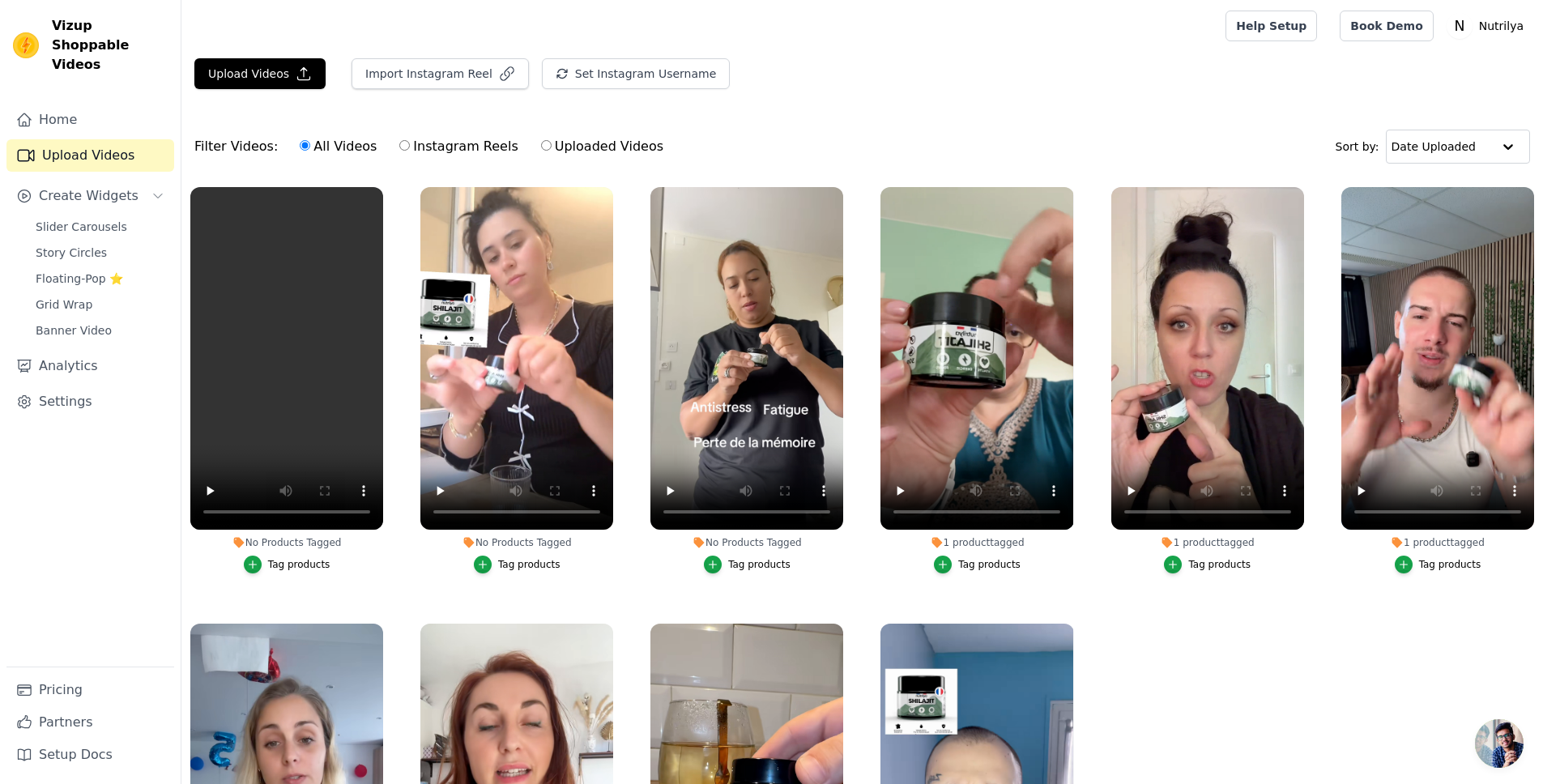
click at [519, 558] on div "Tag products" at bounding box center [530, 563] width 62 height 13
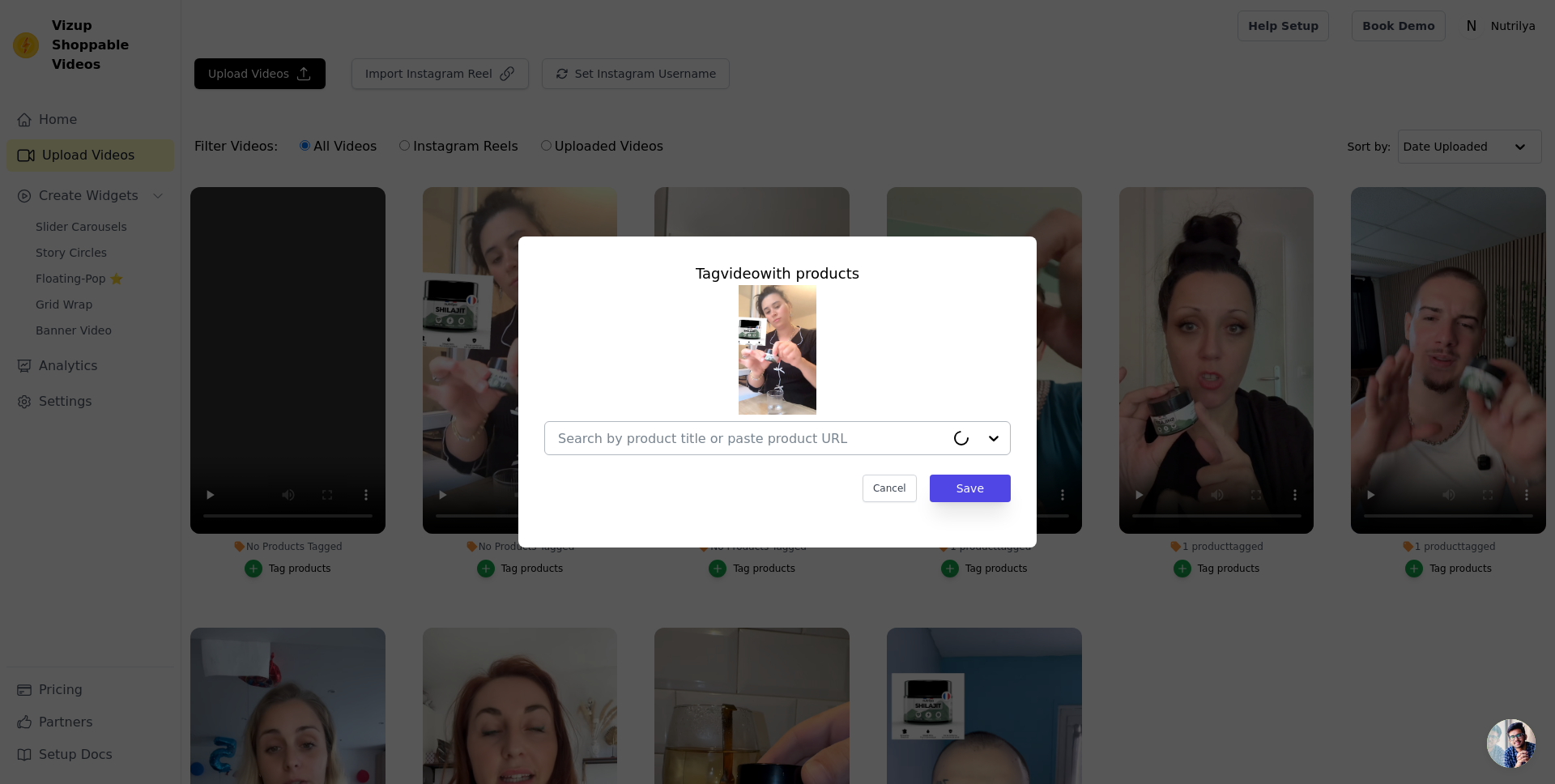
click at [796, 448] on div at bounding box center [751, 437] width 387 height 32
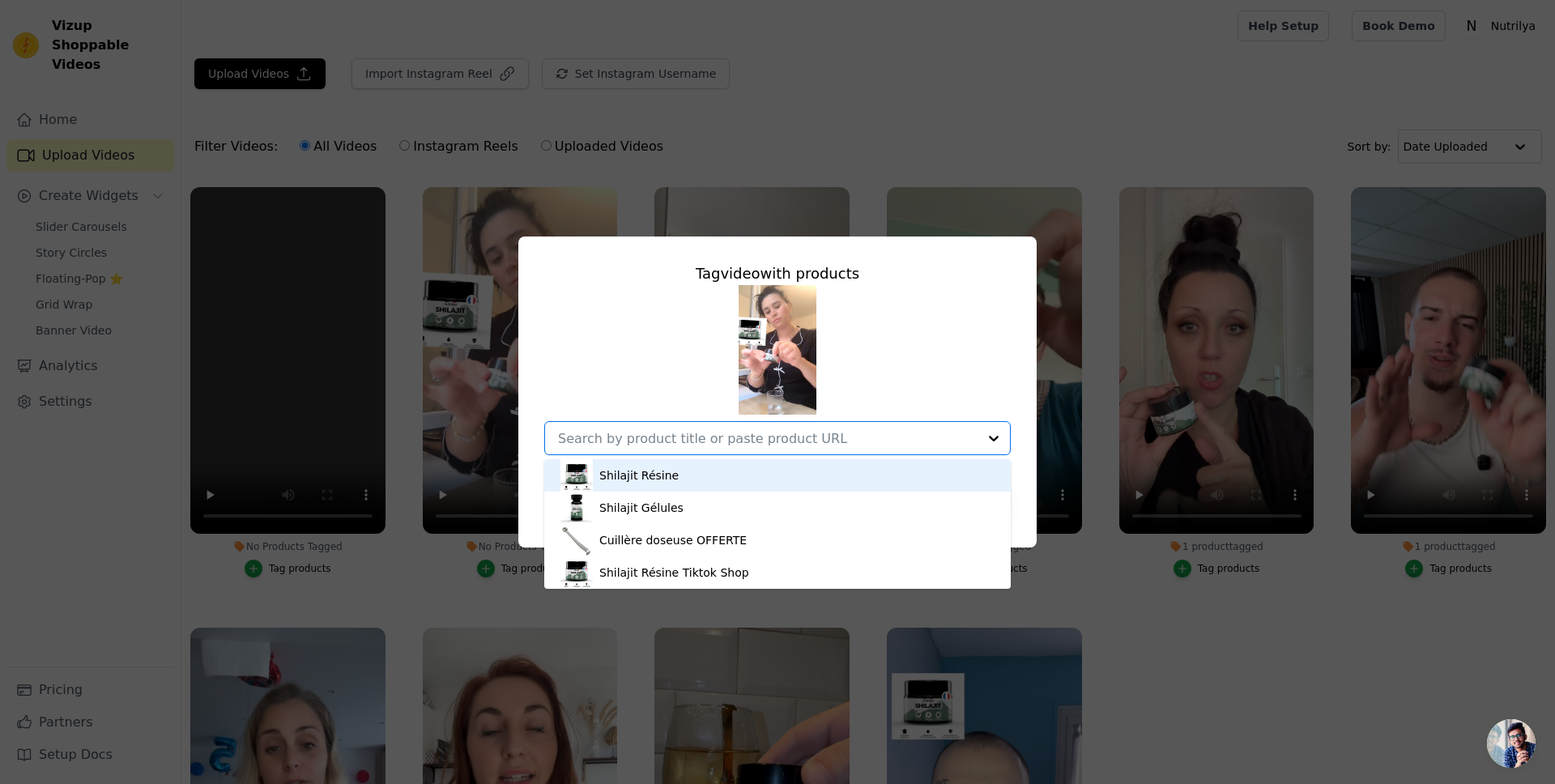
click at [745, 479] on div "Shilajit Résine" at bounding box center [778, 475] width 434 height 32
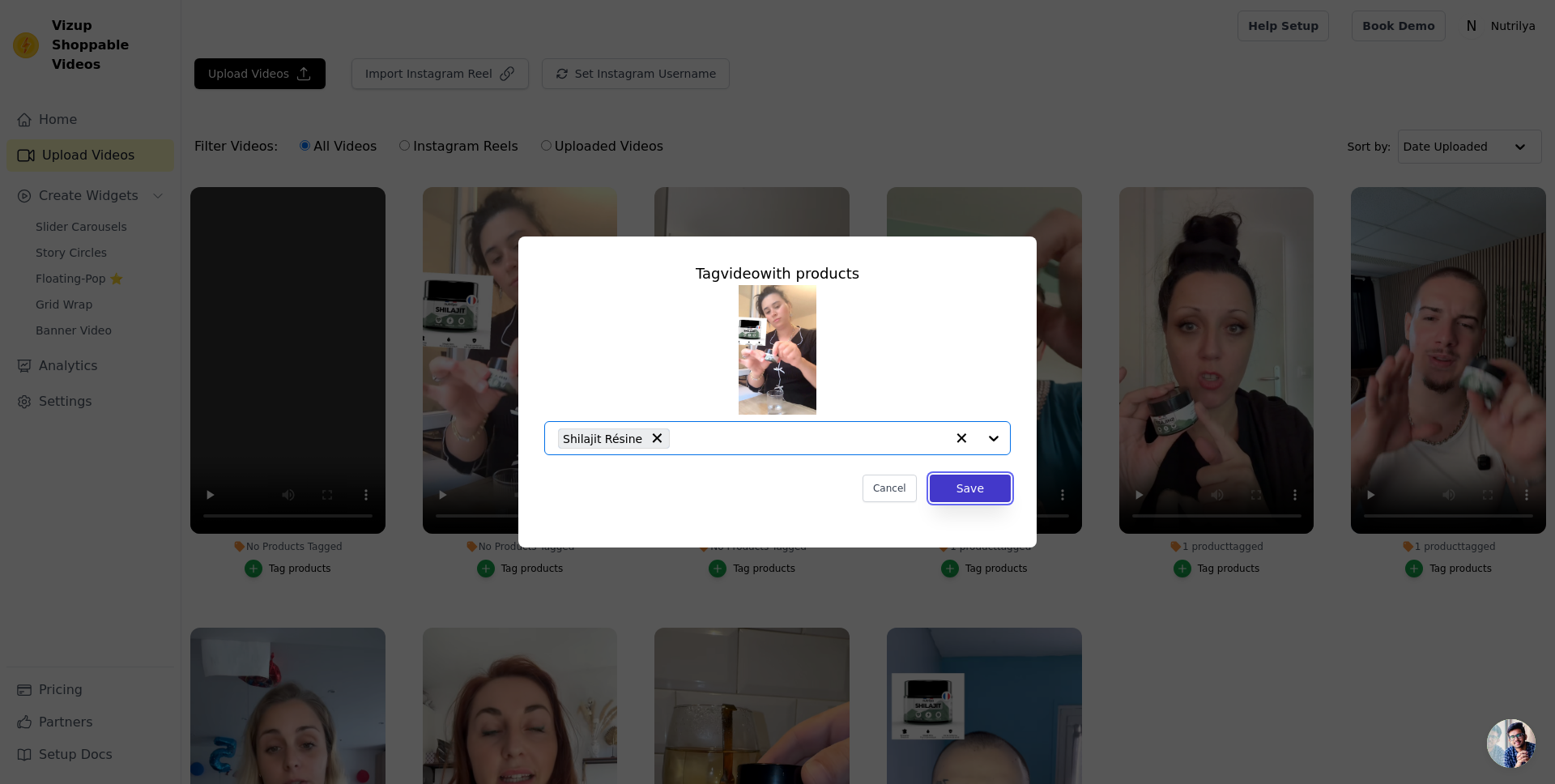
click at [973, 490] on button "Save" at bounding box center [970, 488] width 81 height 27
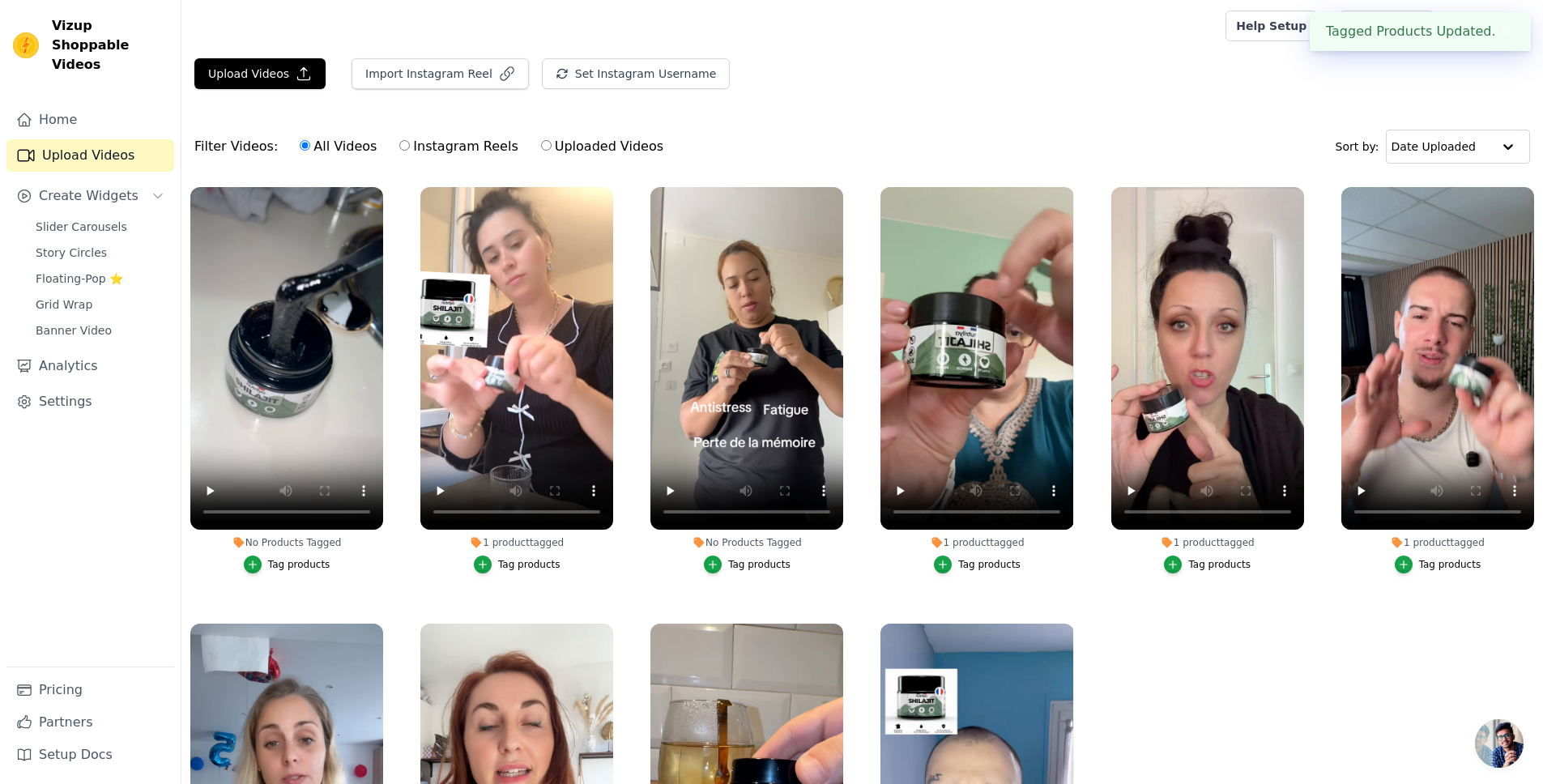
click at [723, 562] on button "Tag products" at bounding box center [746, 564] width 86 height 17
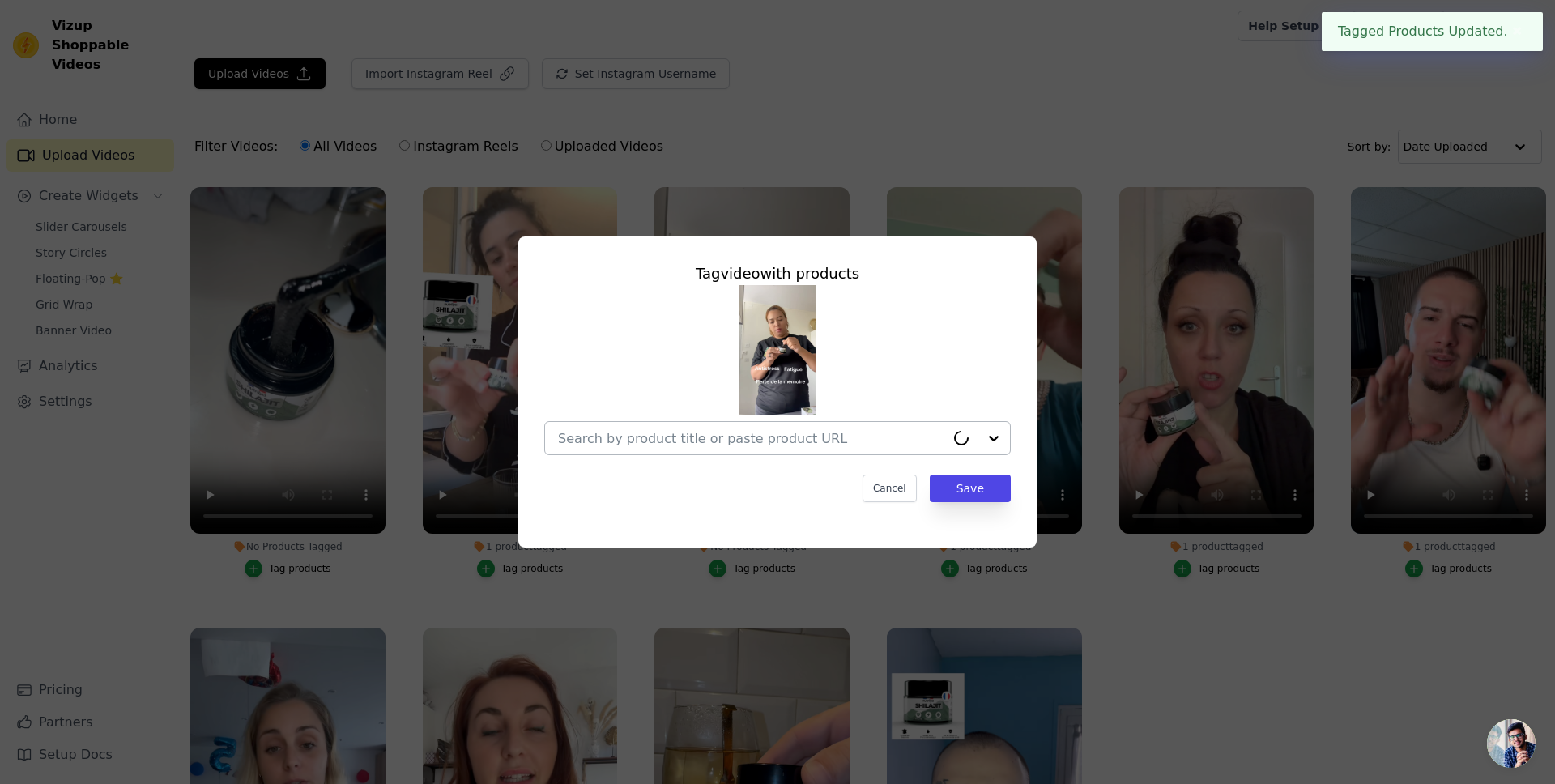
click at [820, 440] on input "No Products Tagged Tag video with products Cancel Save Tag products" at bounding box center [751, 438] width 387 height 16
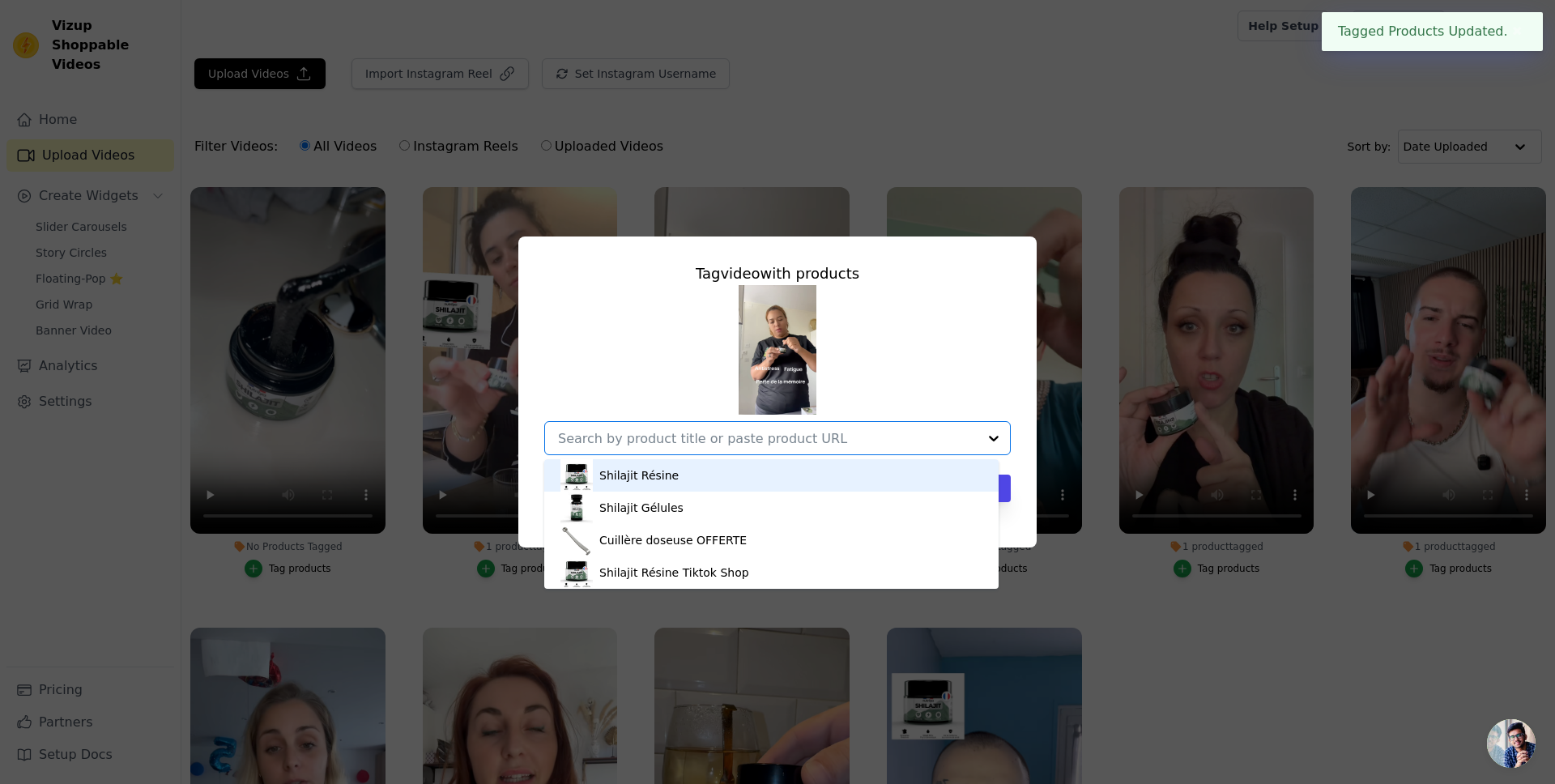
click at [708, 476] on div "Shilajit Résine" at bounding box center [772, 475] width 422 height 32
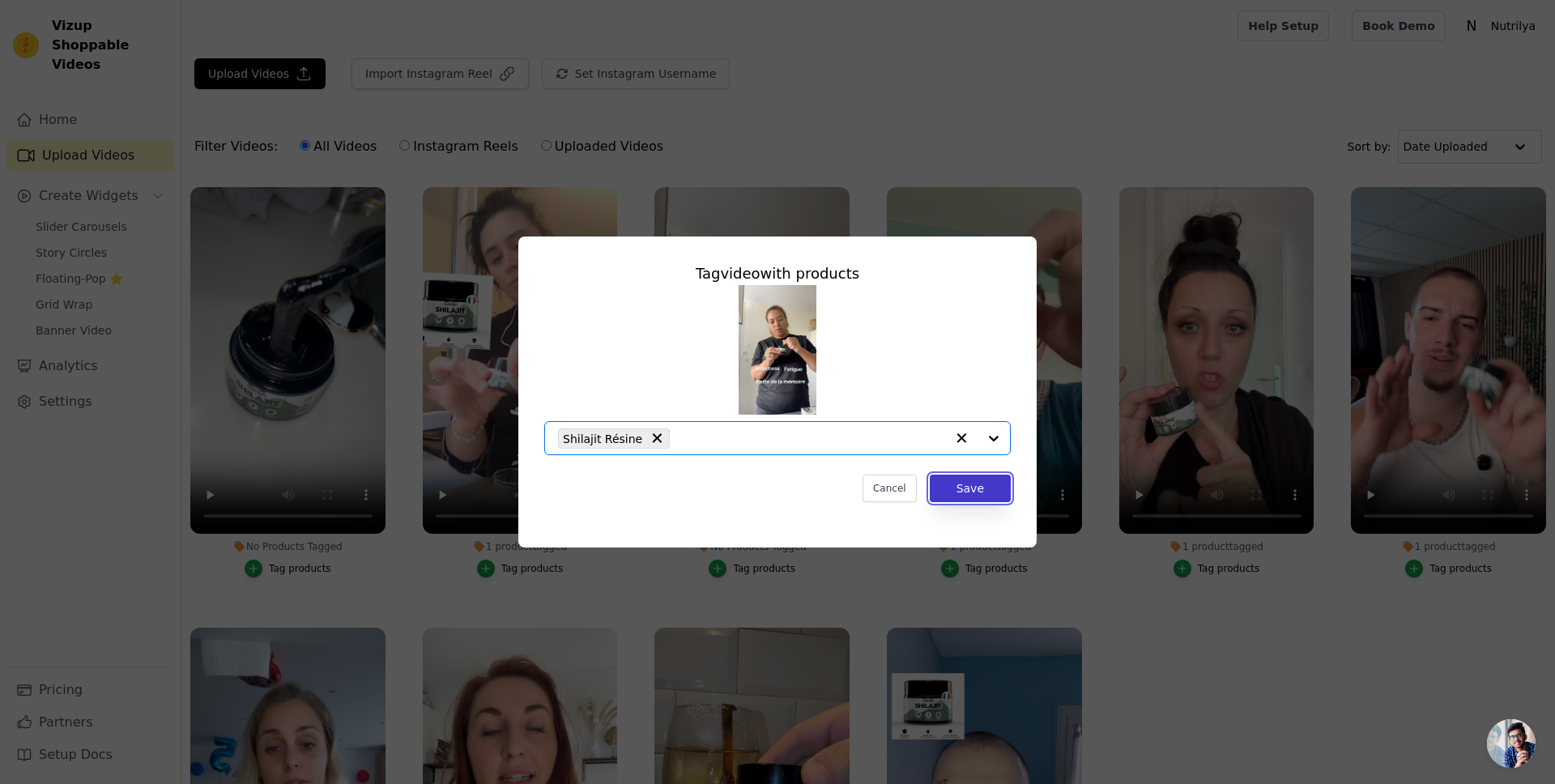
click at [972, 492] on button "Save" at bounding box center [970, 488] width 81 height 27
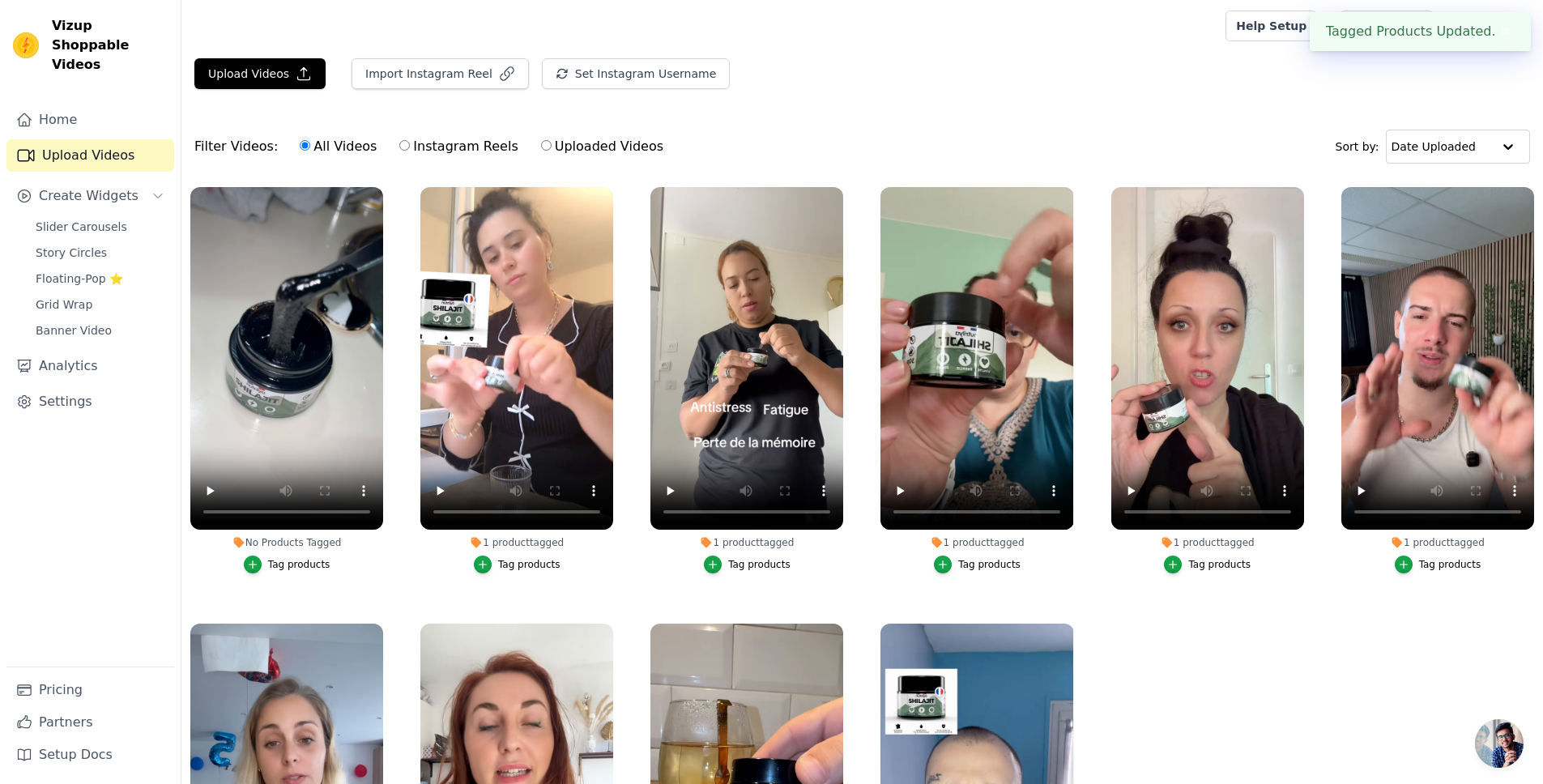
click at [304, 559] on div "Tag products" at bounding box center [299, 563] width 62 height 13
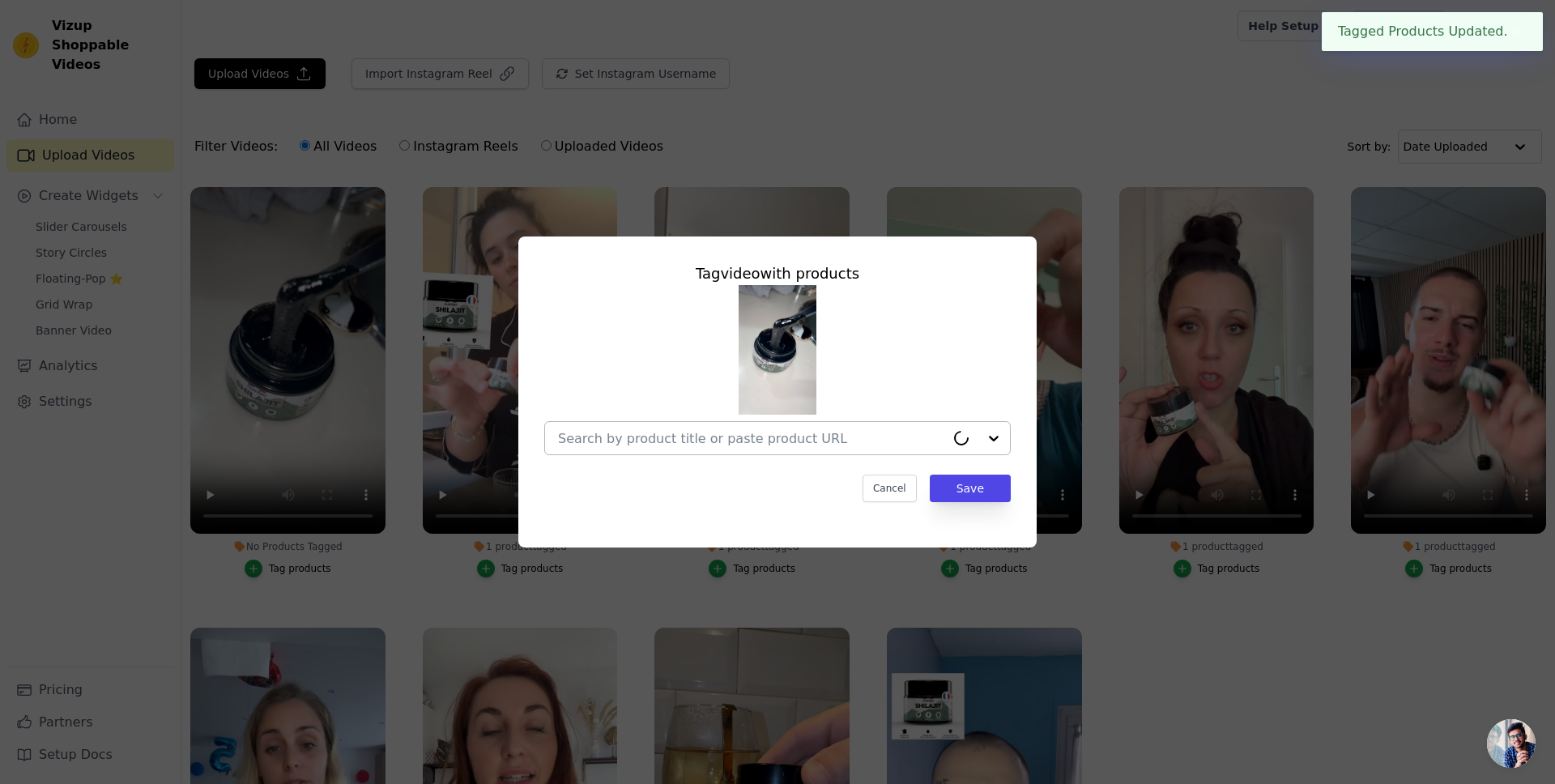
click at [696, 430] on input "No Products Tagged Tag video with products Cancel Save Tag products" at bounding box center [751, 438] width 387 height 16
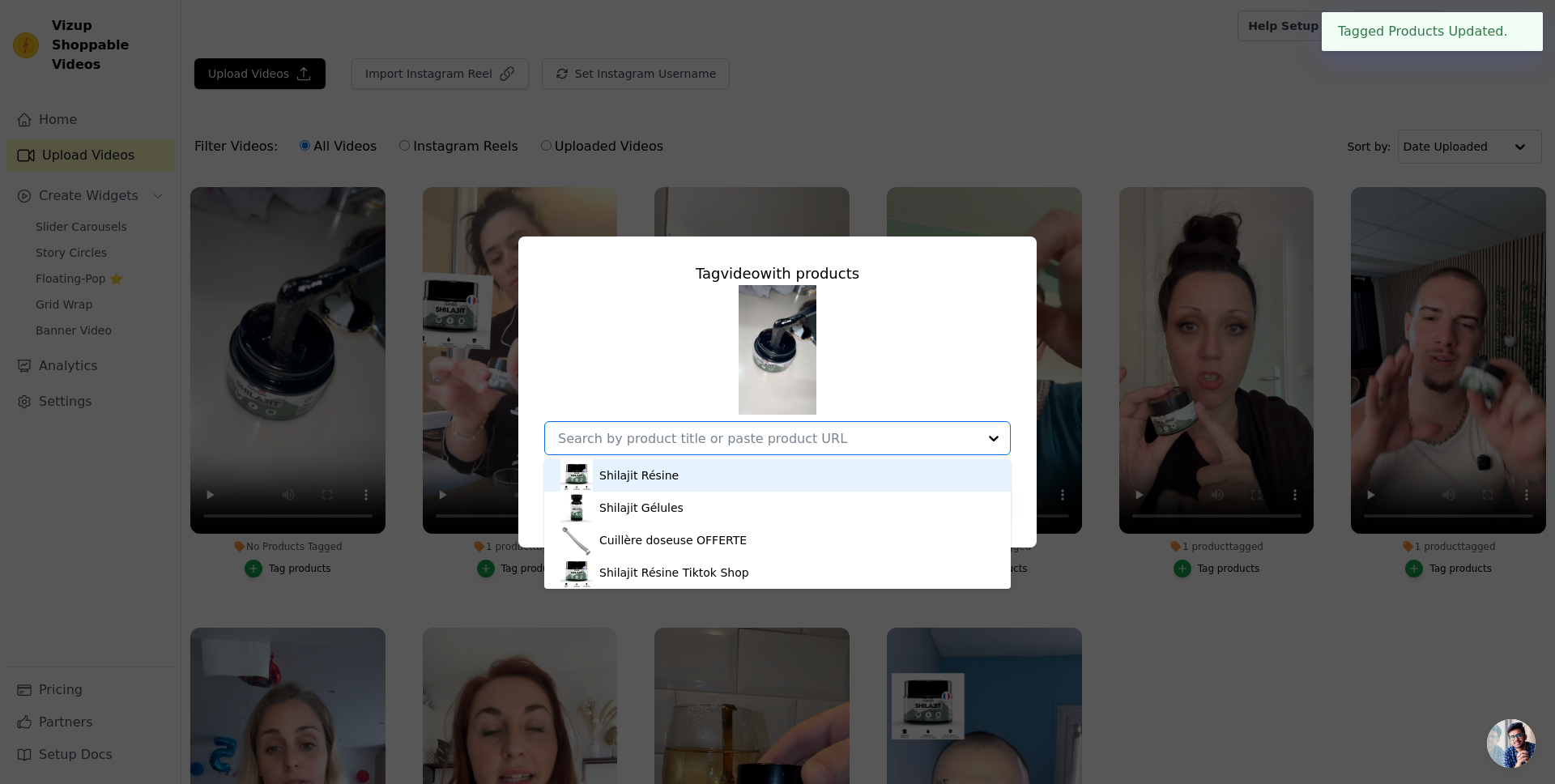
click at [675, 464] on div "Shilajit Résine" at bounding box center [778, 475] width 434 height 32
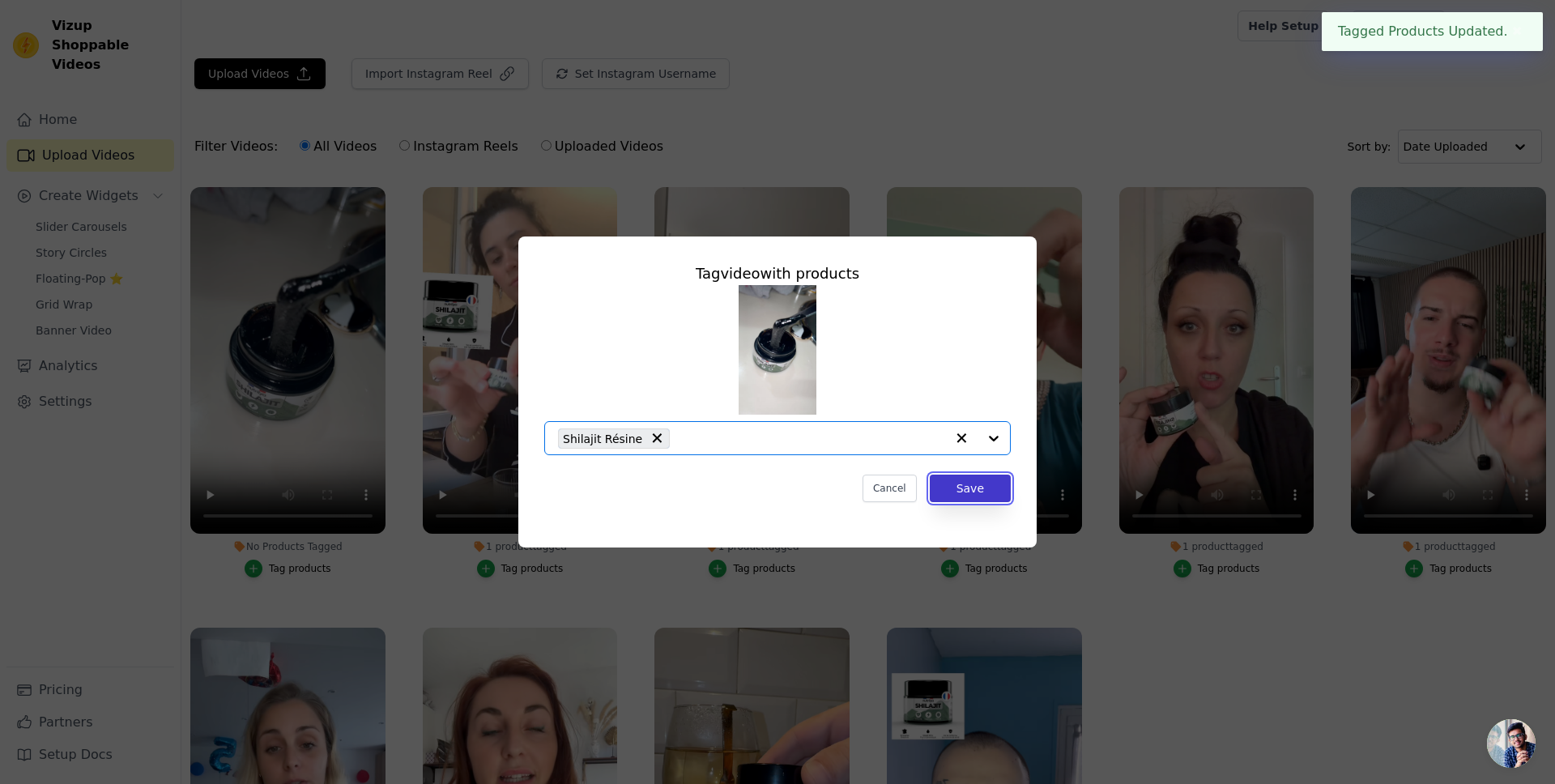
click at [972, 498] on button "Save" at bounding box center [970, 488] width 81 height 27
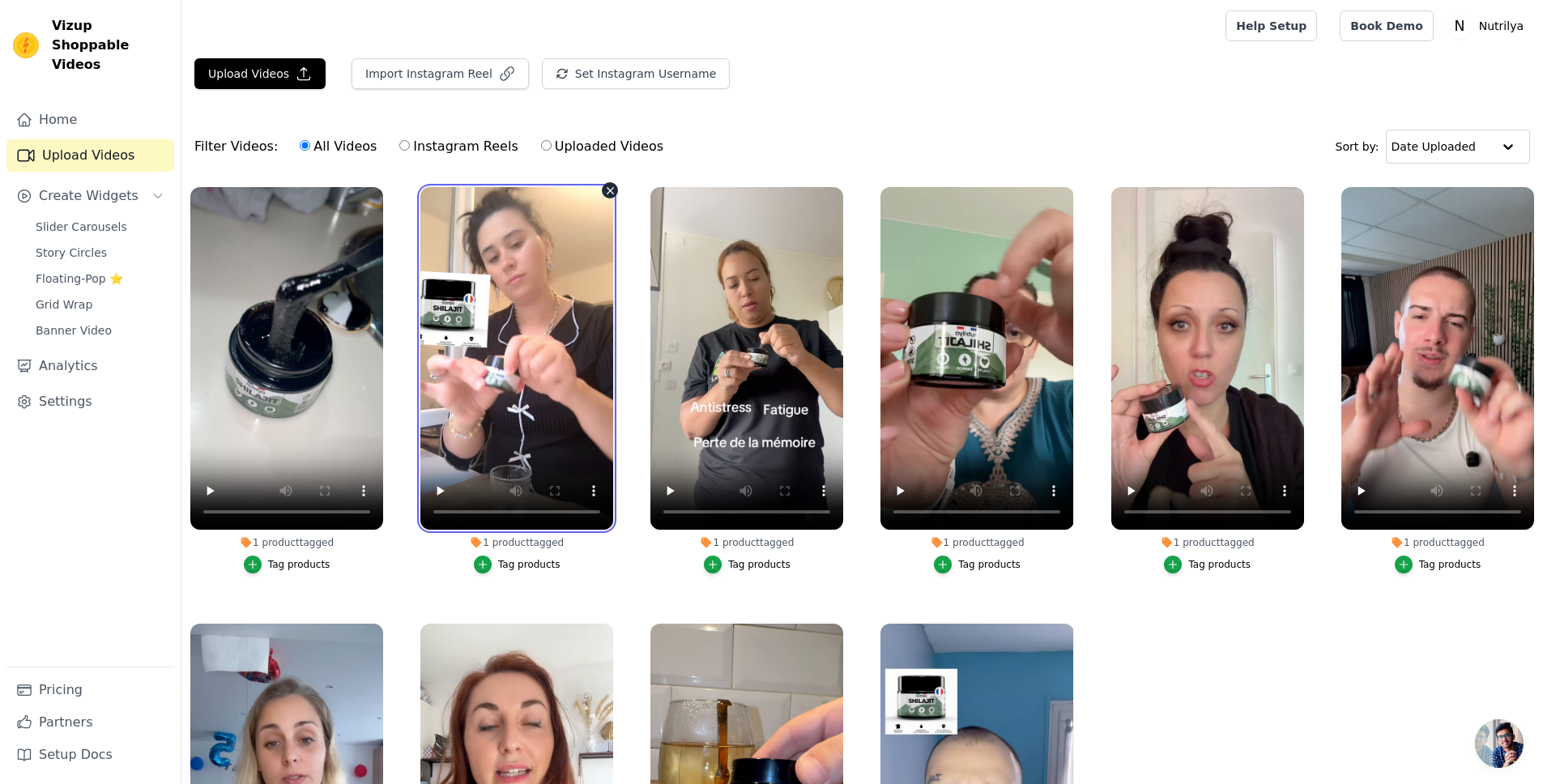
click at [453, 324] on video at bounding box center [517, 358] width 192 height 343
click at [429, 466] on video at bounding box center [517, 358] width 192 height 343
click at [589, 507] on video at bounding box center [517, 358] width 192 height 343
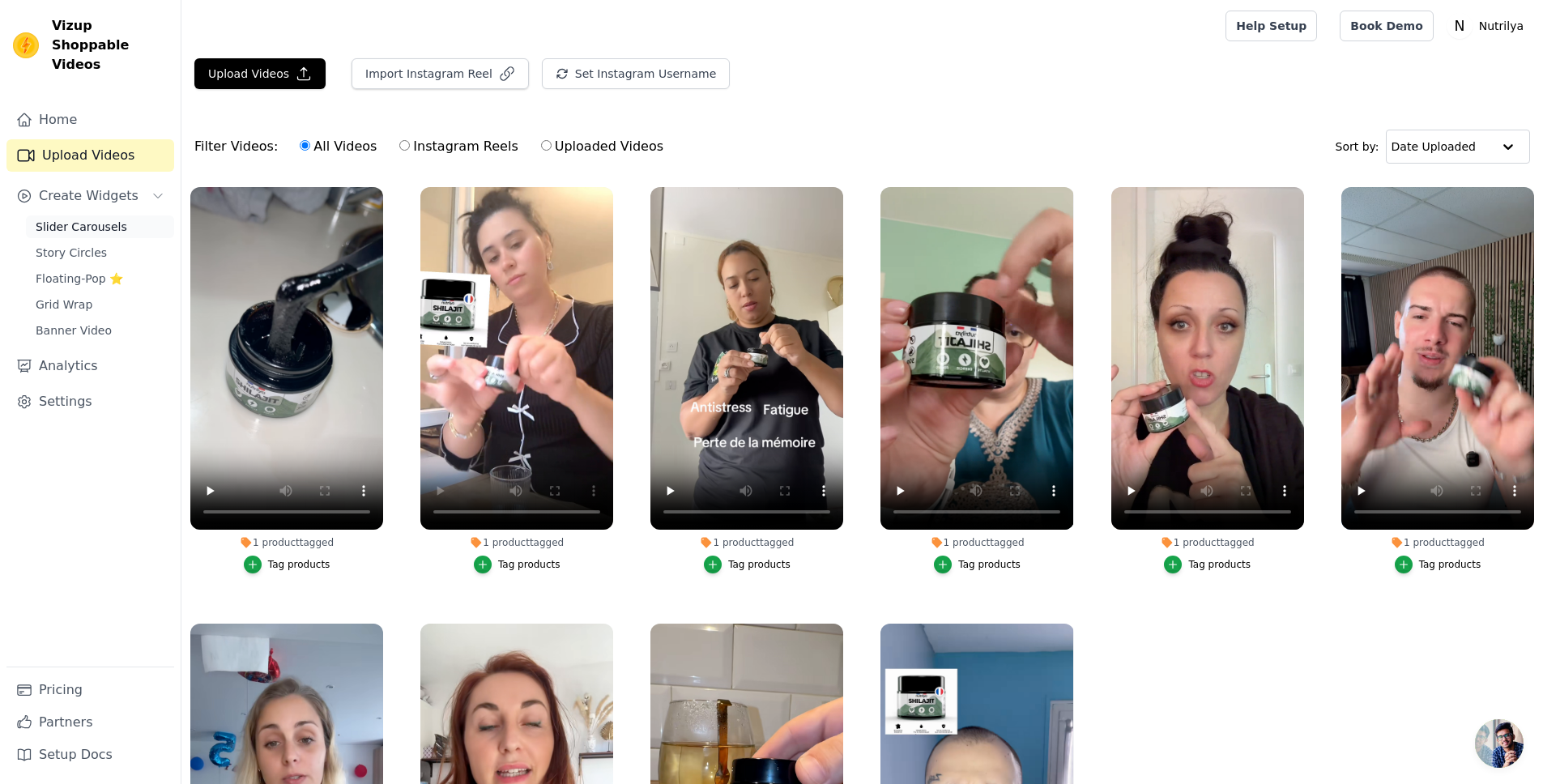
click at [82, 219] on span "Slider Carousels" at bounding box center [82, 226] width 91 height 17
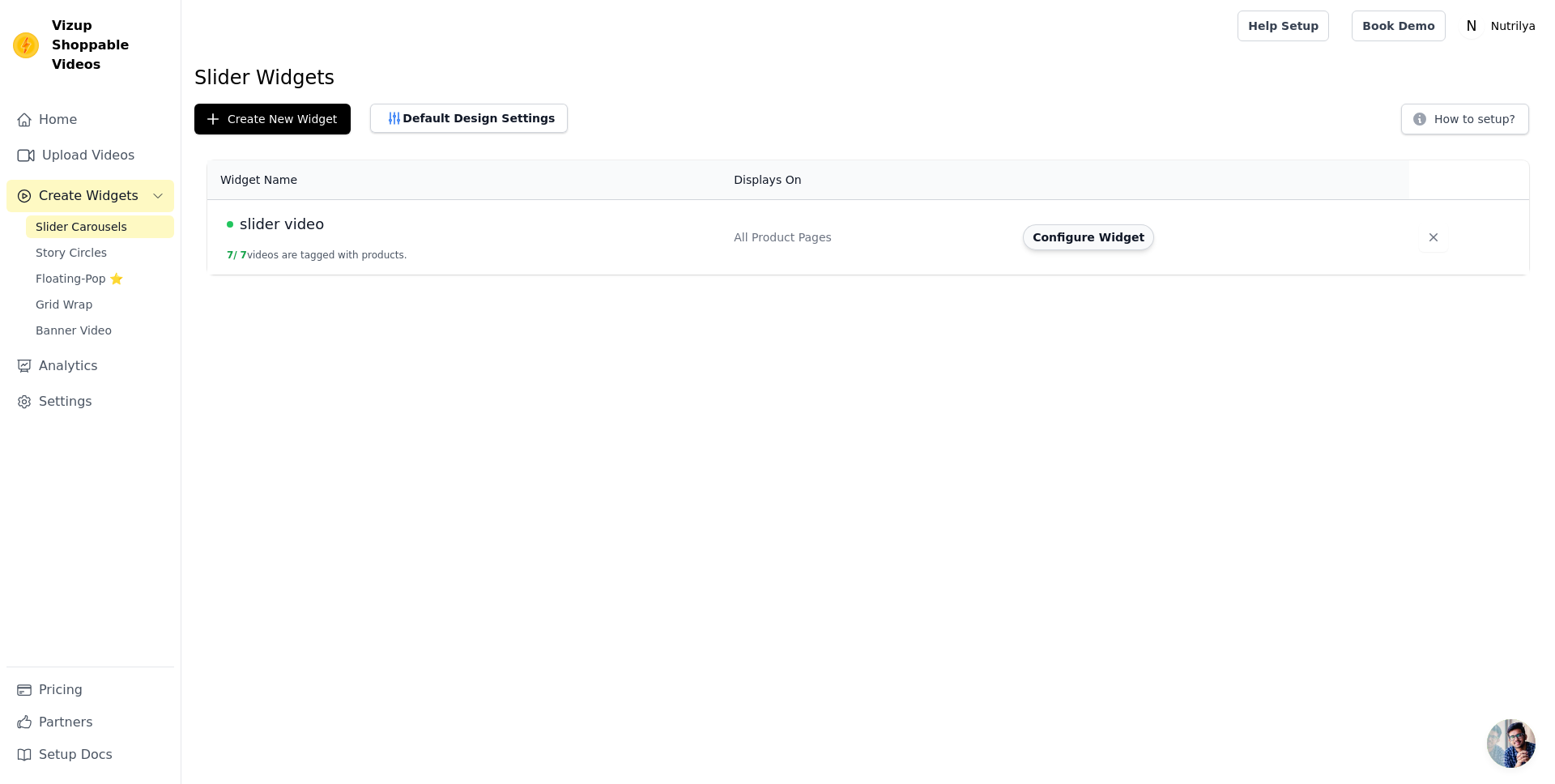
click at [1074, 244] on button "Configure Widget" at bounding box center [1088, 237] width 131 height 26
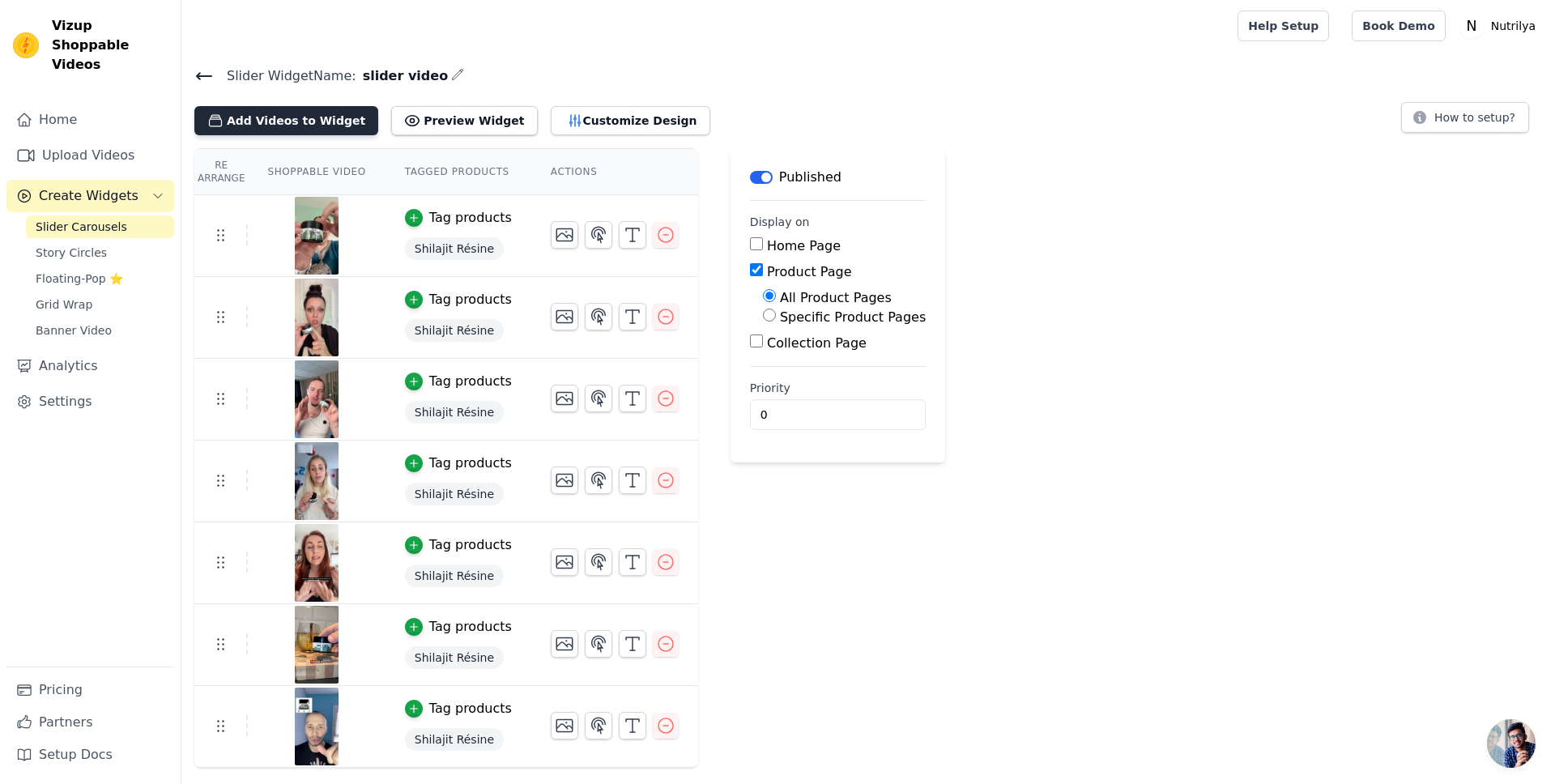
click at [274, 124] on button "Add Videos to Widget" at bounding box center [286, 120] width 184 height 29
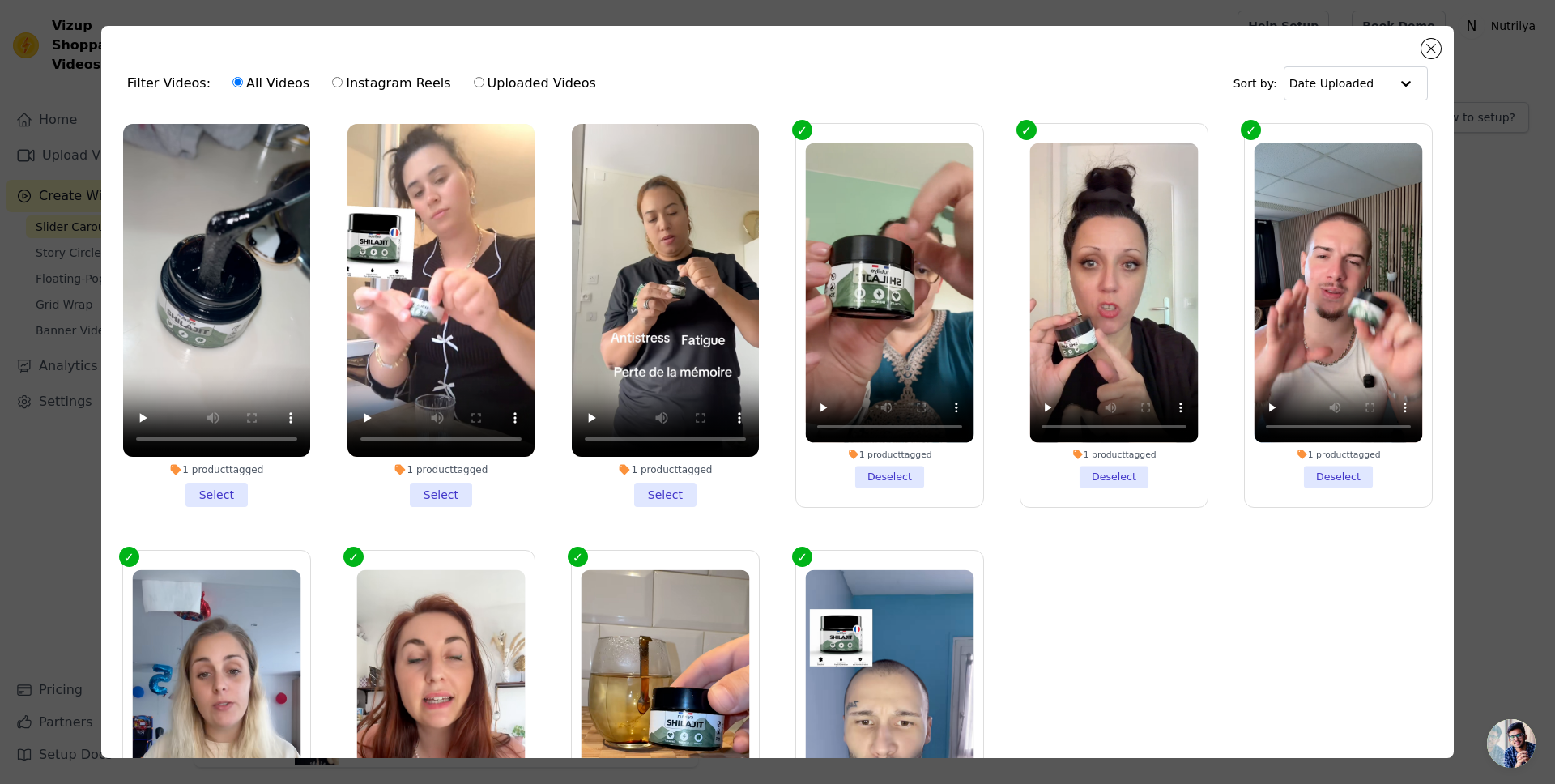
click at [647, 480] on li "1 product tagged Select" at bounding box center [665, 316] width 188 height 383
click at [0, 0] on input "1 product tagged Select" at bounding box center [0, 0] width 0 height 0
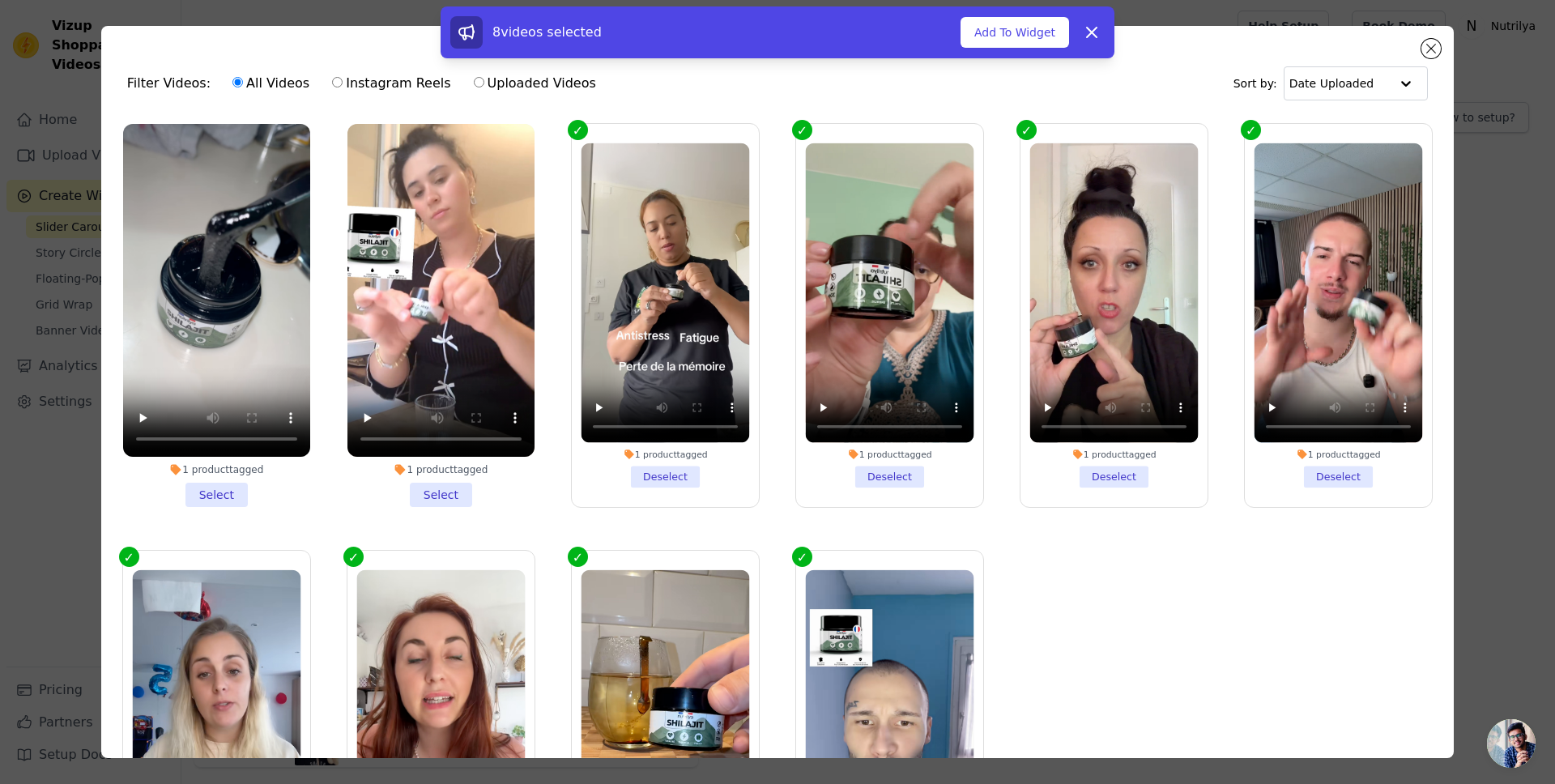
click at [440, 479] on li "1 product tagged Select" at bounding box center [441, 316] width 188 height 383
click at [0, 0] on input "1 product tagged Select" at bounding box center [0, 0] width 0 height 0
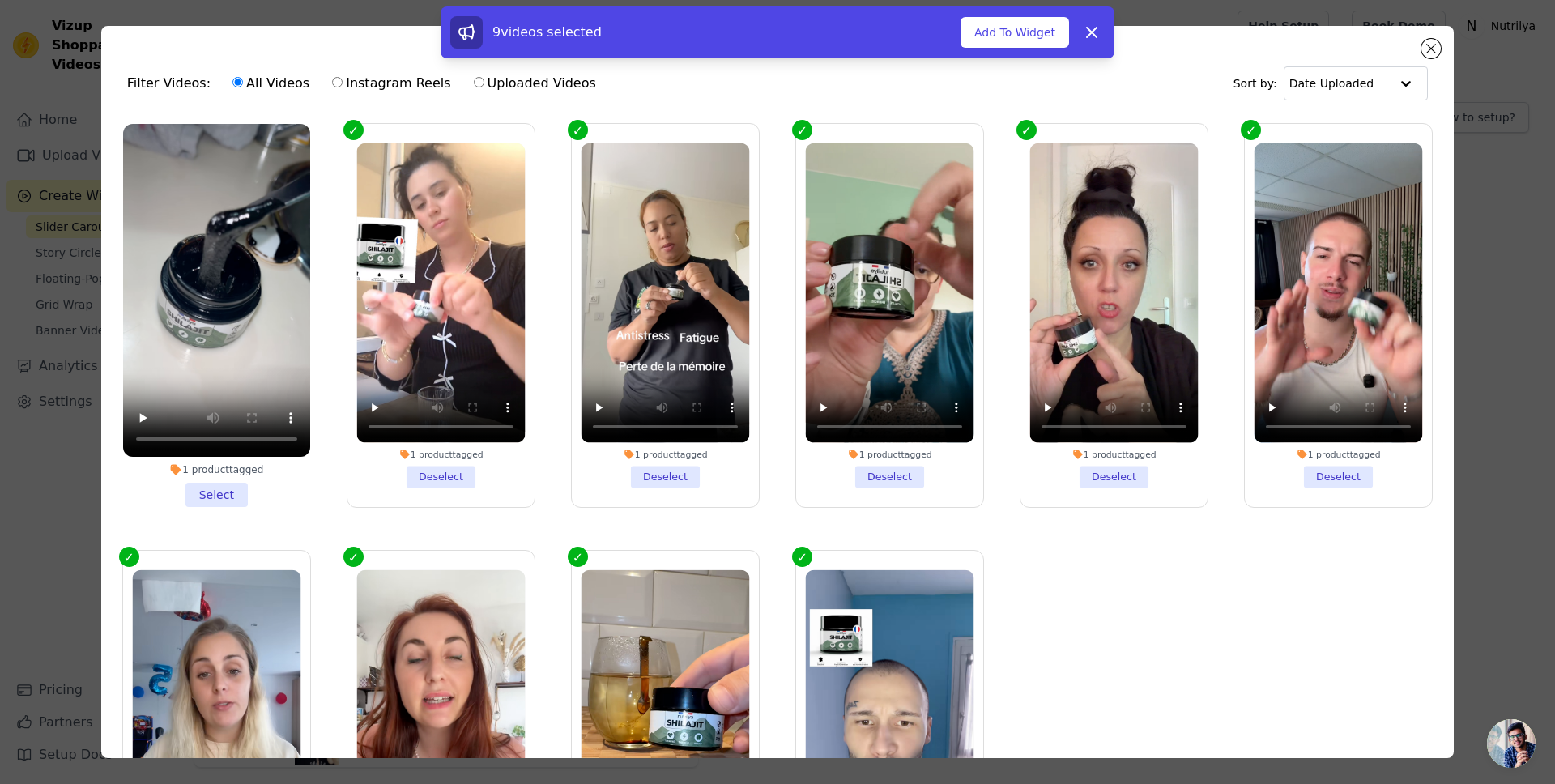
click at [202, 478] on li "1 product tagged Select" at bounding box center [217, 316] width 188 height 383
click at [0, 0] on input "1 product tagged Select" at bounding box center [0, 0] width 0 height 0
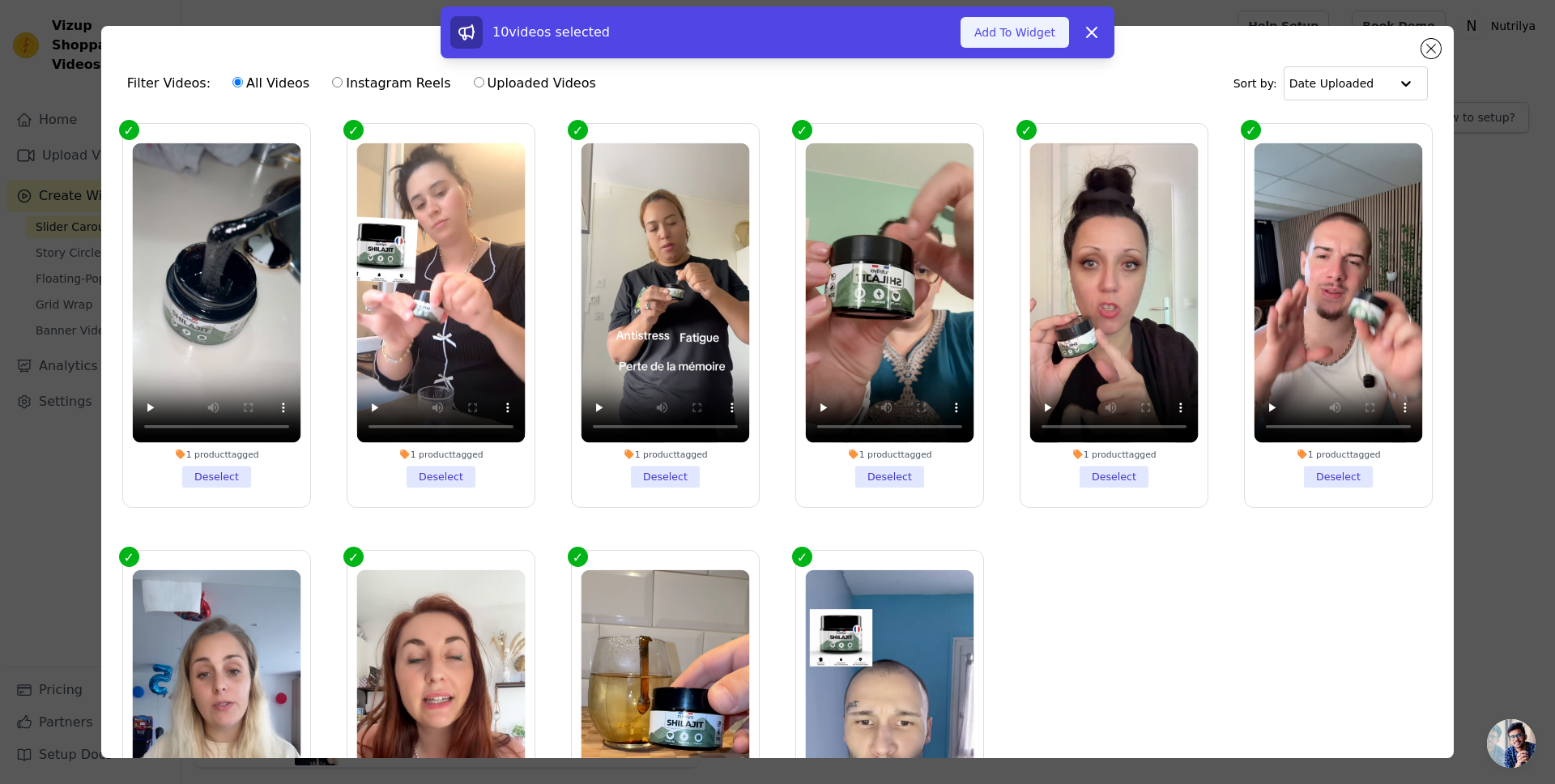
click at [1006, 39] on button "Add To Widget" at bounding box center [1016, 33] width 109 height 31
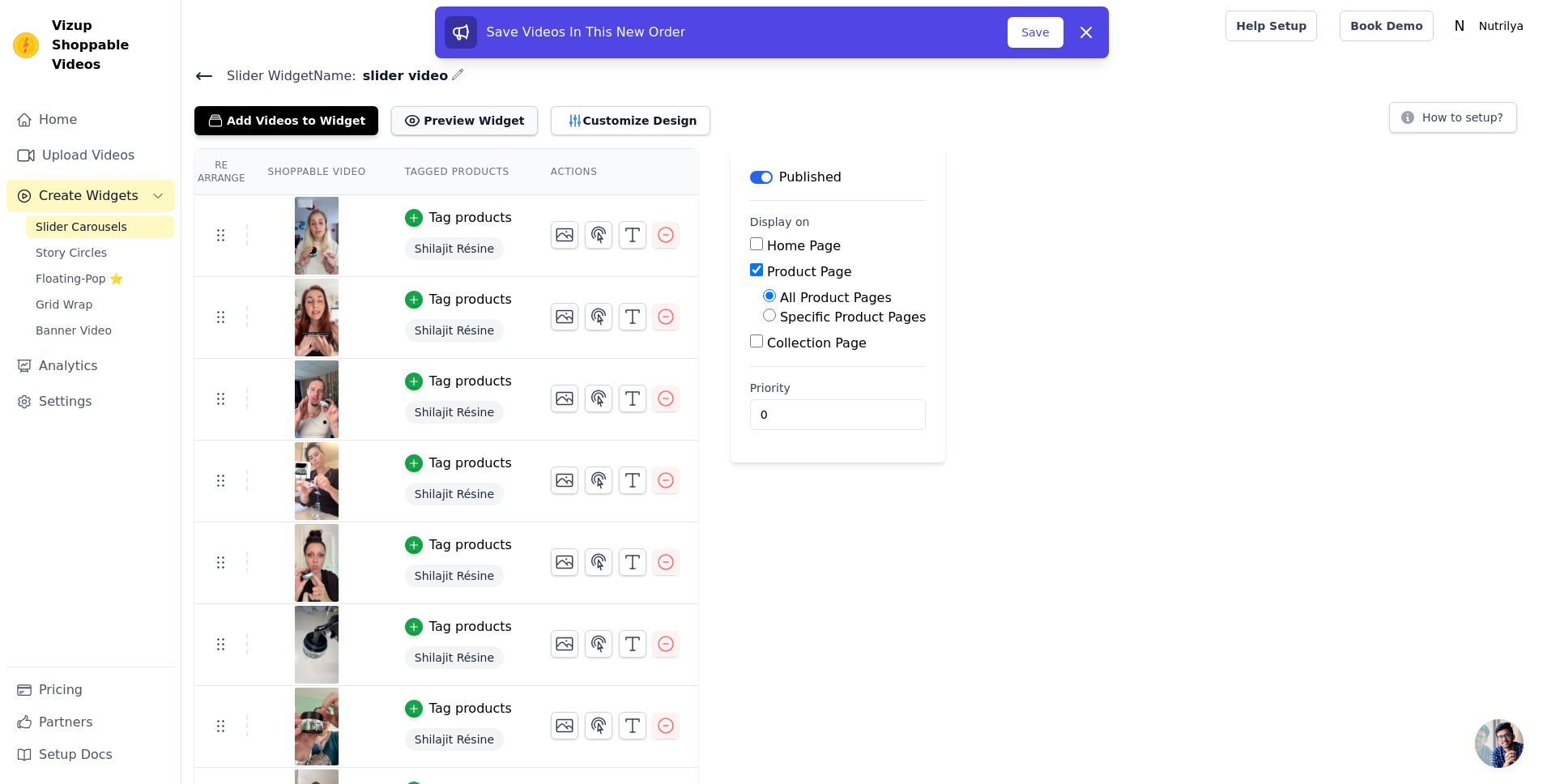
click at [431, 121] on button "Preview Widget" at bounding box center [464, 120] width 146 height 29
click at [566, 115] on icon "button" at bounding box center [574, 120] width 17 height 17
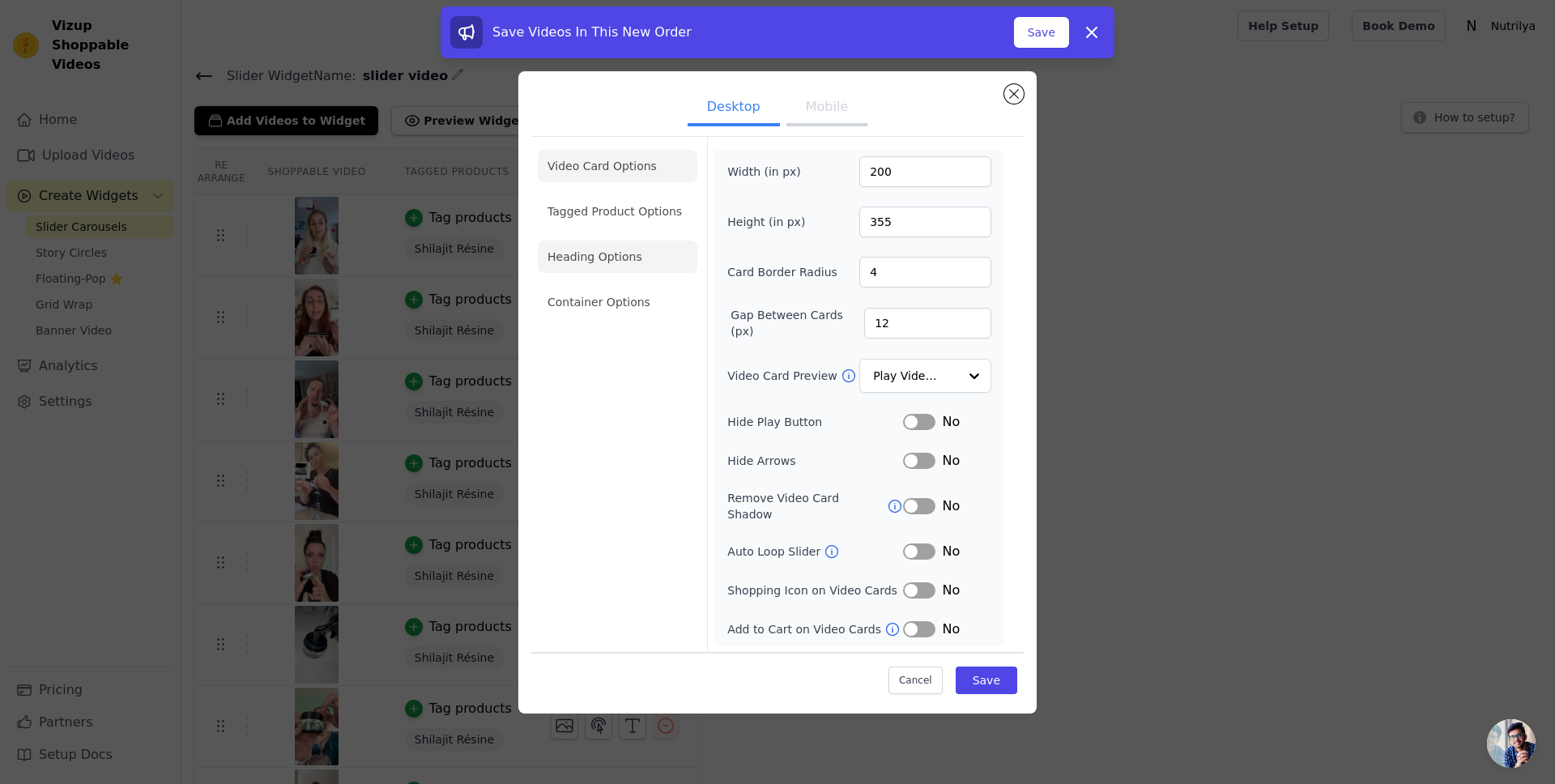
click at [596, 251] on li "Heading Options" at bounding box center [617, 256] width 159 height 32
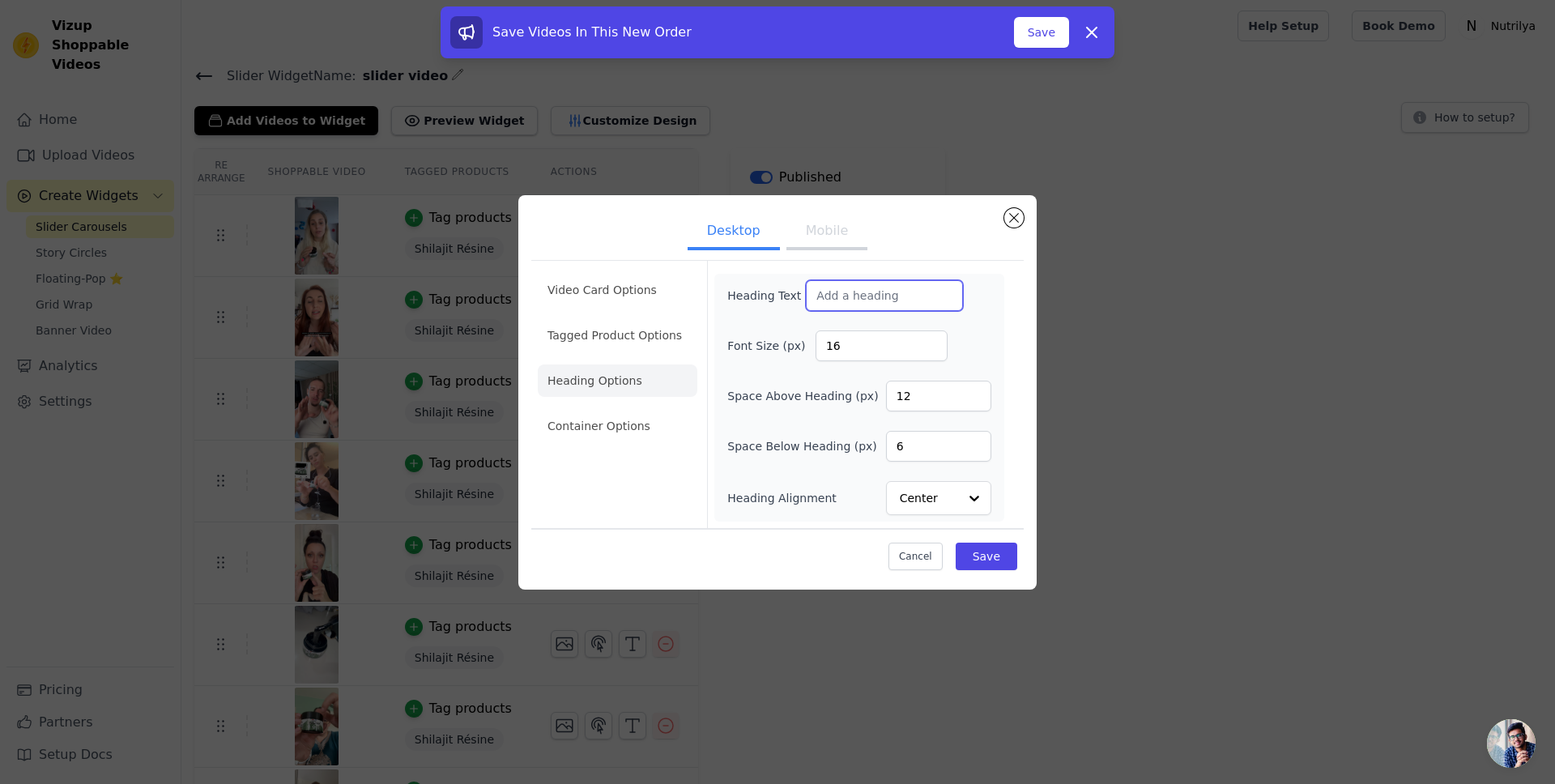
click at [840, 299] on input "Heading Text" at bounding box center [884, 295] width 157 height 31
click at [856, 289] on input "Ils en parlent mieux que nous" at bounding box center [884, 295] width 157 height 31
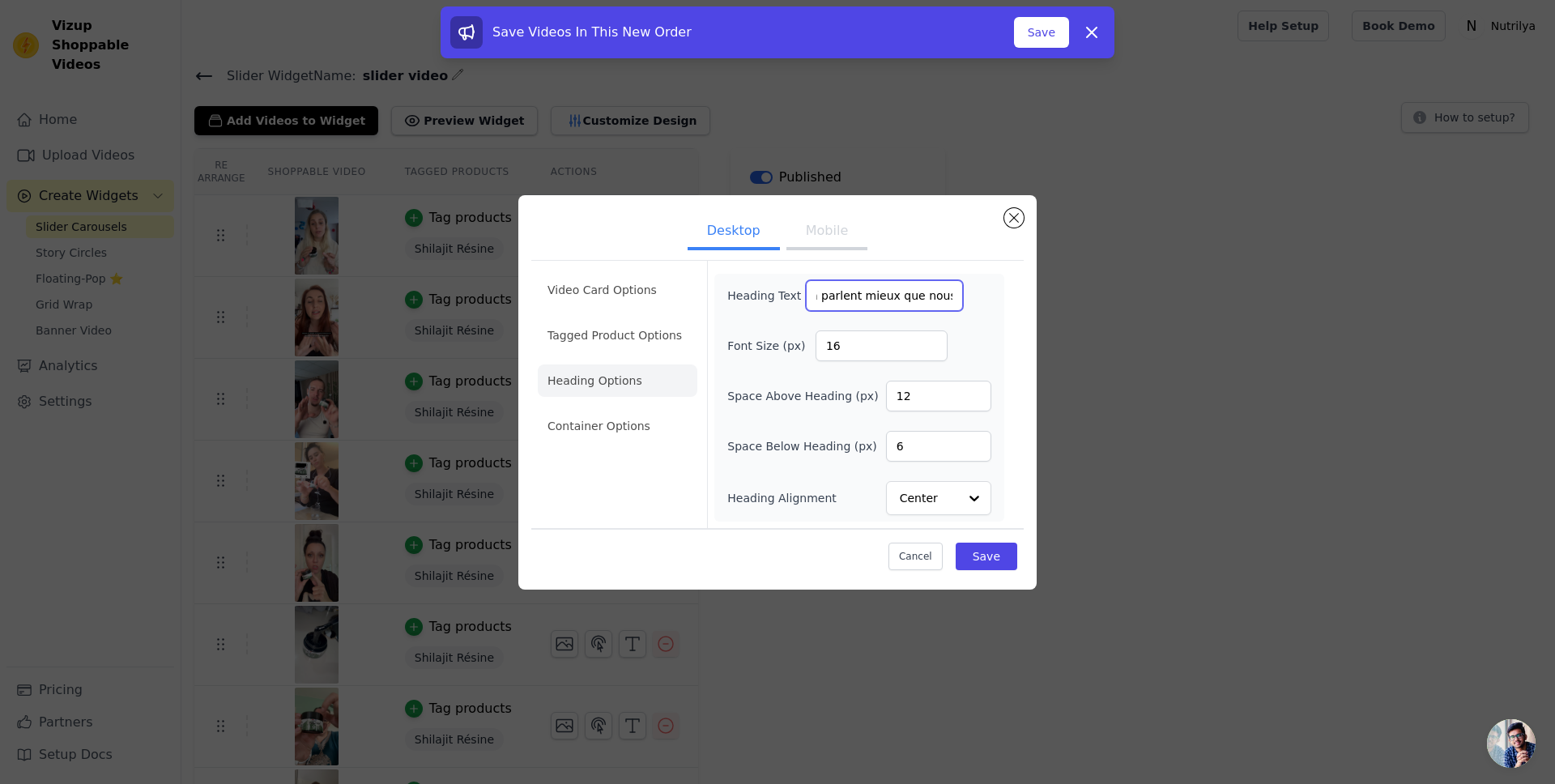
type input "Ils en parlent mieux que nous"
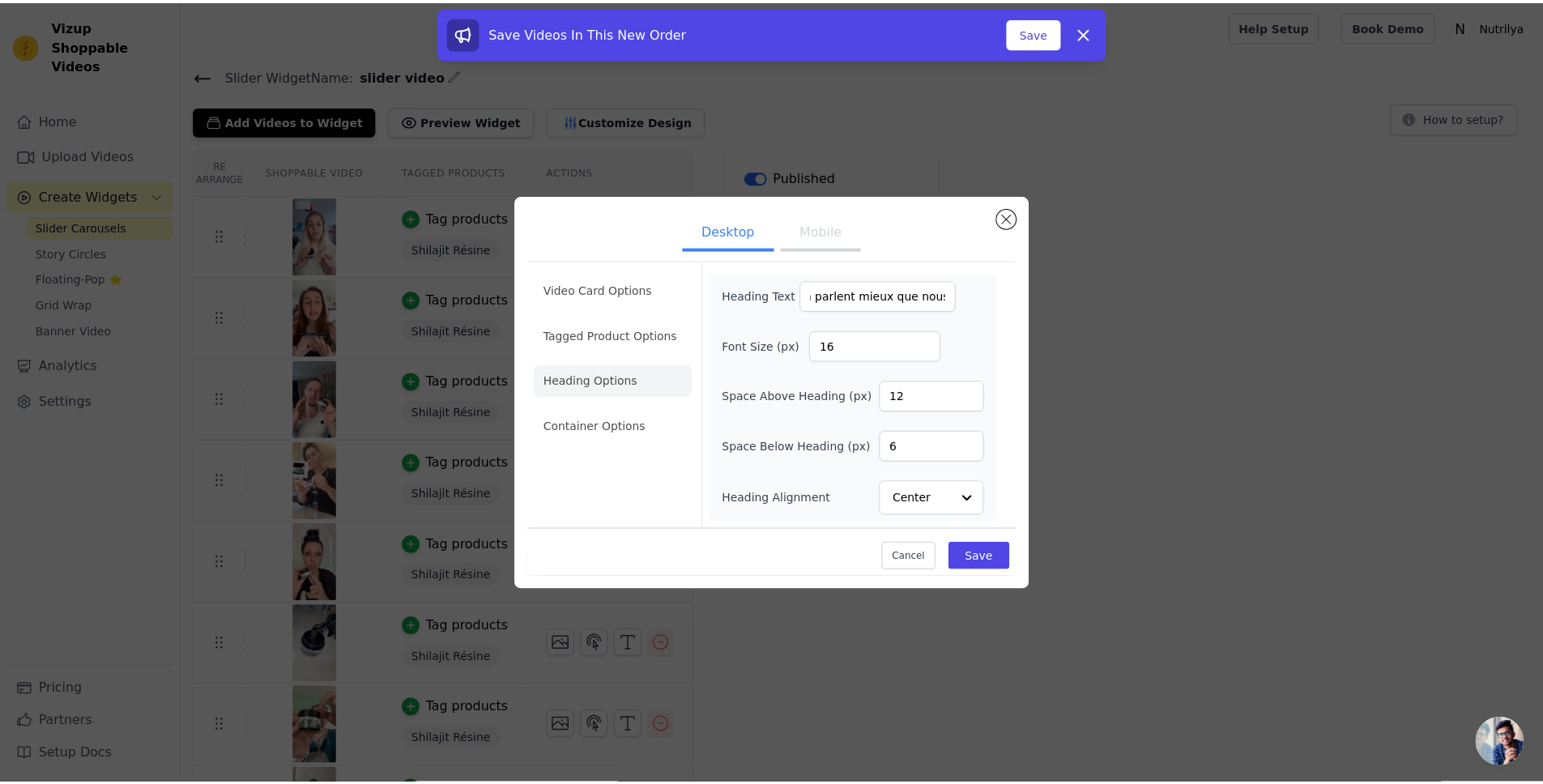
scroll to position [0, 0]
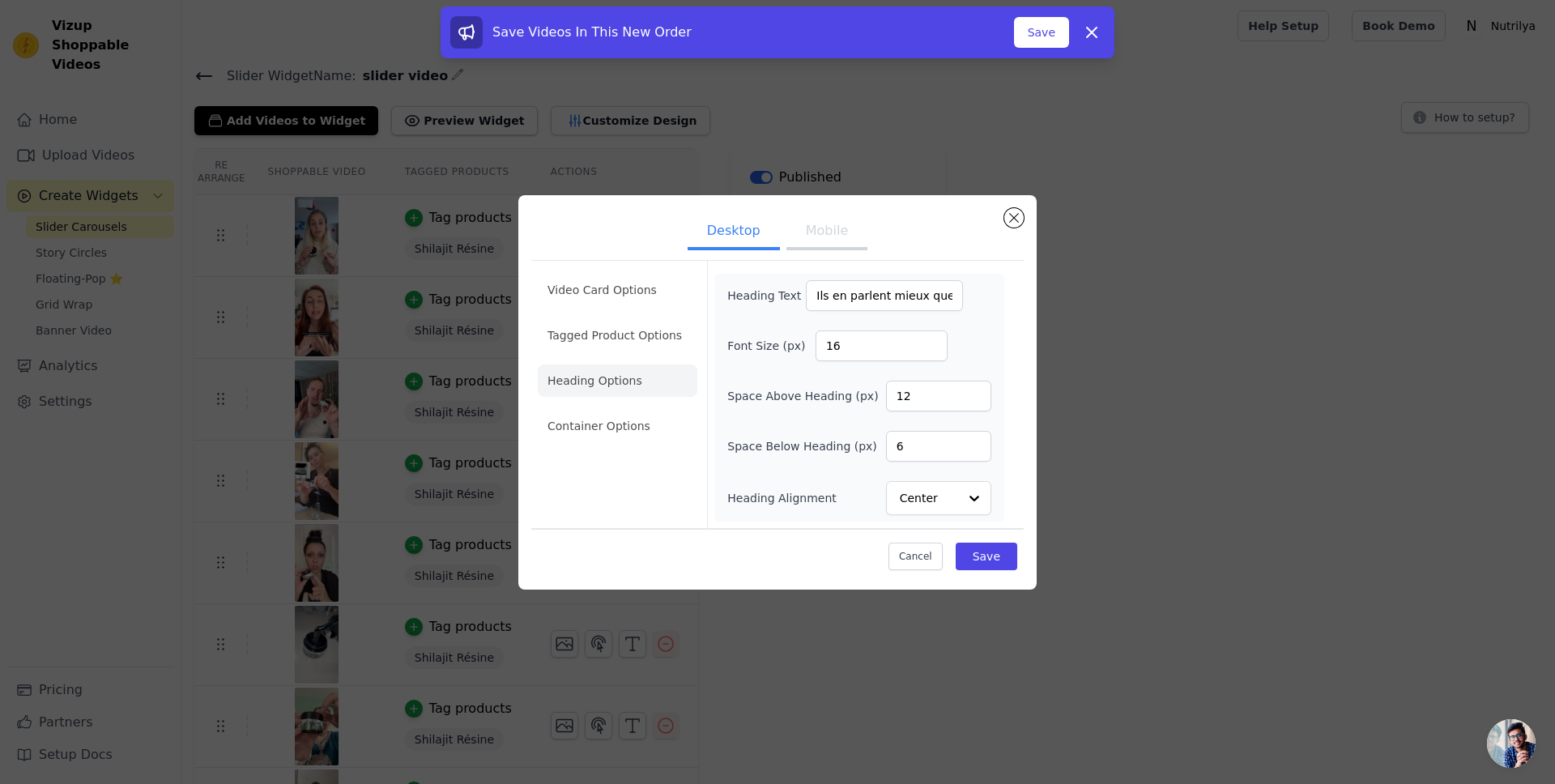
click at [815, 239] on button "Mobile" at bounding box center [826, 232] width 81 height 36
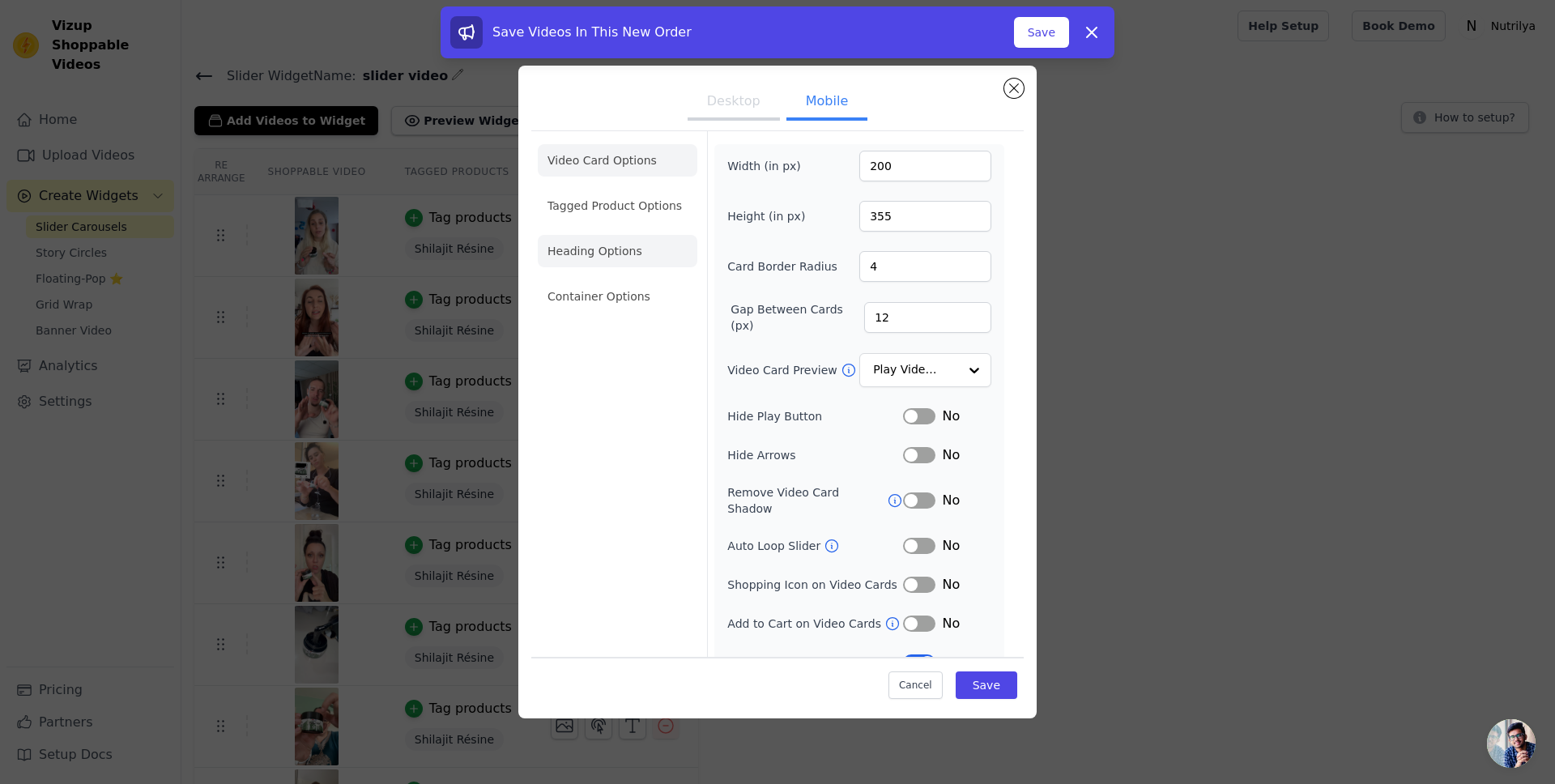
click at [596, 247] on li "Heading Options" at bounding box center [617, 251] width 159 height 32
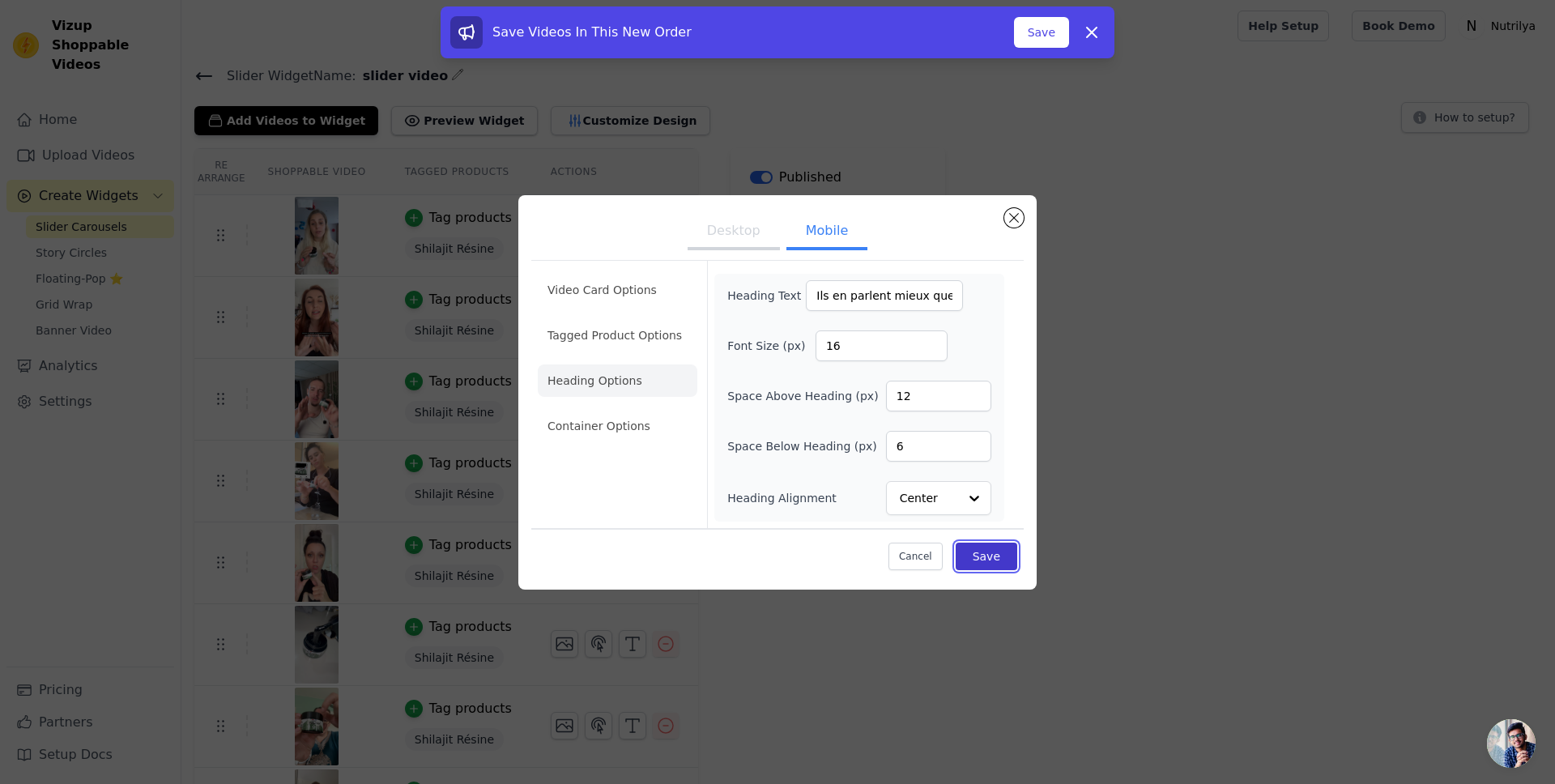
click at [982, 542] on button "Save" at bounding box center [986, 556] width 61 height 27
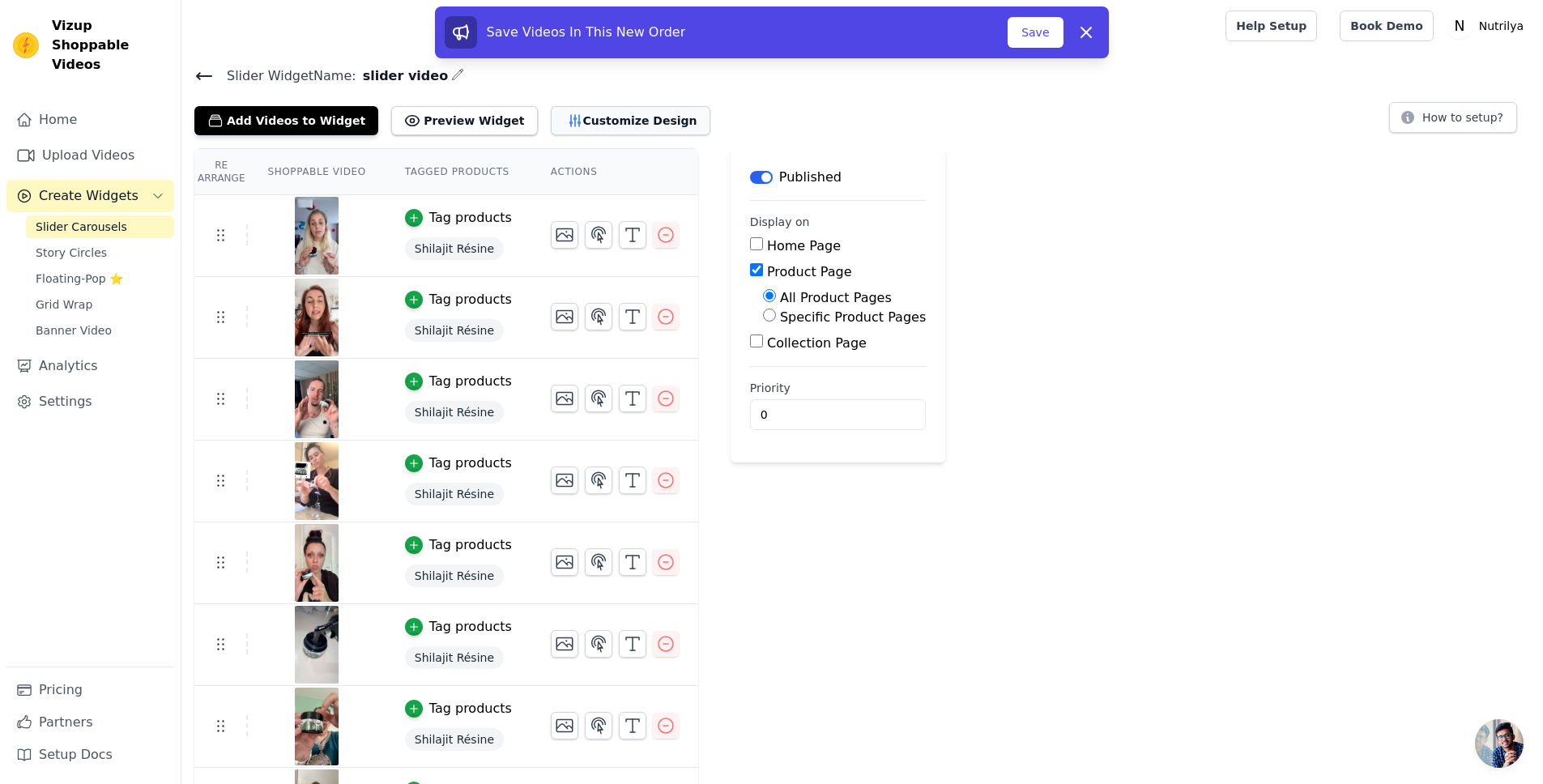
click at [566, 119] on icon "button" at bounding box center [574, 120] width 17 height 17
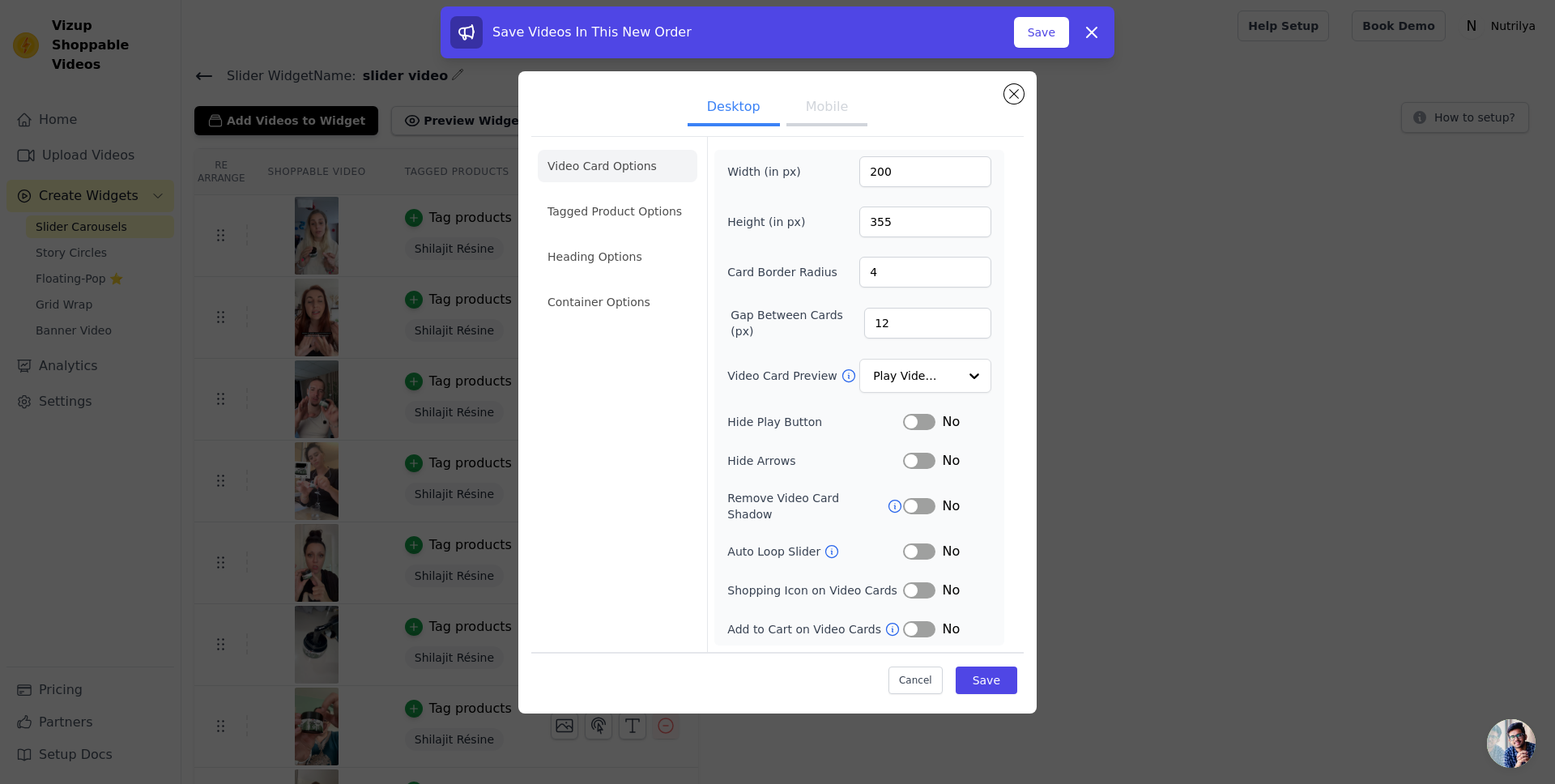
click at [614, 306] on li "Container Options" at bounding box center [617, 301] width 159 height 32
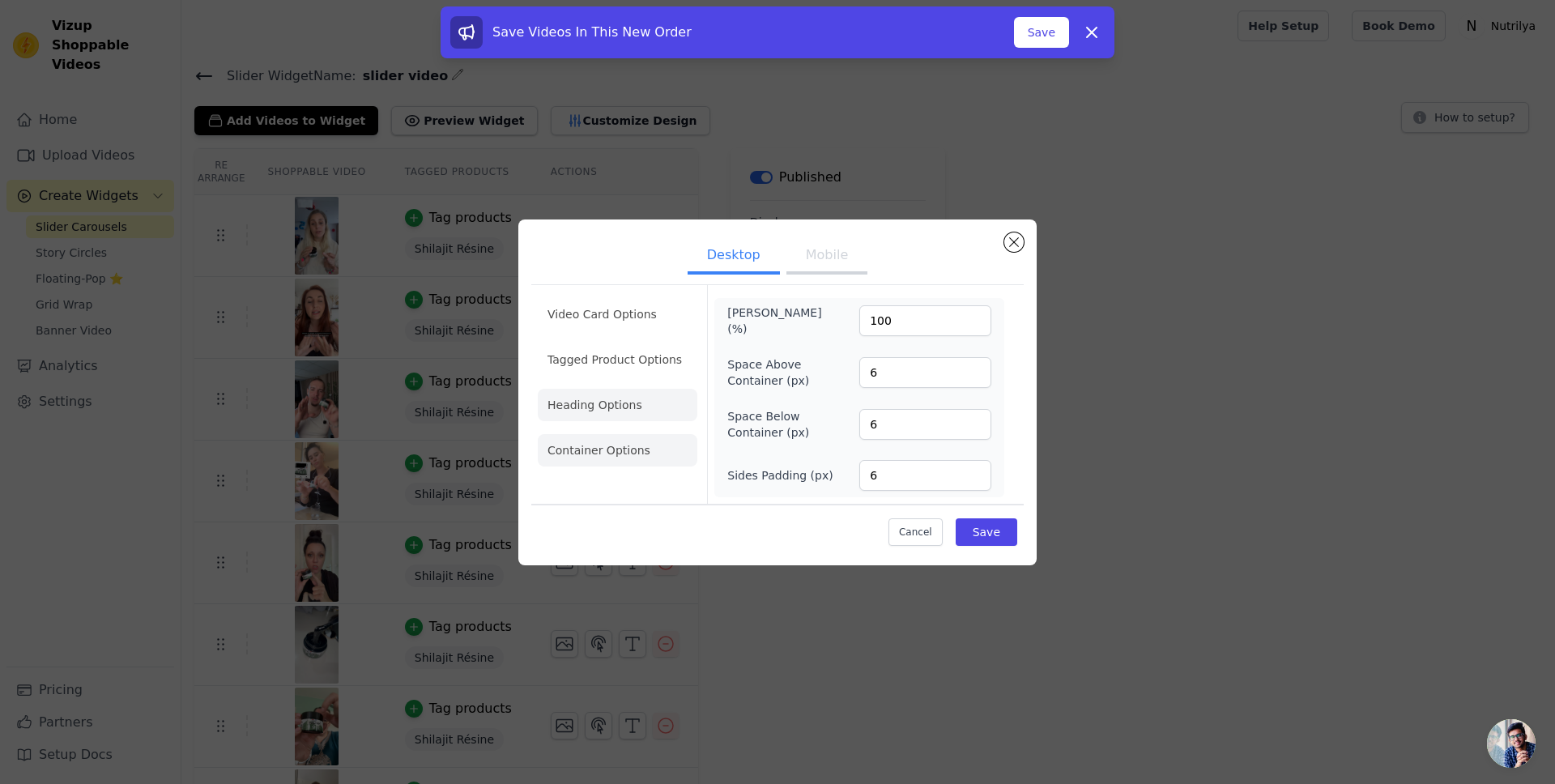
click at [605, 411] on li "Heading Options" at bounding box center [617, 404] width 159 height 32
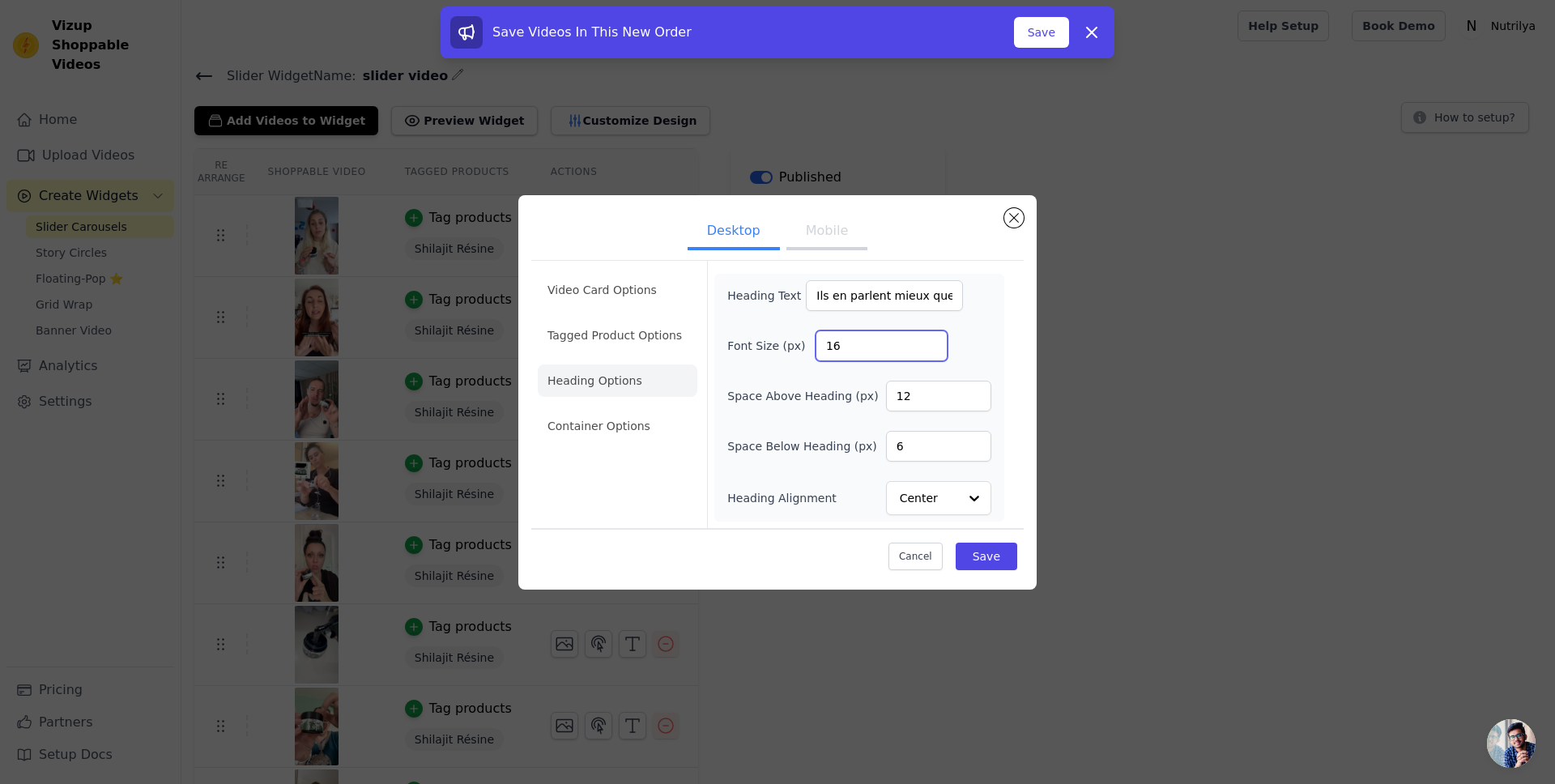
click at [845, 350] on input "16" at bounding box center [881, 346] width 132 height 31
type input "40"
click at [991, 348] on div "Heading Text Ils en parlent mieux que nous Font Size (px) 40 Space Above Headin…" at bounding box center [859, 397] width 290 height 248
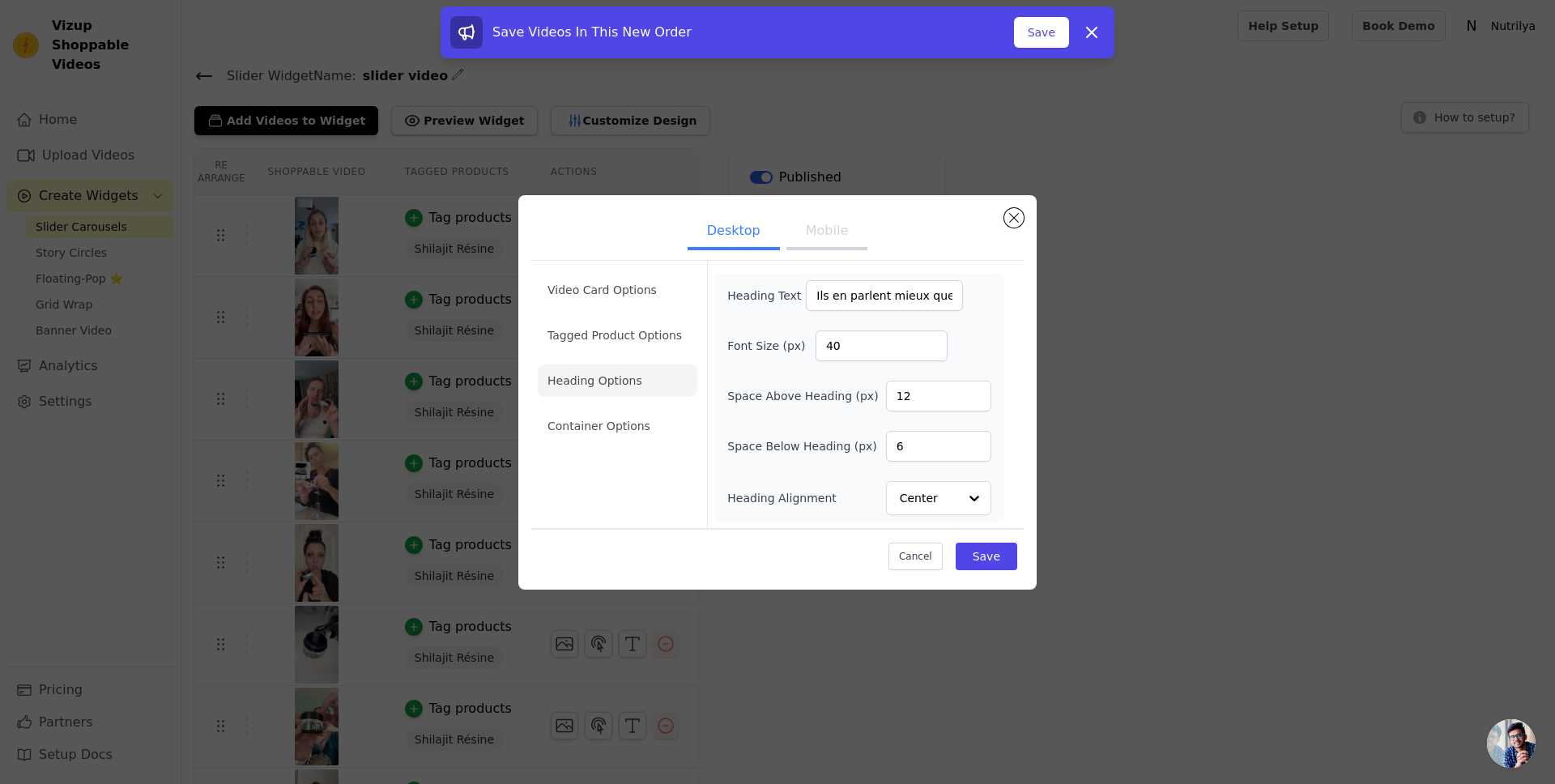
click at [830, 240] on button "Mobile" at bounding box center [826, 232] width 81 height 36
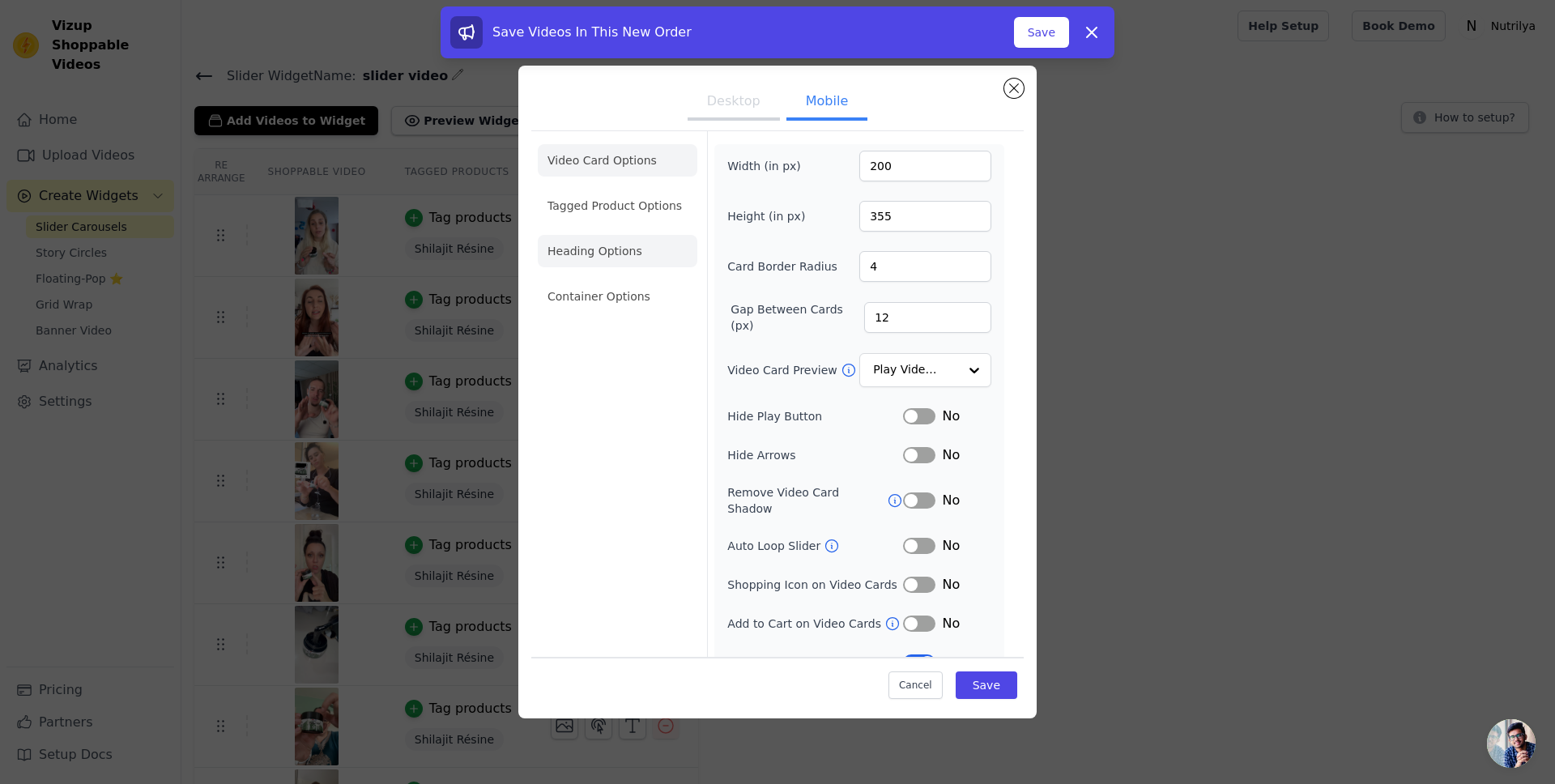
click at [630, 264] on li "Heading Options" at bounding box center [617, 251] width 159 height 32
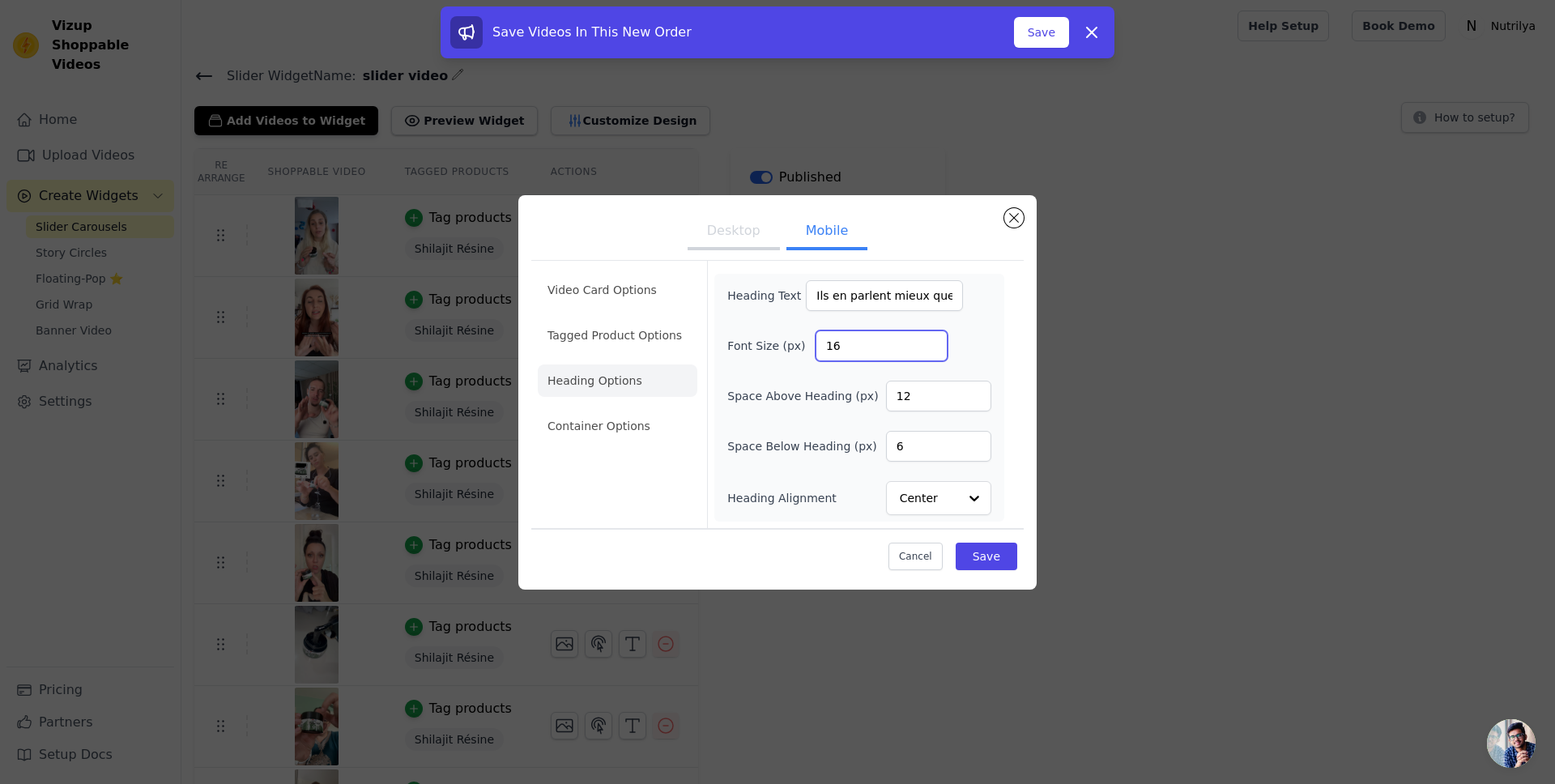
click at [845, 348] on input "16" at bounding box center [881, 346] width 132 height 31
type input "25"
click at [981, 551] on button "Save" at bounding box center [986, 556] width 61 height 27
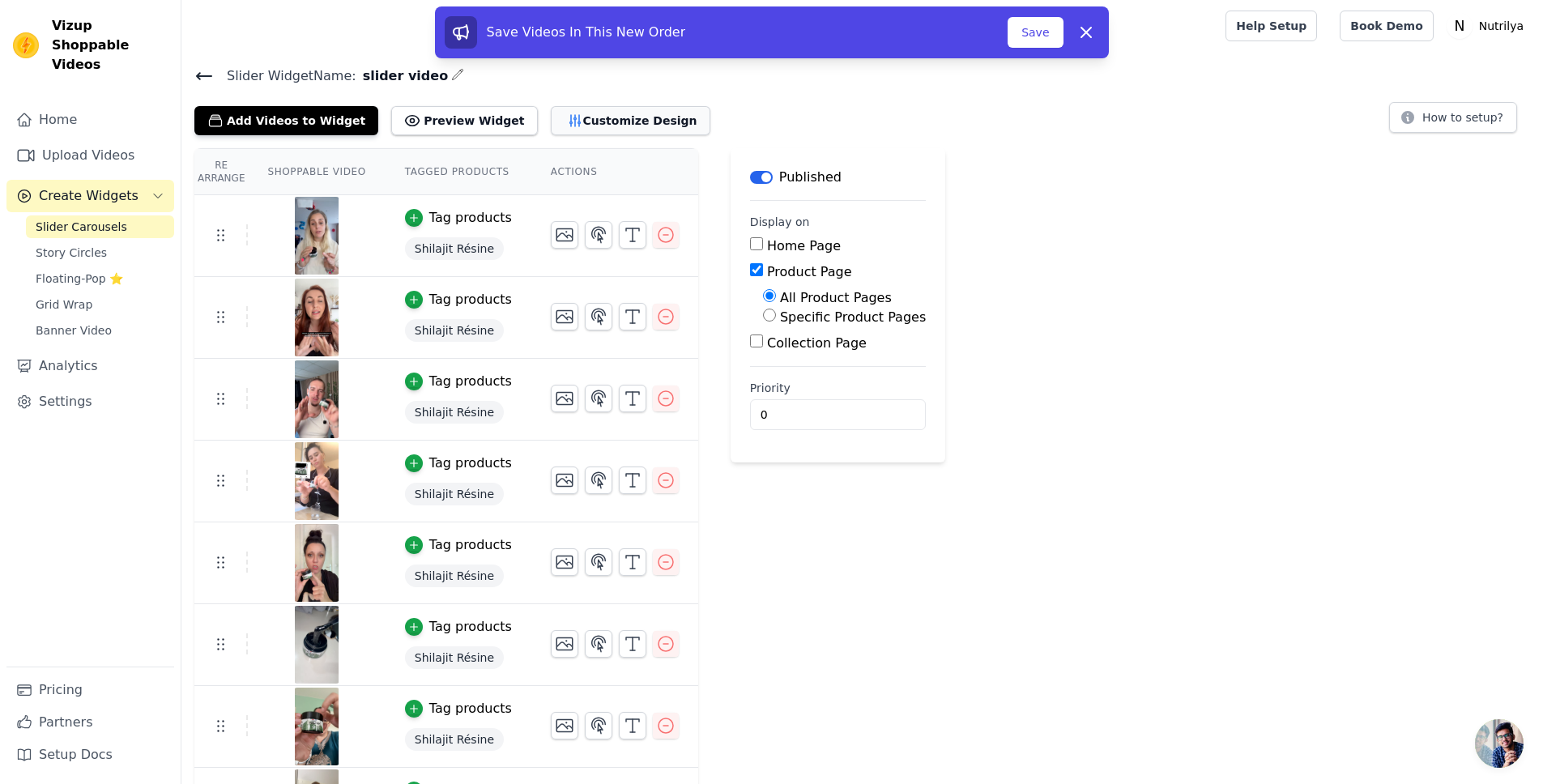
click at [569, 119] on icon "button" at bounding box center [574, 120] width 11 height 12
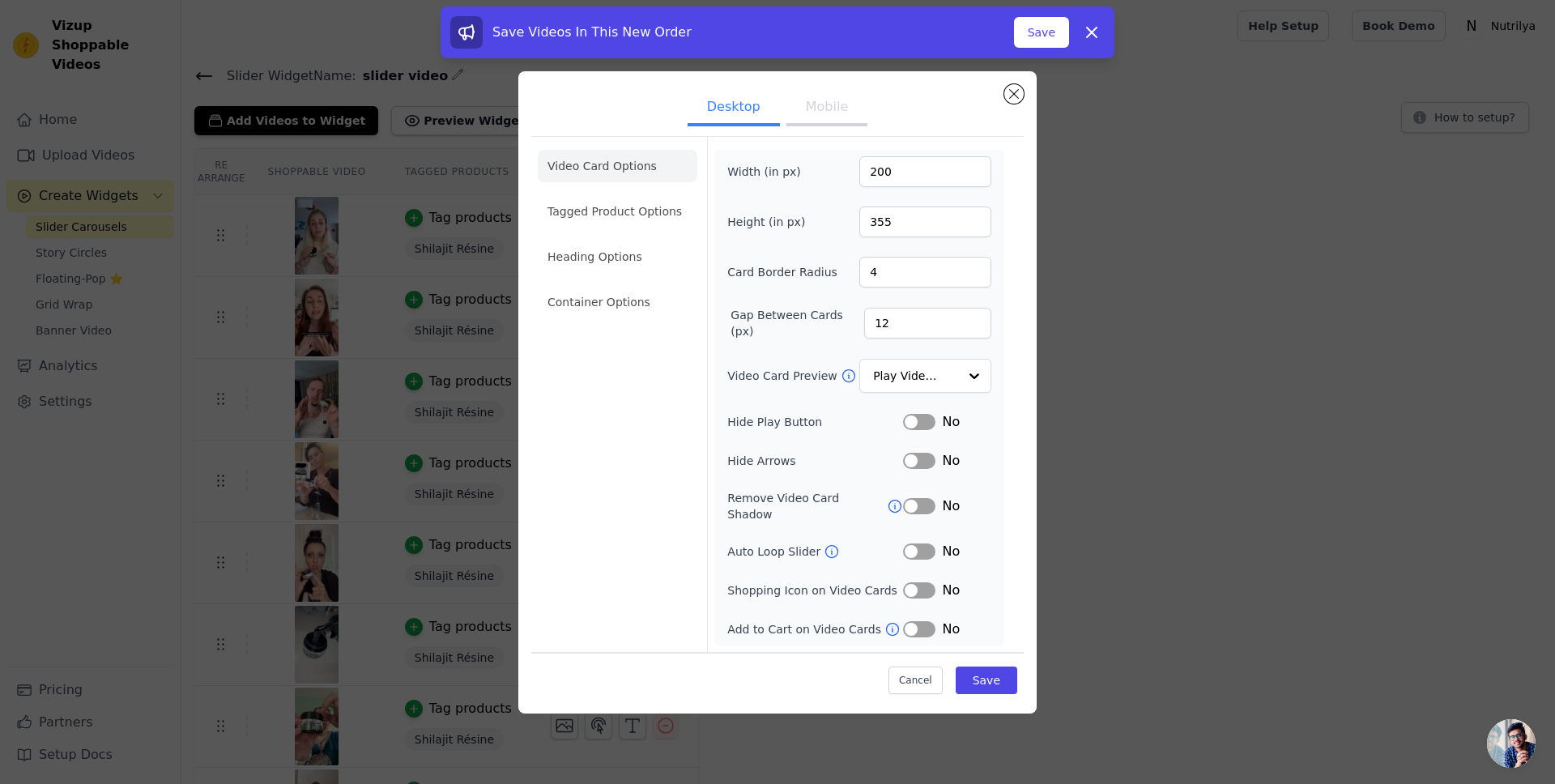
click at [605, 273] on li "Heading Options" at bounding box center [617, 256] width 159 height 32
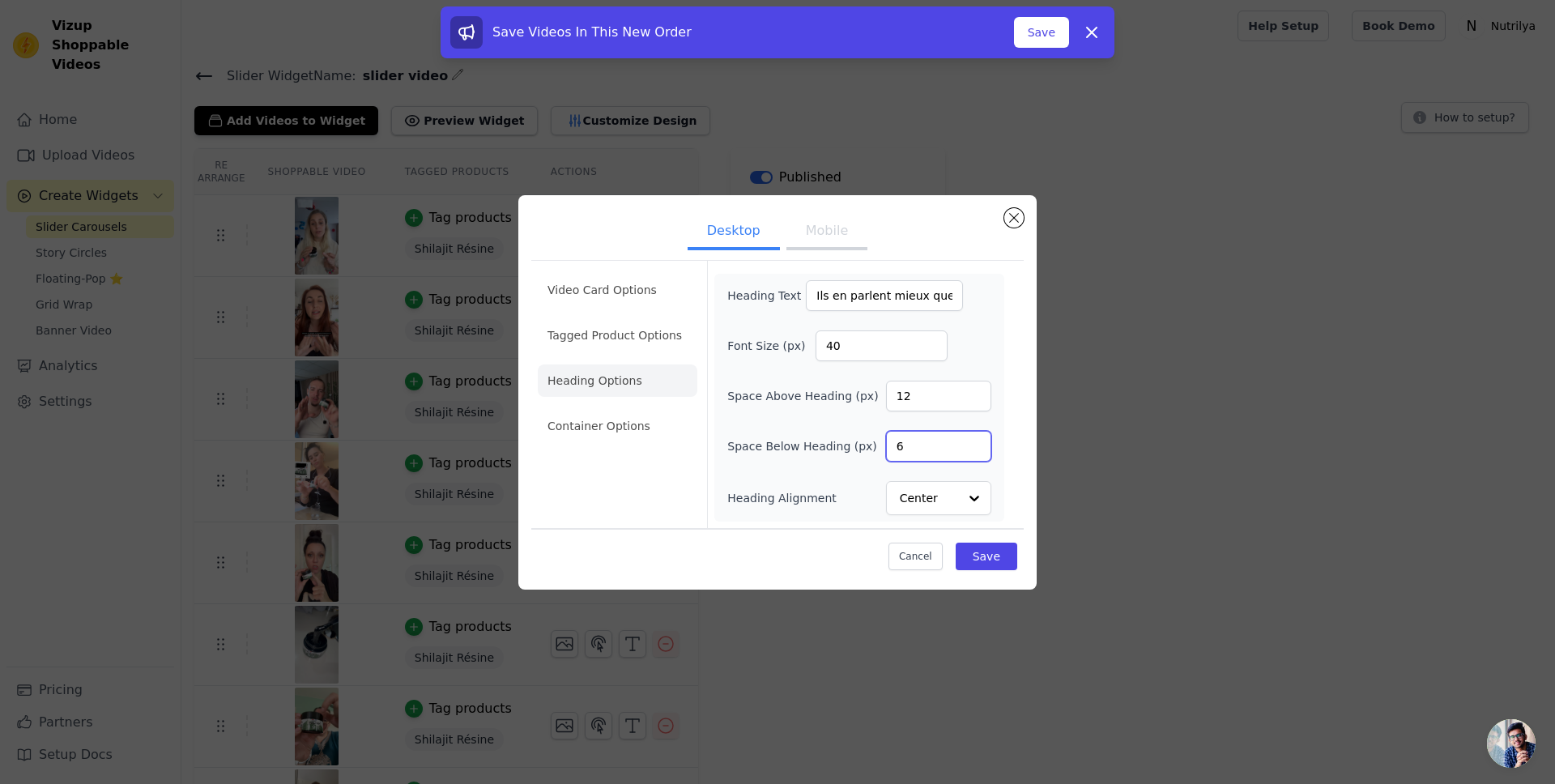
click at [903, 436] on input "6" at bounding box center [939, 446] width 105 height 31
type input "20"
click at [927, 396] on input "12" at bounding box center [939, 396] width 105 height 31
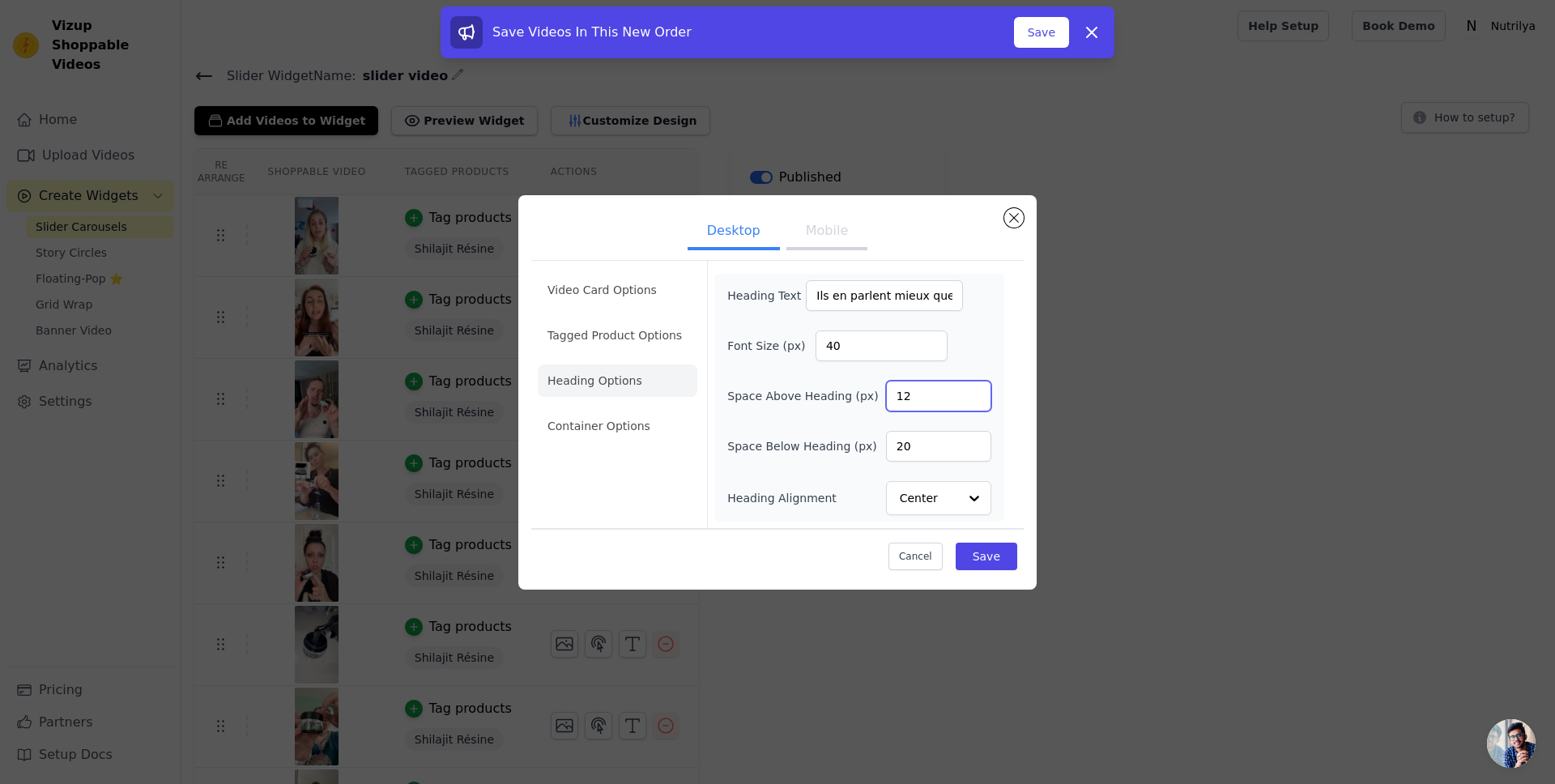
click at [927, 396] on input "12" at bounding box center [939, 396] width 105 height 31
type input "20"
click at [995, 554] on button "Save" at bounding box center [986, 556] width 61 height 27
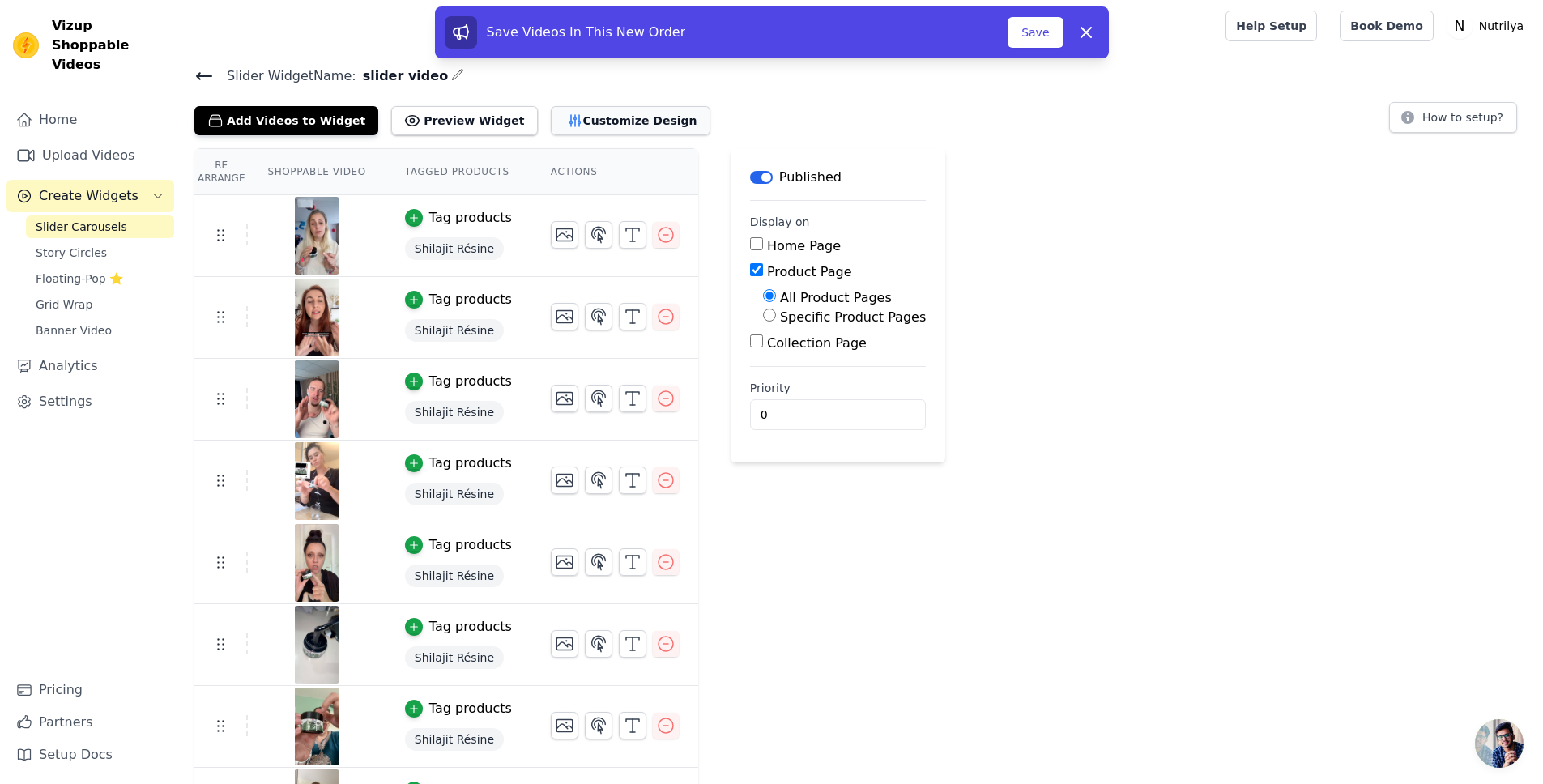
click at [581, 114] on button "Customize Design" at bounding box center [631, 120] width 159 height 29
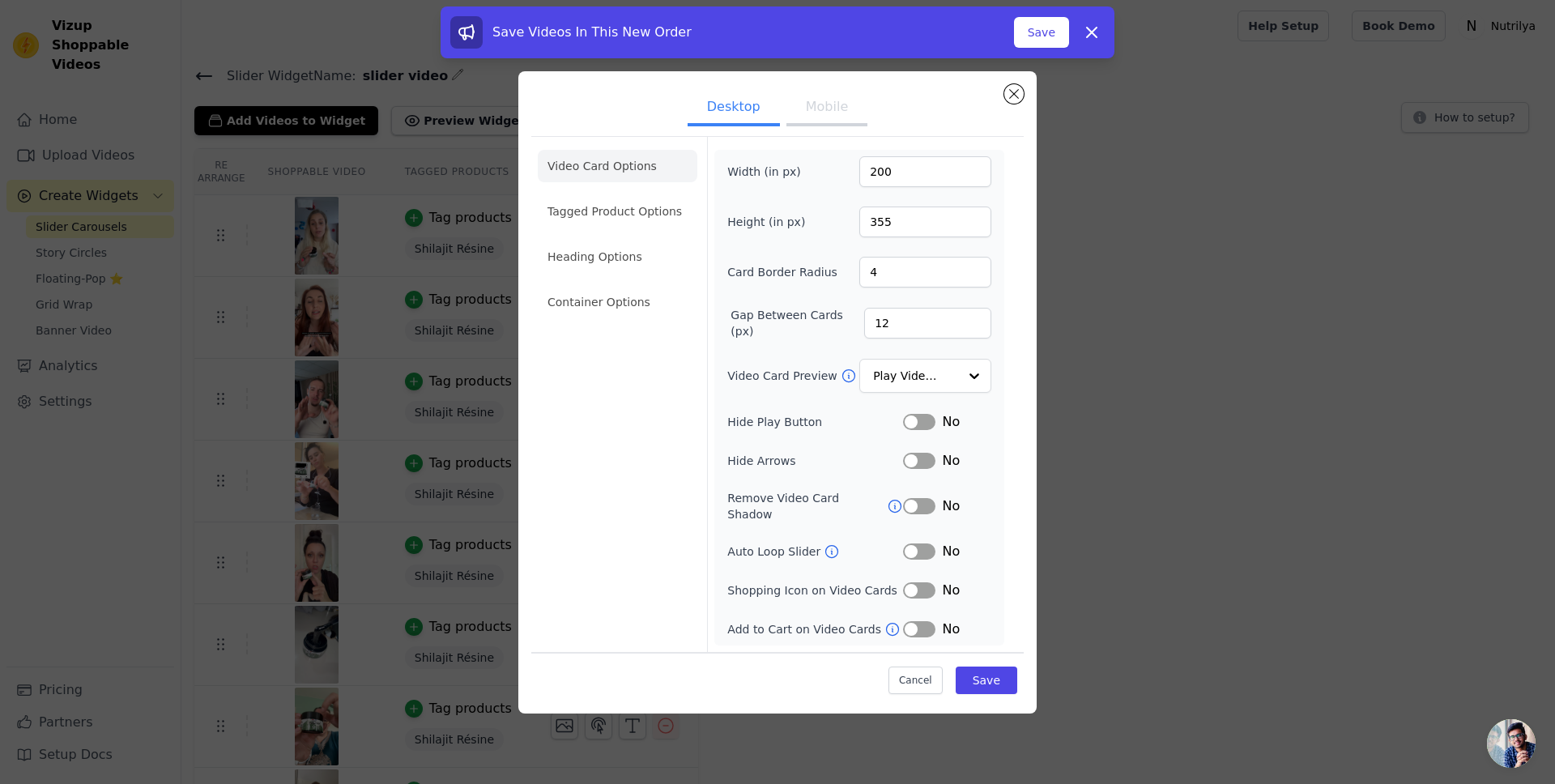
click at [825, 113] on button "Mobile" at bounding box center [826, 108] width 81 height 36
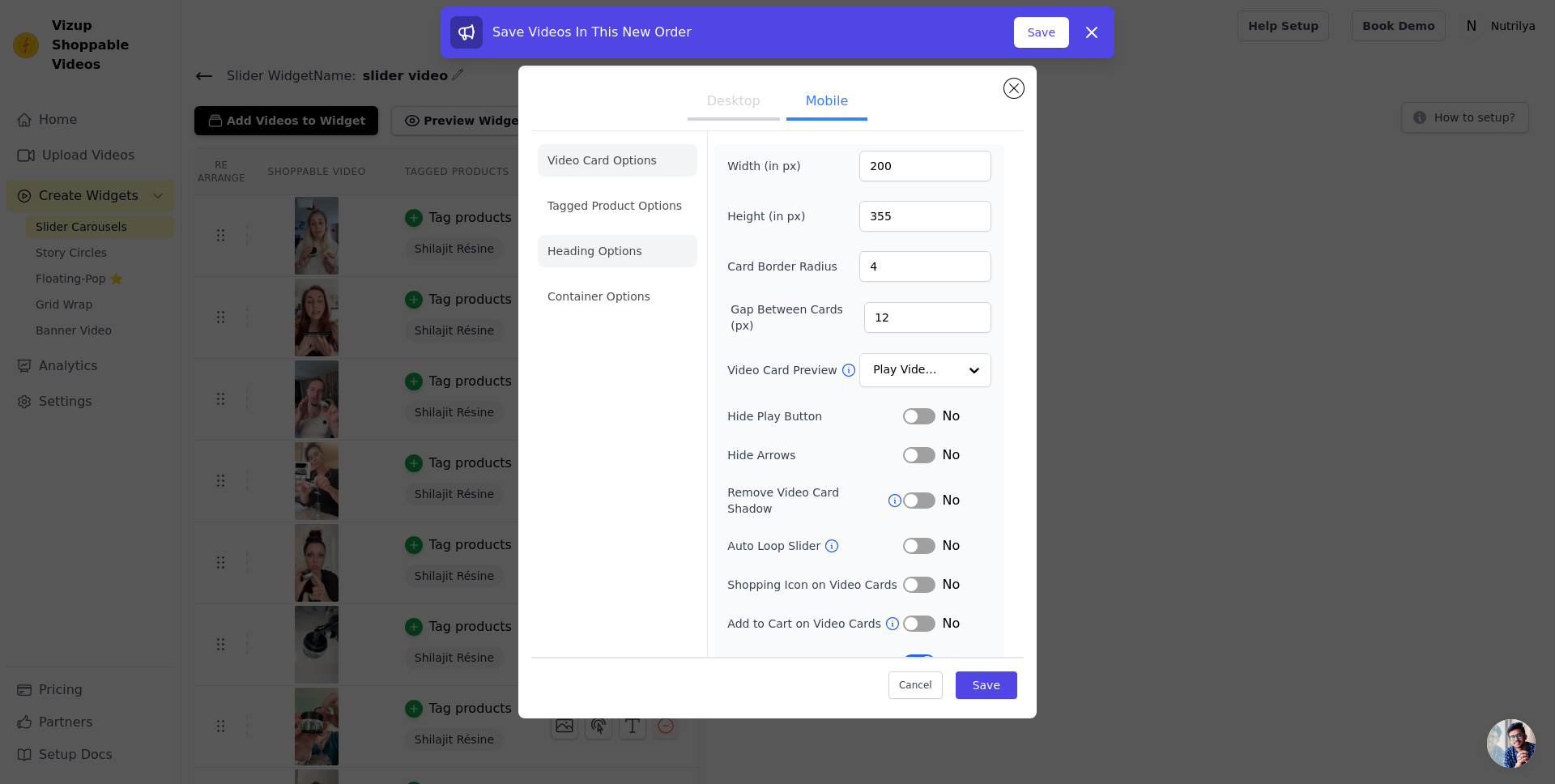
click at [609, 251] on li "Heading Options" at bounding box center [617, 251] width 159 height 32
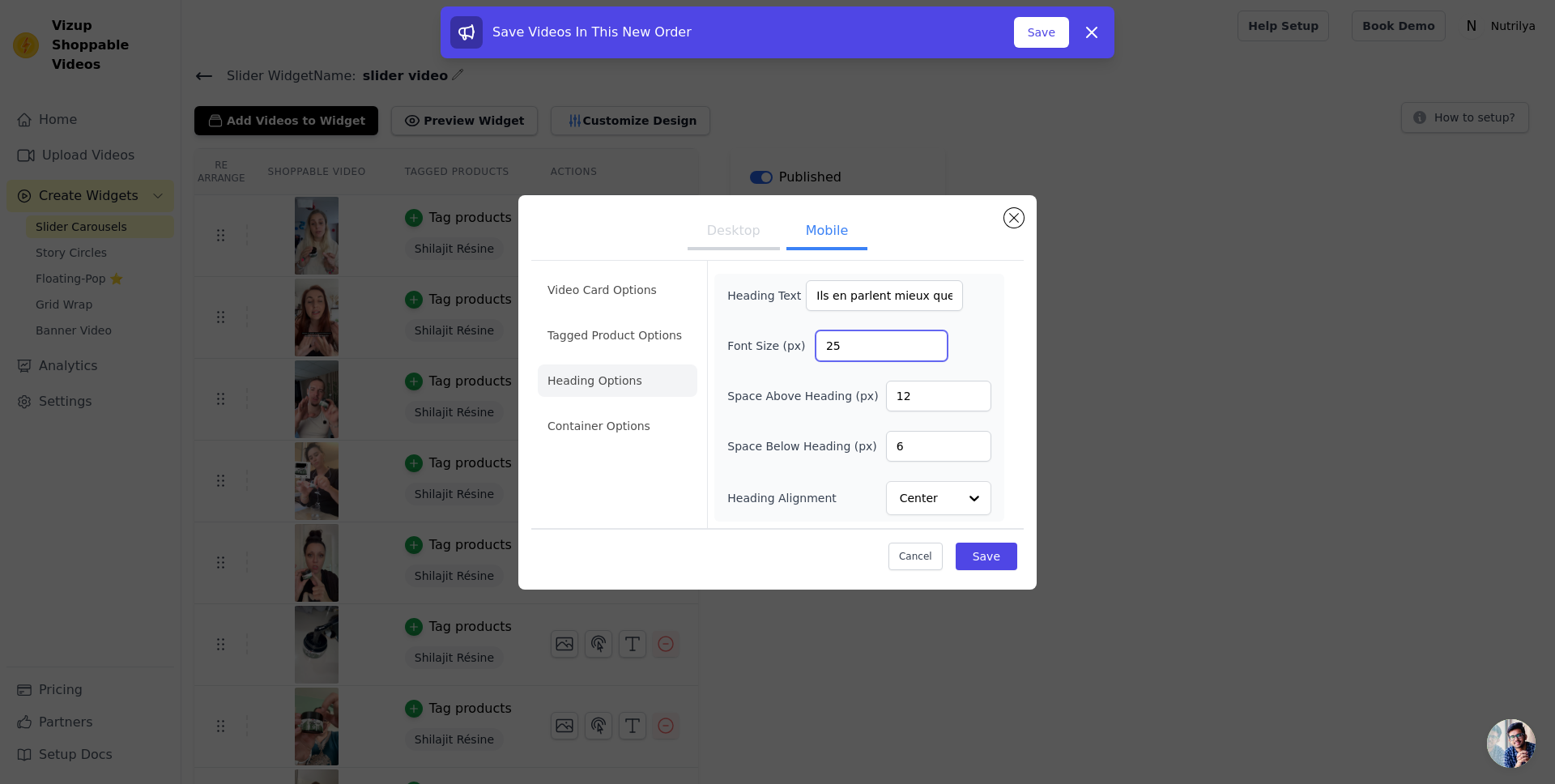
click at [845, 338] on input "25" at bounding box center [881, 346] width 132 height 31
type input "30"
click at [973, 341] on div "Font Size (px) 30" at bounding box center [860, 346] width 264 height 31
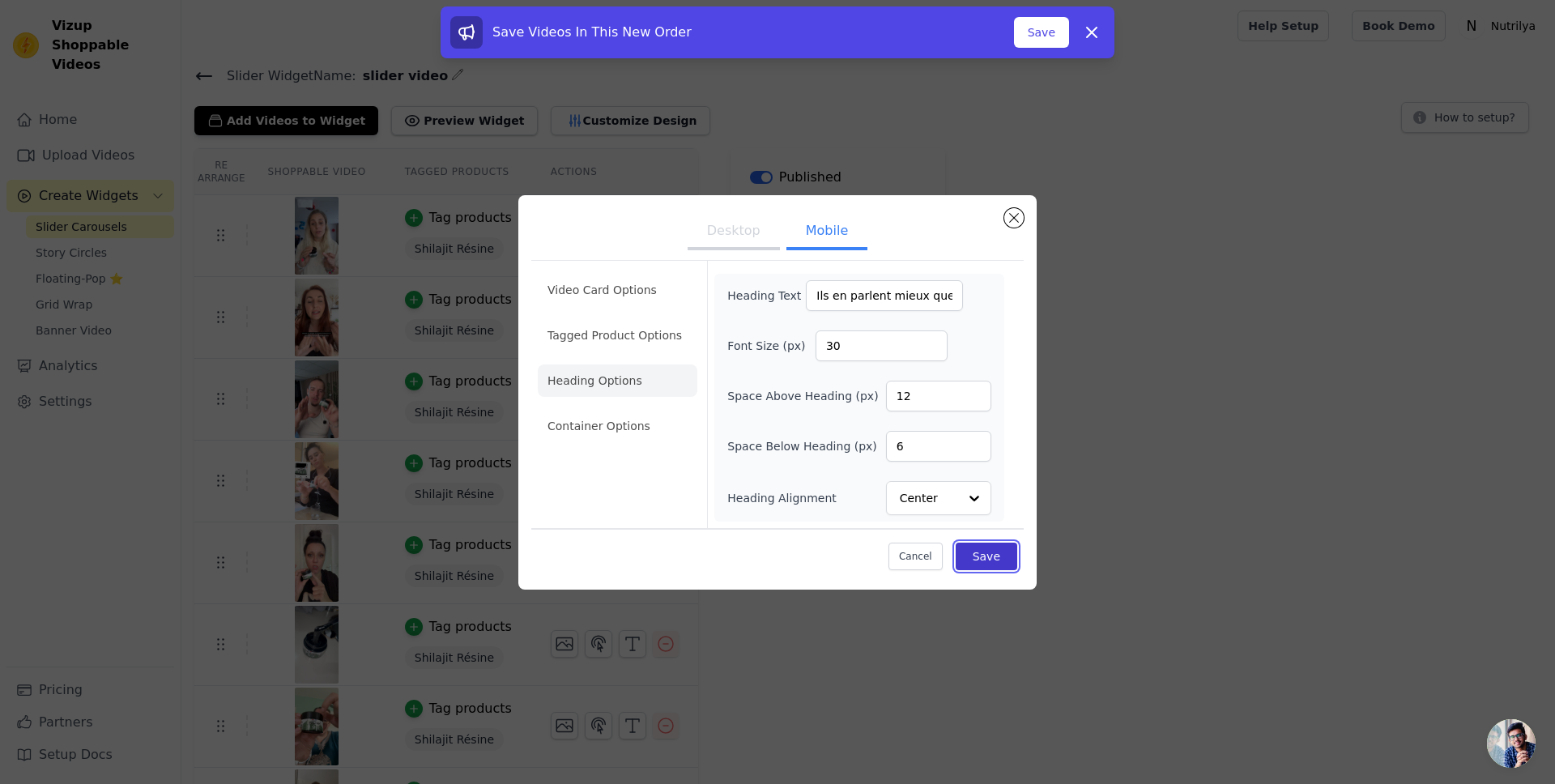
click at [1001, 546] on button "Save" at bounding box center [986, 556] width 61 height 27
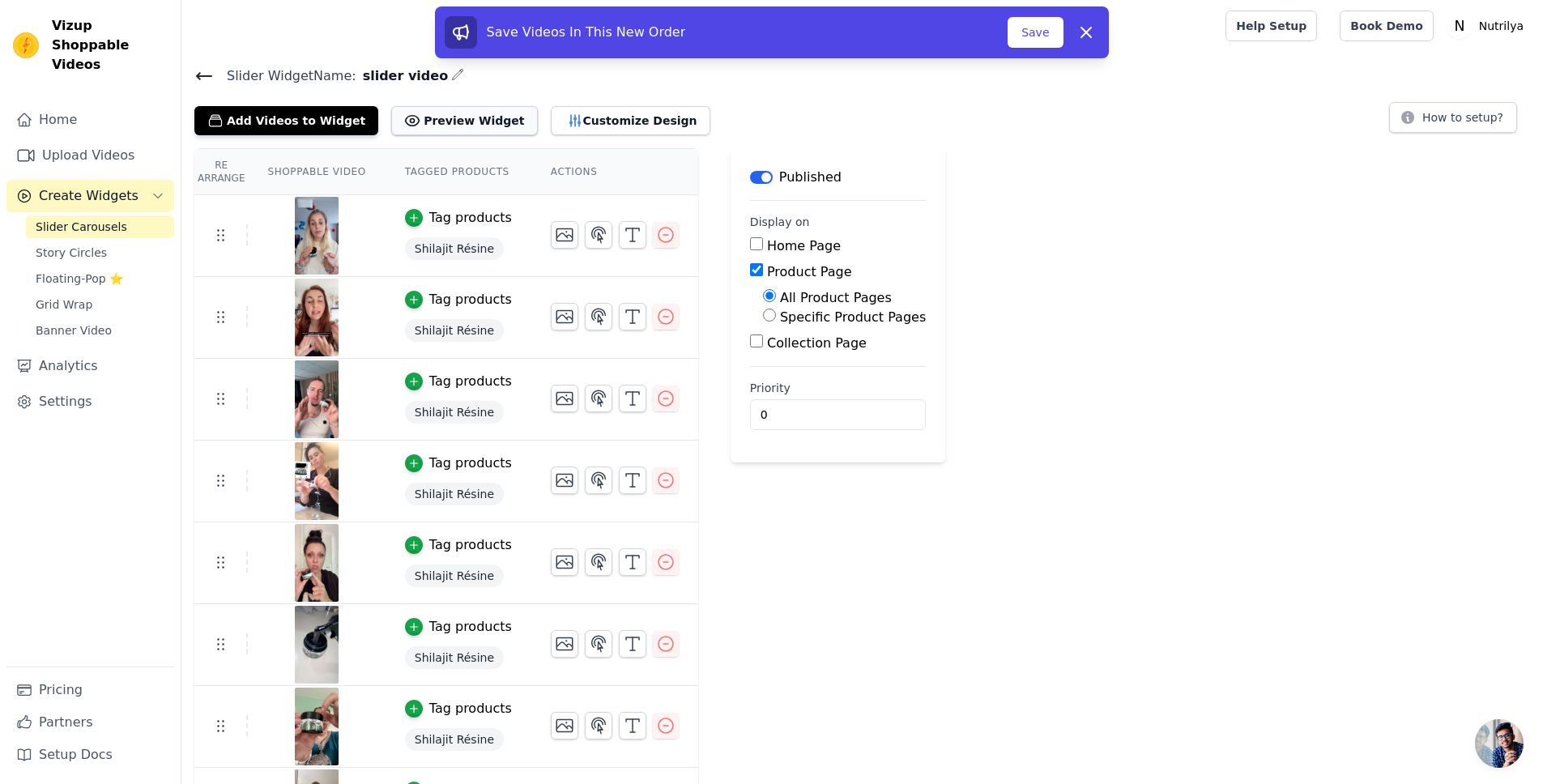
click at [428, 116] on button "Preview Widget" at bounding box center [464, 120] width 146 height 29
click at [1023, 33] on button "Save" at bounding box center [1035, 33] width 55 height 31
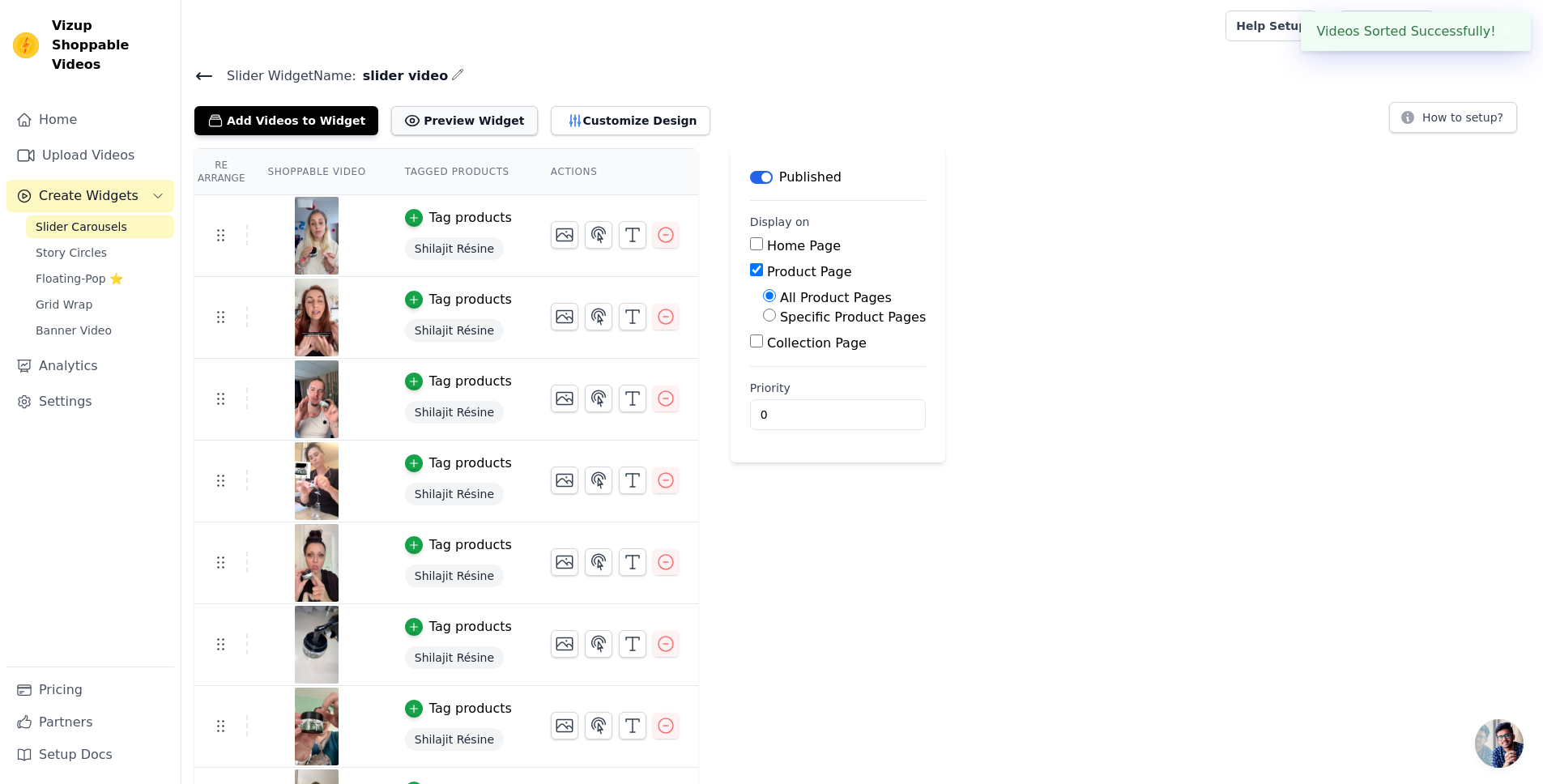
click at [439, 124] on button "Preview Widget" at bounding box center [464, 120] width 146 height 29
click at [566, 120] on button "Customize Design" at bounding box center [631, 120] width 159 height 29
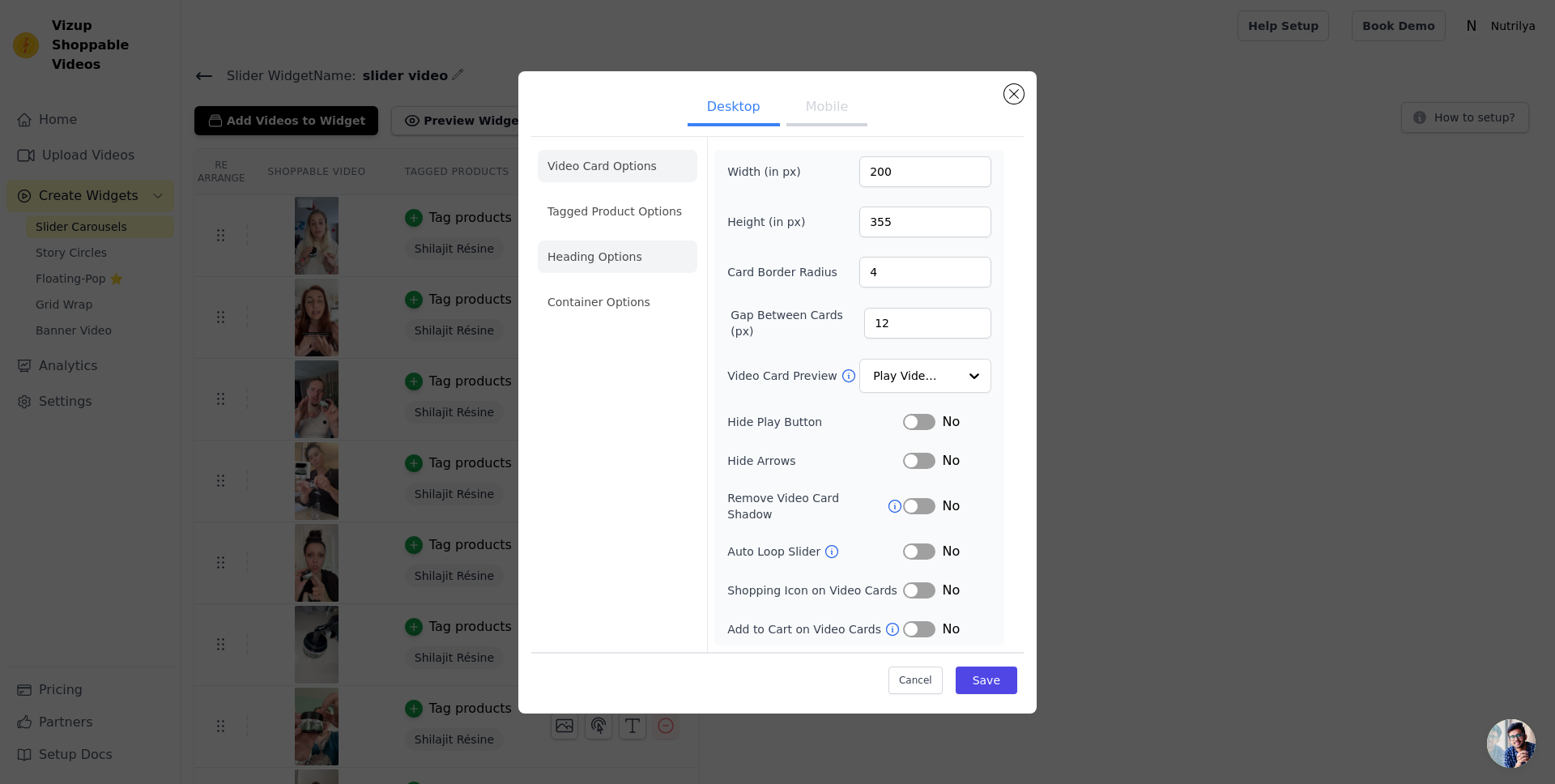
click at [585, 267] on li "Heading Options" at bounding box center [617, 256] width 159 height 32
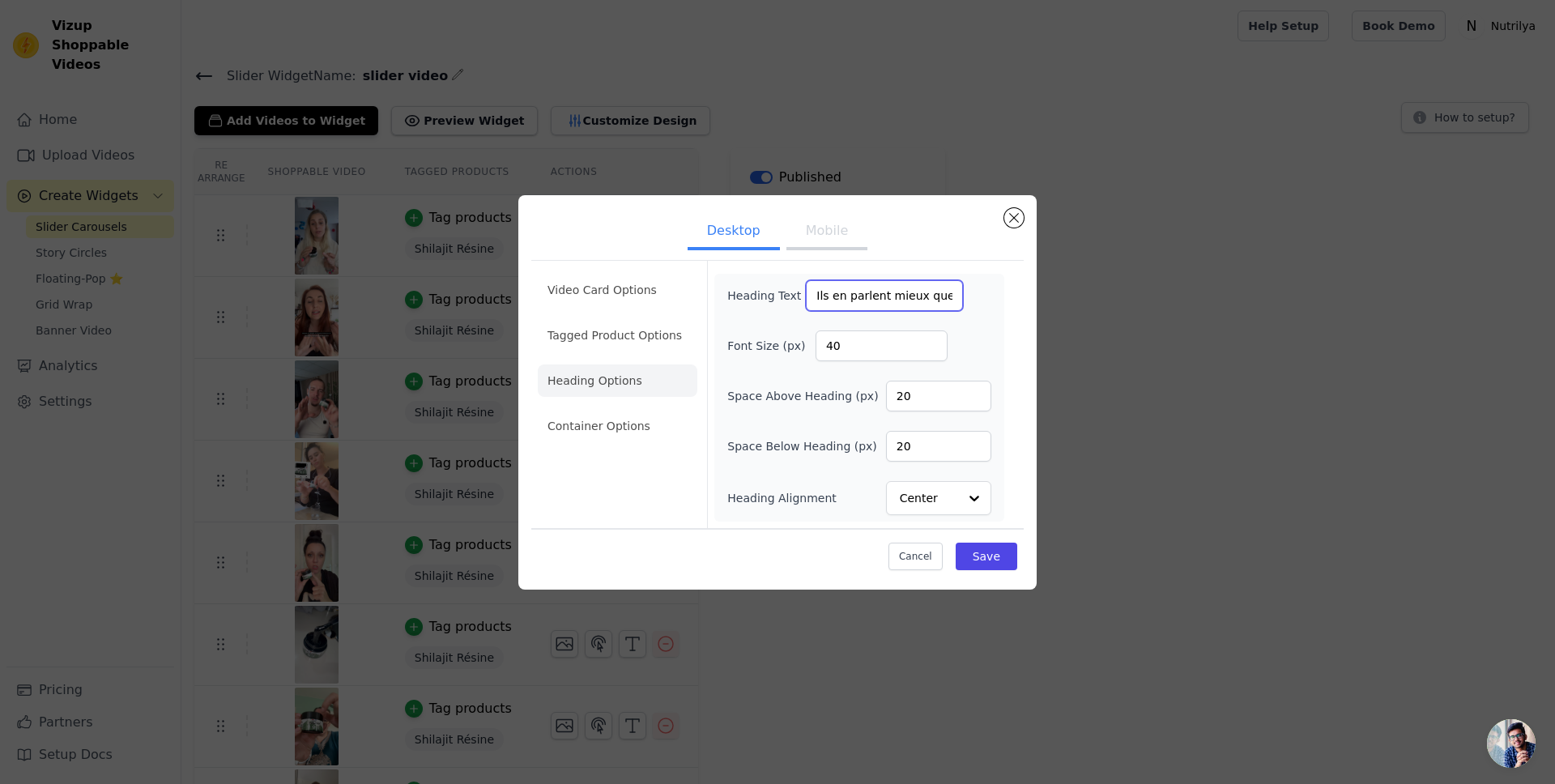
click at [855, 291] on input "Ils en parlent mieux que nous" at bounding box center [884, 295] width 157 height 31
click at [983, 314] on div "Heading Text Font Size (px) 40 Space Above Heading (px) 20 Space Below Heading …" at bounding box center [860, 397] width 264 height 235
click at [803, 234] on button "Mobile" at bounding box center [826, 232] width 81 height 36
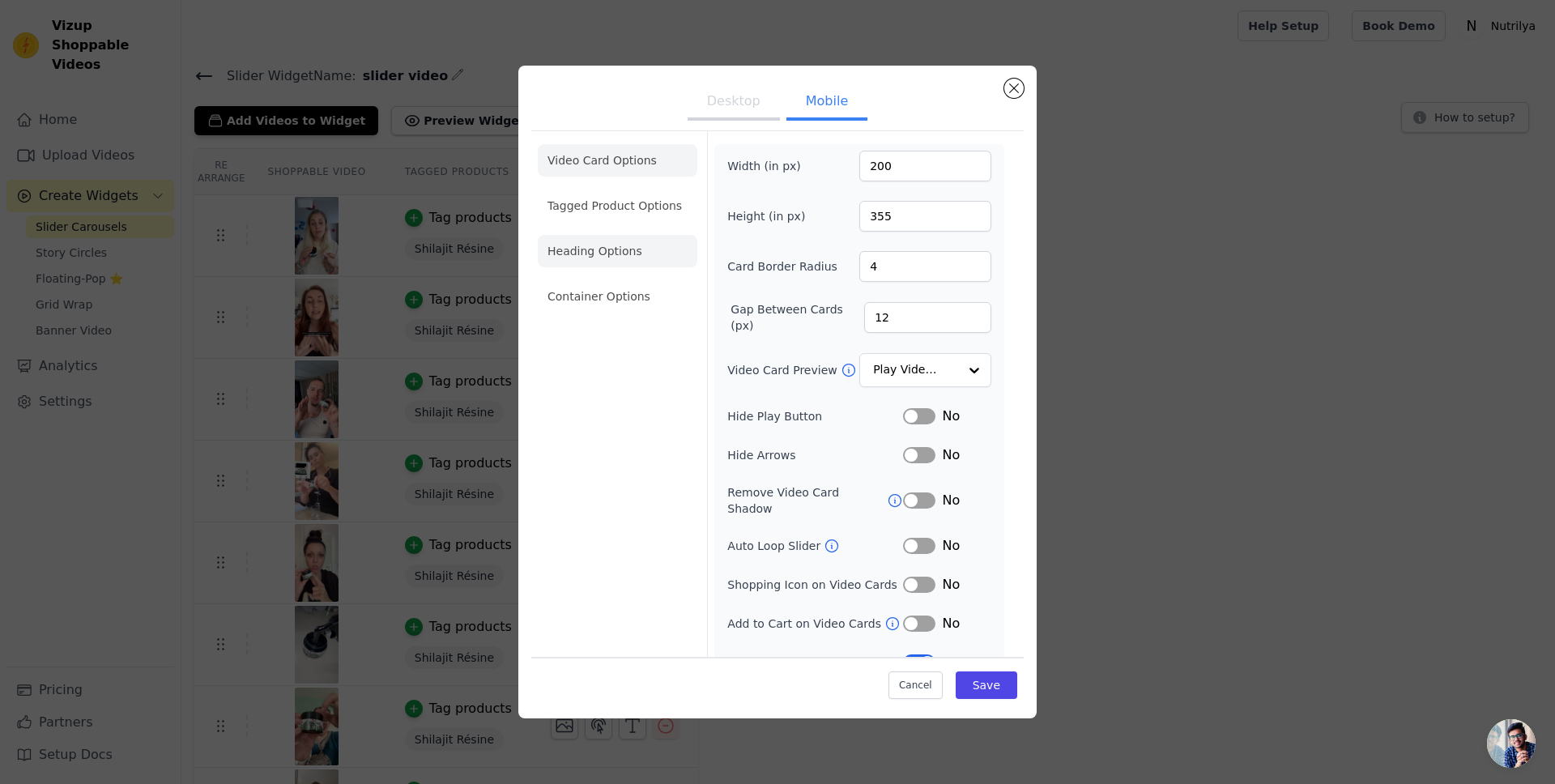
click at [627, 250] on li "Heading Options" at bounding box center [617, 251] width 159 height 32
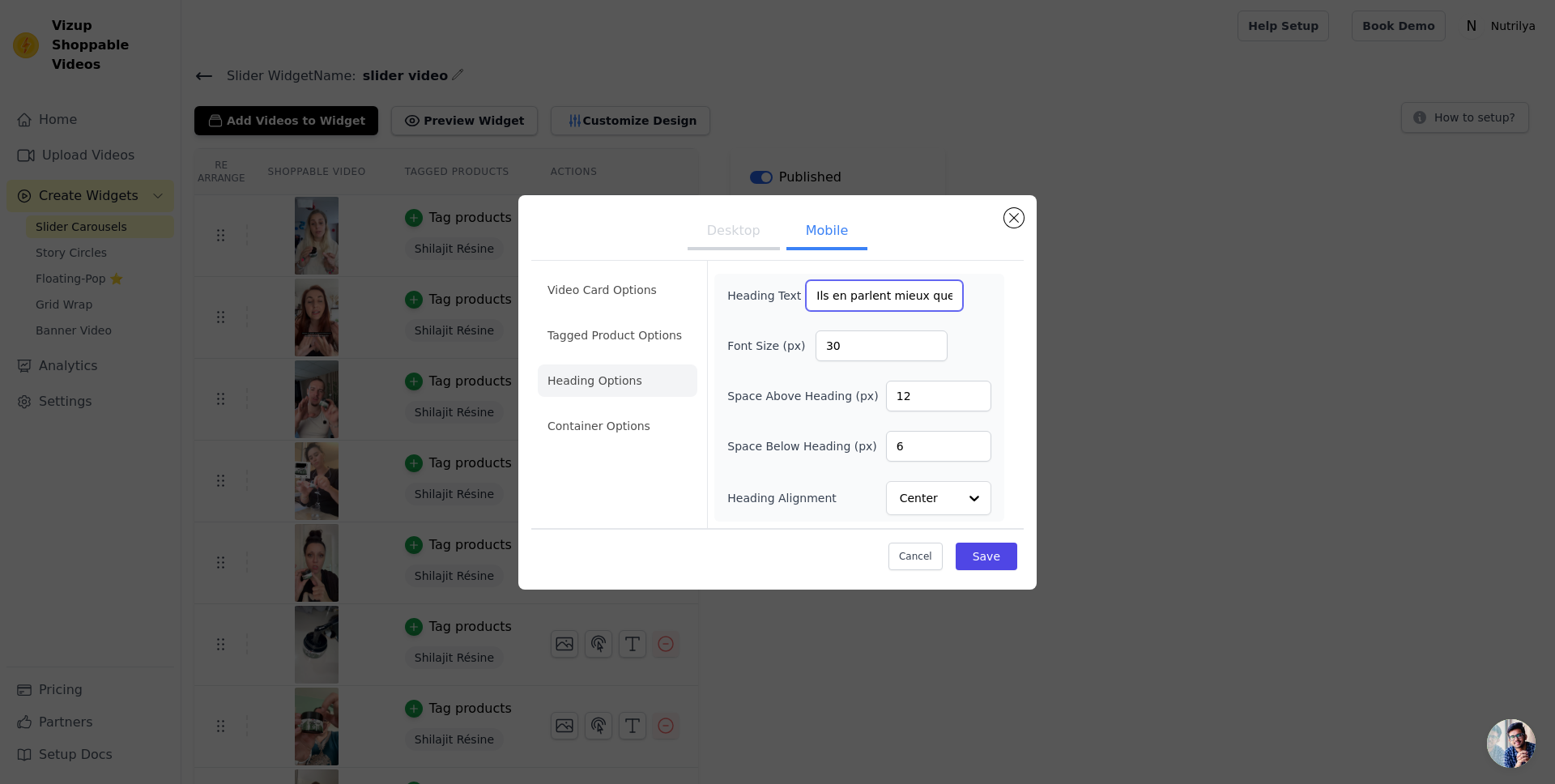
click at [875, 290] on input "Ils en parlent mieux que nous" at bounding box center [884, 295] width 157 height 31
click at [962, 285] on div "Heading Text" at bounding box center [860, 295] width 264 height 31
click at [628, 417] on li "Container Options" at bounding box center [617, 426] width 159 height 32
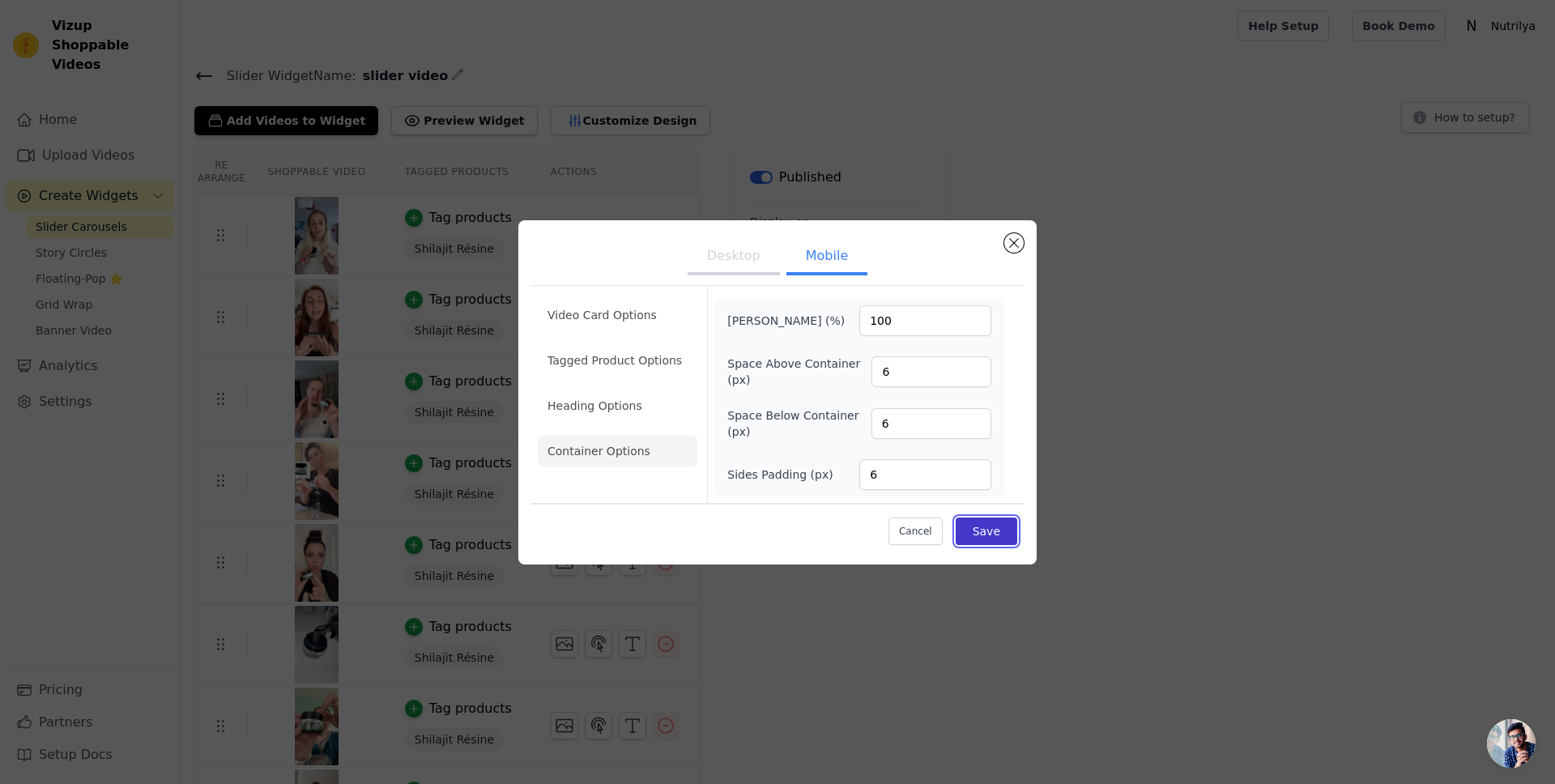
click at [993, 533] on button "Save" at bounding box center [986, 531] width 61 height 27
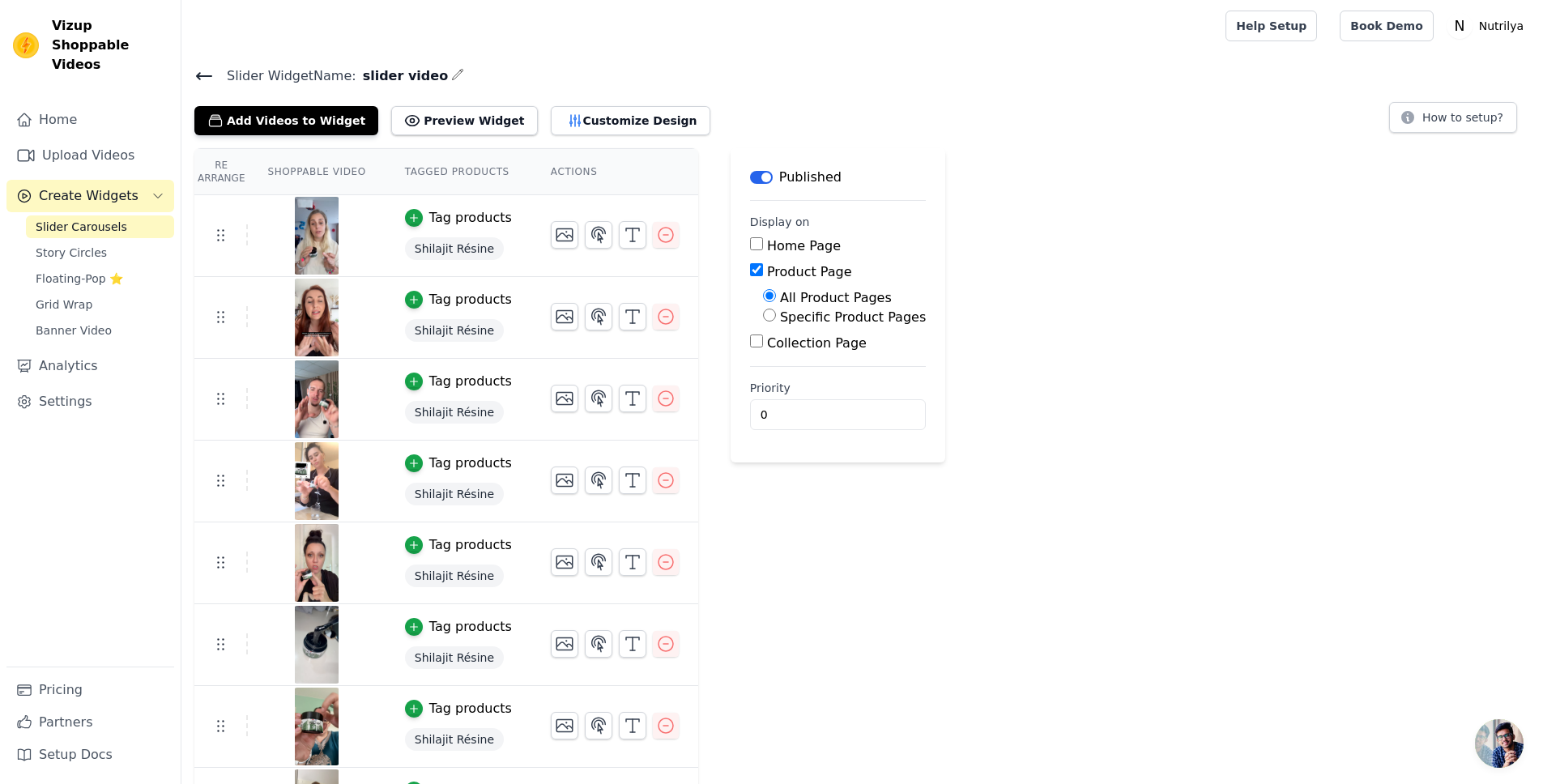
click at [1490, 737] on span "Ouvrir le chat" at bounding box center [1499, 743] width 49 height 49
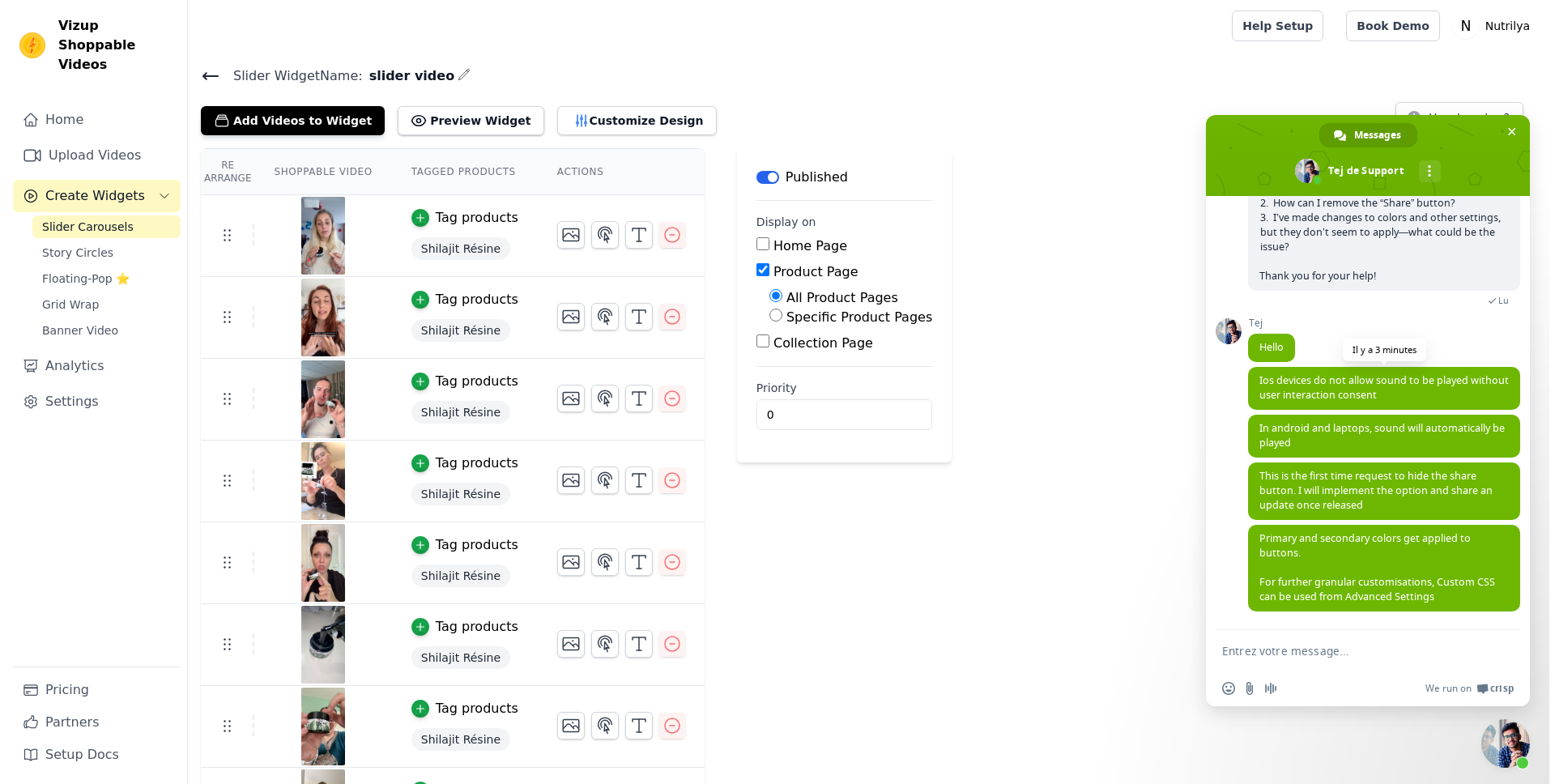
scroll to position [207, 0]
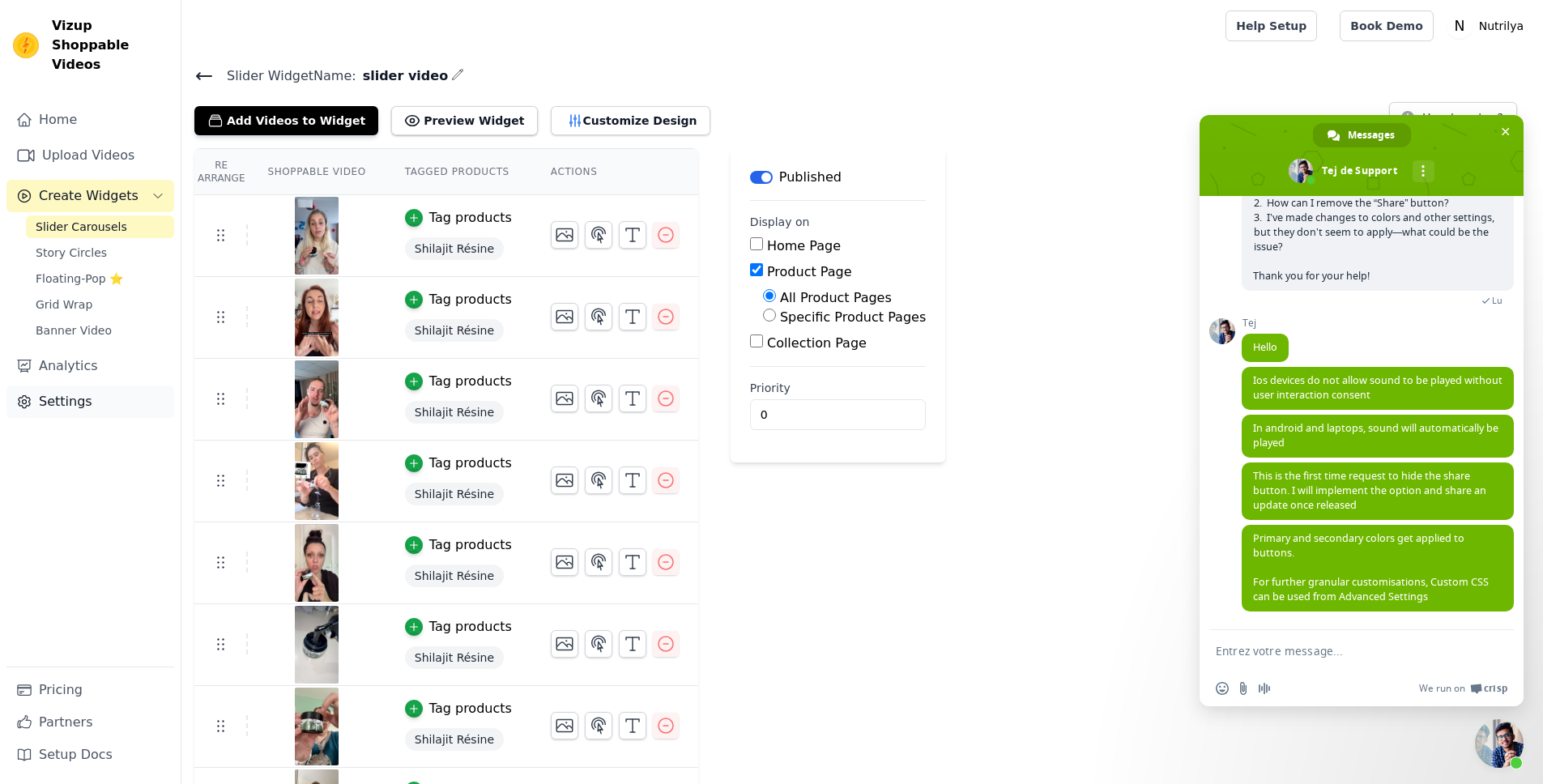
click at [66, 386] on link "Settings" at bounding box center [90, 401] width 168 height 32
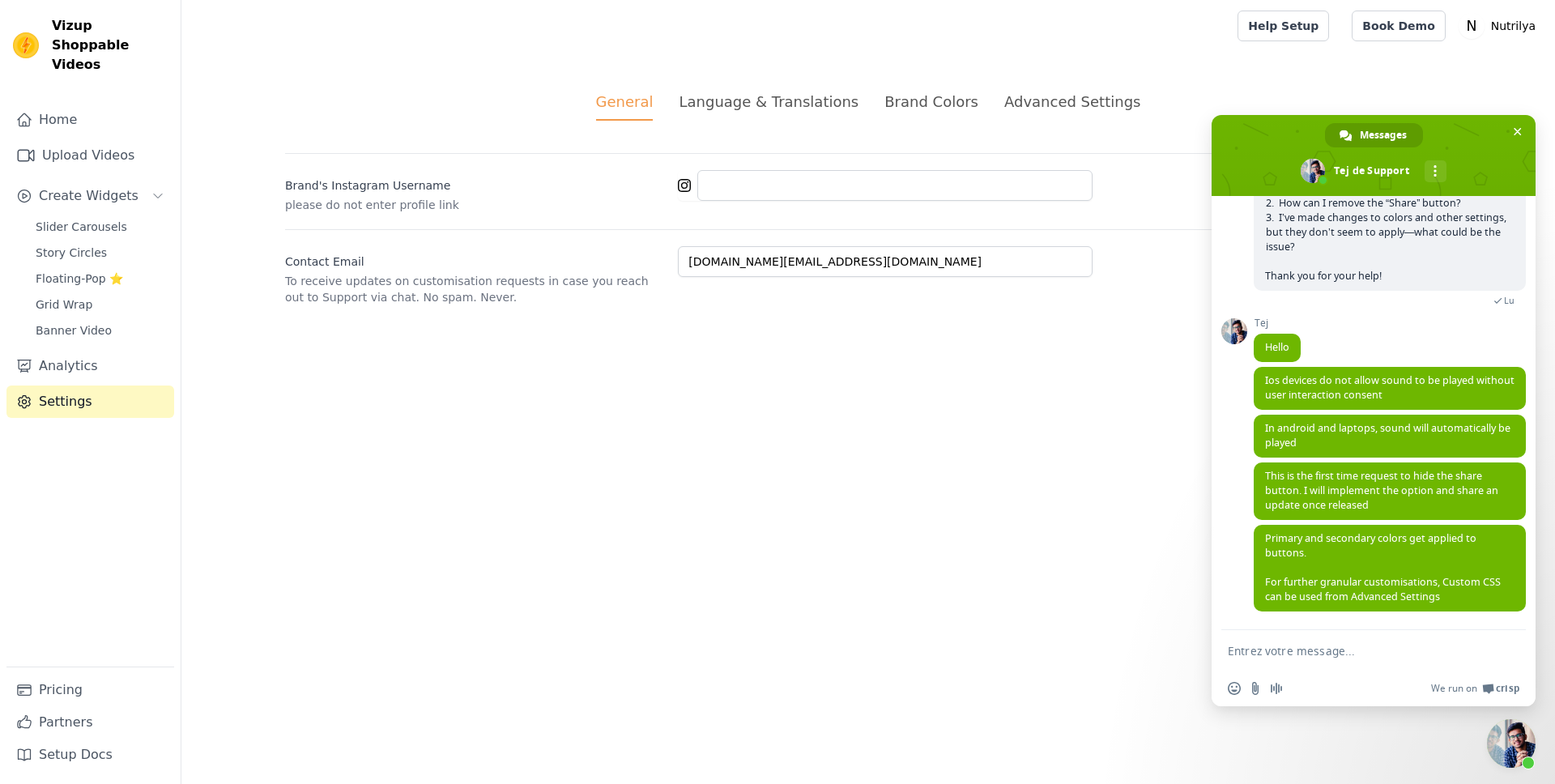
click at [939, 105] on div "Brand Colors" at bounding box center [931, 101] width 94 height 22
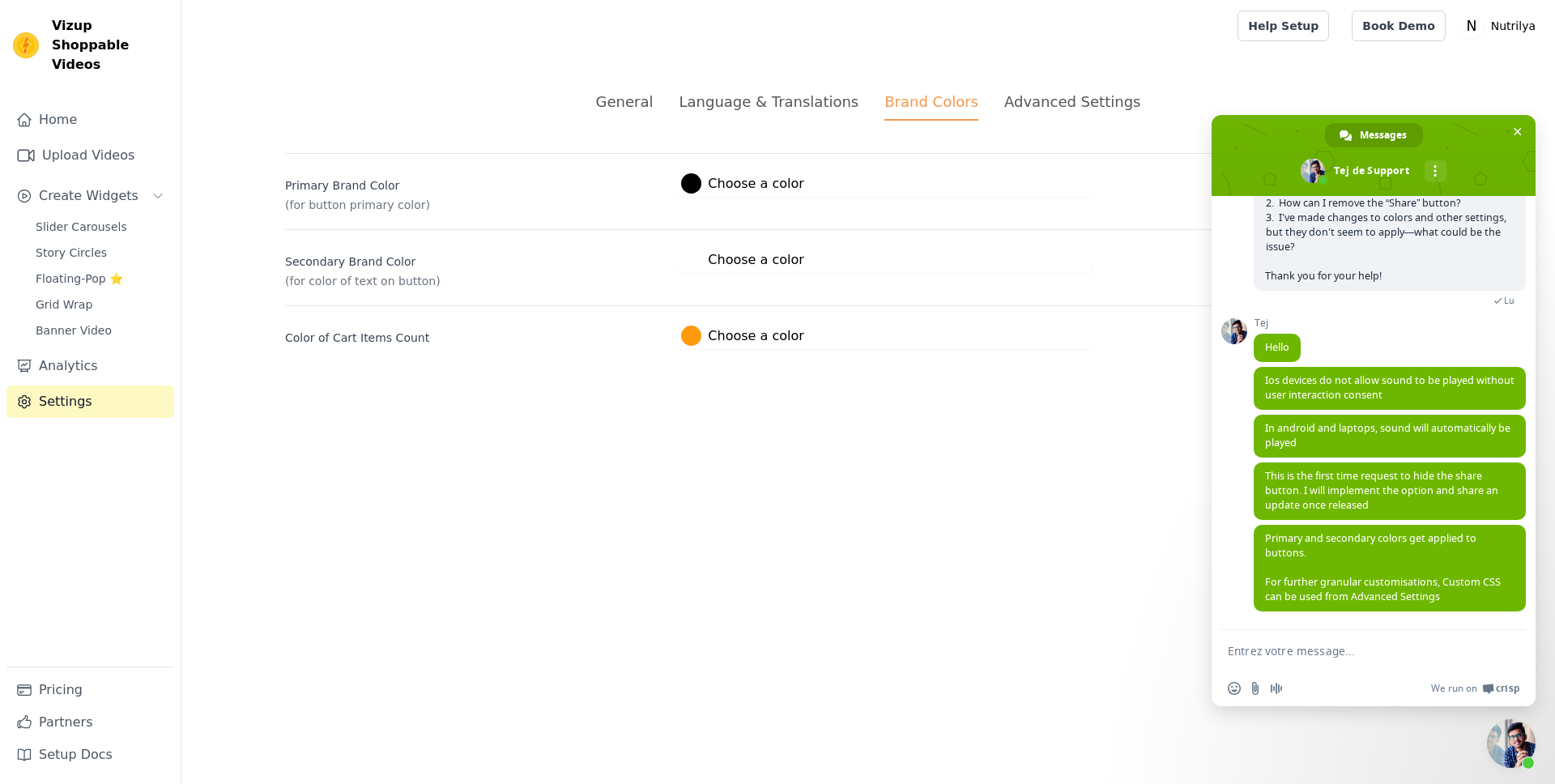
click at [1041, 107] on div "Advanced Settings" at bounding box center [1073, 101] width 136 height 22
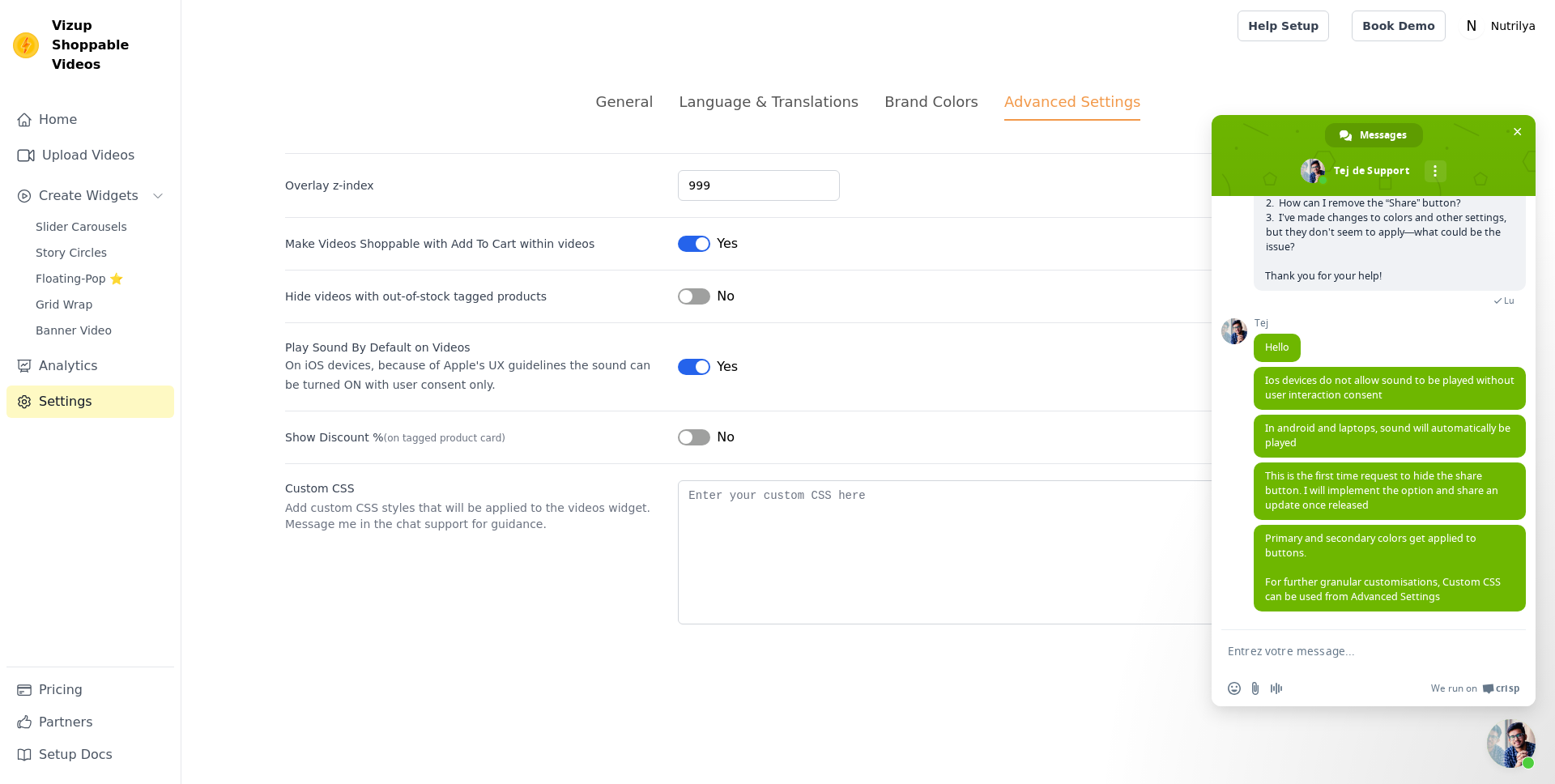
click at [703, 436] on button "Label" at bounding box center [694, 437] width 32 height 17
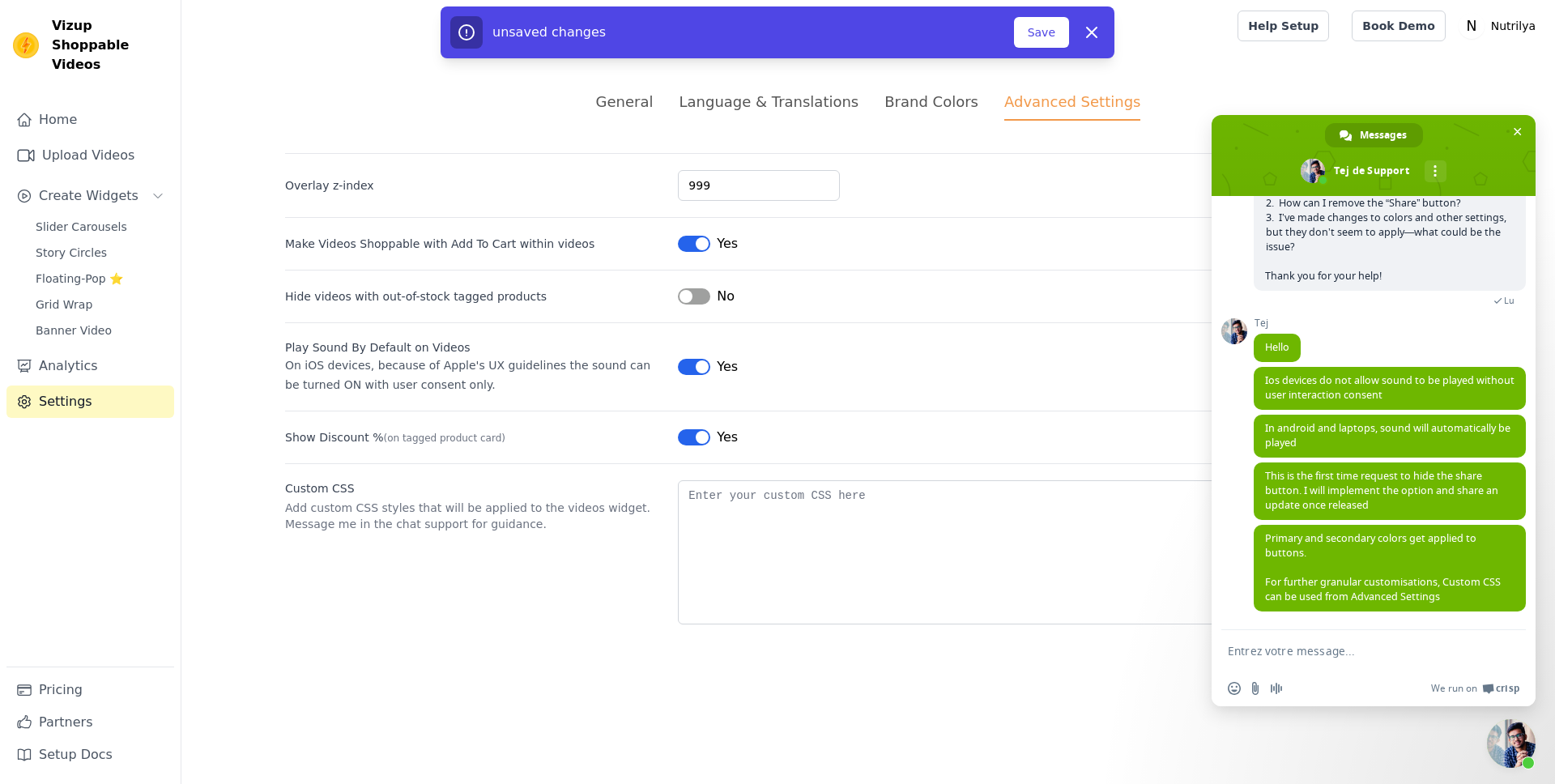
click at [703, 436] on button "Label" at bounding box center [694, 437] width 32 height 17
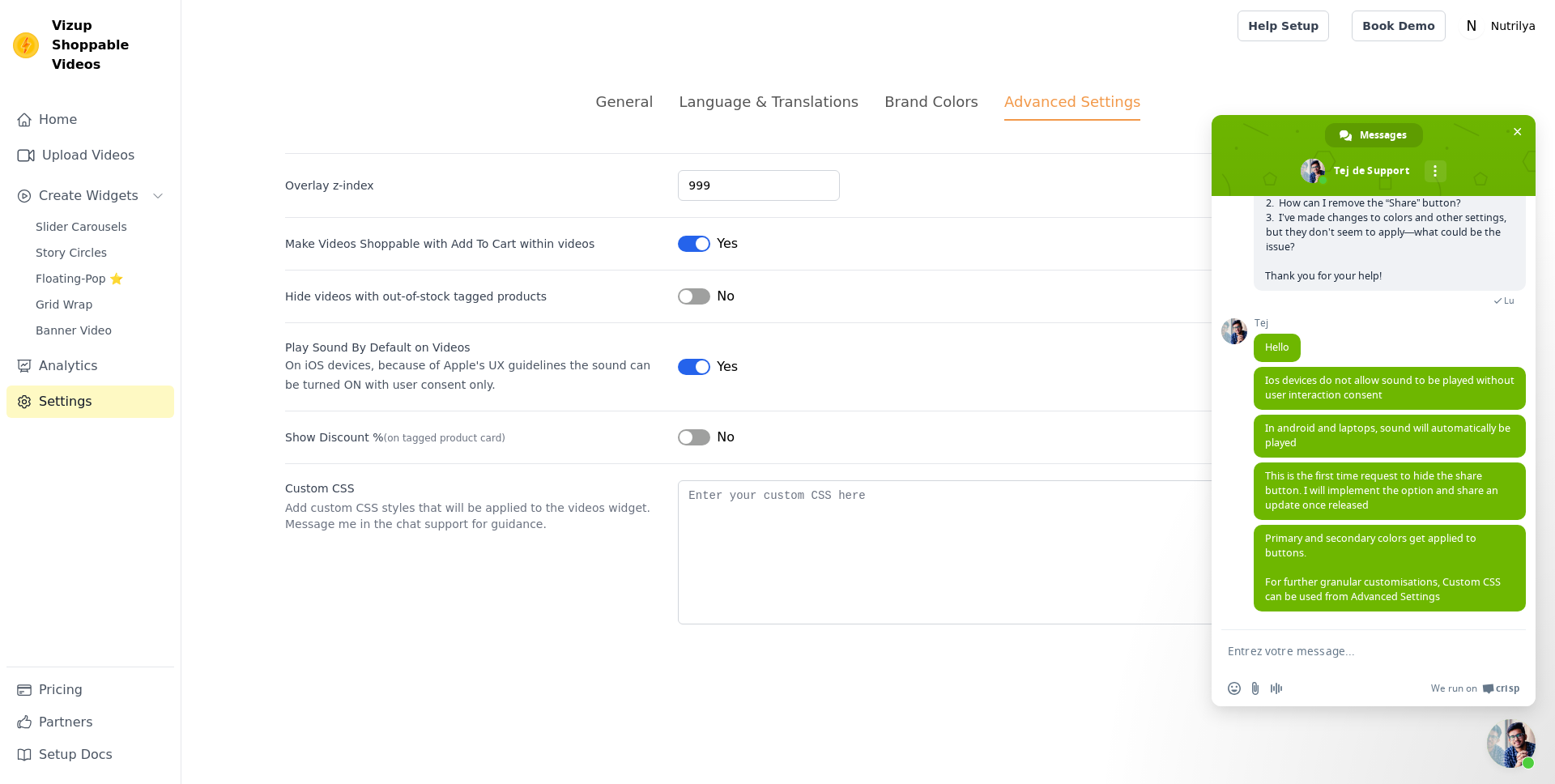
click at [1296, 652] on textarea "Entrez votre message..." at bounding box center [1356, 651] width 256 height 15
paste textarea "I unchecked ‘show discount’ but it still appears."
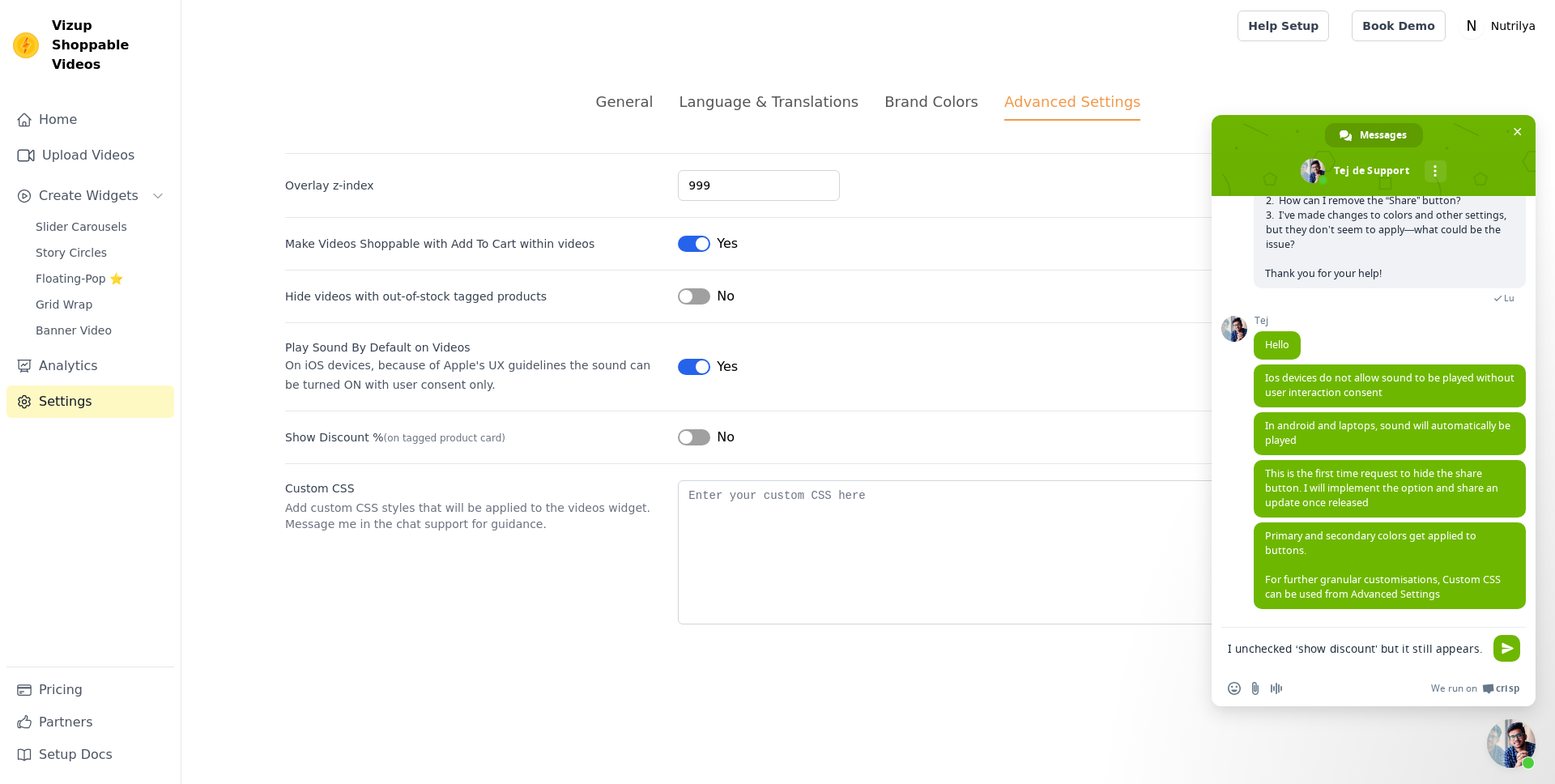
click at [1385, 641] on textarea "I unchecked ‘show discount’ but it still appears." at bounding box center [1356, 656] width 256 height 29
click at [1382, 641] on textarea "I unchecked ‘show discount’ but it still appears." at bounding box center [1356, 656] width 256 height 29
click at [1380, 641] on textarea "I unchecked ‘show discount’ but it still appears." at bounding box center [1356, 656] width 256 height 29
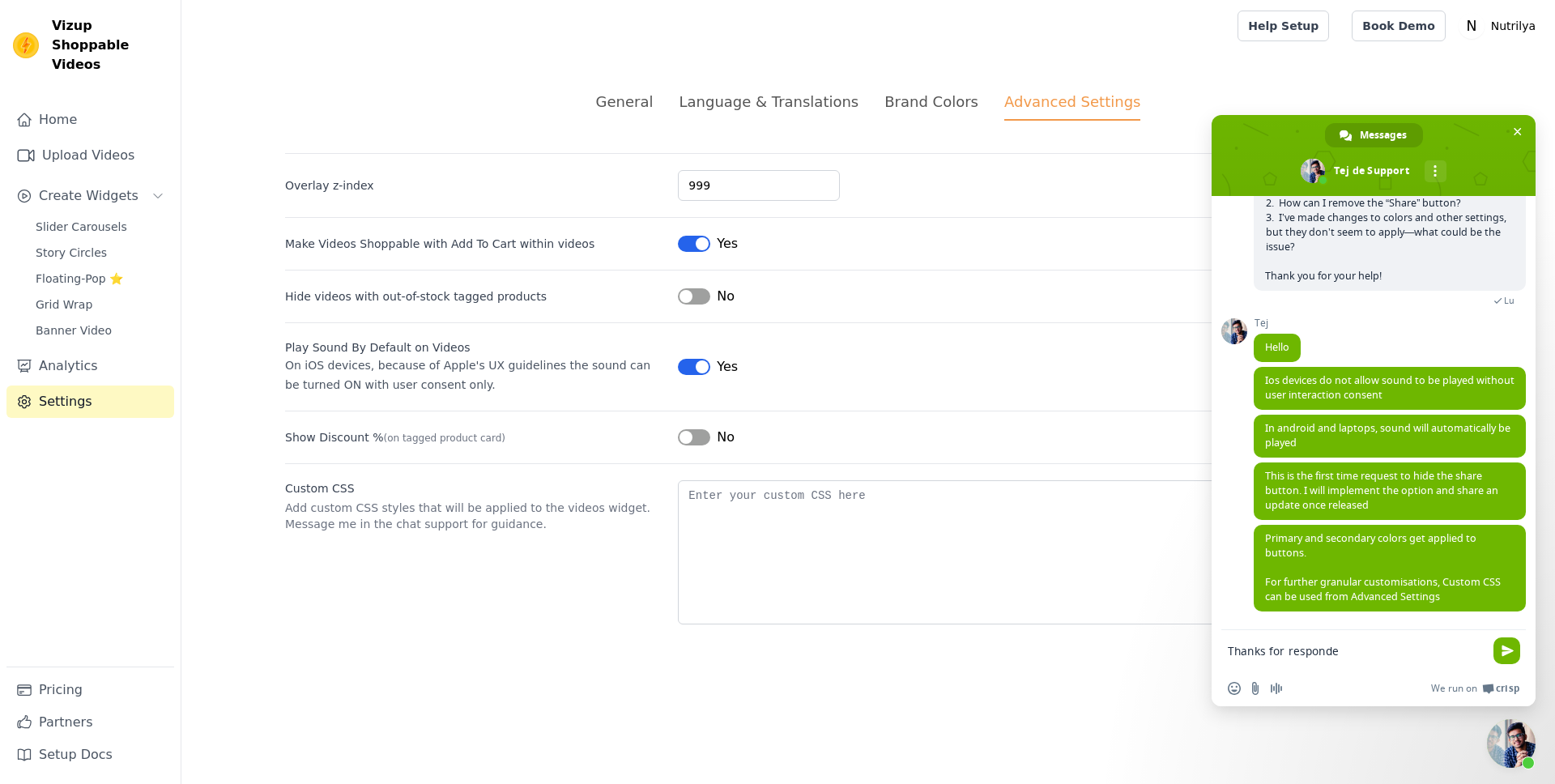
click at [1311, 649] on textarea "Thanks for responde" at bounding box center [1356, 651] width 256 height 15
paste textarea "you for your replies."
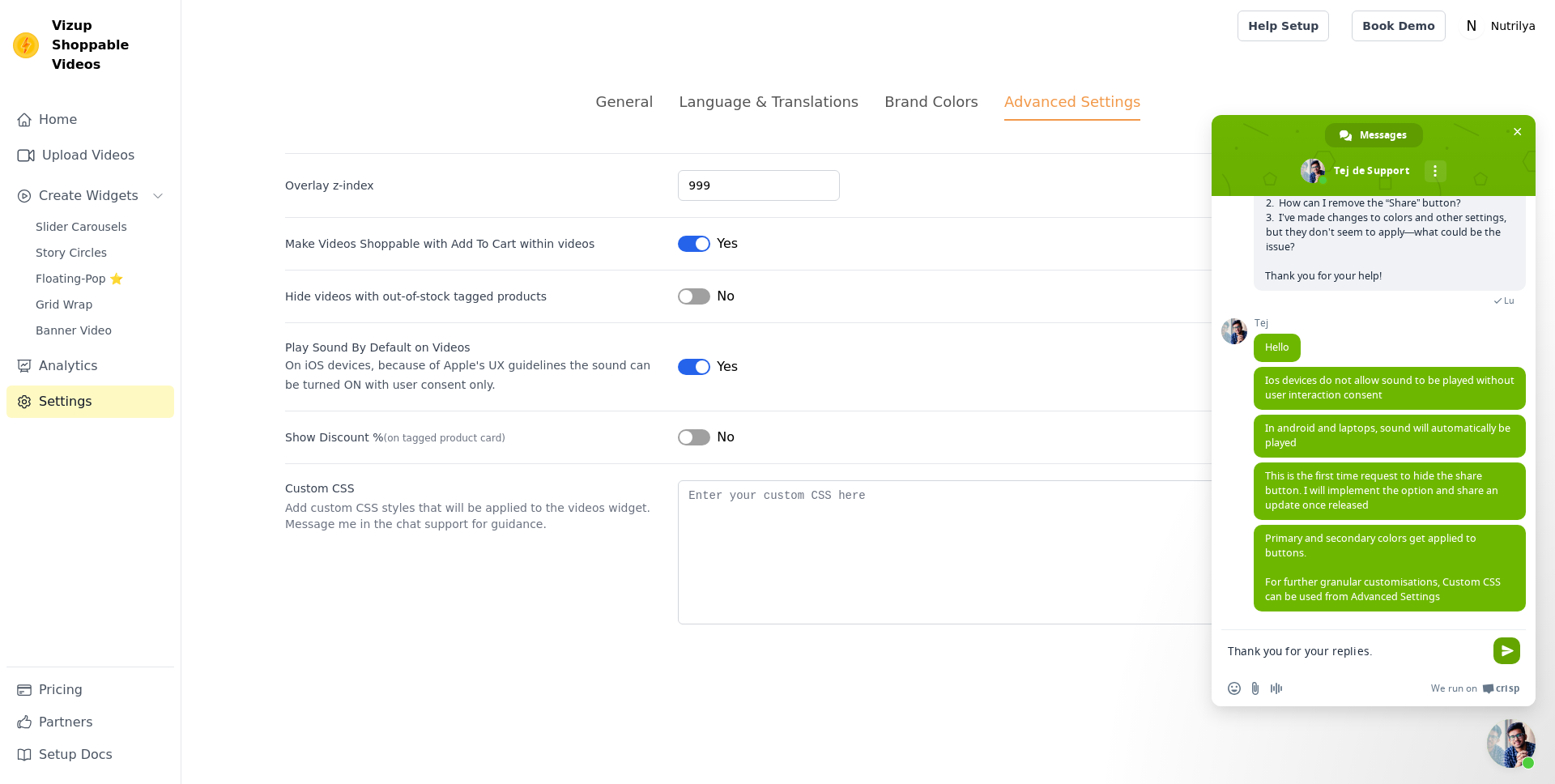
type textarea "Thank you for your replies."
click at [1509, 646] on span "Envoyer" at bounding box center [1507, 650] width 13 height 13
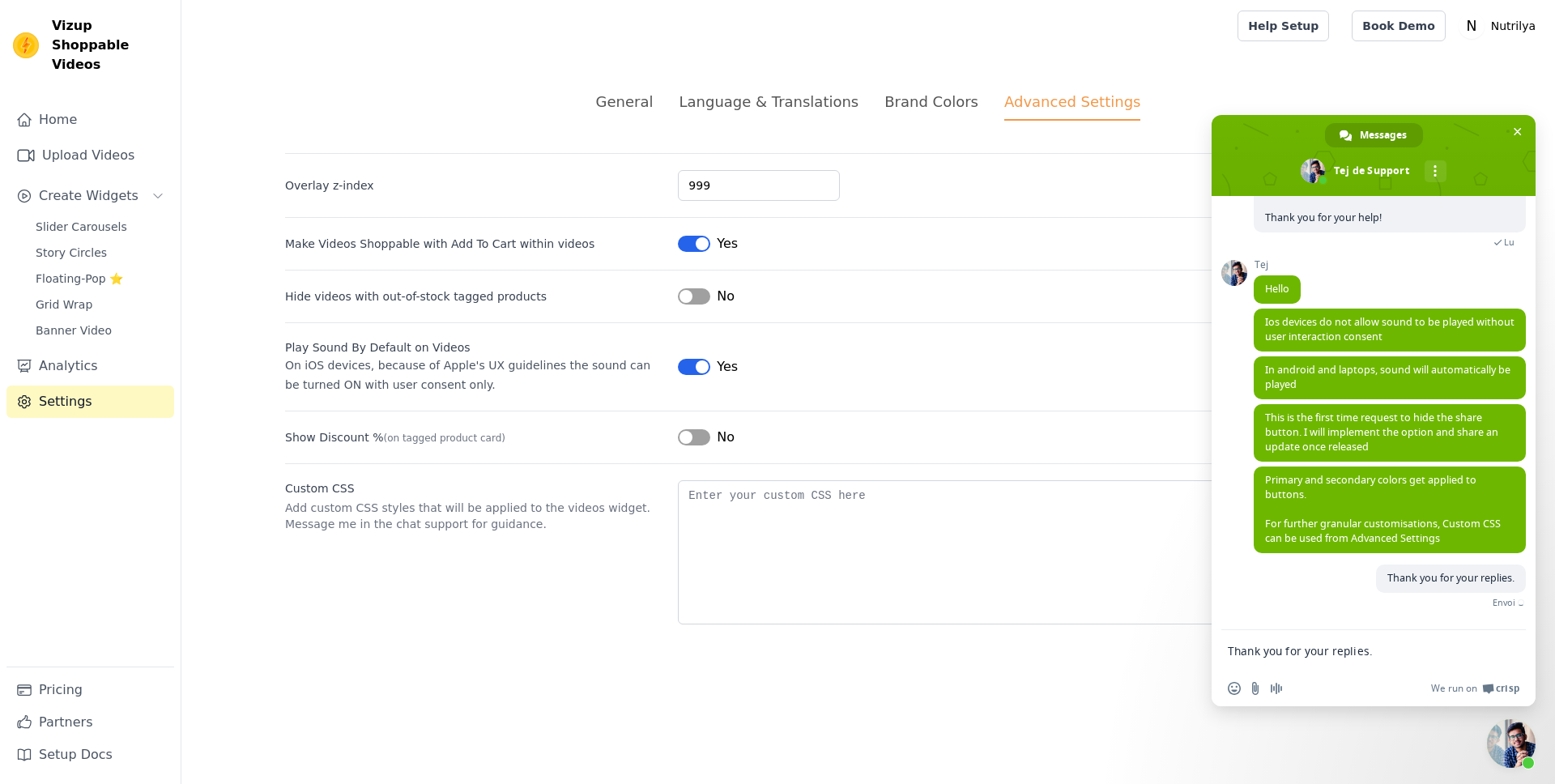
scroll to position [246, 0]
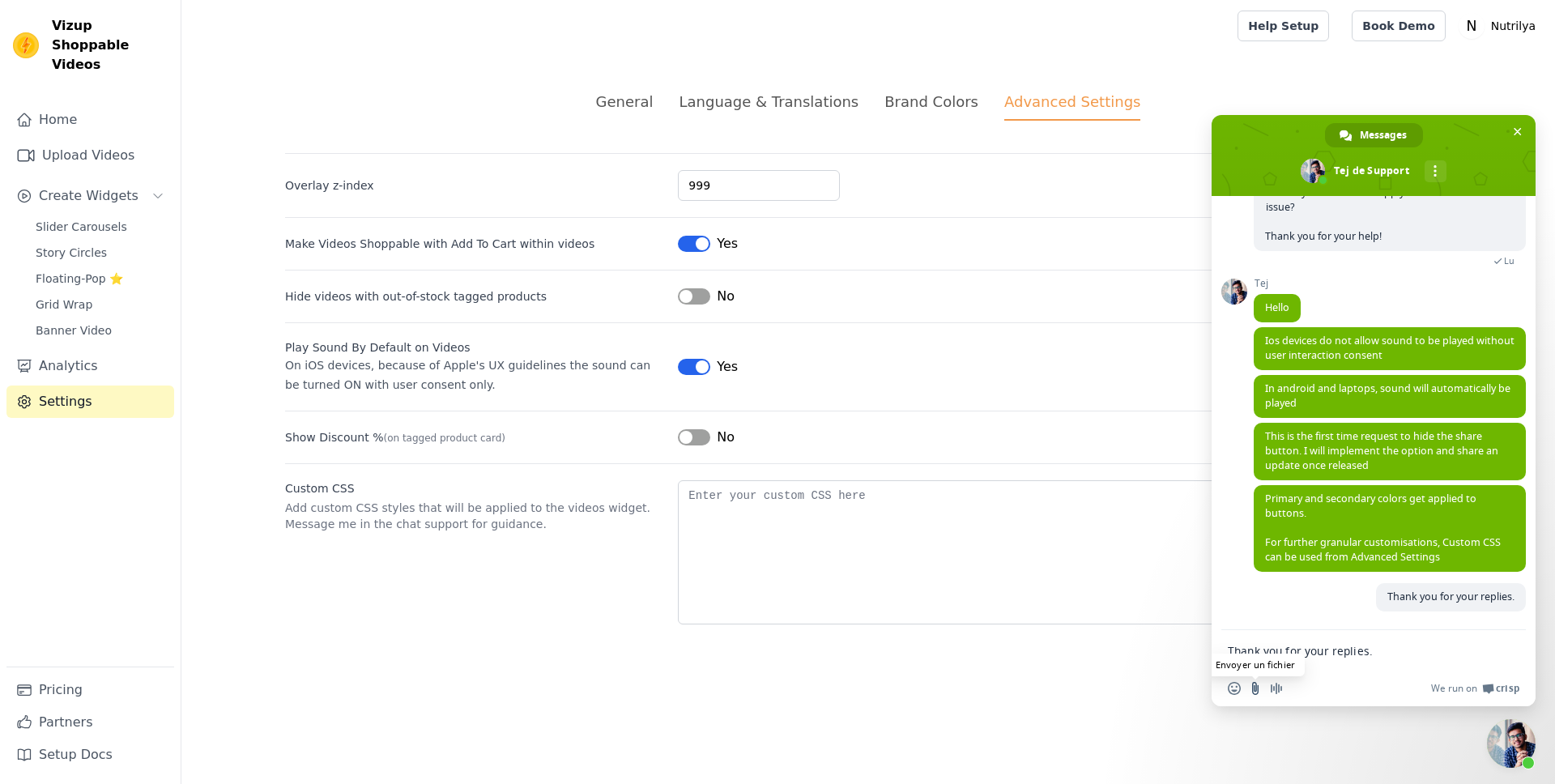
click at [1255, 682] on input "Envoyer un fichier" at bounding box center [1255, 688] width 13 height 13
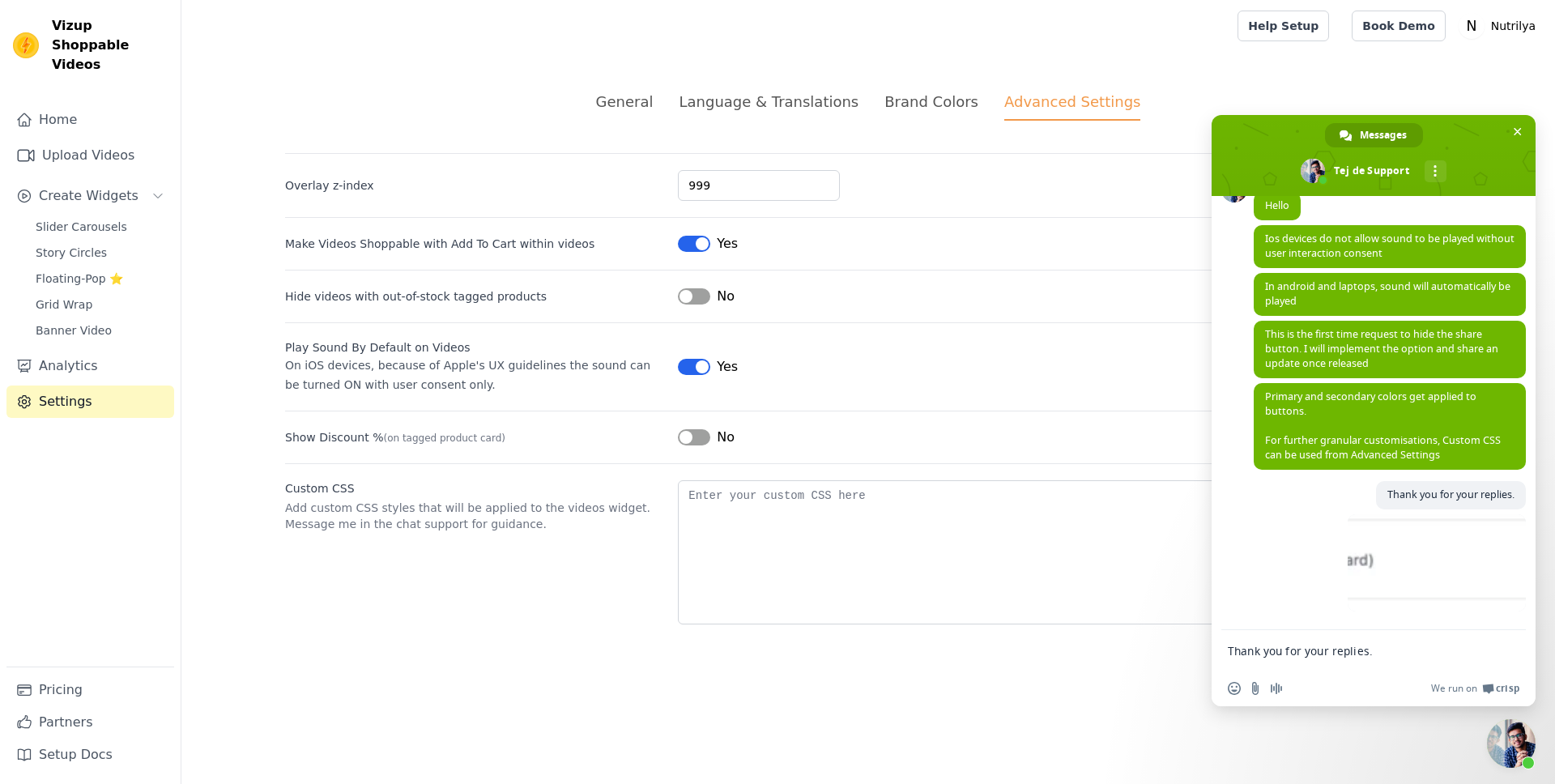
click at [1390, 657] on textarea "Thank you for your replies." at bounding box center [1356, 651] width 256 height 15
paste textarea "I unchecked ‘show discount’ but it still appears."
type textarea "I unchecked ‘show discount’ but it still appears."
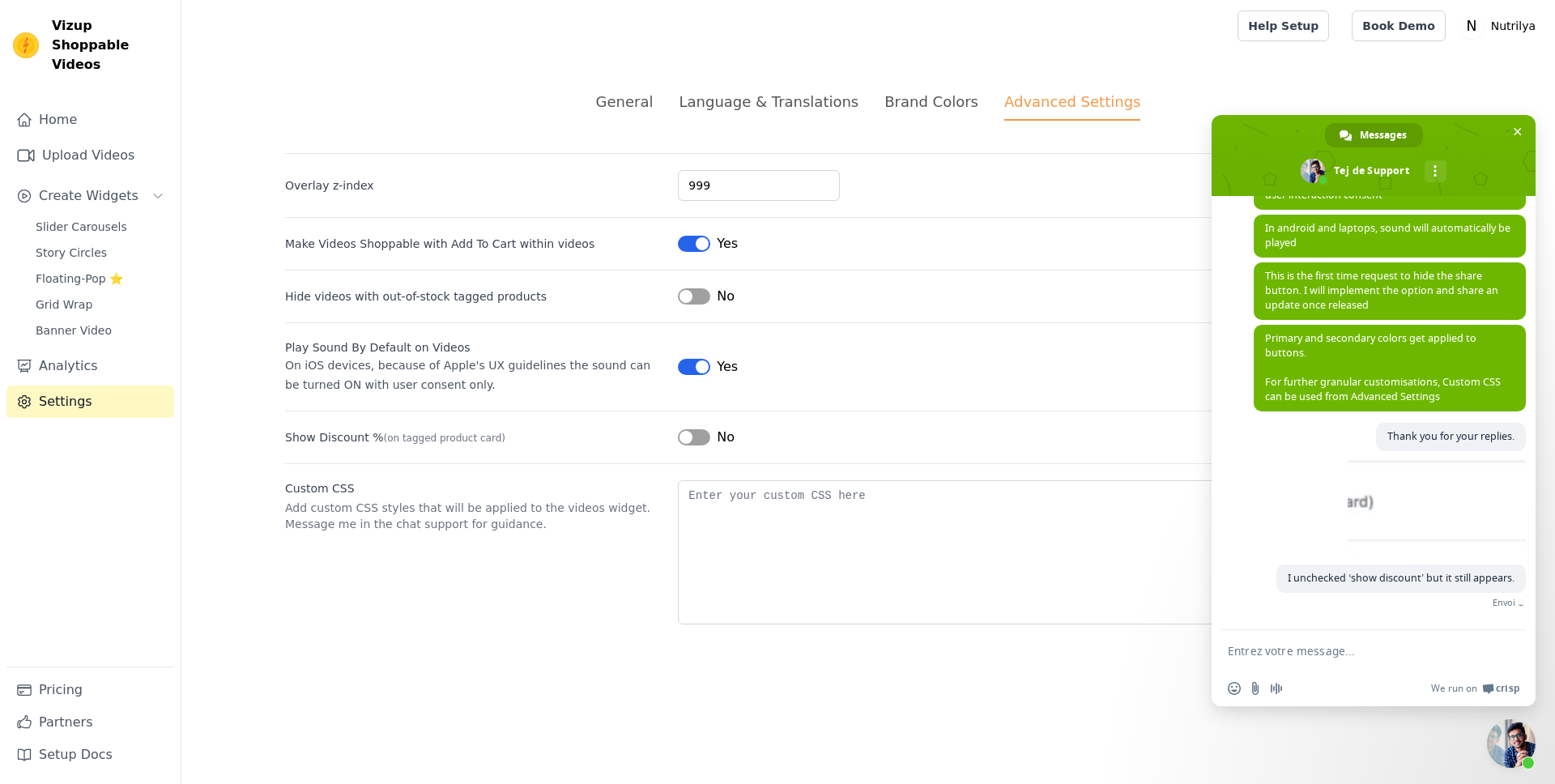
scroll to position [382, 0]
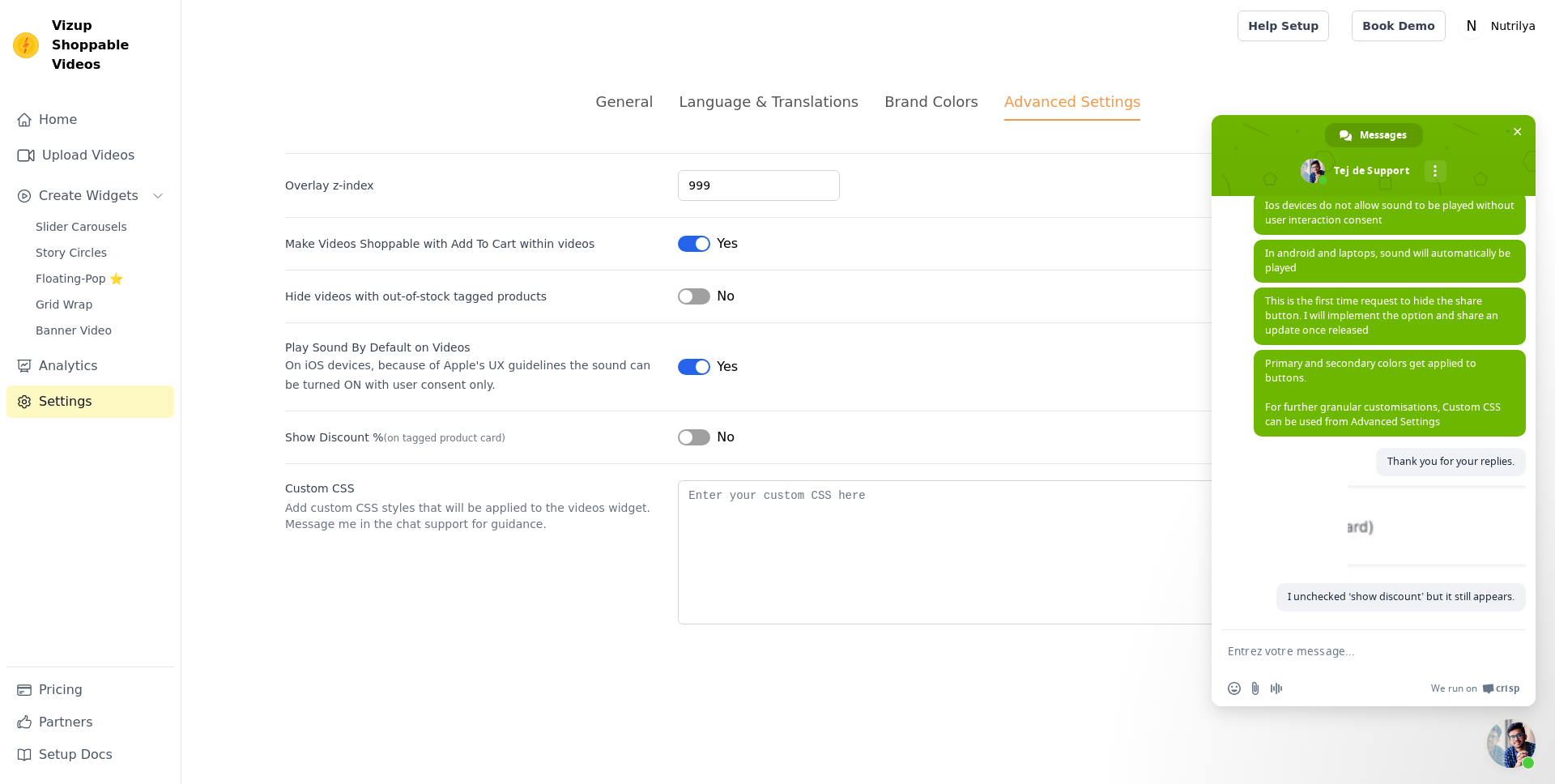
click at [1322, 651] on textarea "Entrez votre message..." at bounding box center [1356, 651] width 256 height 15
click at [1251, 687] on input "Envoyer un fichier" at bounding box center [1255, 688] width 13 height 13
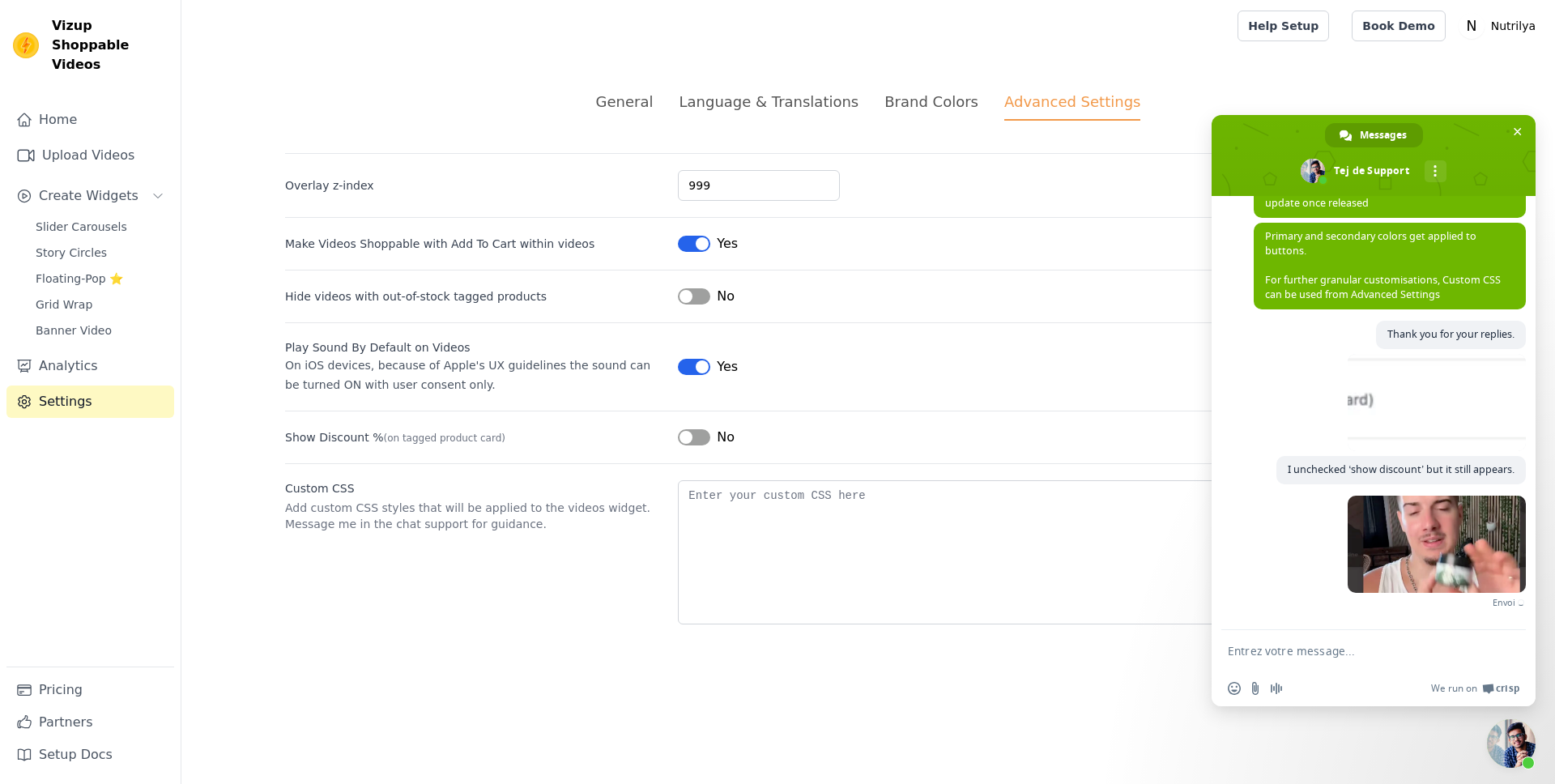
scroll to position [484, 0]
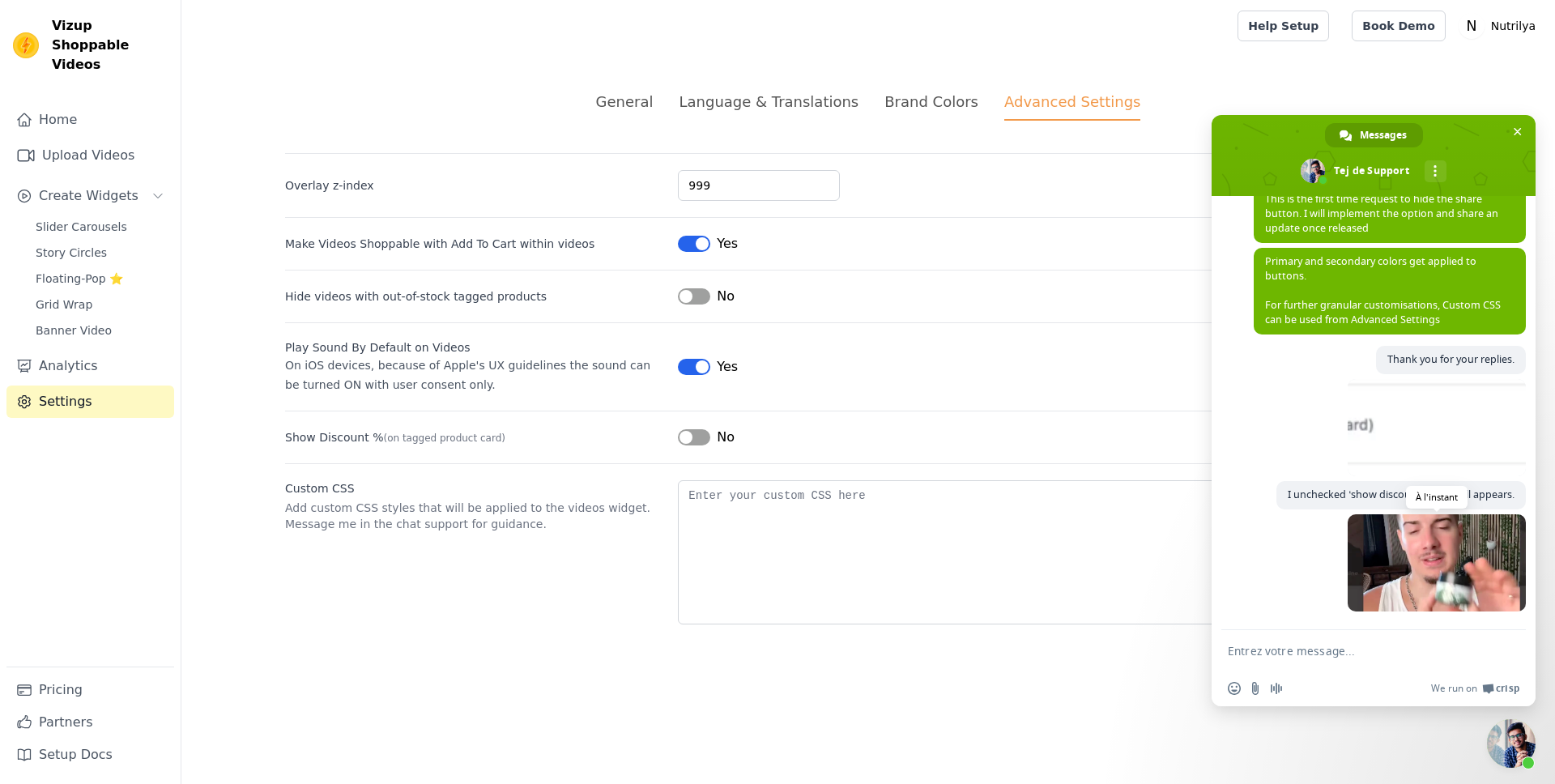
click at [1458, 578] on span at bounding box center [1436, 562] width 178 height 97
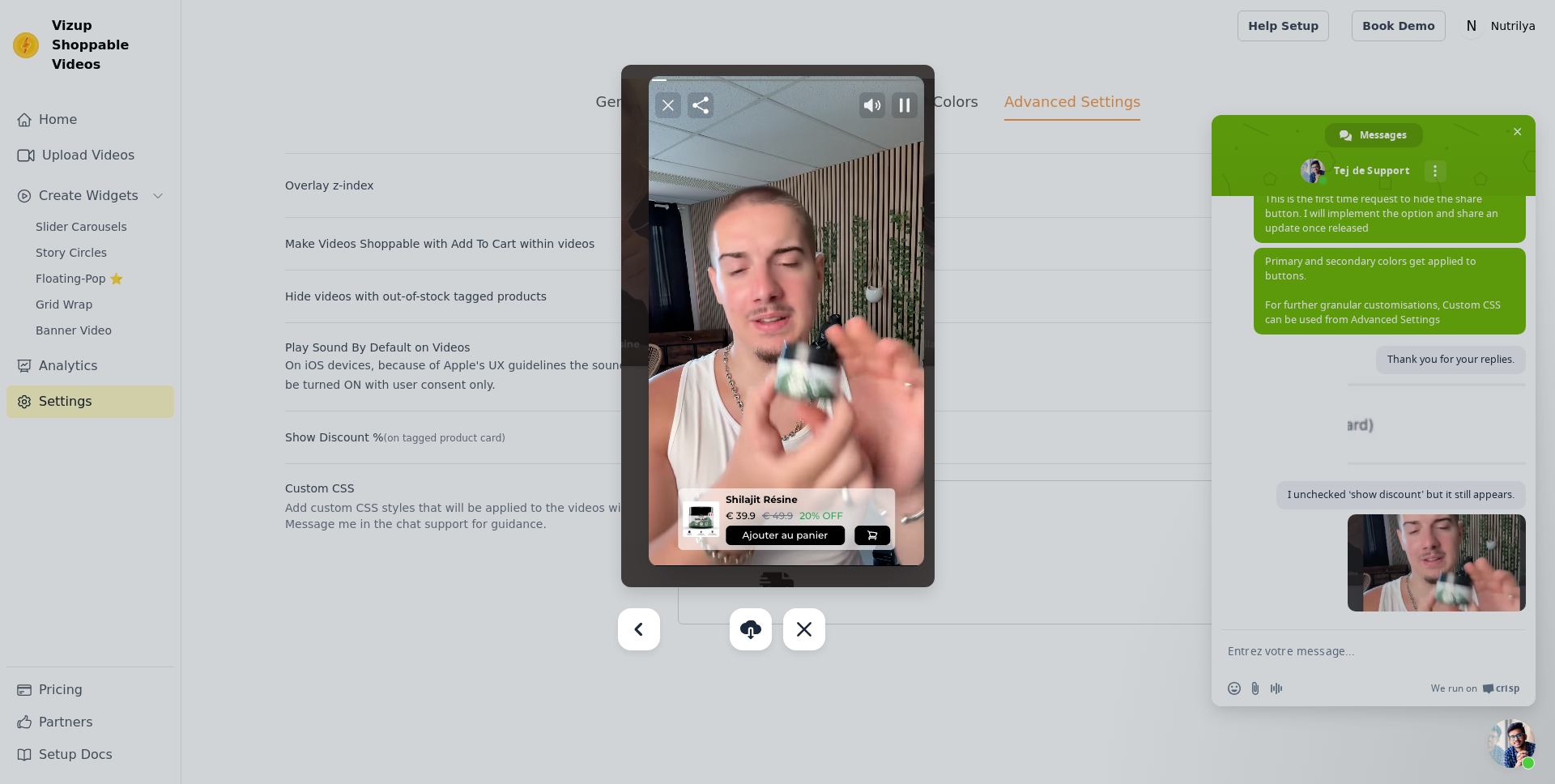
click at [1041, 472] on div at bounding box center [778, 392] width 1555 height 784
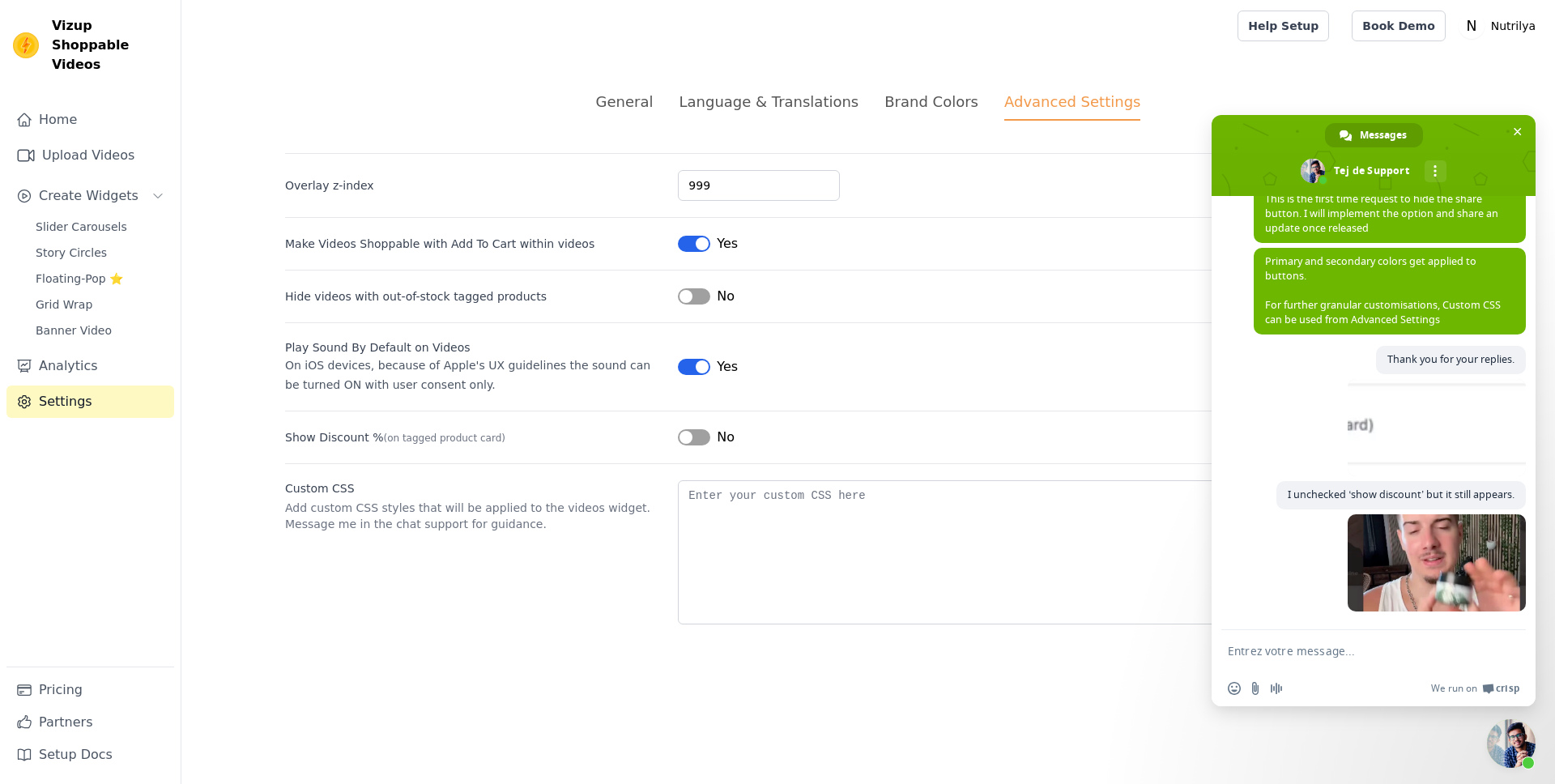
click at [1272, 659] on form at bounding box center [1356, 651] width 256 height 44
click at [1281, 656] on textarea "Entrez votre message..." at bounding box center [1356, 651] width 256 height 15
paste textarea "Is it possible to disable the basket icon next to the button as well?"
click at [1385, 646] on textarea "Is it possible to disable the basket icon next to the button as well?" at bounding box center [1356, 656] width 256 height 29
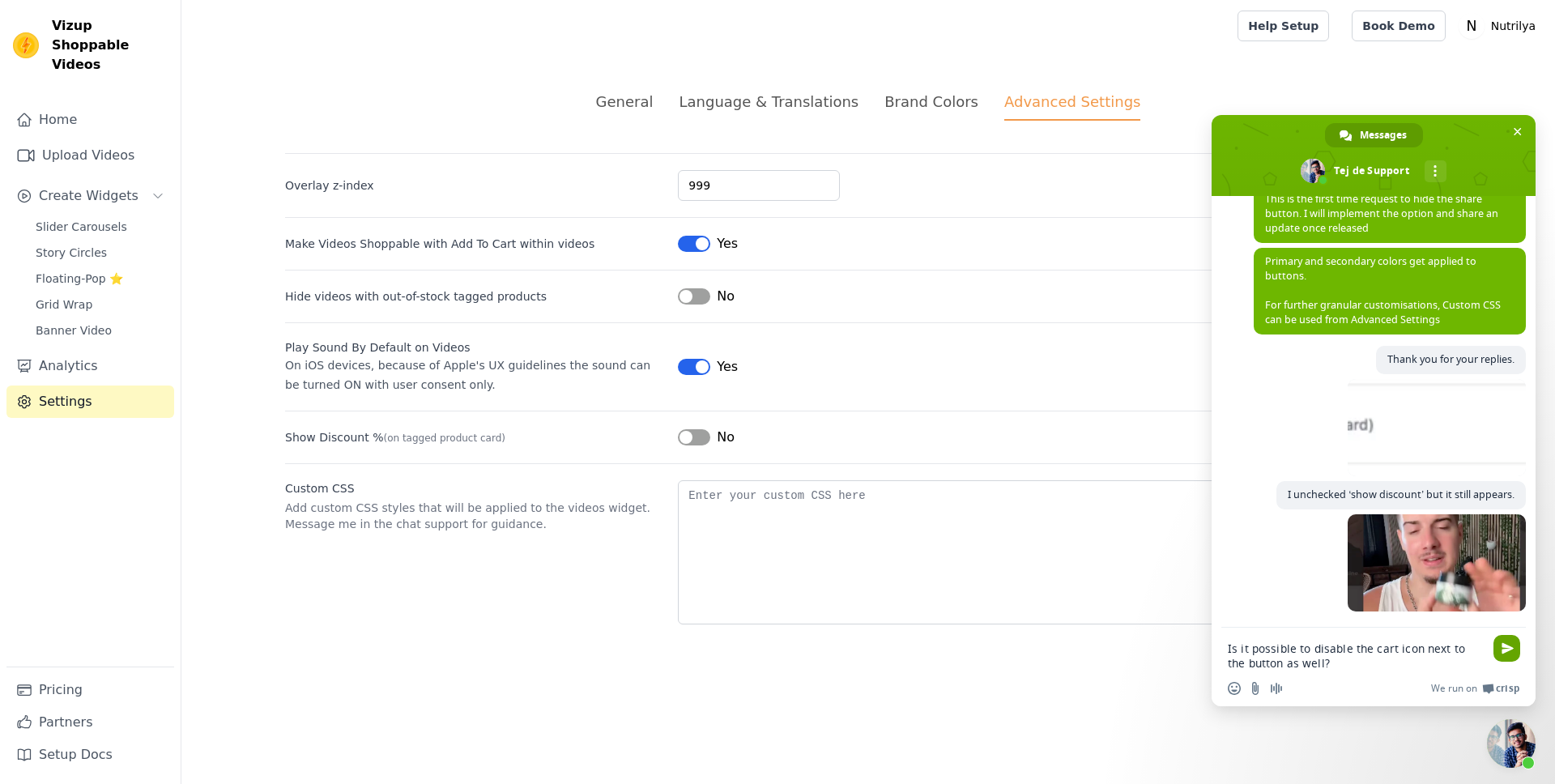
type textarea "Is it possible to disable the cart icon next to the button as well?"
click at [1506, 648] on span "Envoyer" at bounding box center [1507, 648] width 13 height 13
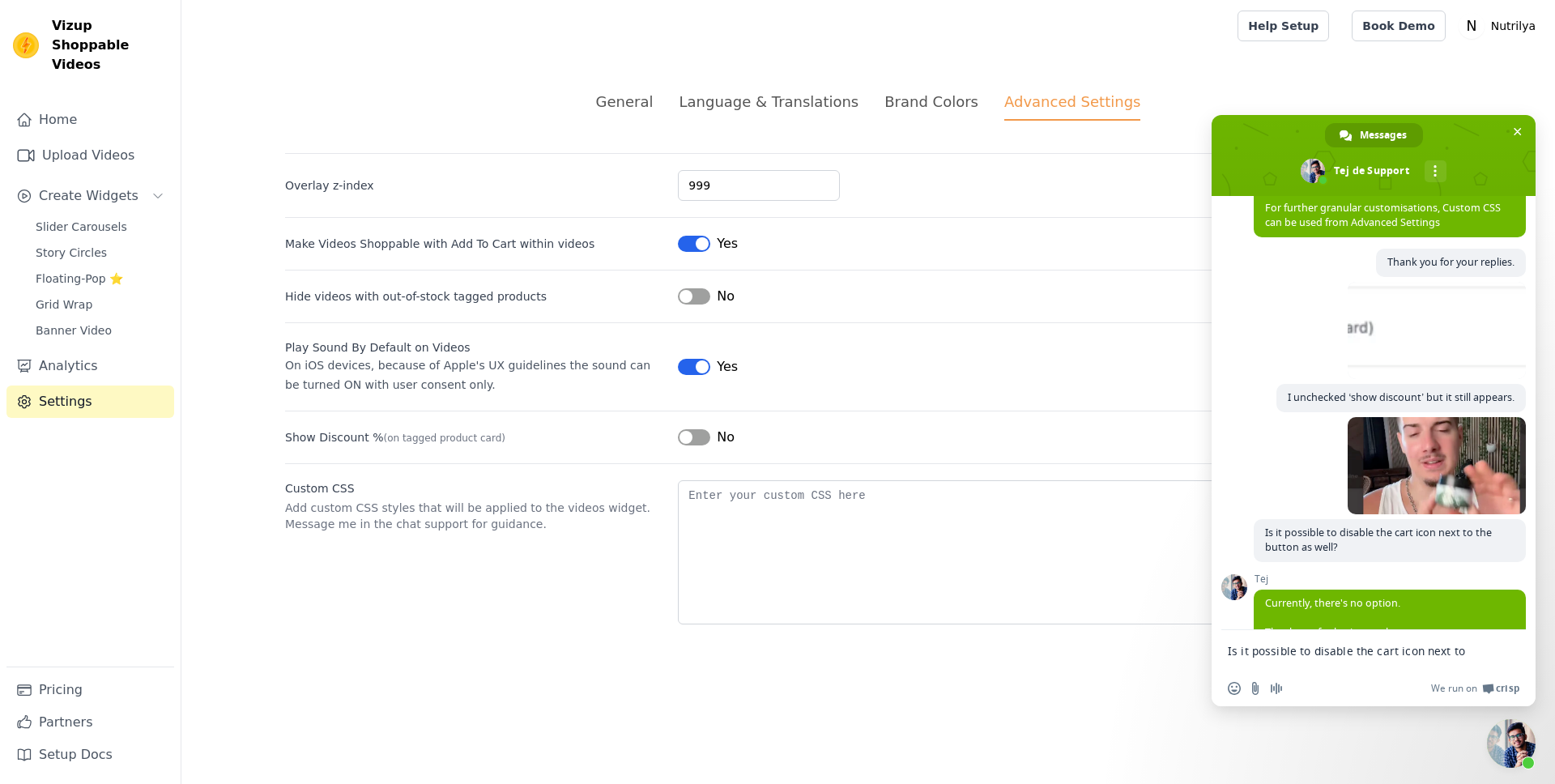
scroll to position [514, 0]
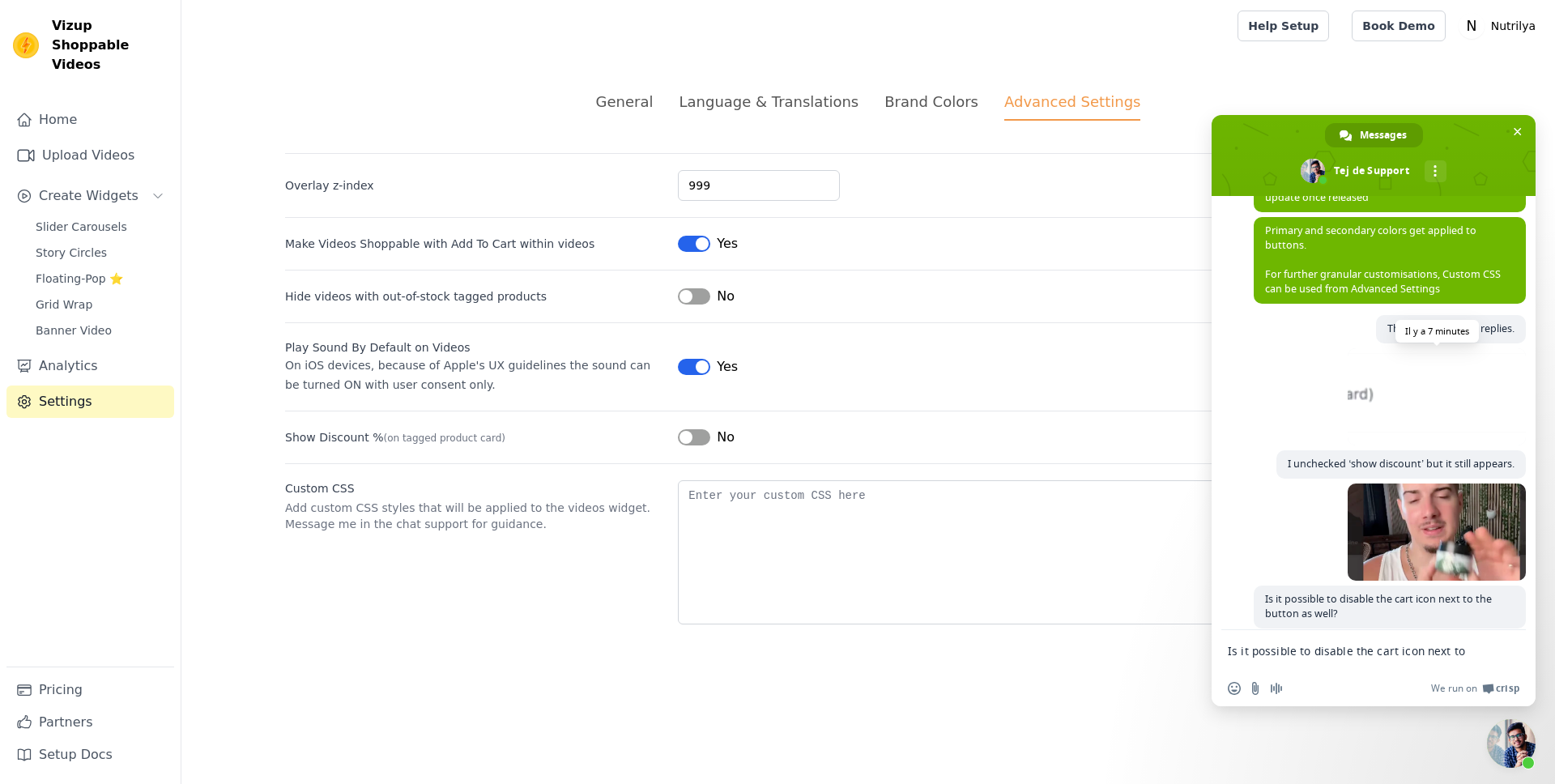
click at [1394, 387] on span at bounding box center [1436, 396] width 178 height 97
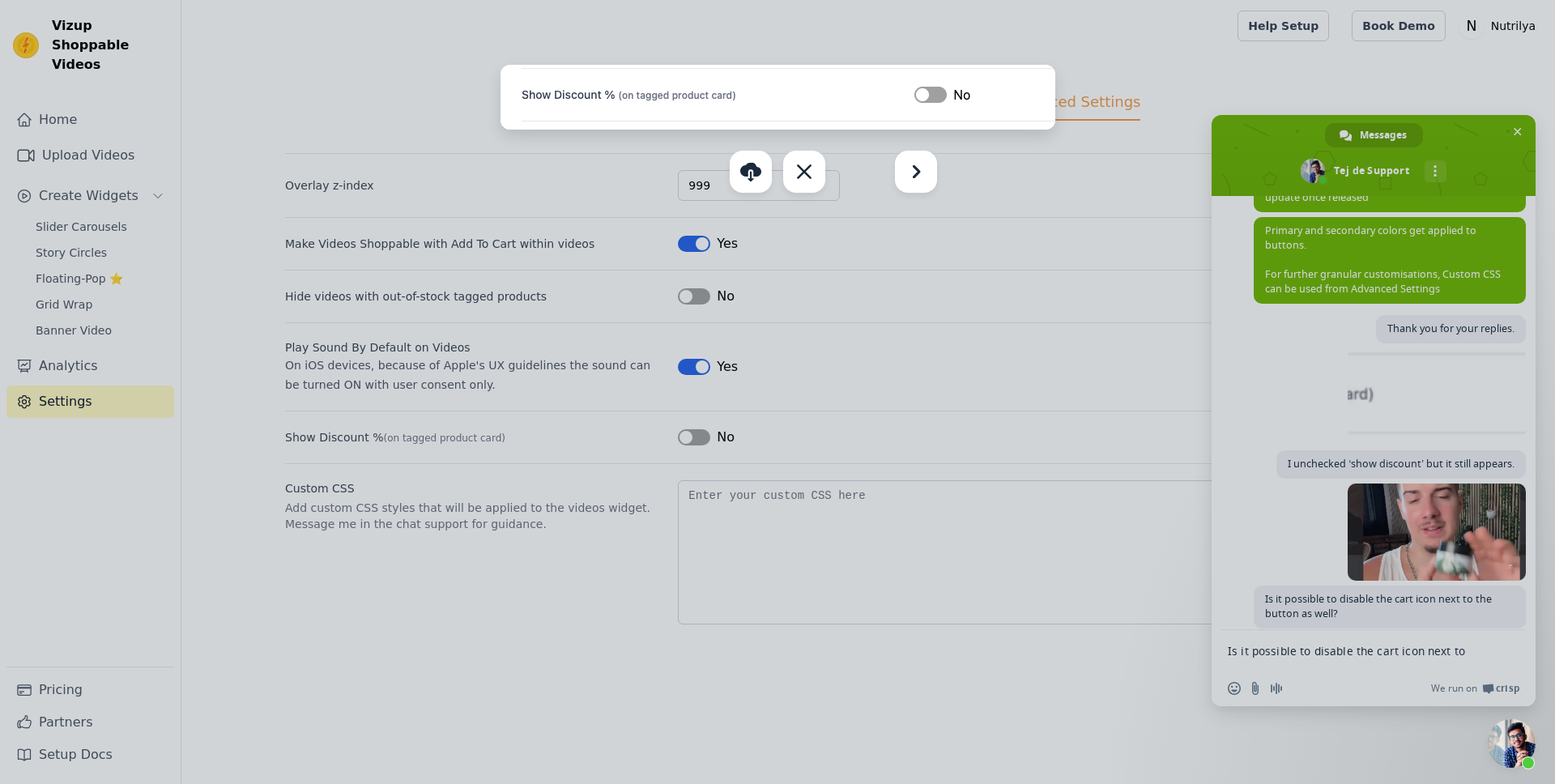
click at [1301, 393] on div at bounding box center [778, 392] width 1555 height 784
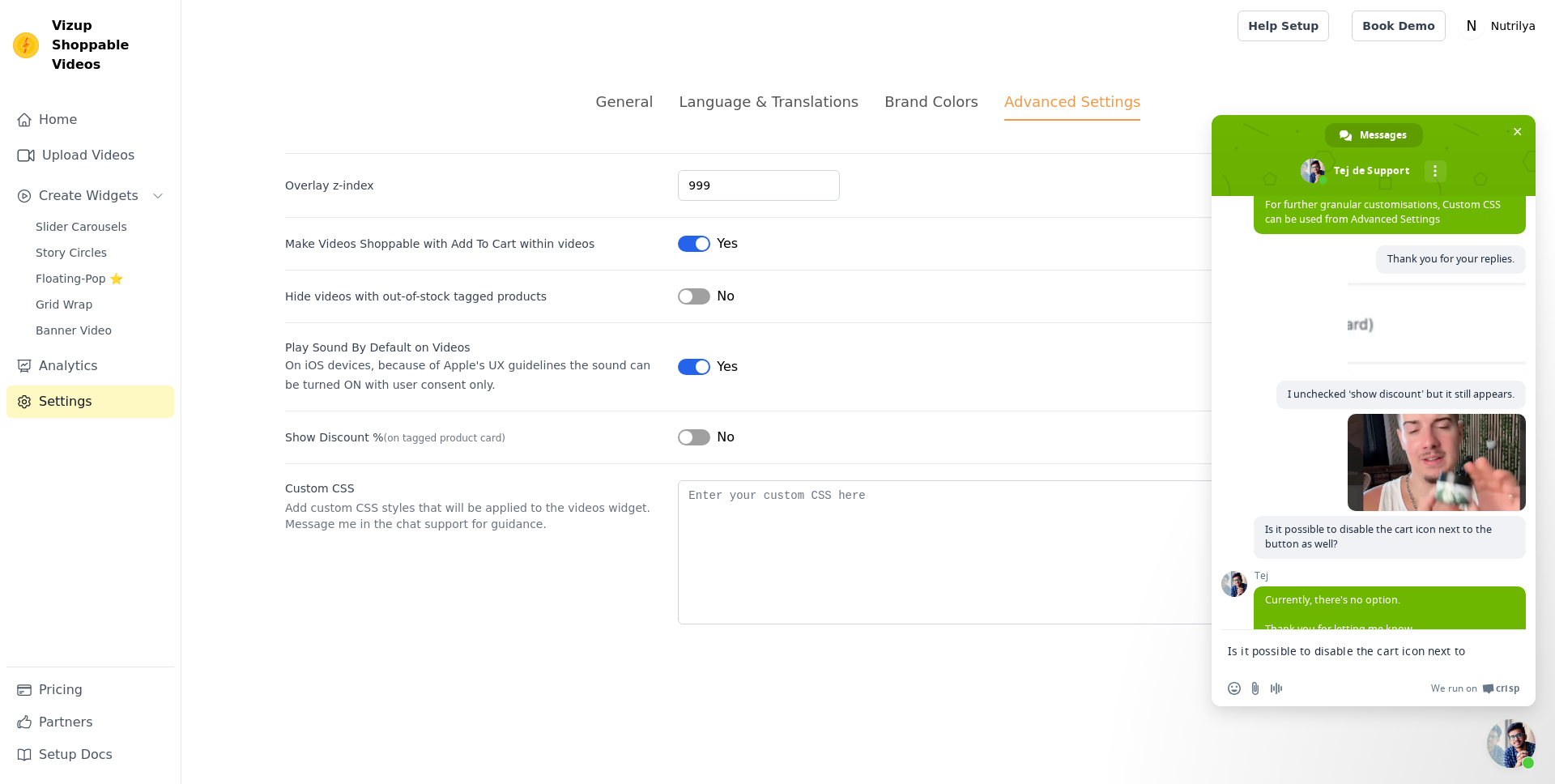
scroll to position [572, 0]
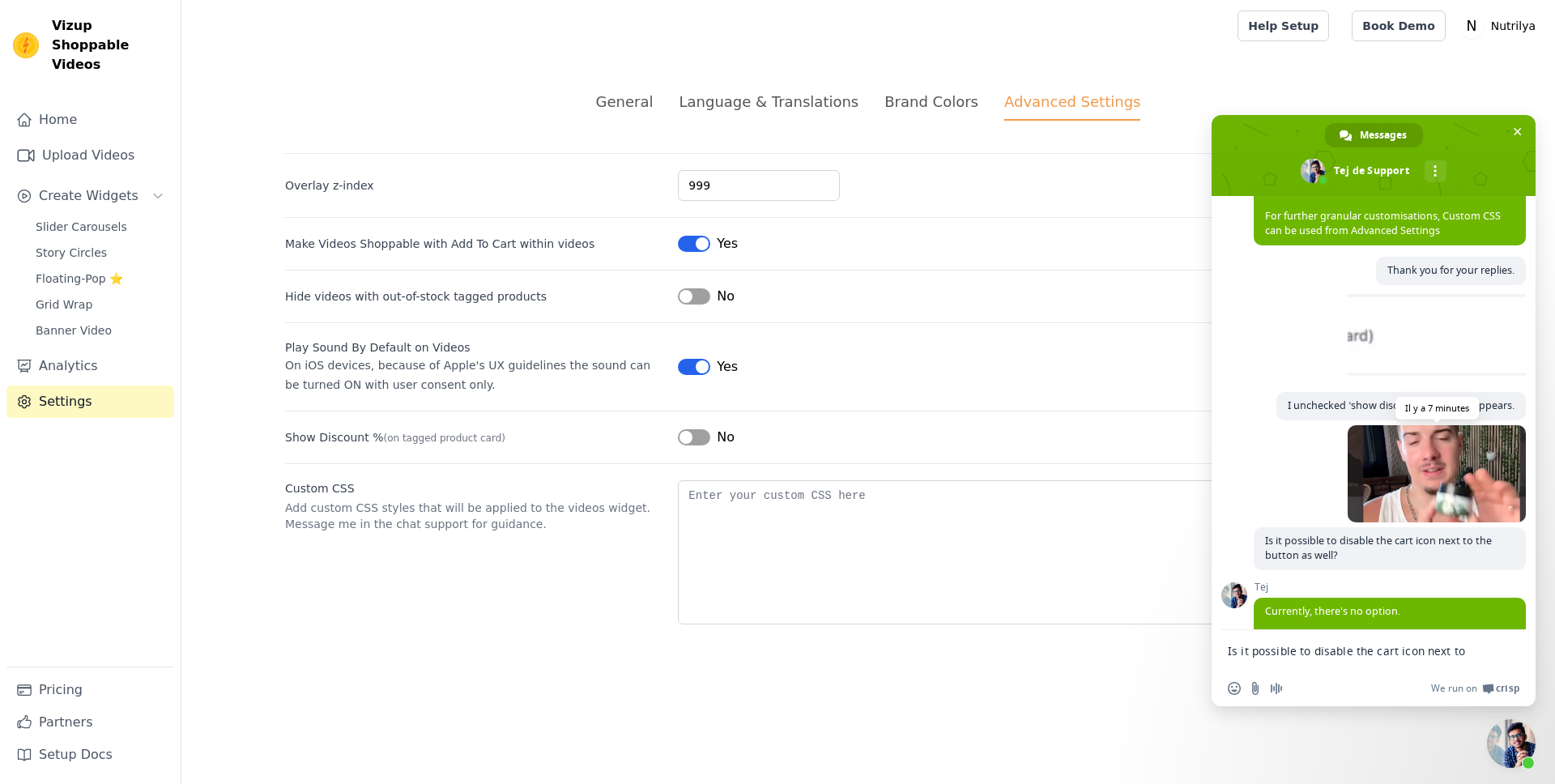
click at [1461, 500] on span at bounding box center [1436, 474] width 178 height 97
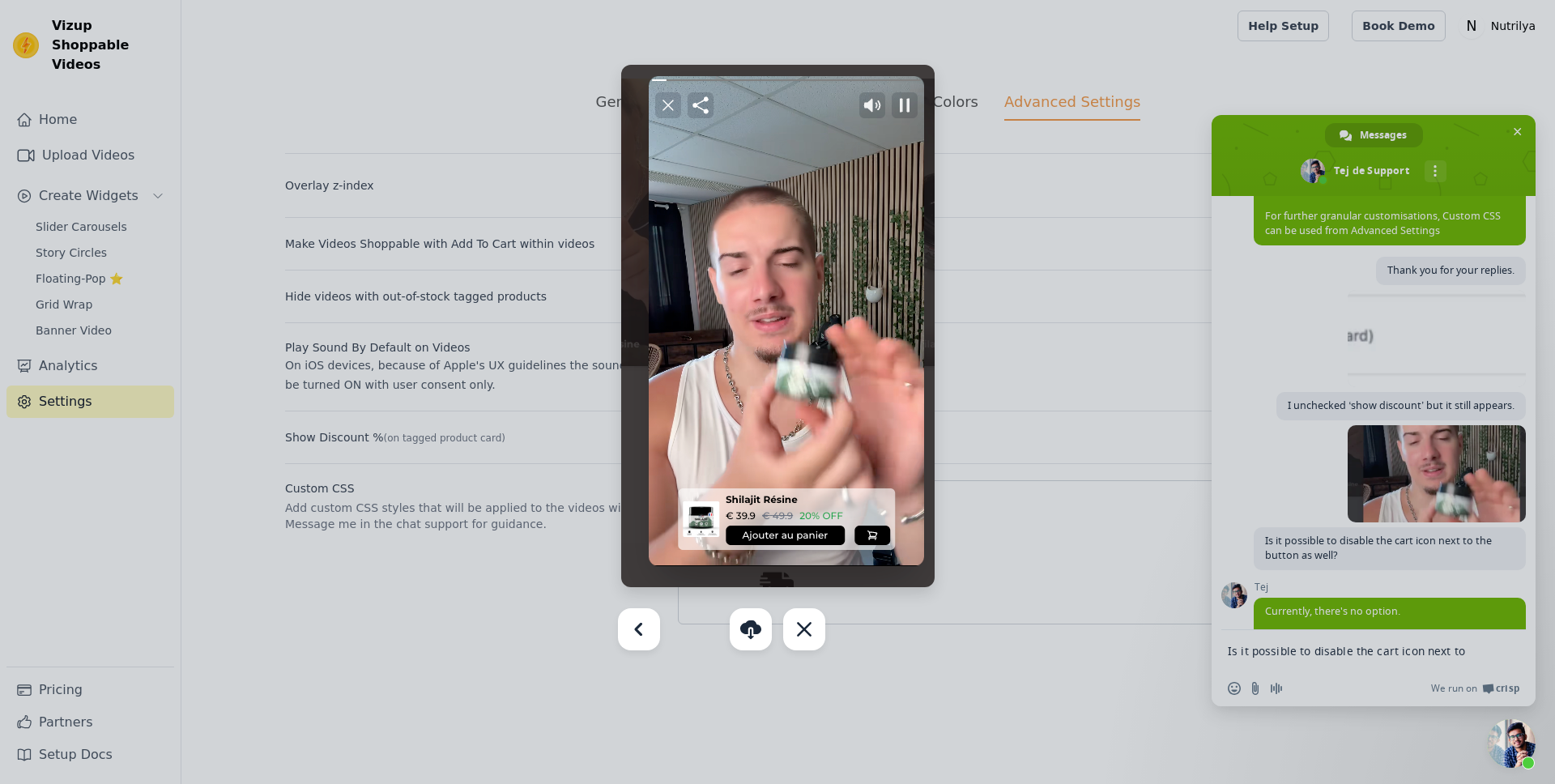
click at [1271, 489] on div at bounding box center [778, 392] width 1555 height 784
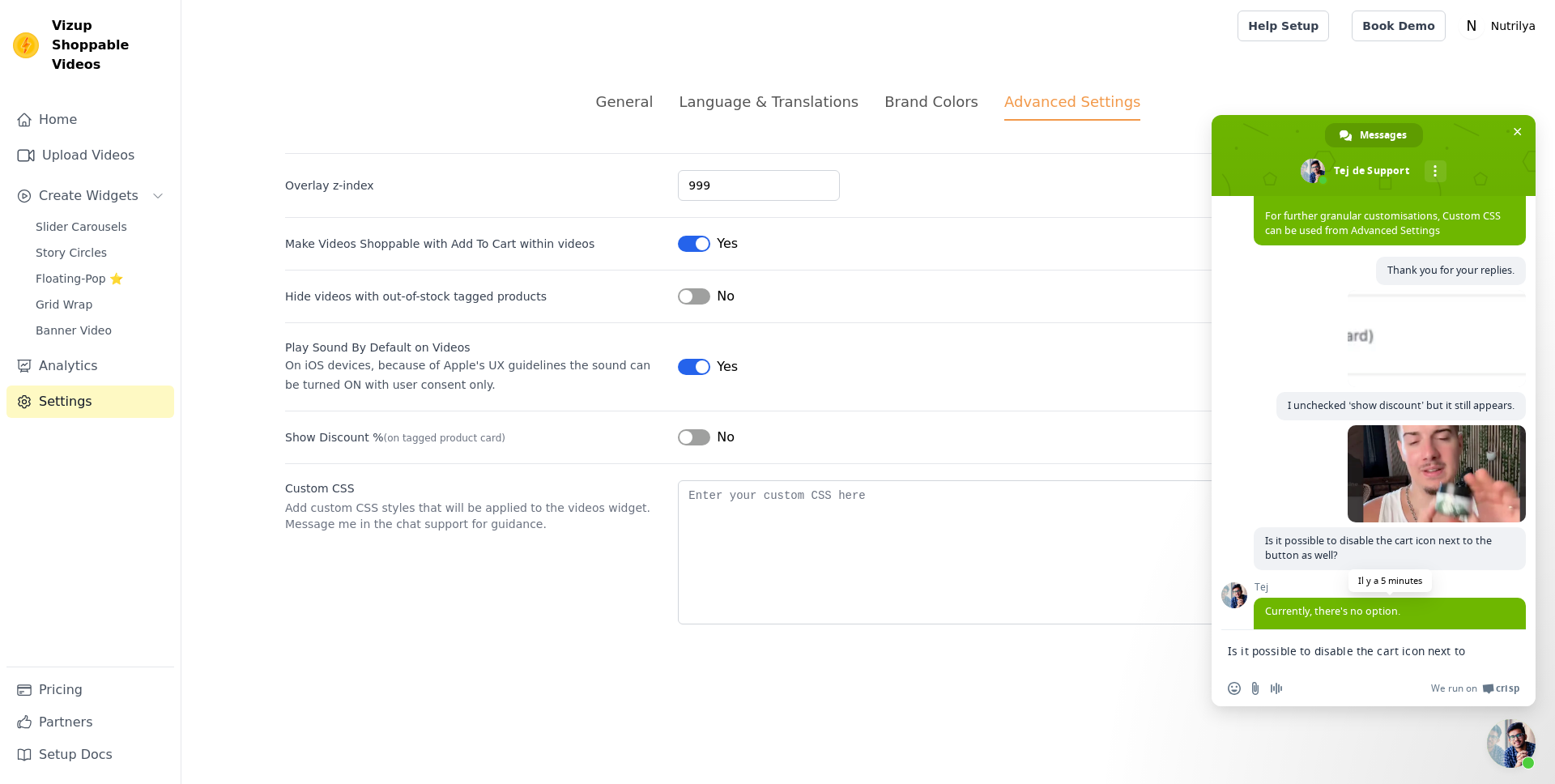
scroll to position [694, 0]
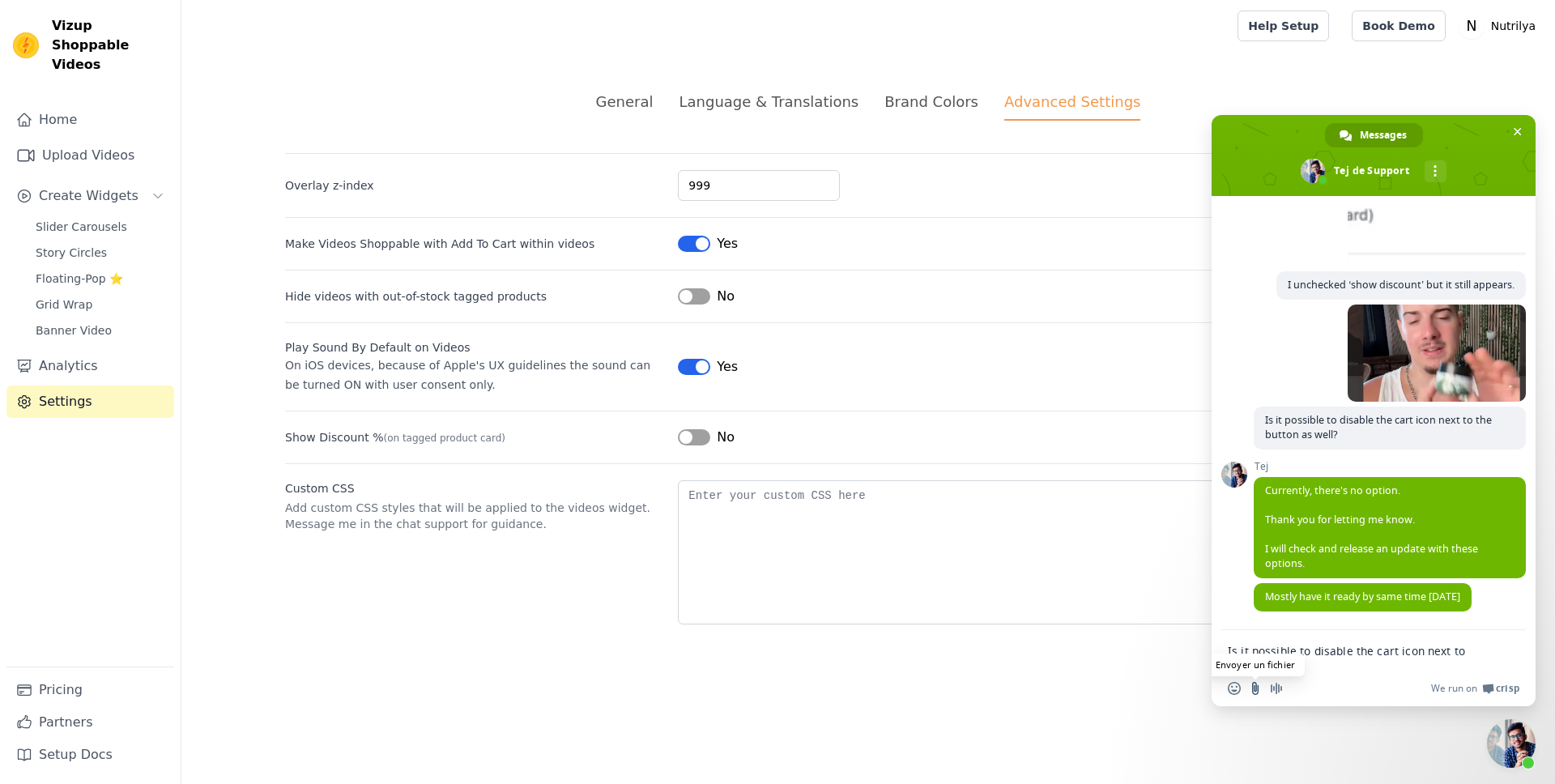
click at [1253, 684] on input "Envoyer un fichier" at bounding box center [1255, 688] width 13 height 13
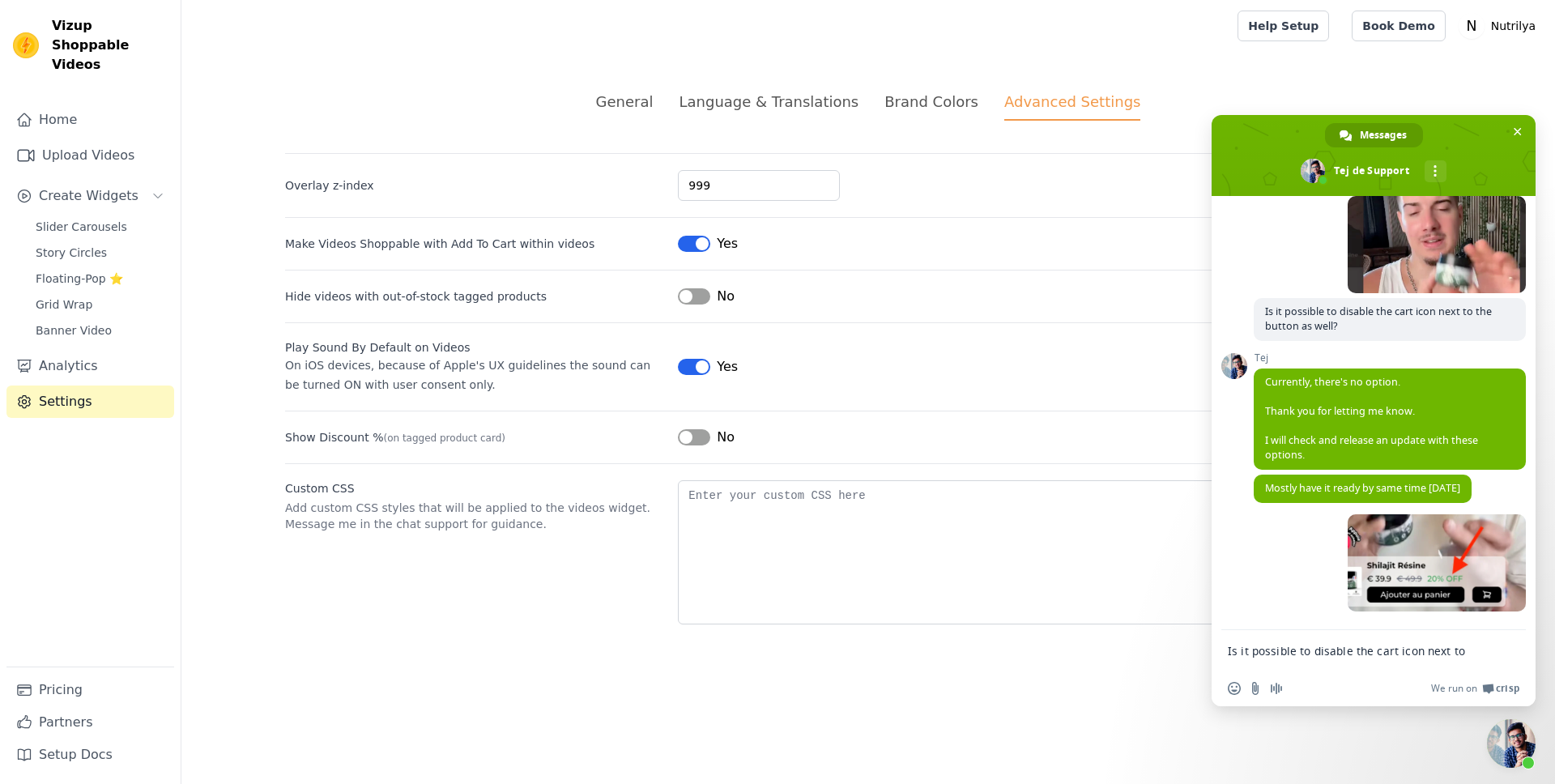
click at [1280, 645] on textarea "Is it possible to disable the cart icon next to the button as well?" at bounding box center [1356, 651] width 256 height 15
paste textarea "Can't I disable the discount here?"
type textarea "Can't I disable the discount here?"
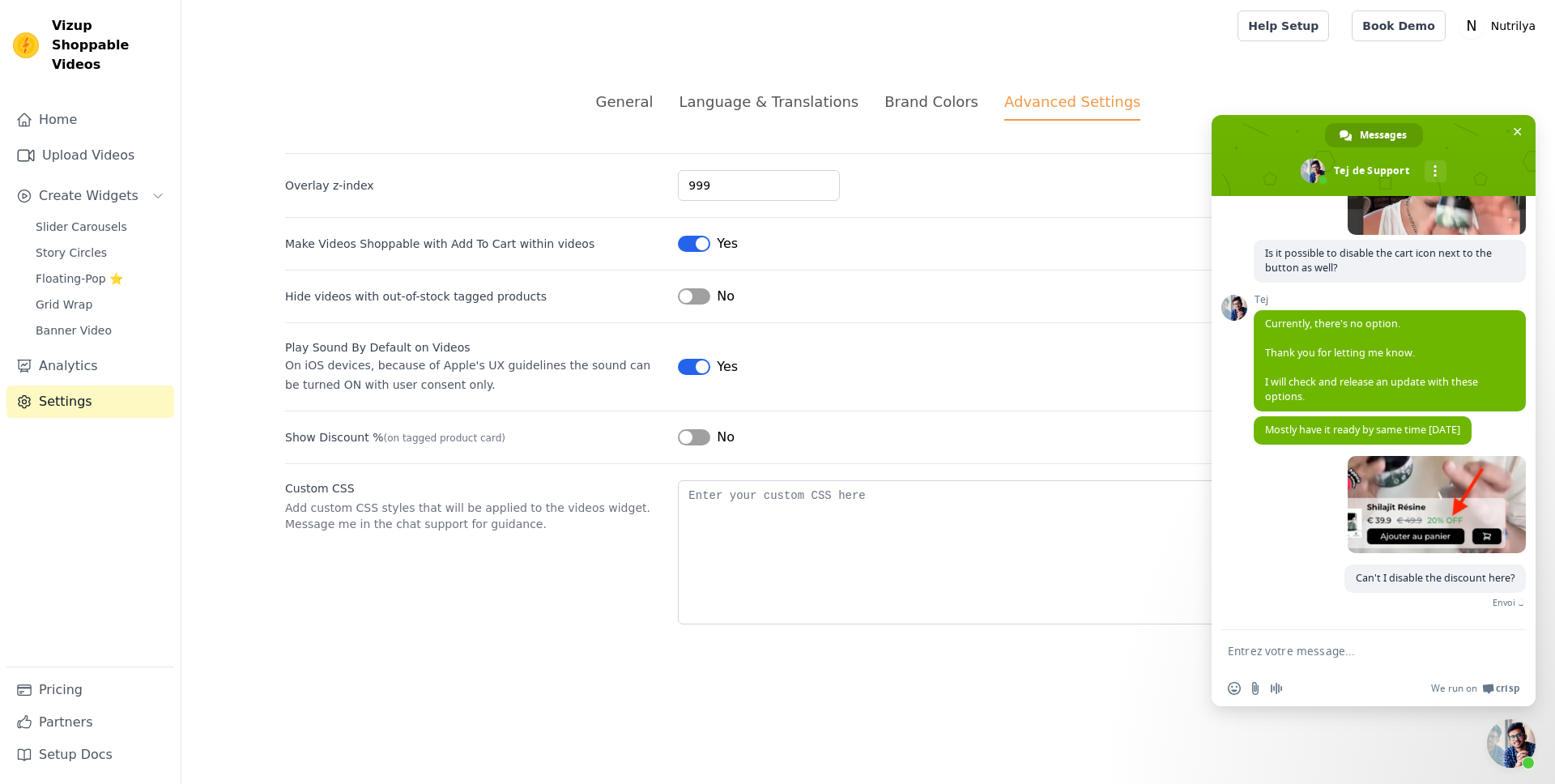
scroll to position [835, 0]
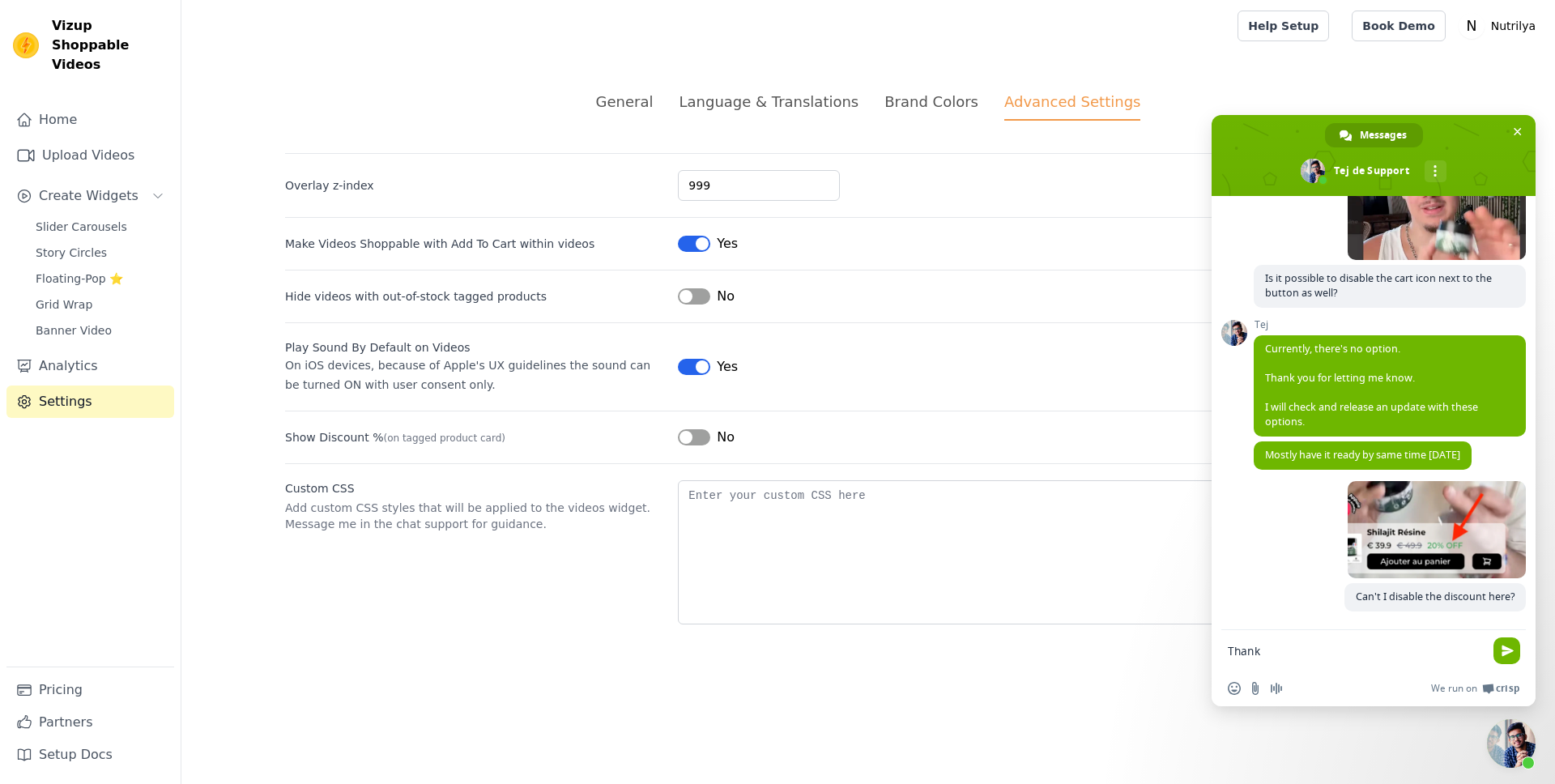
type textarea "Thanks"
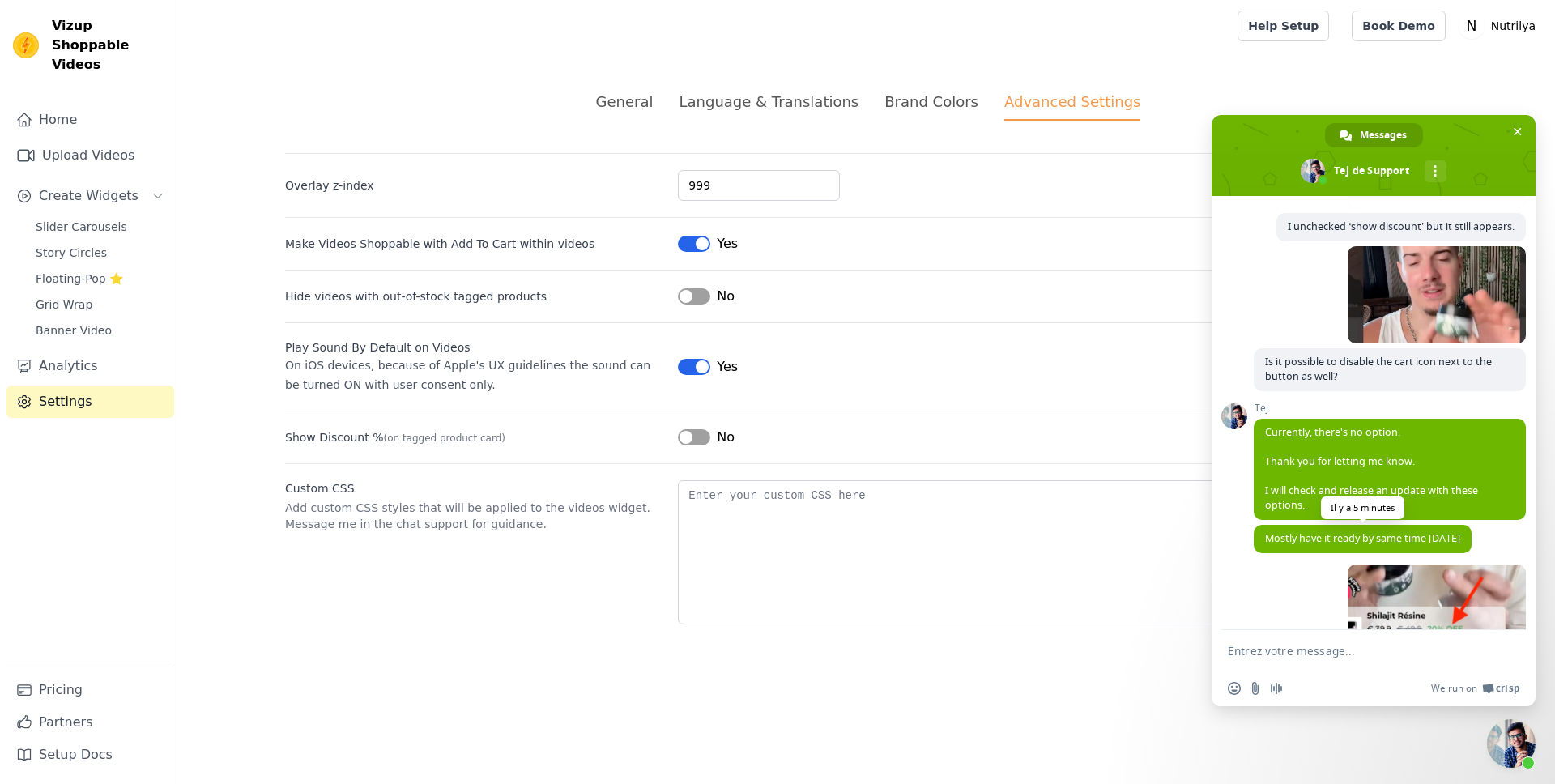
scroll to position [745, 0]
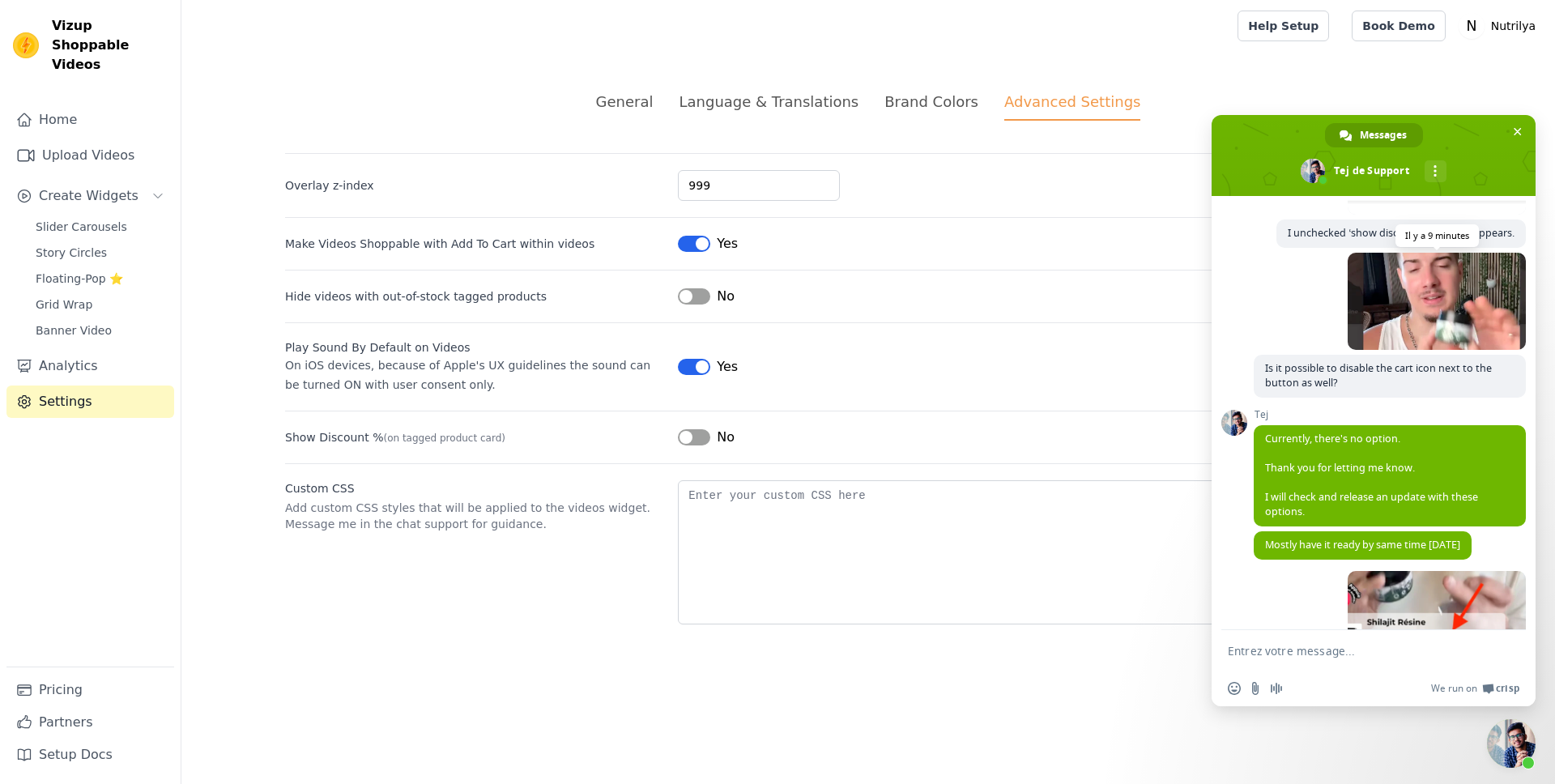
click at [1417, 302] on span at bounding box center [1436, 301] width 178 height 97
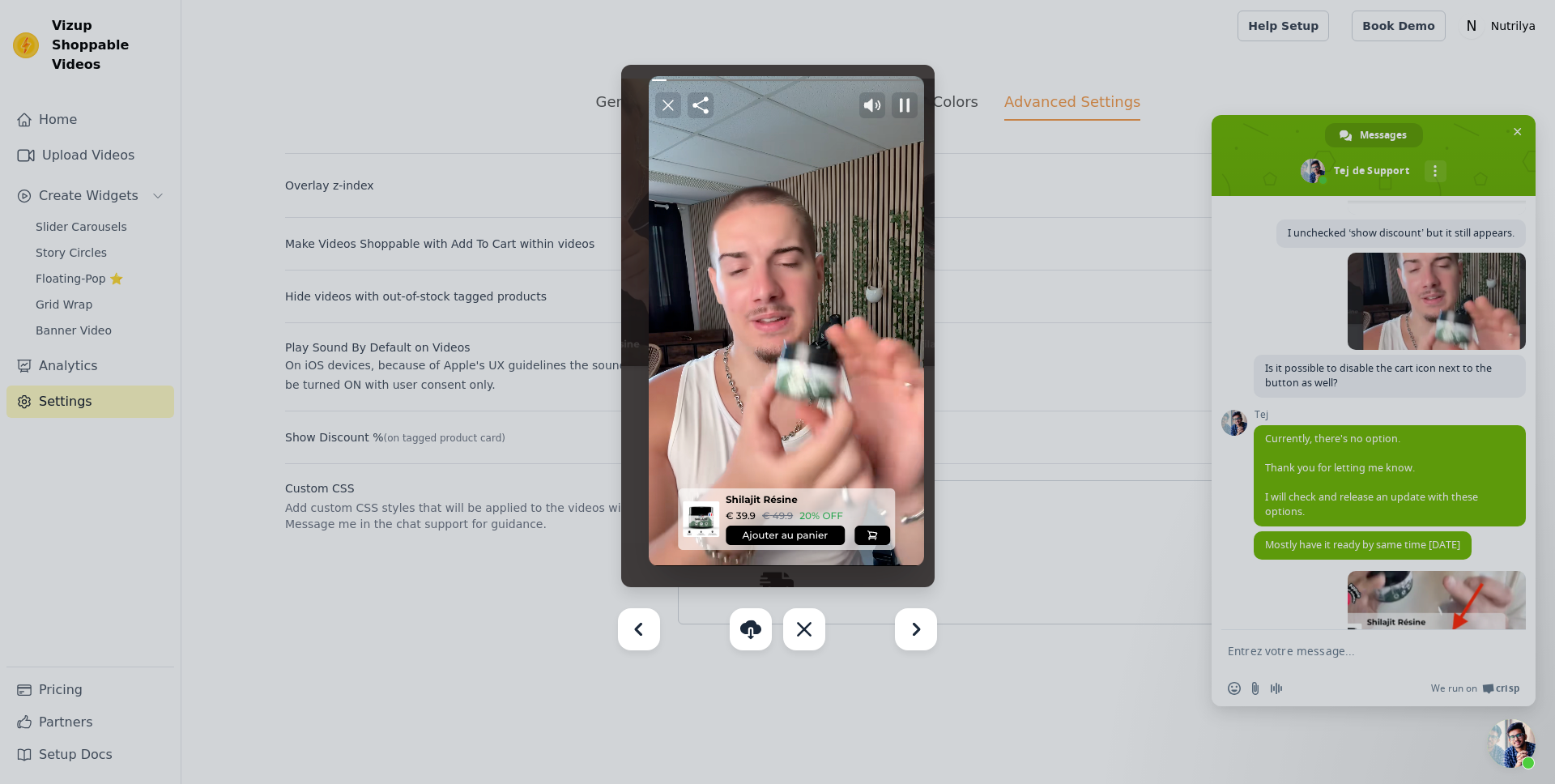
click at [1404, 344] on div at bounding box center [778, 392] width 1555 height 784
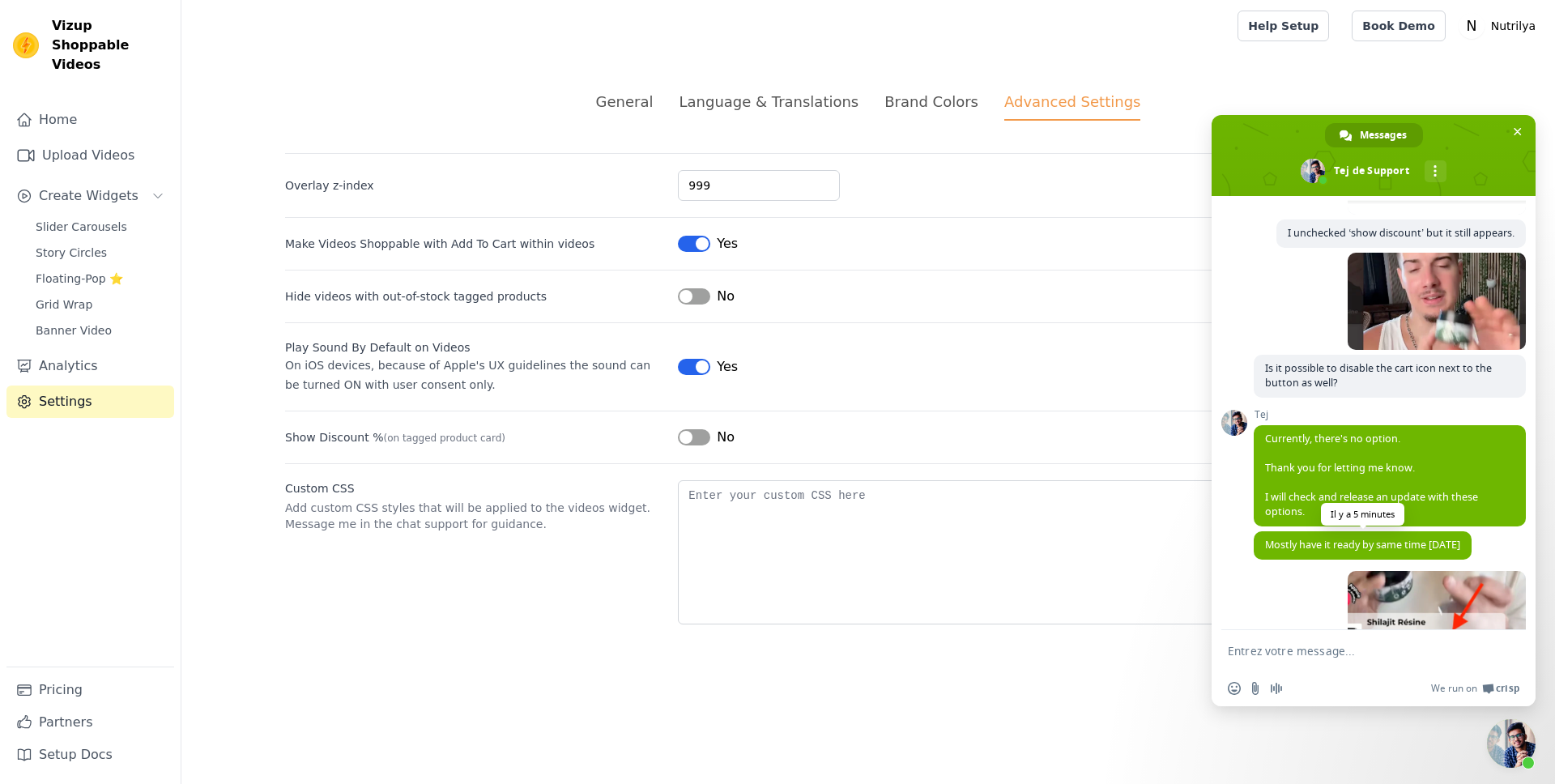
click at [1330, 549] on span "Mostly have it ready by same time [DATE]" at bounding box center [1363, 544] width 195 height 14
copy span "Mostly have it ready by same time [DATE]"
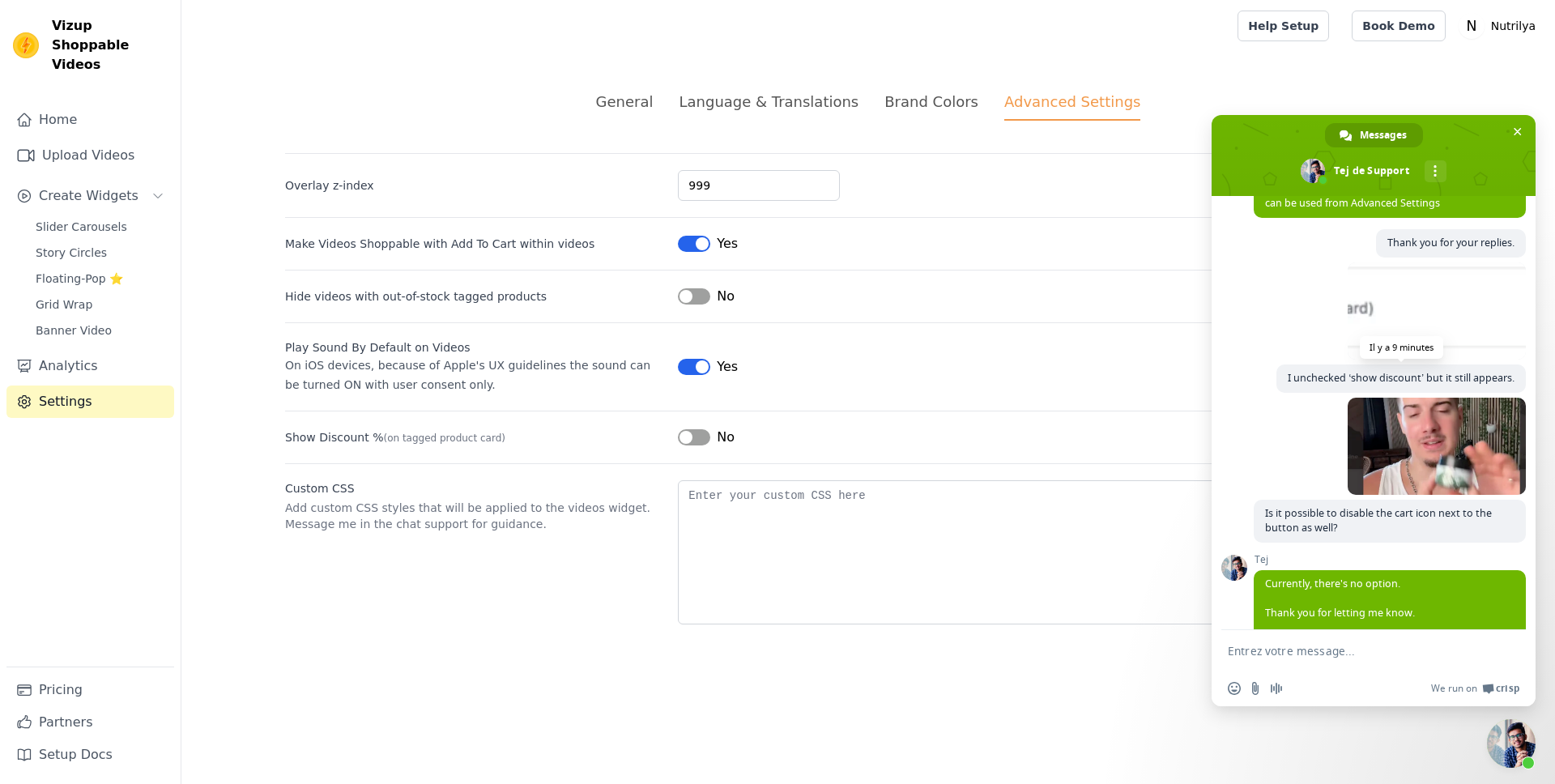
scroll to position [716, 0]
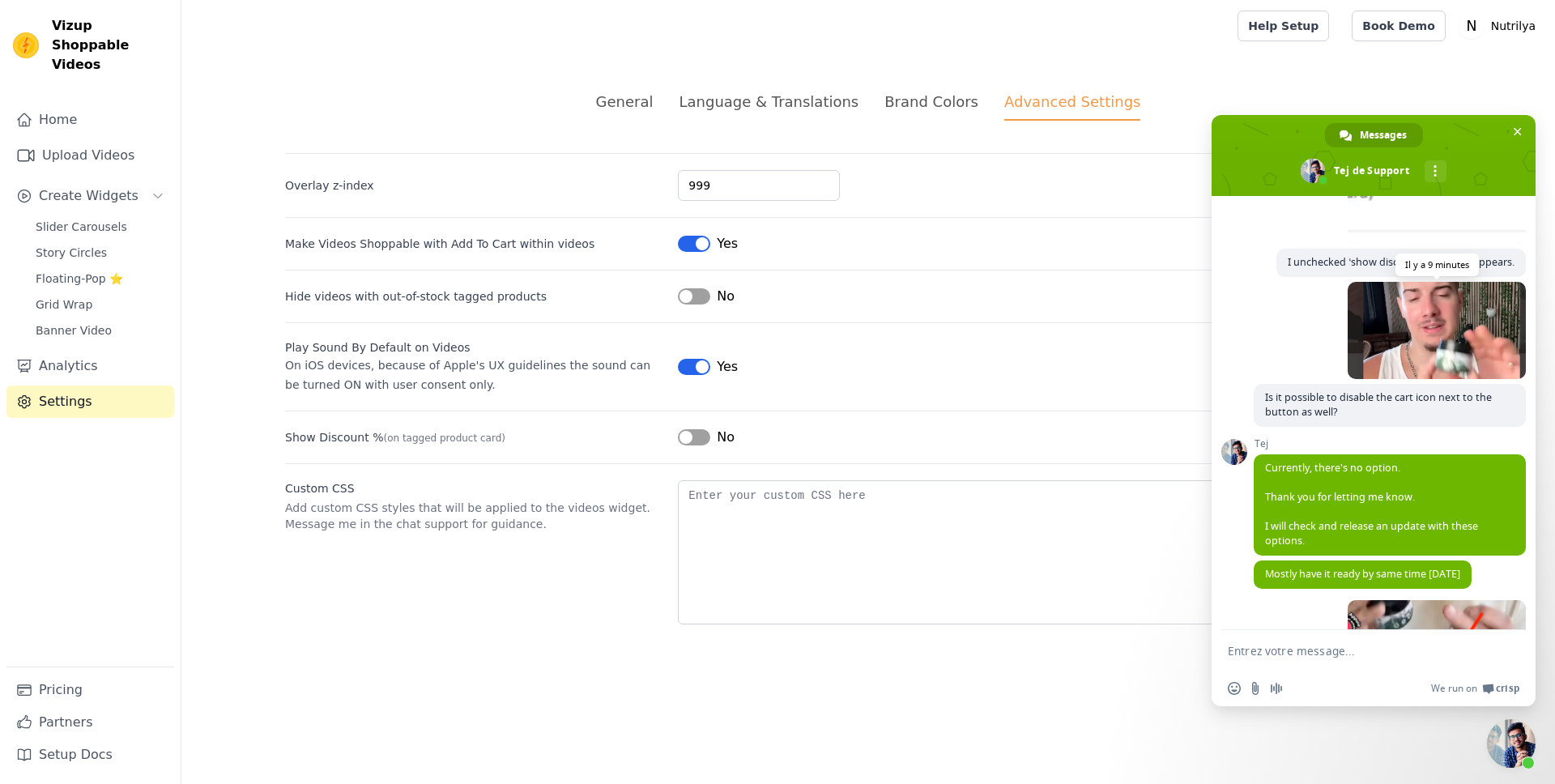
click at [1373, 311] on span at bounding box center [1436, 330] width 178 height 97
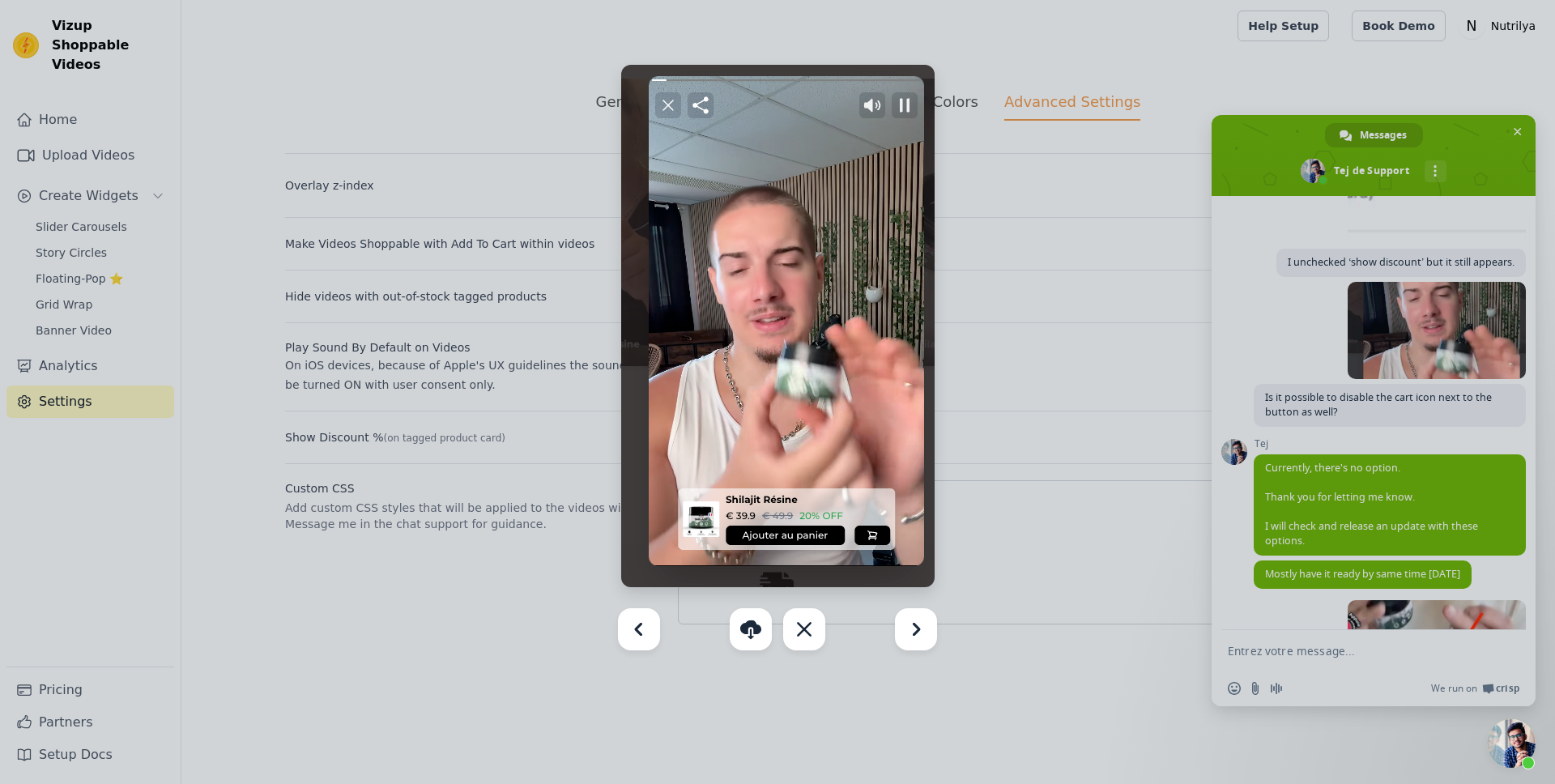
click at [1040, 106] on div at bounding box center [778, 392] width 1555 height 784
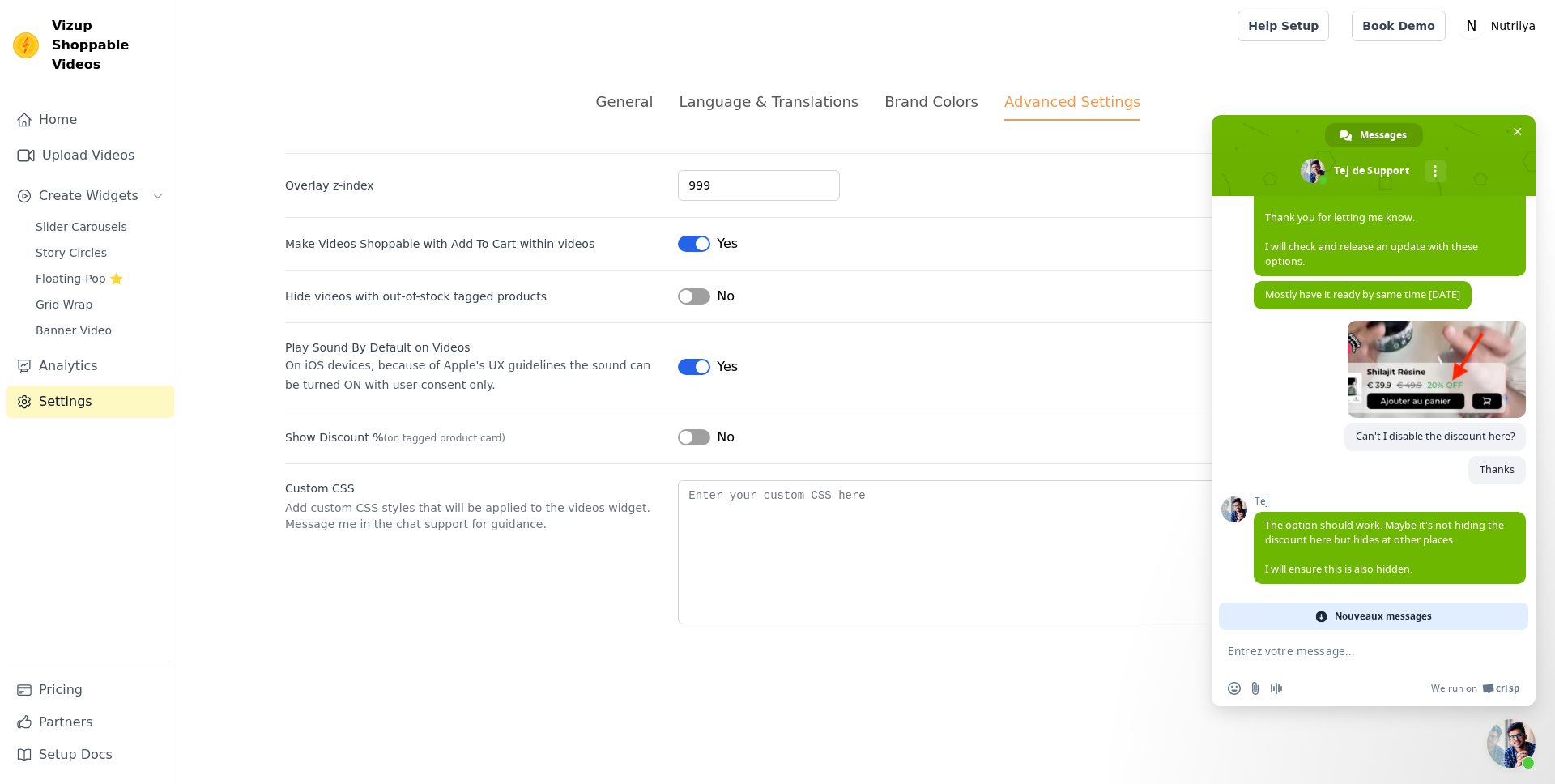
scroll to position [968, 0]
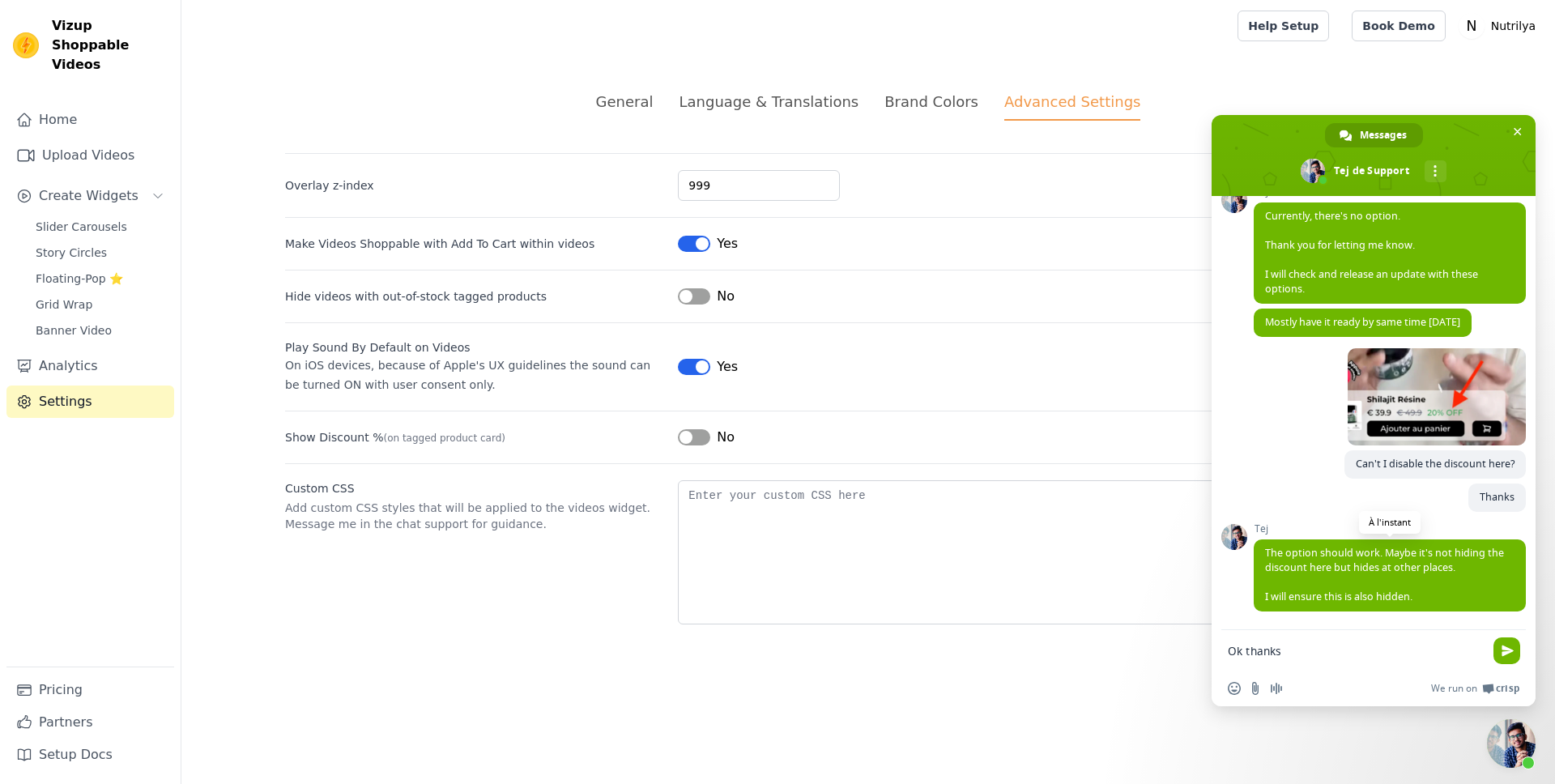
type textarea "Ok thanks"
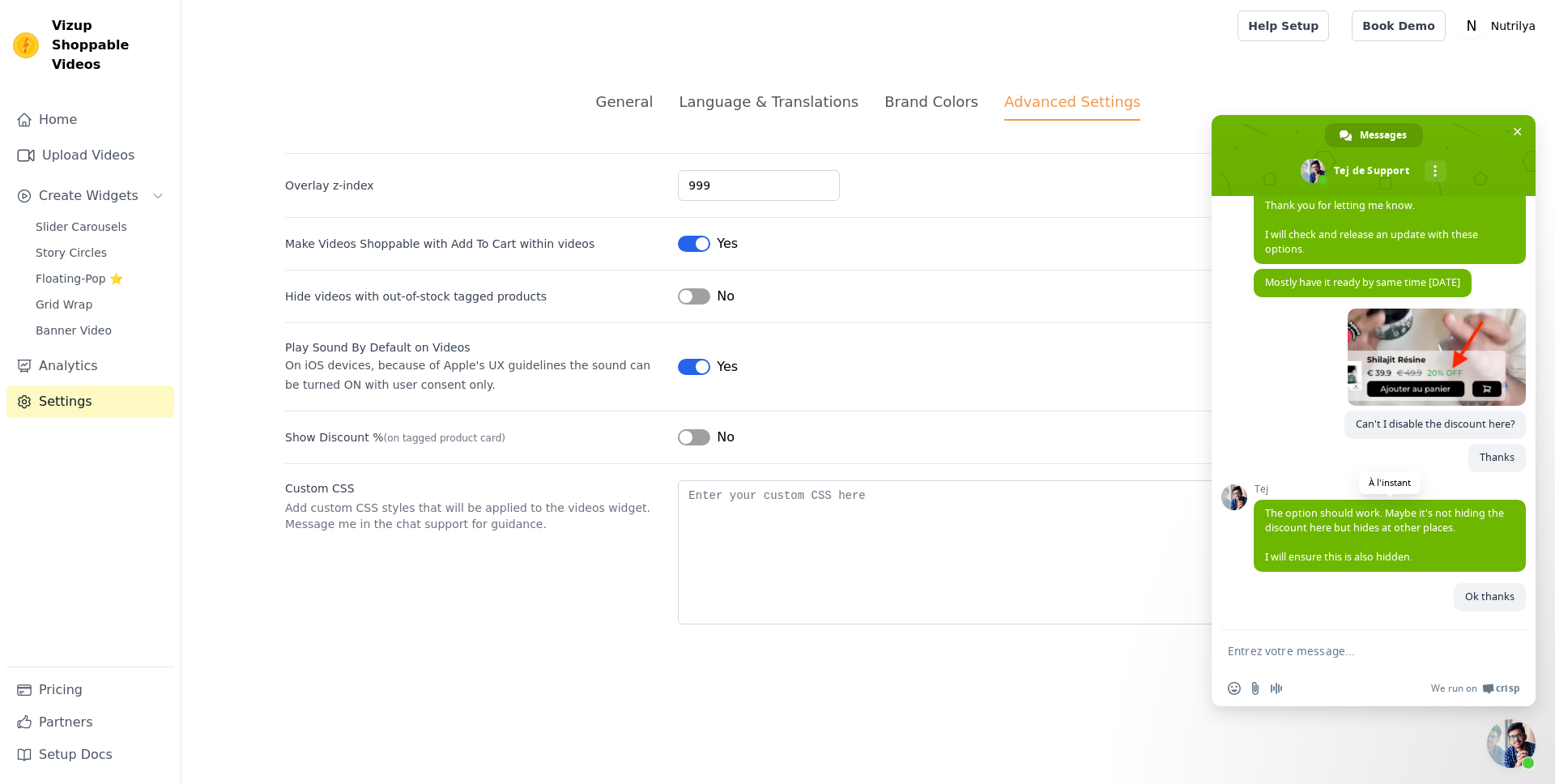
scroll to position [1007, 0]
type textarea "e"
